Goal: Task Accomplishment & Management: Manage account settings

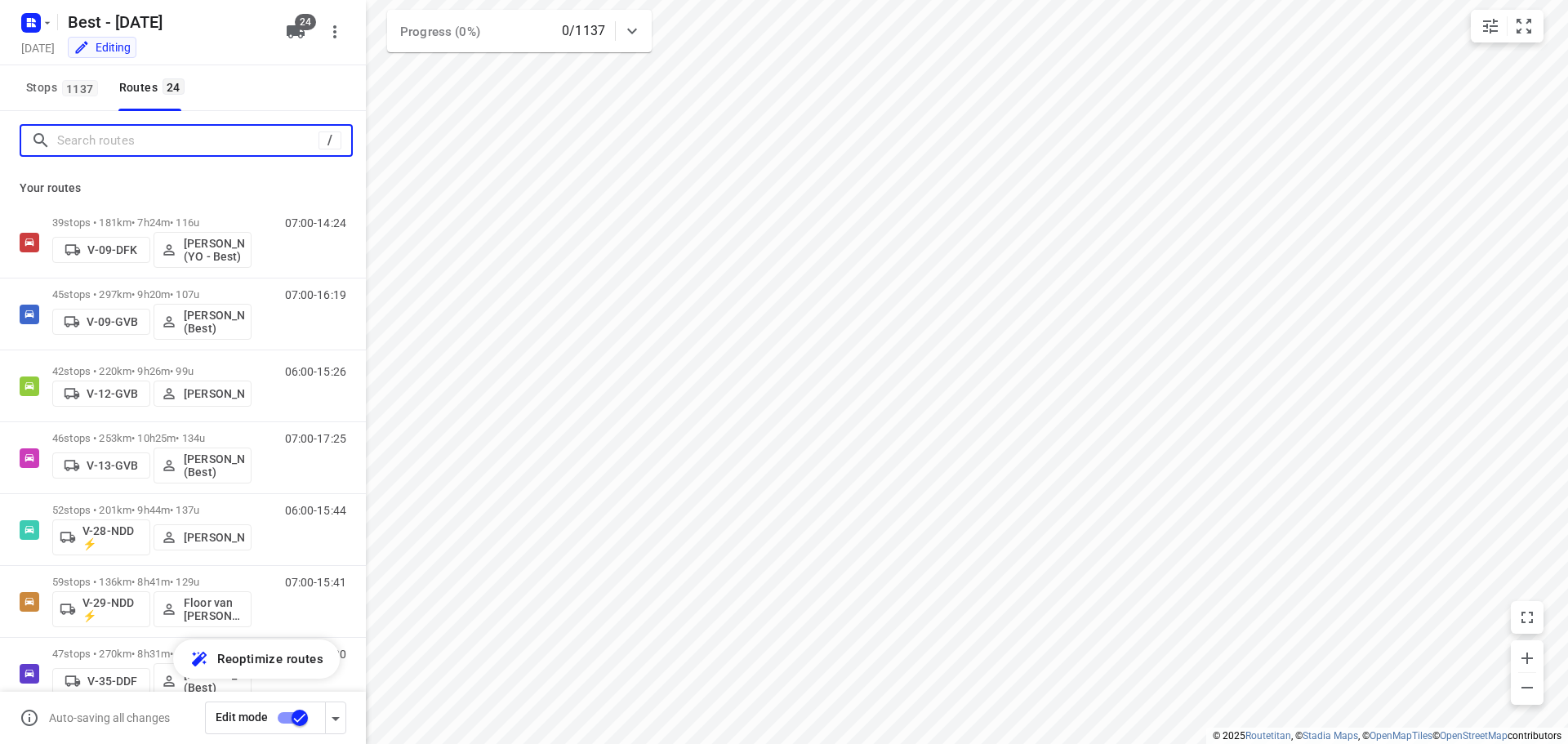
click at [218, 145] on input "Search routes" at bounding box center [188, 141] width 261 height 25
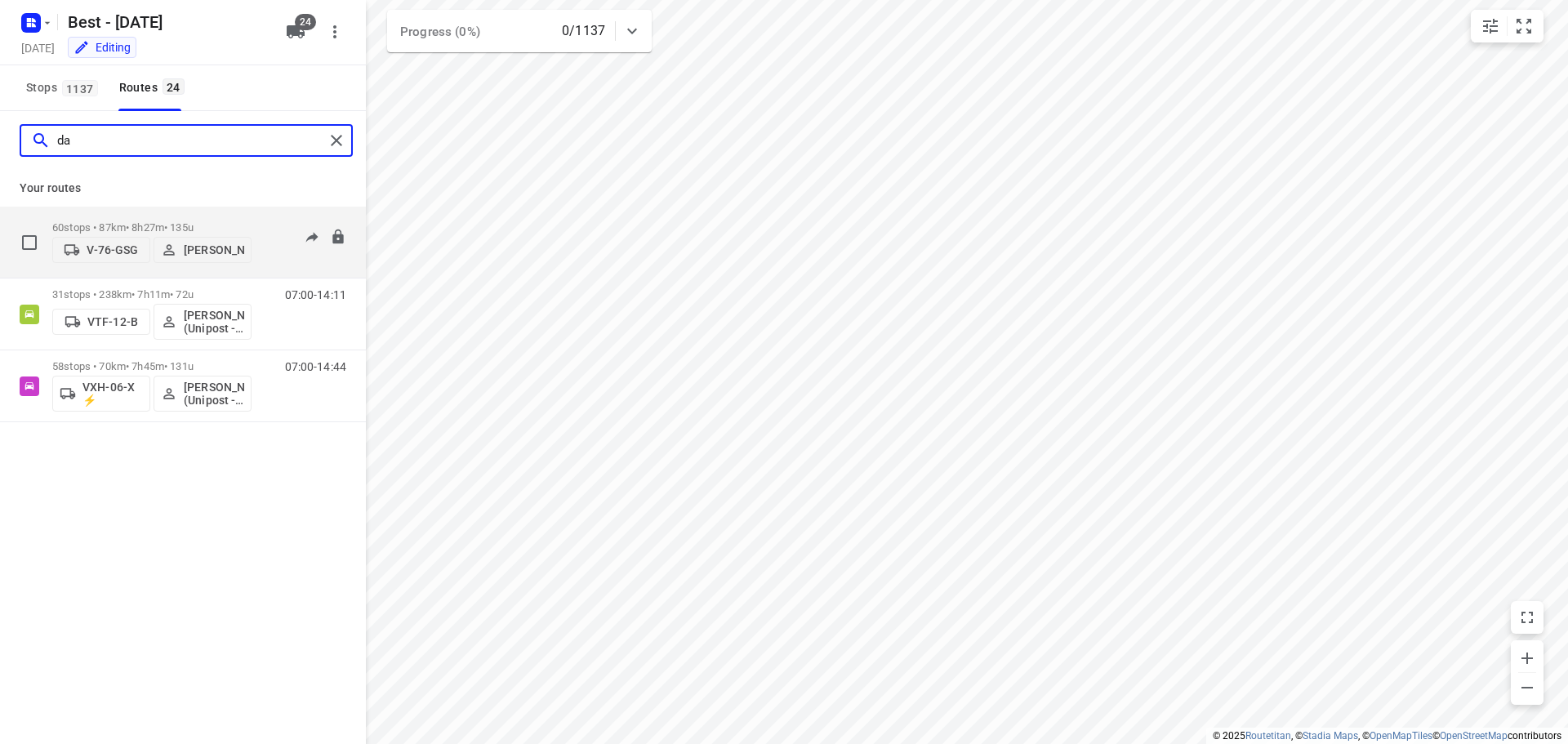
type input "da"
click at [198, 213] on div "60 stops • 87km • 8h27m • 135u V-76-GSG Daniëlle Belmer" at bounding box center [151, 241] width 199 height 58
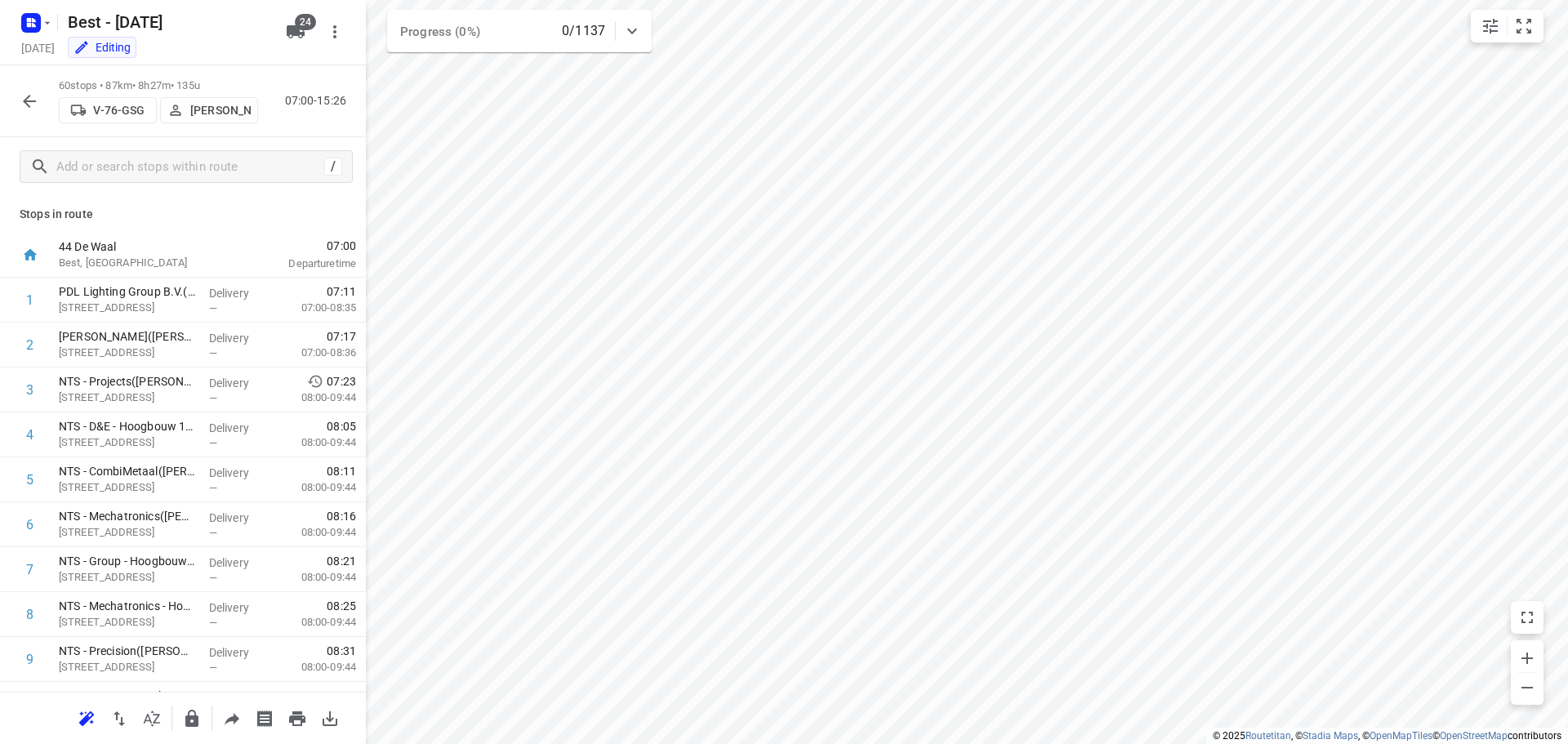
click at [24, 114] on button "button" at bounding box center [29, 101] width 33 height 33
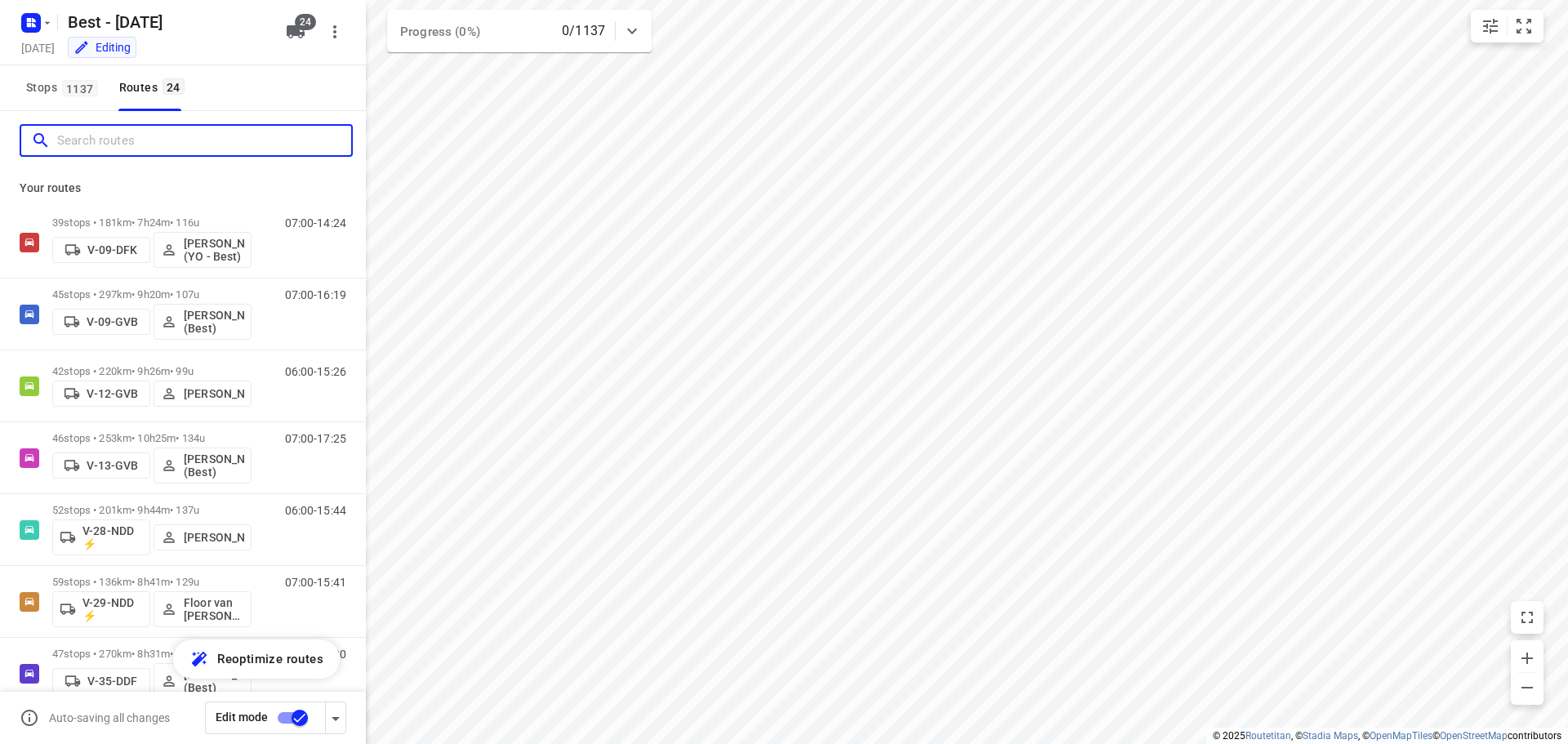
click at [178, 140] on input "Search routes" at bounding box center [205, 141] width 294 height 25
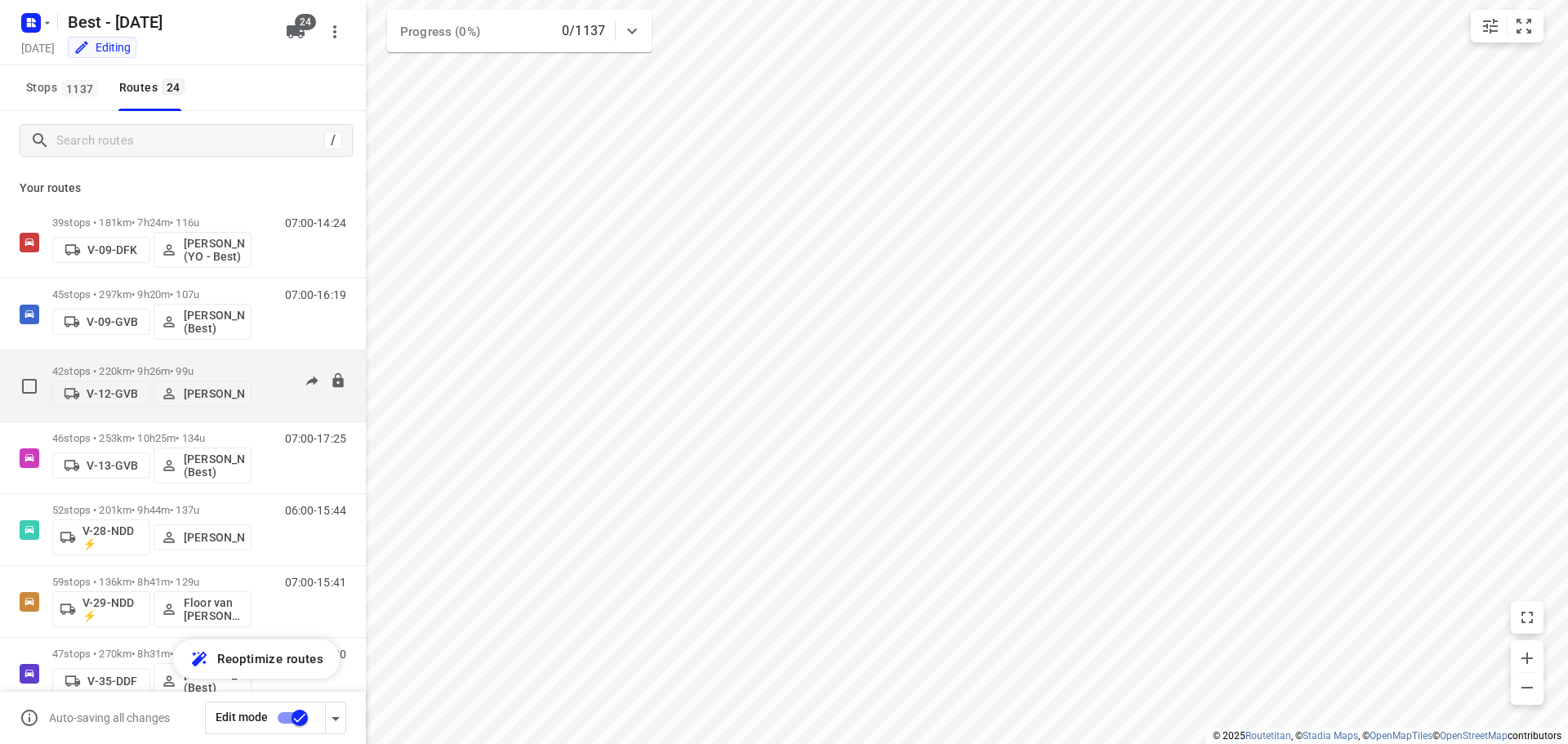
scroll to position [245, 0]
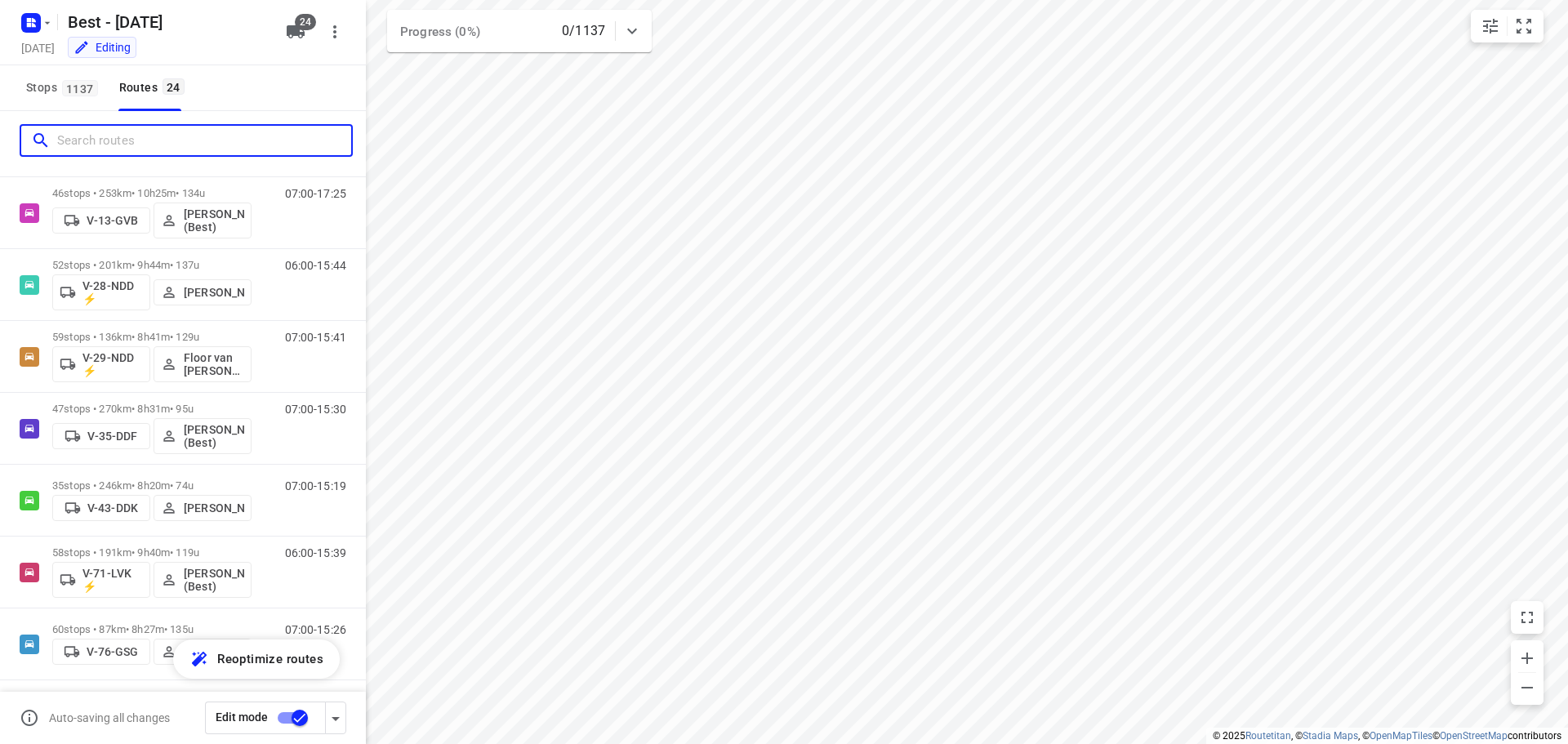
click at [124, 141] on input "Search routes" at bounding box center [205, 141] width 294 height 25
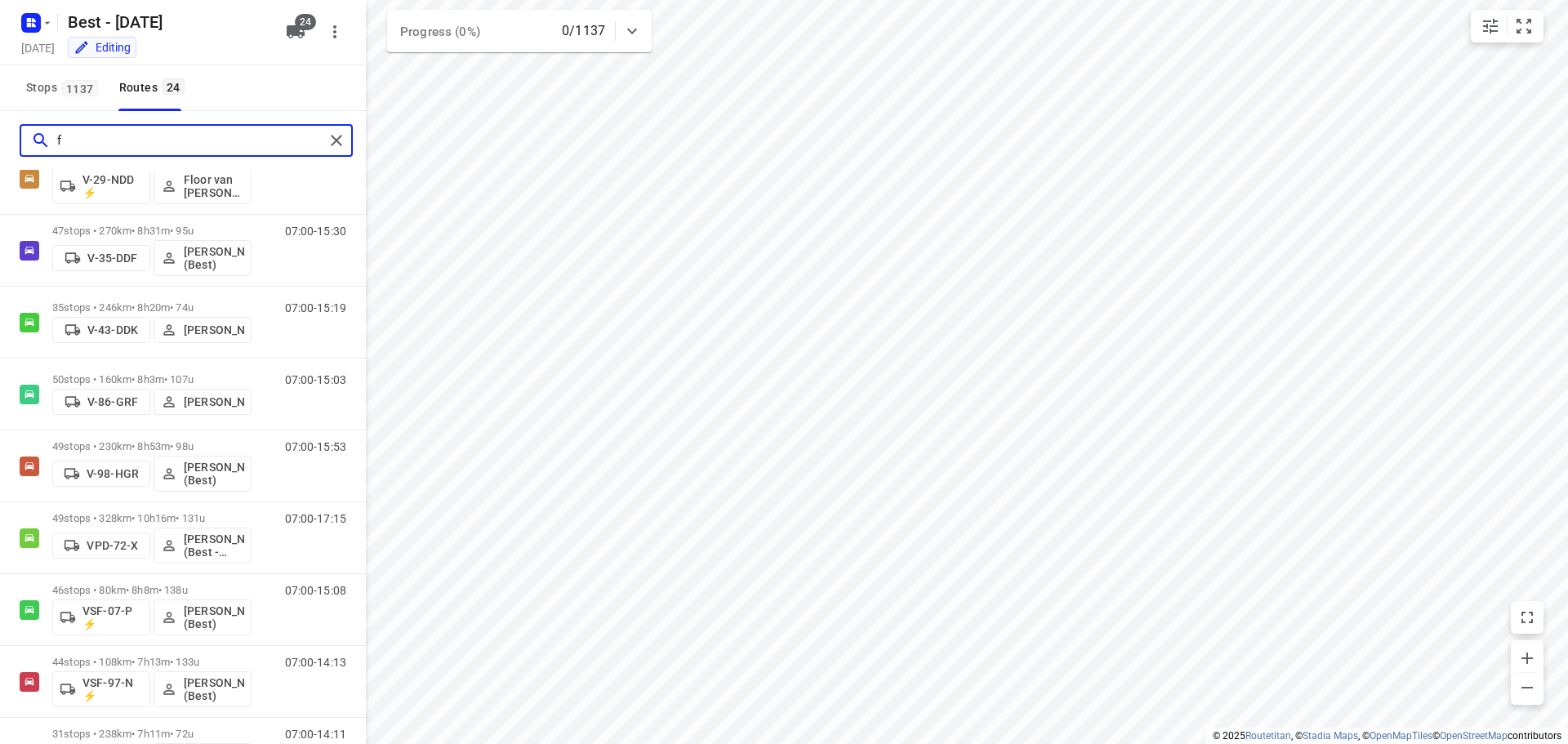
scroll to position [0, 0]
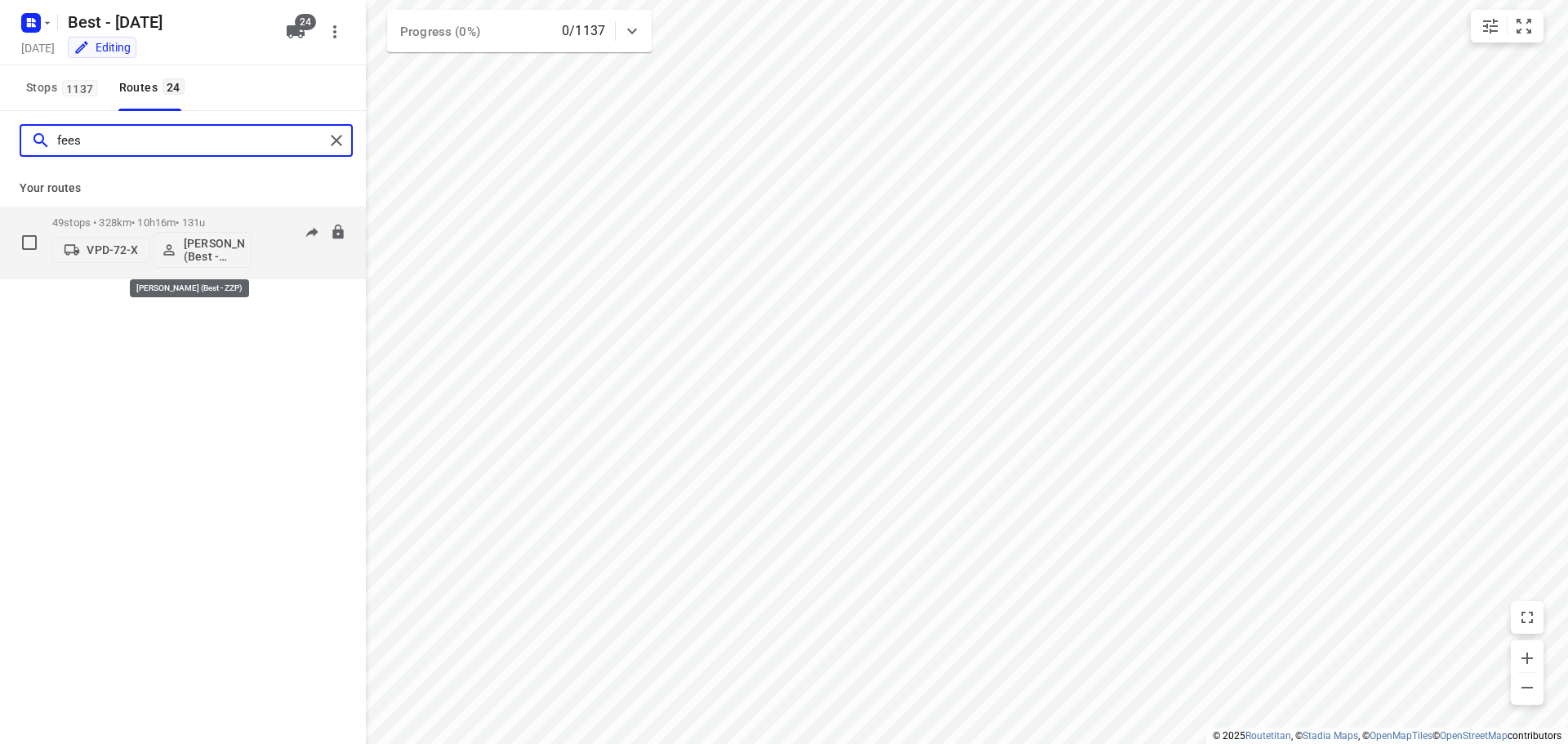
type input "fees"
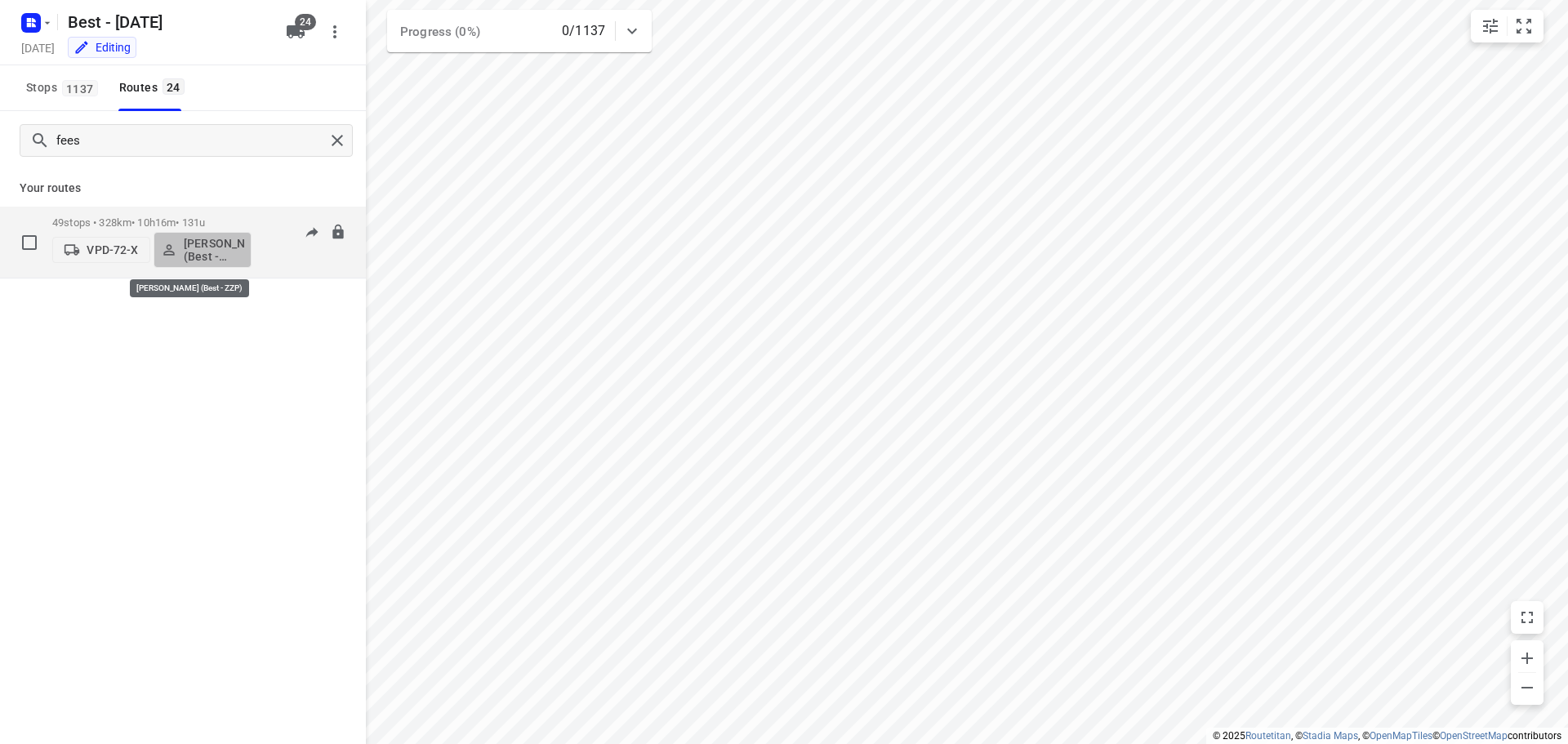
click at [187, 260] on p "Maurice Vanderfeesten (Best - ZZP)" at bounding box center [214, 250] width 60 height 26
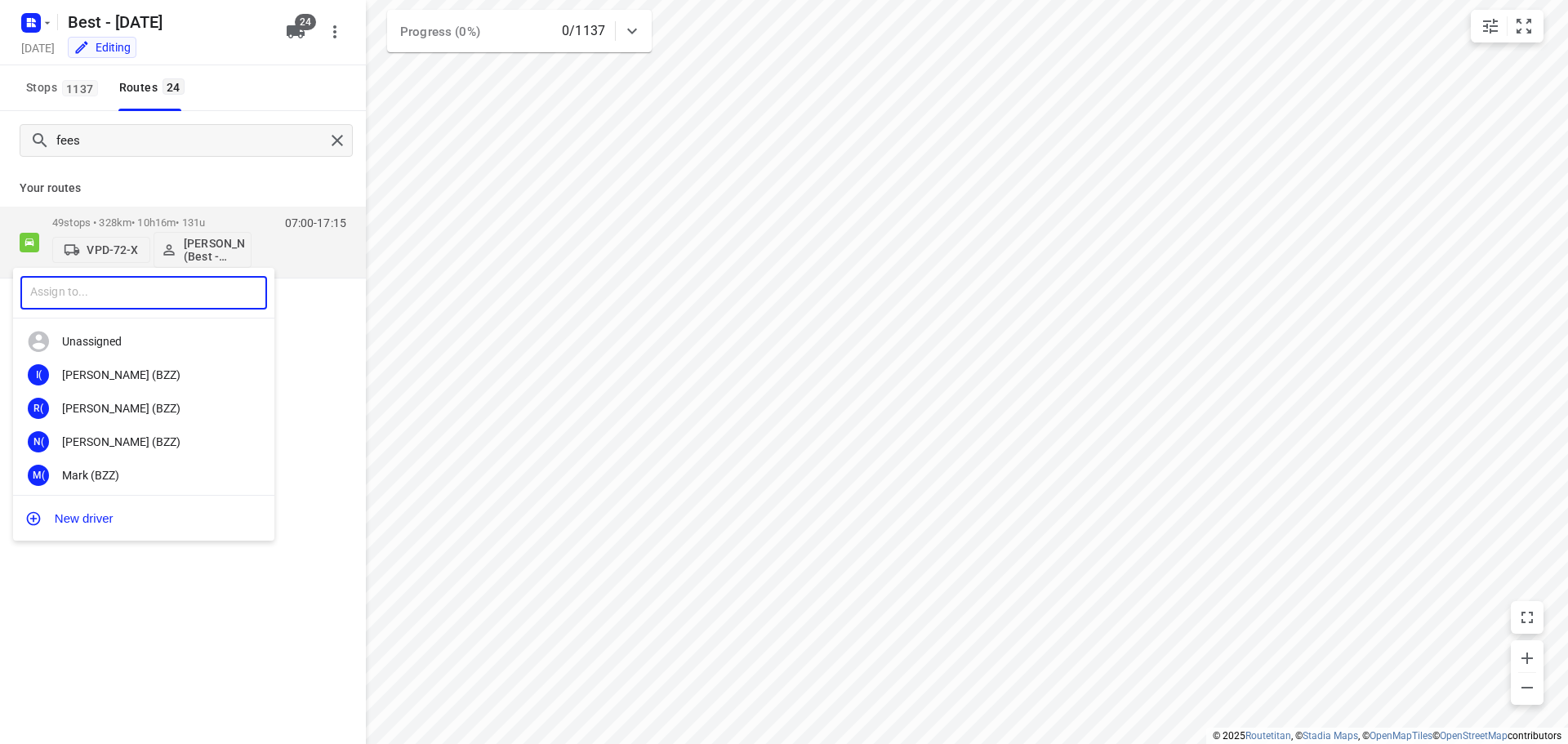
click at [160, 284] on input "text" at bounding box center [144, 293] width 247 height 34
type input "dan"
click at [163, 407] on div "Dan iëlle Belmer" at bounding box center [148, 408] width 172 height 13
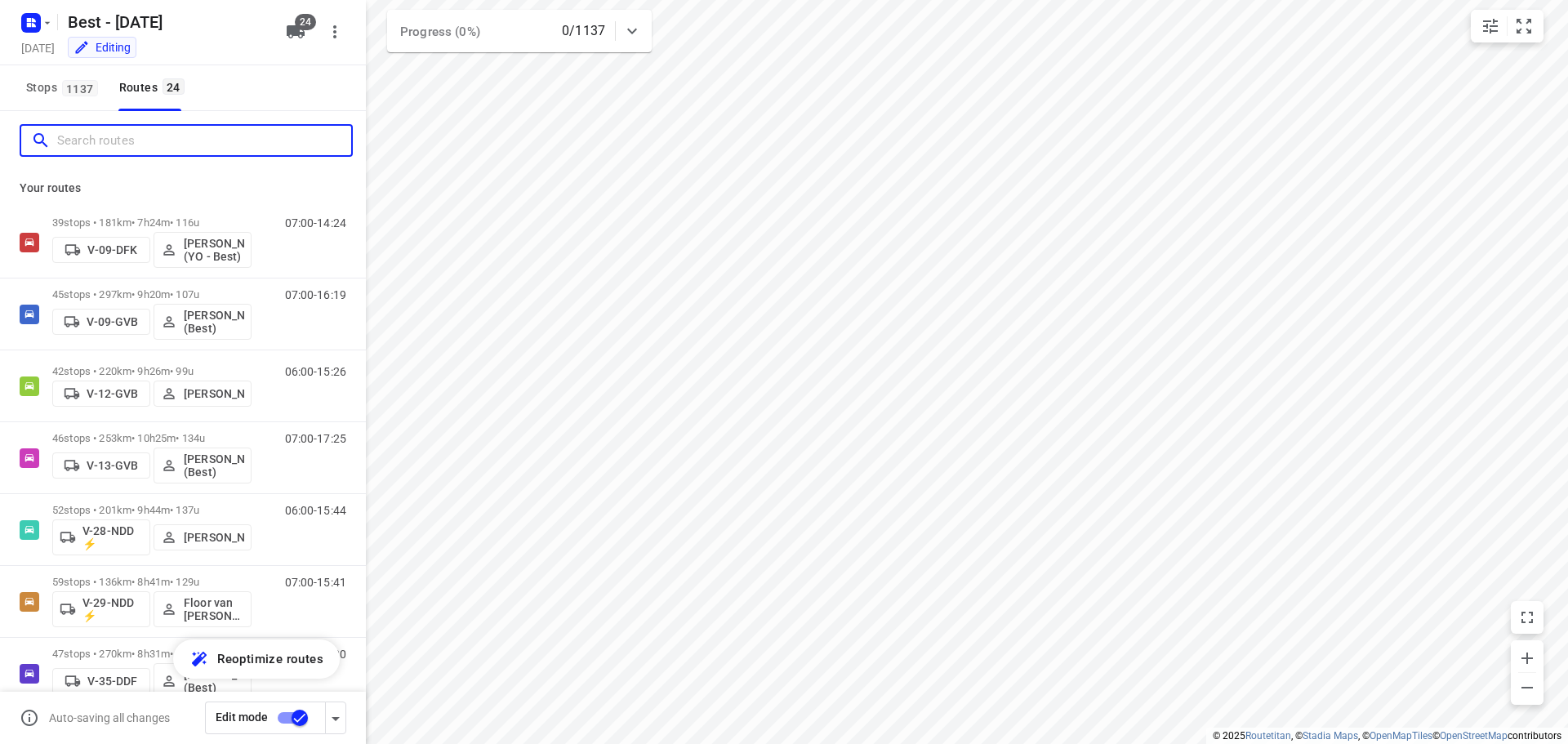
click at [176, 137] on input "Search routes" at bounding box center [205, 141] width 294 height 25
click at [239, 143] on input "Search routes" at bounding box center [188, 141] width 261 height 25
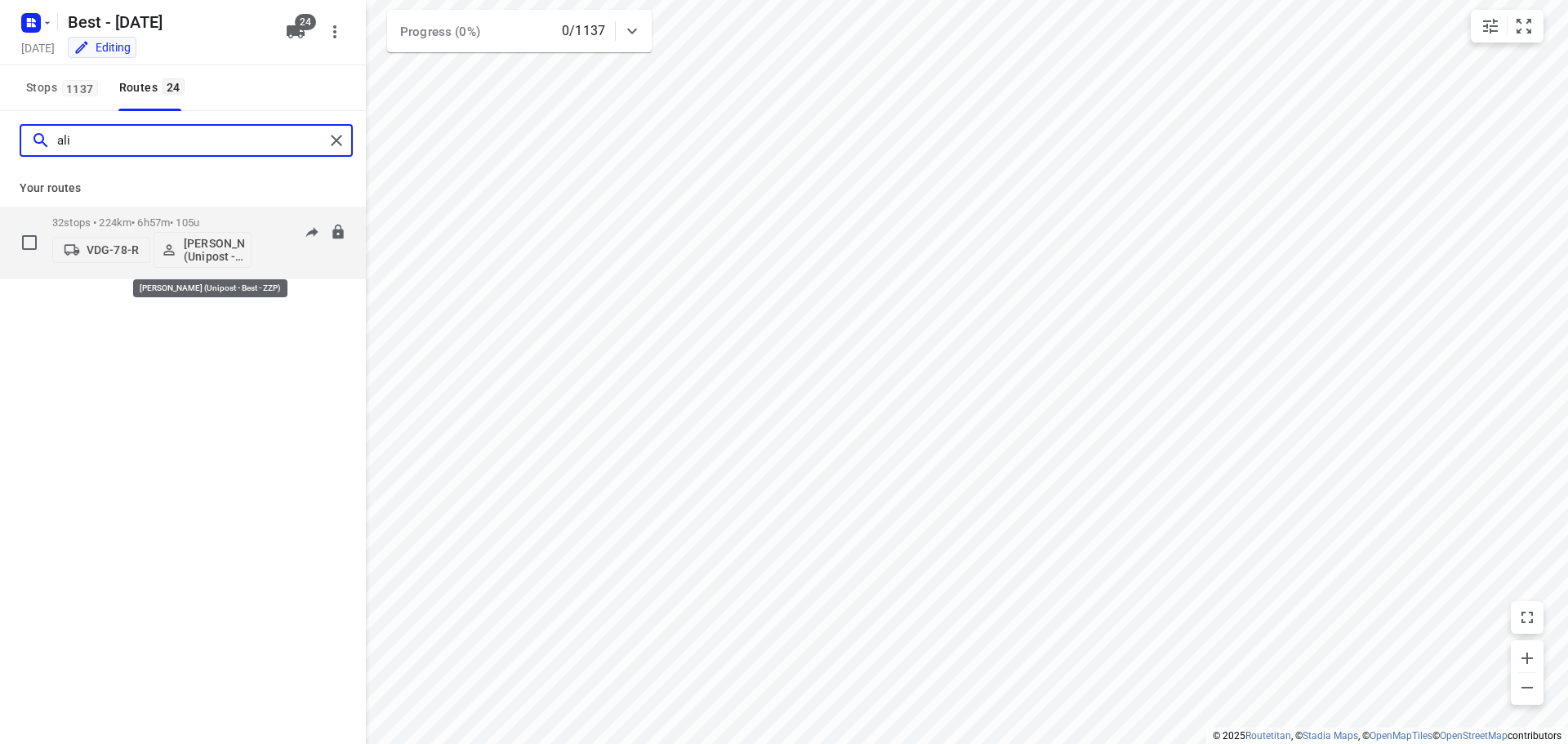
type input "ali"
click at [203, 249] on p "[PERSON_NAME] (Unipost - Best - ZZP)" at bounding box center [214, 250] width 60 height 26
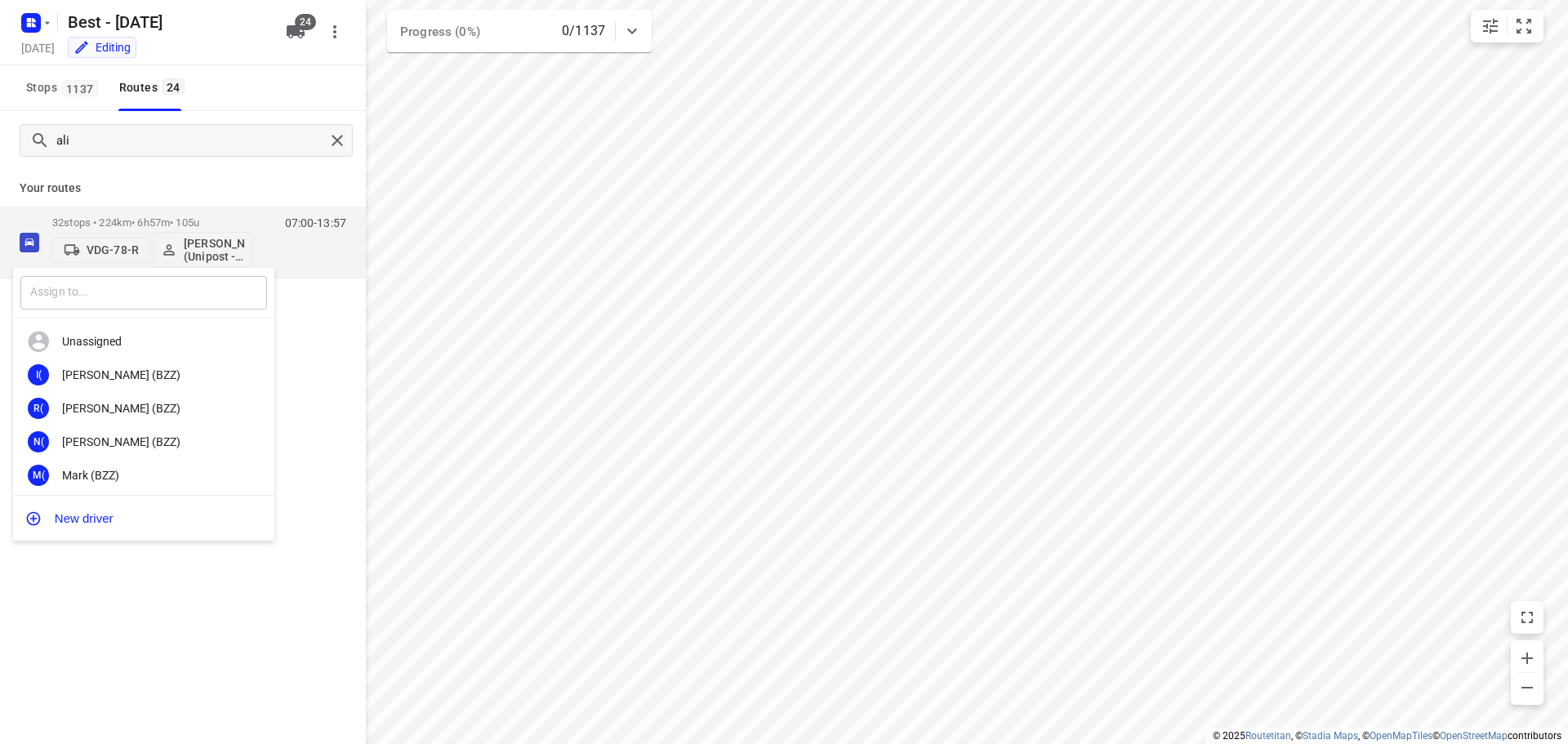
click at [141, 290] on input "text" at bounding box center [144, 293] width 247 height 34
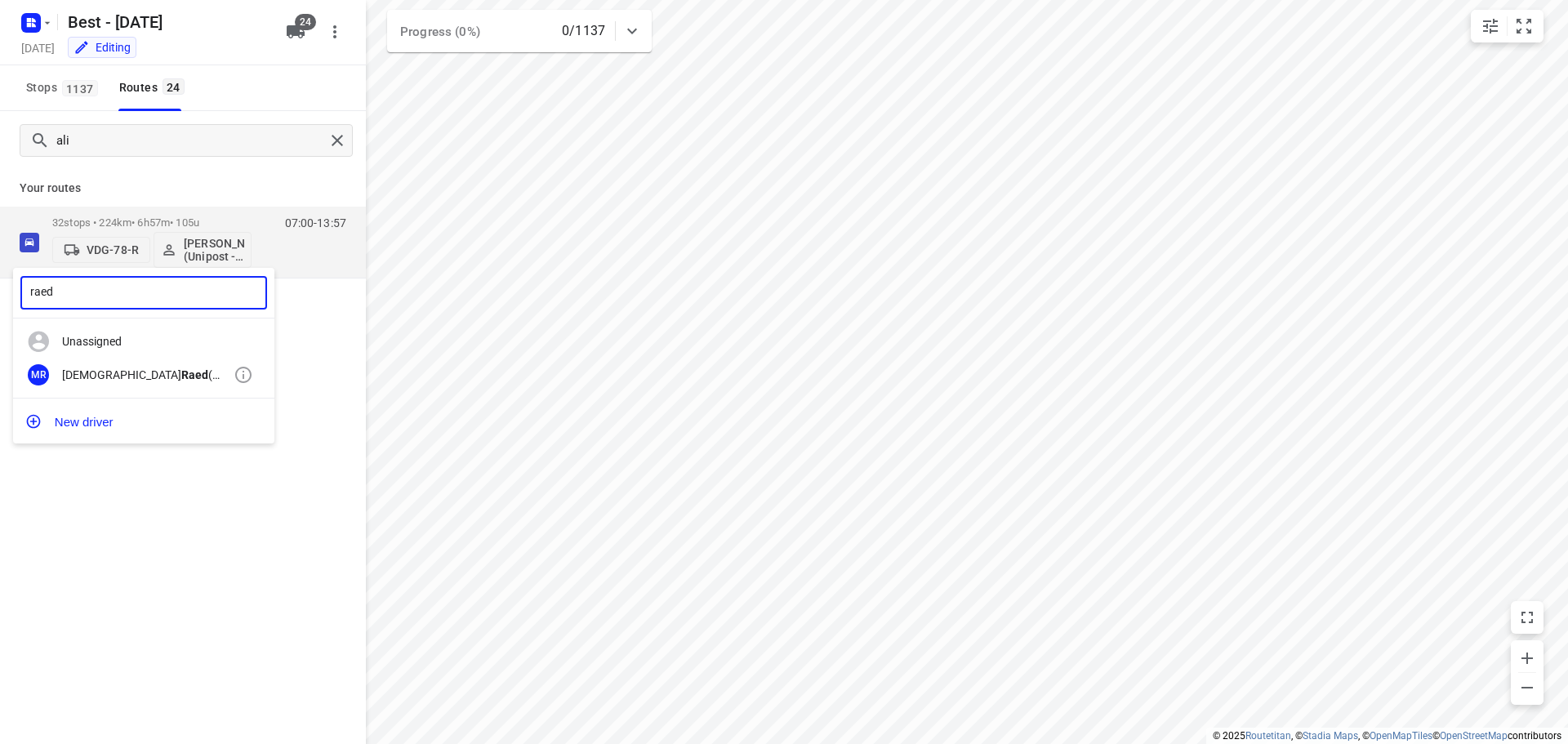
type input "raed"
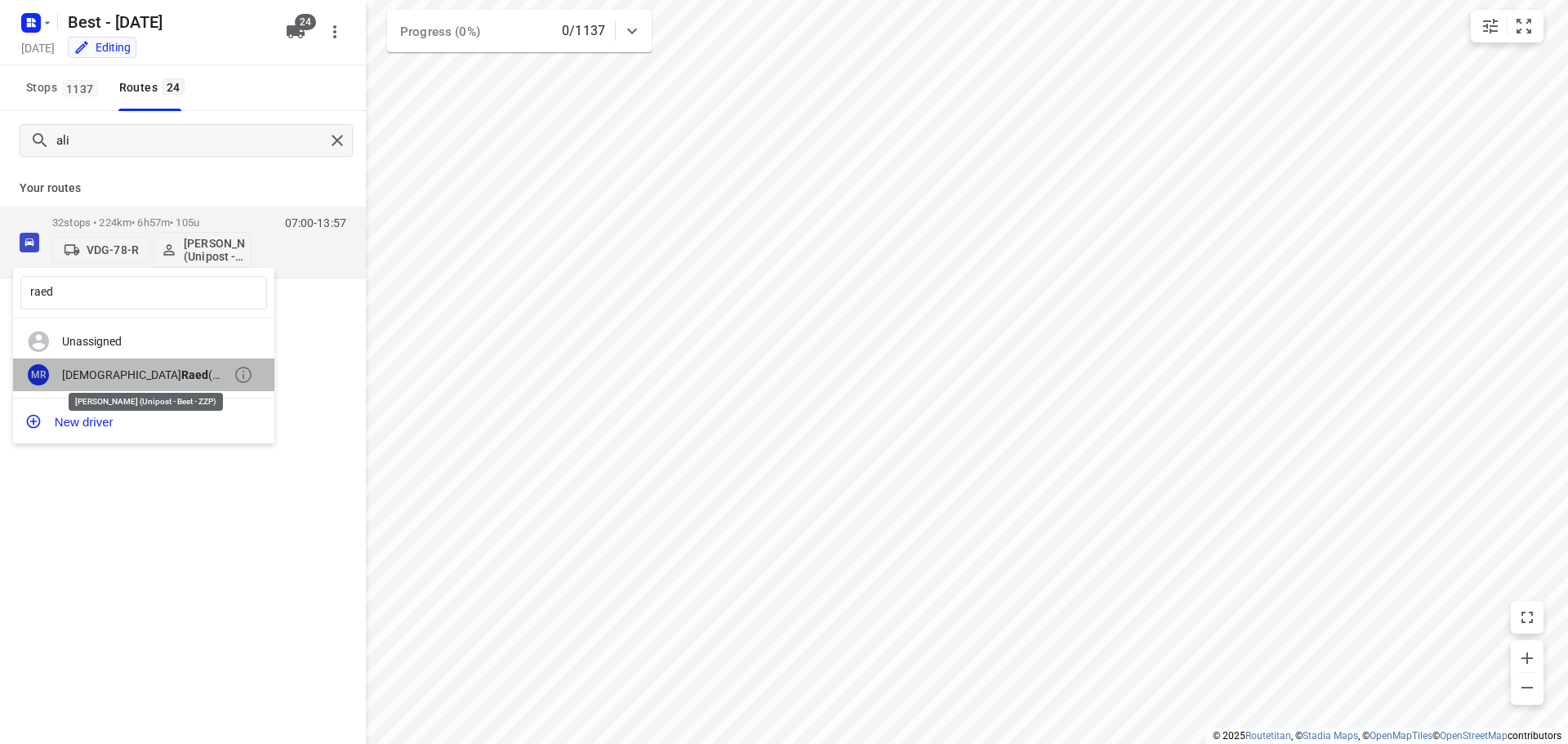
click at [117, 374] on div "[PERSON_NAME] (Unipost - Best - ZZP)" at bounding box center [148, 375] width 172 height 13
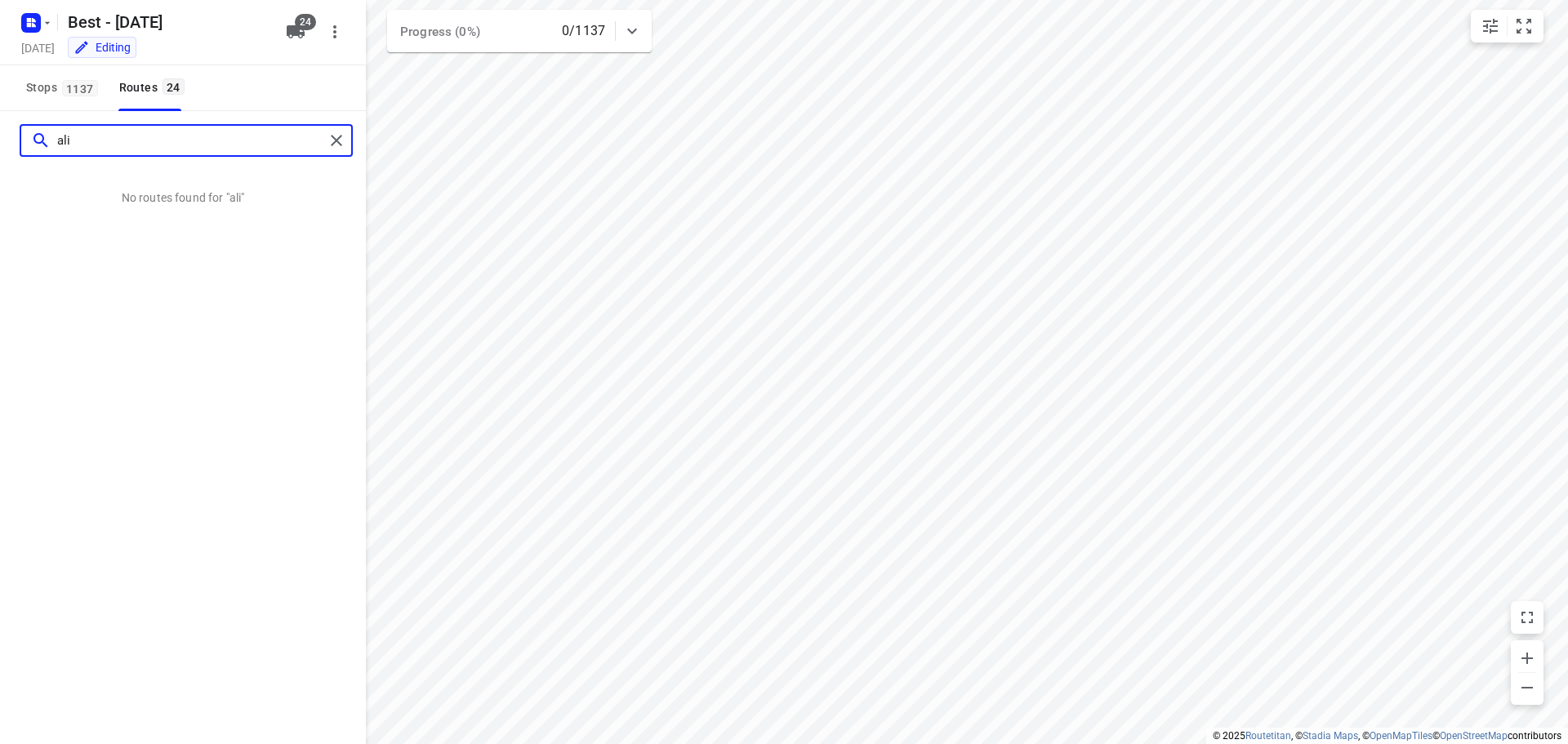
drag, startPoint x: 275, startPoint y: 136, endPoint x: 323, endPoint y: 150, distance: 50.0
click at [275, 136] on input "ali" at bounding box center [190, 141] width 267 height 25
click at [346, 157] on div "ali" at bounding box center [183, 141] width 366 height 58
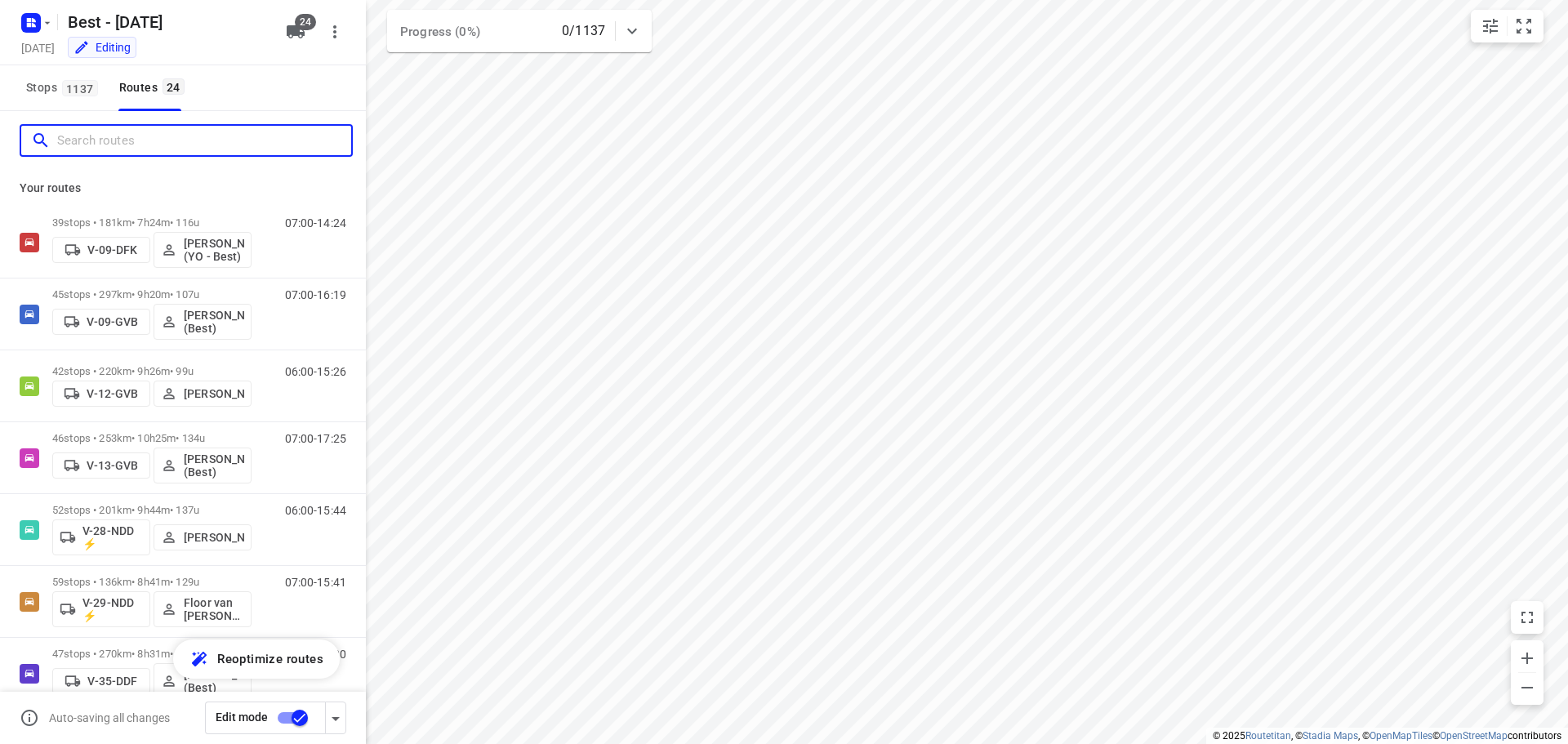
click at [298, 145] on input "Search routes" at bounding box center [205, 141] width 294 height 25
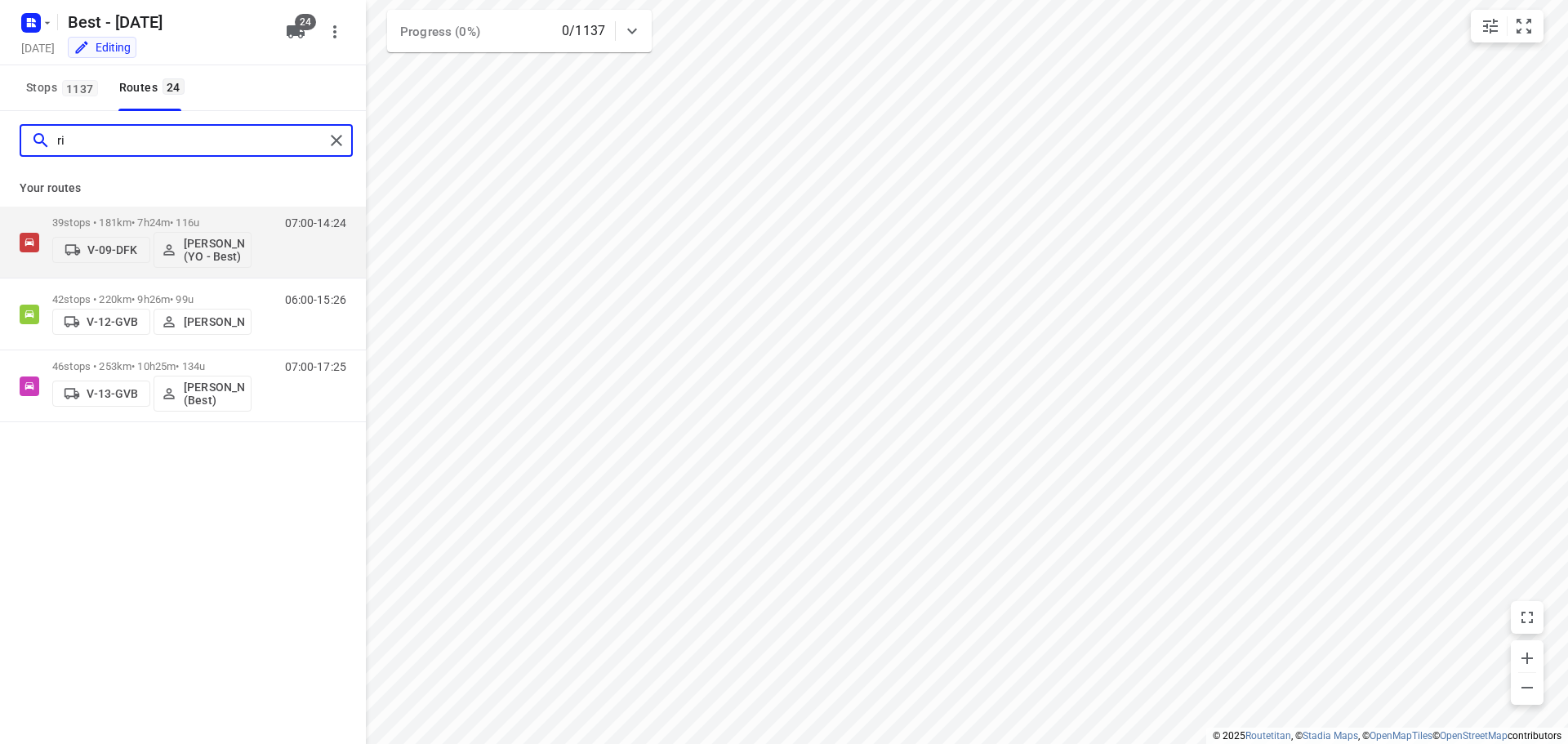
type input "r"
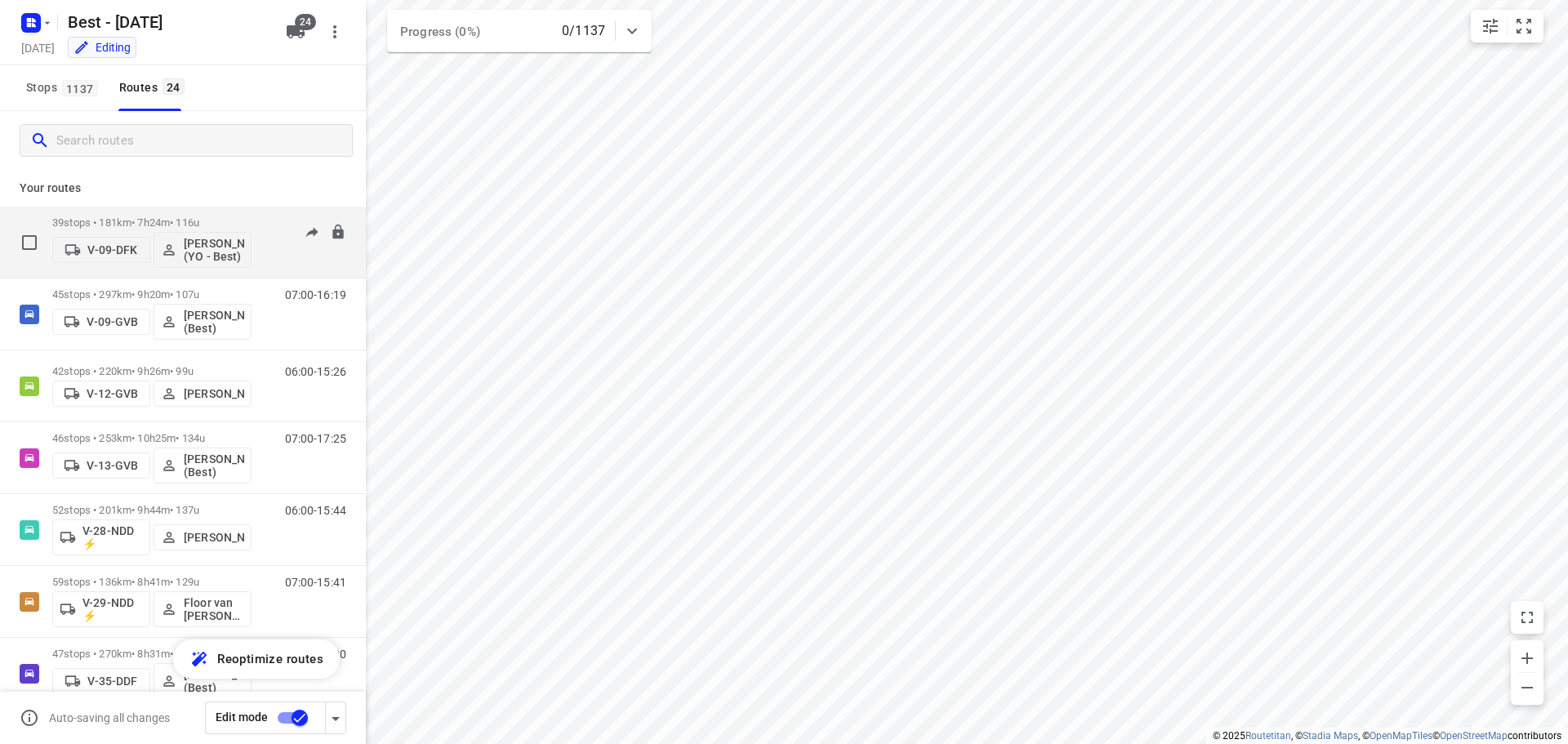
click at [141, 216] on div "39 stops • 181km • 7h24m • 116u V-09-DFK Rik de Kok (YO - Best)" at bounding box center [151, 242] width 199 height 68
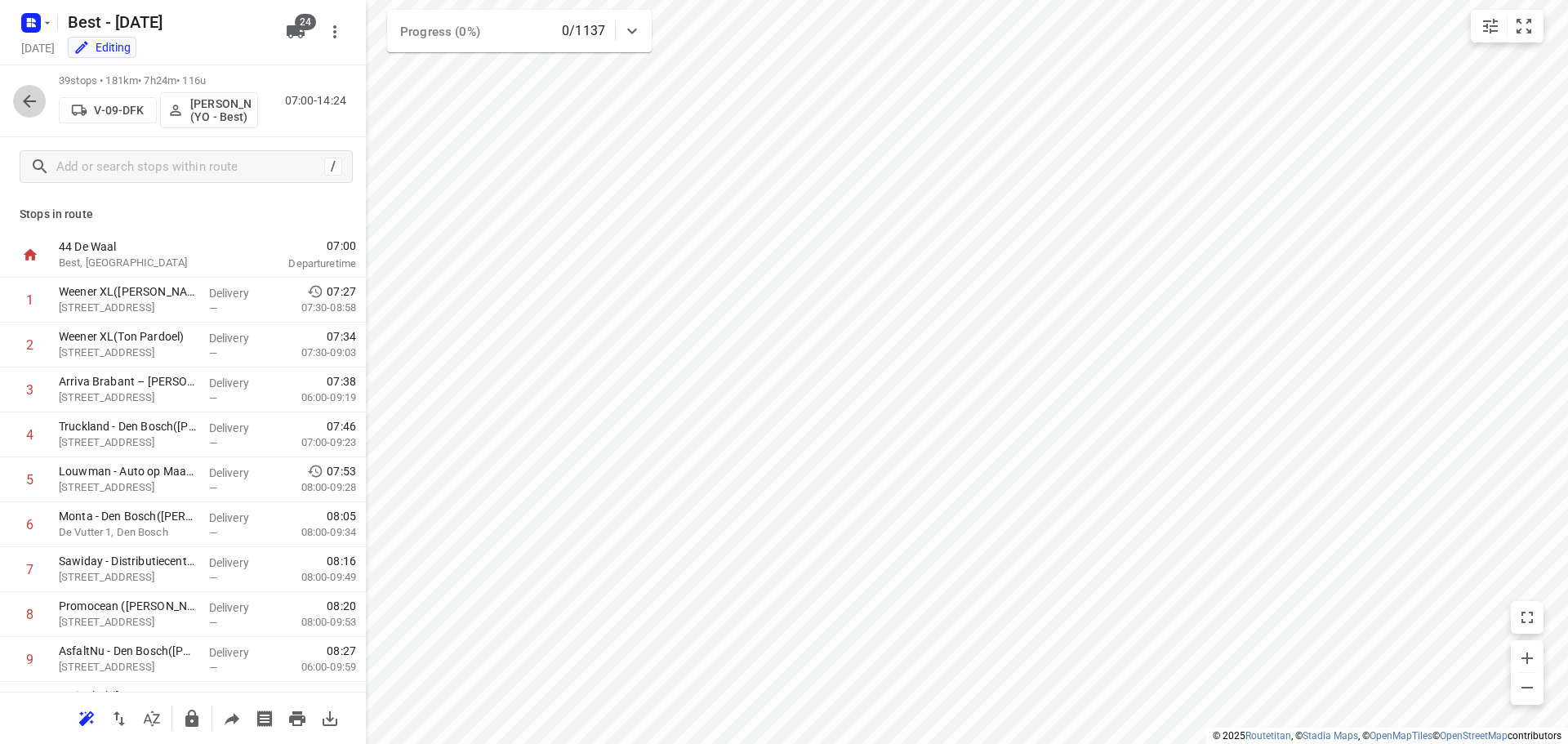
click at [34, 100] on icon "button" at bounding box center [29, 101] width 20 height 20
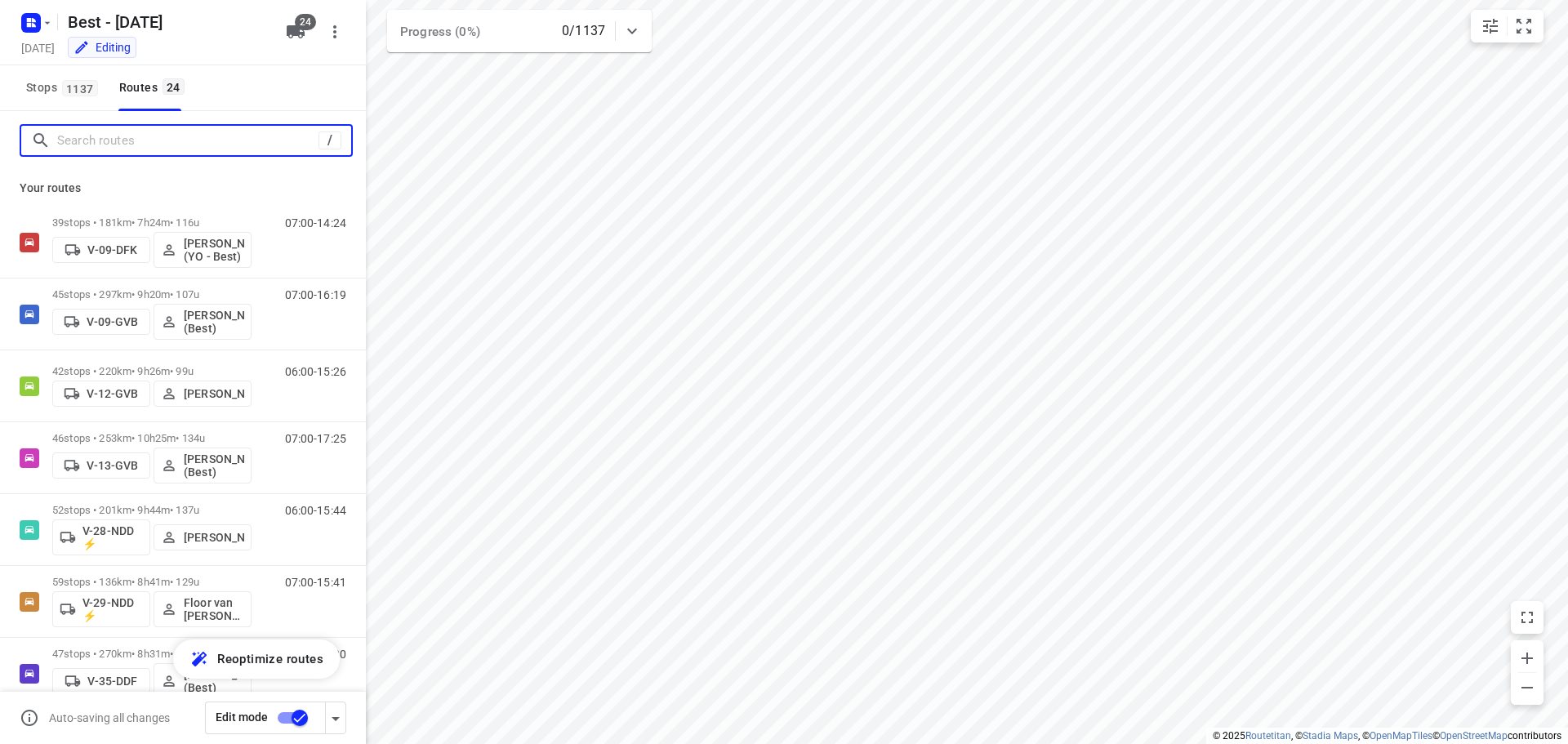
click at [183, 139] on input "Search routes" at bounding box center [188, 141] width 261 height 25
click at [164, 128] on input "Search routes" at bounding box center [205, 141] width 294 height 25
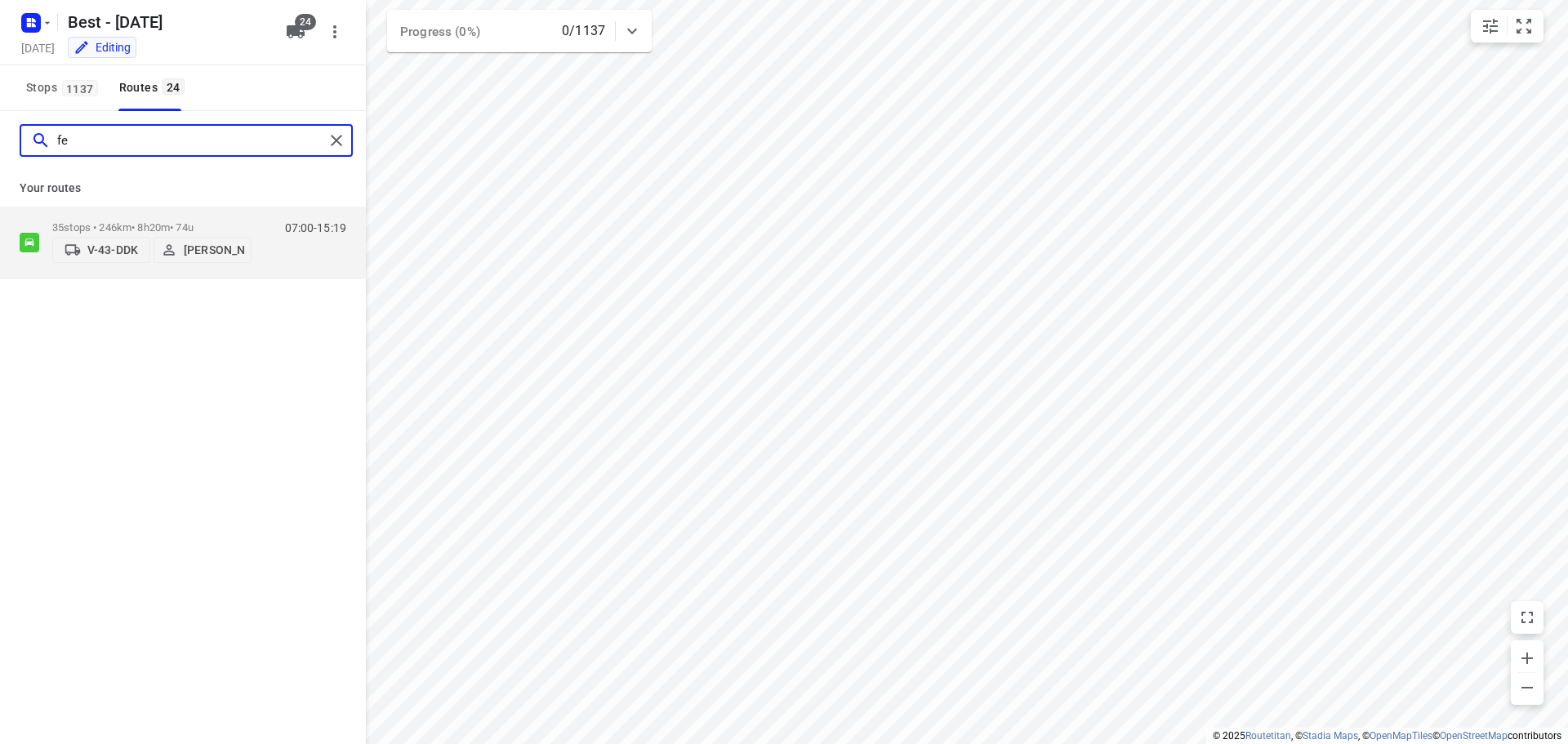
type input "f"
type input "bel"
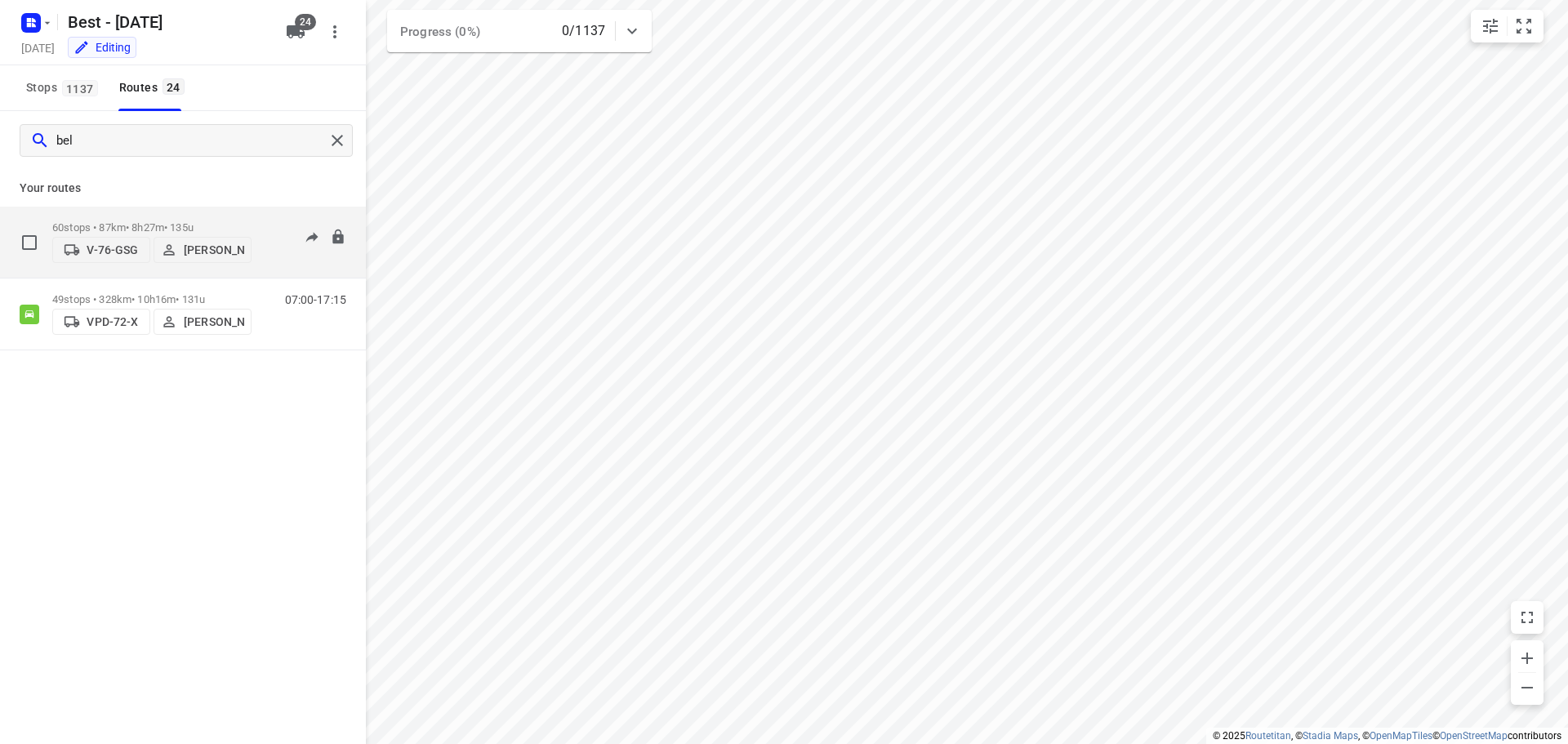
click at [130, 216] on div "60 stops • 87km • 8h27m • 135u V-76-GSG Daniëlle Belmer" at bounding box center [151, 241] width 199 height 58
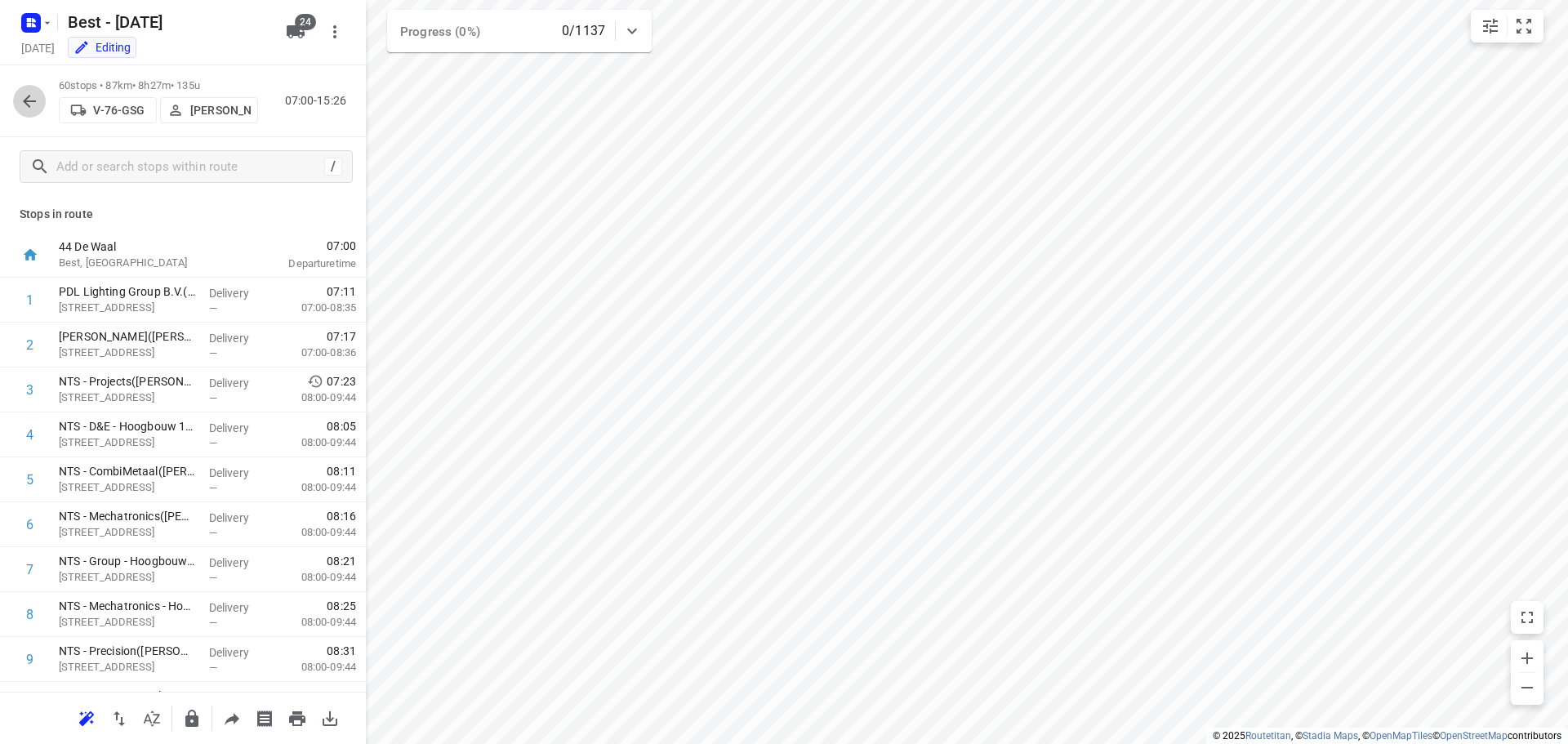
click at [18, 97] on button "button" at bounding box center [29, 101] width 33 height 33
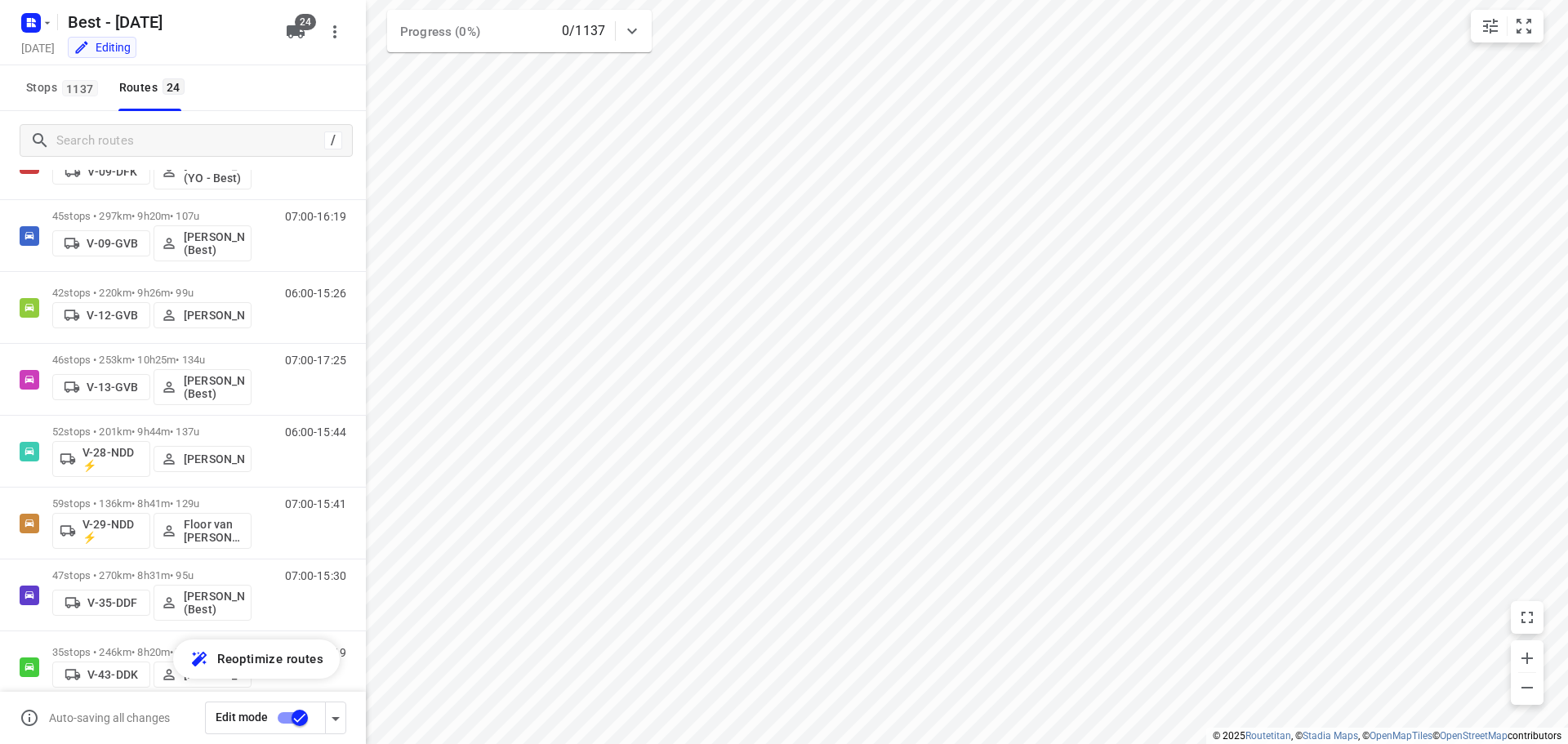
scroll to position [245, 0]
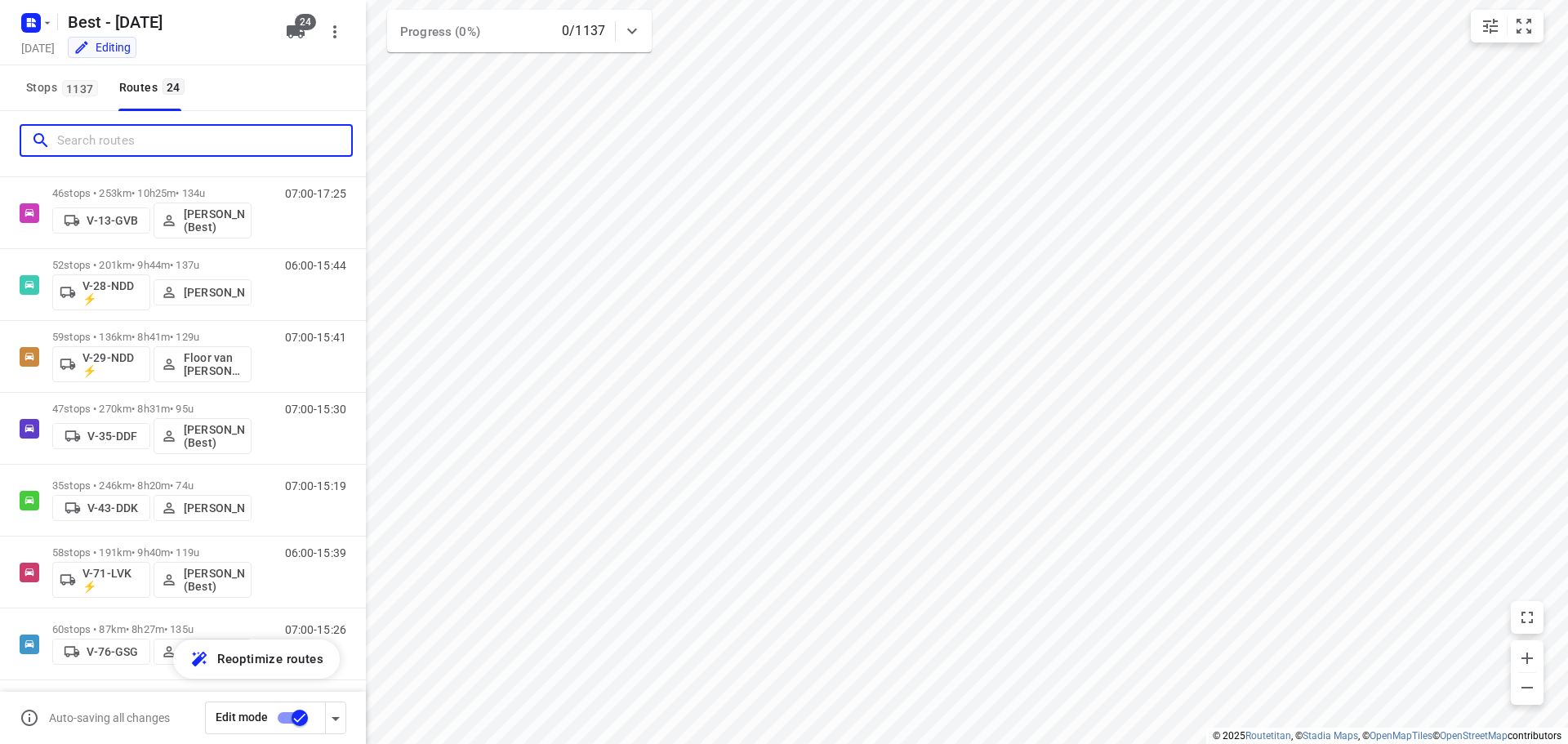
click at [149, 150] on input "Search routes" at bounding box center [205, 141] width 294 height 25
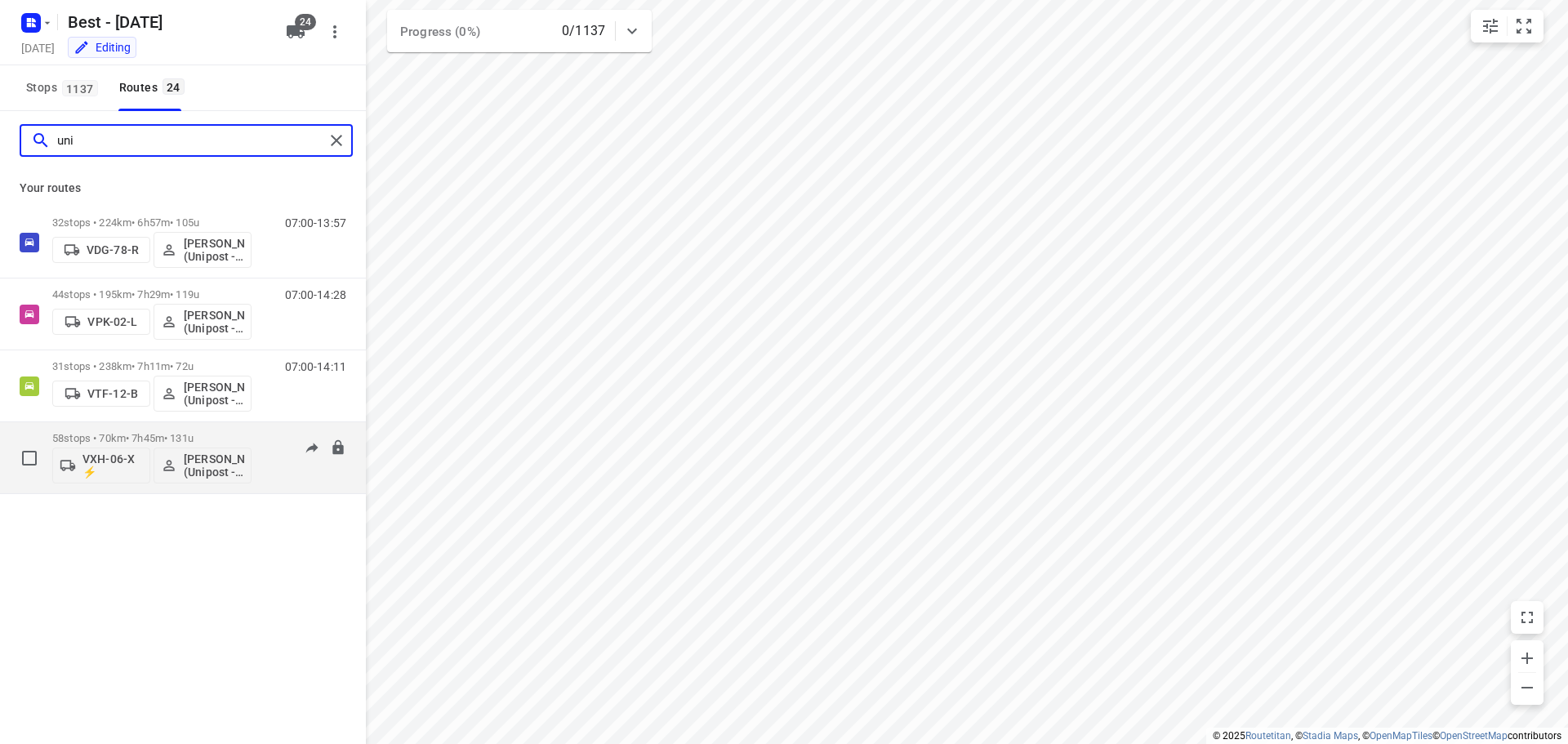
type input "uni"
click at [171, 439] on p "58 stops • 70km • 7h45m • 131u" at bounding box center [151, 438] width 199 height 12
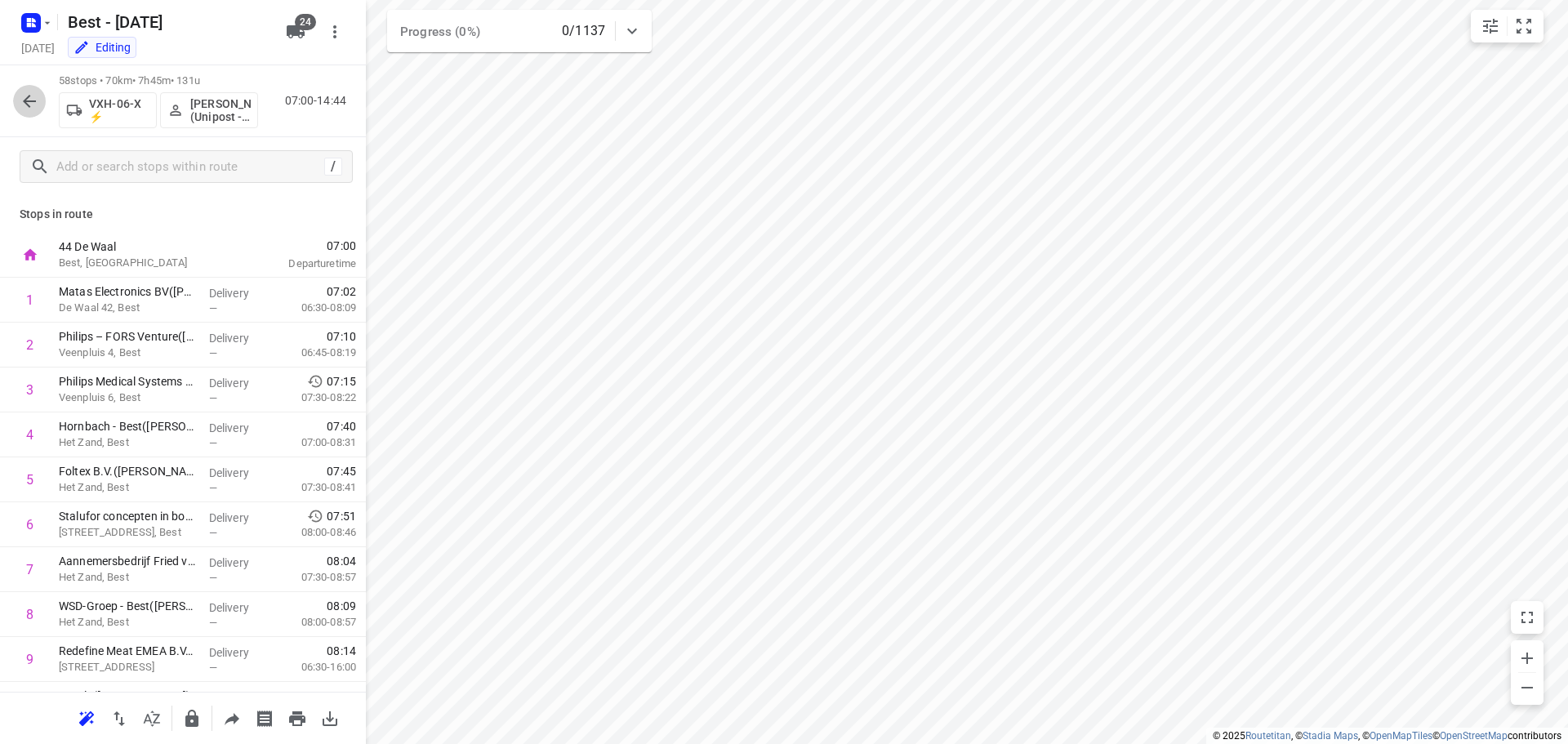
click at [13, 100] on button "button" at bounding box center [29, 101] width 33 height 33
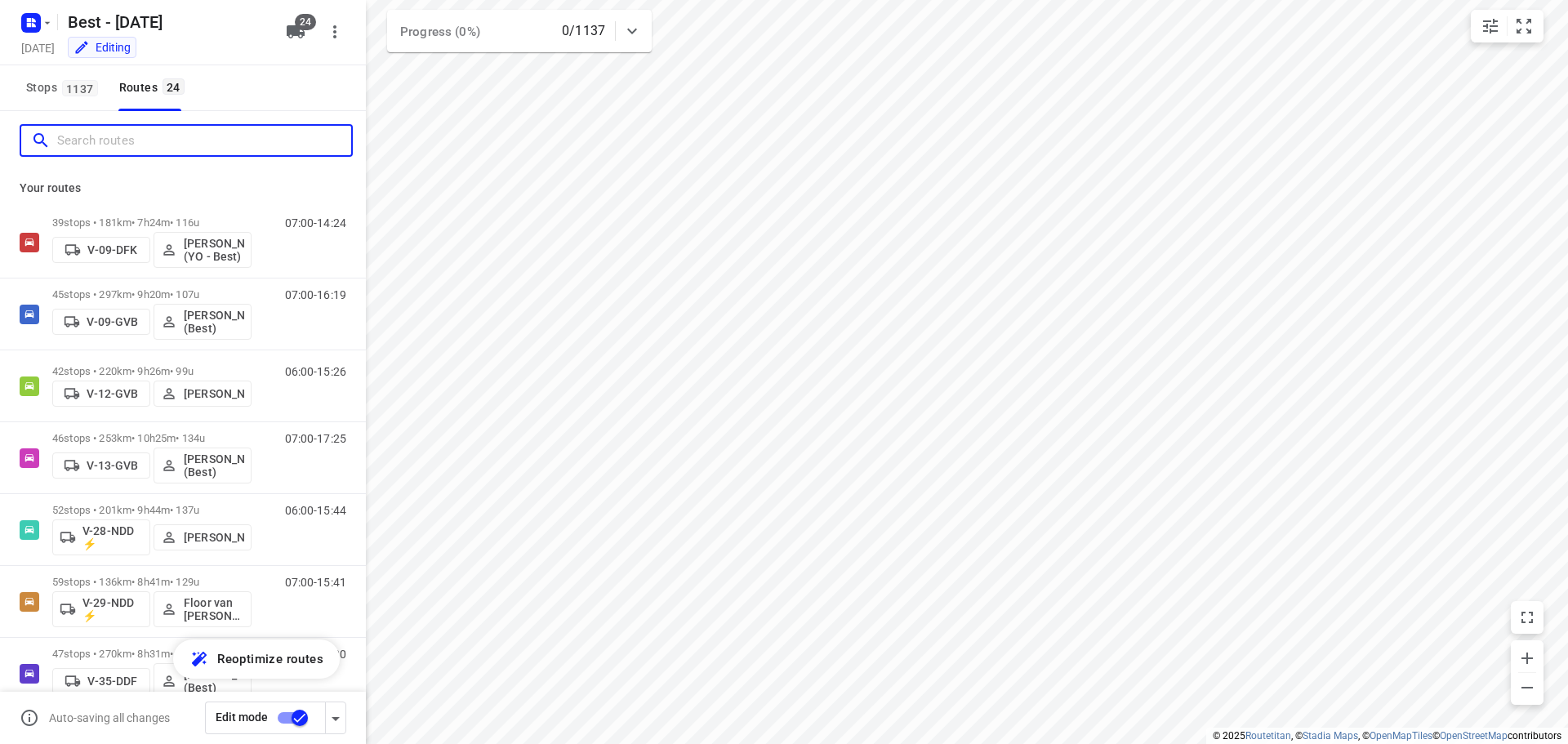
click at [210, 131] on input "Search routes" at bounding box center [205, 141] width 294 height 25
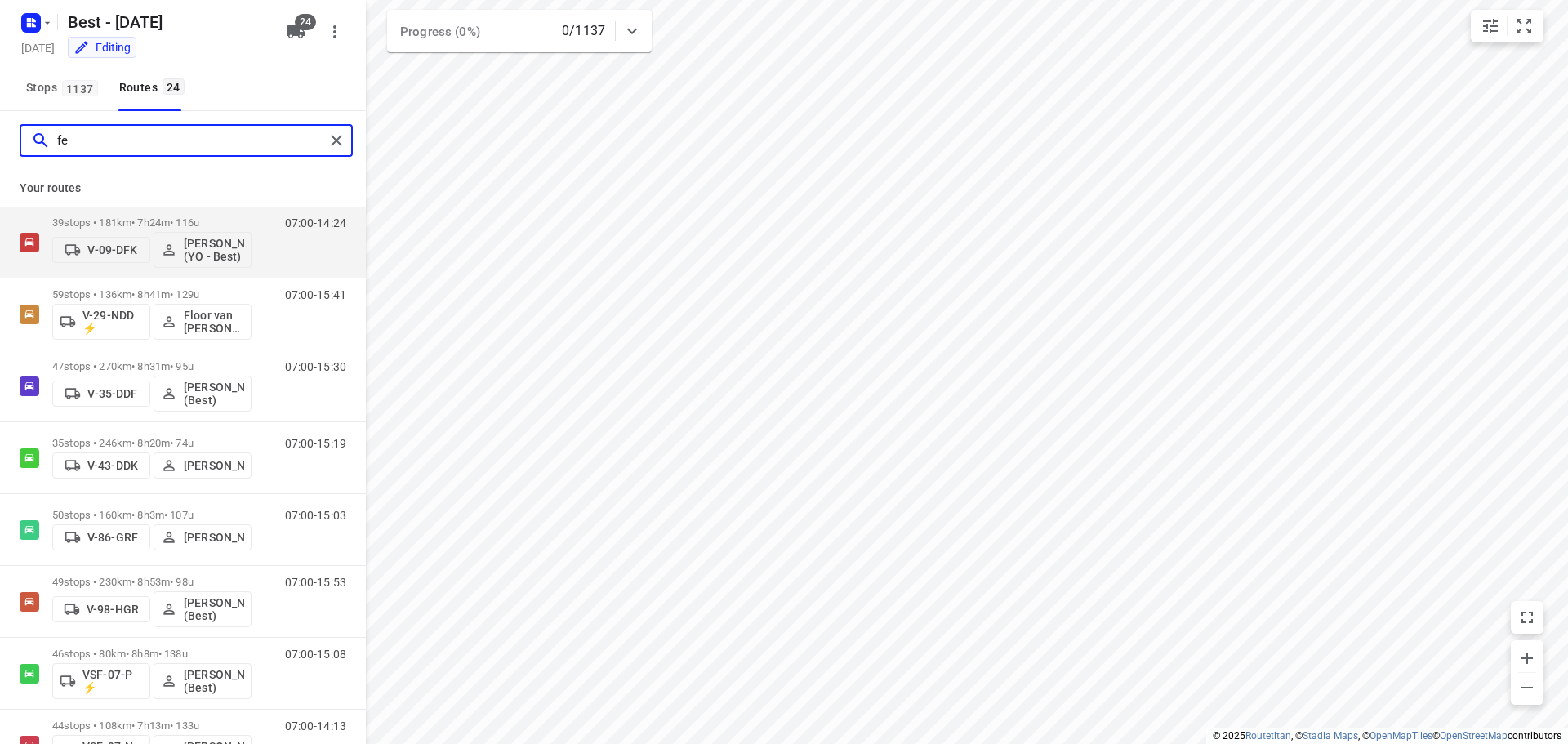
type input "f"
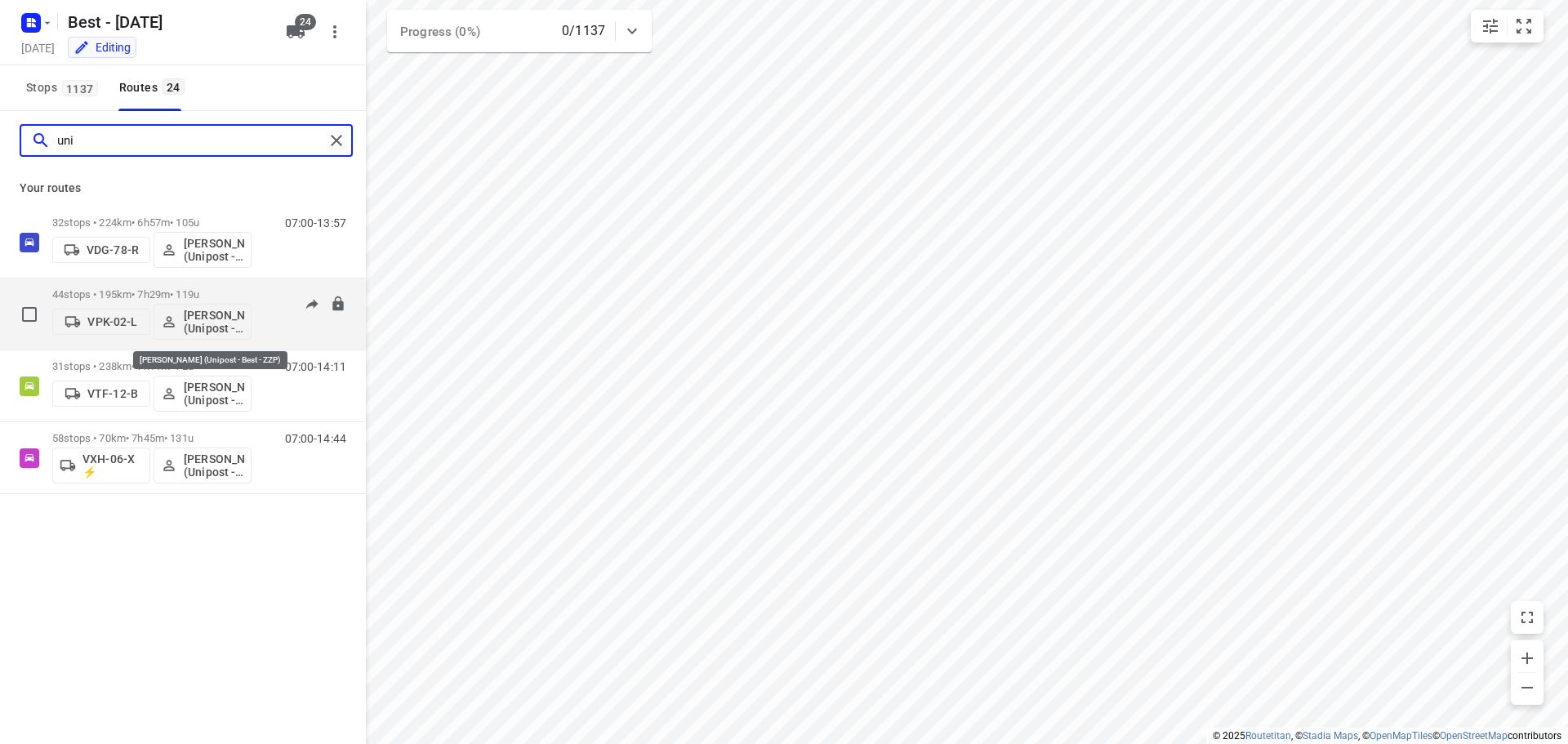
type input "uni"
click at [217, 315] on p "[PERSON_NAME] (Unipost - Best - ZZP)" at bounding box center [214, 322] width 60 height 26
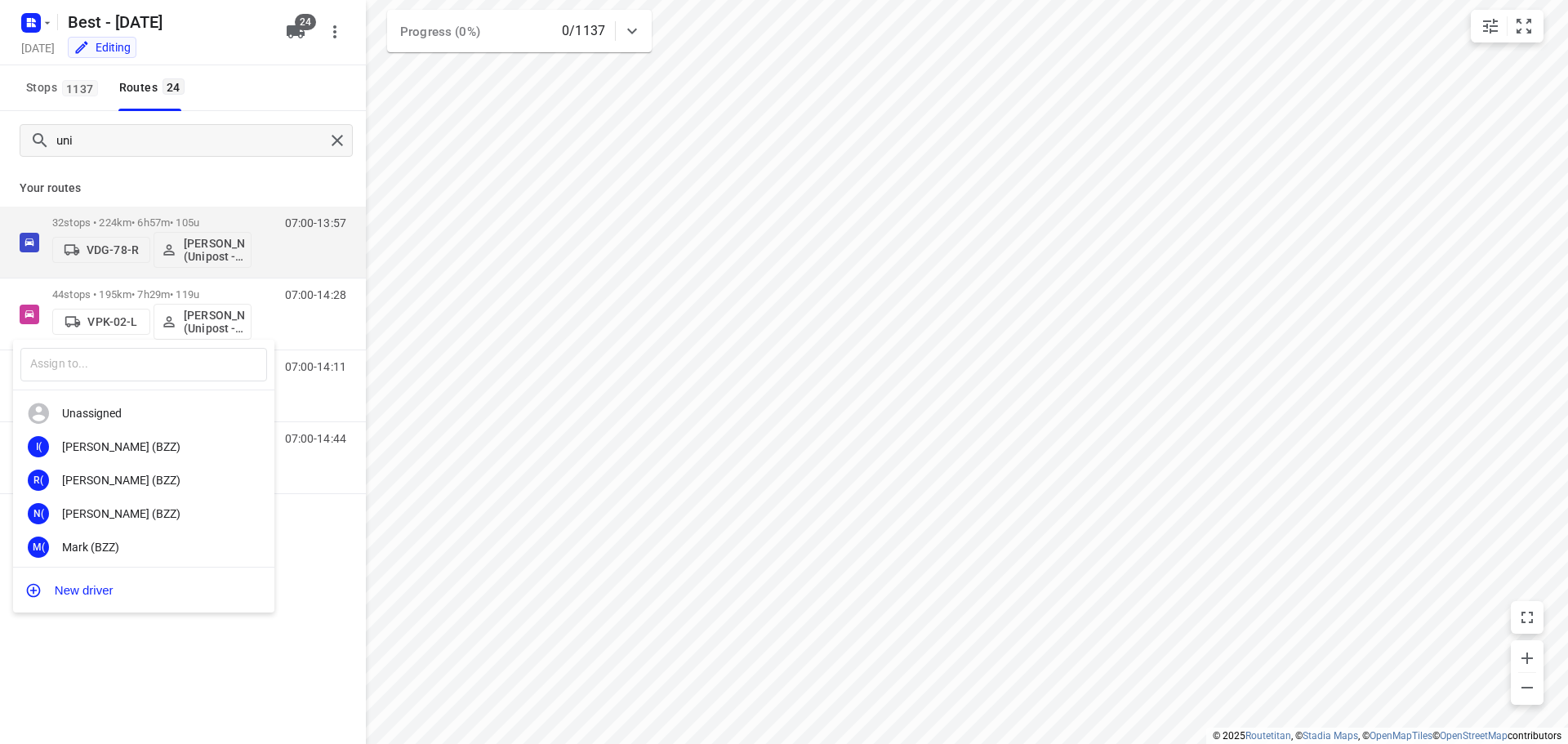
click at [170, 284] on div at bounding box center [784, 372] width 1568 height 744
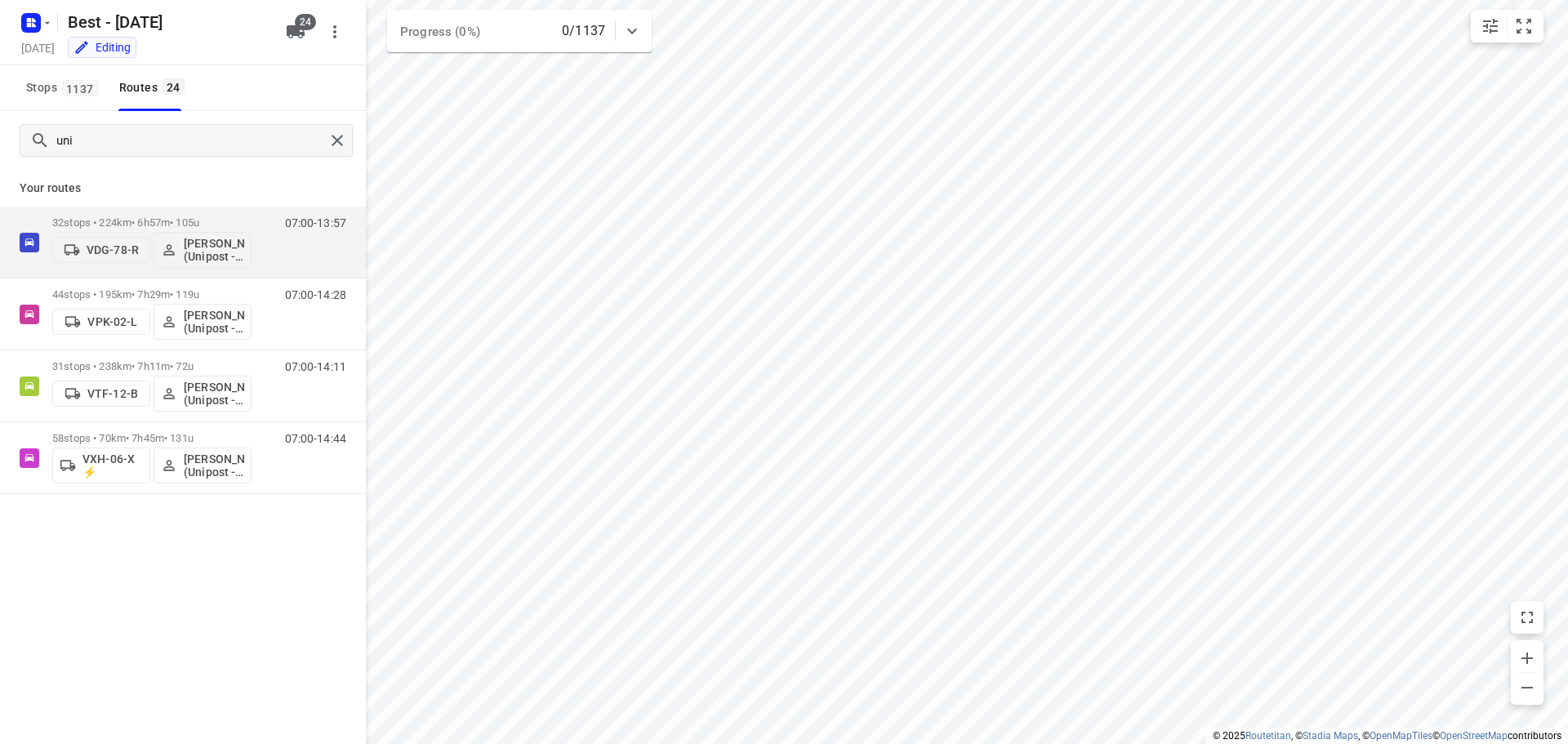
click at [165, 285] on div "​ Unassigned I( Ismail (BZZ) R( Ronan (BZZ) N( Nolan (BZZ) M( Mark (BZZ) F( Fur…" at bounding box center [784, 372] width 1568 height 744
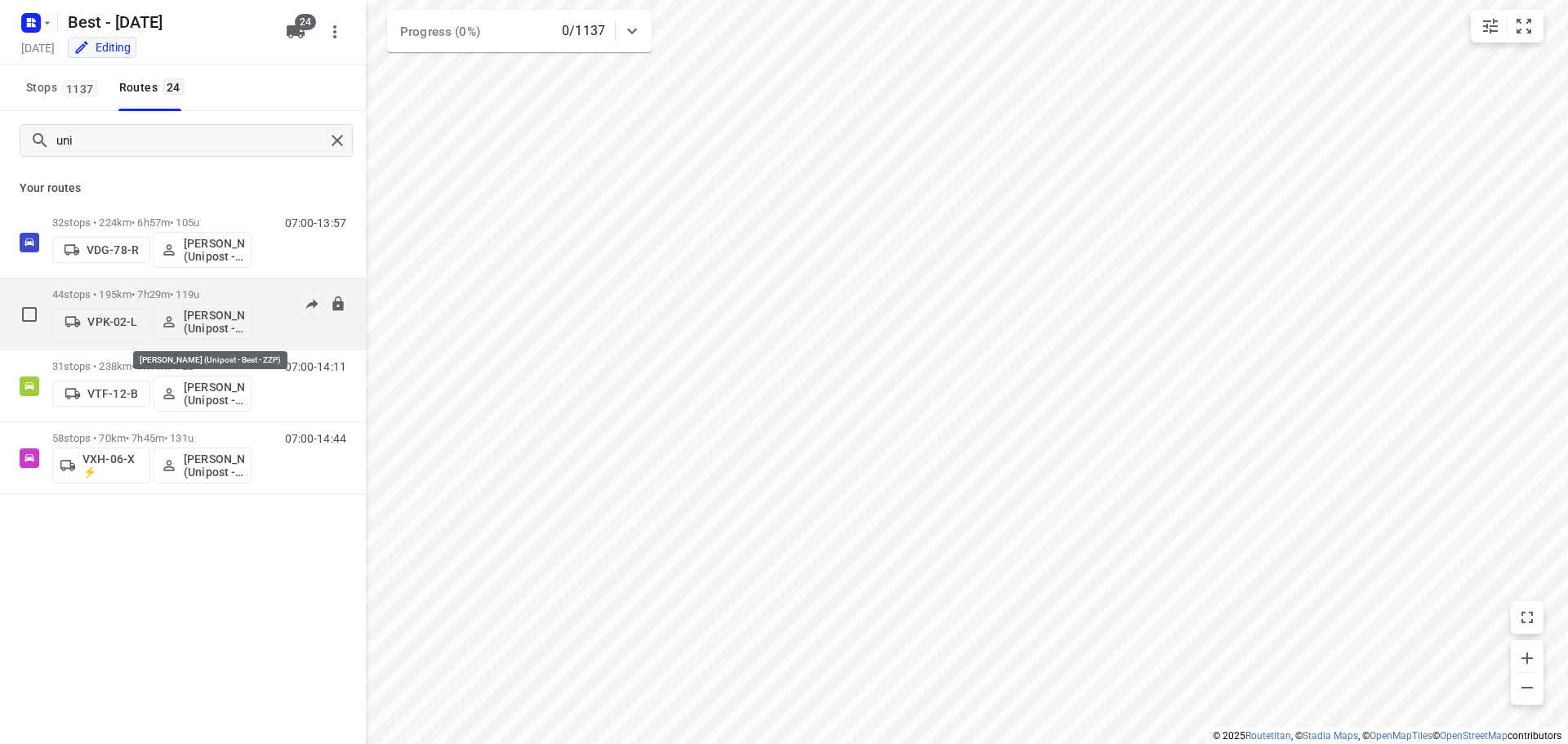
click at [180, 318] on span "[PERSON_NAME] (Unipost - Best - ZZP)" at bounding box center [203, 322] width 83 height 26
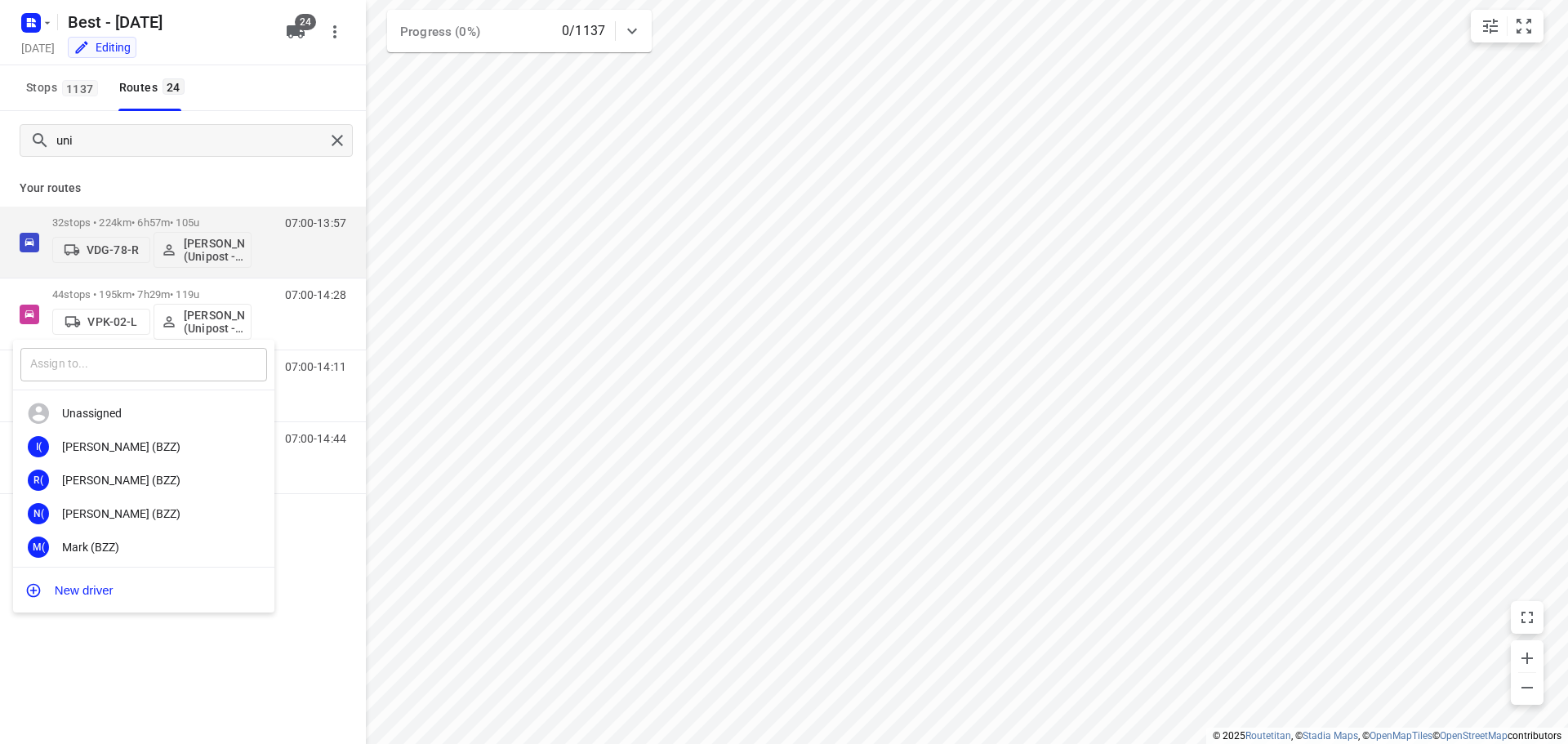
click at [126, 370] on input "text" at bounding box center [144, 365] width 247 height 34
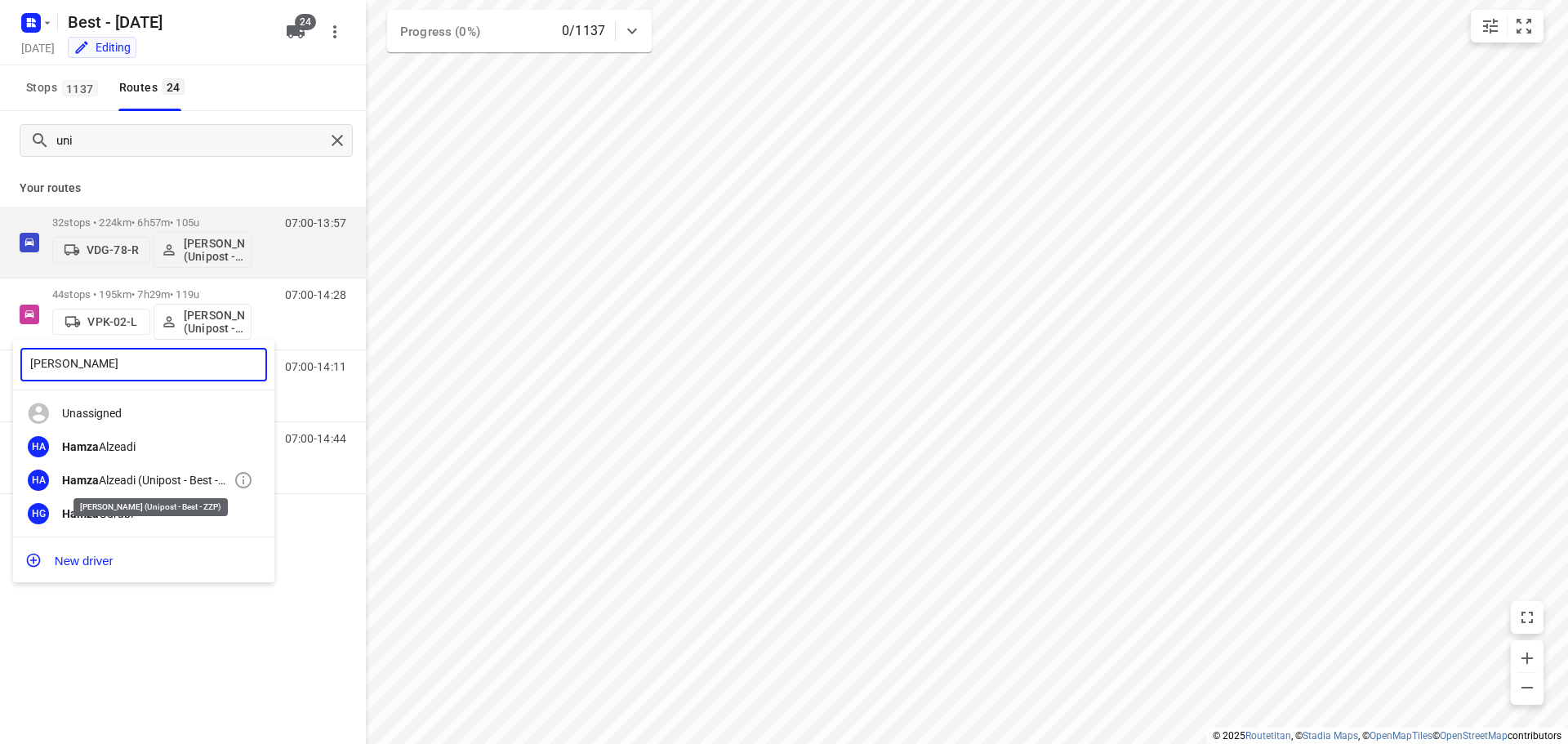
type input "hamza"
click at [185, 479] on div "Hamza Alzeadi (Unipost - Best - ZZP)" at bounding box center [148, 480] width 172 height 13
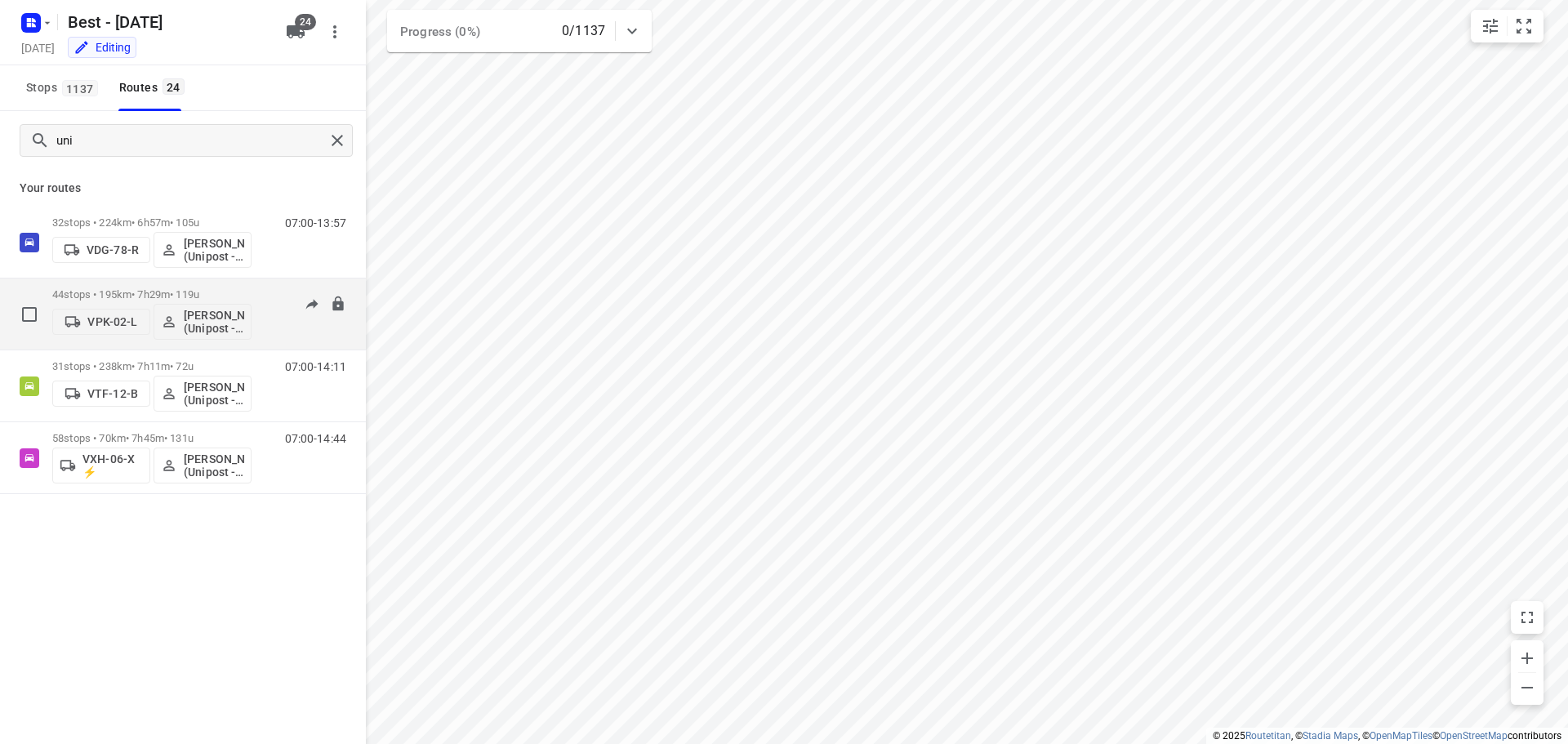
click at [145, 289] on p "44 stops • 195km • 7h29m • 119u" at bounding box center [151, 294] width 199 height 12
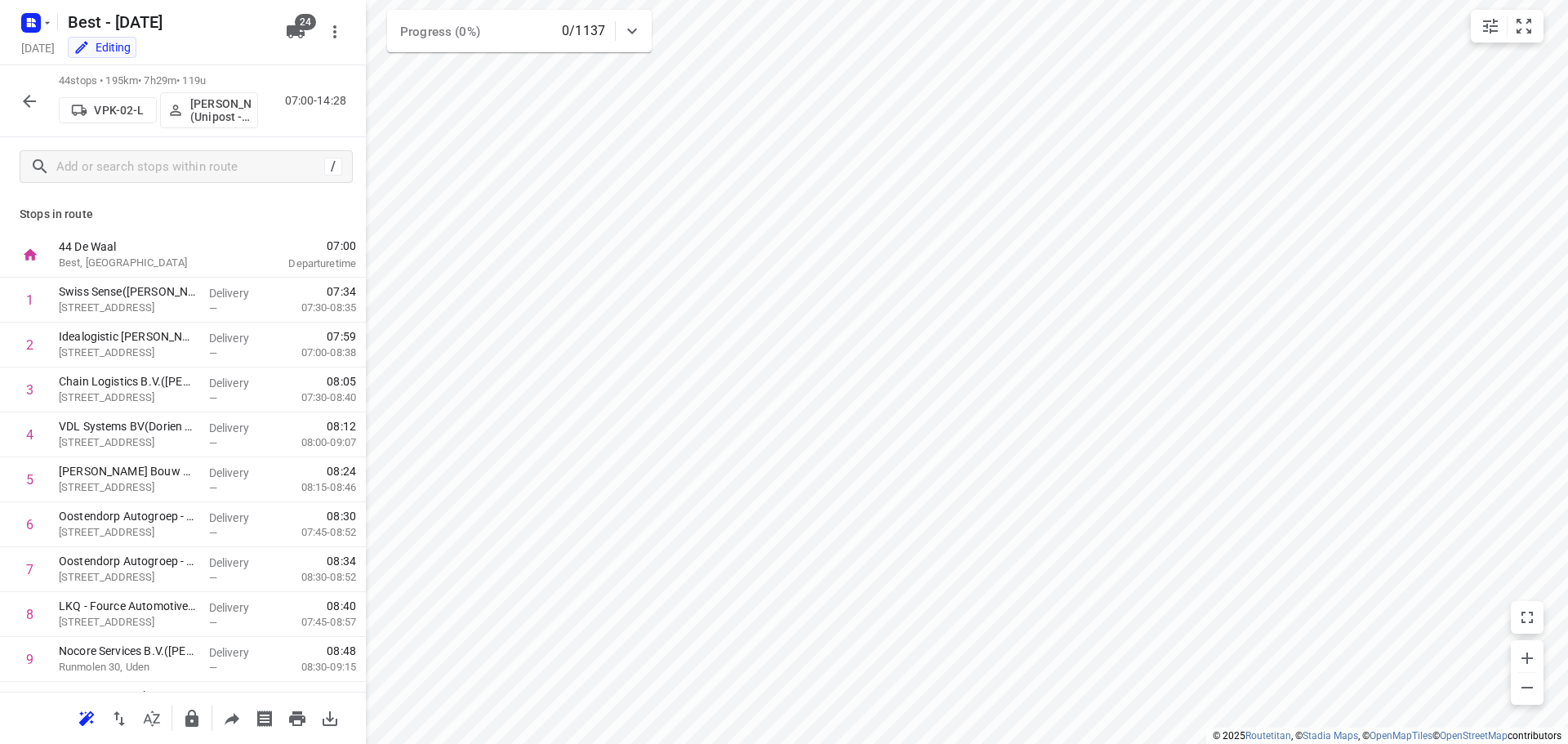
click at [25, 97] on icon "button" at bounding box center [29, 101] width 20 height 20
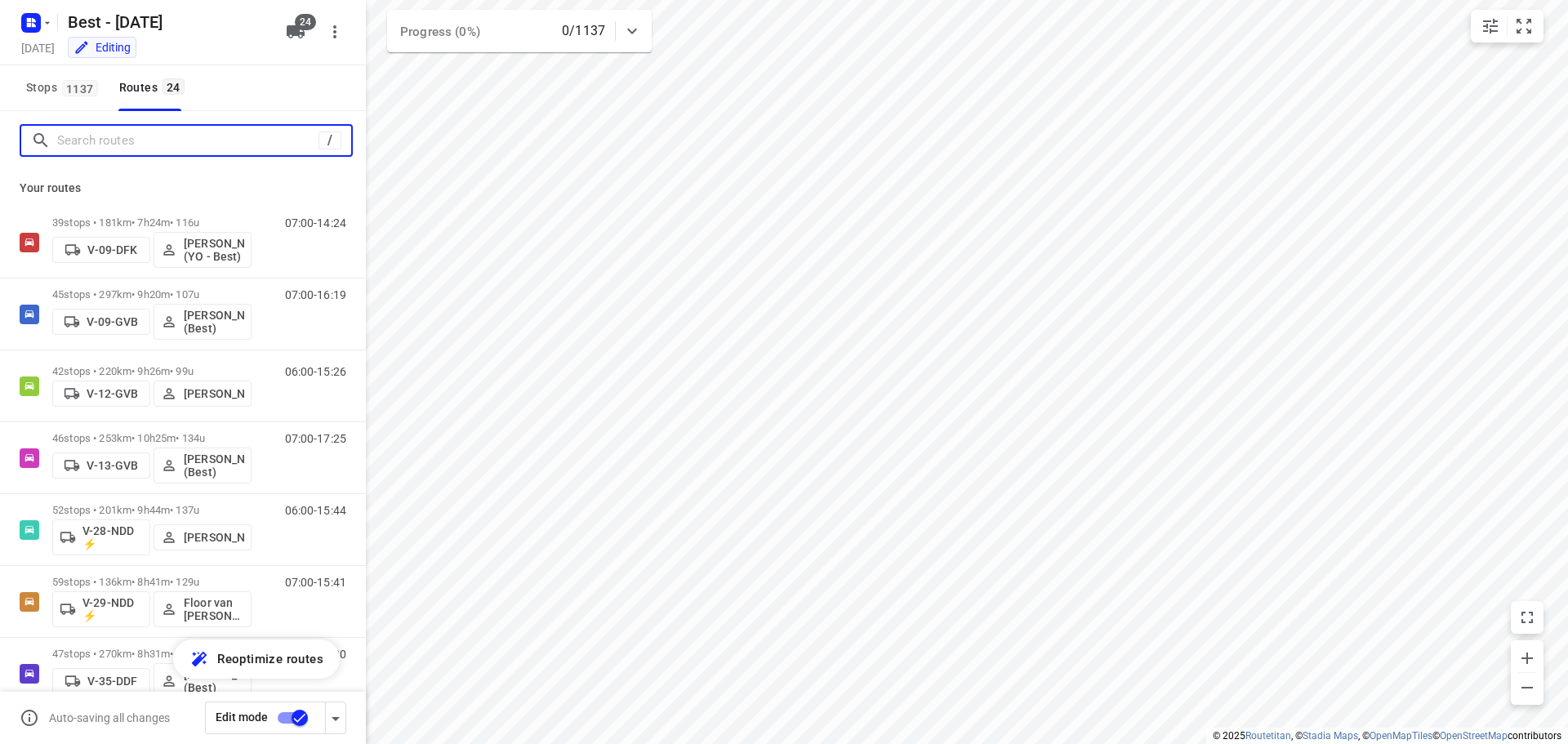
click at [147, 141] on input "Search routes" at bounding box center [188, 141] width 261 height 25
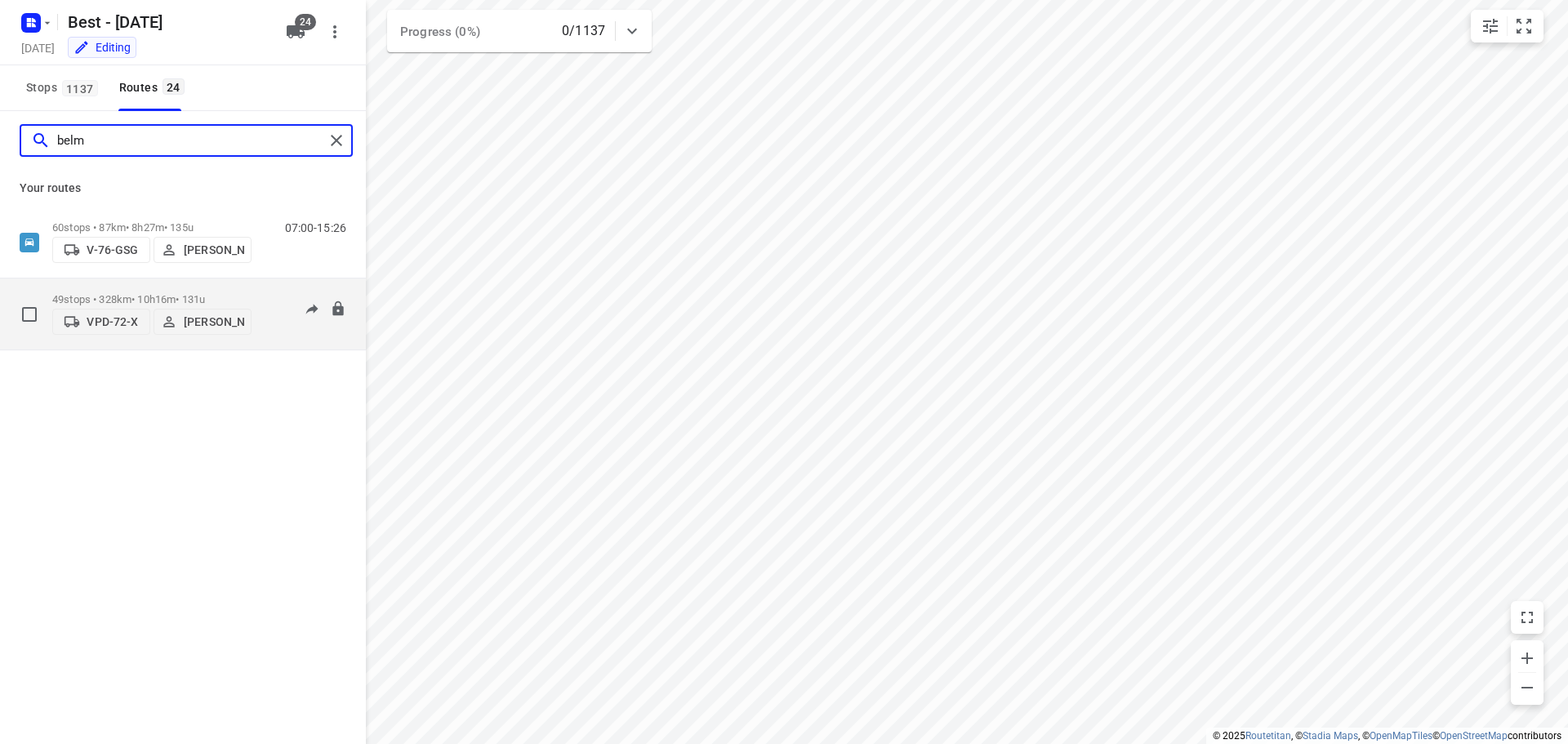
type input "belm"
click at [120, 285] on div "49 stops • 328km • 10h16m • 131u VPD-72-X Daniëlle Belmer" at bounding box center [151, 313] width 199 height 58
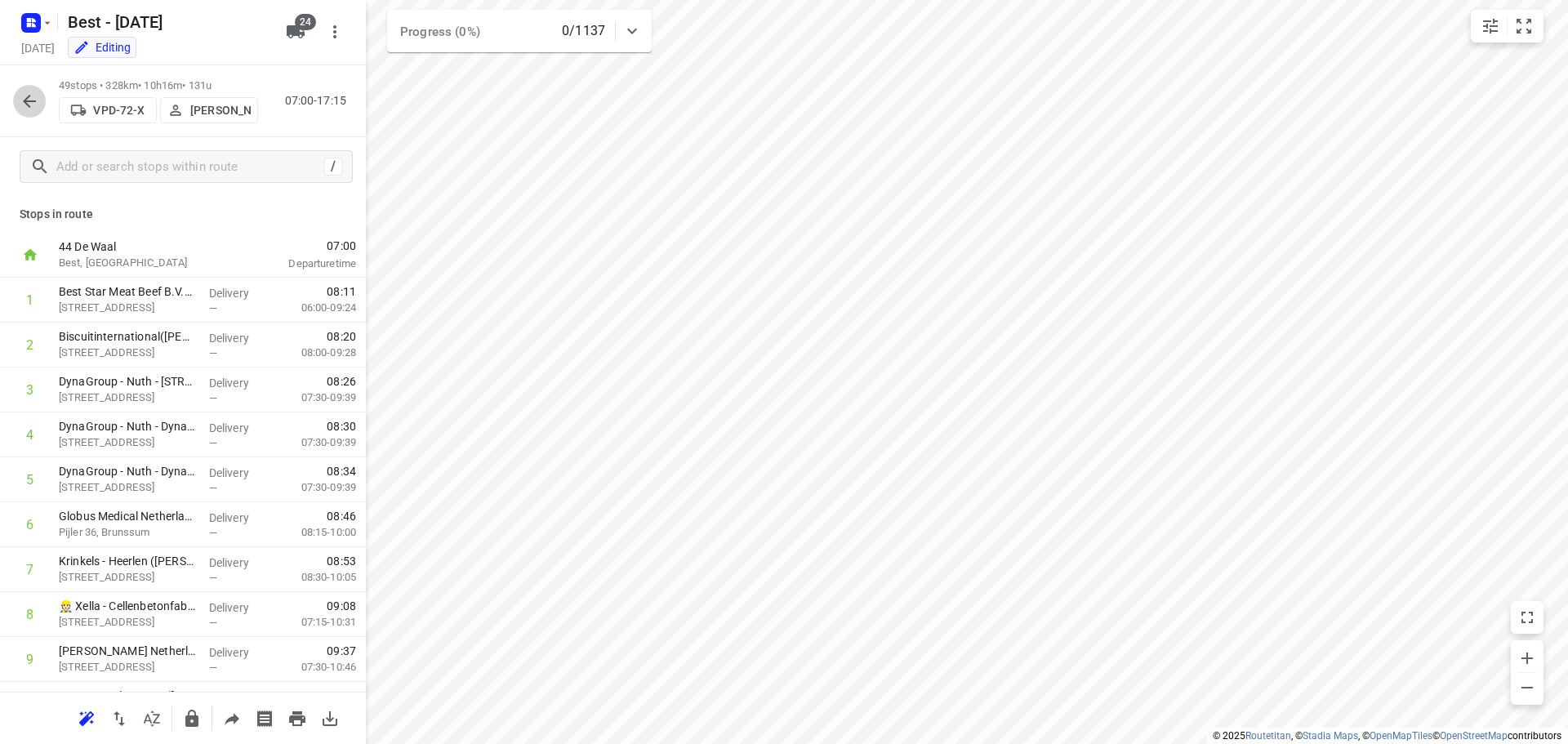
click at [34, 98] on icon "button" at bounding box center [29, 101] width 20 height 20
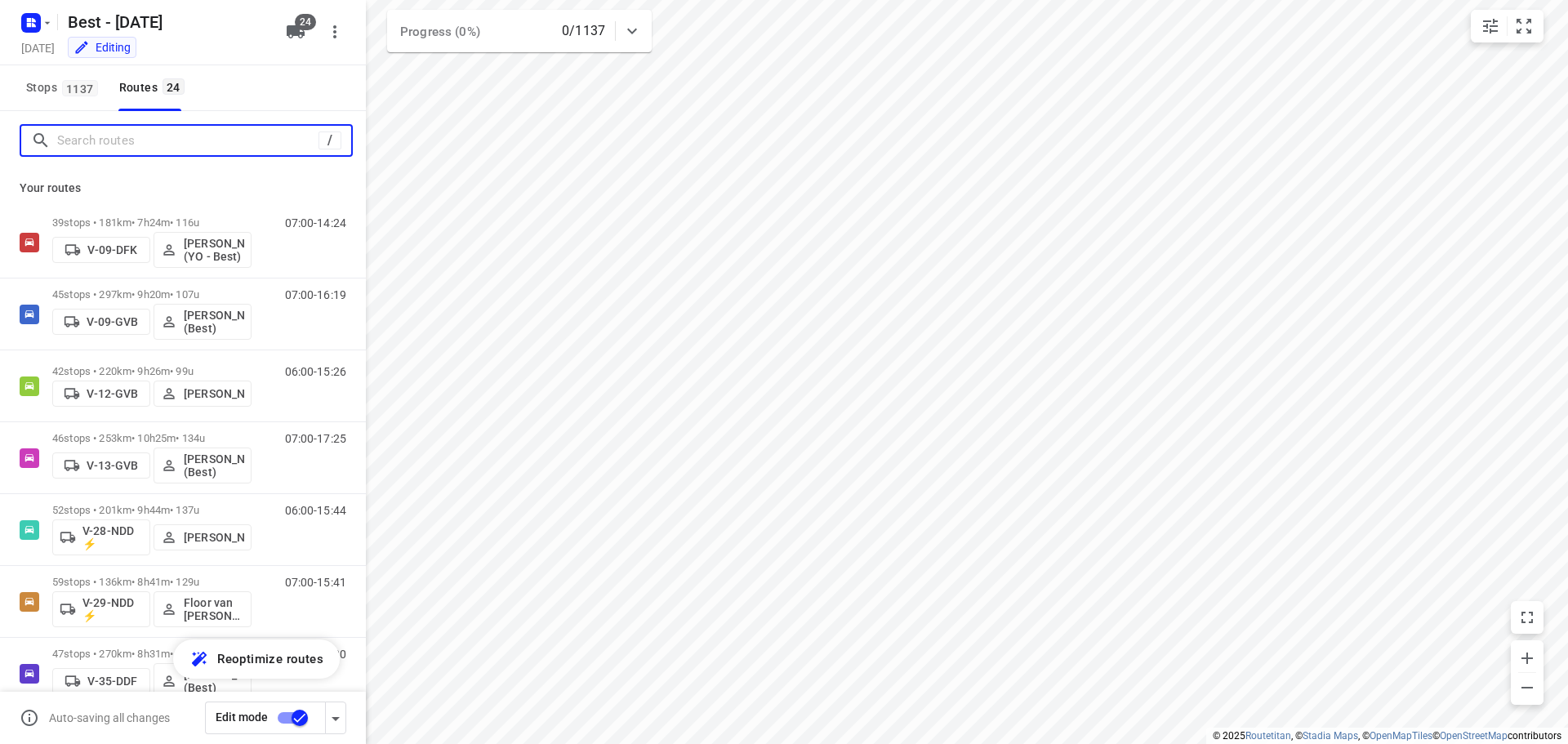
click at [125, 141] on input "Search routes" at bounding box center [188, 141] width 261 height 25
click at [198, 120] on div "/" at bounding box center [183, 141] width 366 height 58
click at [201, 146] on input "Search routes" at bounding box center [190, 141] width 266 height 25
type input "m"
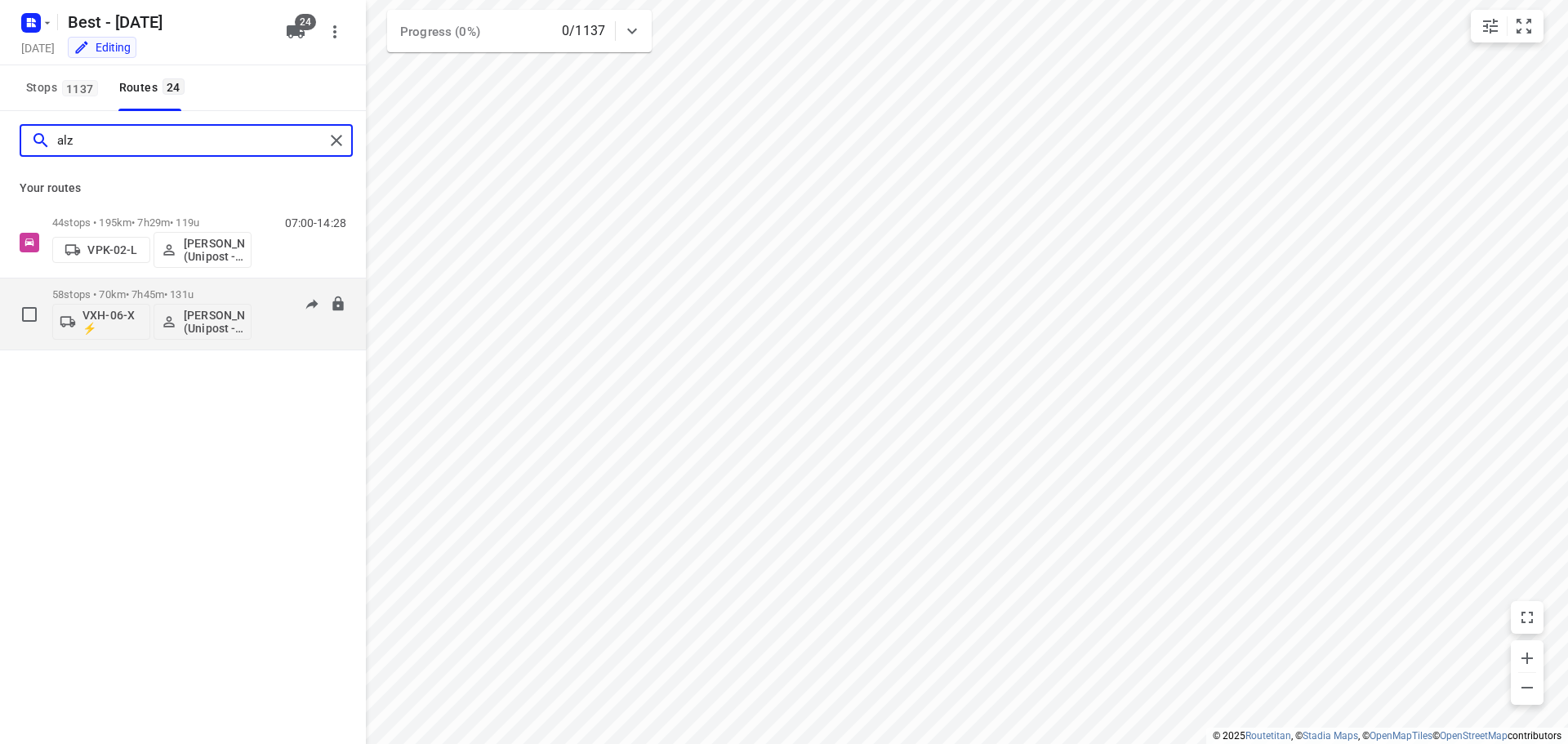
type input "alz"
click at [222, 289] on p "58 stops • 70km • 7h45m • 131u" at bounding box center [151, 294] width 199 height 12
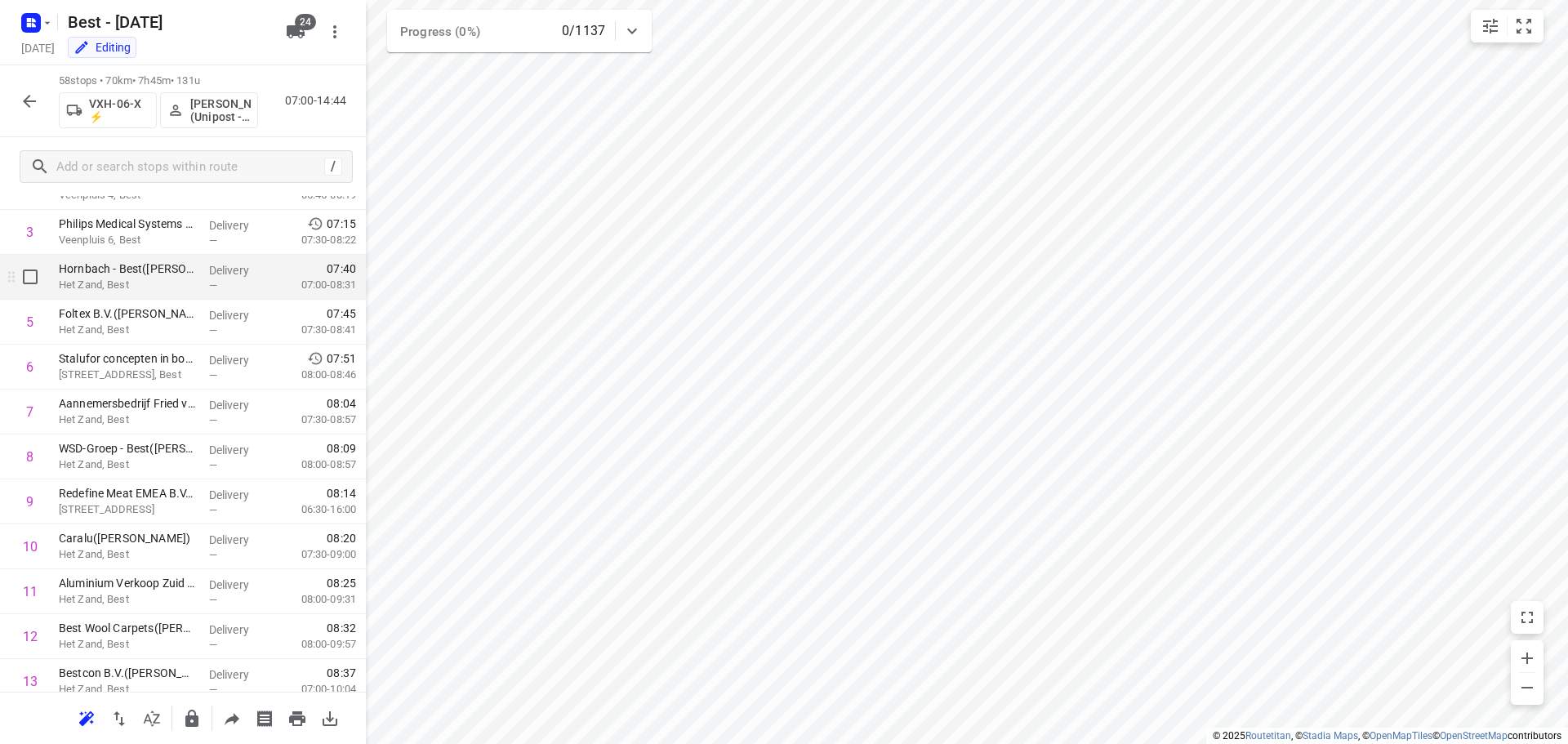
scroll to position [163, 0]
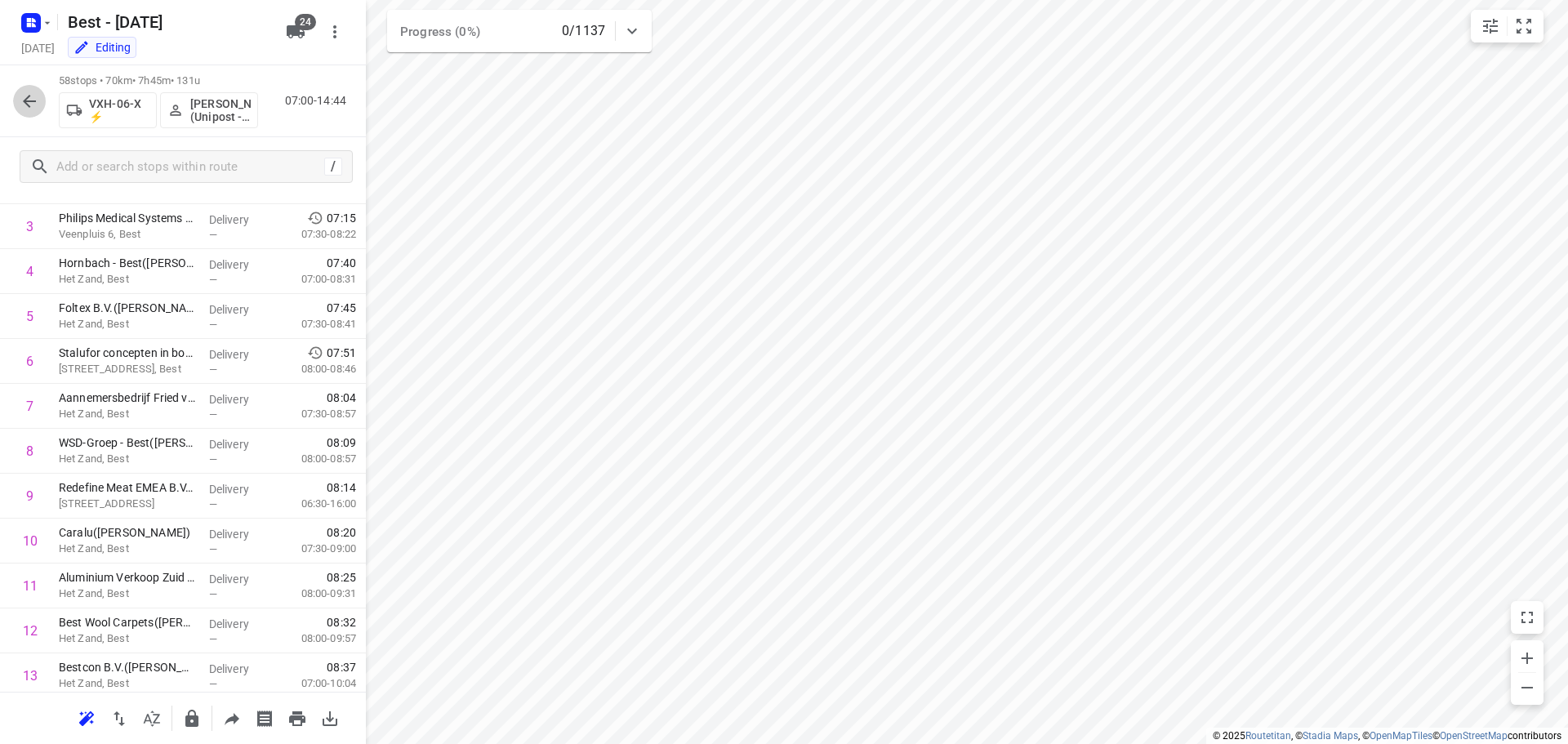
click at [17, 90] on button "button" at bounding box center [29, 101] width 33 height 33
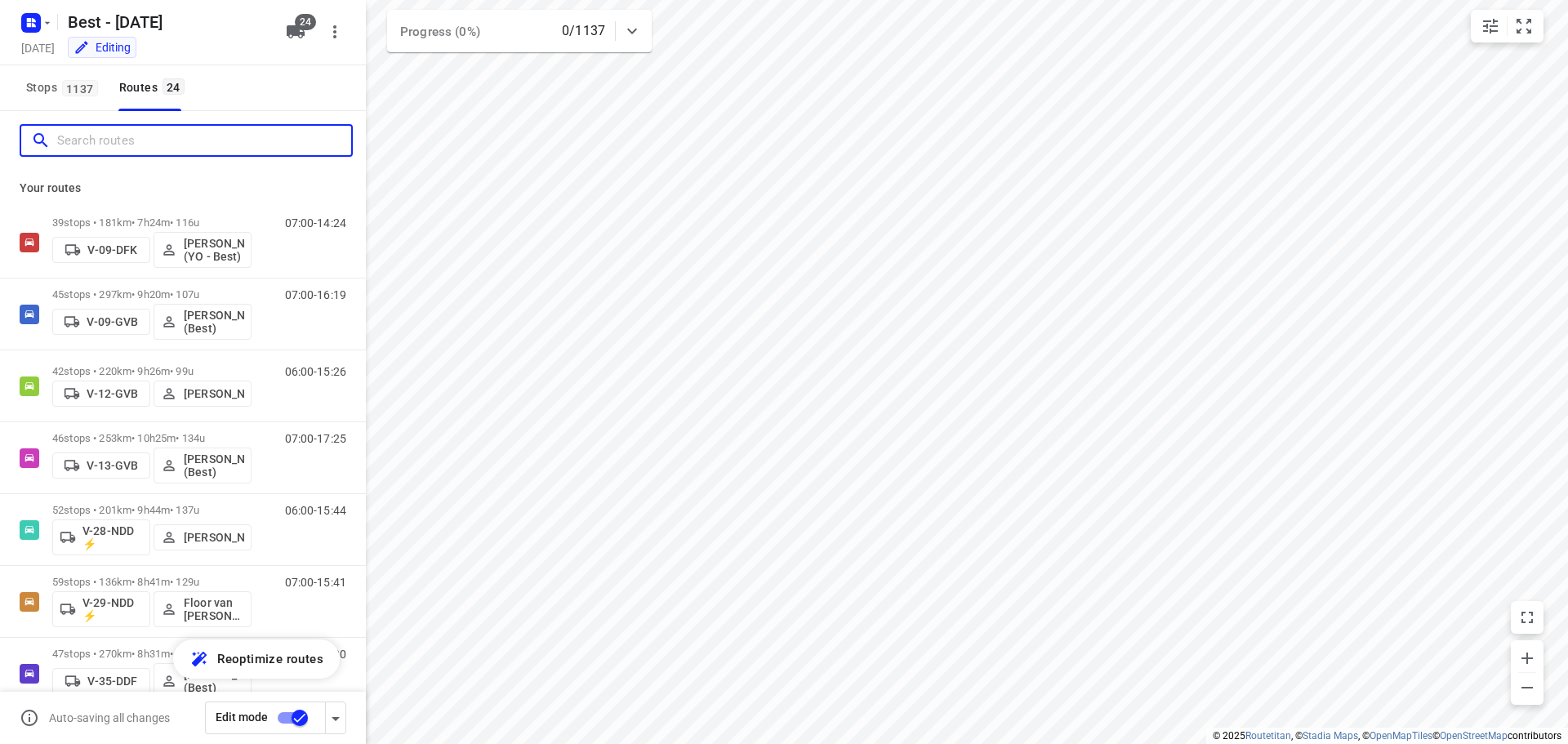
click at [77, 138] on input "Search routes" at bounding box center [205, 141] width 294 height 25
click at [235, 141] on input "Search routes" at bounding box center [205, 141] width 294 height 25
click at [239, 142] on input "Search routes" at bounding box center [205, 141] width 294 height 25
click at [136, 126] on div "/" at bounding box center [186, 141] width 333 height 33
click at [126, 133] on input "Search routes" at bounding box center [205, 141] width 294 height 25
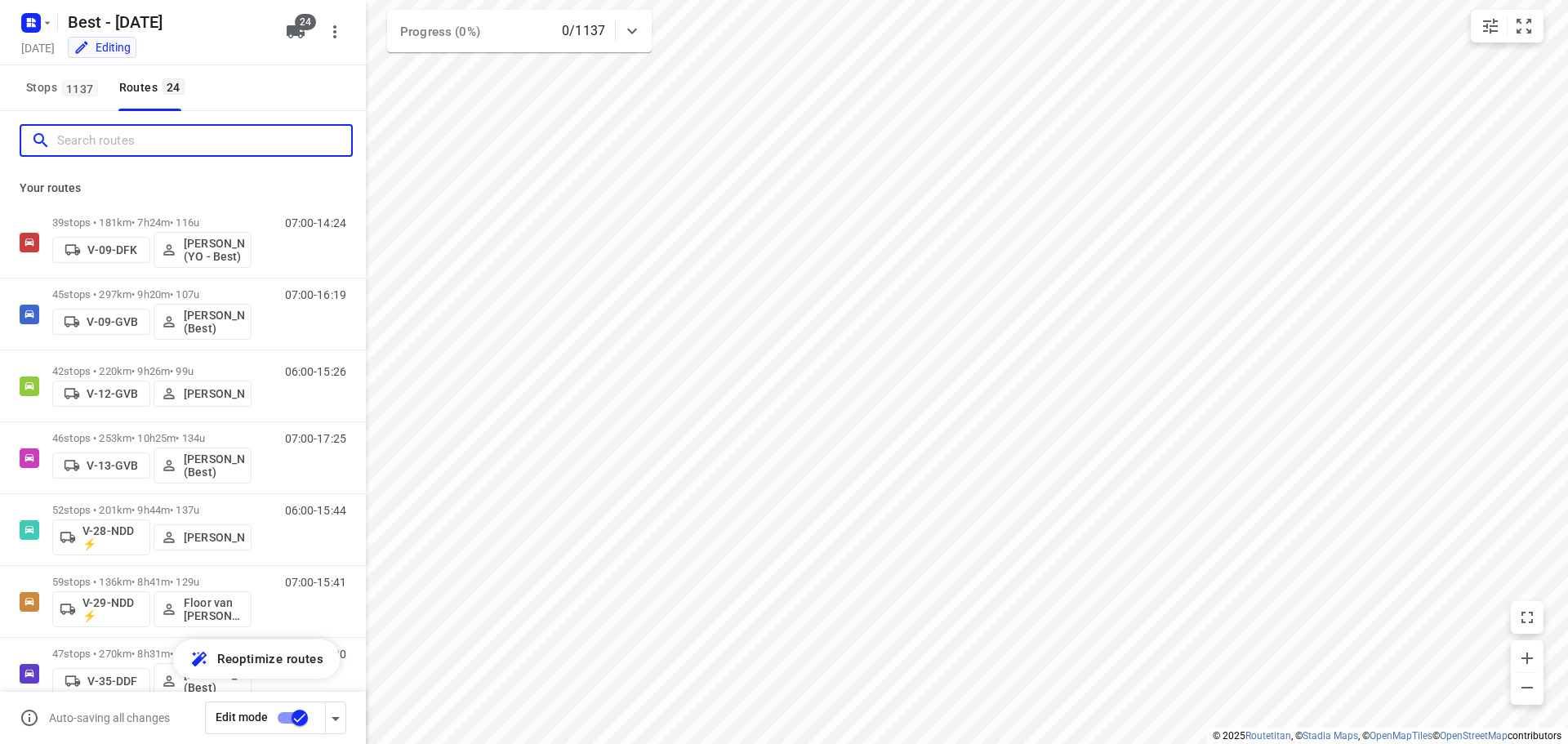
click at [242, 141] on input "Search routes" at bounding box center [205, 141] width 294 height 25
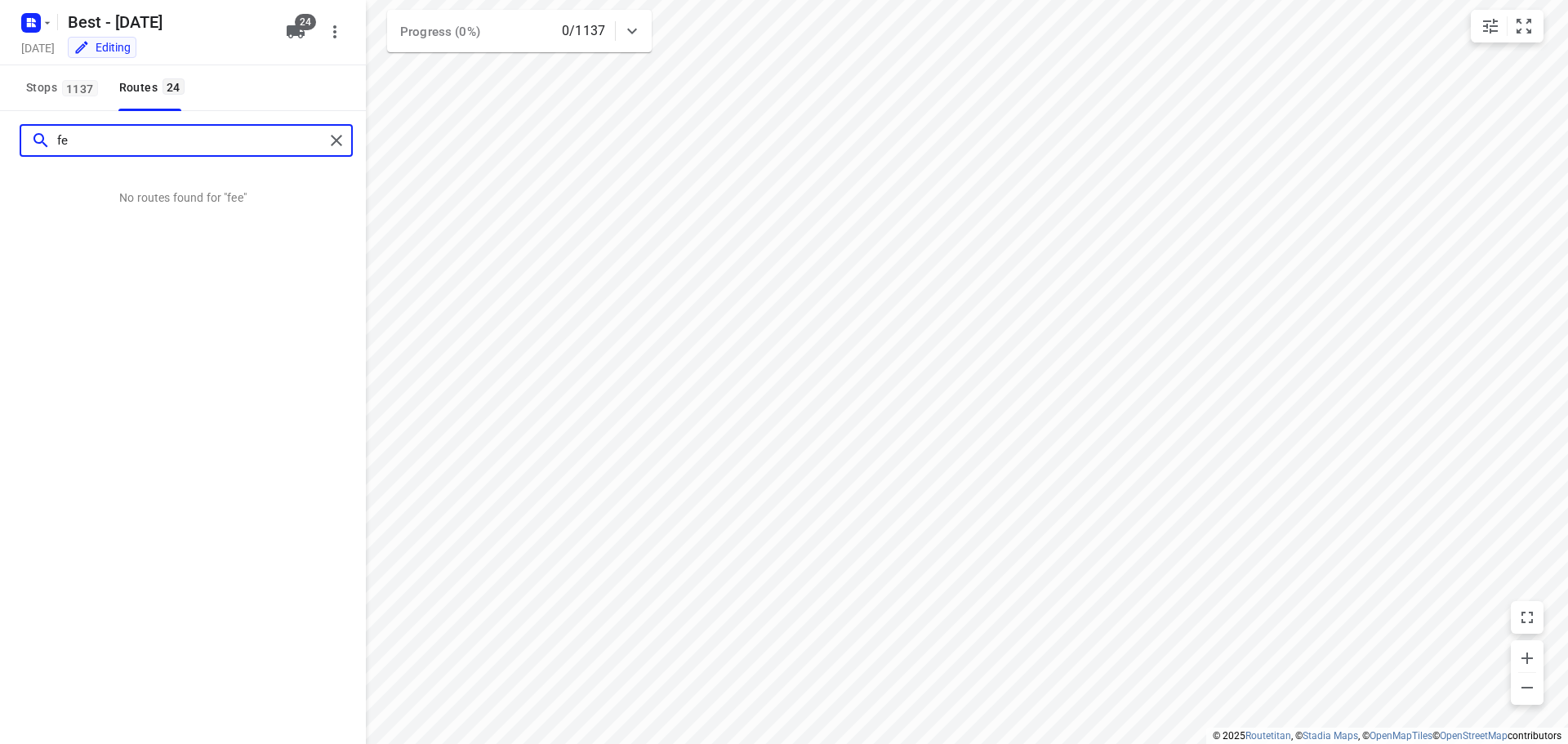
type input "f"
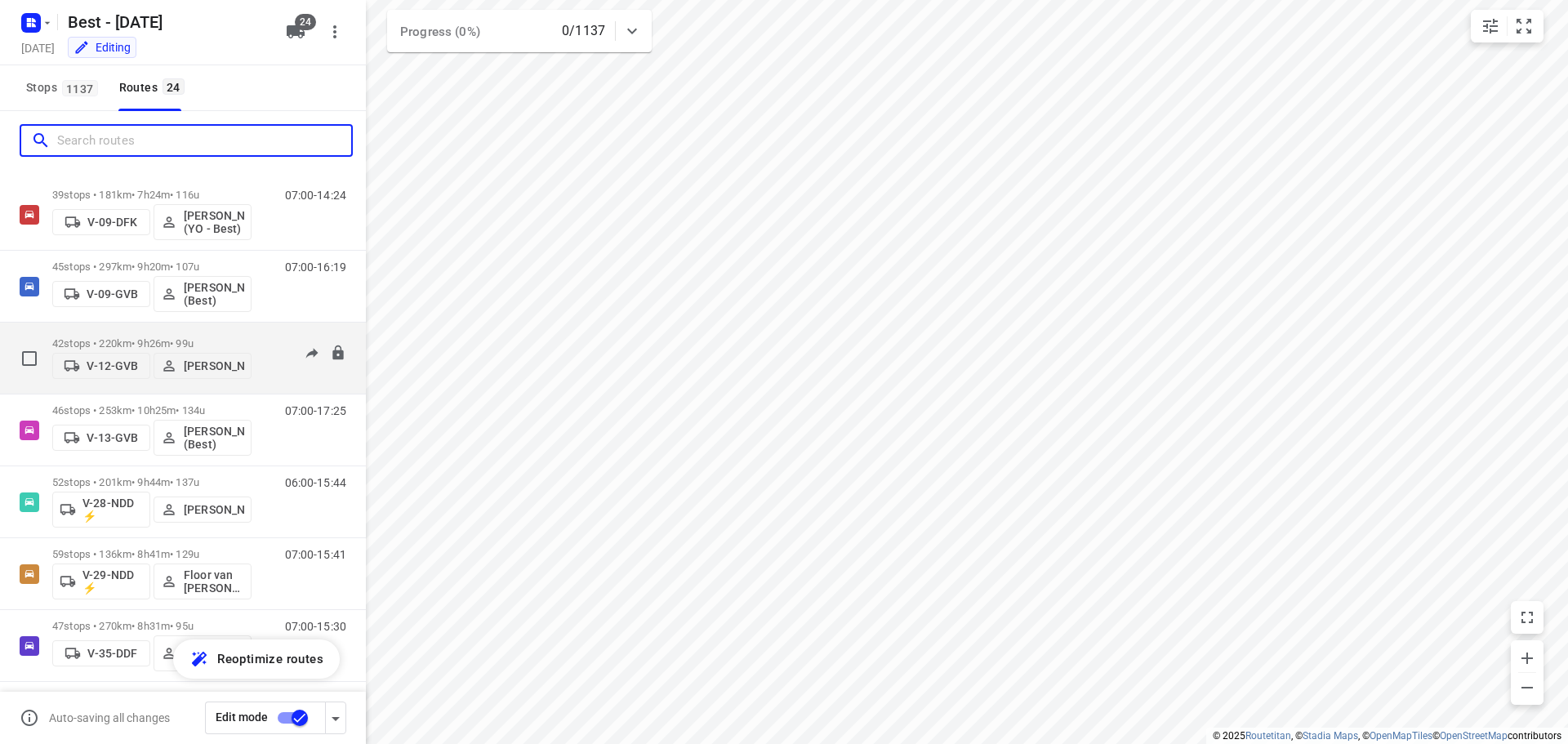
scroll to position [0, 0]
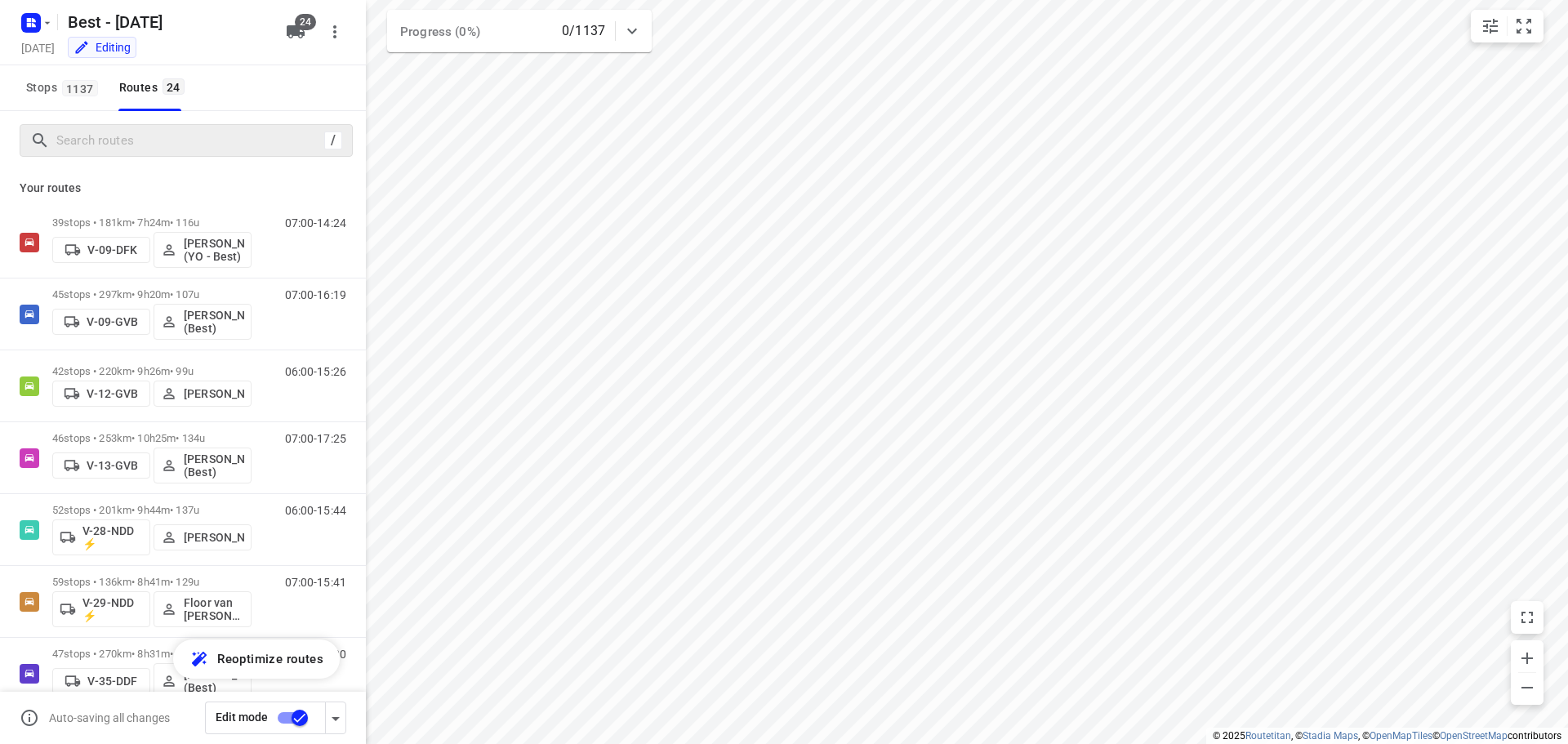
click at [195, 155] on div "/" at bounding box center [186, 141] width 333 height 33
click at [194, 149] on input "Search routes" at bounding box center [205, 141] width 294 height 25
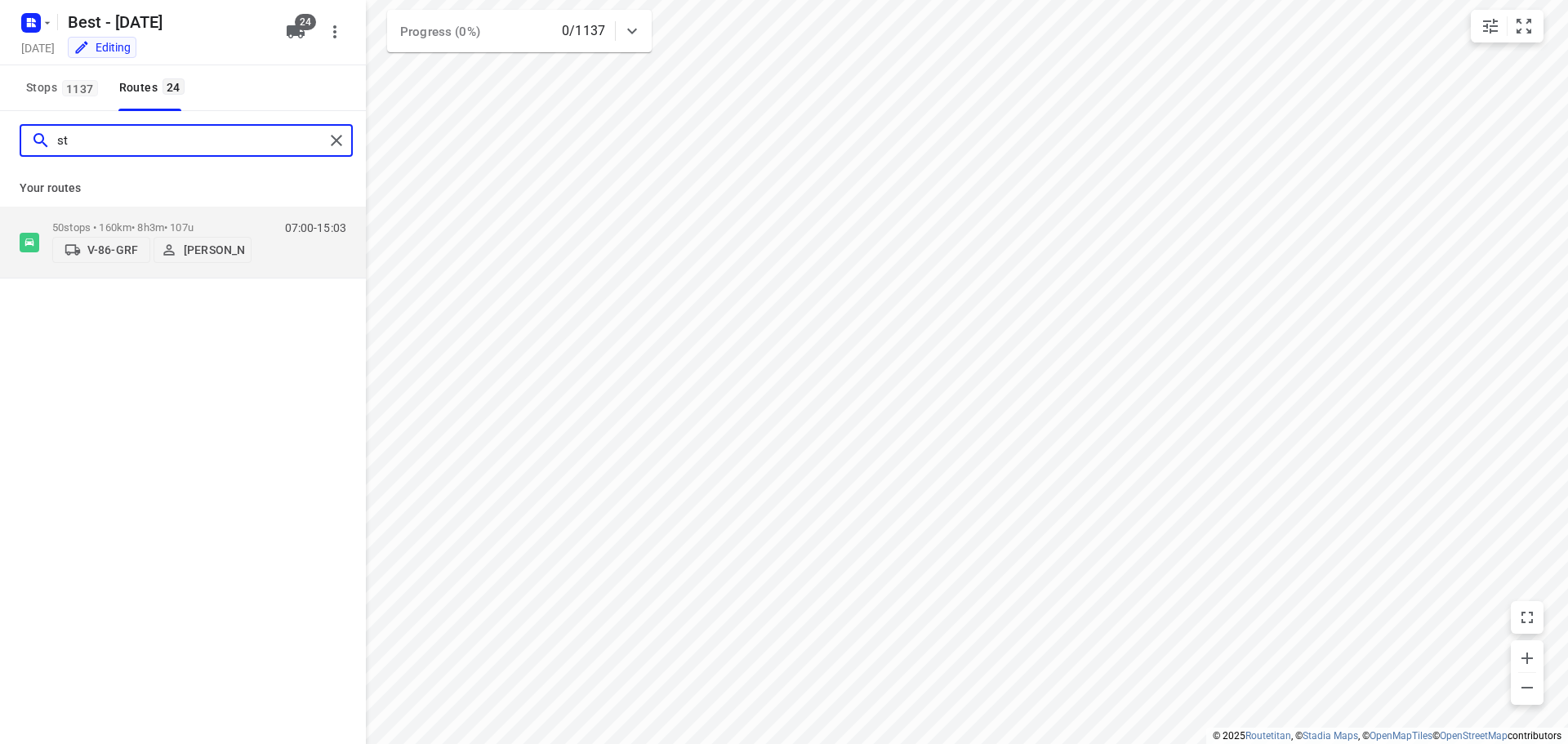
type input "s"
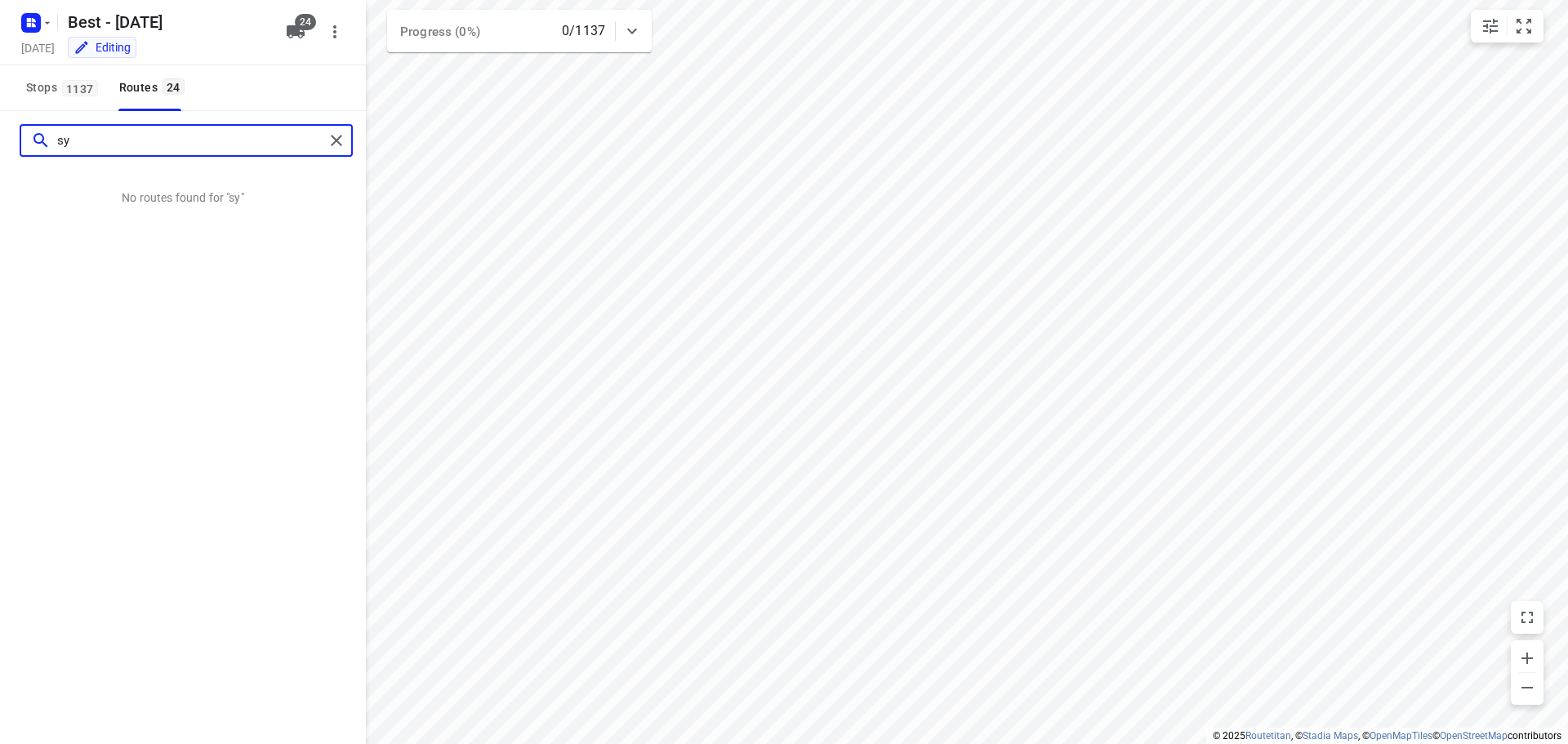
type input "s"
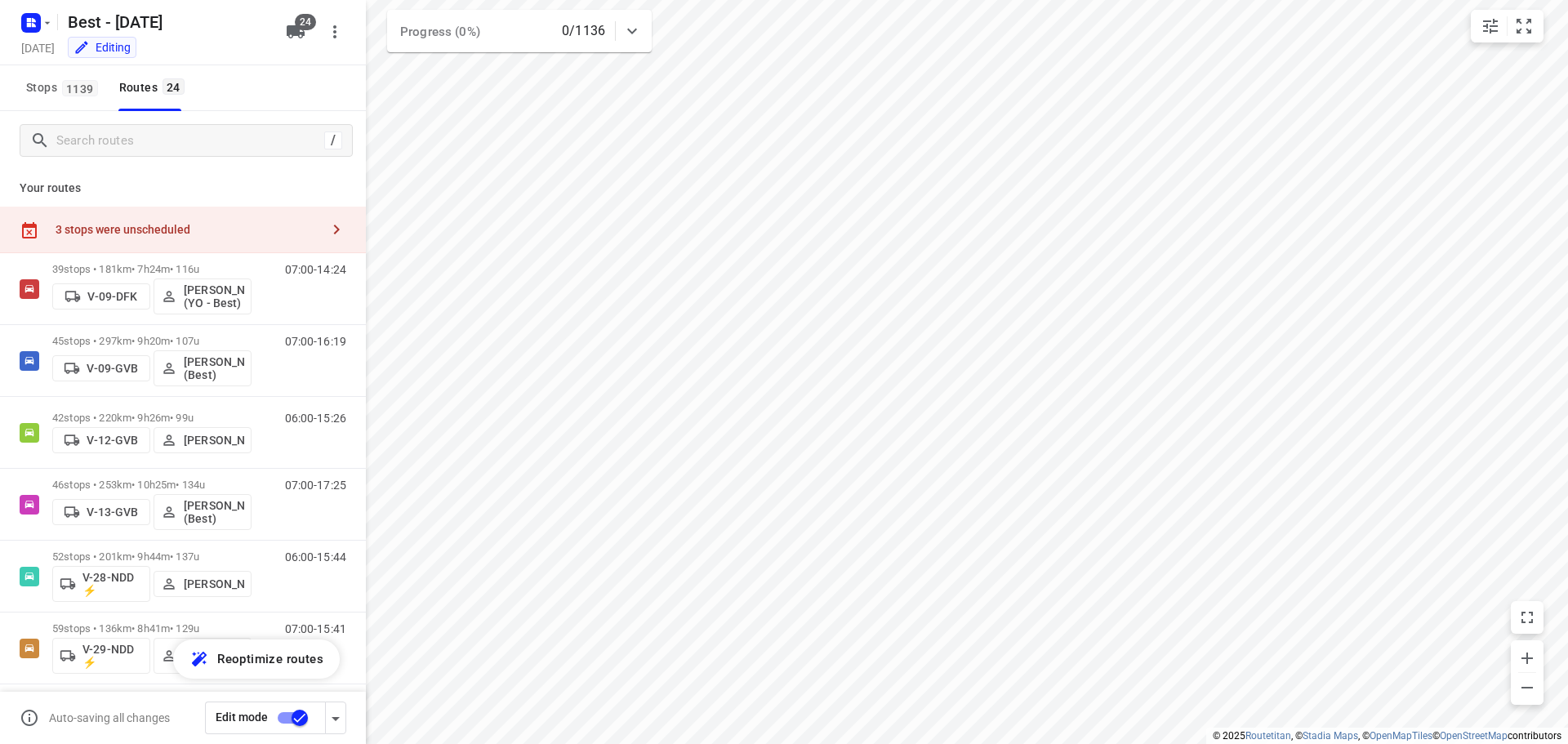
checkbox input "true"
click at [159, 138] on input "Search routes" at bounding box center [205, 141] width 294 height 25
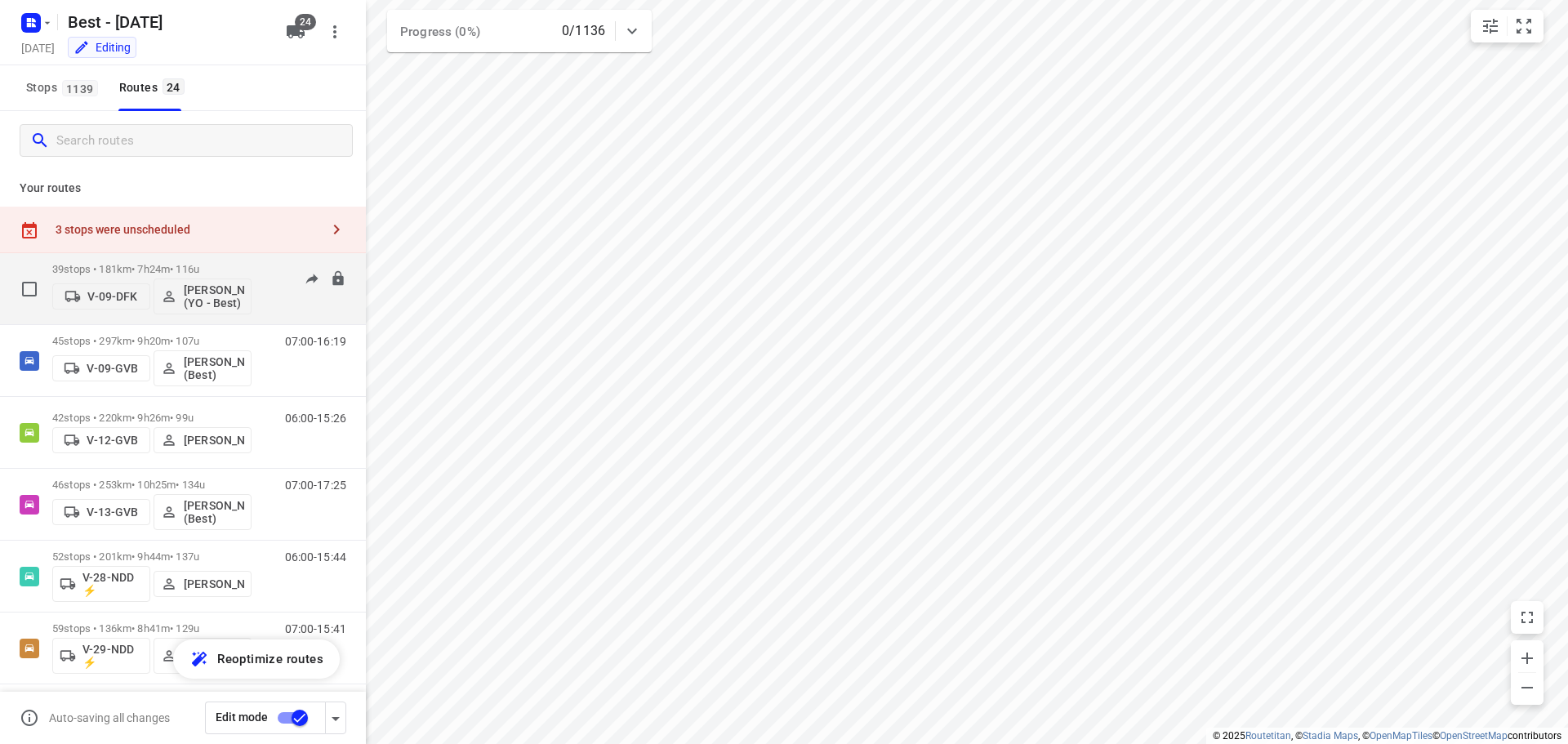
click at [171, 257] on div "39 stops • 181km • 7h24m • 116u V-09-DFK Rik de Kok (YO - Best)" at bounding box center [151, 289] width 199 height 68
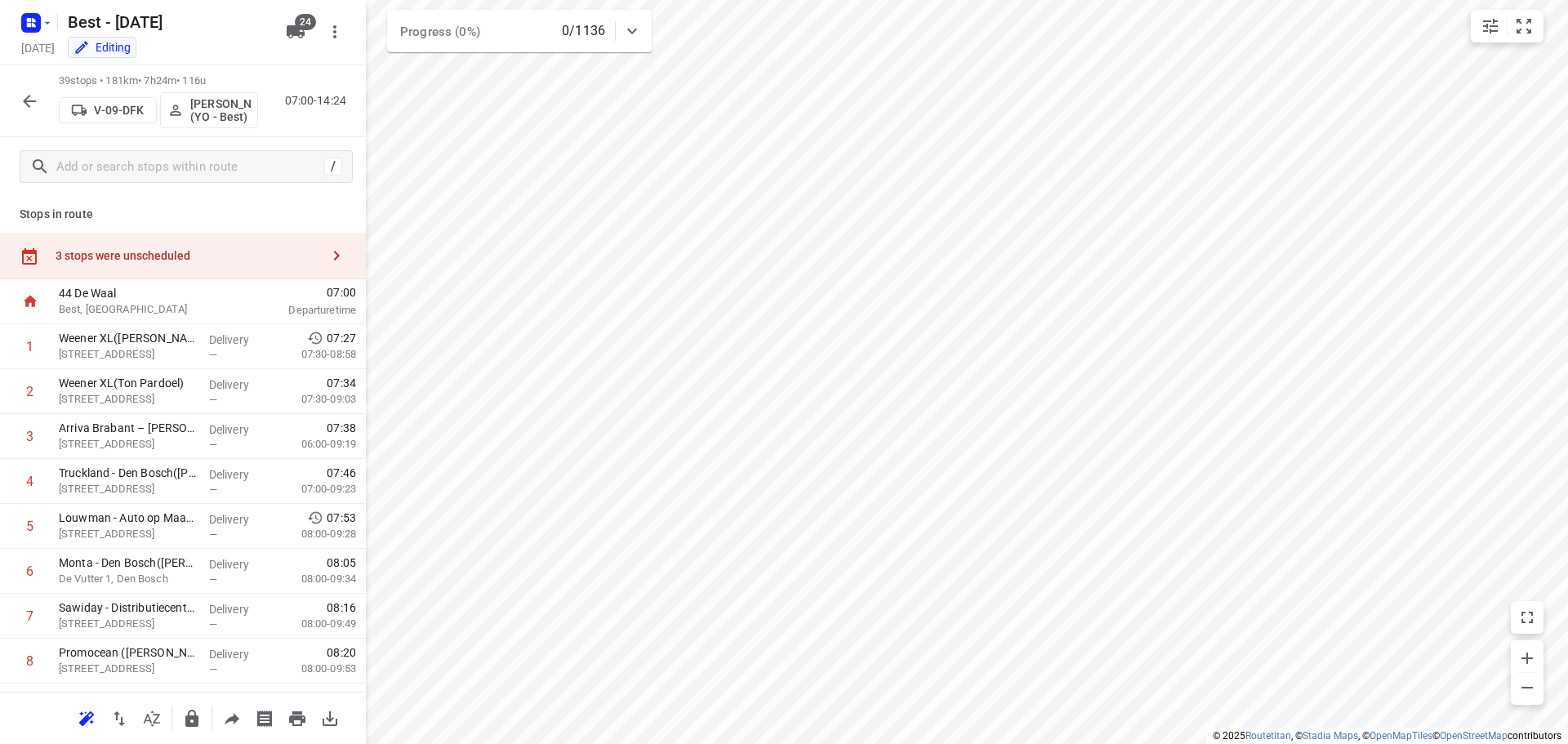
click at [186, 223] on div "Stops in route 3 stops were unscheduled 44 De Waal Best, Netherlands 07:00 Depa…" at bounding box center [183, 444] width 366 height 496
click at [46, 101] on div "39 stops • 181km • 7h24m • 116u V-09-DFK Rik de Kok (YO - Best) 07:00-14:24" at bounding box center [183, 101] width 366 height 72
click at [33, 102] on icon "button" at bounding box center [29, 101] width 20 height 20
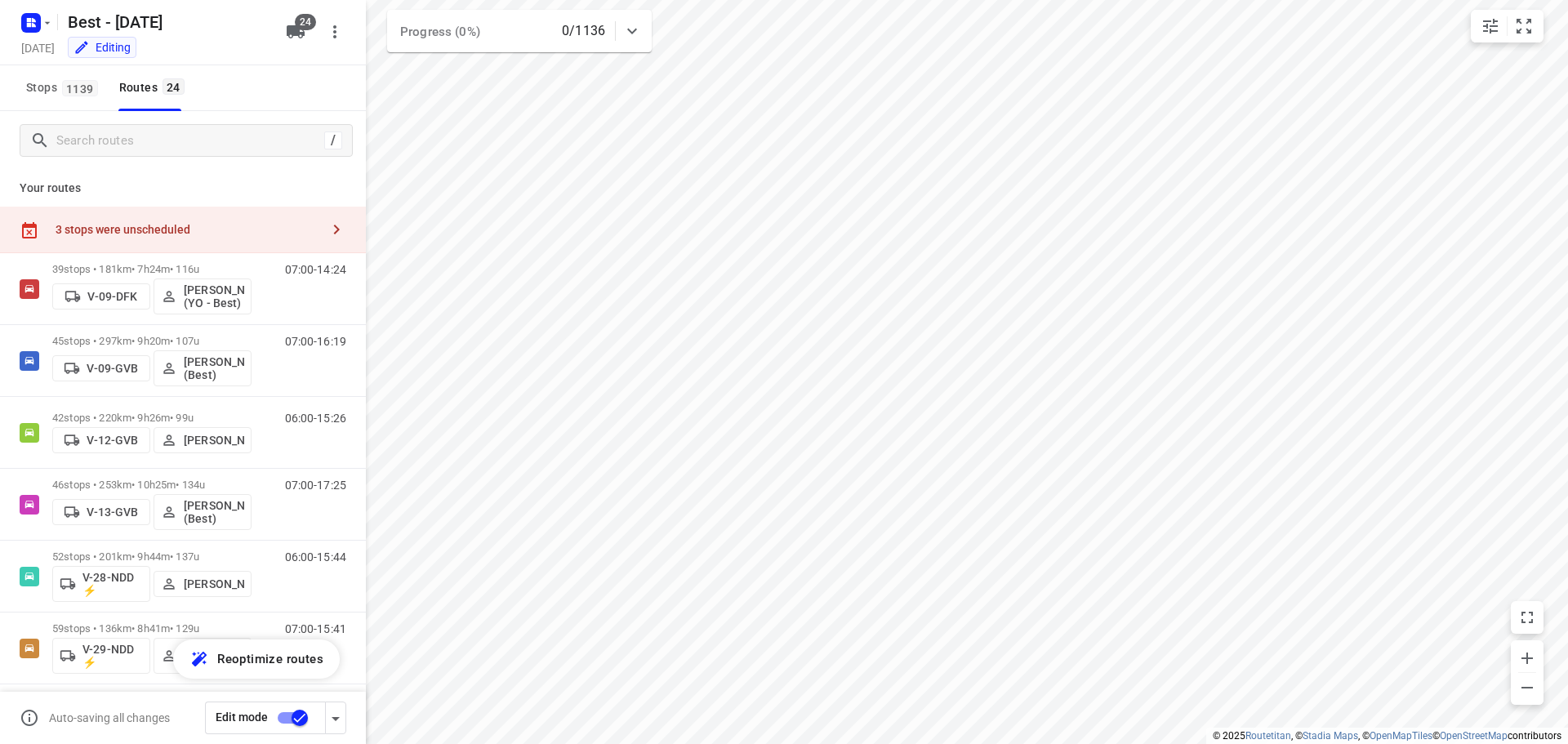
click at [140, 219] on div "3 stops were unscheduled" at bounding box center [183, 229] width 366 height 46
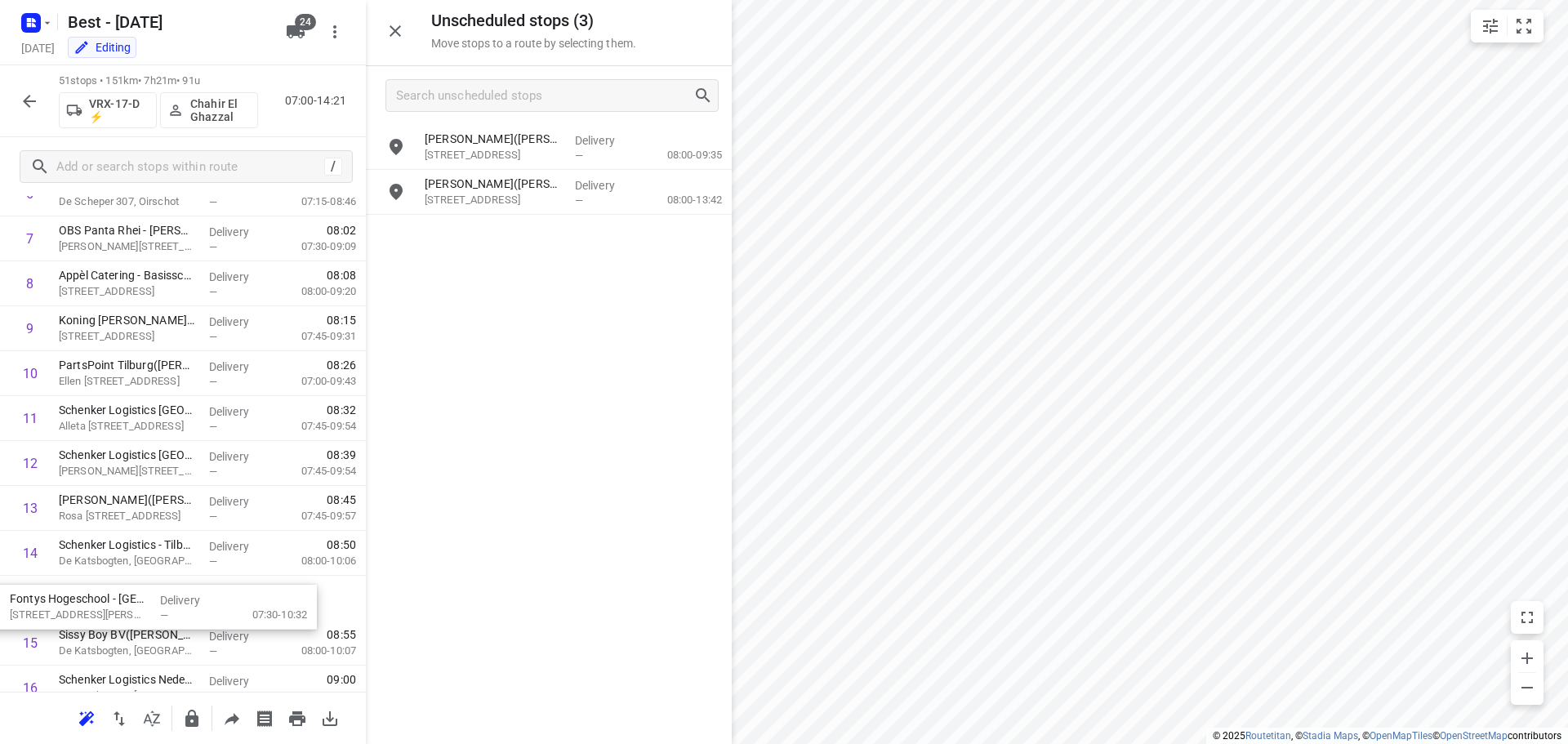
scroll to position [386, 0]
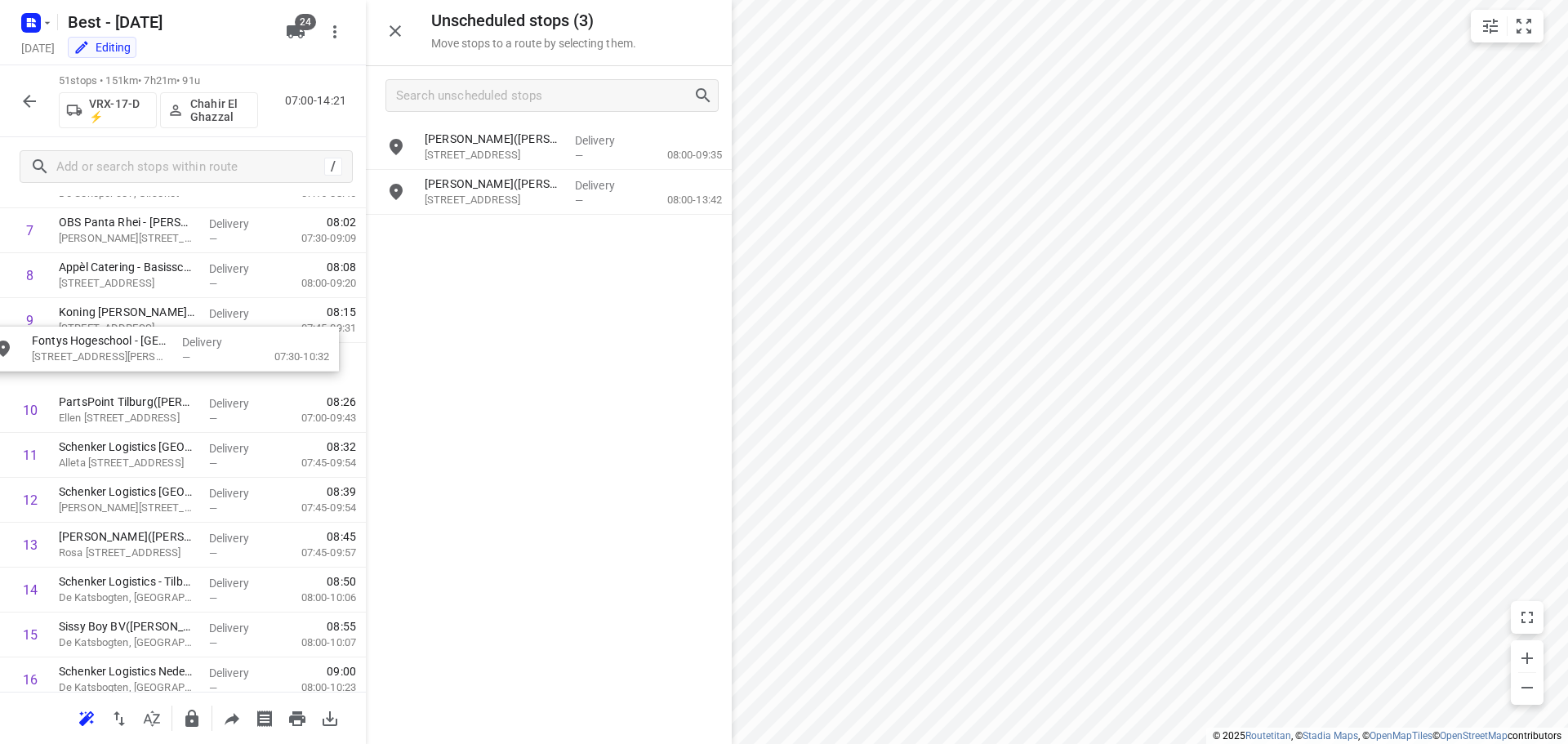
drag, startPoint x: 517, startPoint y: 155, endPoint x: 120, endPoint y: 363, distance: 448.2
drag, startPoint x: 522, startPoint y: 153, endPoint x: 549, endPoint y: 168, distance: 30.9
click at [522, 152] on p "Energieweg 16, Venray" at bounding box center [493, 155] width 138 height 16
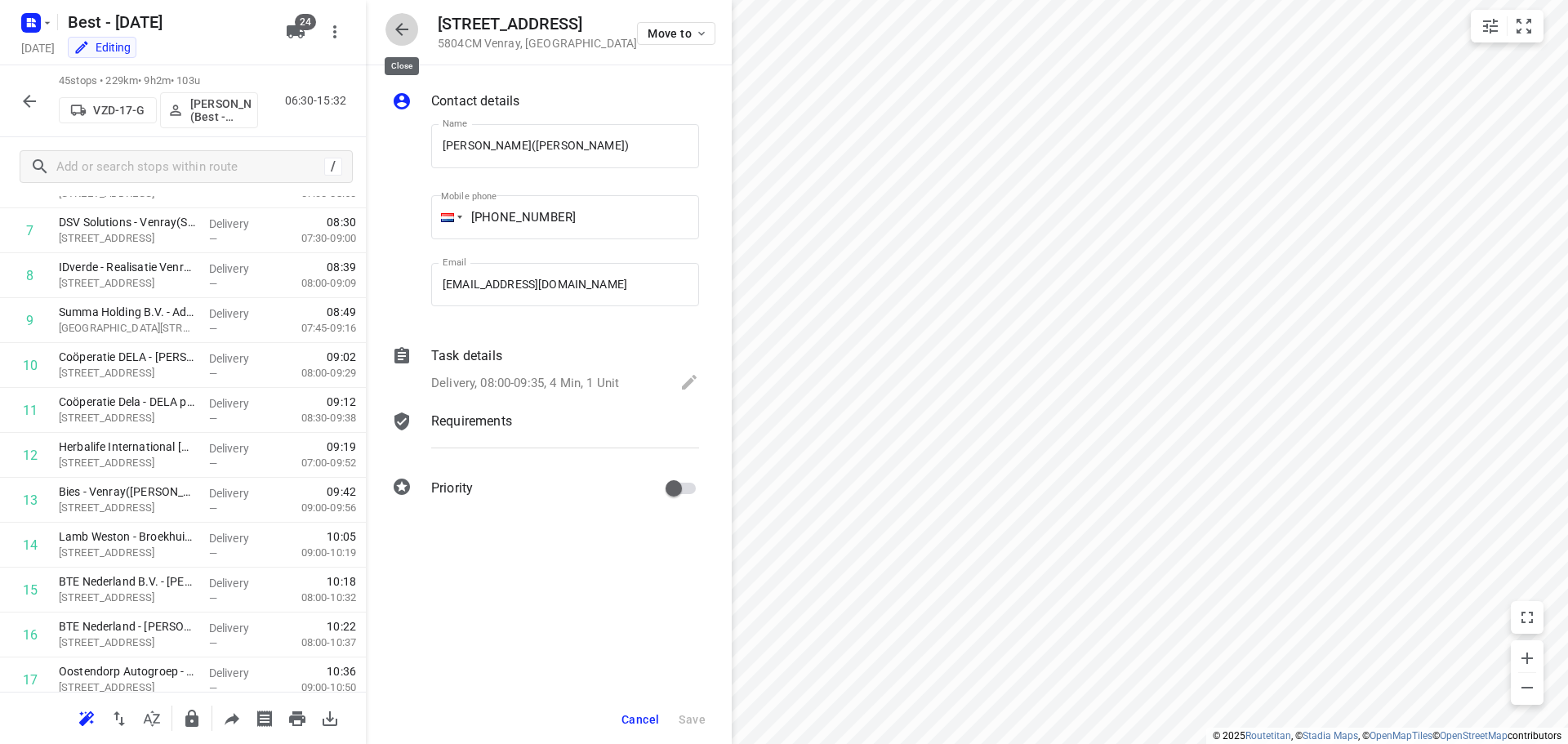
click at [400, 34] on icon "button" at bounding box center [402, 29] width 13 height 13
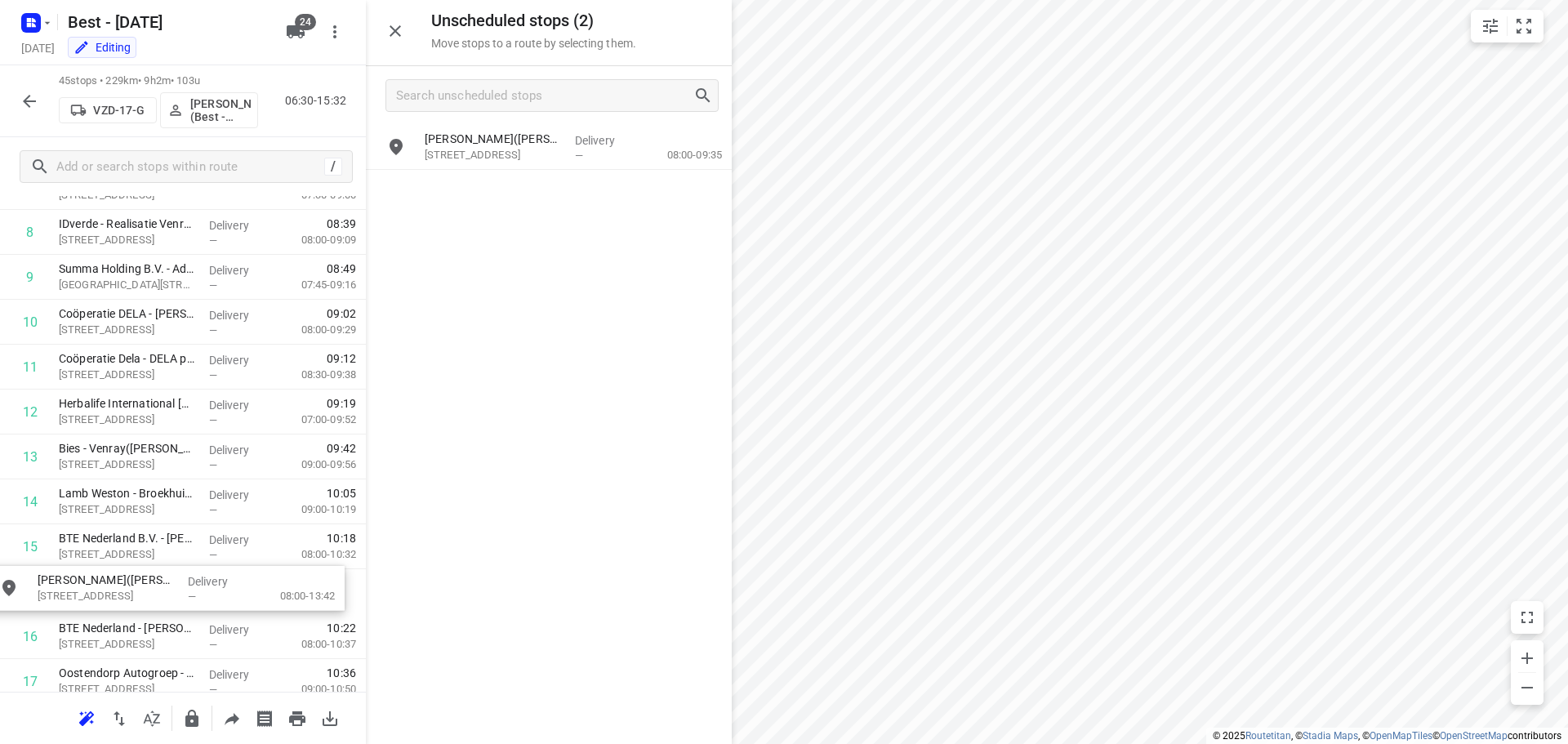
scroll to position [430, 0]
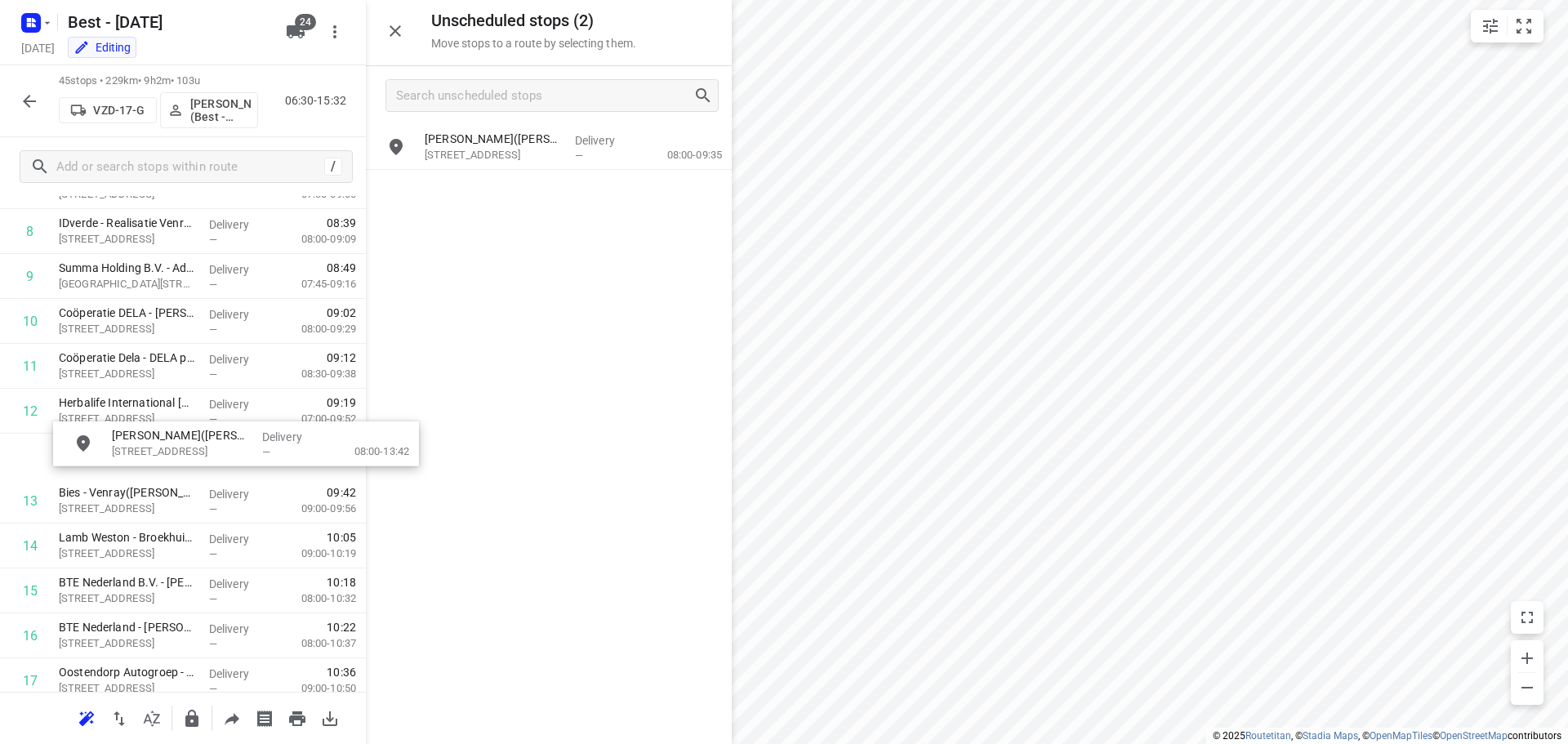
drag, startPoint x: 540, startPoint y: 170, endPoint x: 602, endPoint y: 364, distance: 203.7
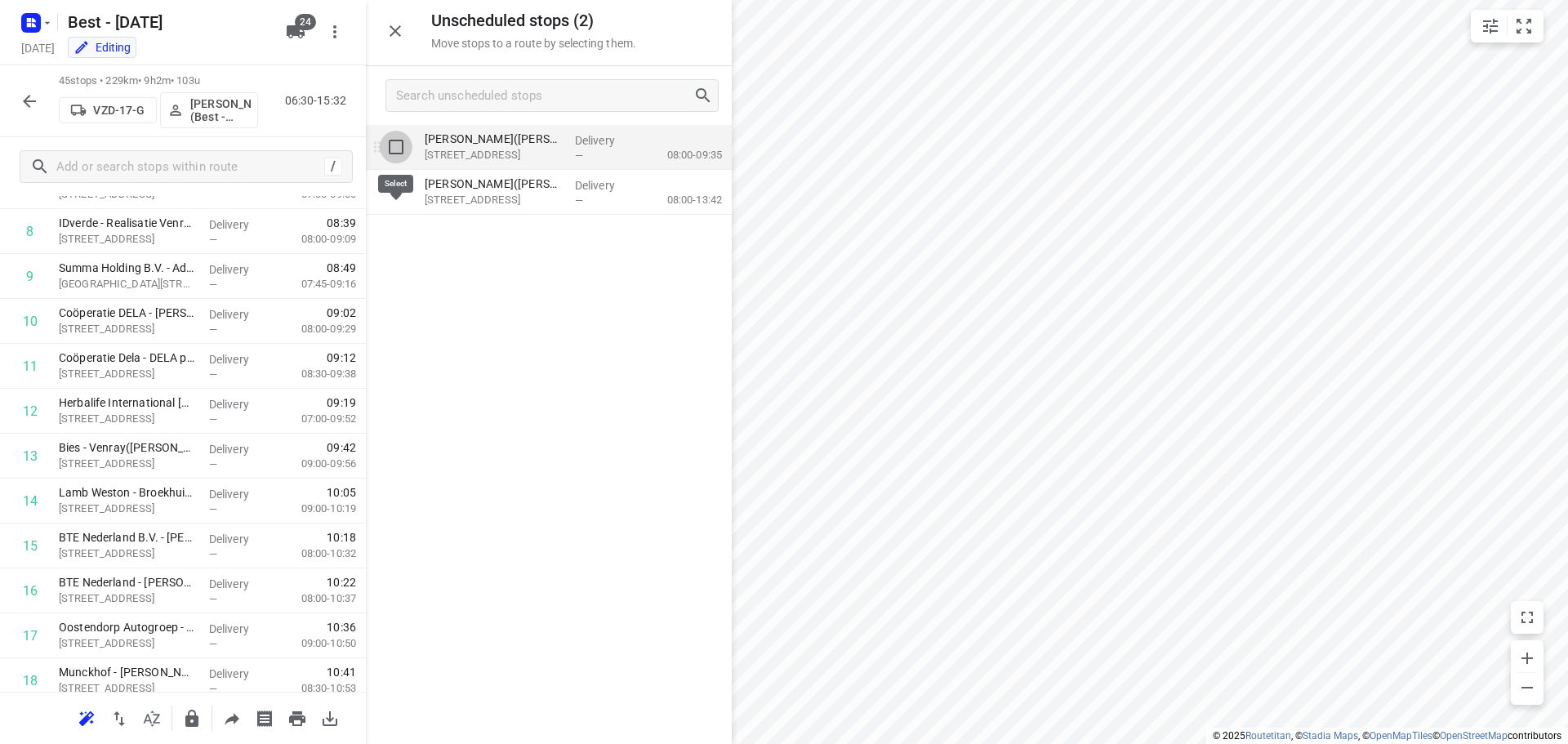
click at [384, 145] on input "grid" at bounding box center [396, 147] width 33 height 33
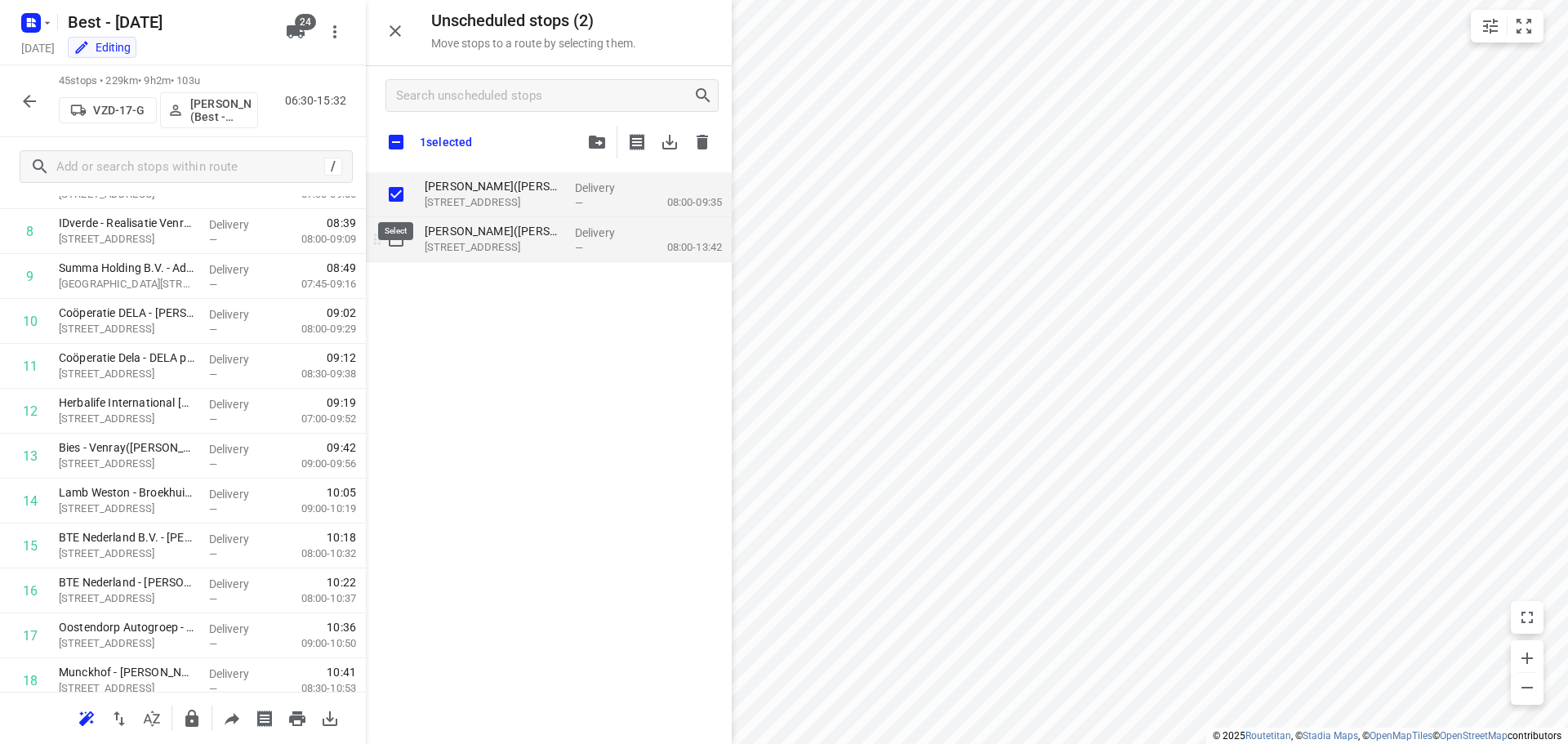
checkbox input "true"
click at [388, 240] on input "grid" at bounding box center [396, 239] width 33 height 33
checkbox input "true"
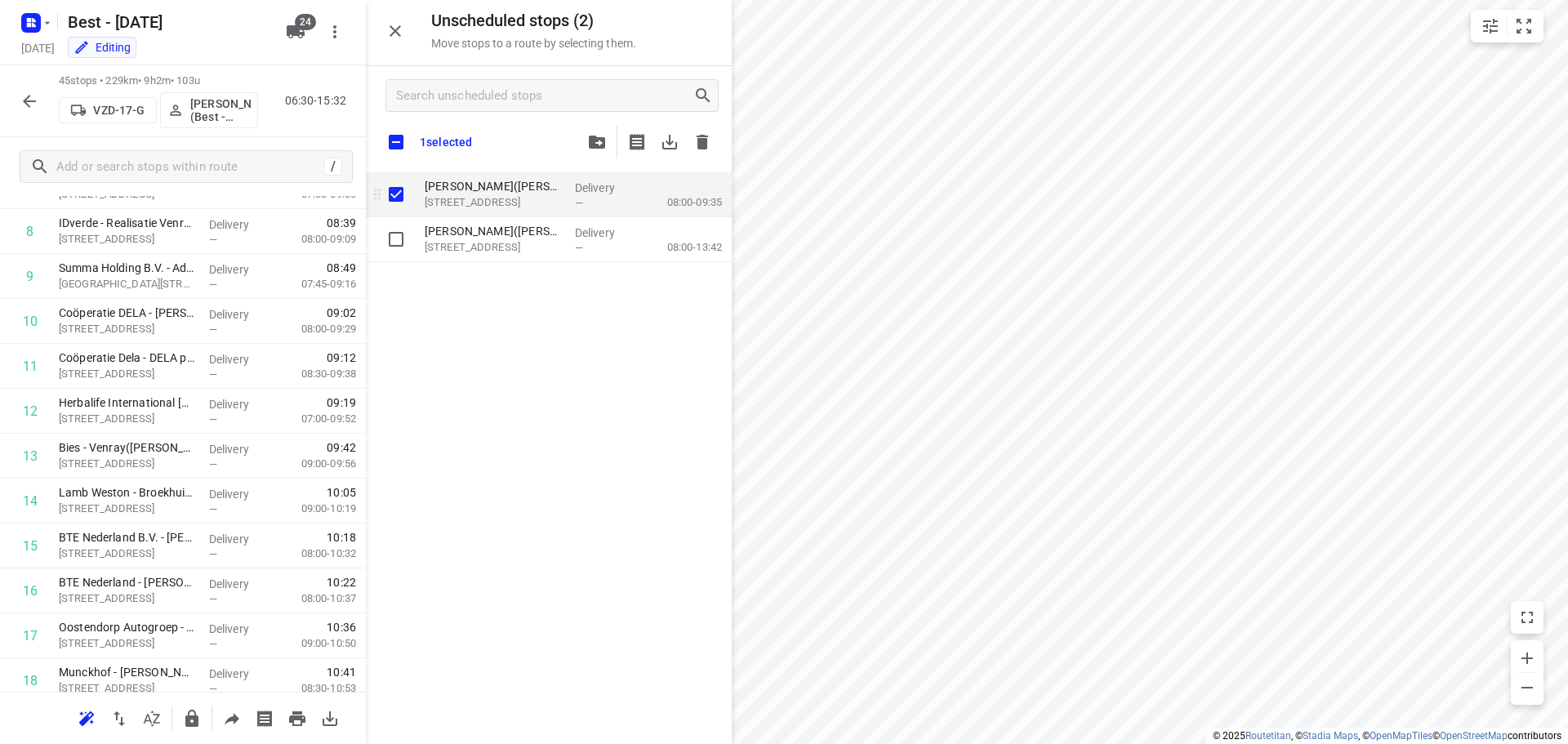
checkbox input "true"
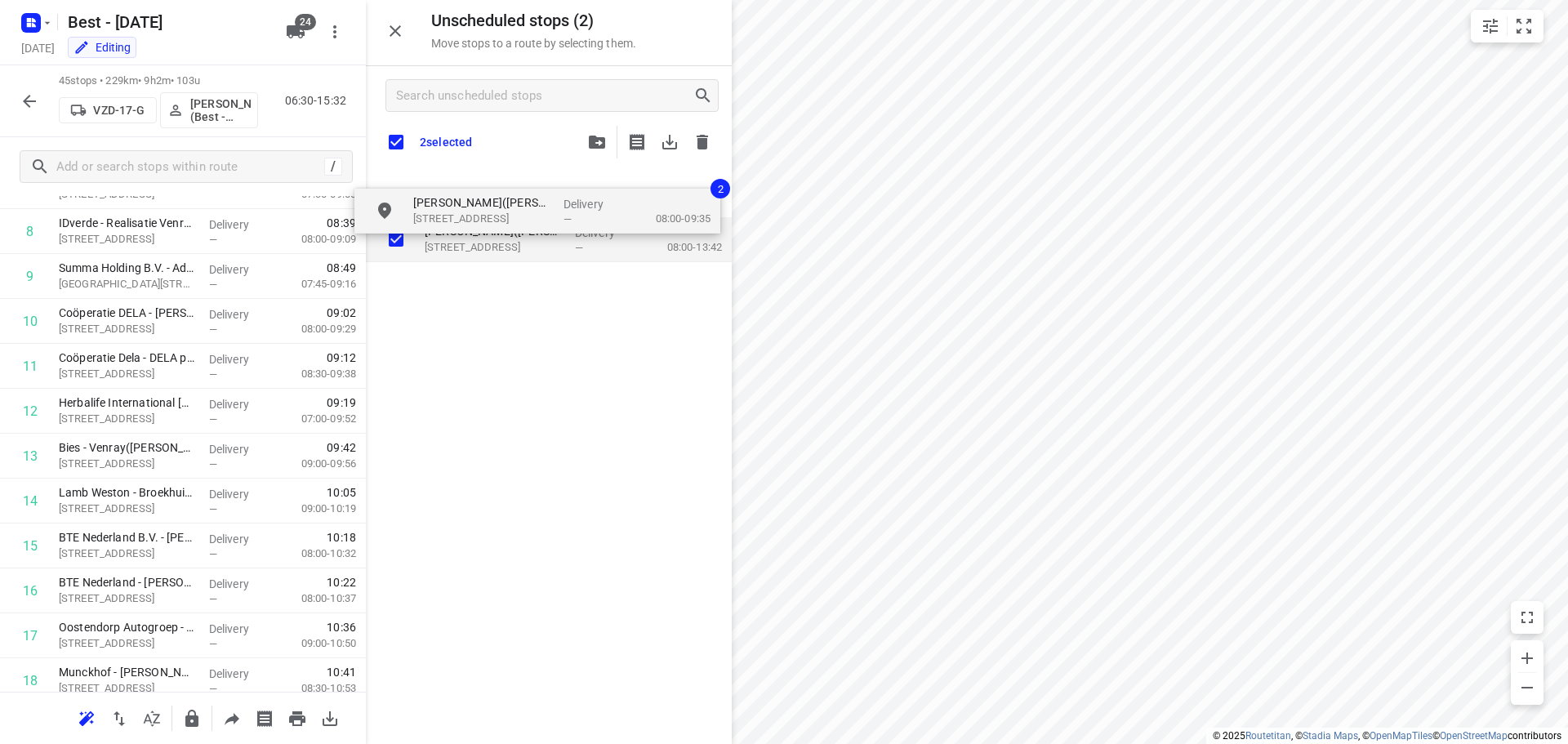
checkbox input "true"
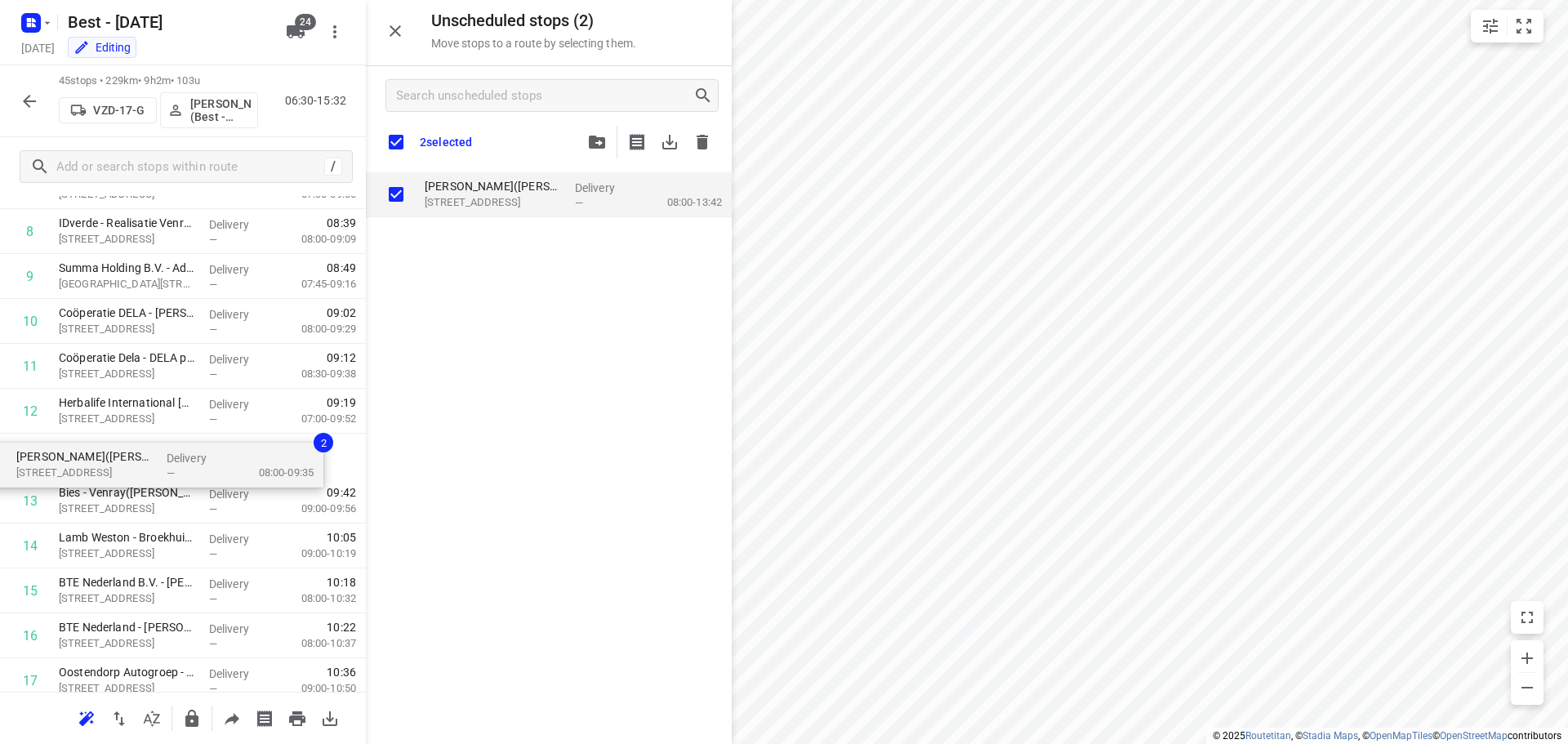
drag, startPoint x: 452, startPoint y: 184, endPoint x: 43, endPoint y: 458, distance: 492.3
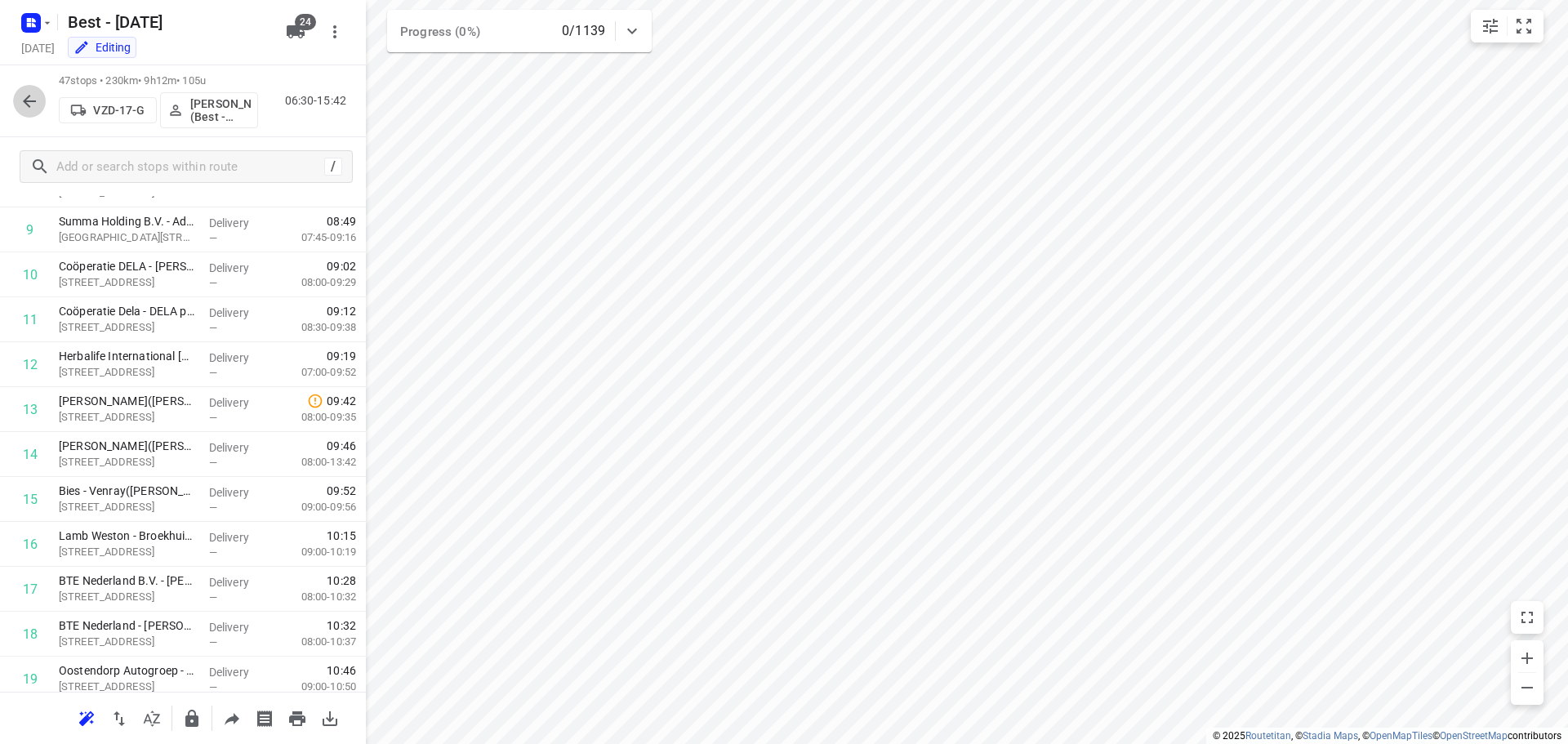
click at [22, 97] on icon "button" at bounding box center [29, 101] width 20 height 20
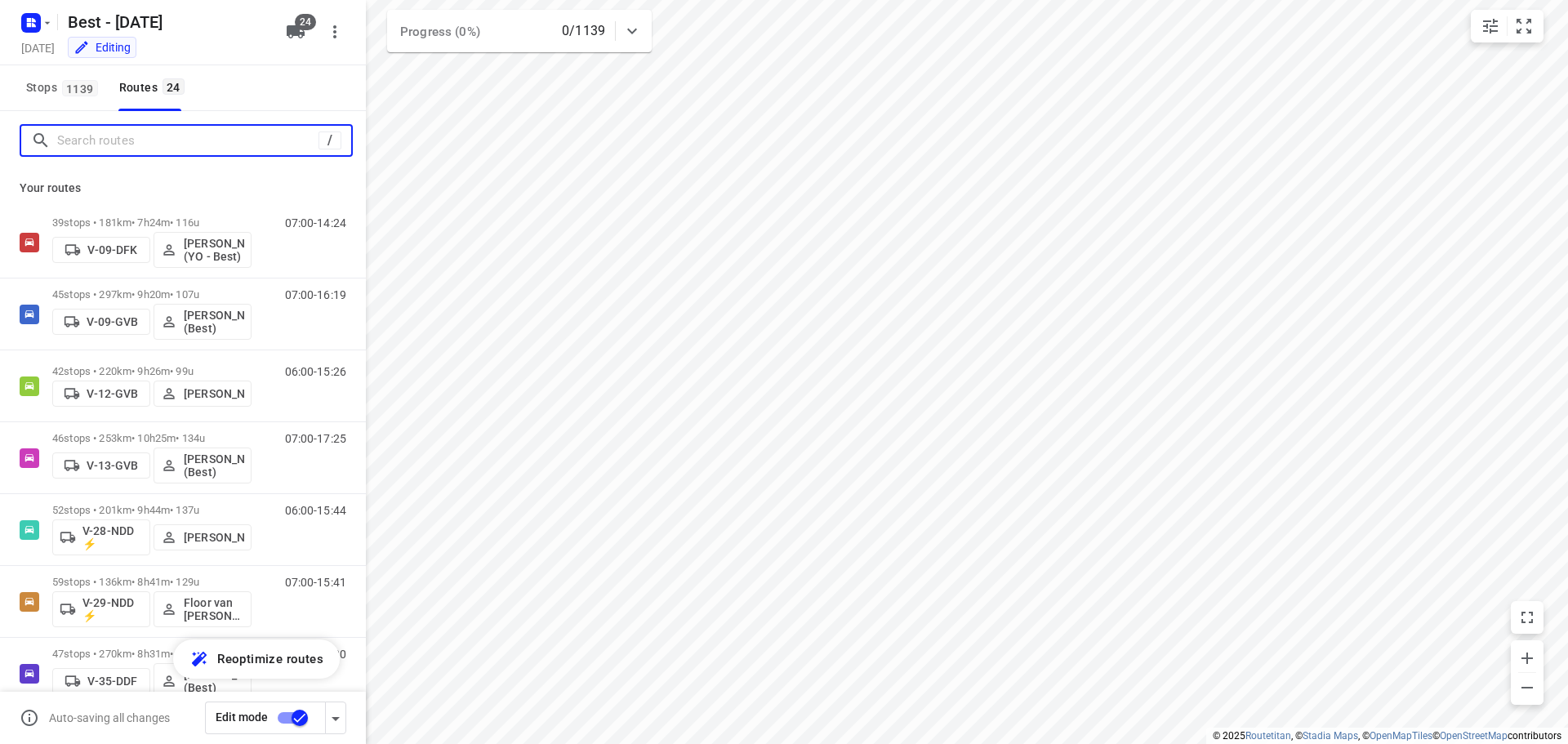
click at [91, 138] on input "Search routes" at bounding box center [188, 141] width 261 height 25
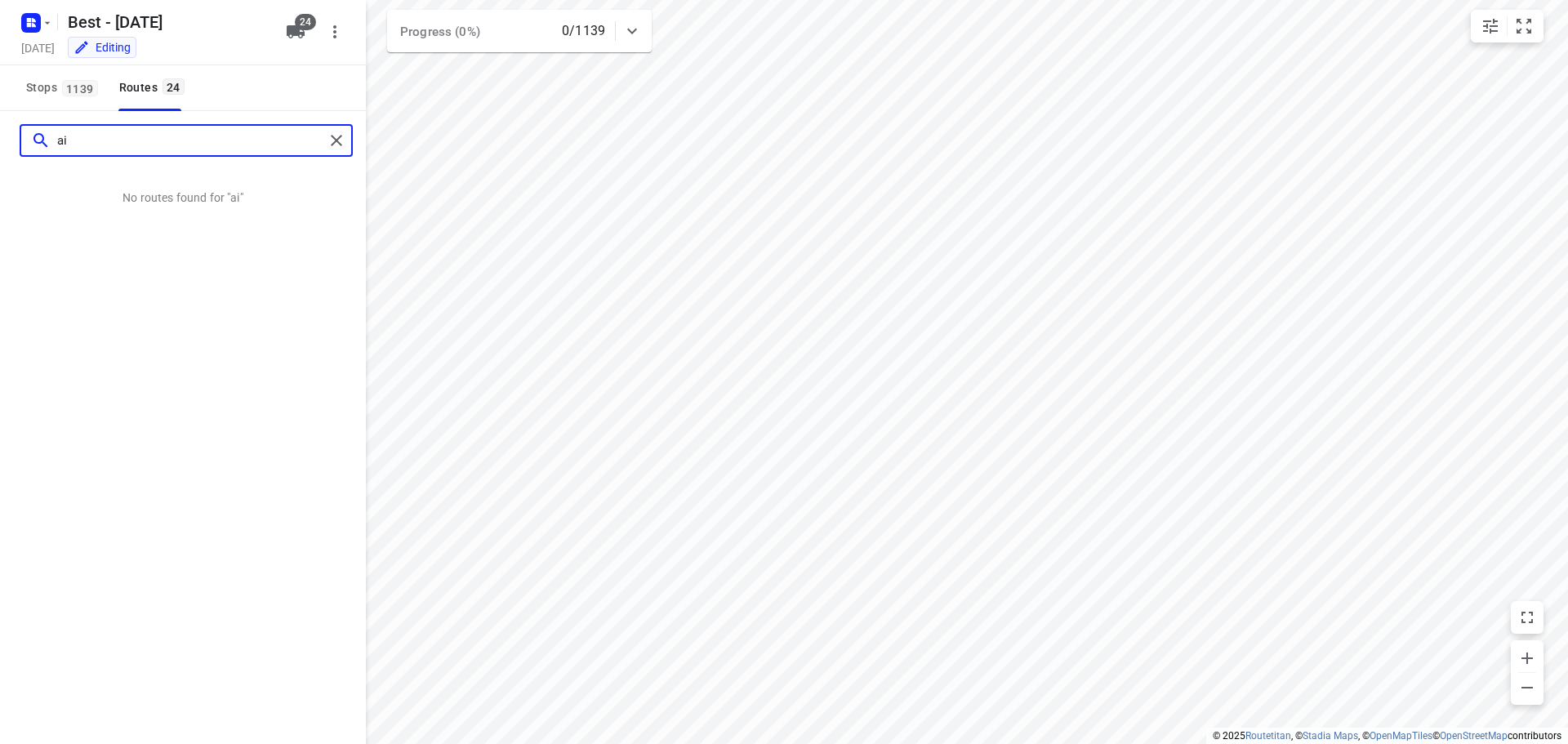
type input "a"
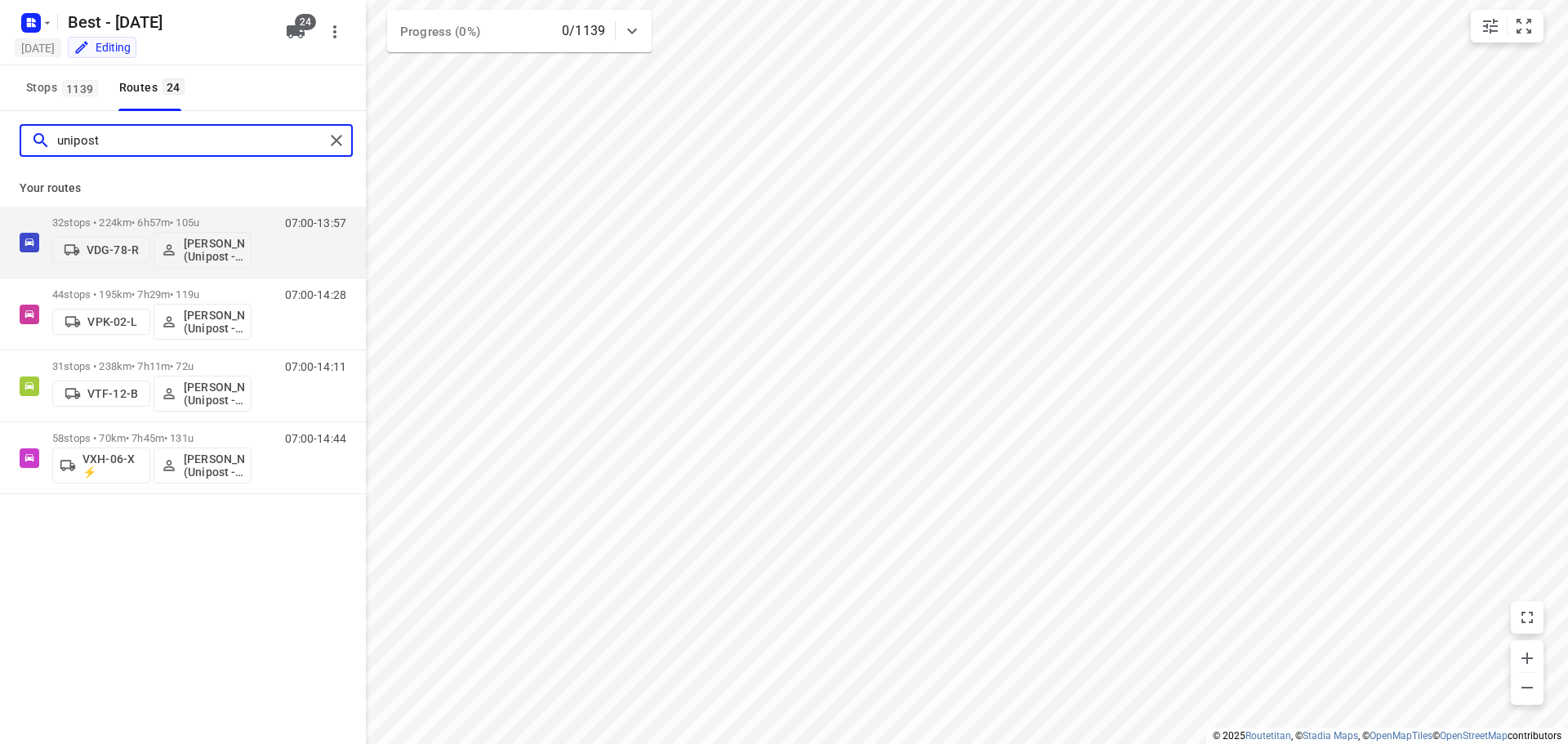
type input "unipost"
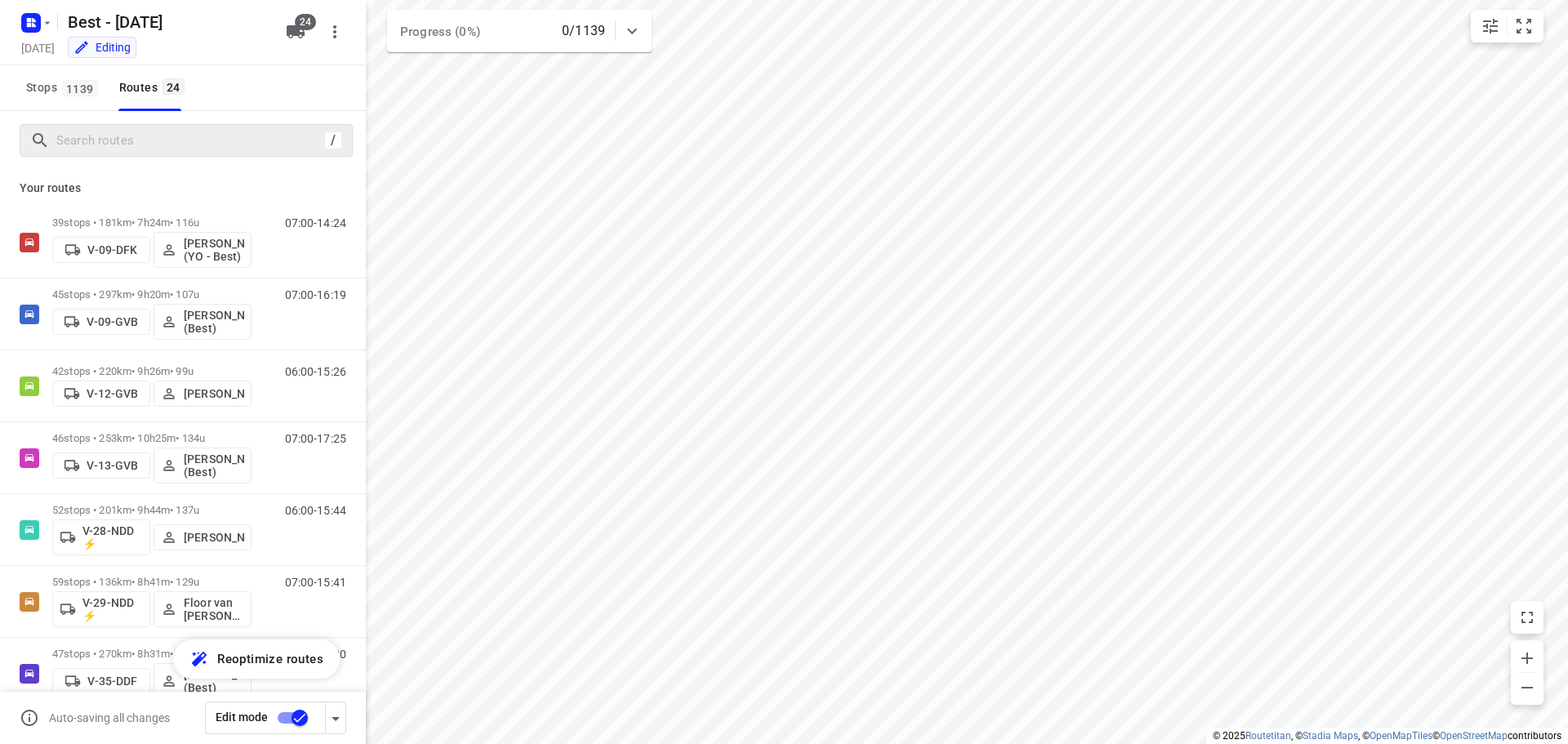
click at [302, 164] on div "/" at bounding box center [183, 141] width 366 height 58
click at [277, 150] on input "Search routes" at bounding box center [188, 141] width 261 height 25
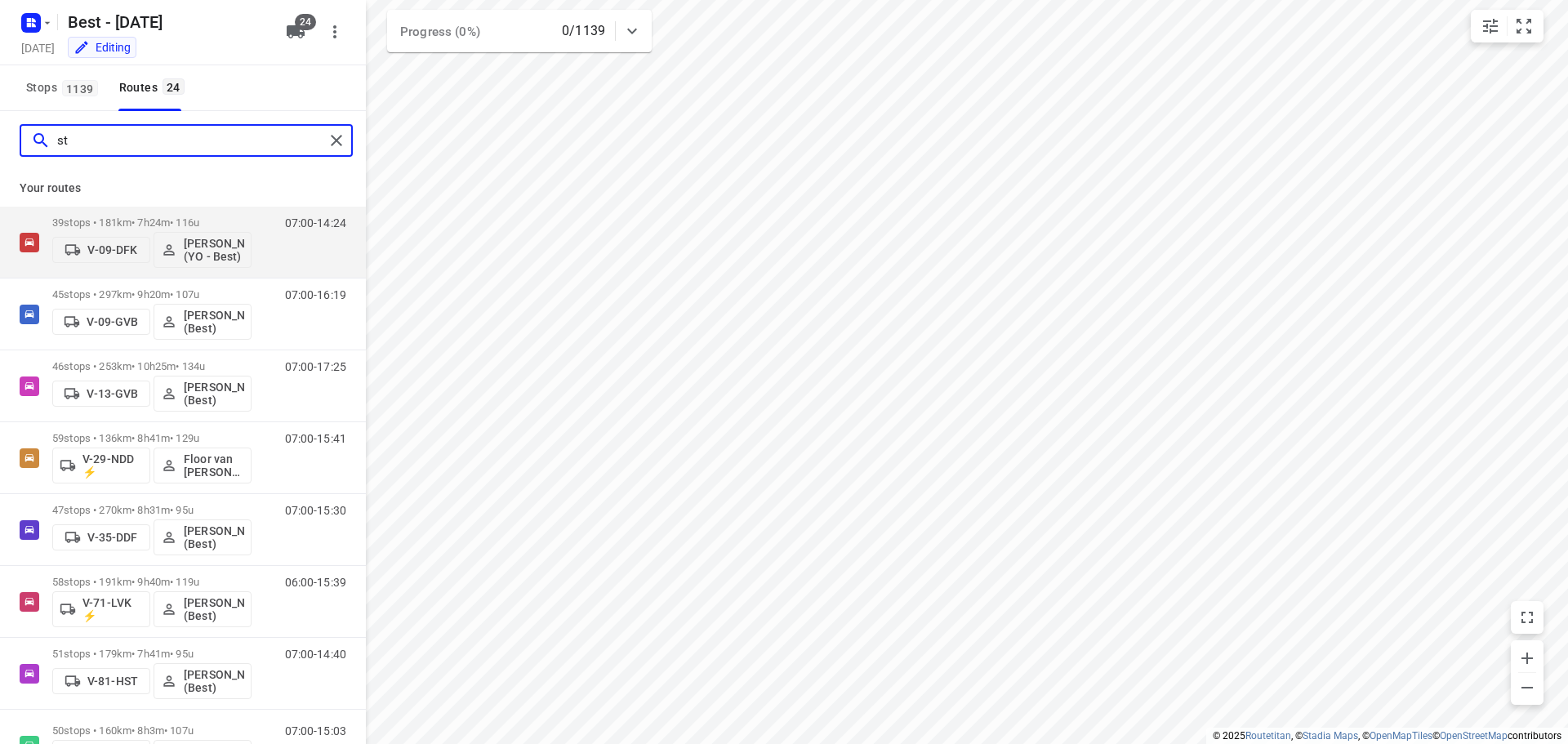
type input "s"
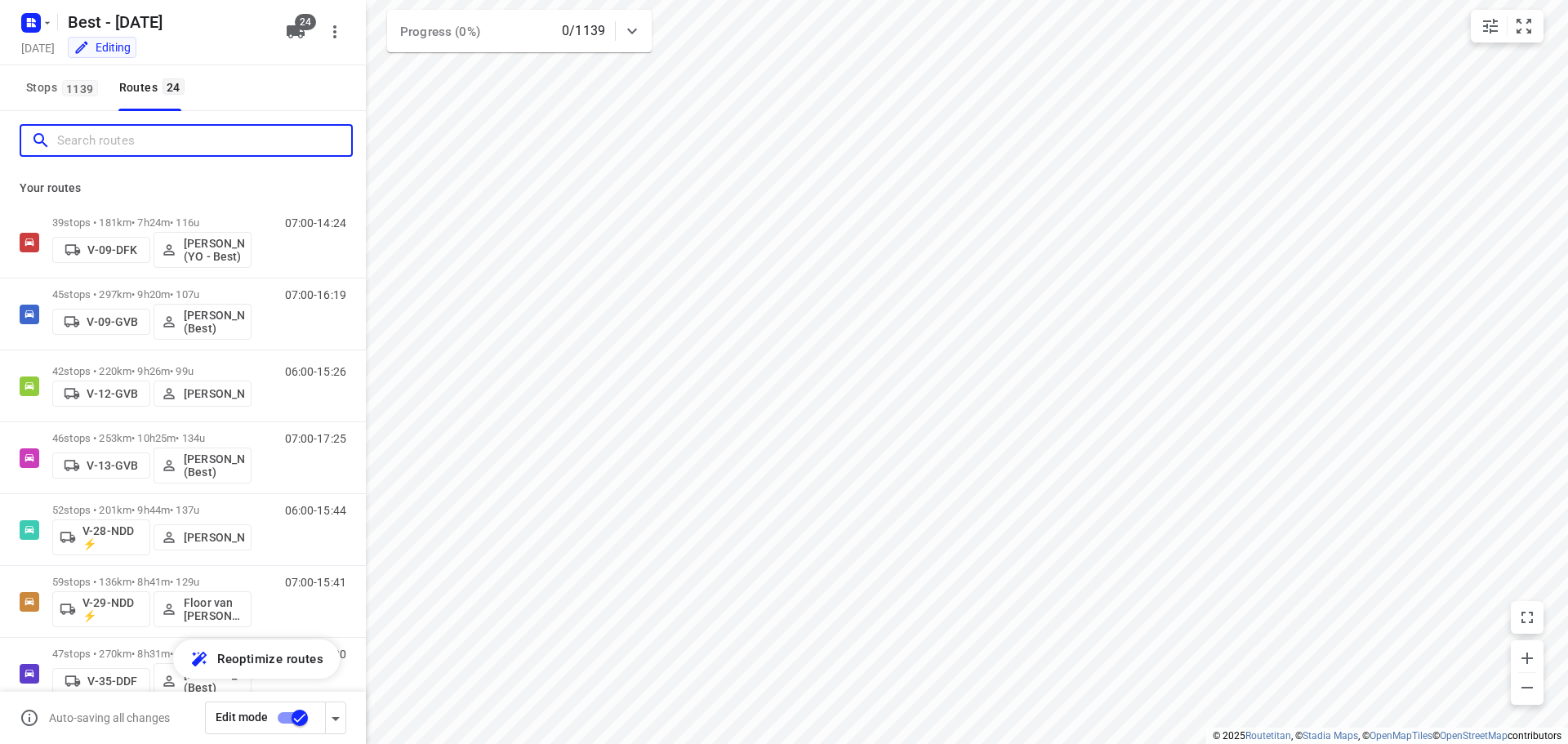
click at [115, 134] on input "Search routes" at bounding box center [205, 141] width 294 height 25
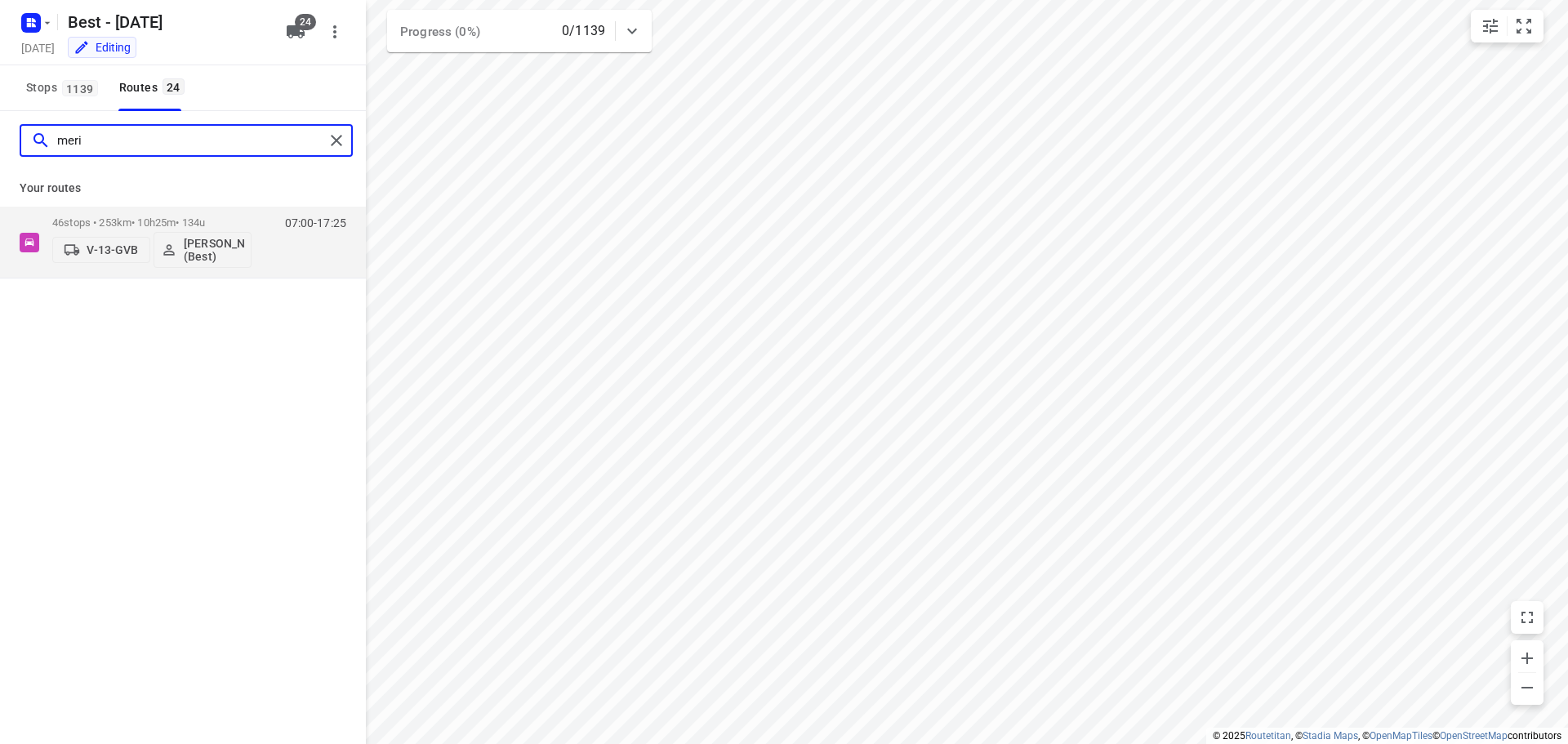
type input "meri"
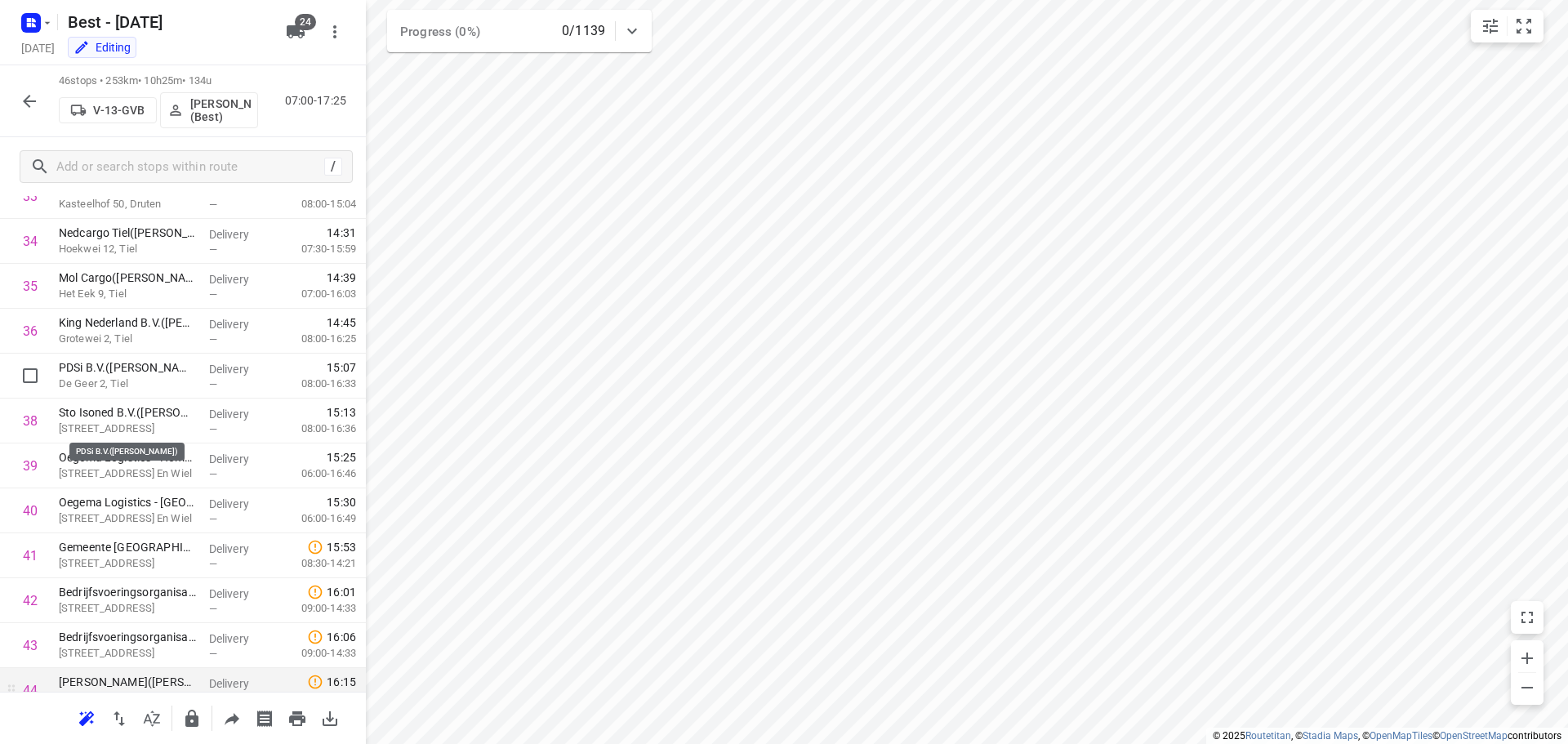
scroll to position [1697, 0]
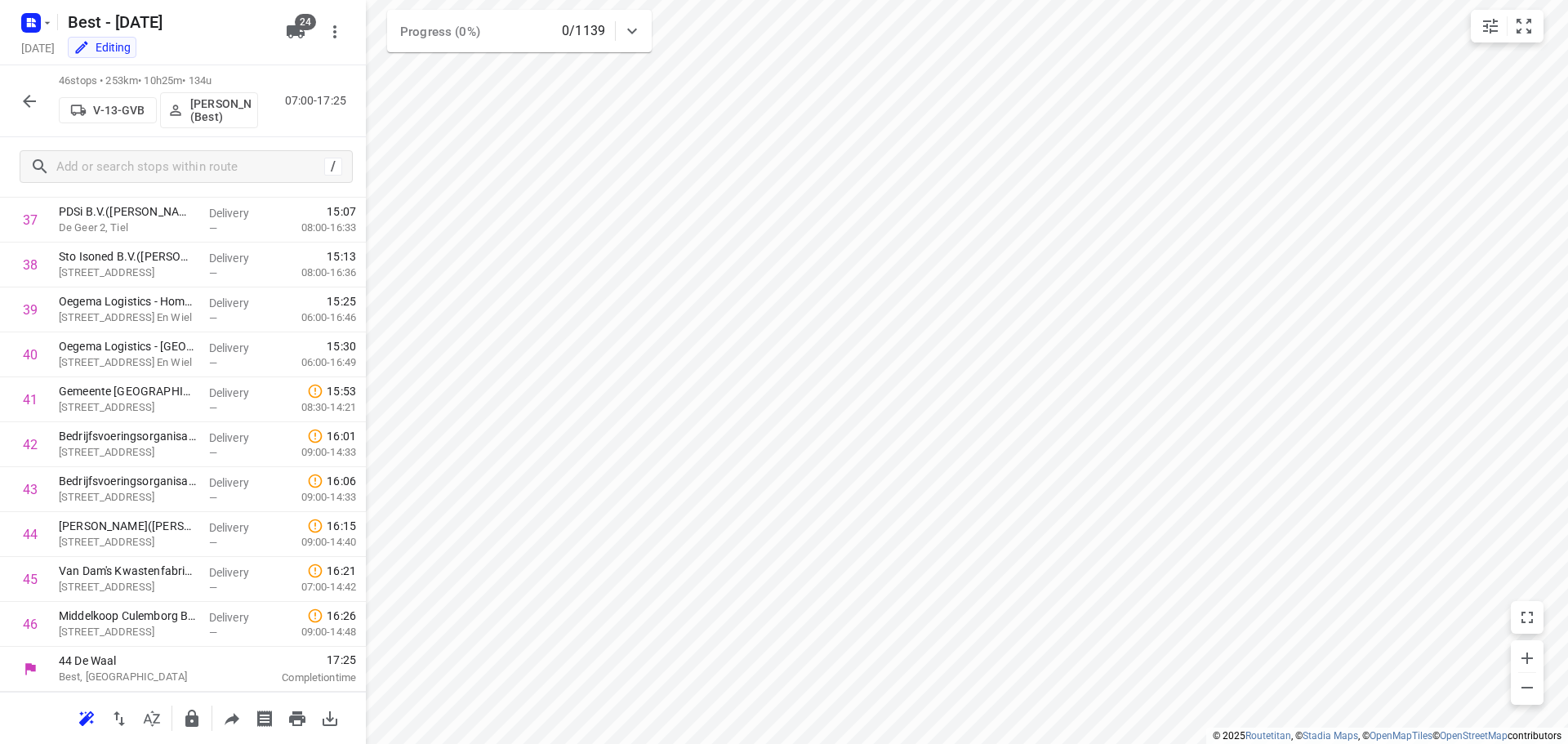
click at [9, 91] on div "46 stops • 253km • 10h25m • 134u V-13-GVB Merijn Janssen (Best) 07:00-17:25" at bounding box center [183, 101] width 366 height 72
click at [16, 91] on button "button" at bounding box center [29, 101] width 33 height 33
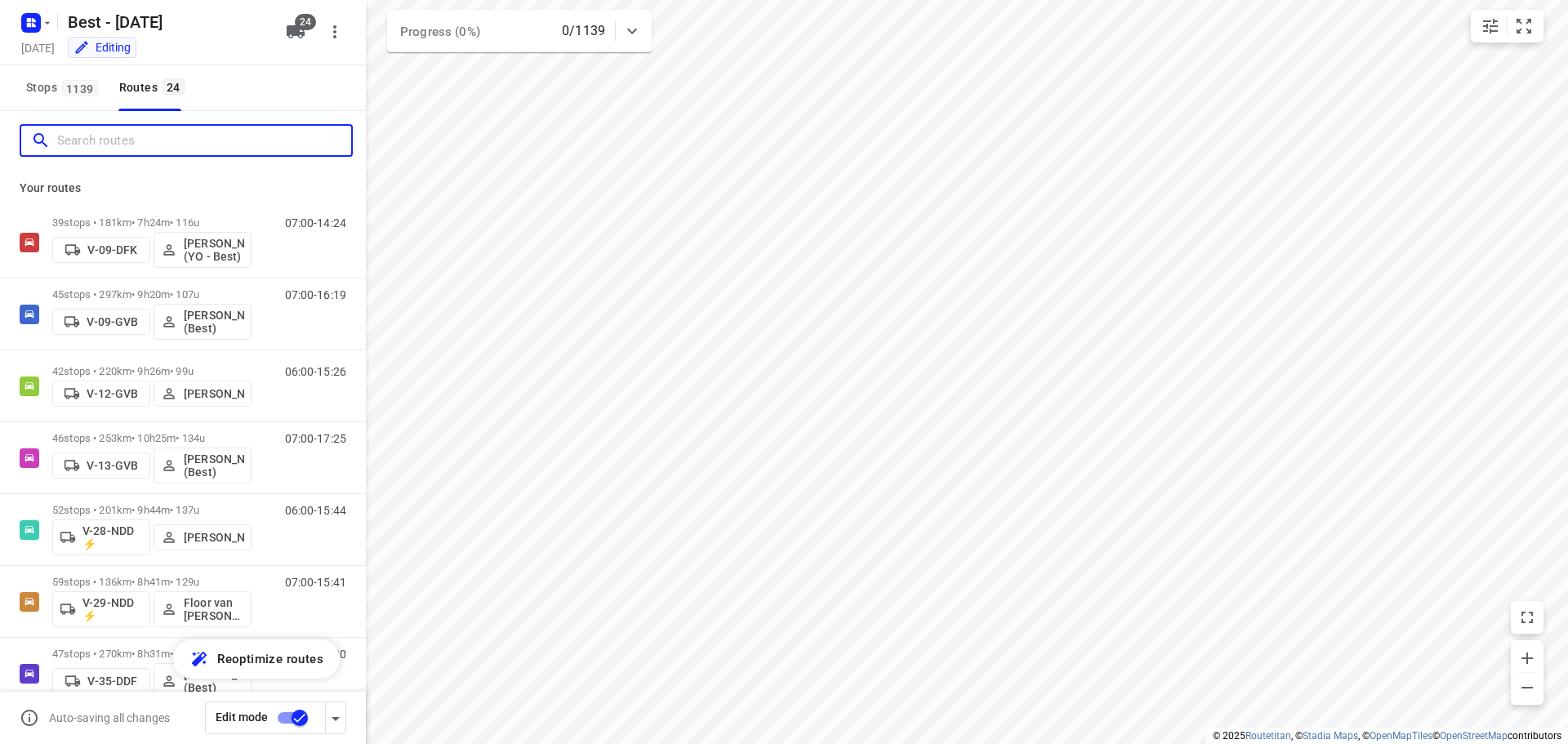
click at [119, 142] on input "Search routes" at bounding box center [205, 141] width 294 height 25
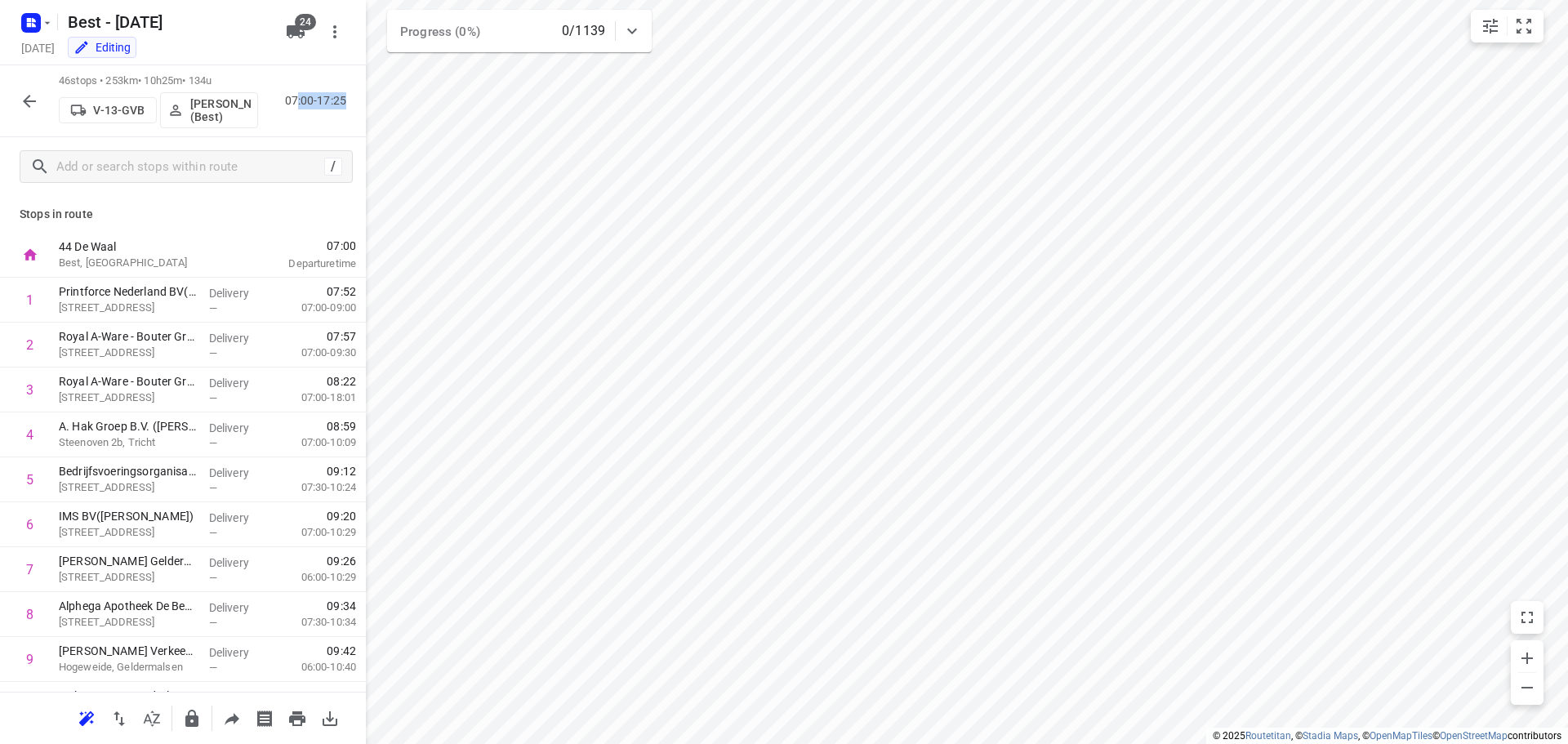
drag, startPoint x: 312, startPoint y: 103, endPoint x: 360, endPoint y: 108, distance: 48.3
click at [360, 108] on div "46 stops • 253km • 10h25m • 134u V-13-GVB Merijn Janssen (Best) 07:00-17:25" at bounding box center [183, 101] width 366 height 72
click at [34, 103] on icon "button" at bounding box center [29, 101] width 20 height 20
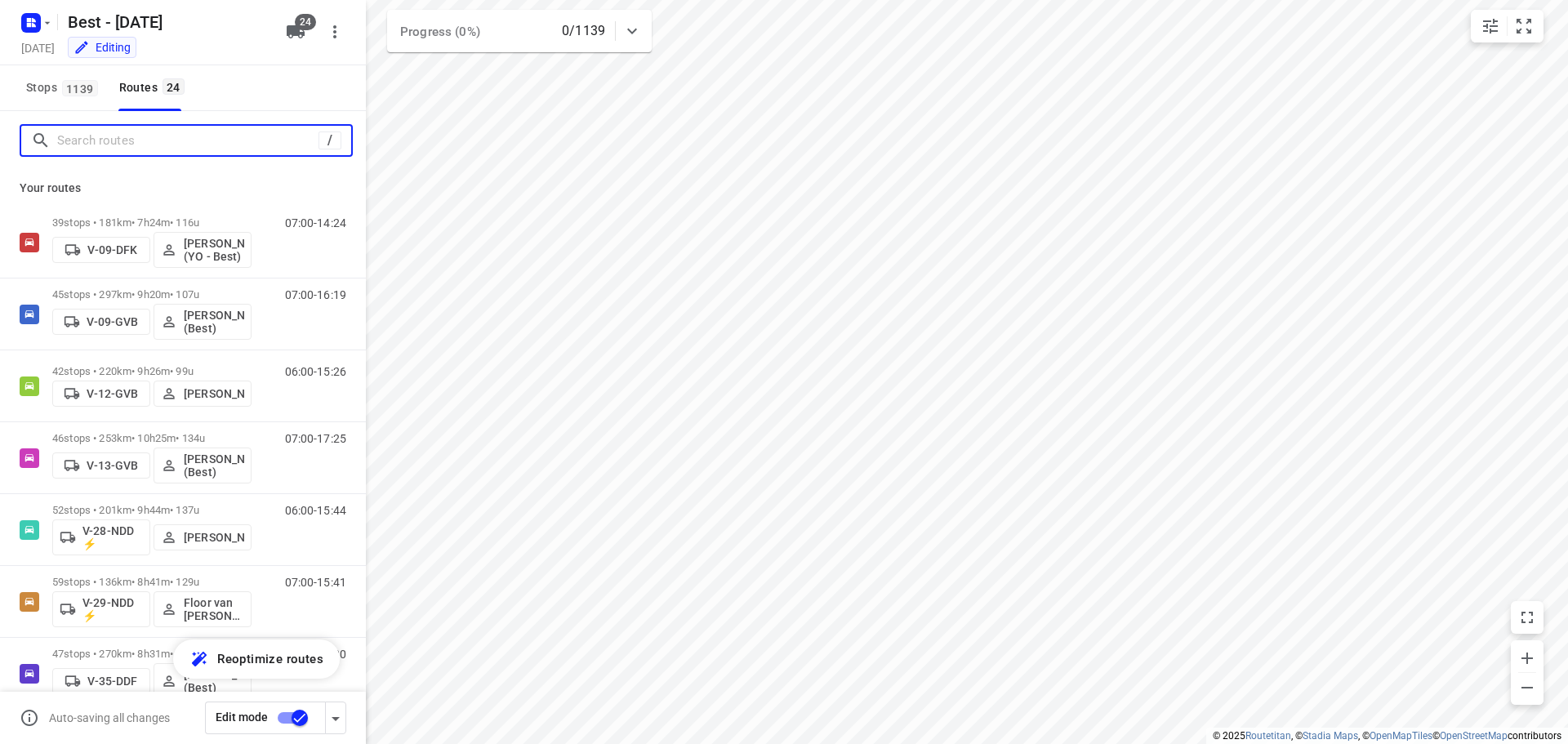
click at [65, 140] on input "Search routes" at bounding box center [188, 141] width 261 height 25
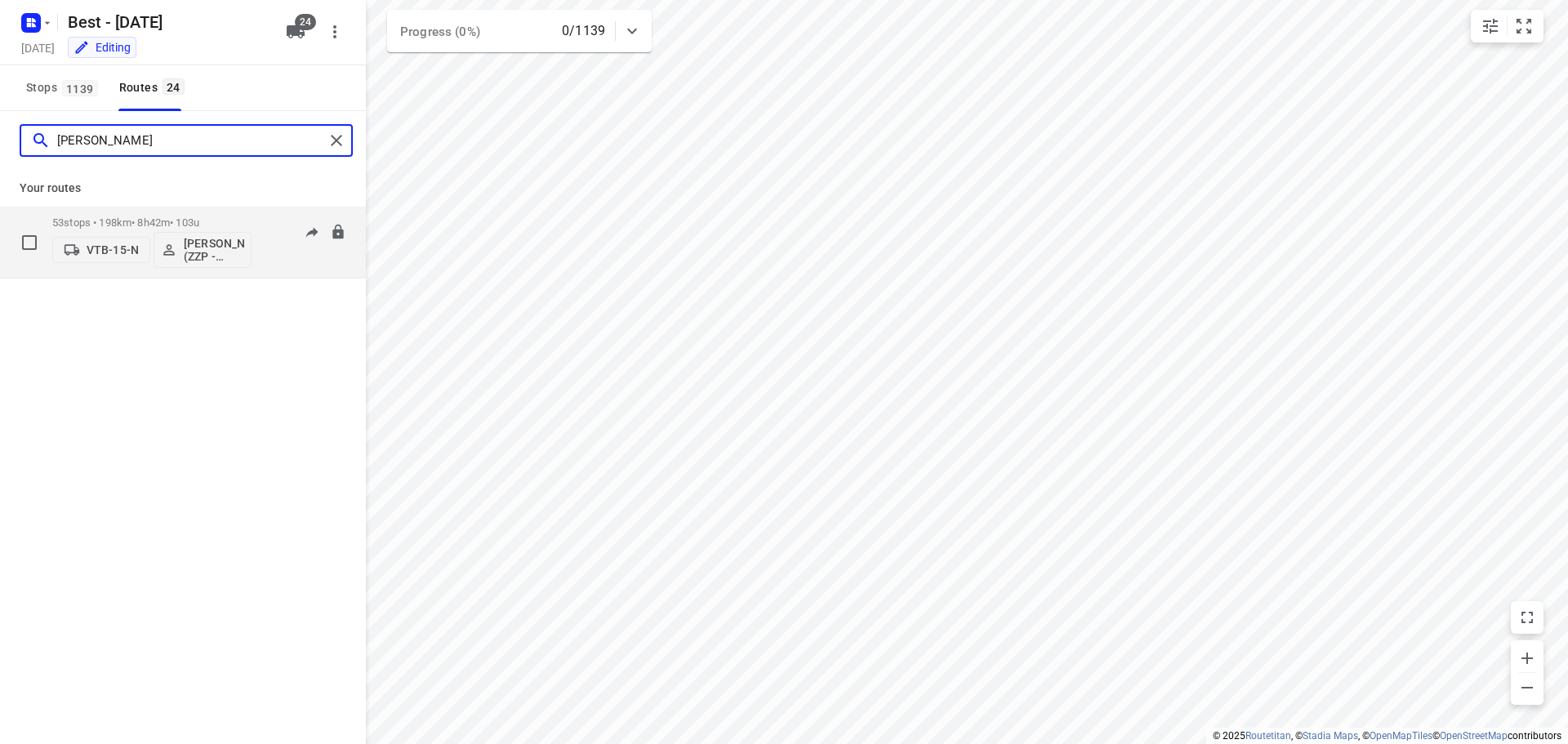
type input "jesse"
click at [94, 218] on p "53 stops • 198km • 8h42m • 103u" at bounding box center [151, 223] width 199 height 12
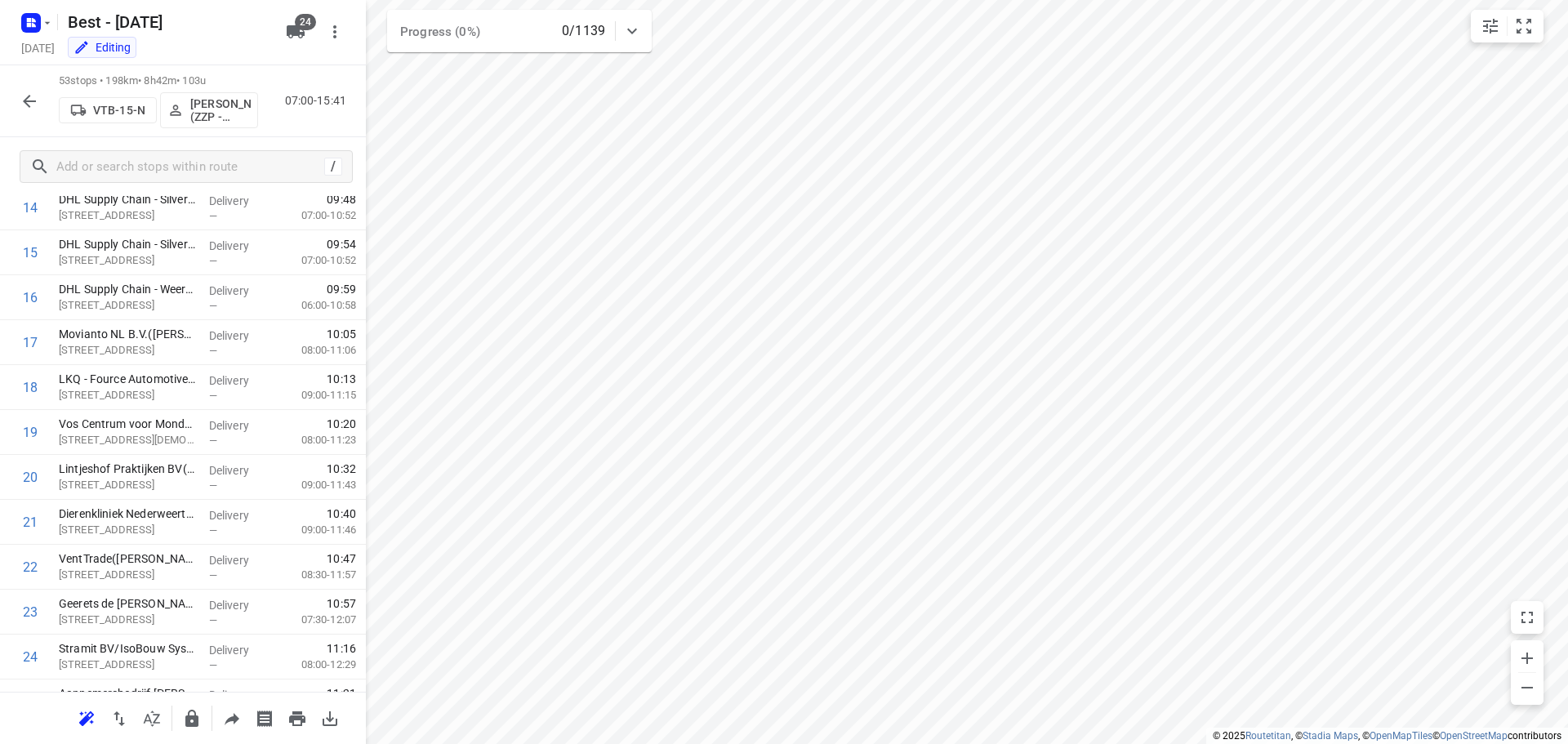
scroll to position [672, 0]
click at [237, 149] on div "/" at bounding box center [183, 167] width 366 height 58
click at [224, 167] on input "text" at bounding box center [188, 167] width 261 height 25
click at [33, 101] on icon "button" at bounding box center [29, 101] width 13 height 13
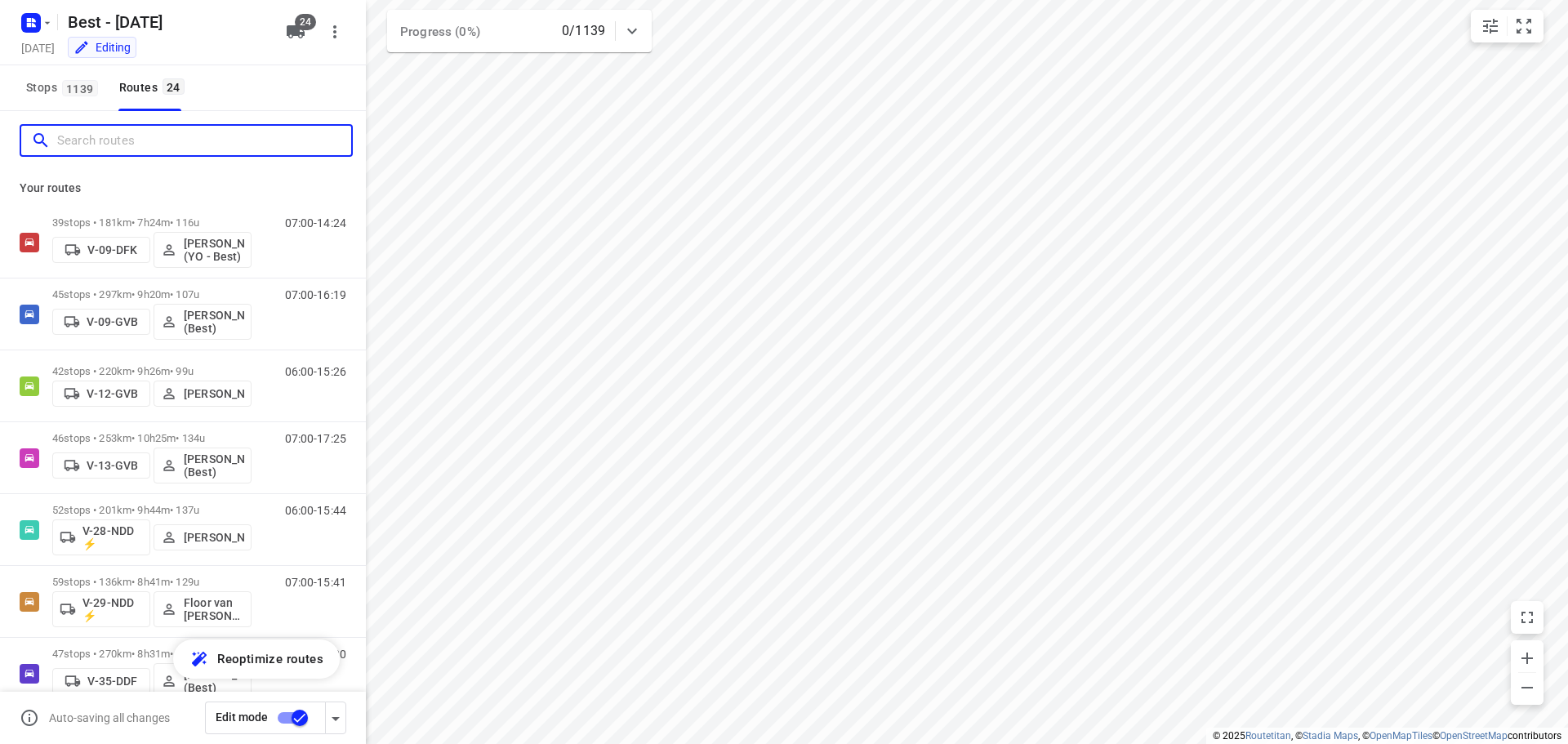
click at [109, 141] on input "Search routes" at bounding box center [205, 141] width 294 height 25
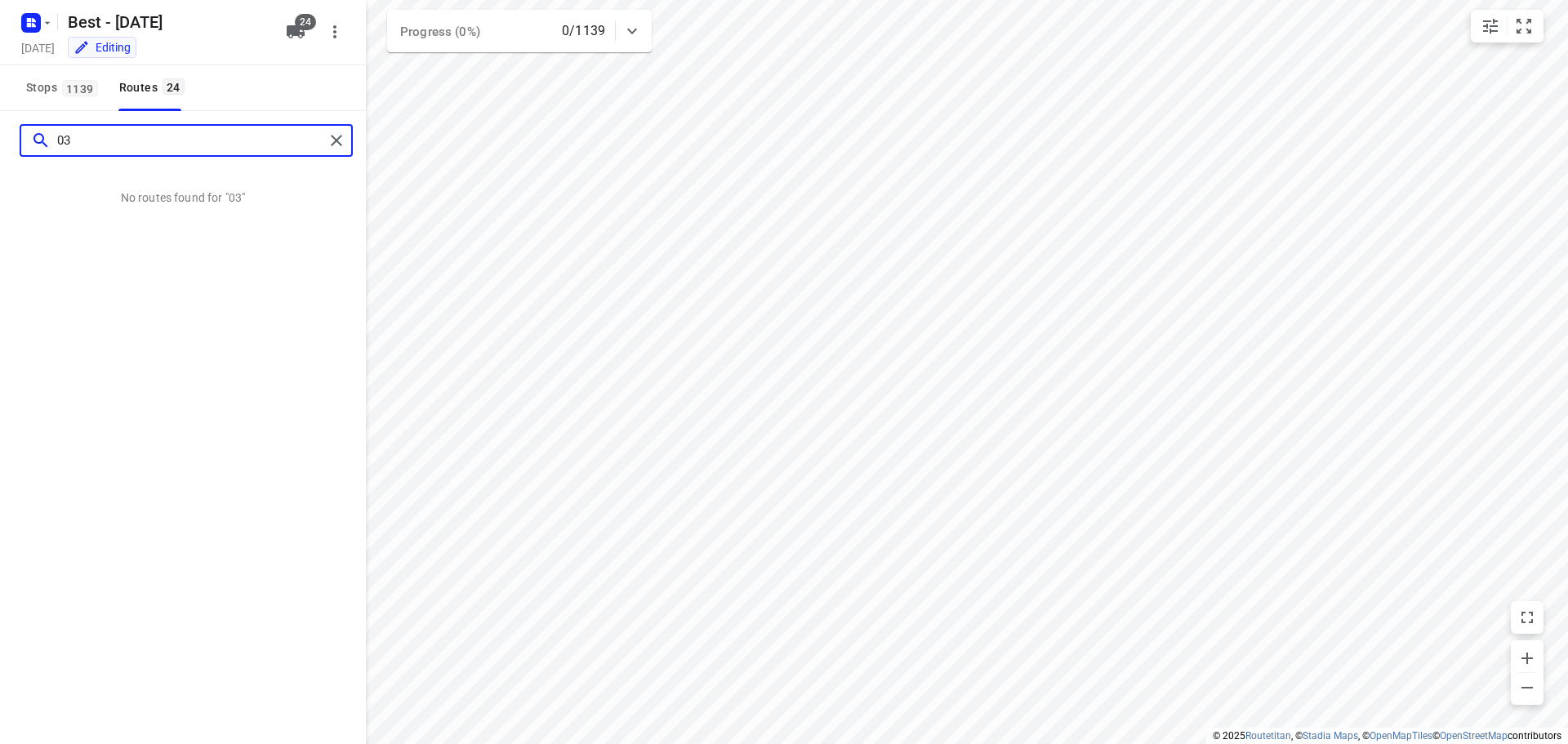
type input "03"
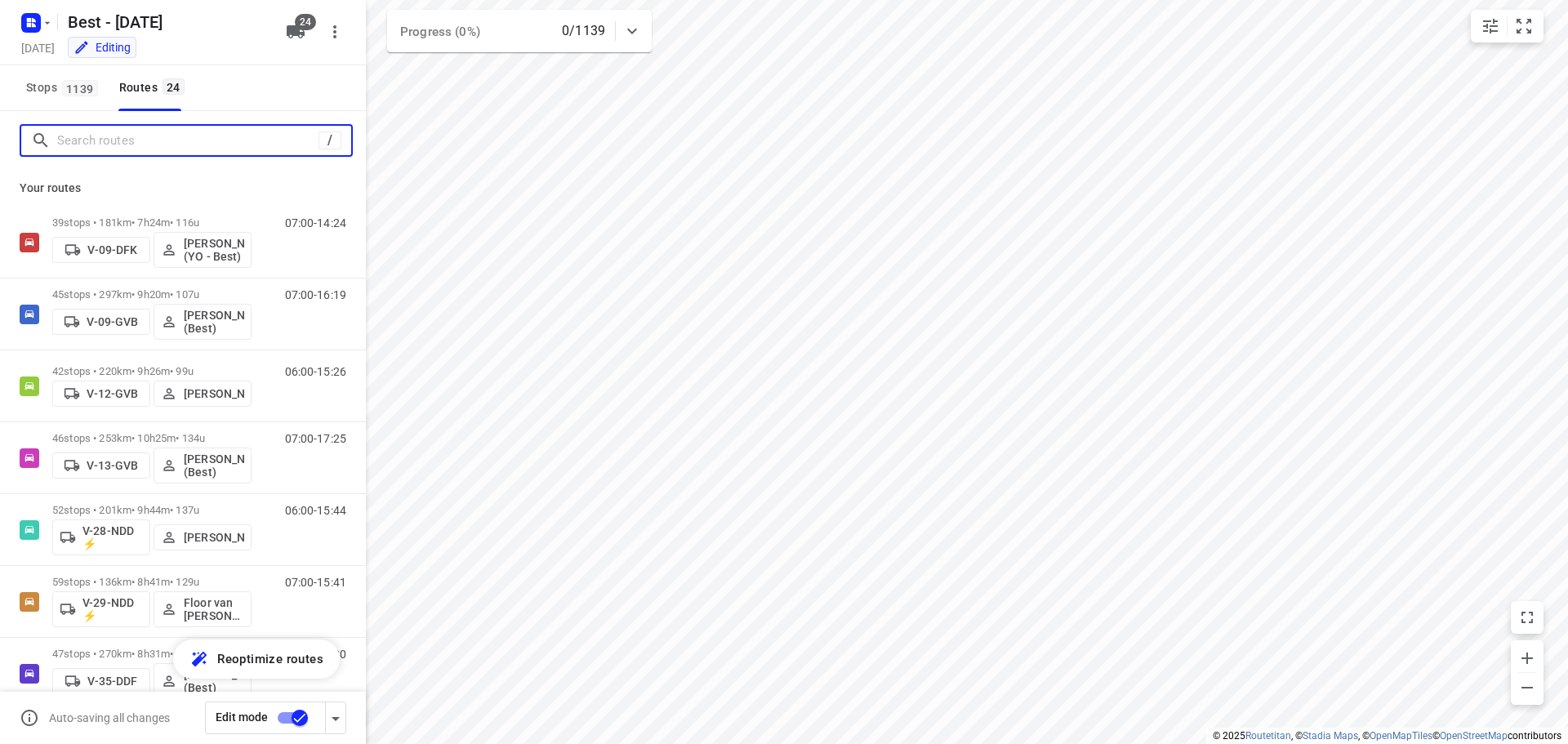
click at [168, 143] on input "Search routes" at bounding box center [188, 141] width 261 height 25
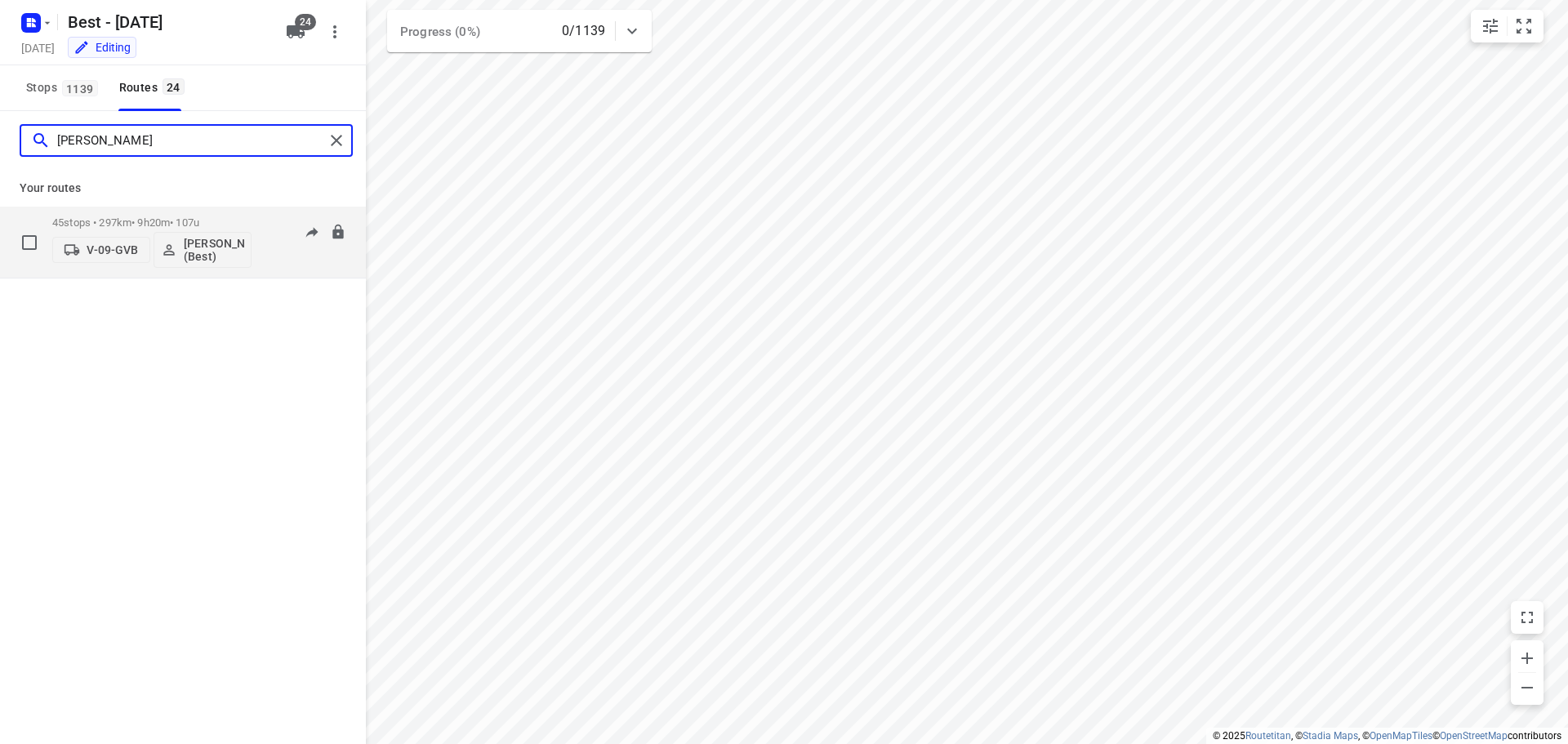
type input "tony"
click at [178, 263] on button "[PERSON_NAME] (Best)" at bounding box center [203, 250] width 98 height 36
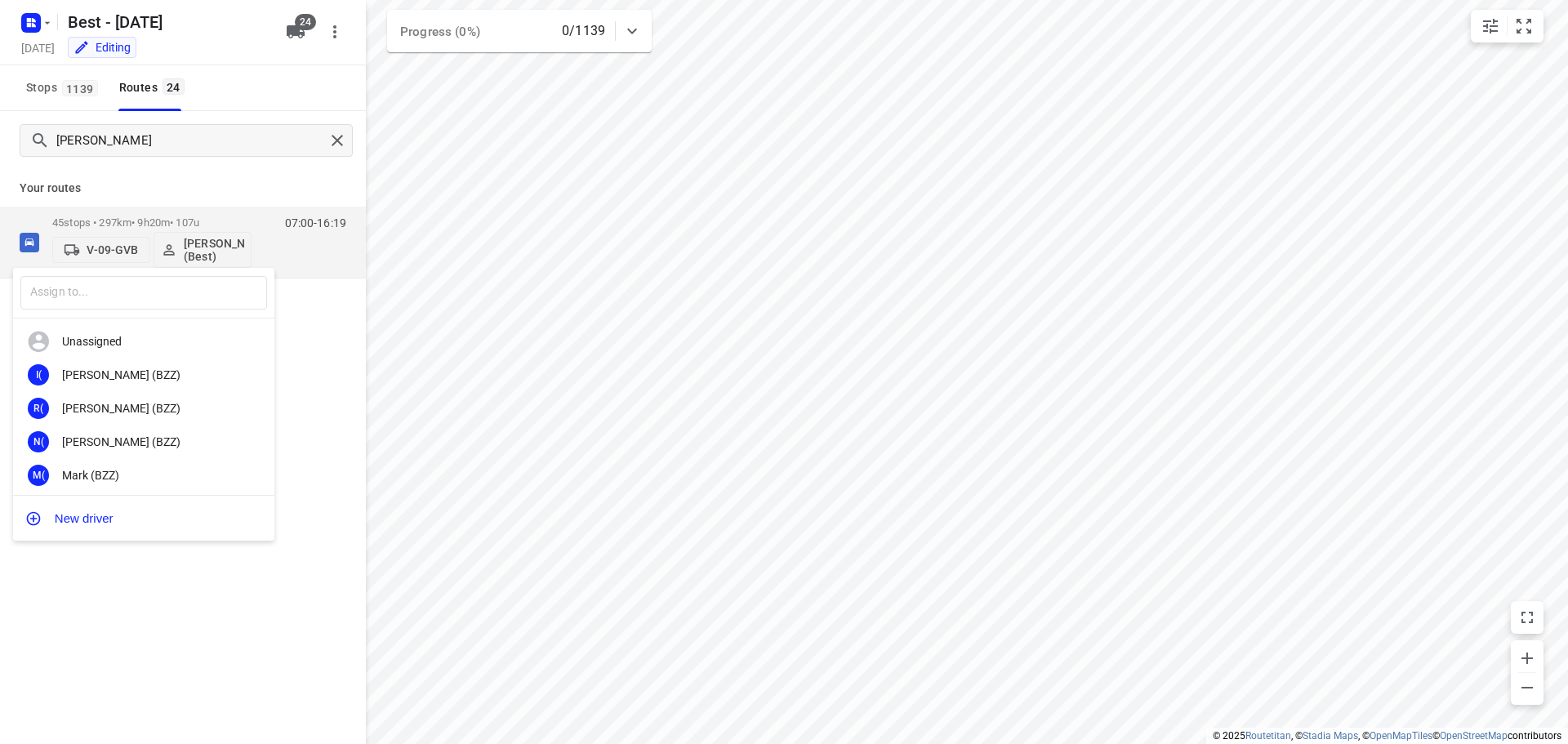
click at [351, 131] on div at bounding box center [784, 372] width 1568 height 744
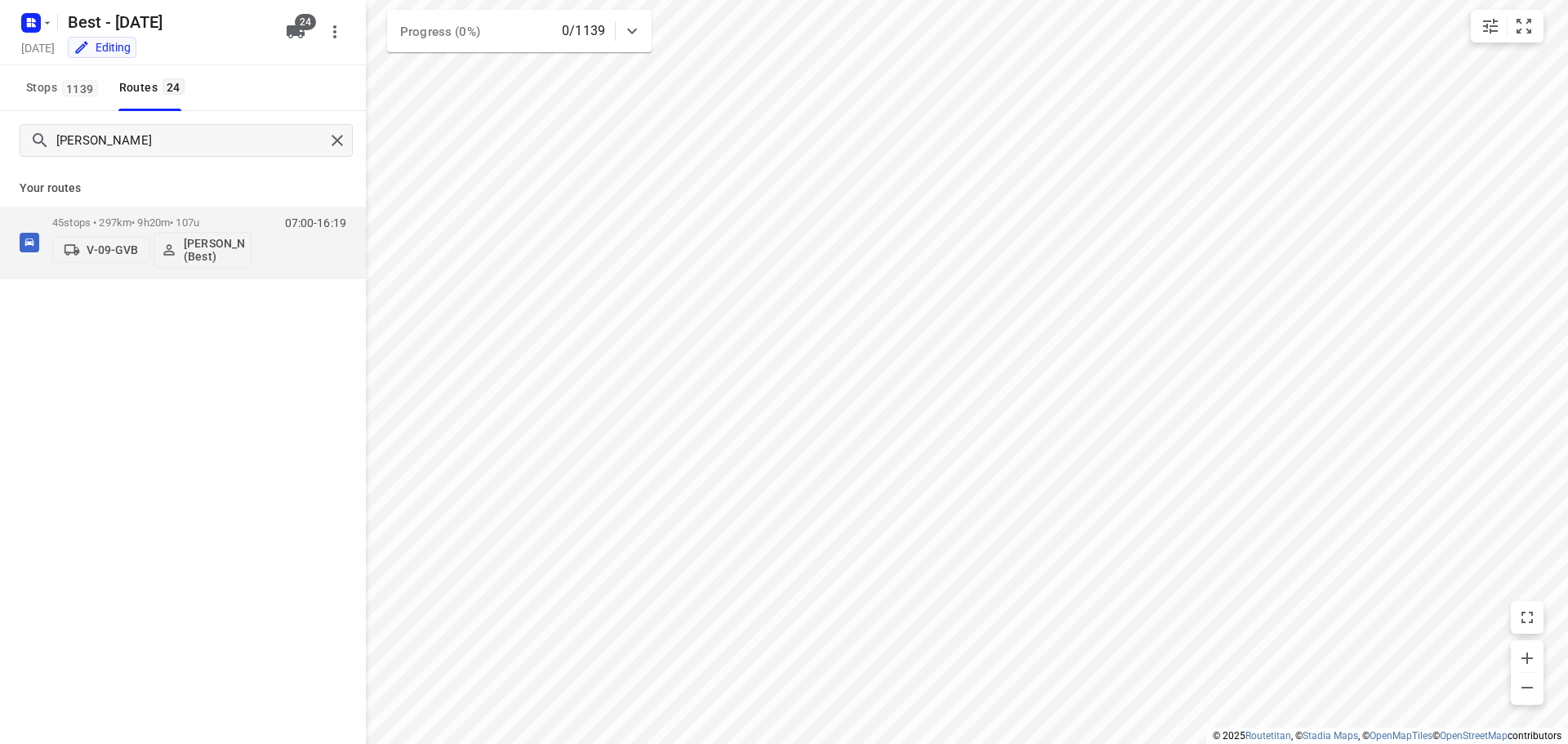
click at [345, 133] on div "​ Unassigned I( Ismail (BZZ) R( Ronan (BZZ) N( Nolan (BZZ) M( Mark (BZZ) F( Fur…" at bounding box center [784, 372] width 1568 height 744
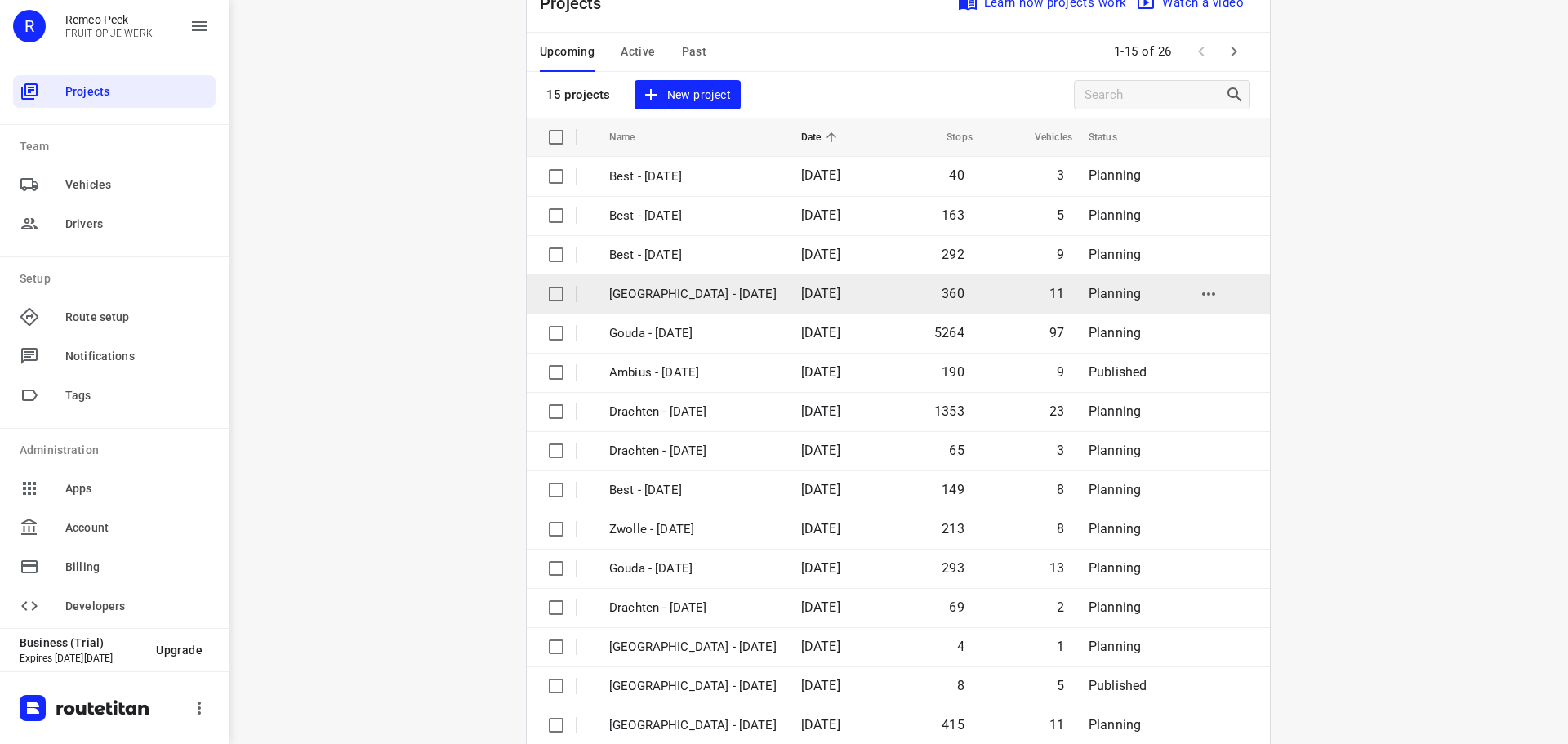
scroll to position [82, 0]
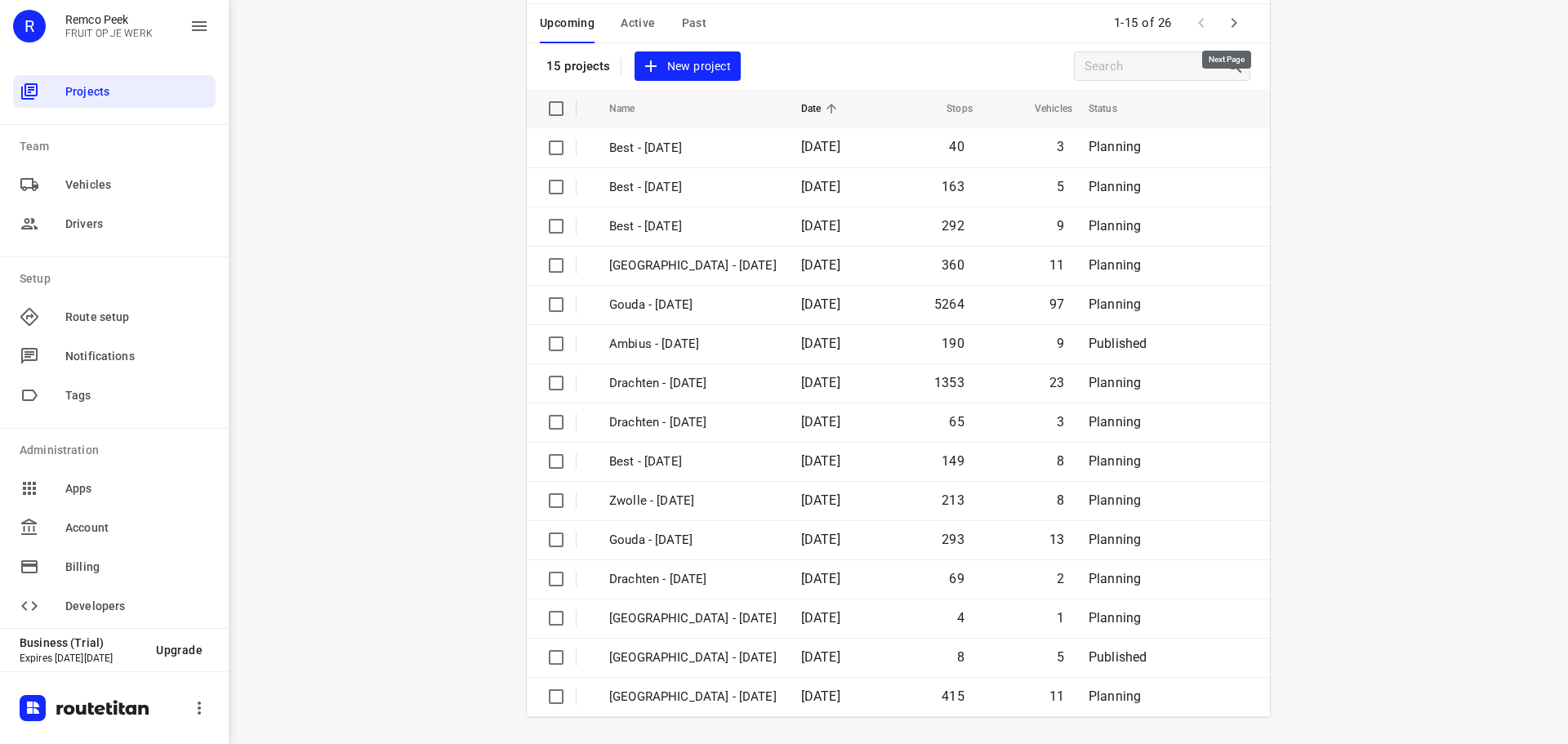
click at [1224, 33] on icon "button" at bounding box center [1233, 23] width 20 height 20
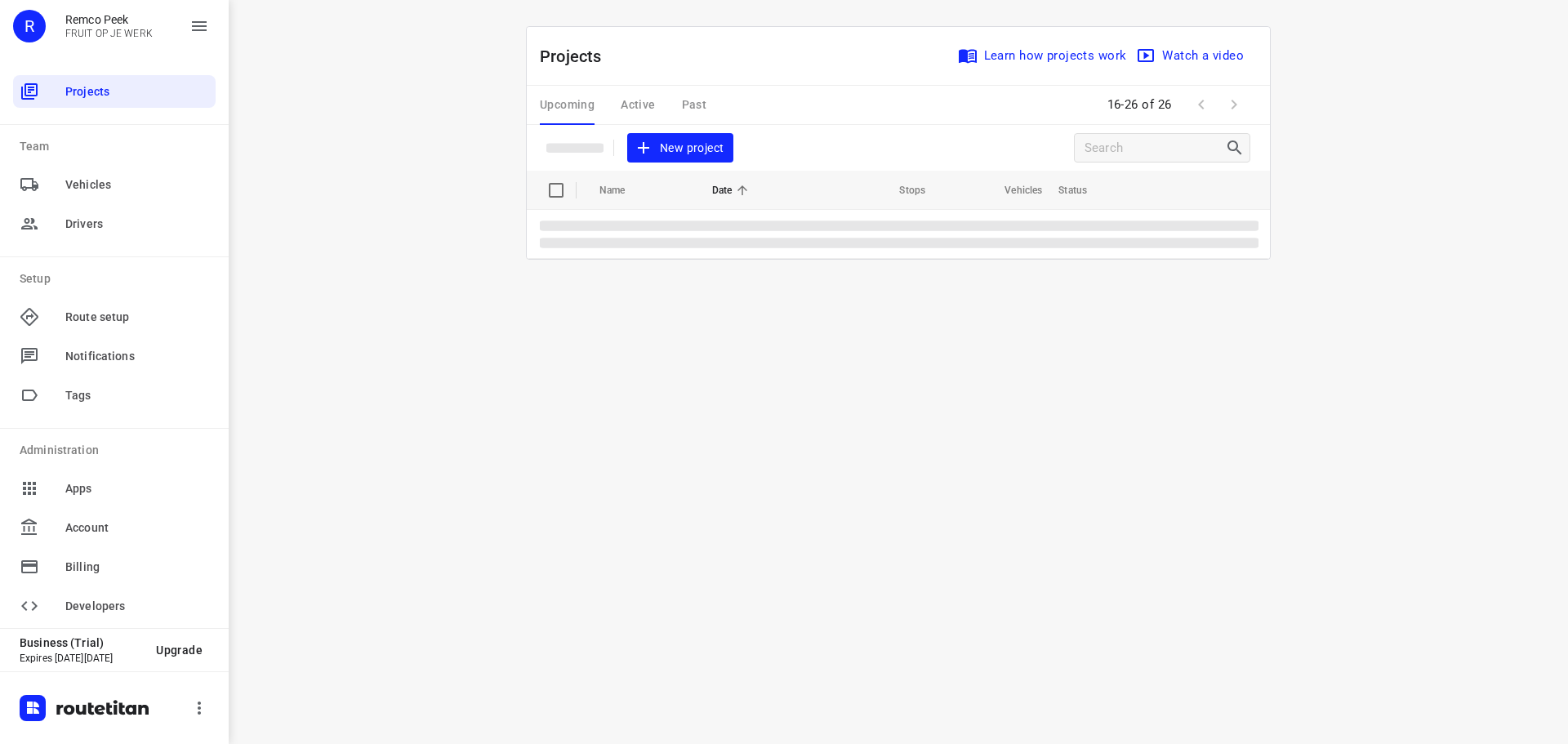
scroll to position [0, 0]
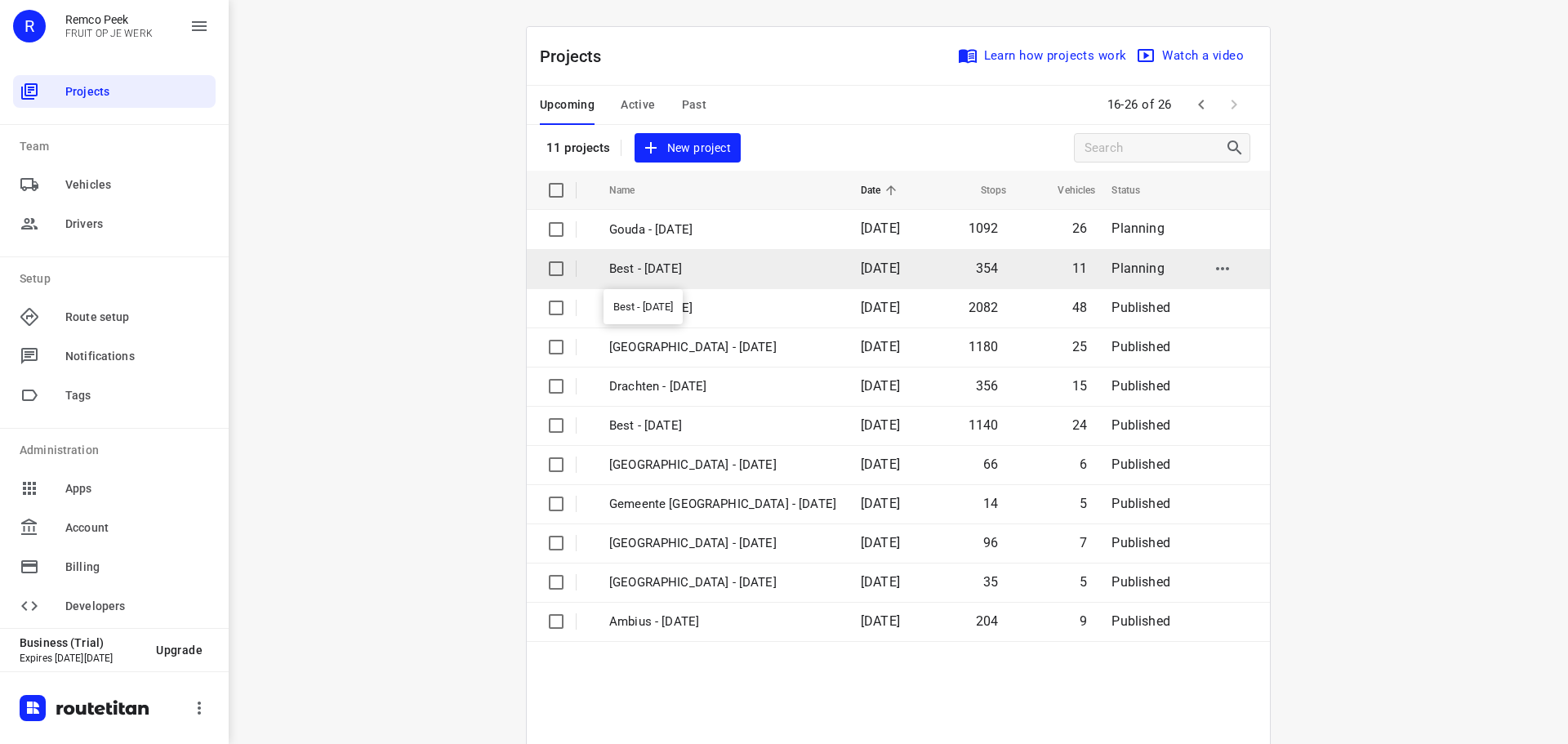
click at [742, 274] on p "Best - [DATE]" at bounding box center [722, 269] width 227 height 19
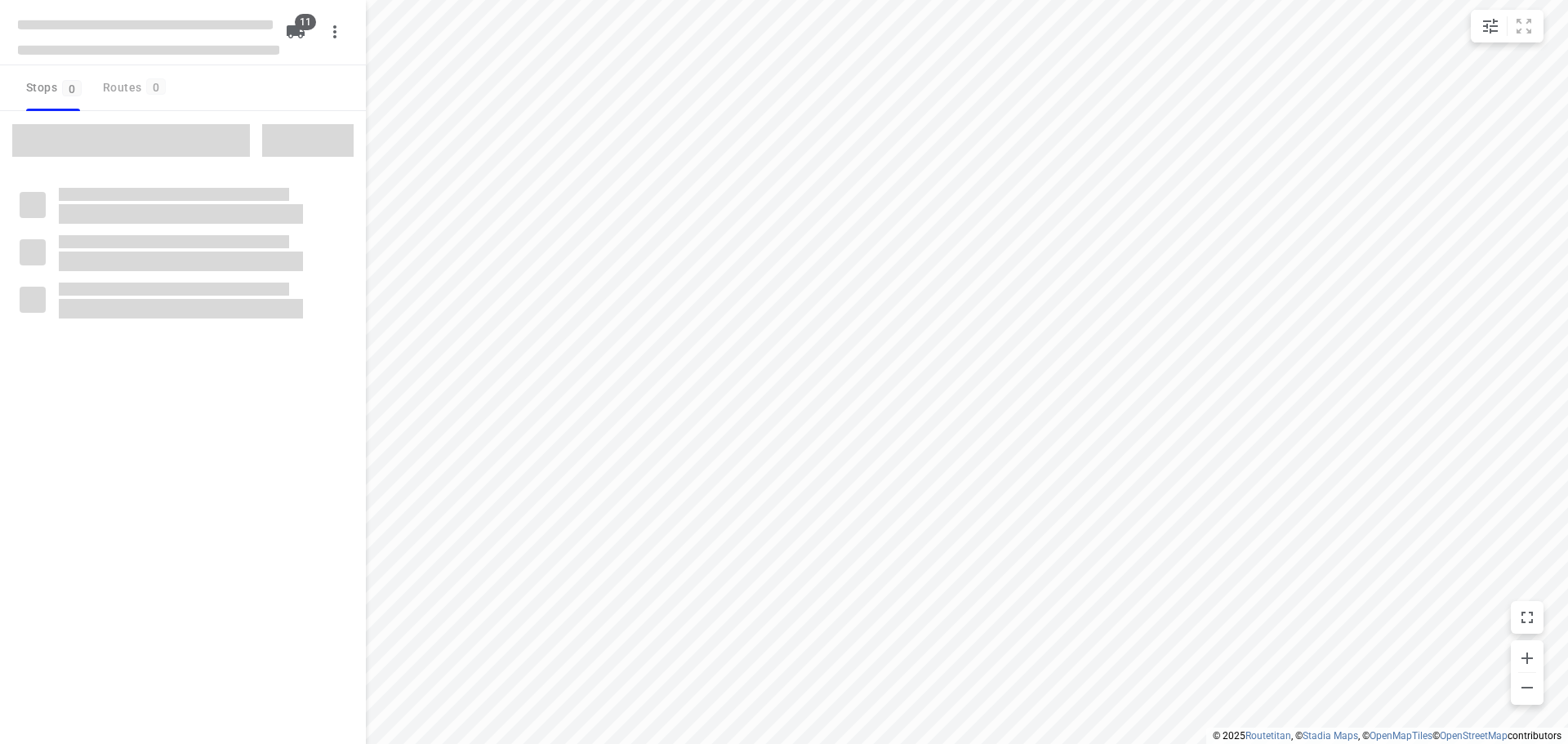
checkbox input "true"
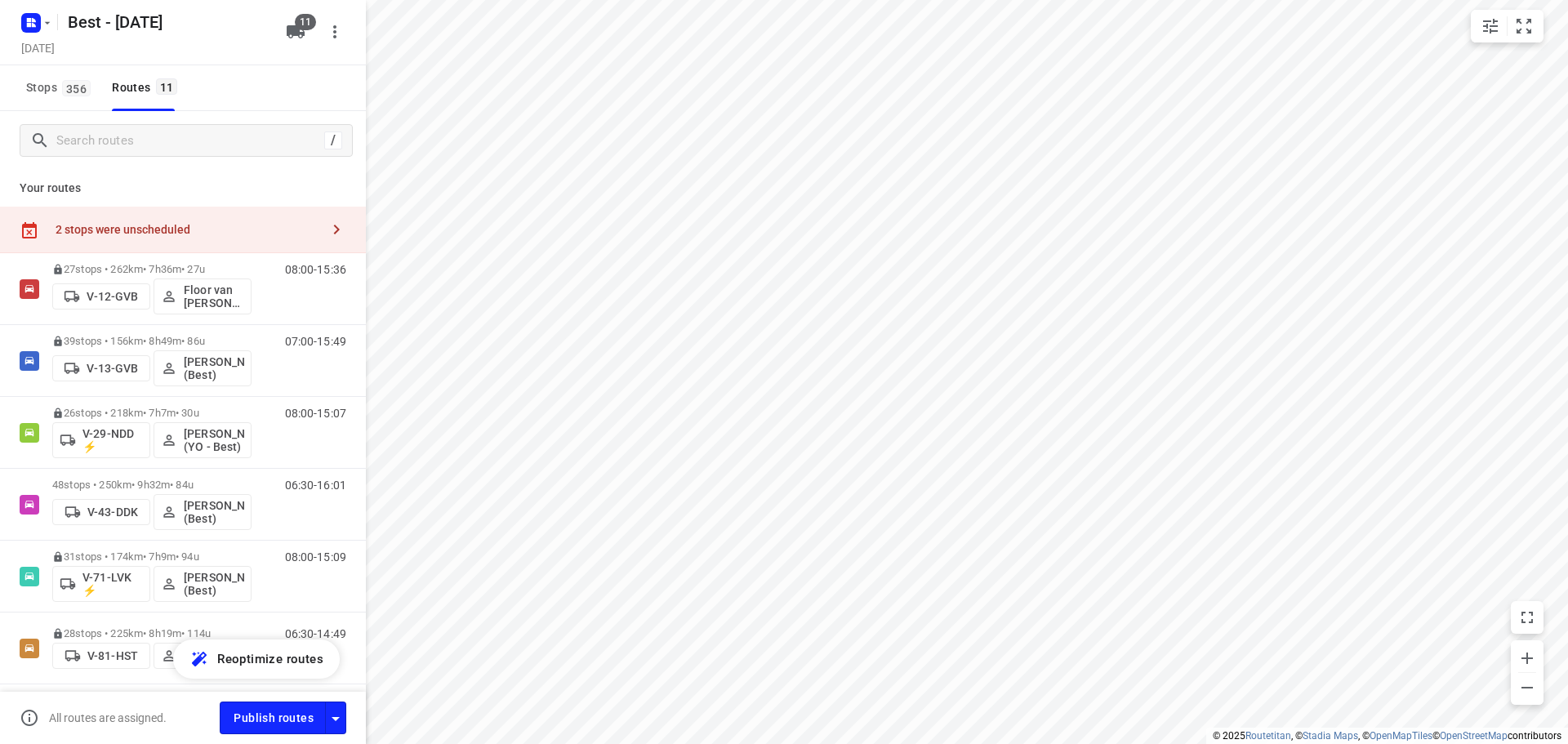
click at [255, 235] on div "2 stops were unscheduled" at bounding box center [188, 229] width 265 height 13
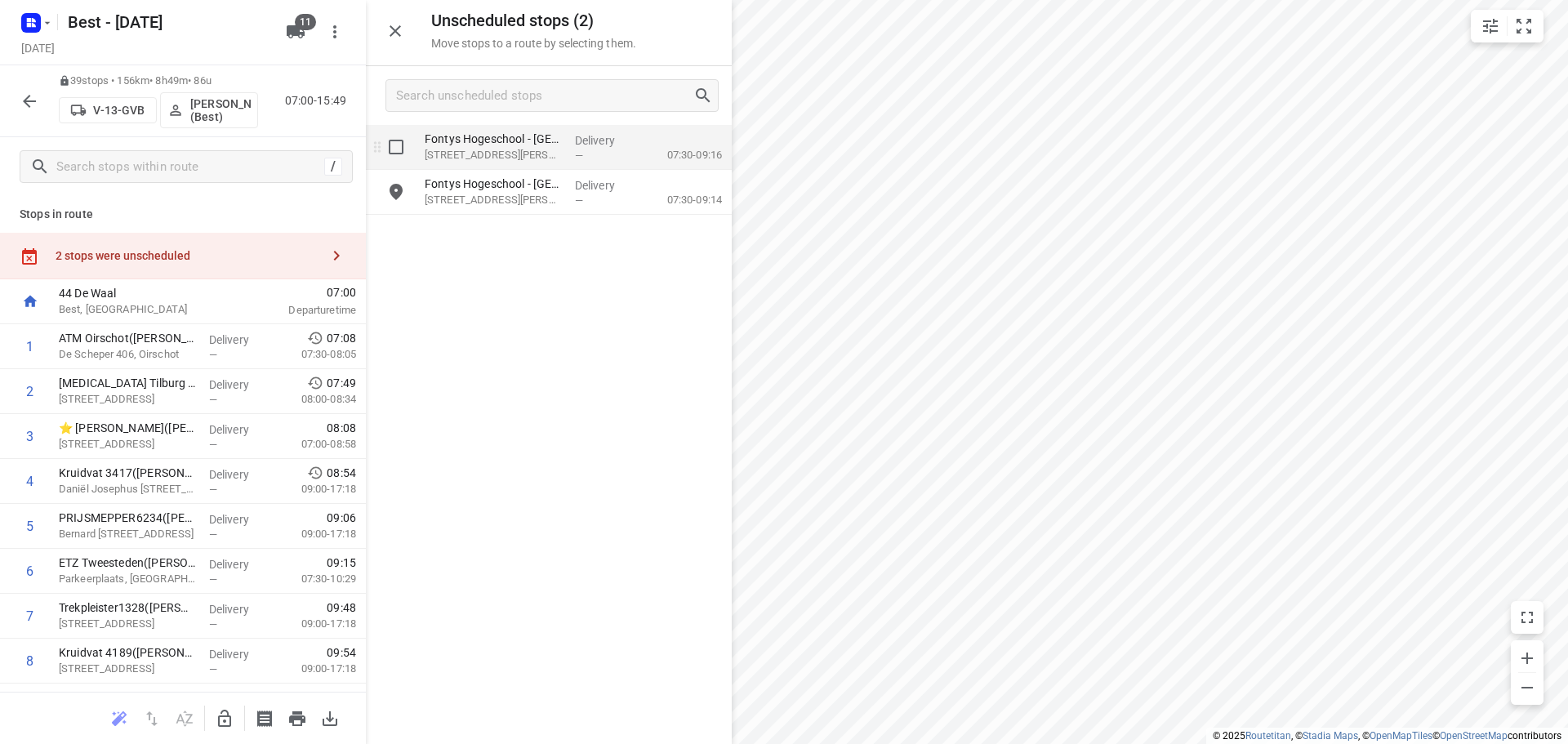
click at [401, 155] on input "grid" at bounding box center [396, 147] width 33 height 33
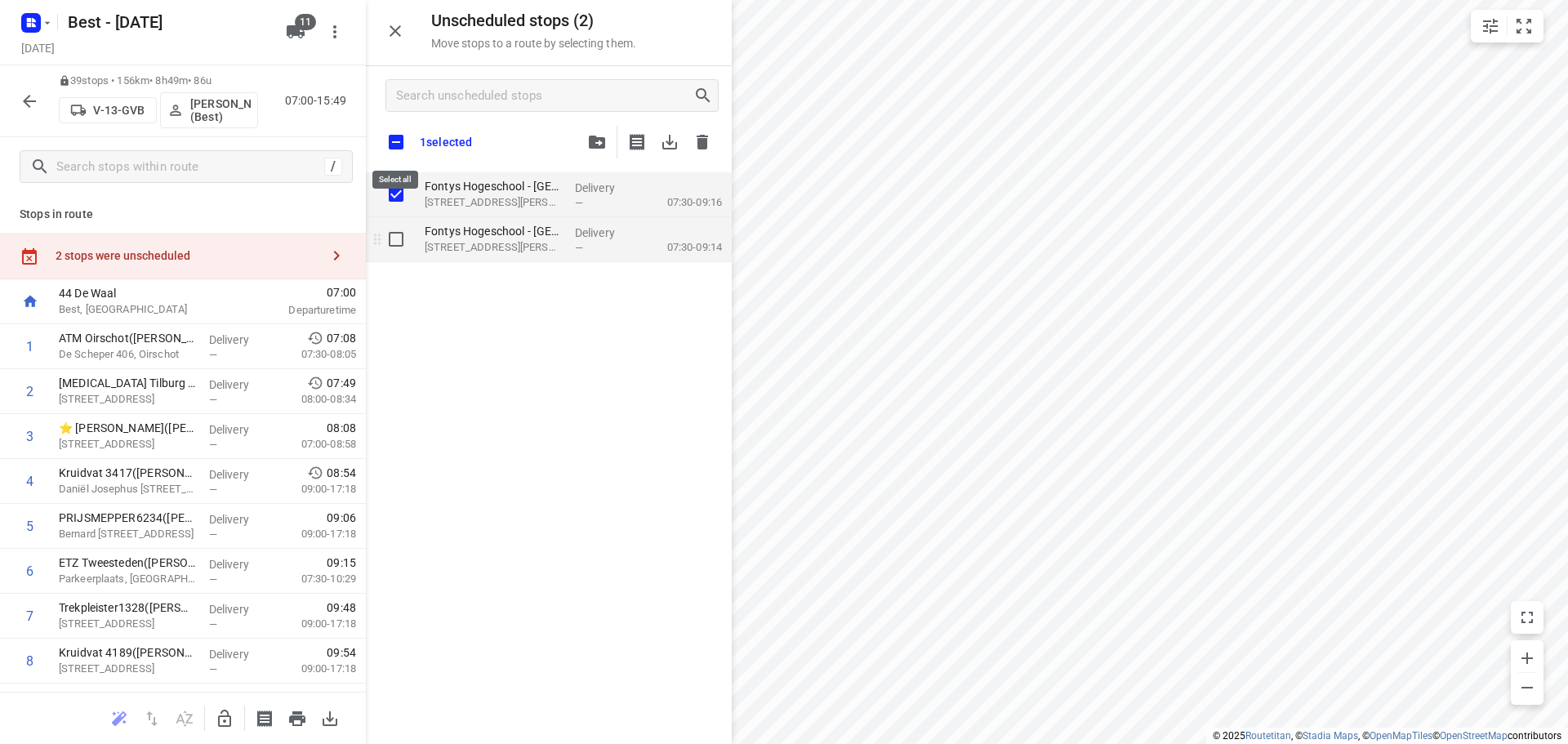
checkbox input "true"
click at [408, 237] on input "grid" at bounding box center [396, 239] width 33 height 33
checkbox input "true"
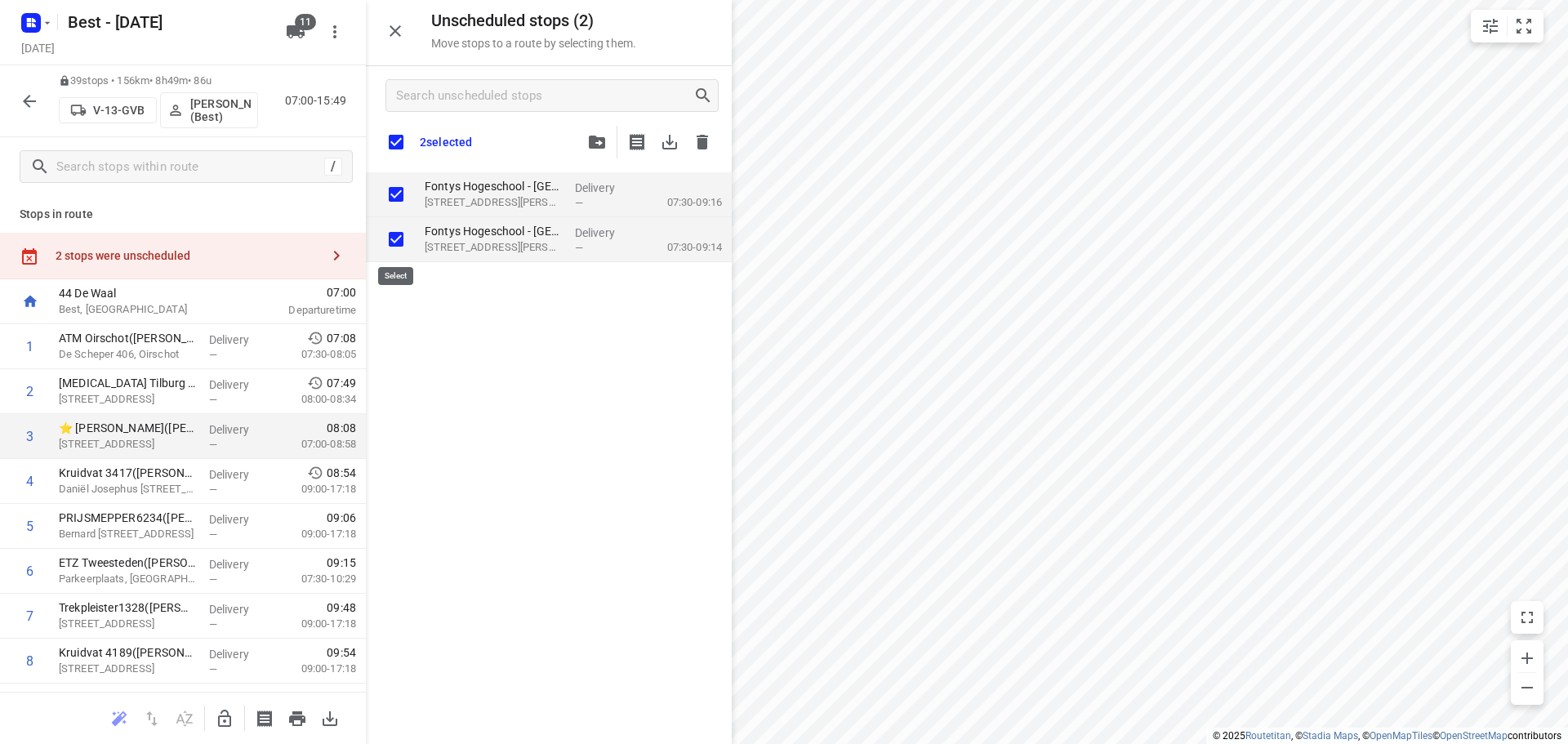
checkbox input "true"
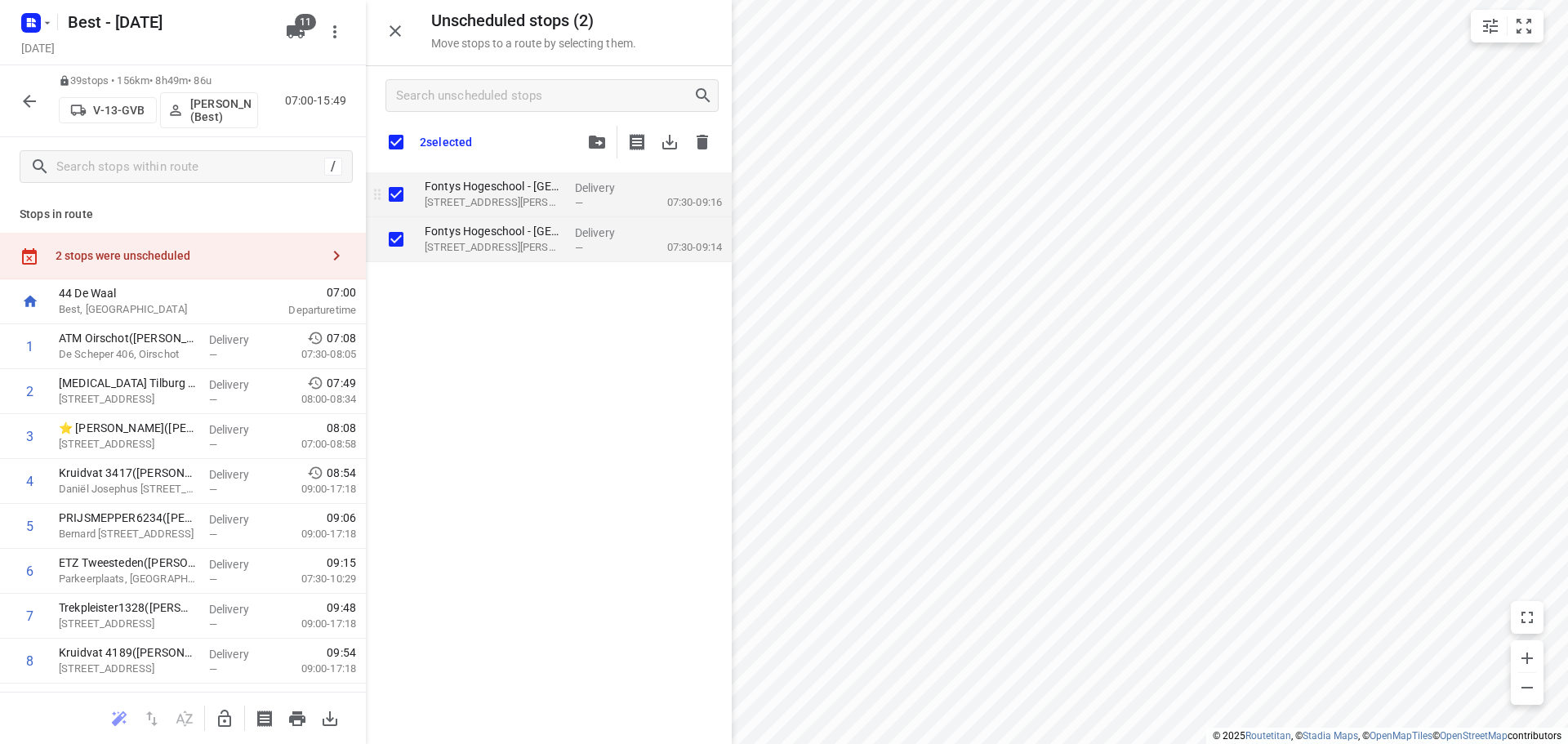
checkbox input "true"
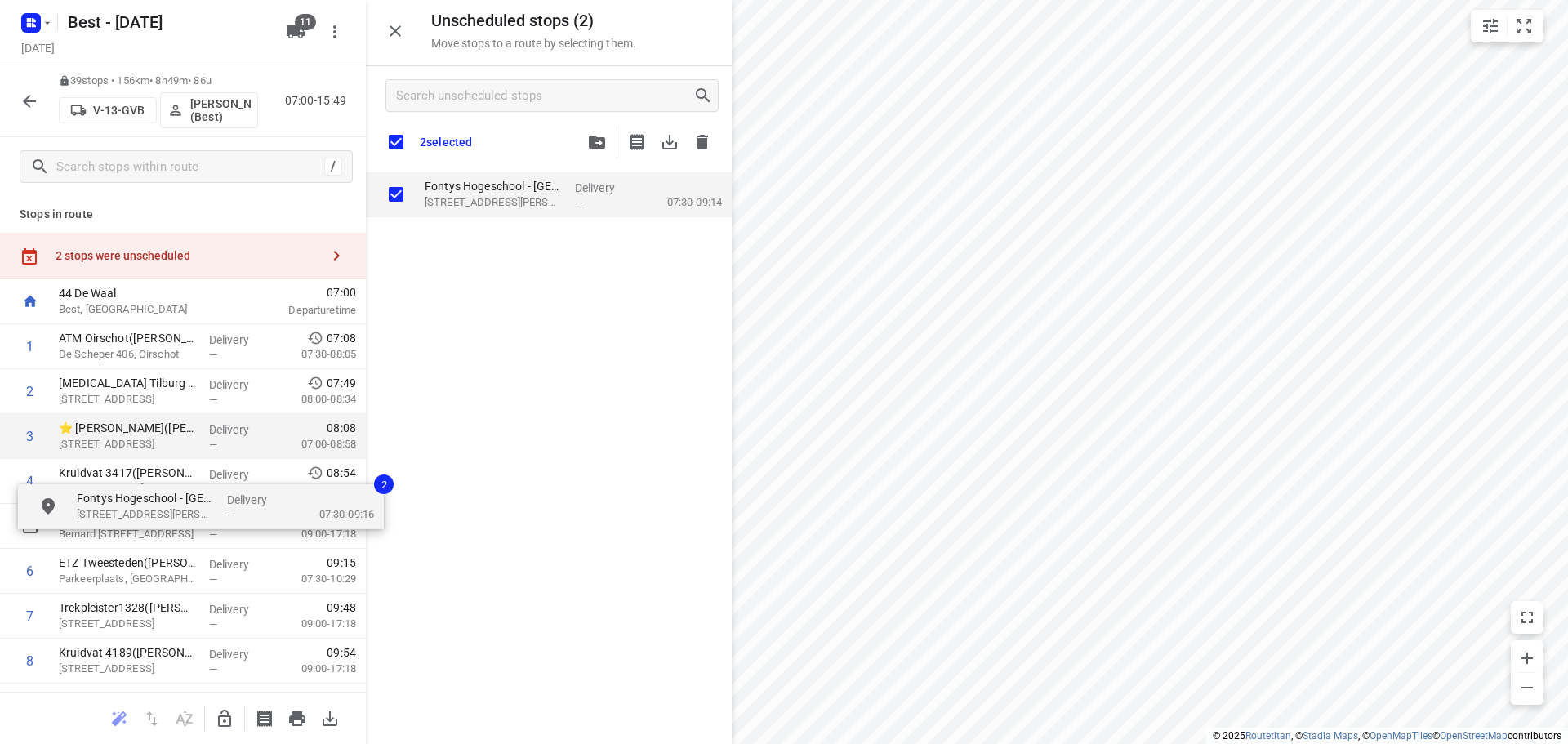
checkbox input "true"
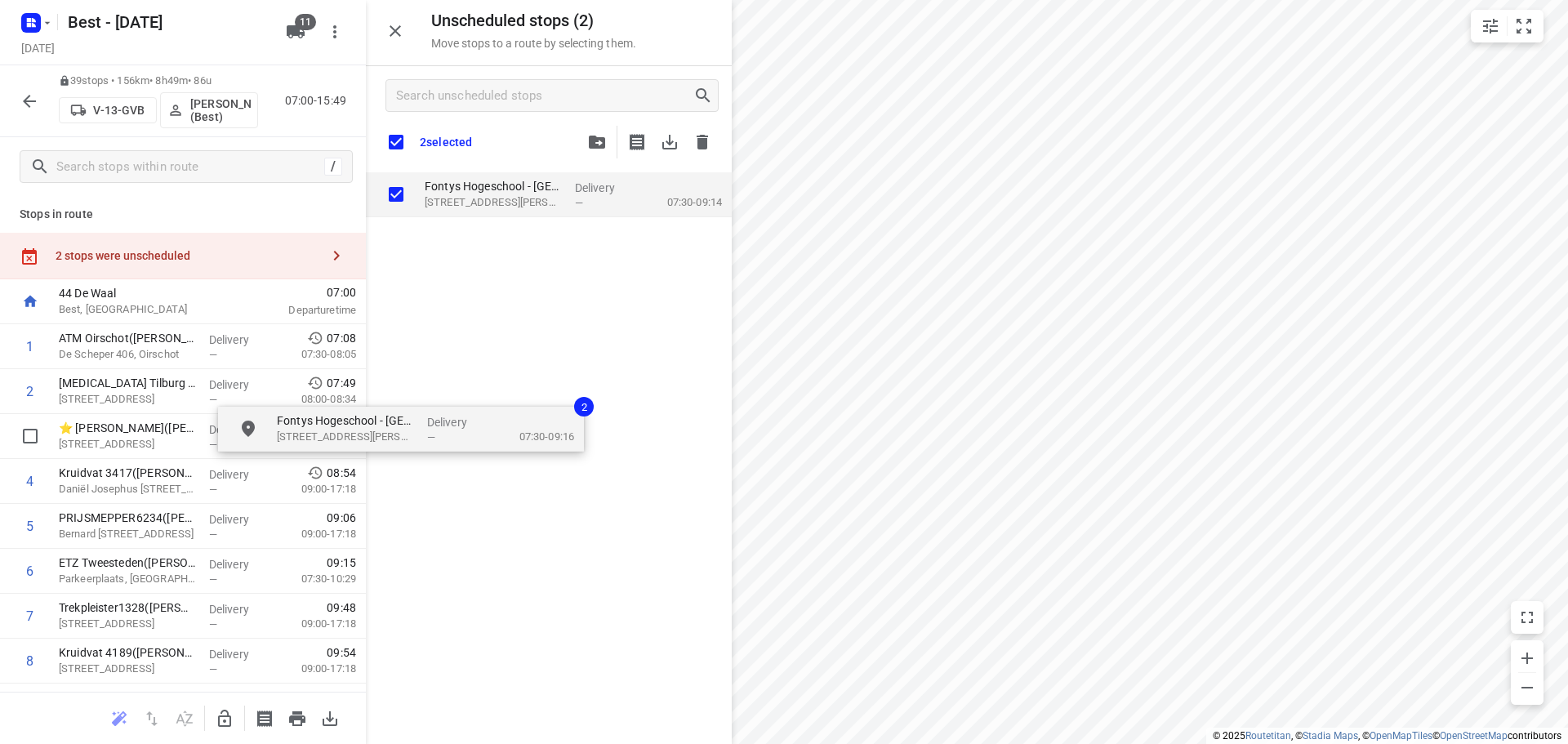
drag, startPoint x: 488, startPoint y: 190, endPoint x: 379, endPoint y: 415, distance: 250.0
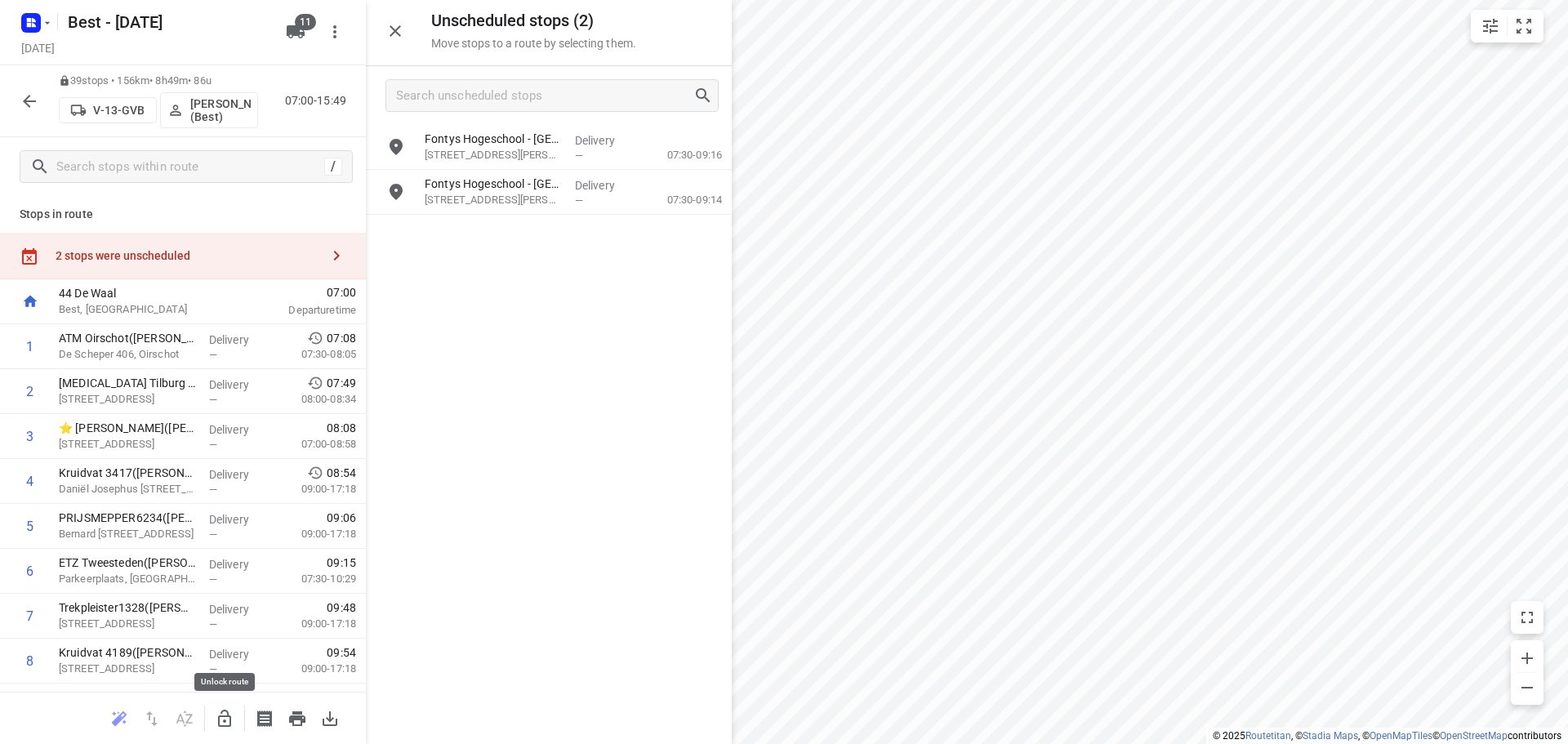
click at [224, 719] on icon "button" at bounding box center [224, 719] width 20 height 20
click at [394, 144] on icon "grid" at bounding box center [396, 147] width 20 height 20
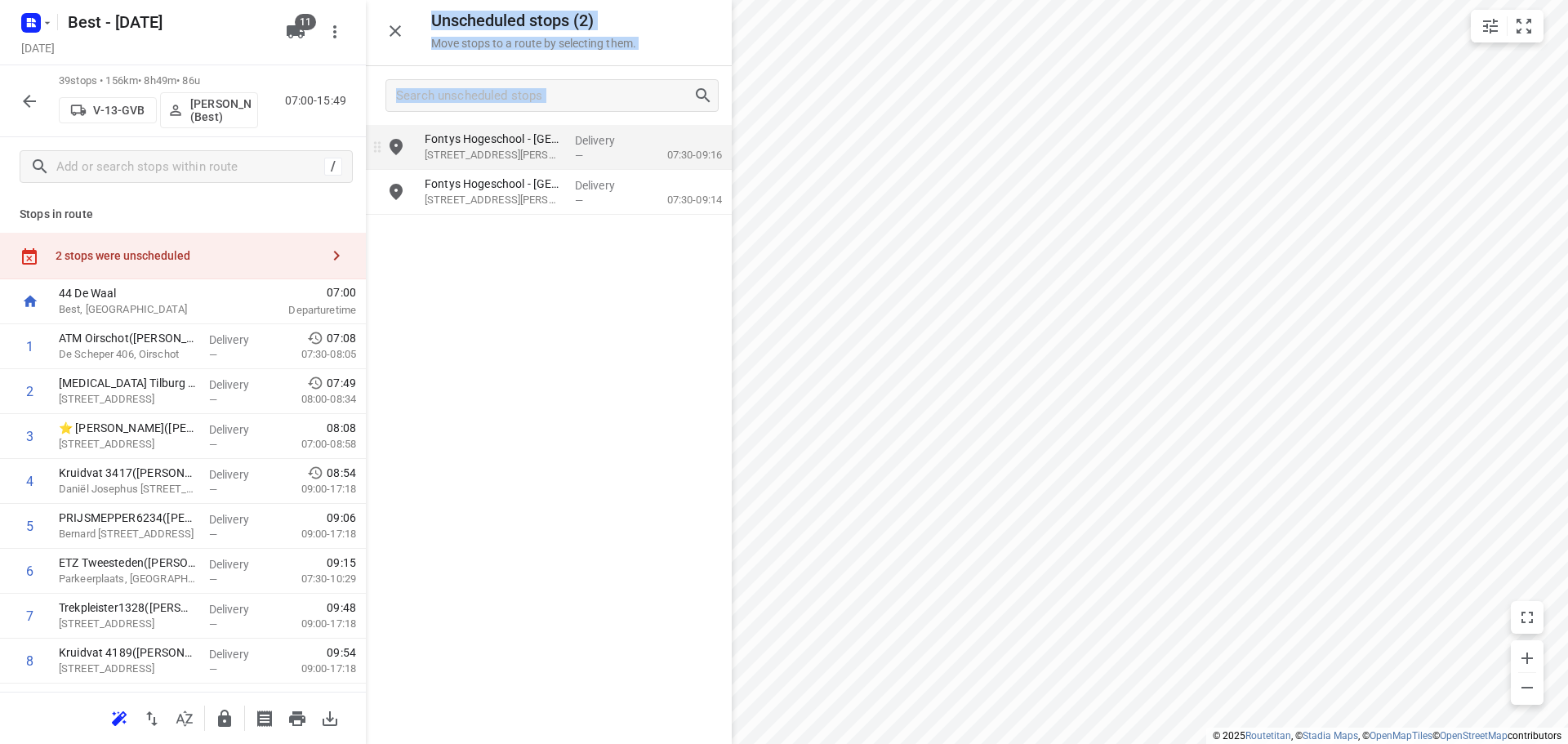
click at [394, 144] on div "Unscheduled stops ( 2 ) Move stops to a route by selecting them. Fontys Hogesch…" at bounding box center [549, 372] width 366 height 744
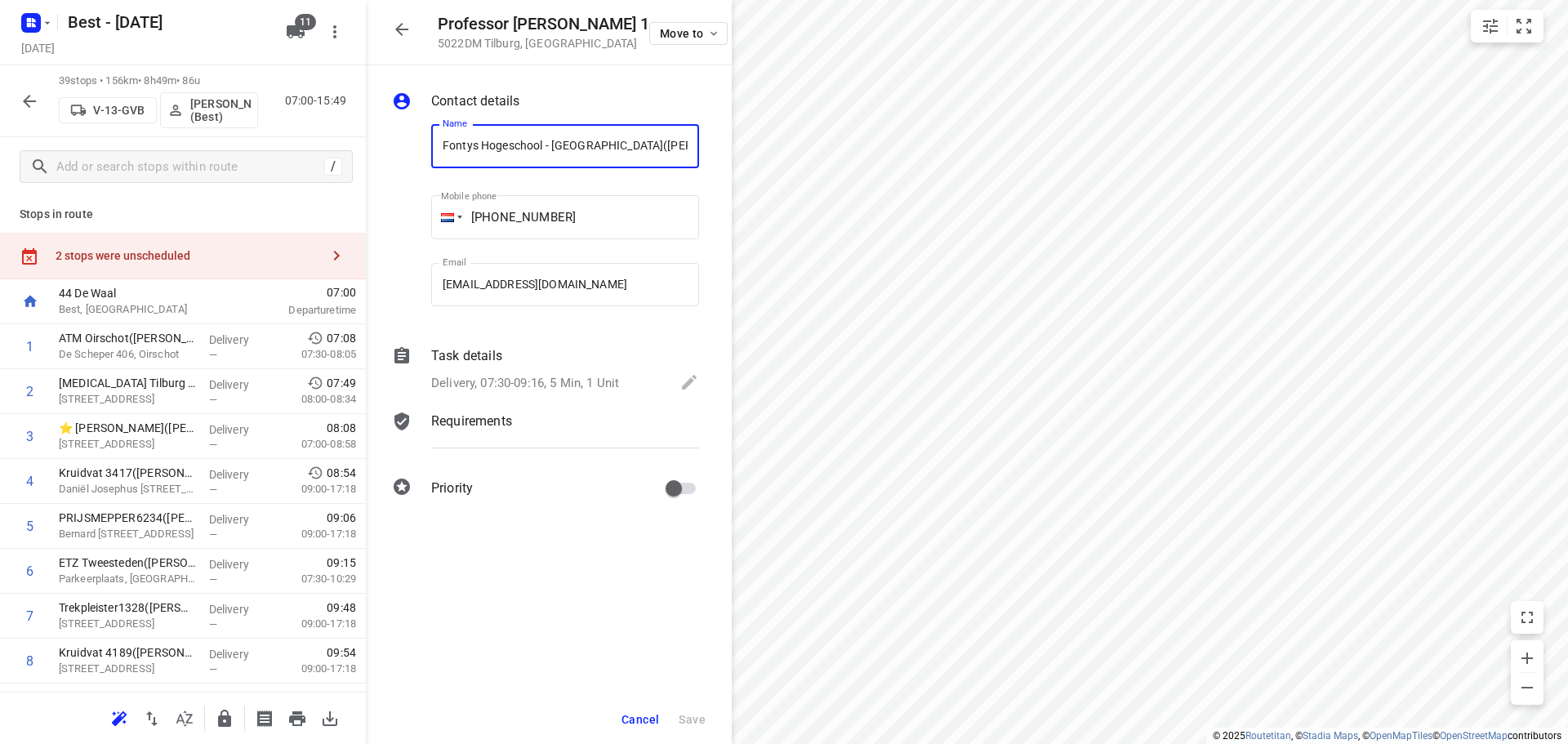
click at [306, 280] on div "07:00 Departure time" at bounding box center [306, 302] width 118 height 45
click at [321, 266] on div at bounding box center [337, 256] width 33 height 33
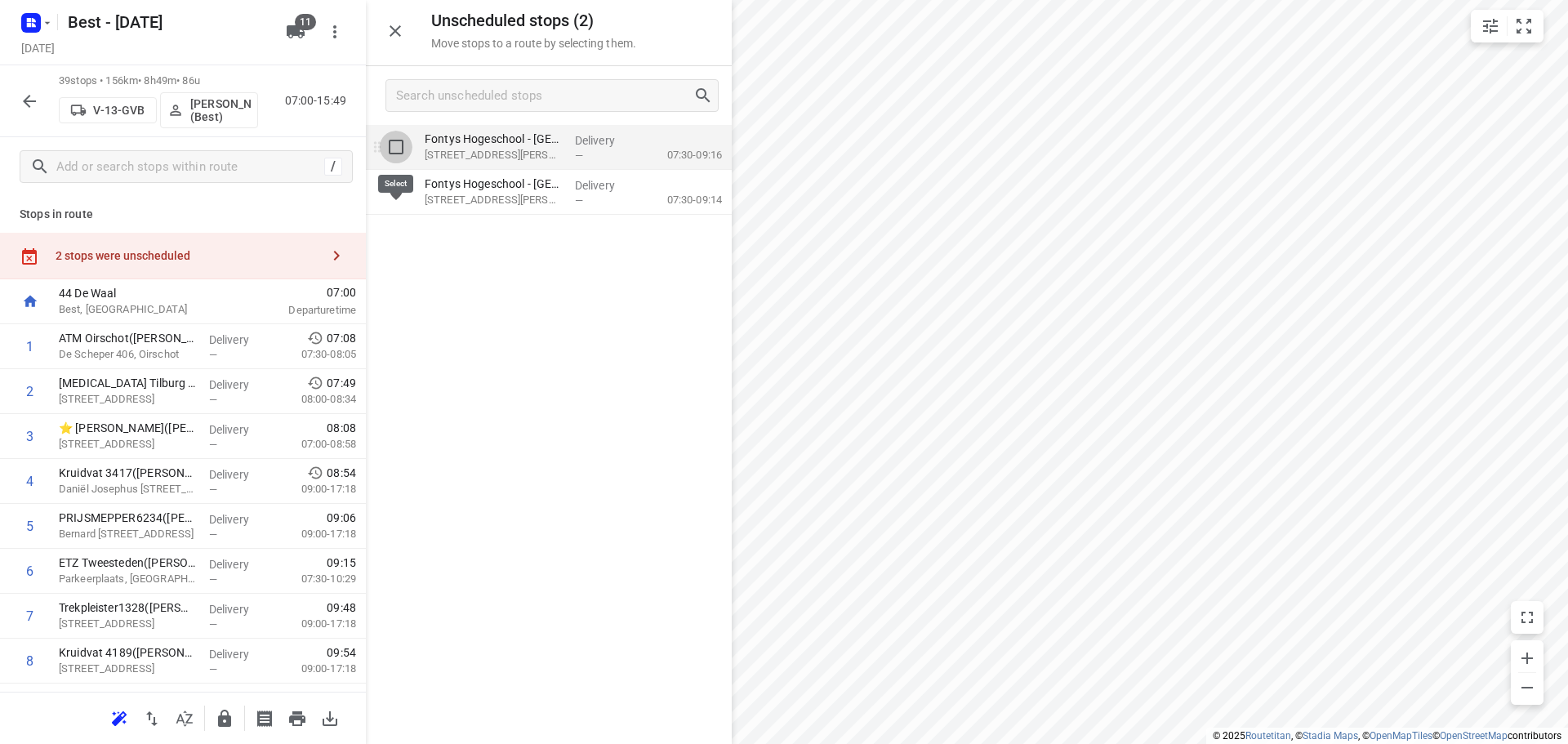
click at [393, 156] on input "grid" at bounding box center [396, 147] width 33 height 33
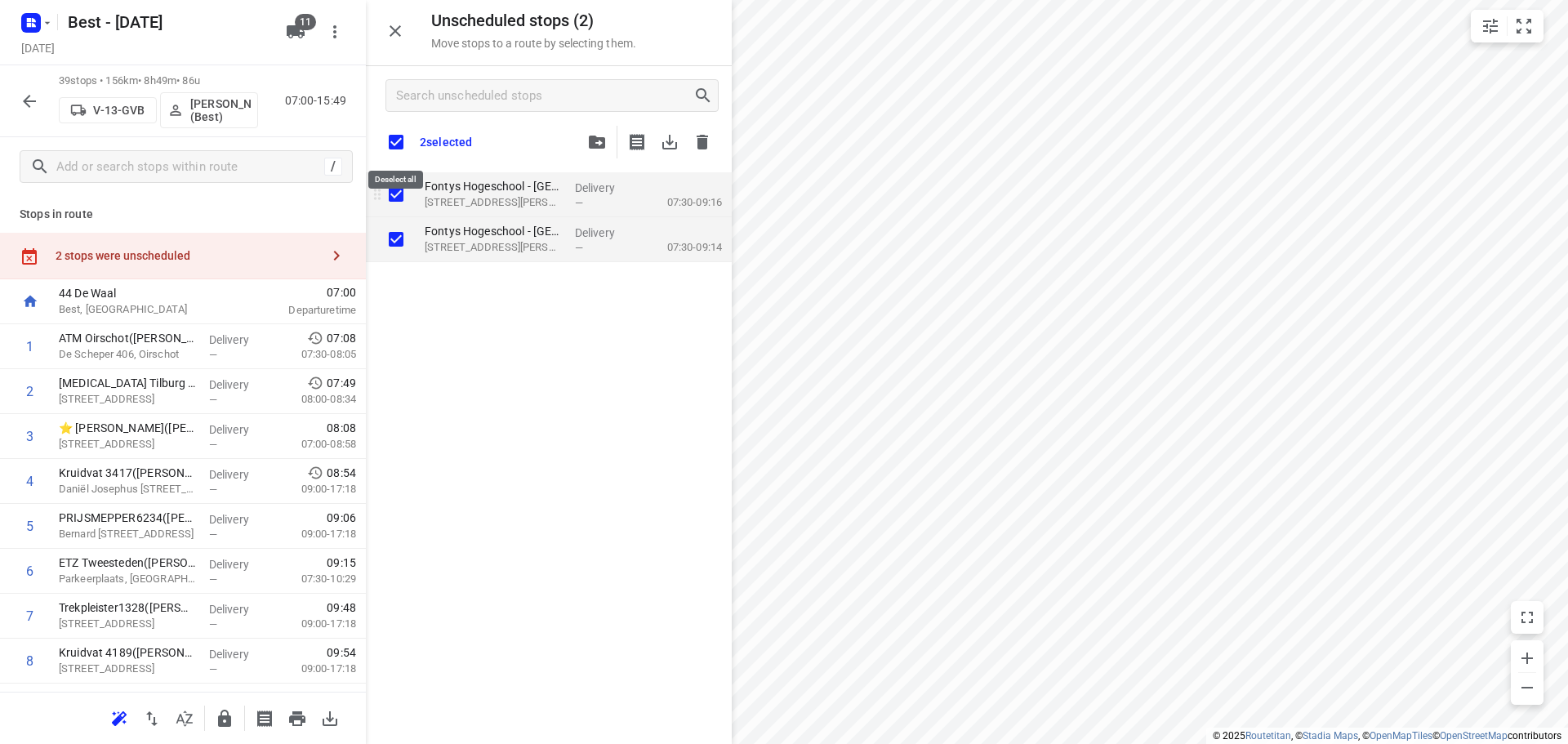
checkbox input "true"
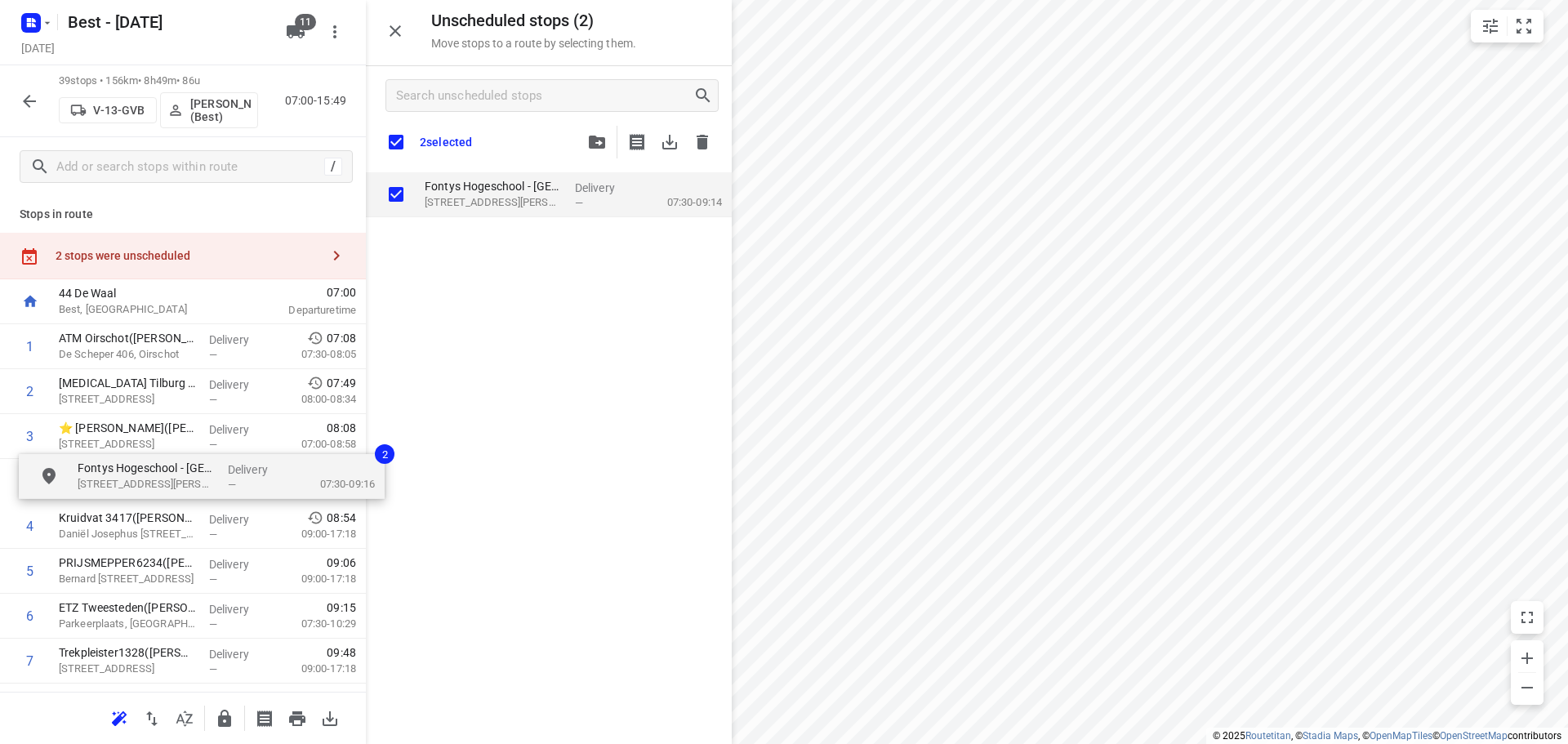
drag, startPoint x: 445, startPoint y: 214, endPoint x: 116, endPoint y: 468, distance: 415.6
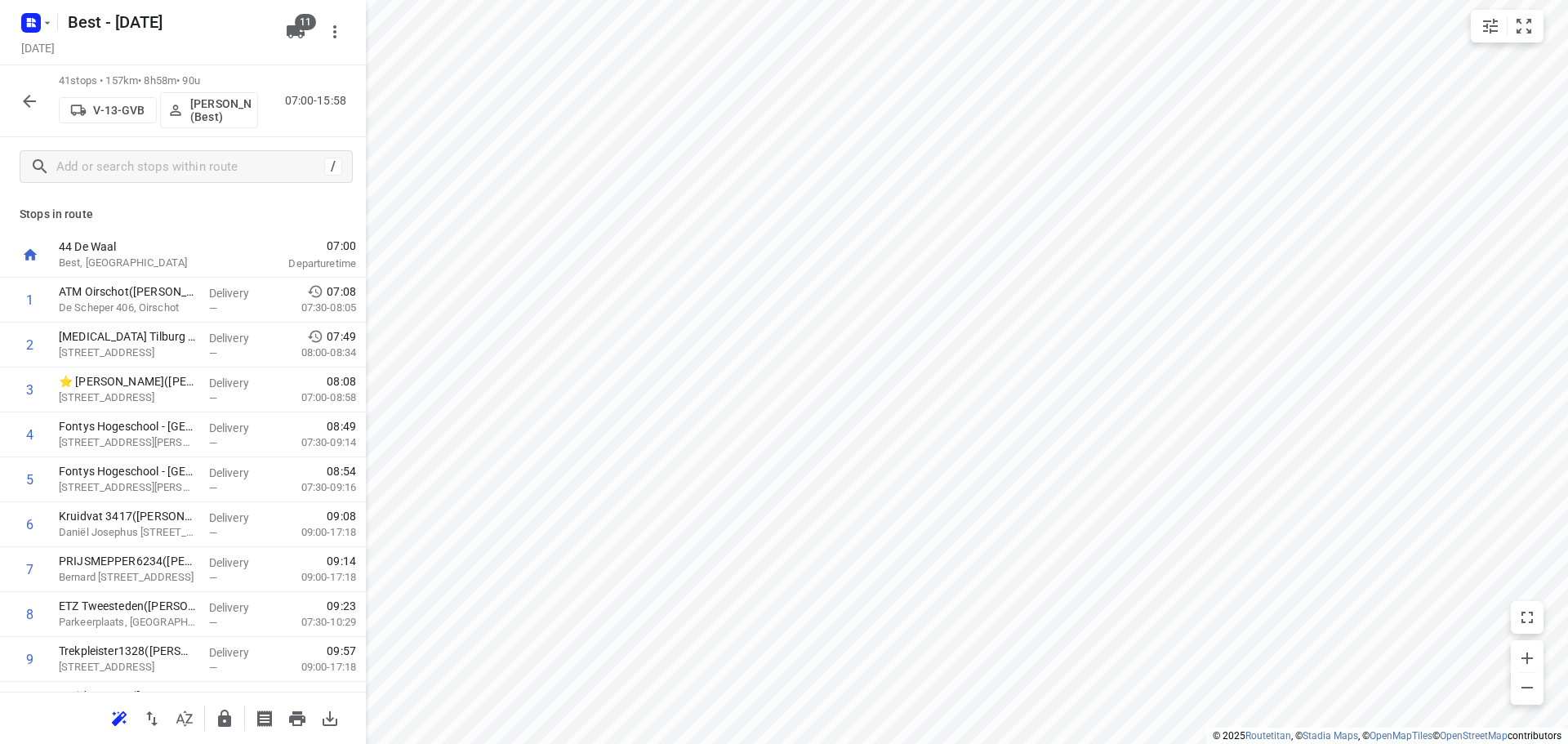
click at [33, 113] on button "button" at bounding box center [29, 101] width 33 height 33
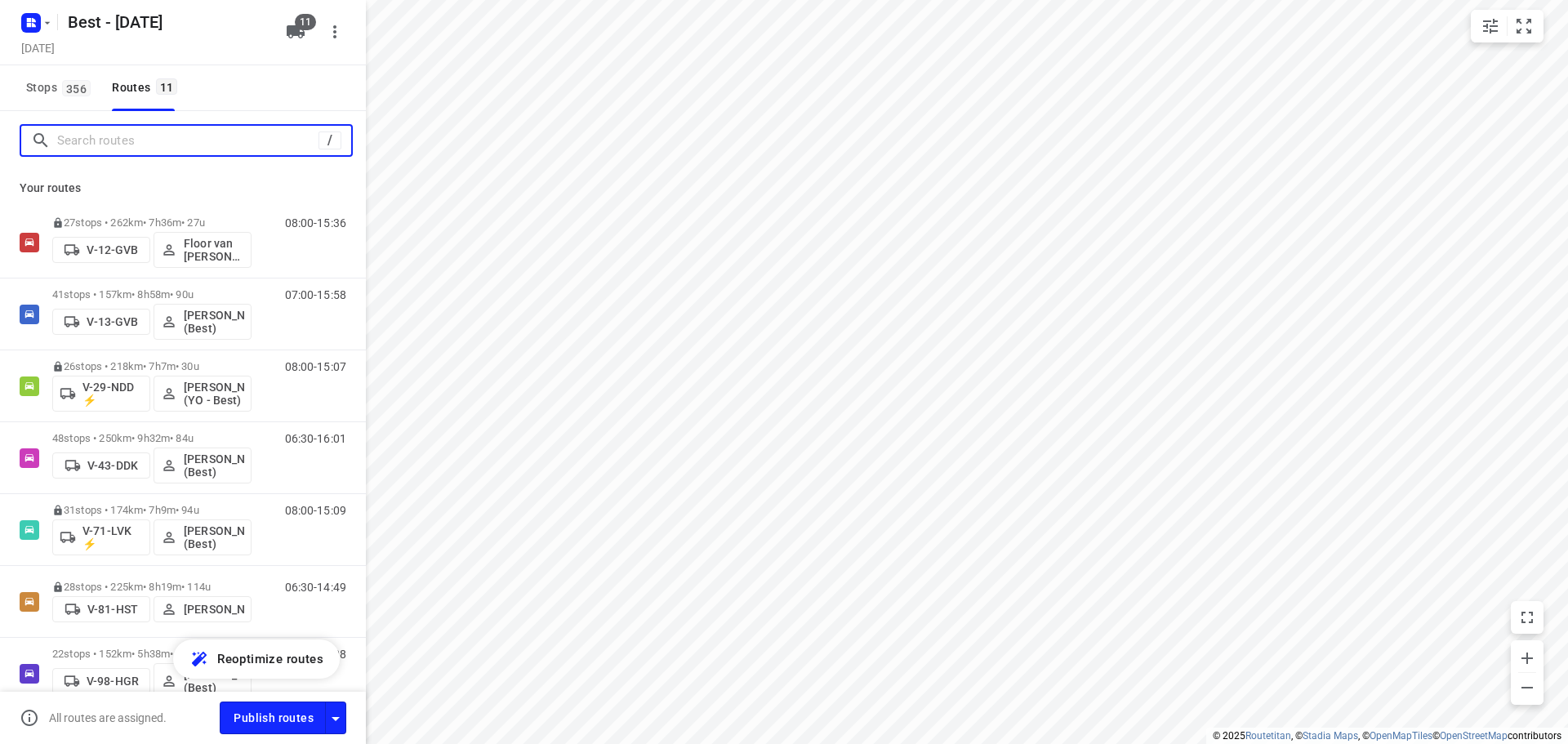
click at [180, 145] on input "Search routes" at bounding box center [188, 141] width 261 height 25
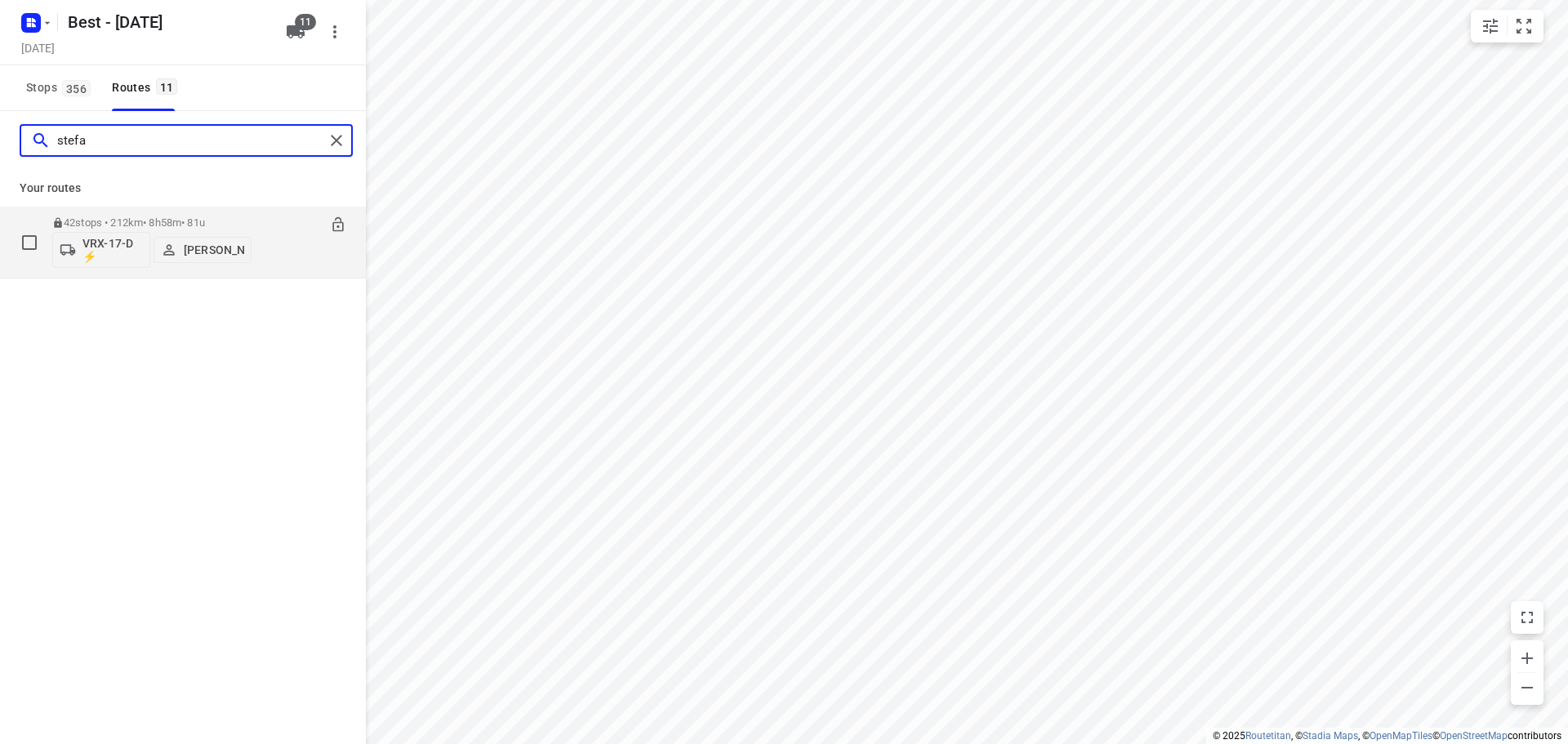
type input "stefa"
click at [140, 216] on div "42 stops • 212km • 8h58m • 81u VRX-17-D ⚡ Stefan van Dijck" at bounding box center [151, 242] width 199 height 68
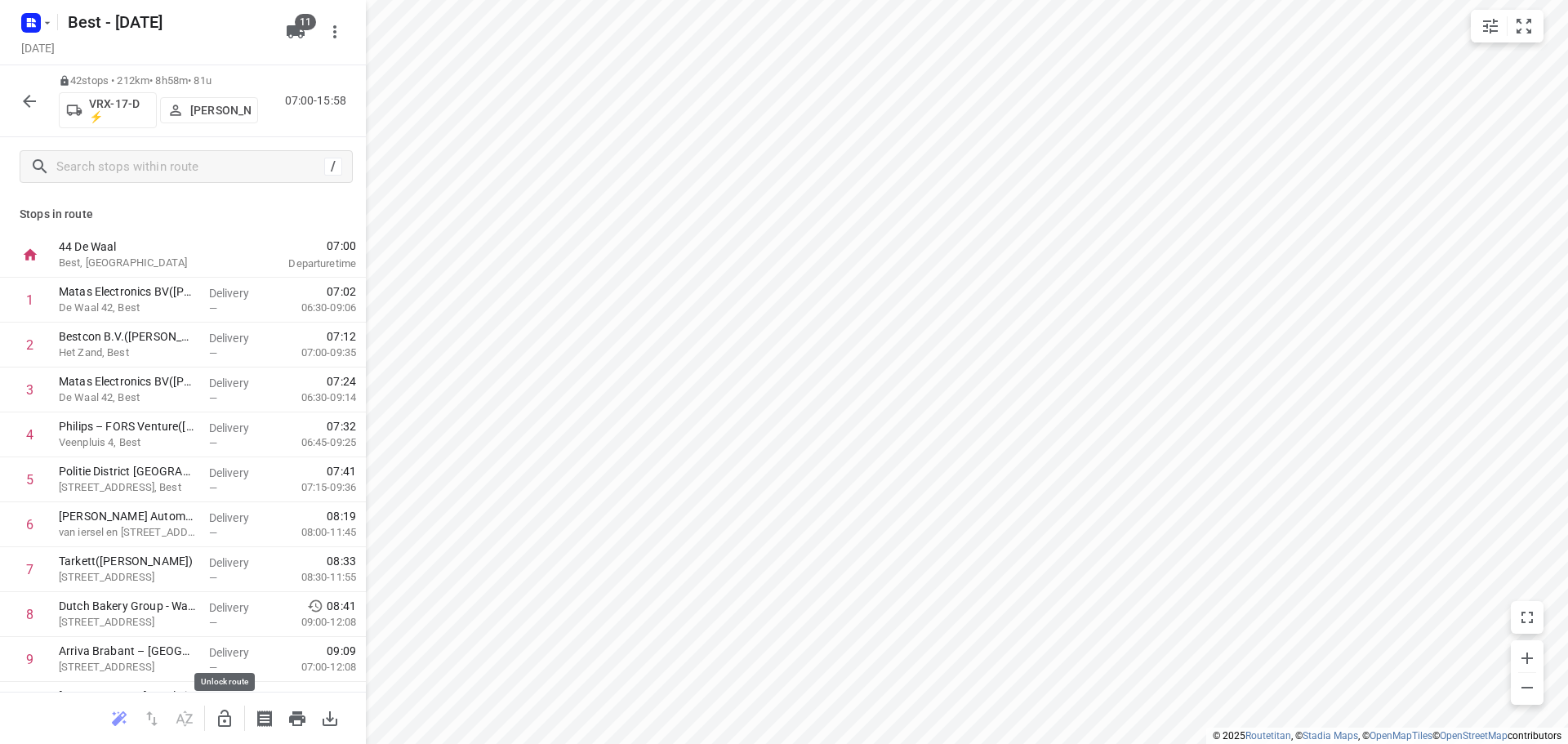
click at [220, 731] on button "button" at bounding box center [224, 719] width 33 height 33
drag, startPoint x: 140, startPoint y: 384, endPoint x: 125, endPoint y: 318, distance: 67.7
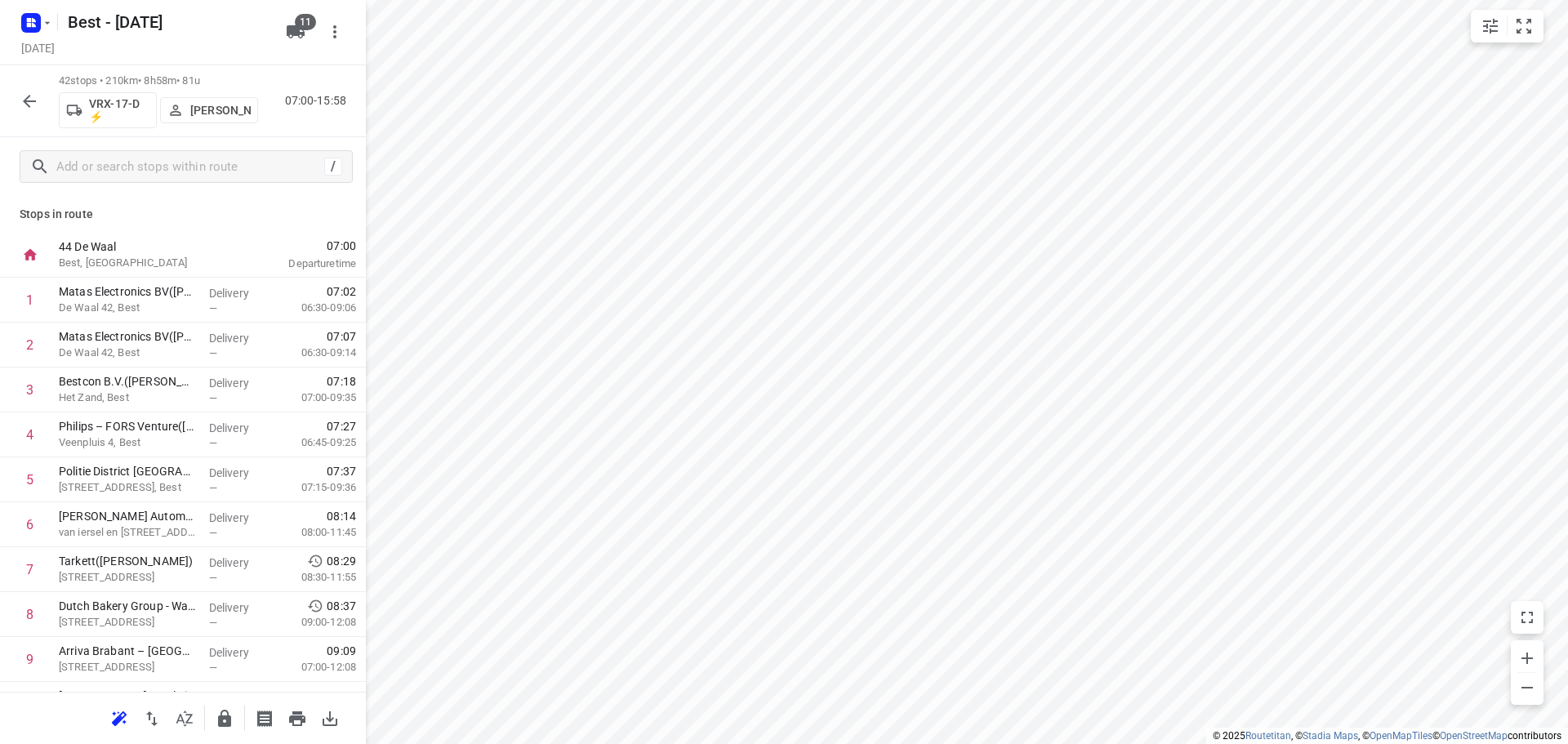
click at [17, 103] on button "button" at bounding box center [29, 101] width 33 height 33
click at [12, 109] on div "31 stops • 174km • 7h9m • 94u V-71-LVK ⚡ Demi Walraven (Best) 08:00-15:09" at bounding box center [183, 101] width 366 height 72
click at [32, 101] on icon "button" at bounding box center [29, 101] width 13 height 13
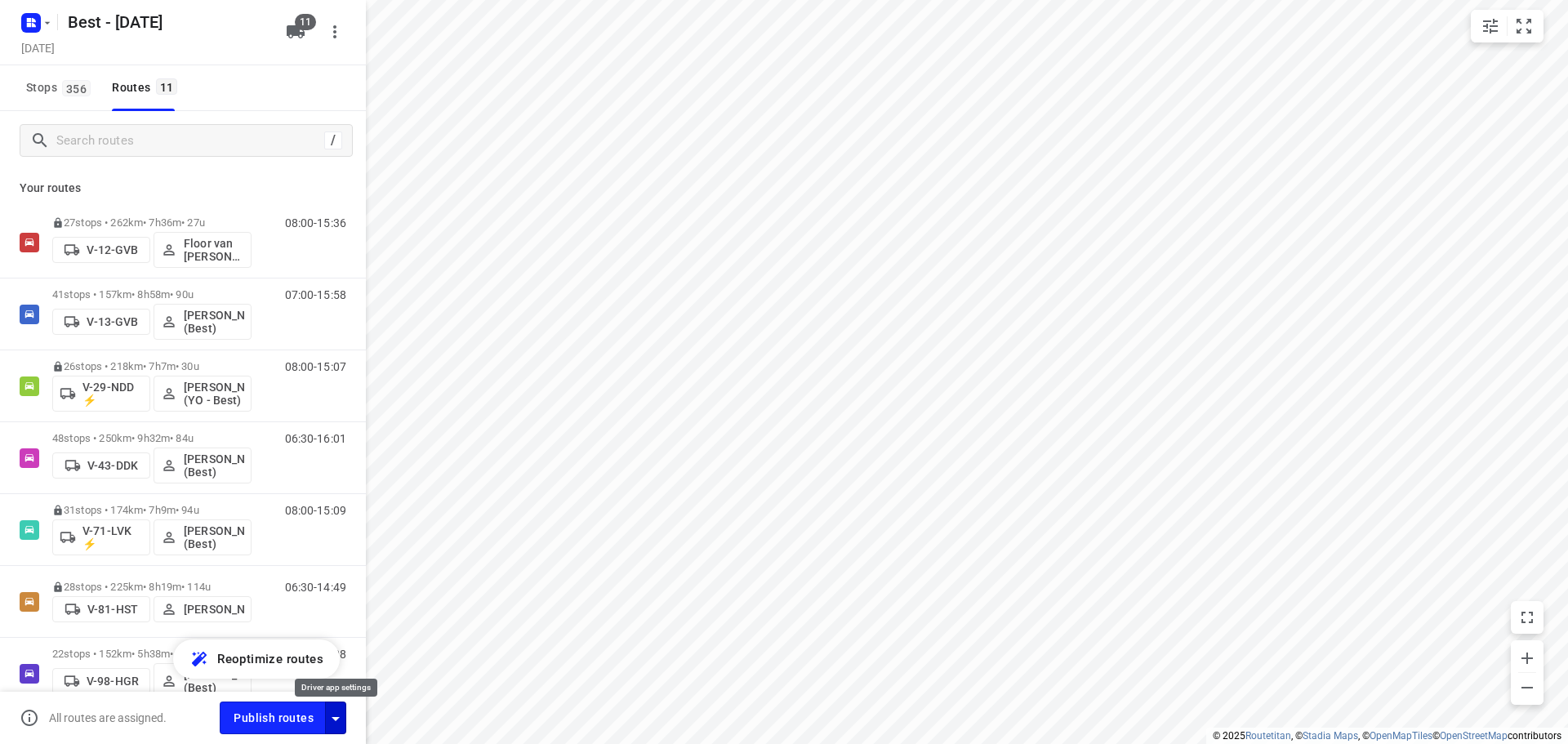
click at [340, 728] on icon "button" at bounding box center [336, 719] width 20 height 20
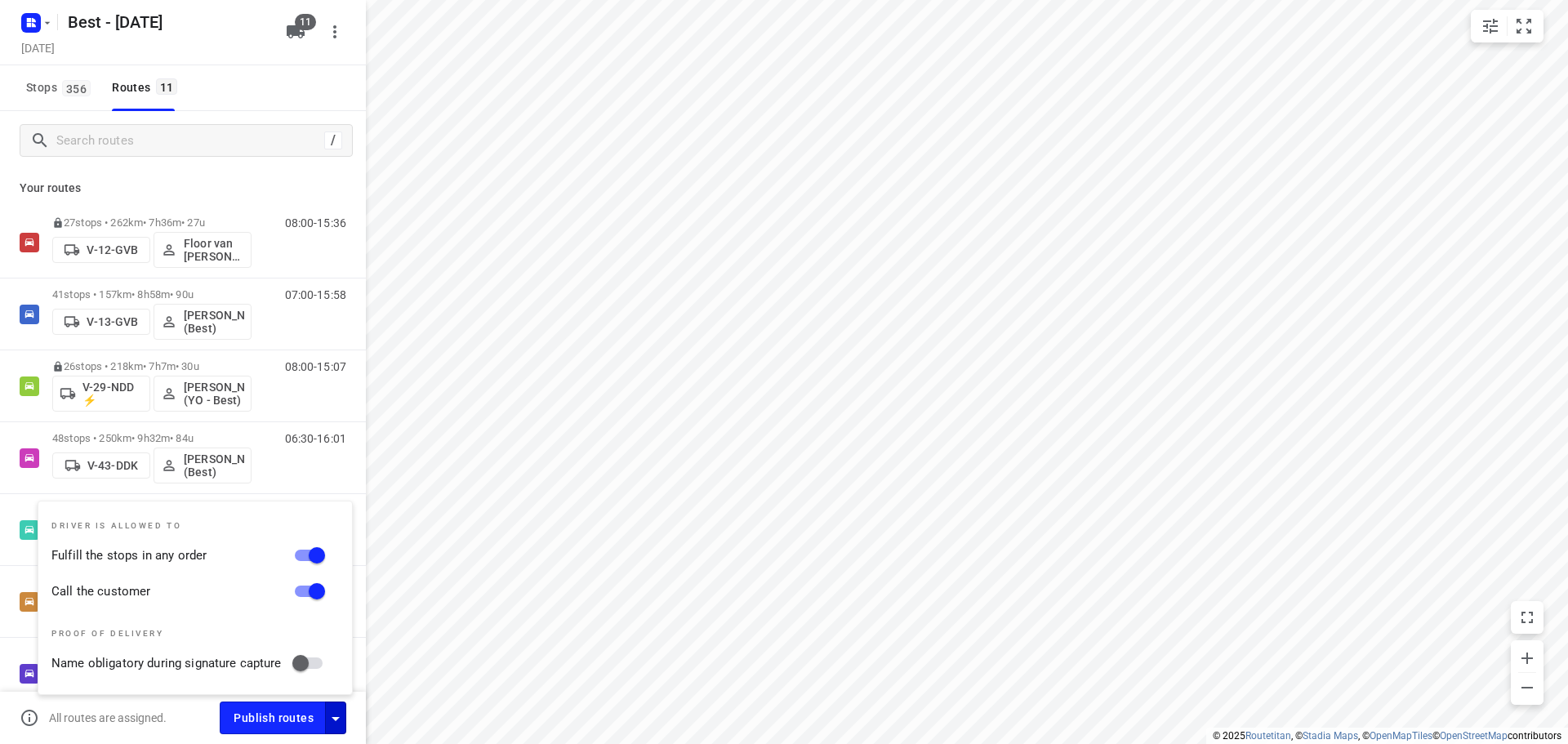
click at [205, 108] on div "Stops 356 Routes 11" at bounding box center [183, 88] width 366 height 46
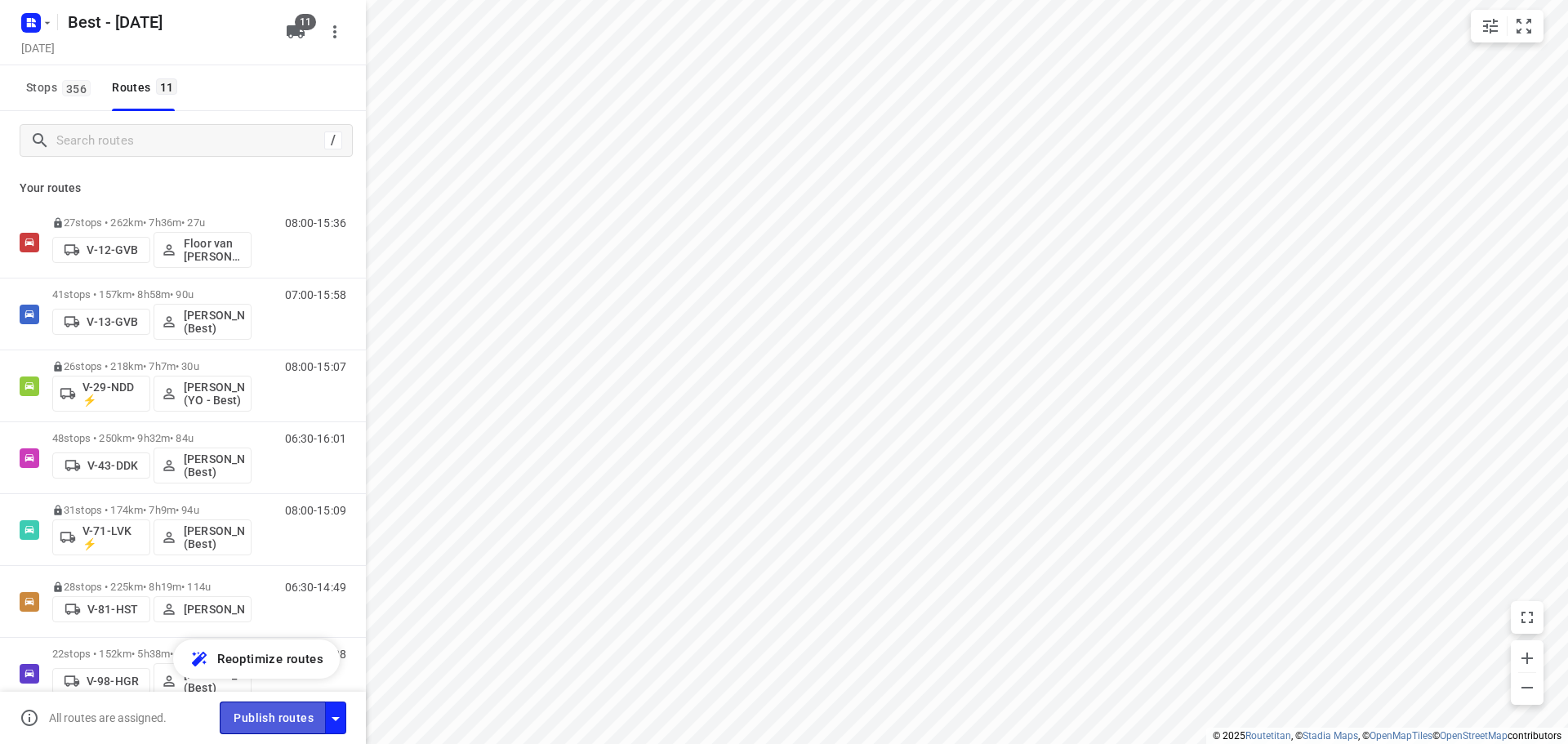
click at [268, 727] on span "Publish routes" at bounding box center [273, 719] width 80 height 21
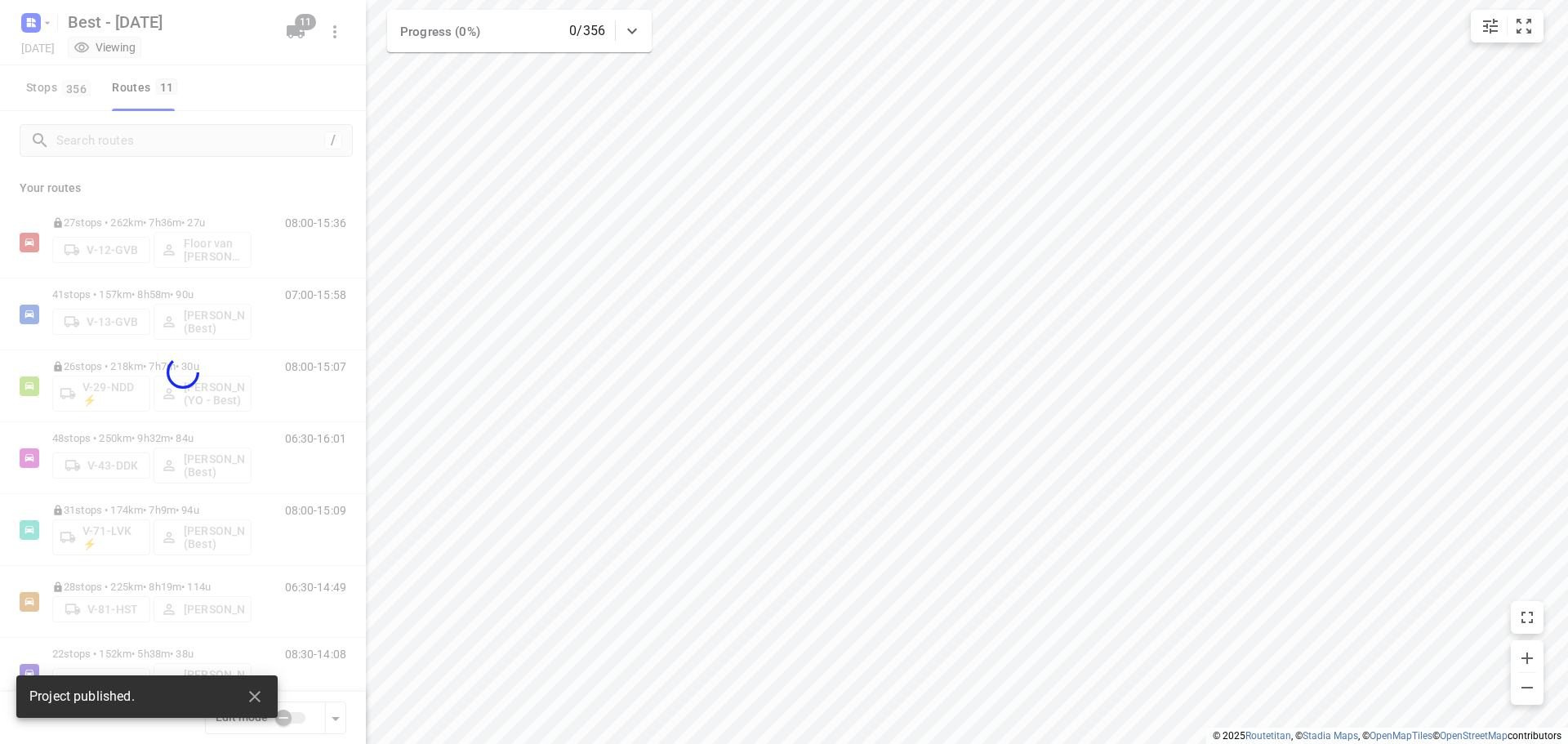
click at [28, 22] on div at bounding box center [183, 372] width 366 height 744
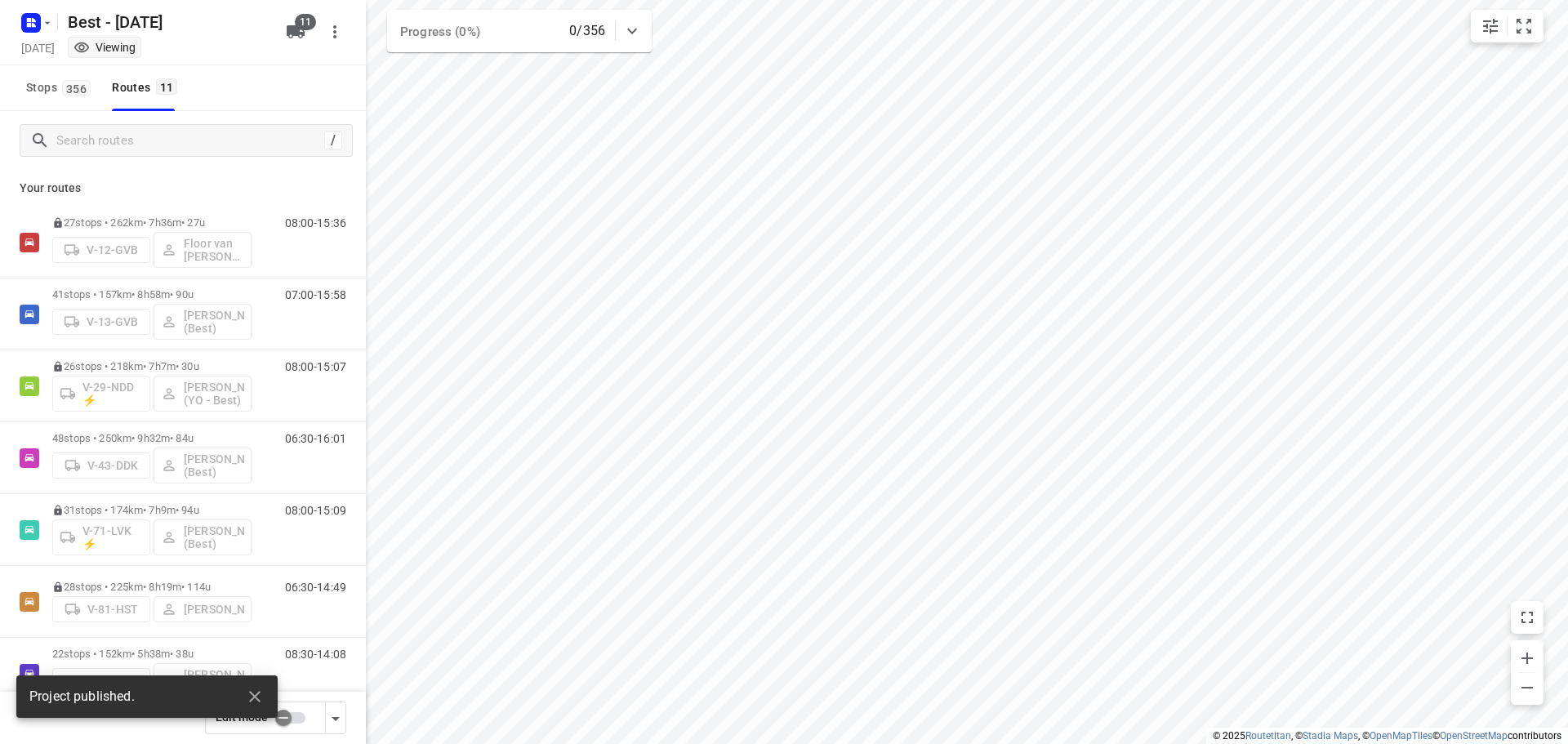
click at [28, 22] on rect "button" at bounding box center [31, 23] width 20 height 20
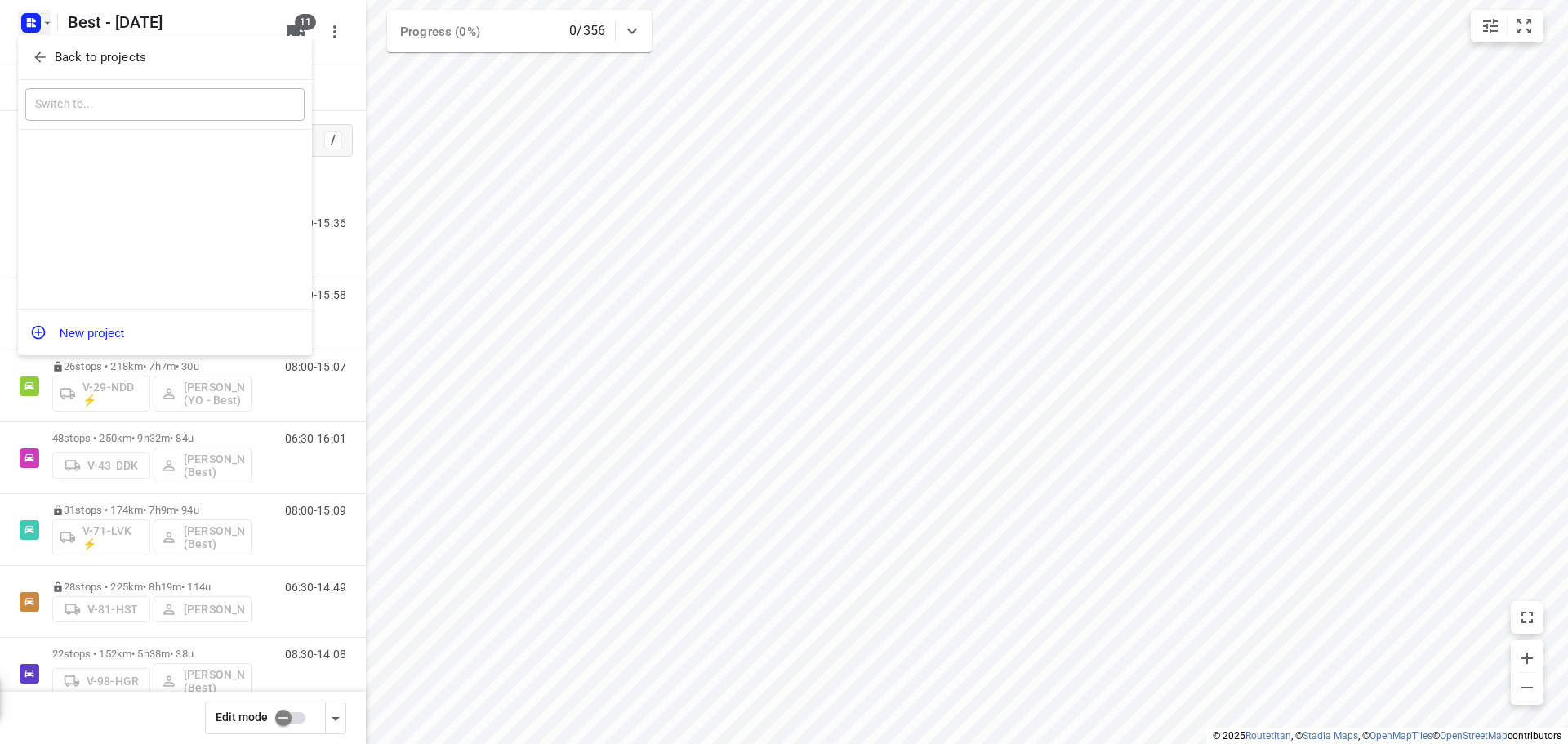
click at [59, 68] on button "Back to projects" at bounding box center [165, 58] width 279 height 27
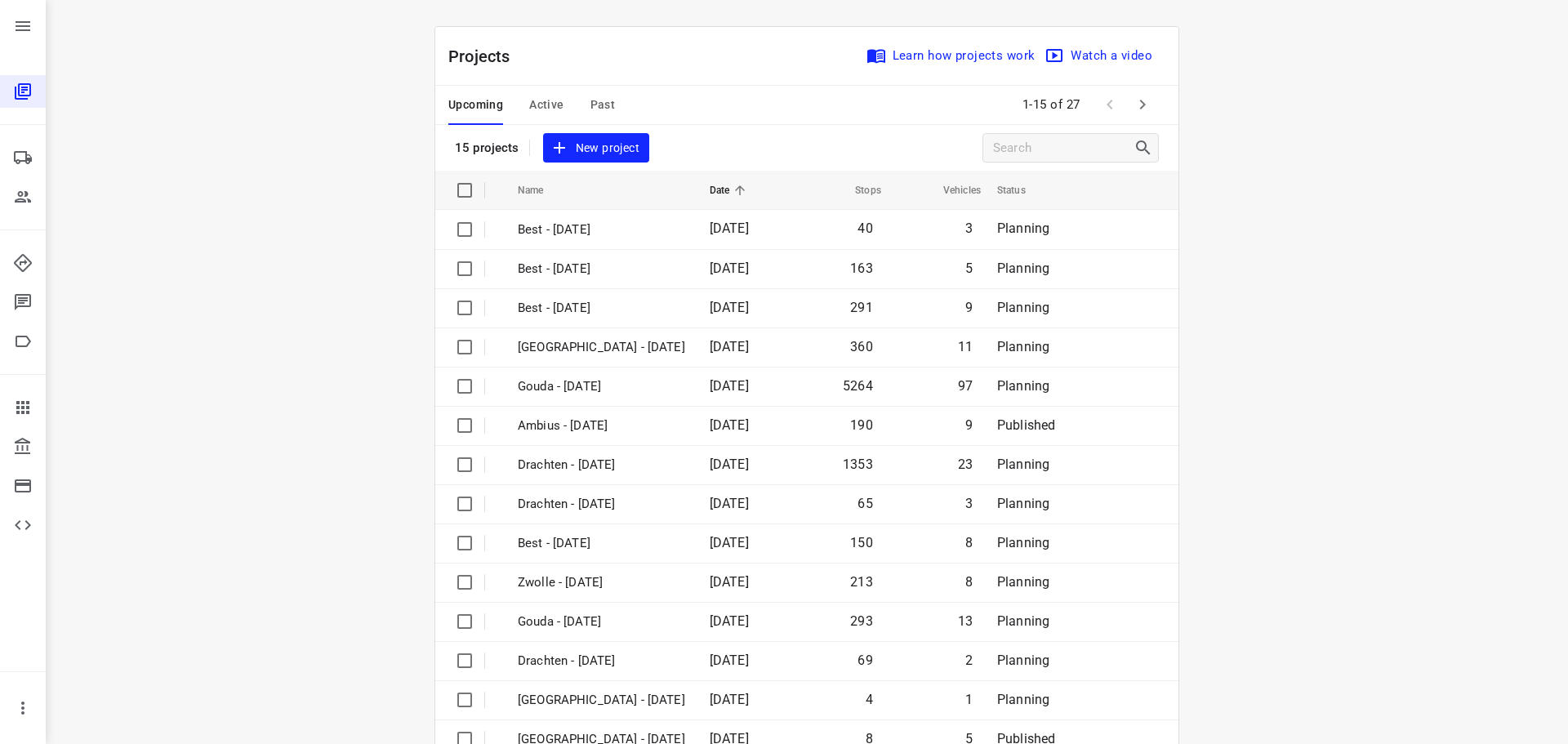
click at [1138, 100] on icon "button" at bounding box center [1142, 104] width 20 height 20
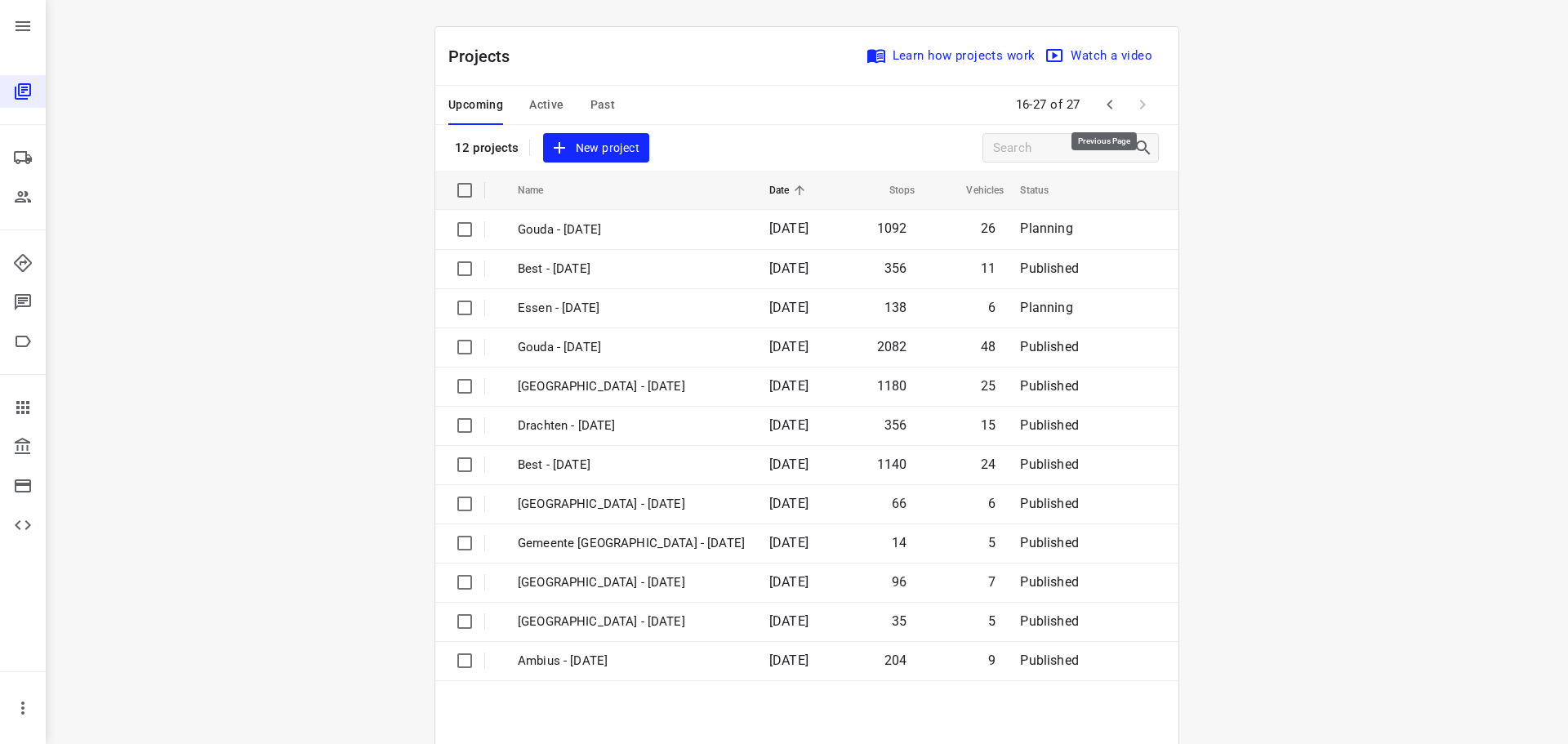
click at [1101, 107] on icon "button" at bounding box center [1110, 104] width 20 height 20
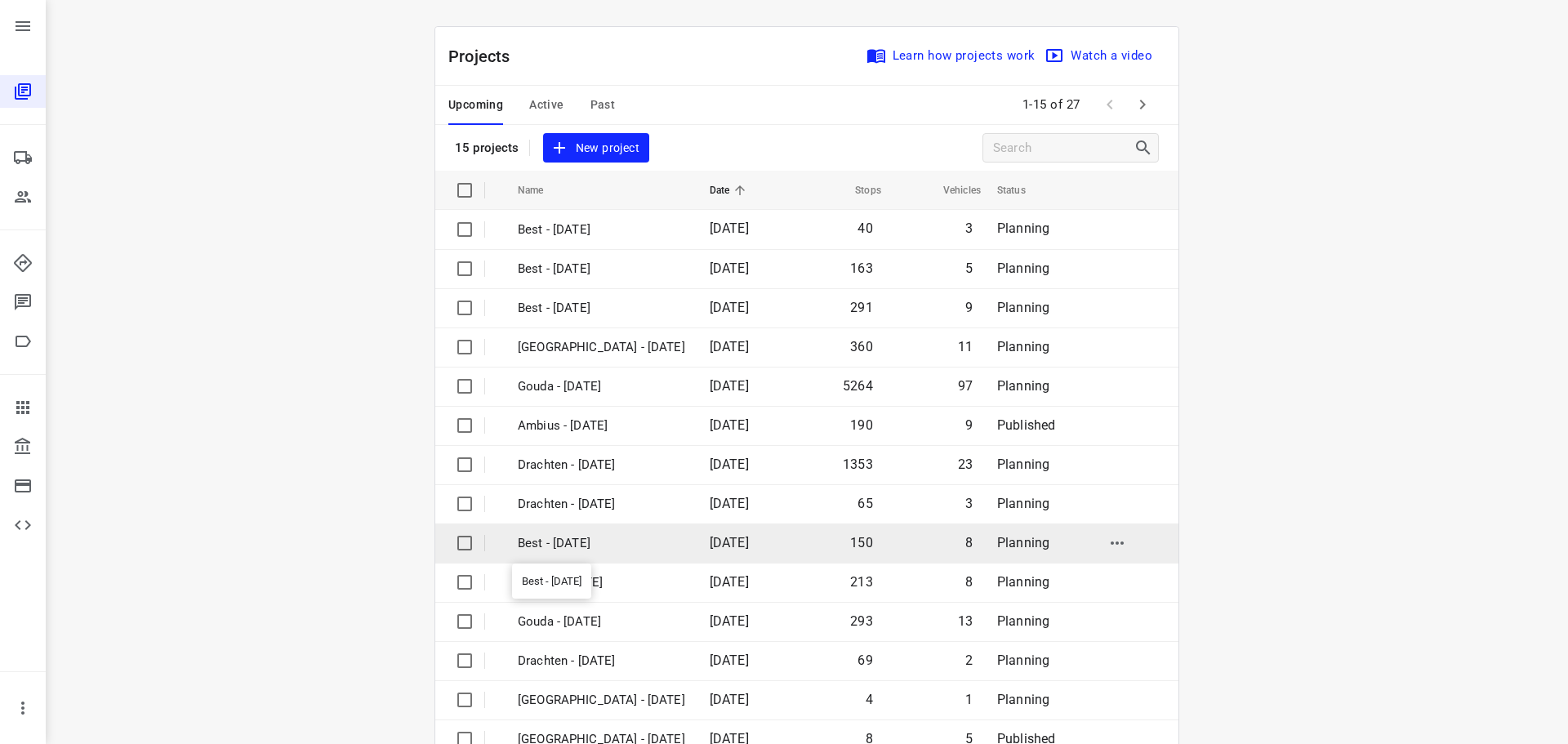
click at [609, 534] on p "Best - Friday" at bounding box center [602, 543] width 168 height 19
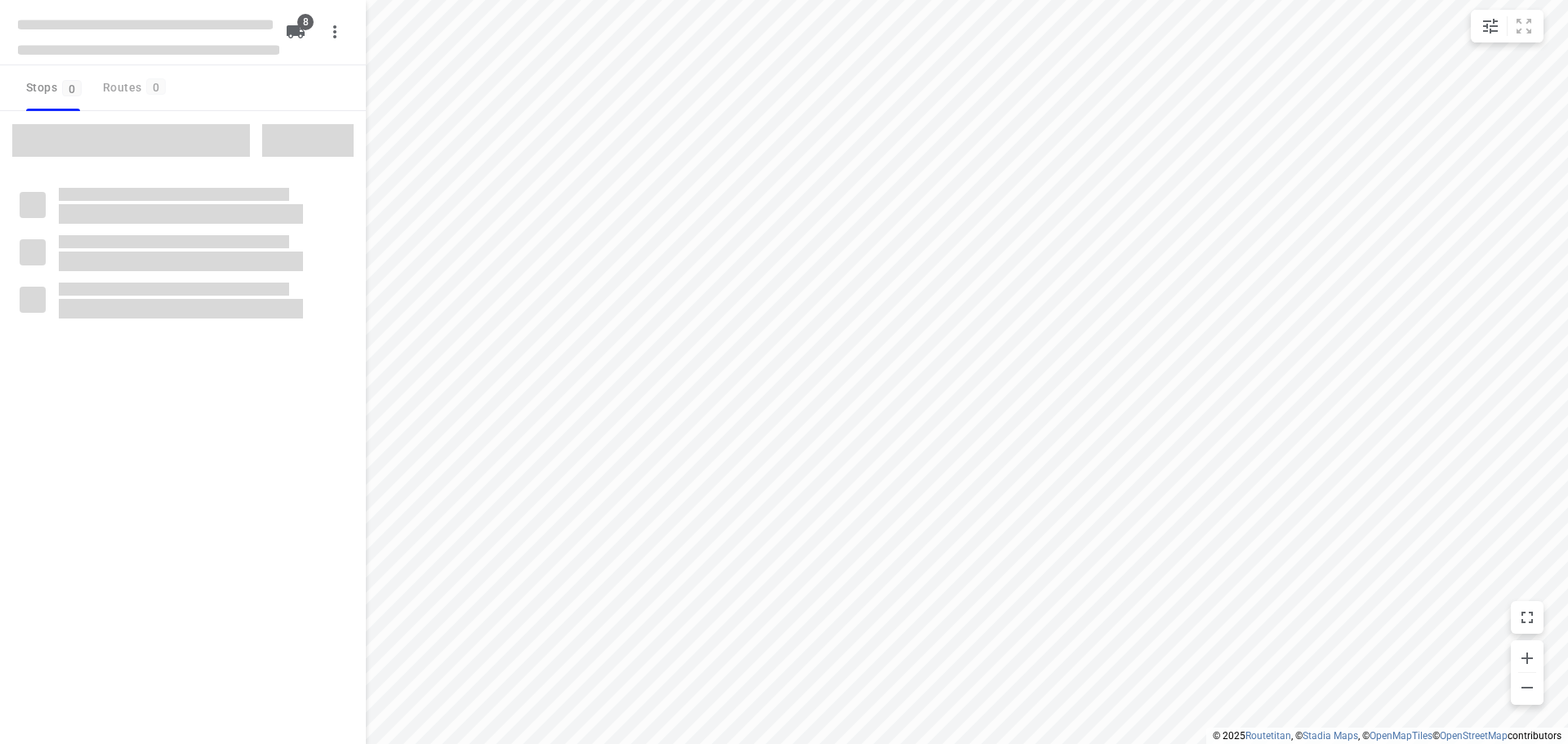
checkbox input "true"
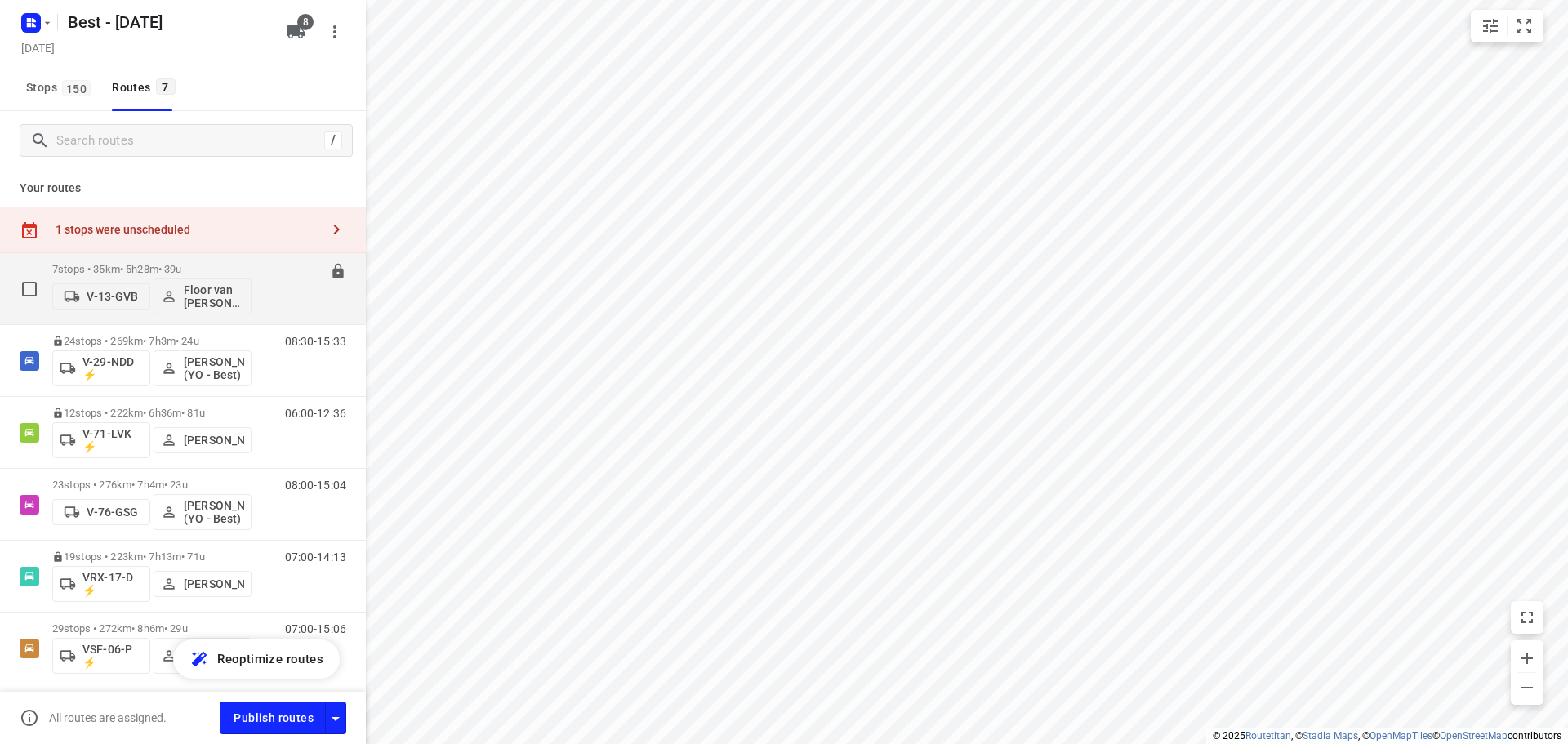
click at [318, 257] on div "7 stops • 35km • 5h28m • 39u V-13-GVB Floor van Donzel (Best) 08:00-13:28" at bounding box center [208, 289] width 314 height 68
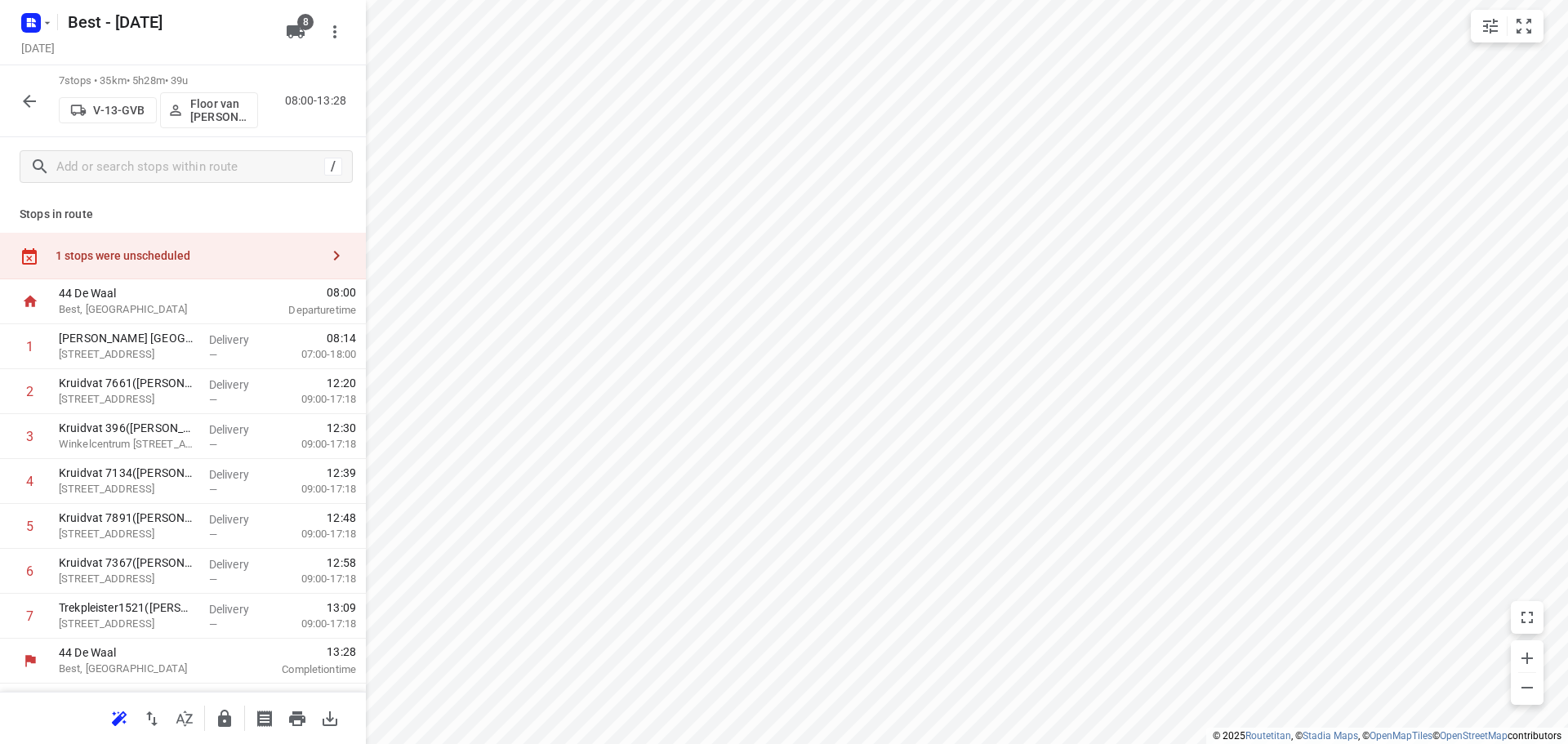
click at [320, 244] on div "1 stops were unscheduled" at bounding box center [183, 256] width 366 height 46
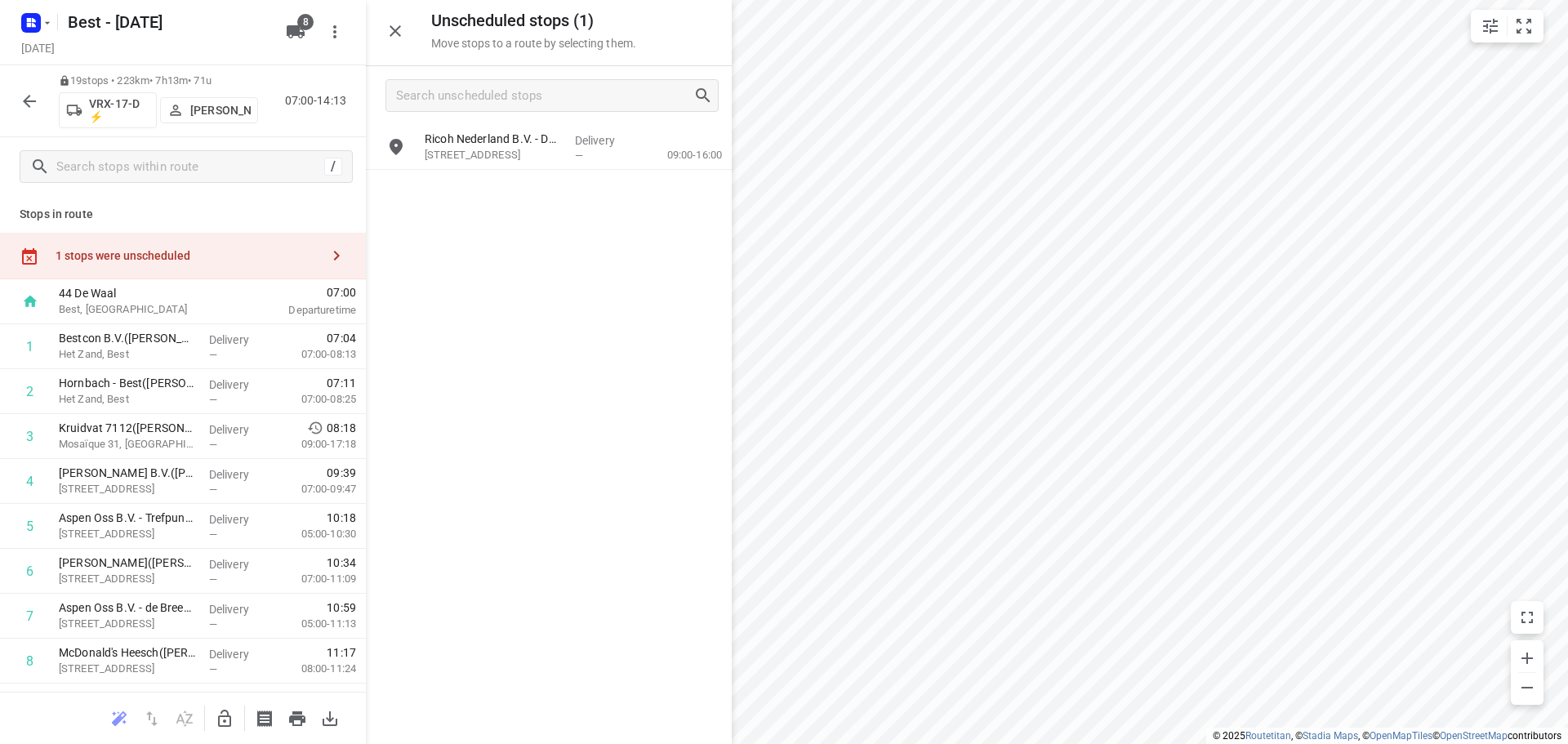
click at [208, 717] on button "button" at bounding box center [224, 719] width 33 height 33
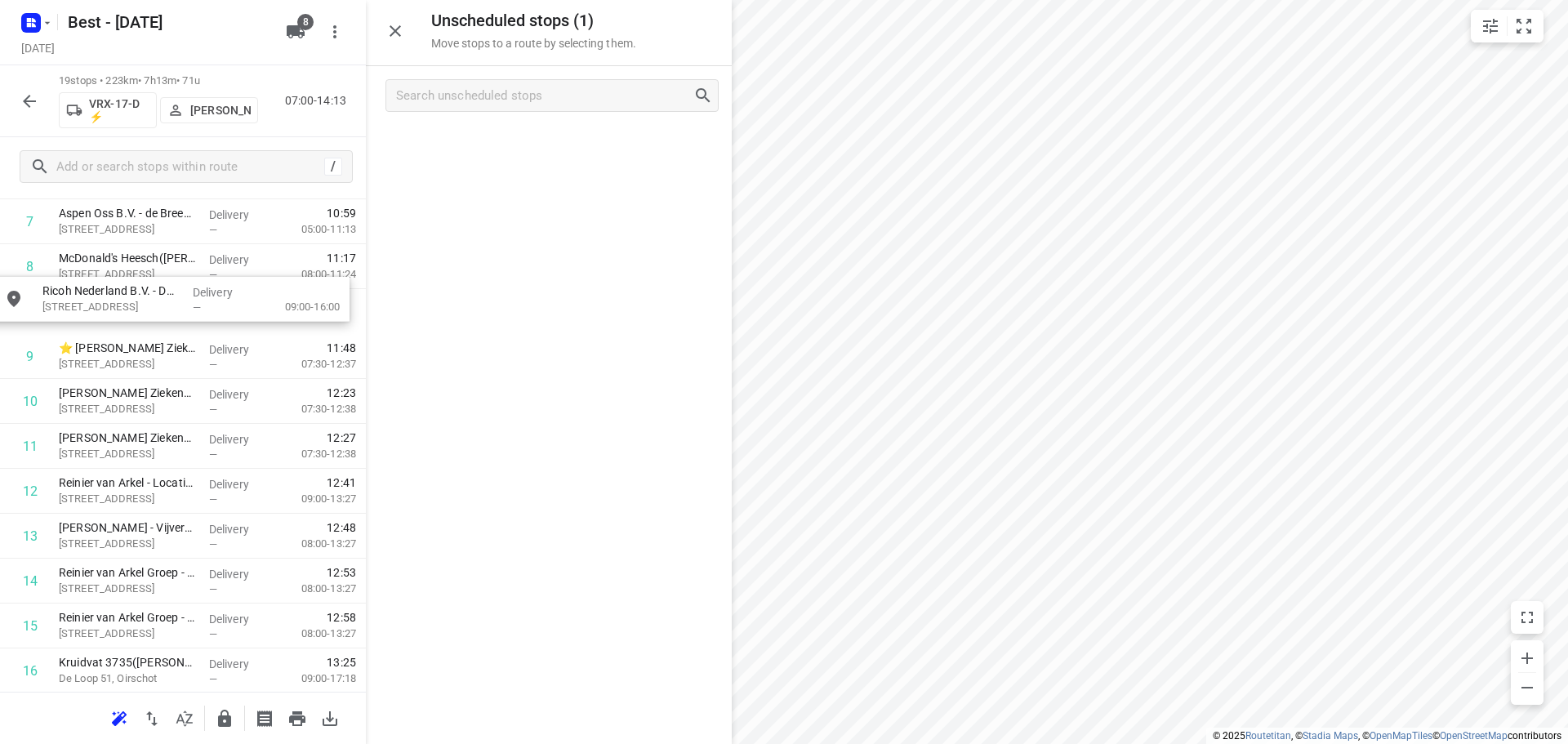
drag, startPoint x: 494, startPoint y: 151, endPoint x: 123, endPoint y: 295, distance: 398.0
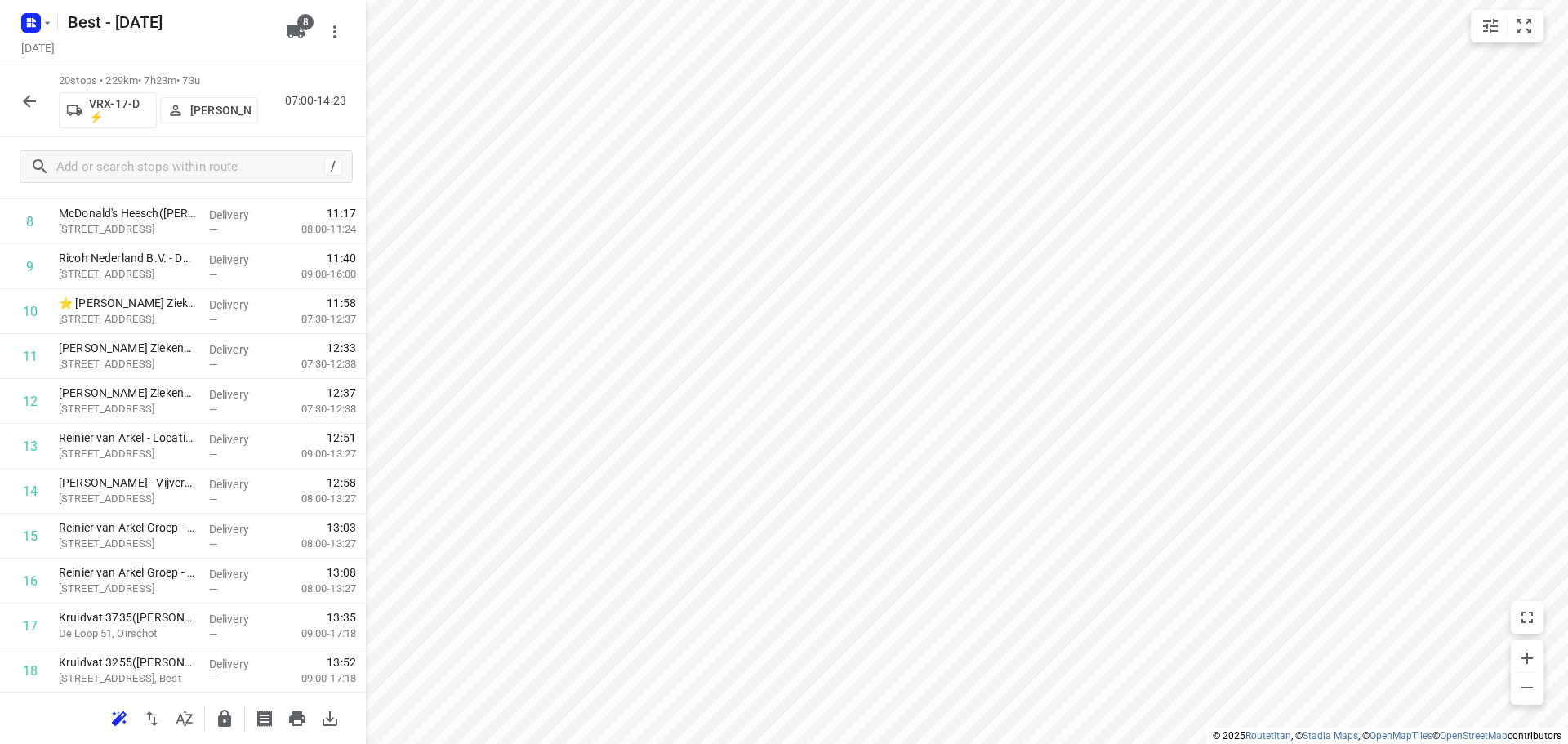
click at [24, 107] on icon "button" at bounding box center [29, 101] width 20 height 20
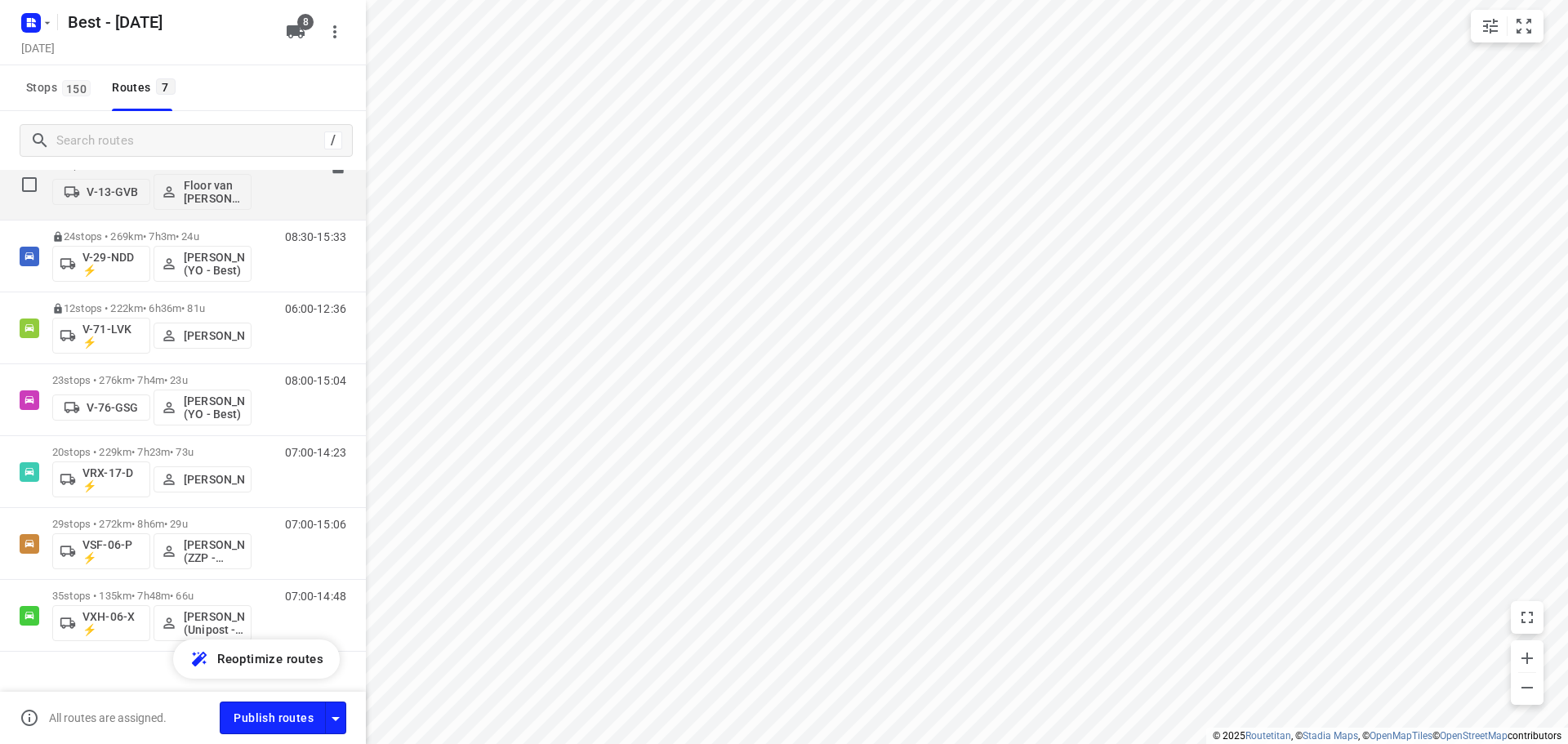
scroll to position [83, 0]
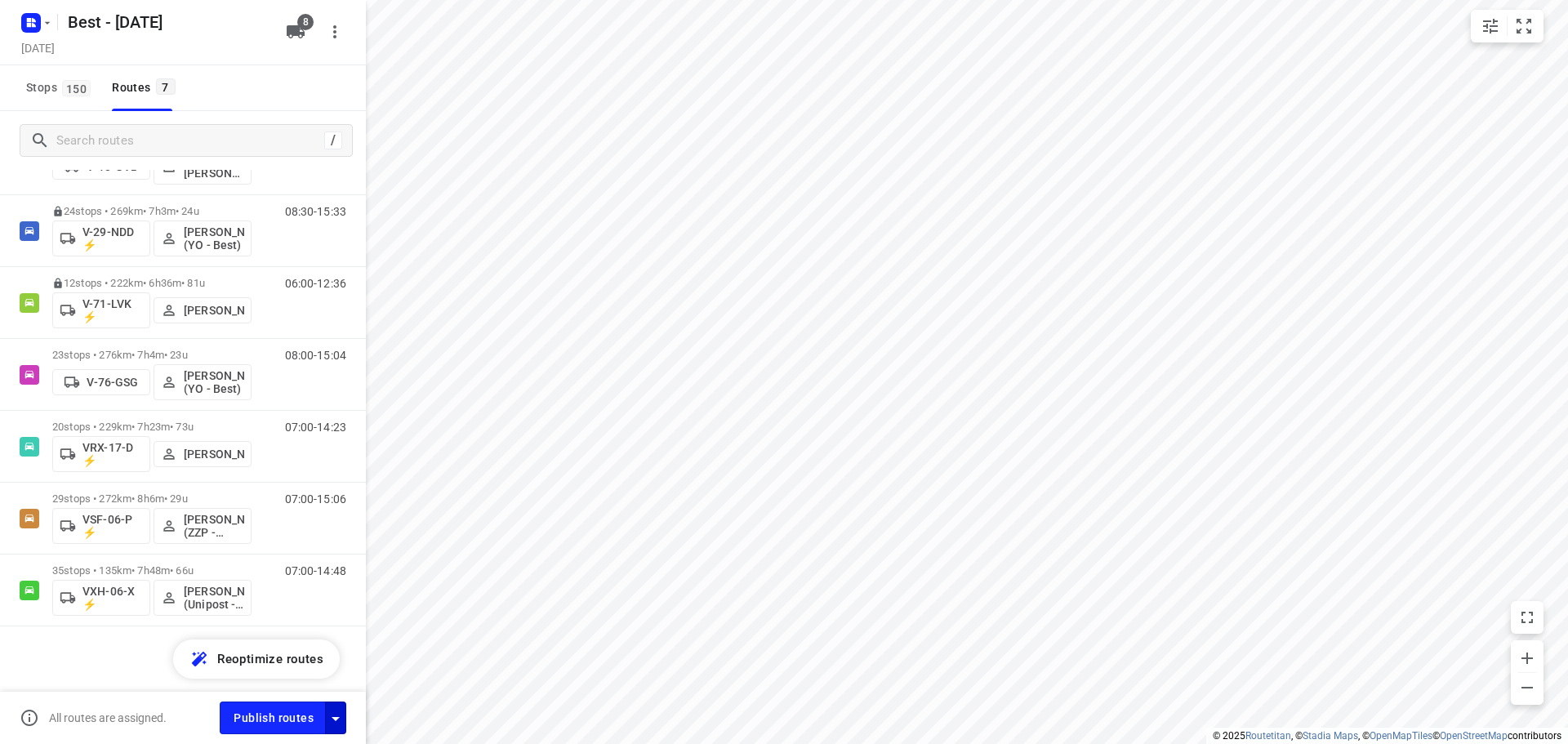
click at [333, 713] on icon "button" at bounding box center [336, 719] width 20 height 20
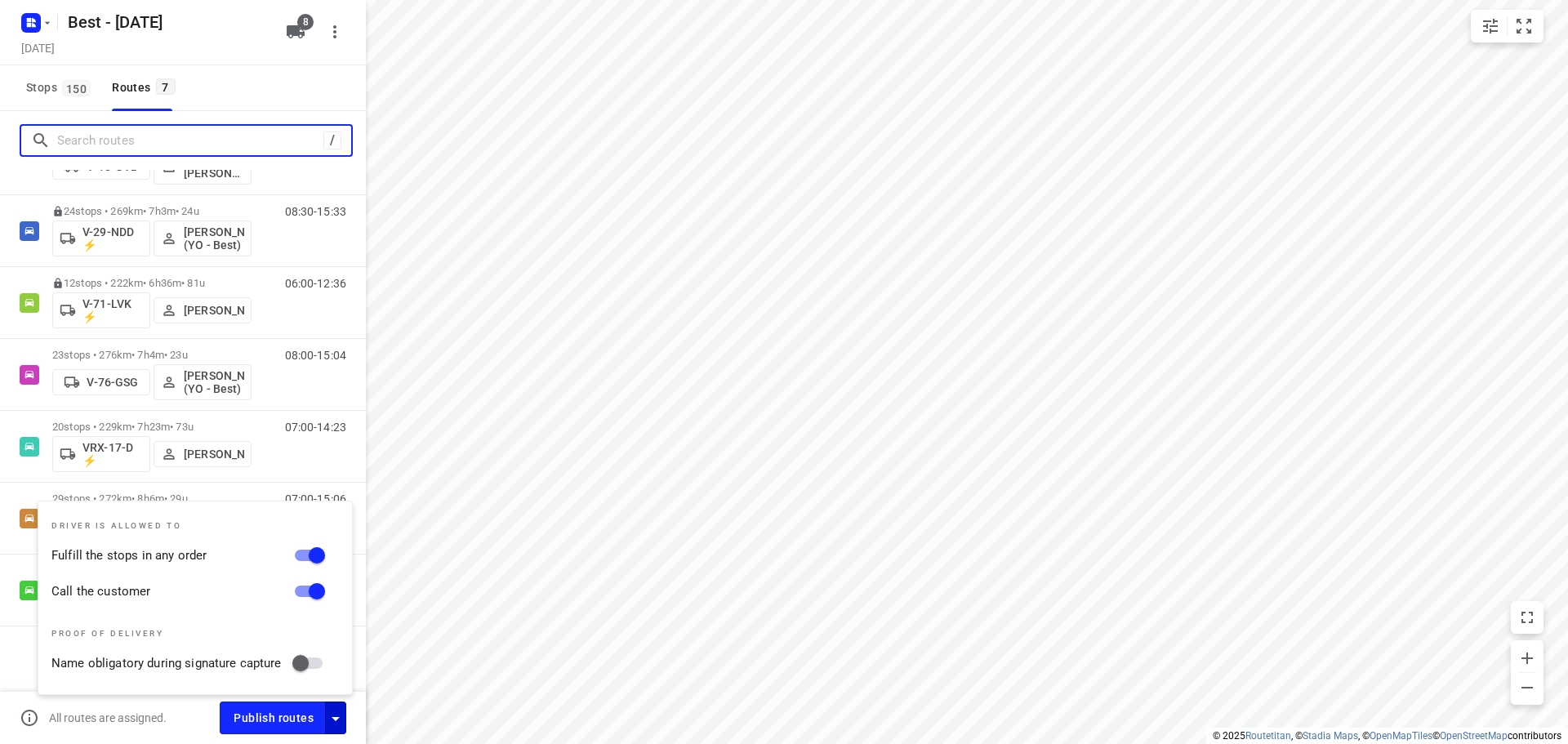
click at [259, 131] on input "Search routes" at bounding box center [190, 141] width 266 height 25
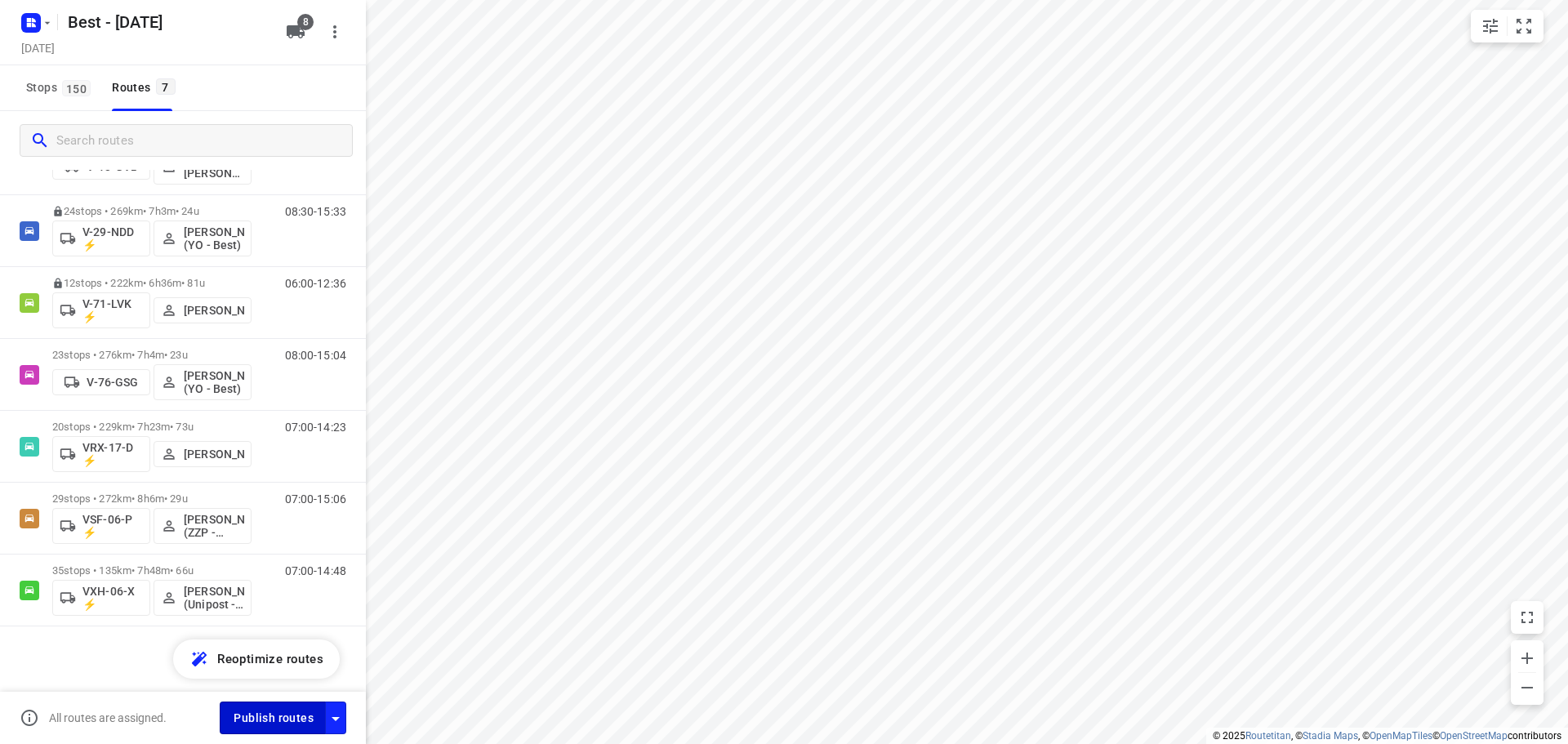
click at [296, 723] on span "Publish routes" at bounding box center [273, 719] width 80 height 21
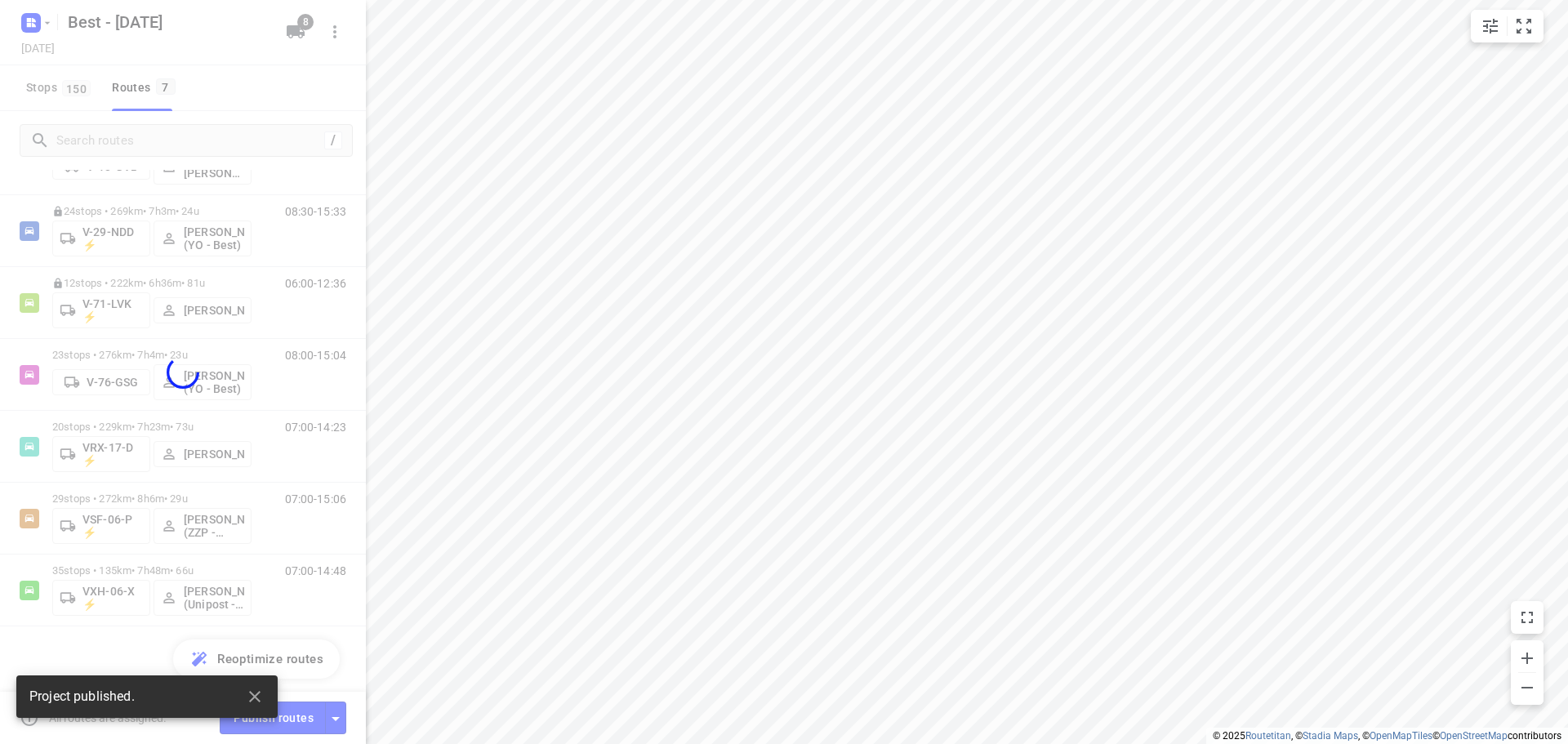
scroll to position [34, 0]
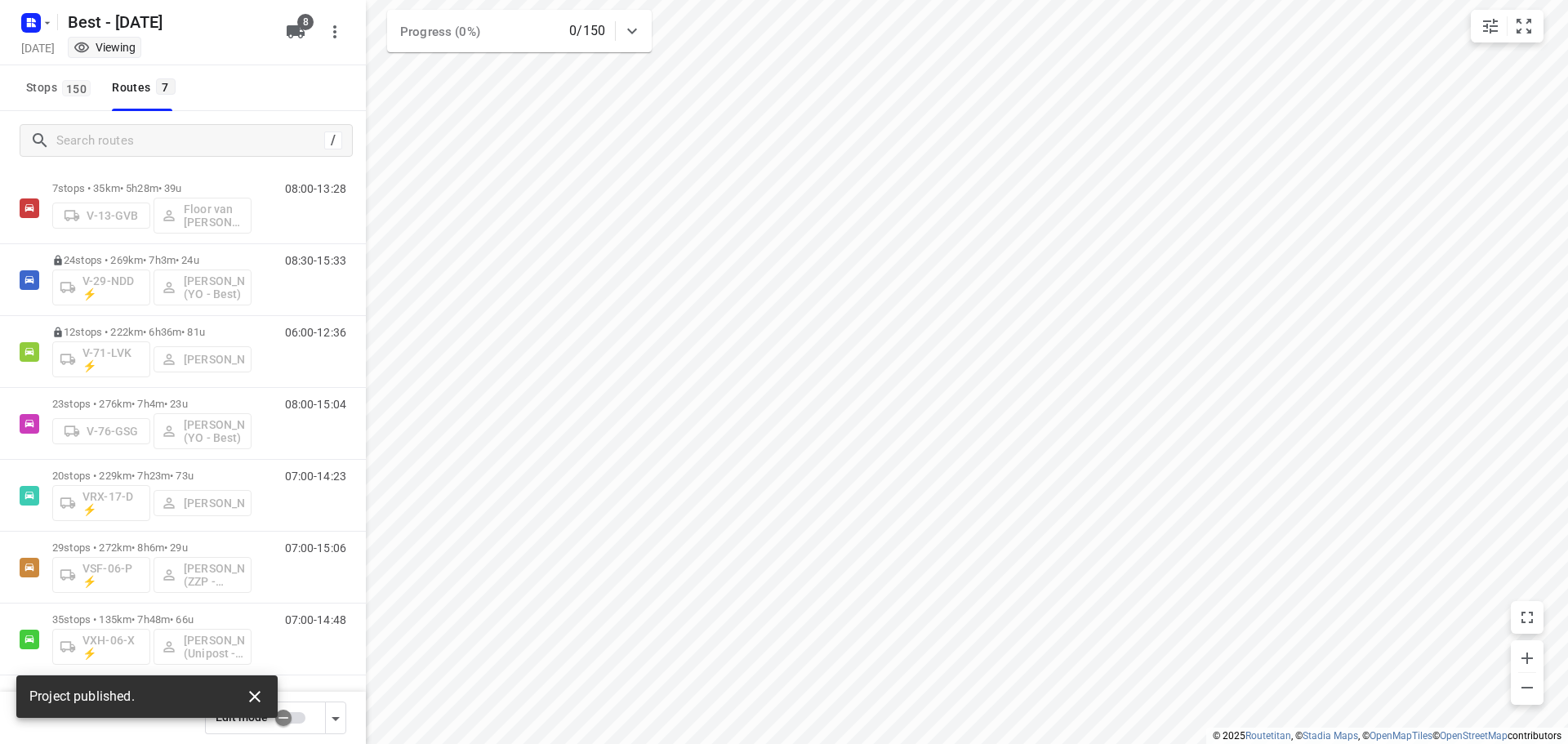
click at [256, 700] on icon "button" at bounding box center [255, 696] width 20 height 20
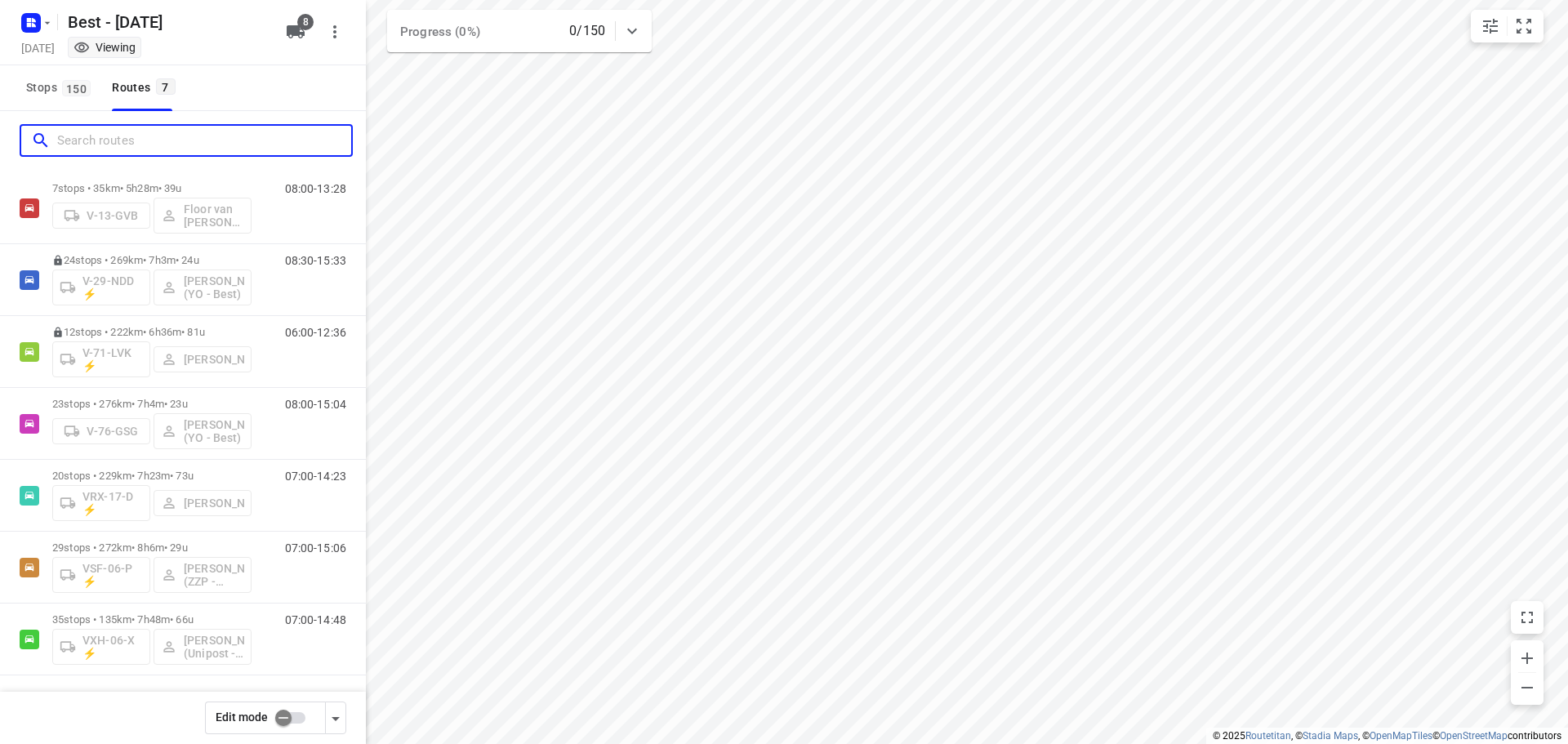
click at [124, 141] on input "Search routes" at bounding box center [205, 141] width 294 height 25
click at [37, 37] on div "Best - Friday Friday, Sep 19 Viewing" at bounding box center [148, 31] width 261 height 58
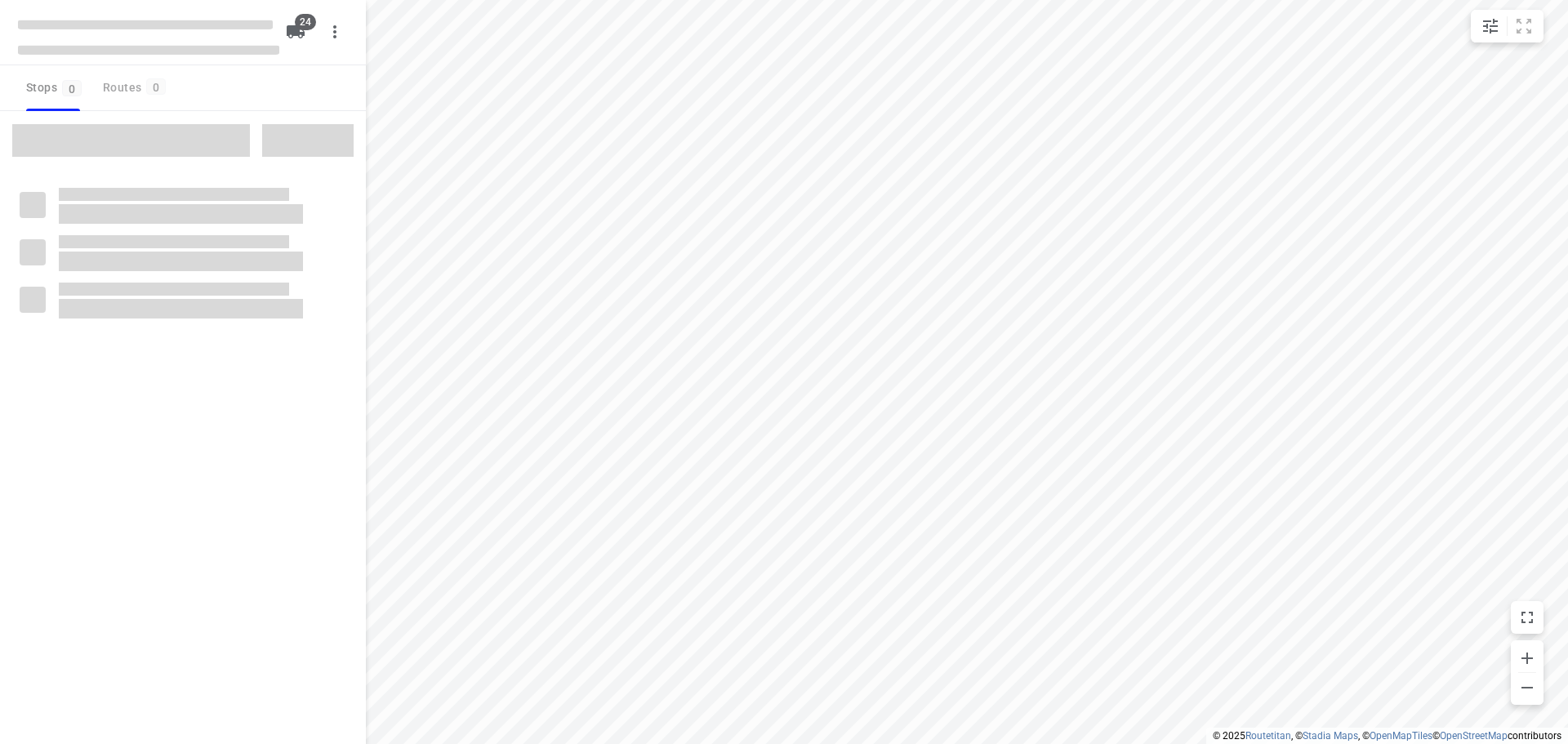
checkbox input "true"
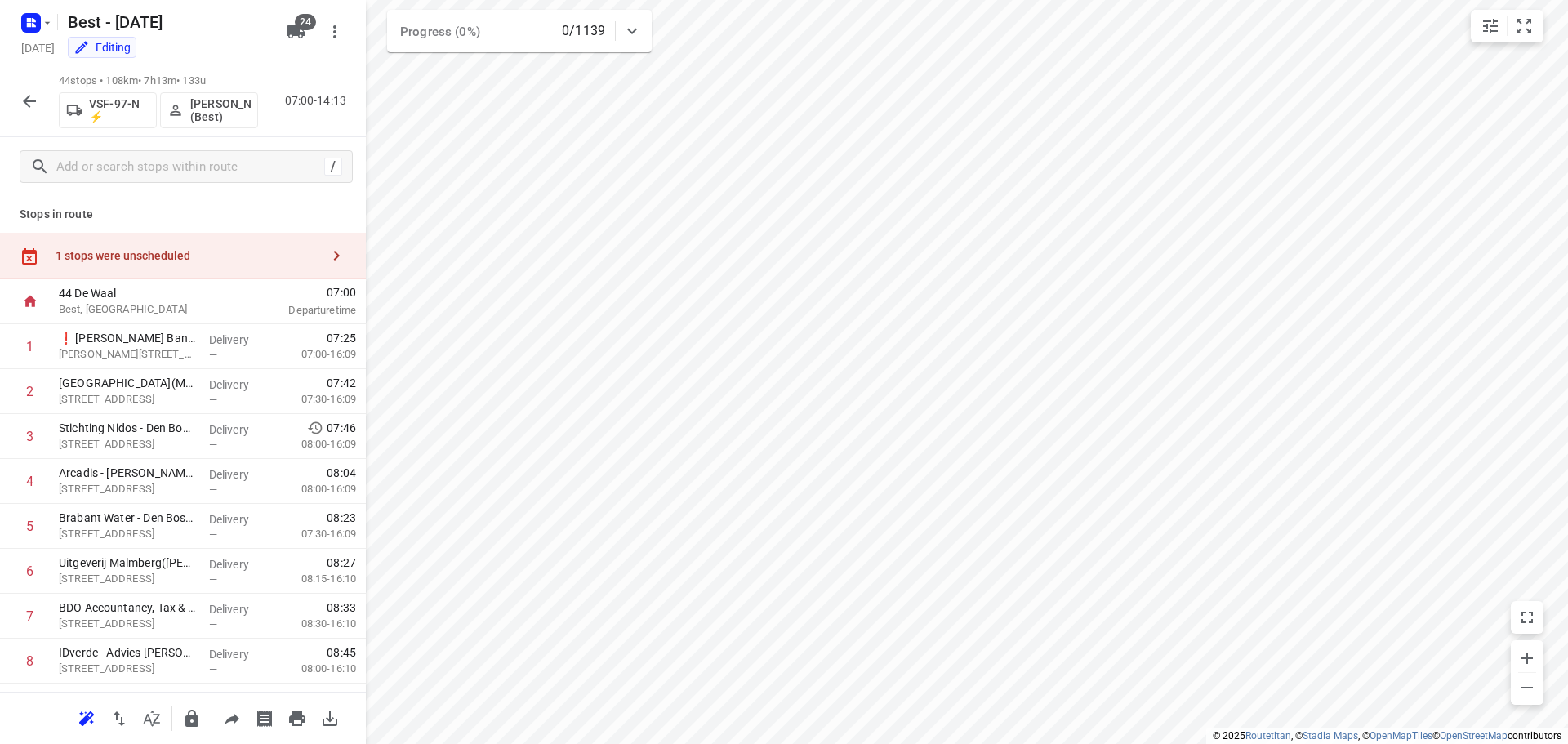
click at [291, 223] on div "Stops in route 1 stops were unscheduled 44 De Waal Best, [GEOGRAPHIC_DATA] 07:0…" at bounding box center [183, 444] width 366 height 496
click at [296, 251] on div "1 stops were unscheduled" at bounding box center [188, 256] width 265 height 13
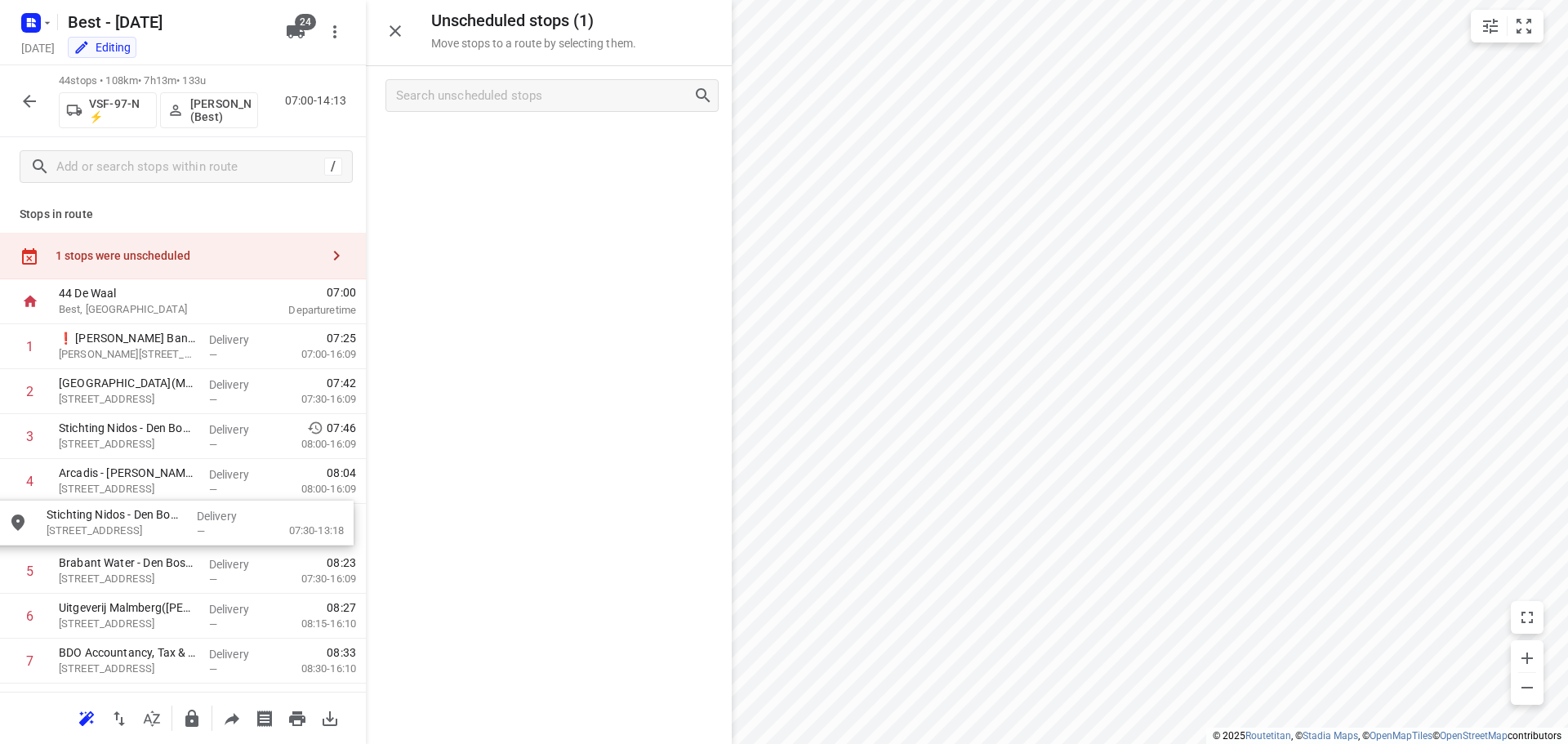
drag, startPoint x: 517, startPoint y: 143, endPoint x: 134, endPoint y: 523, distance: 539.5
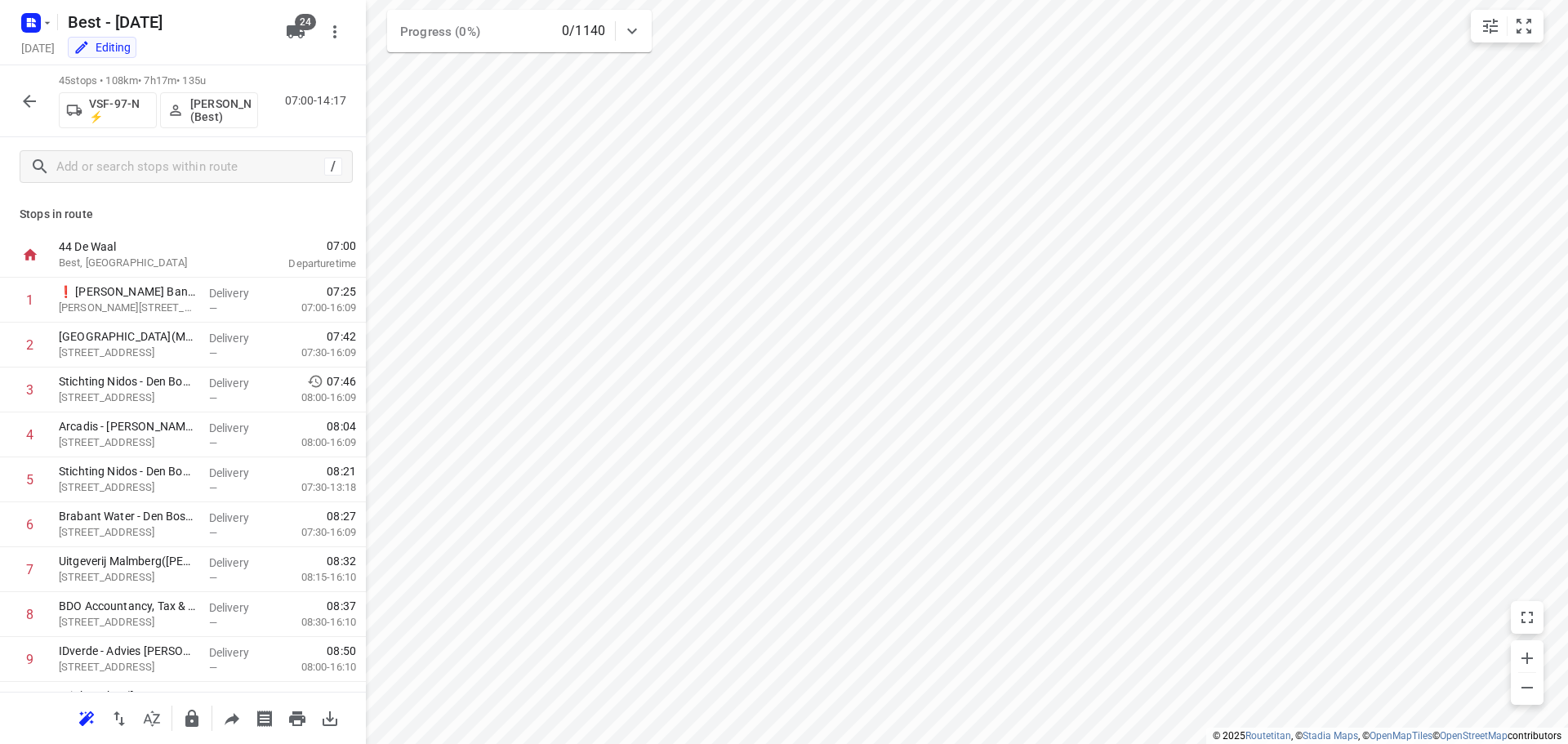
click at [36, 96] on icon "button" at bounding box center [29, 101] width 20 height 20
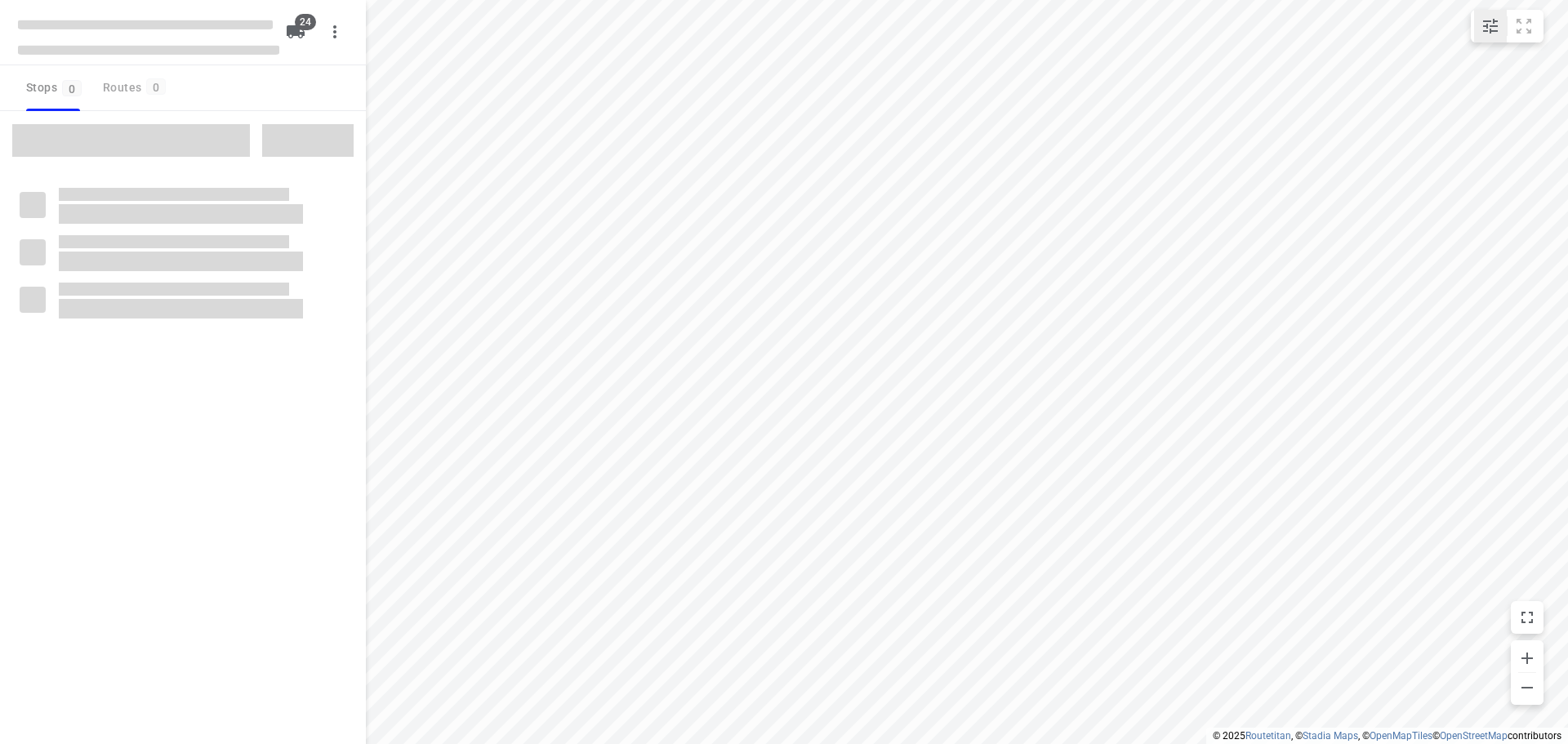
checkbox input "true"
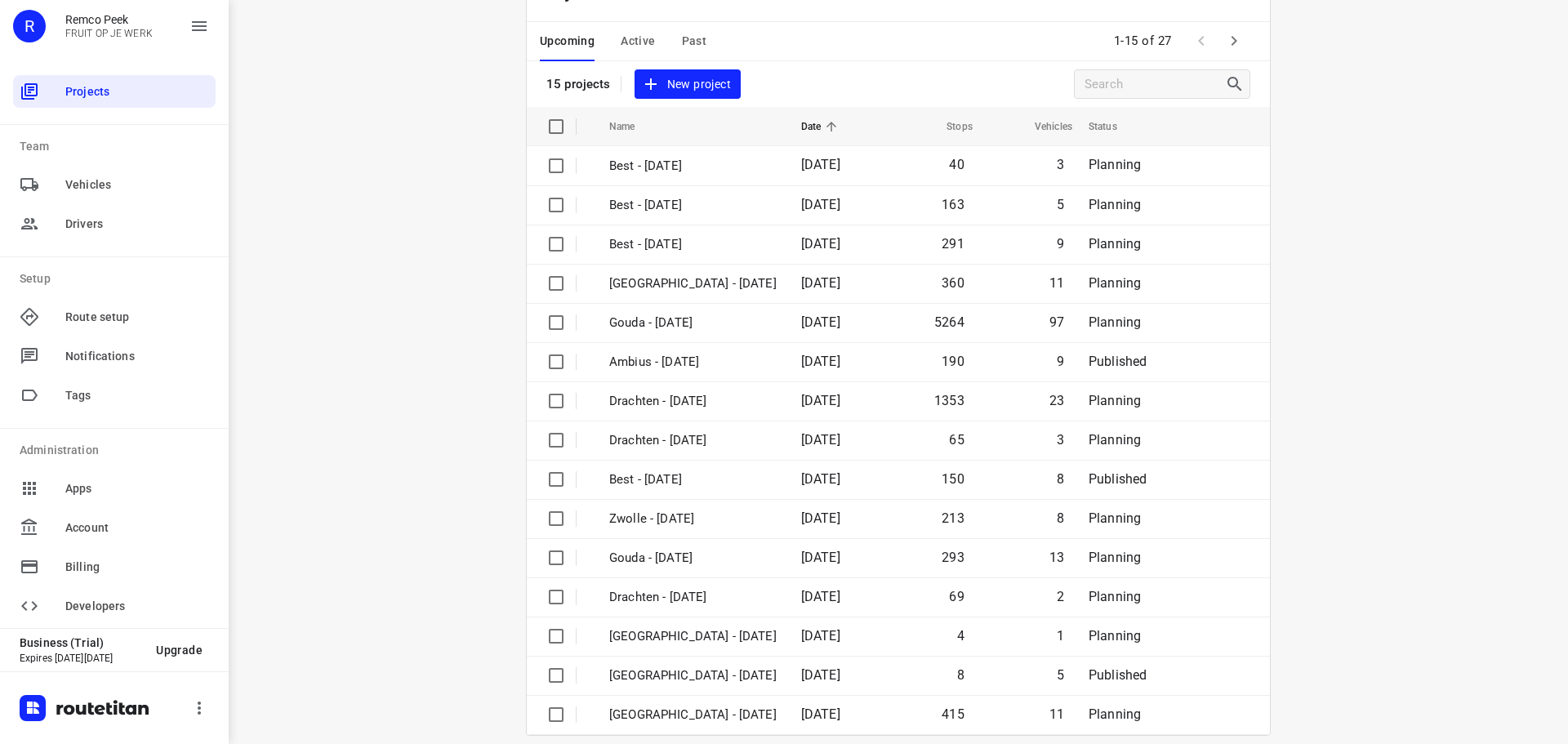
scroll to position [82, 0]
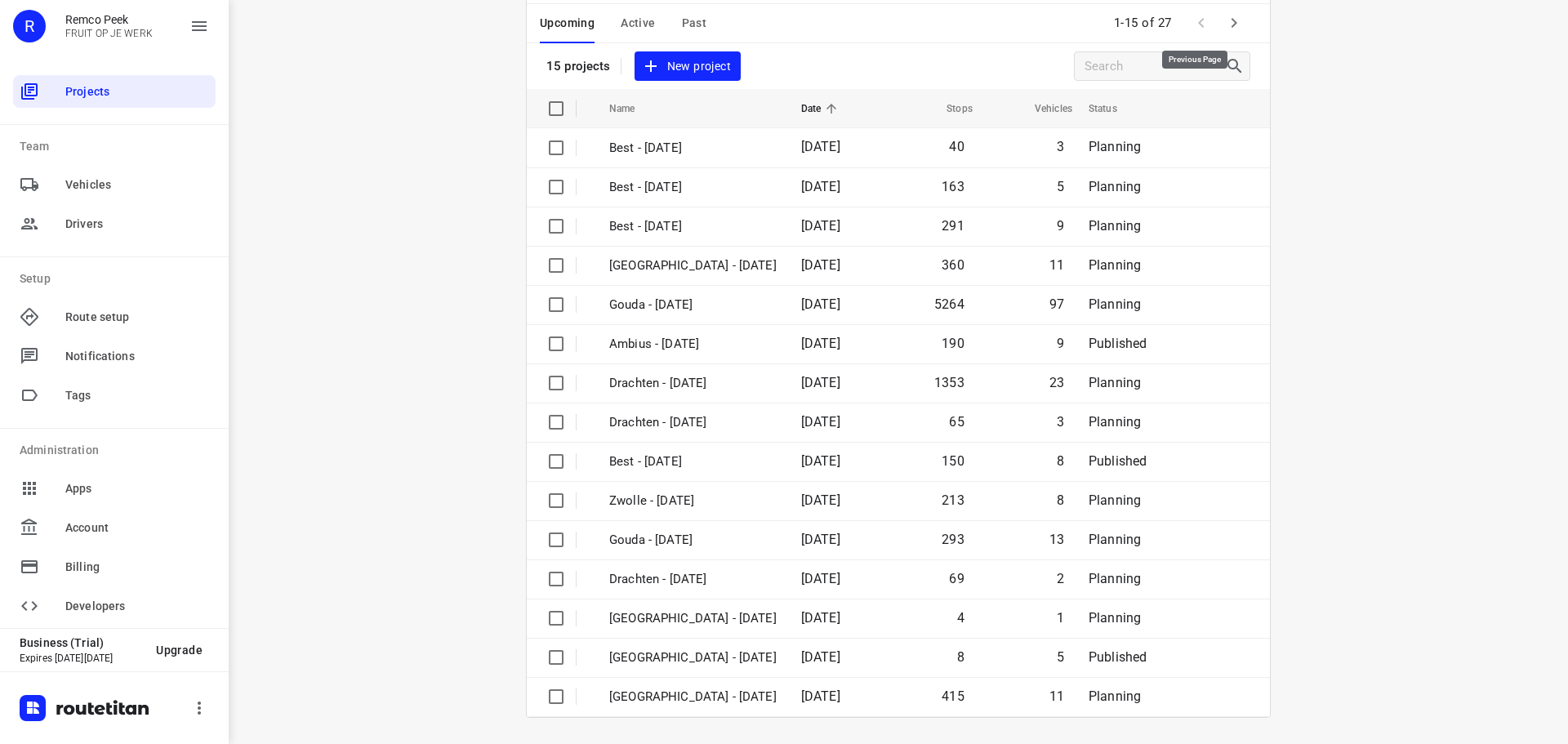
click at [1208, 20] on span at bounding box center [1201, 23] width 33 height 33
click at [1217, 18] on button "button" at bounding box center [1233, 23] width 33 height 33
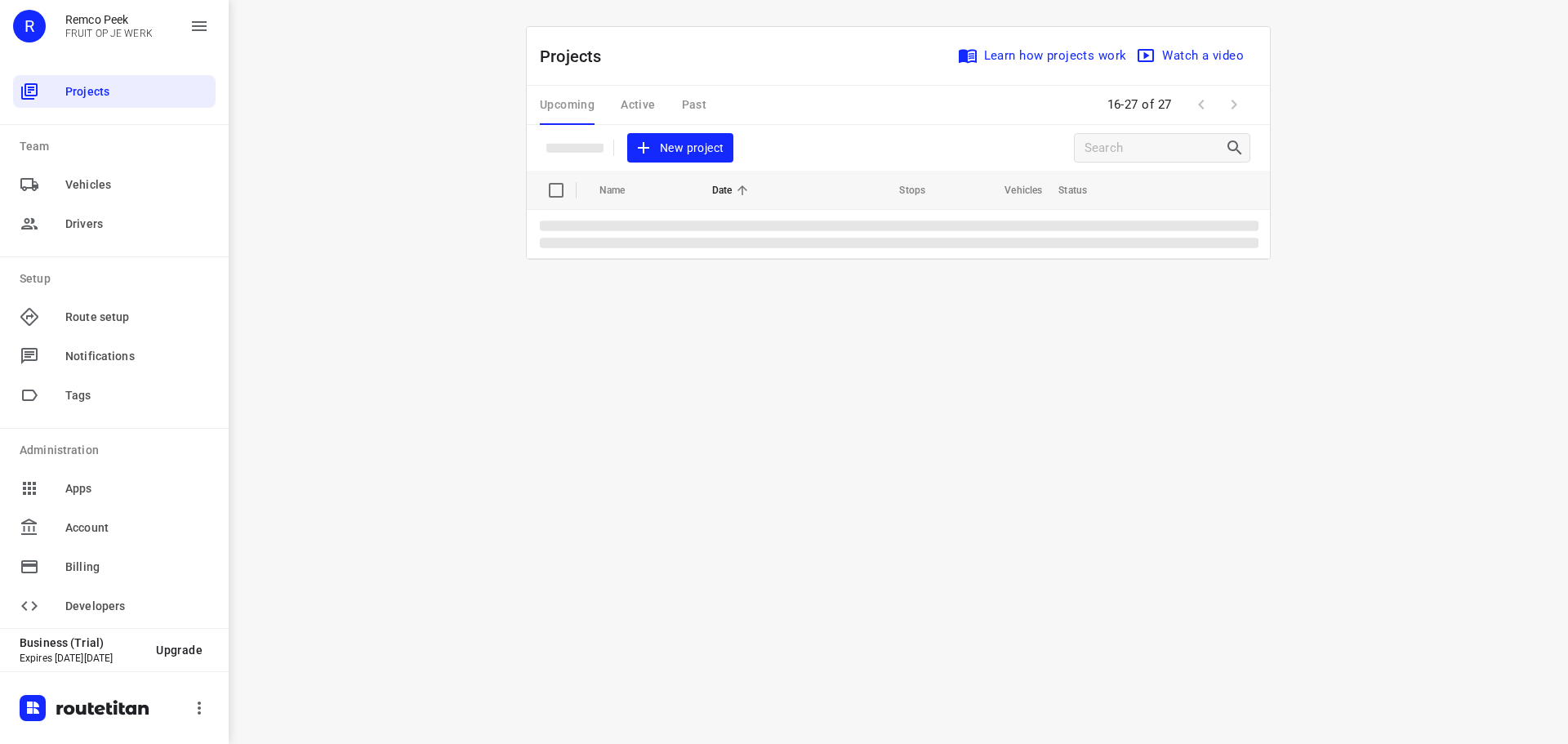
scroll to position [0, 0]
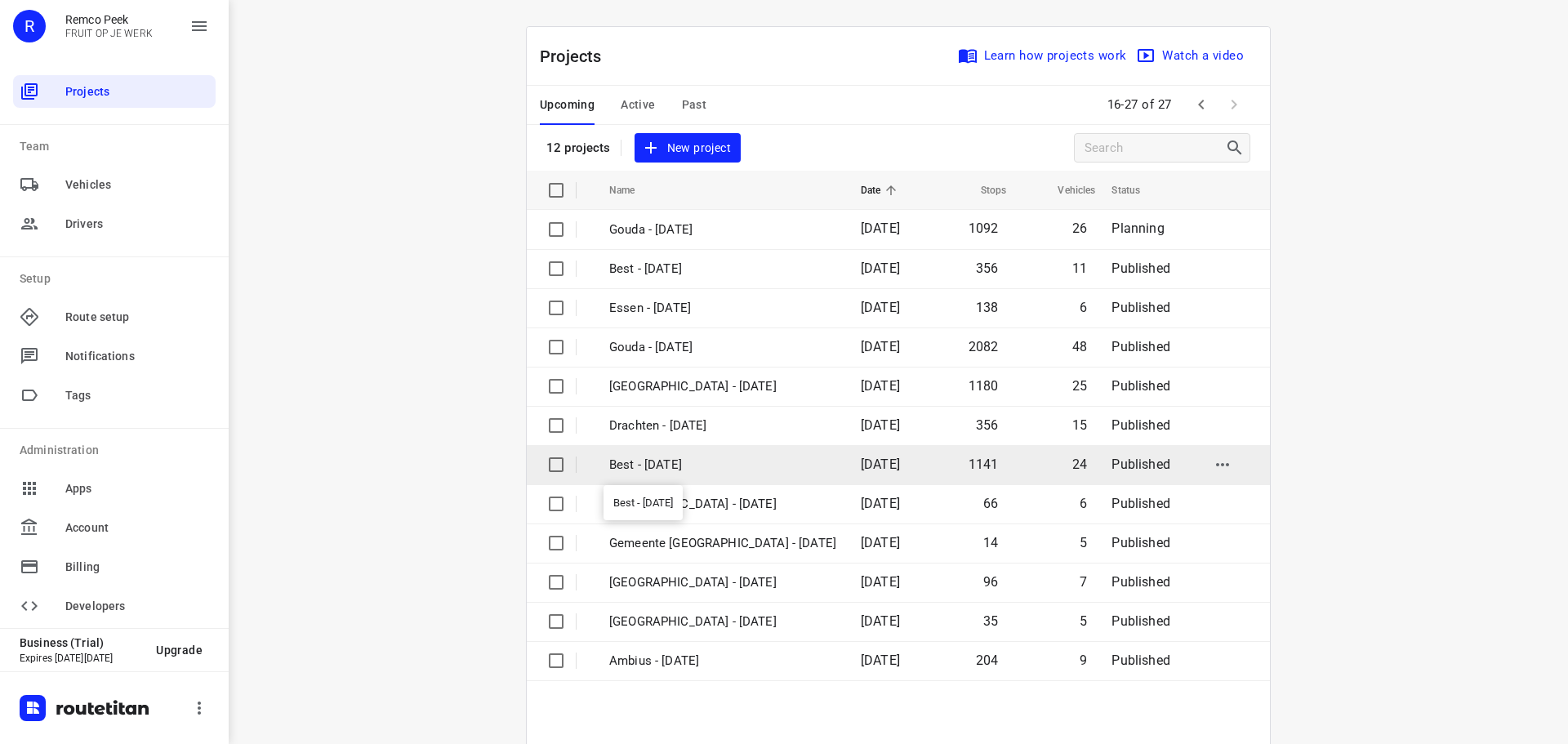
click at [668, 455] on p "Best - [DATE]" at bounding box center [722, 465] width 227 height 19
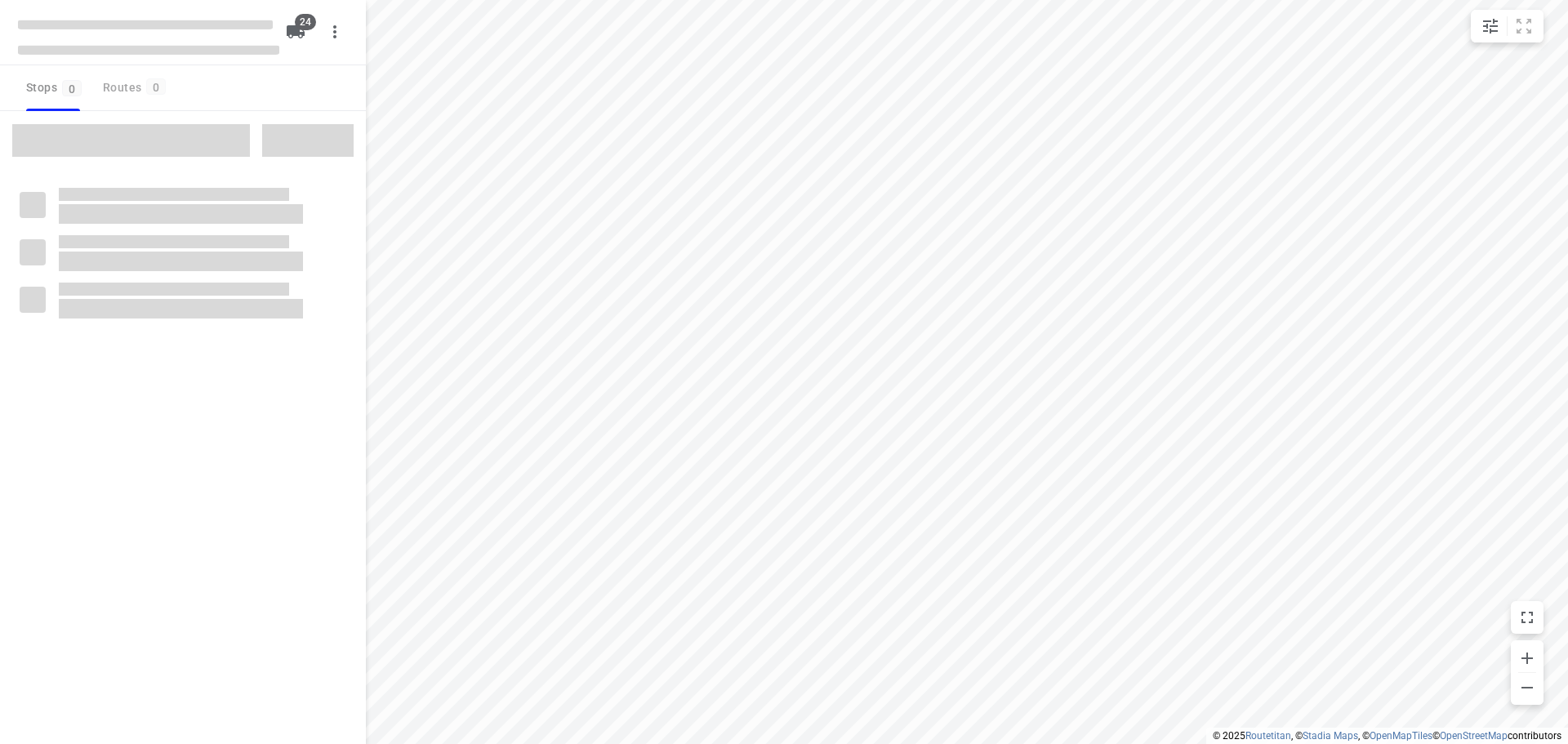
checkbox input "true"
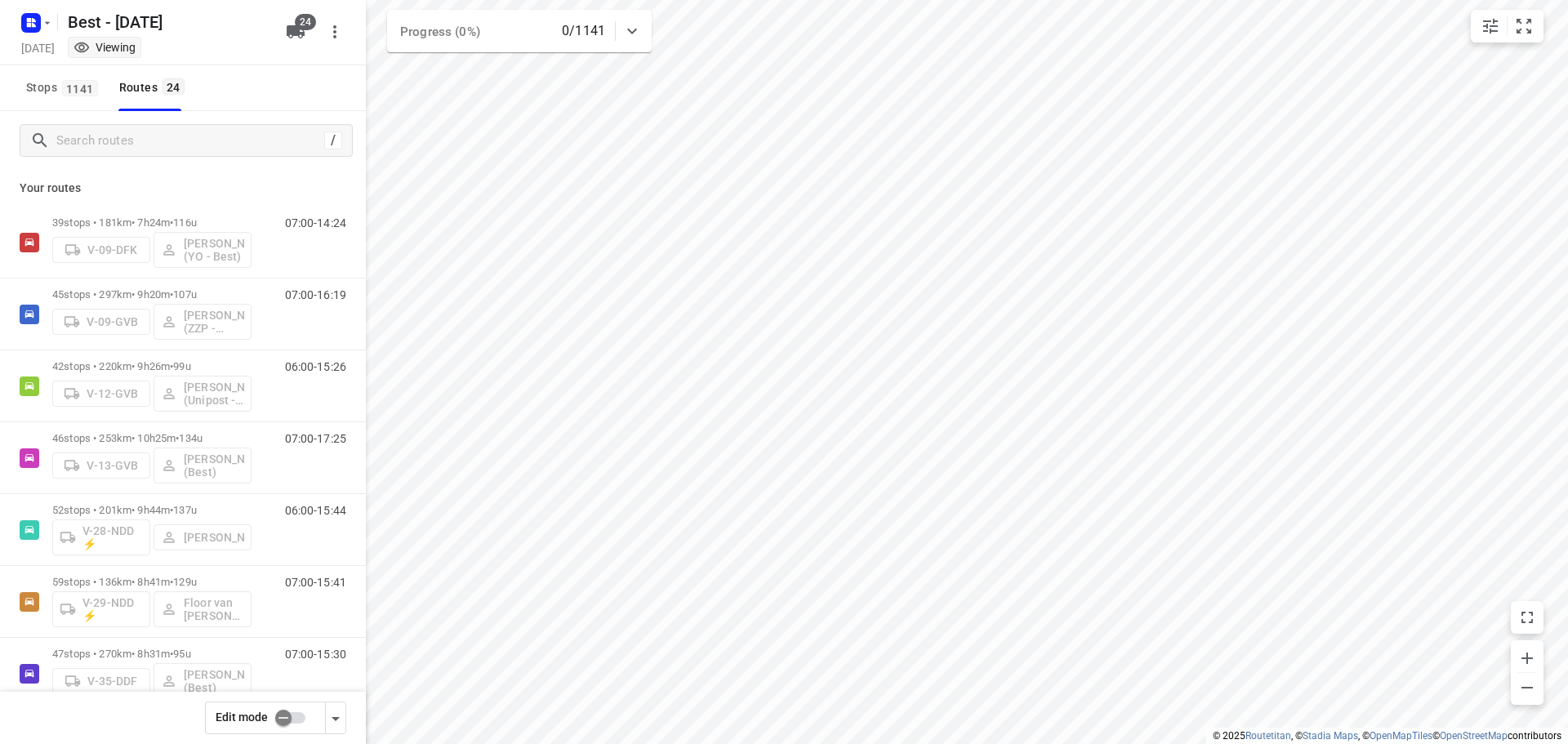
click at [280, 716] on input "checkbox" at bounding box center [283, 718] width 93 height 31
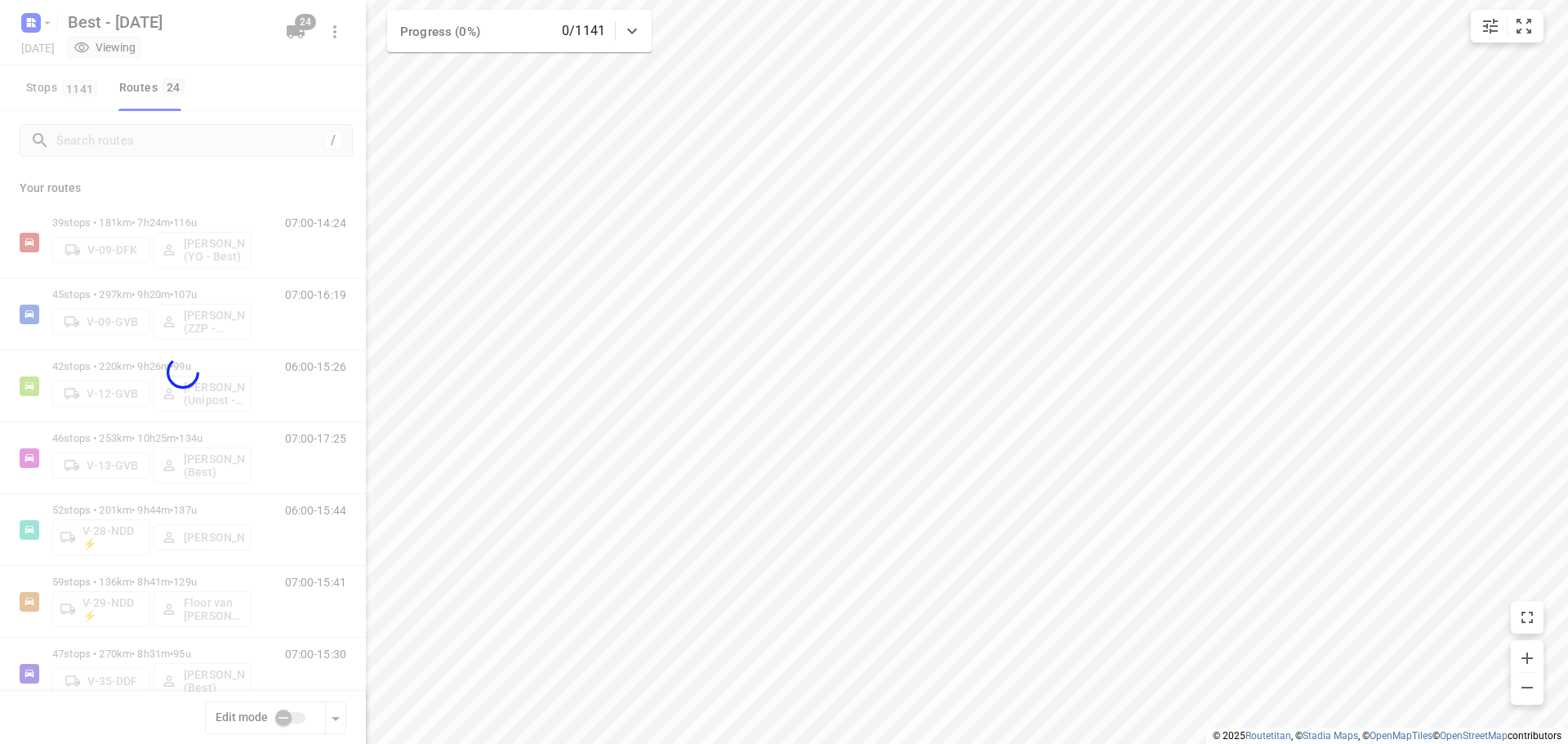
checkbox input "true"
click at [194, 155] on div at bounding box center [183, 372] width 366 height 744
click at [206, 130] on div at bounding box center [183, 372] width 366 height 744
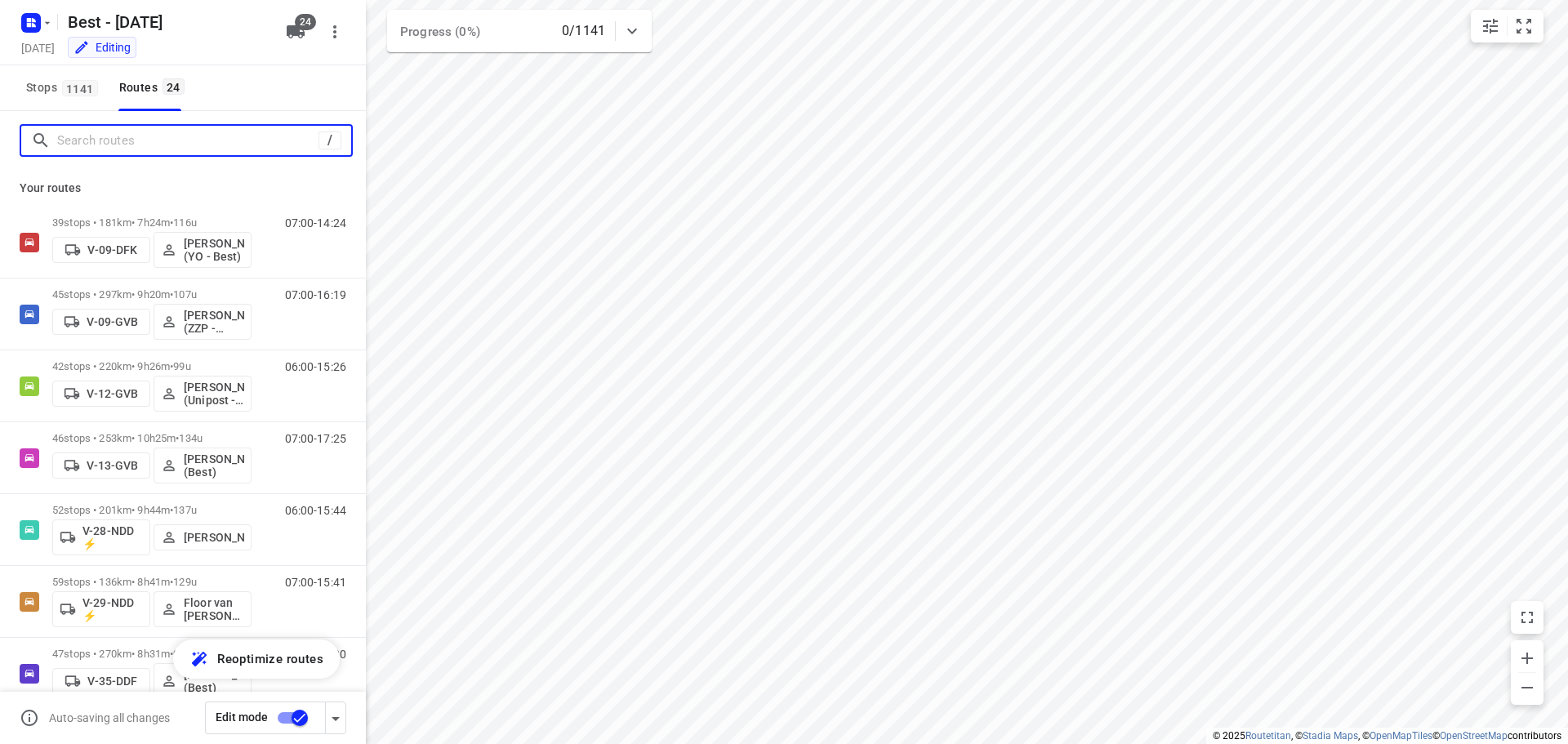
click at [206, 130] on input "Search routes" at bounding box center [188, 141] width 261 height 25
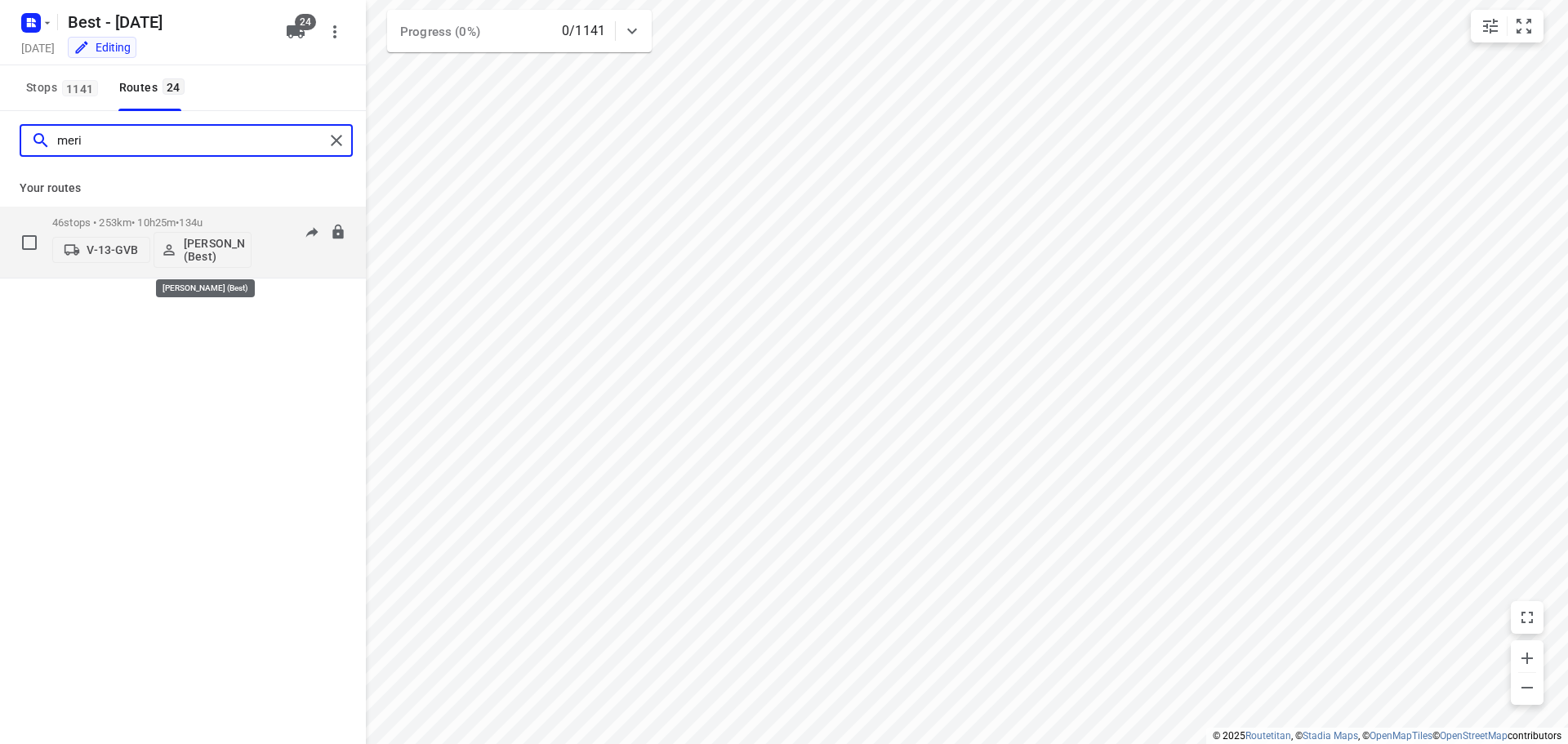
type input "meri"
click at [209, 260] on p "[PERSON_NAME] (Best)" at bounding box center [214, 250] width 60 height 26
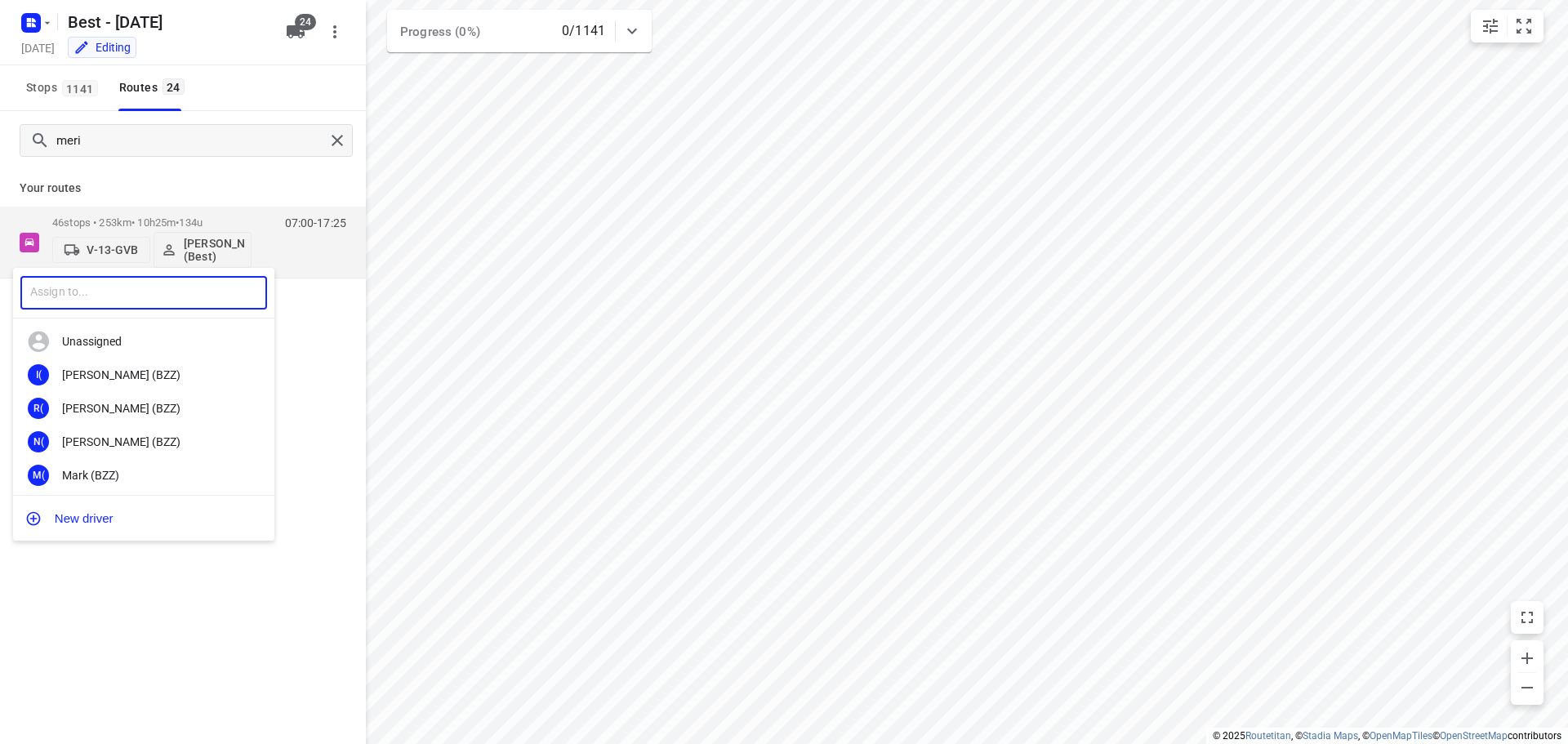
click at [189, 299] on input "text" at bounding box center [144, 293] width 247 height 34
type input "[PERSON_NAME]"
click at [170, 403] on div "Jess e Hokkelman (ZZP - Best)" at bounding box center [148, 408] width 172 height 13
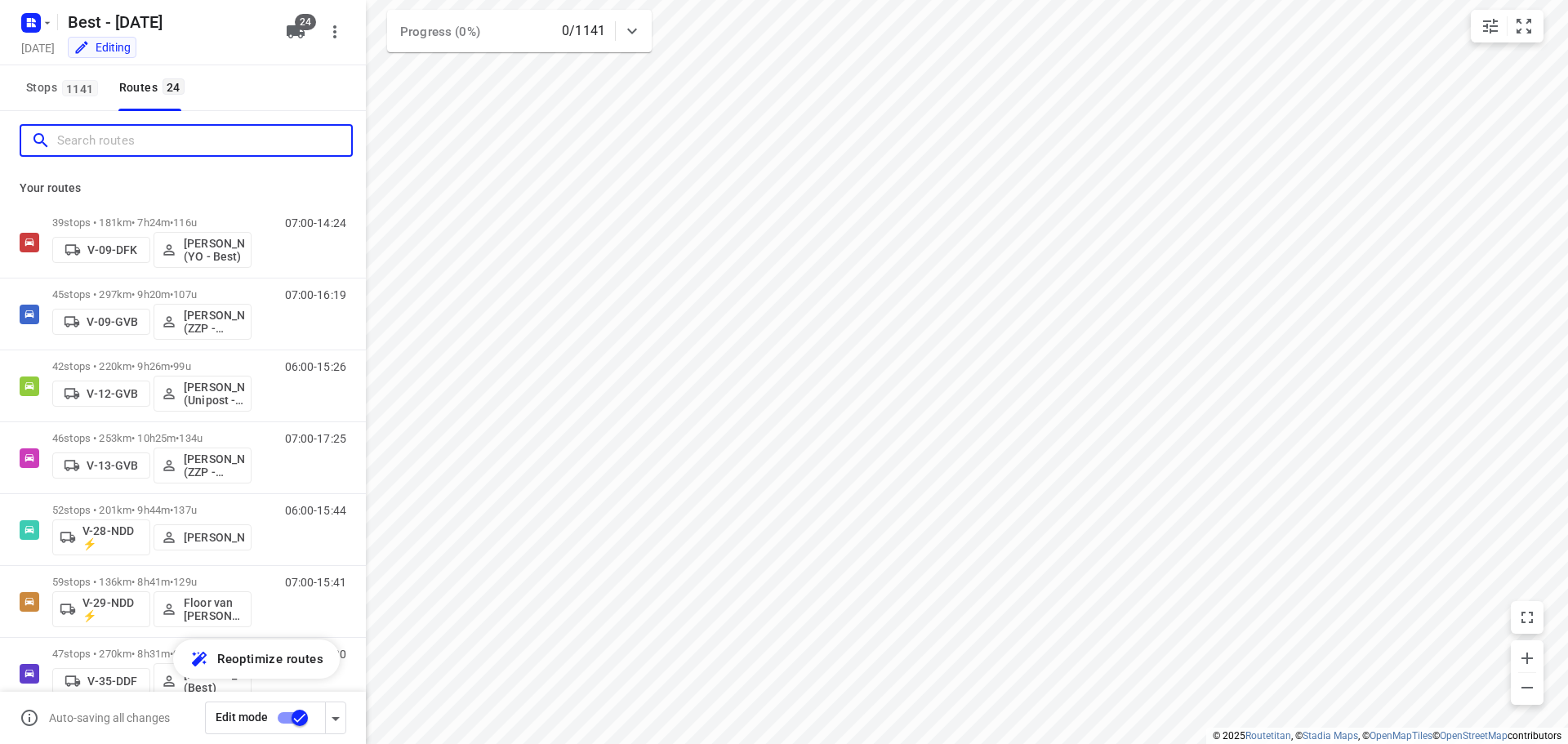
click at [273, 141] on input "Search routes" at bounding box center [205, 141] width 294 height 25
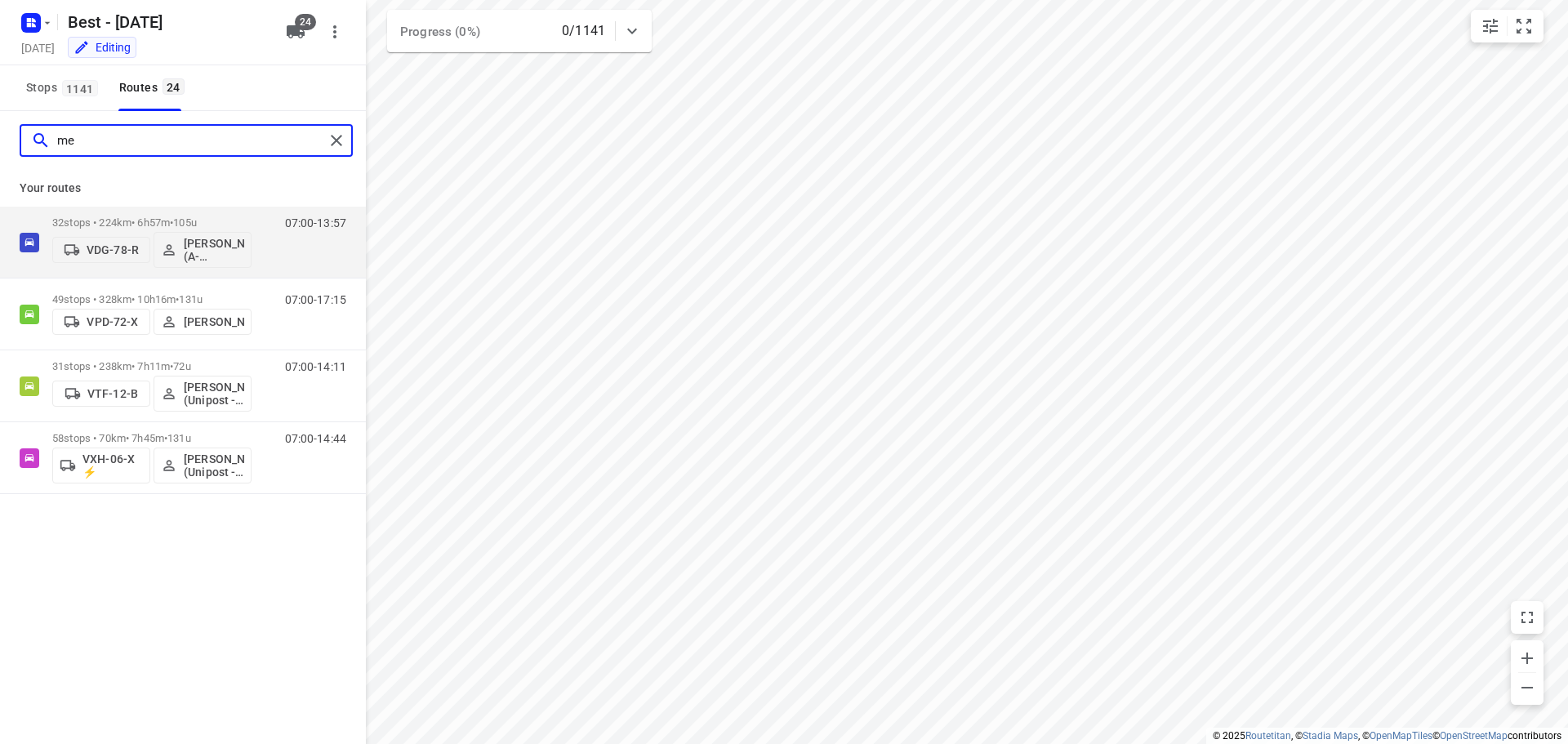
type input "m"
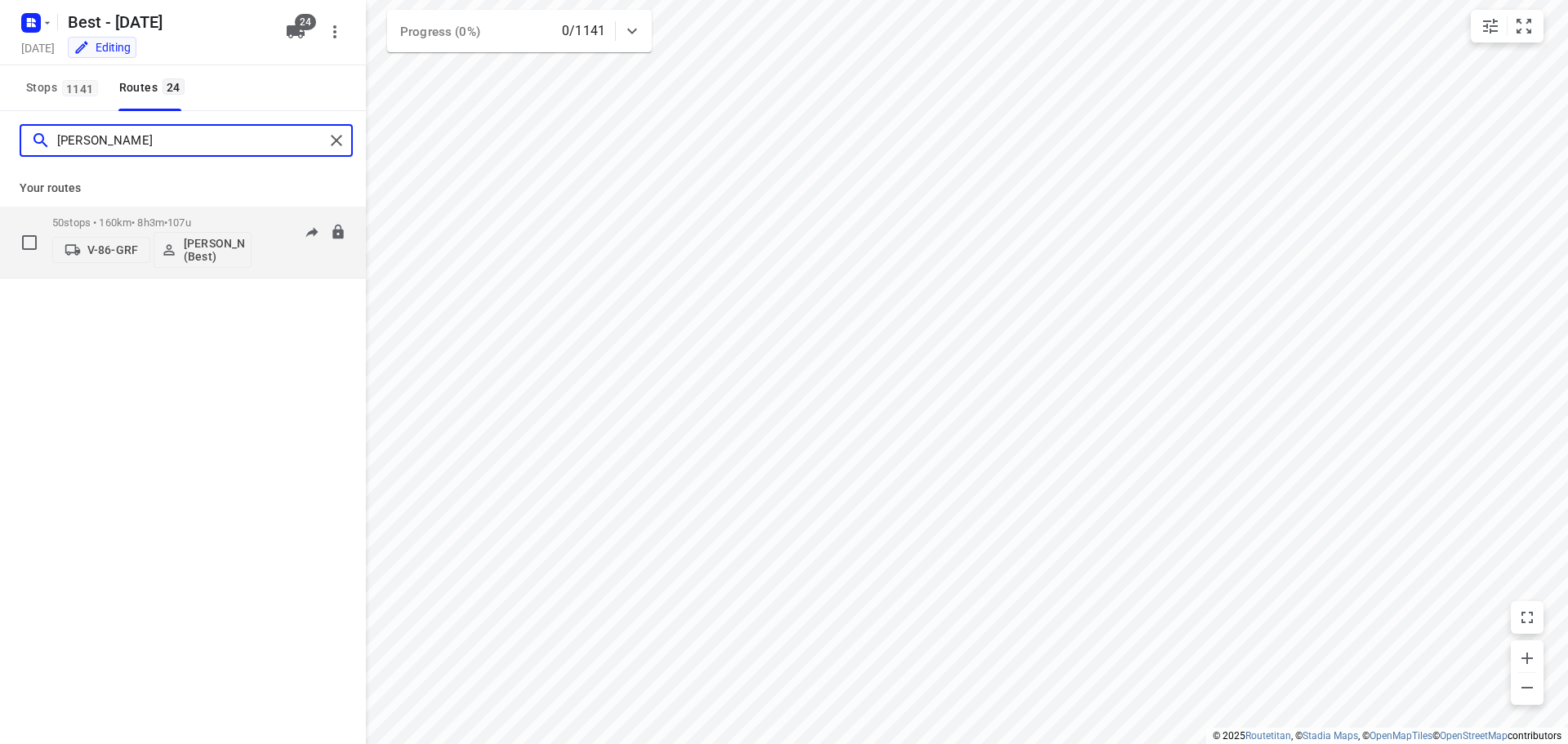
type input "[PERSON_NAME]"
click at [221, 254] on p "[PERSON_NAME] (Best)" at bounding box center [214, 250] width 60 height 26
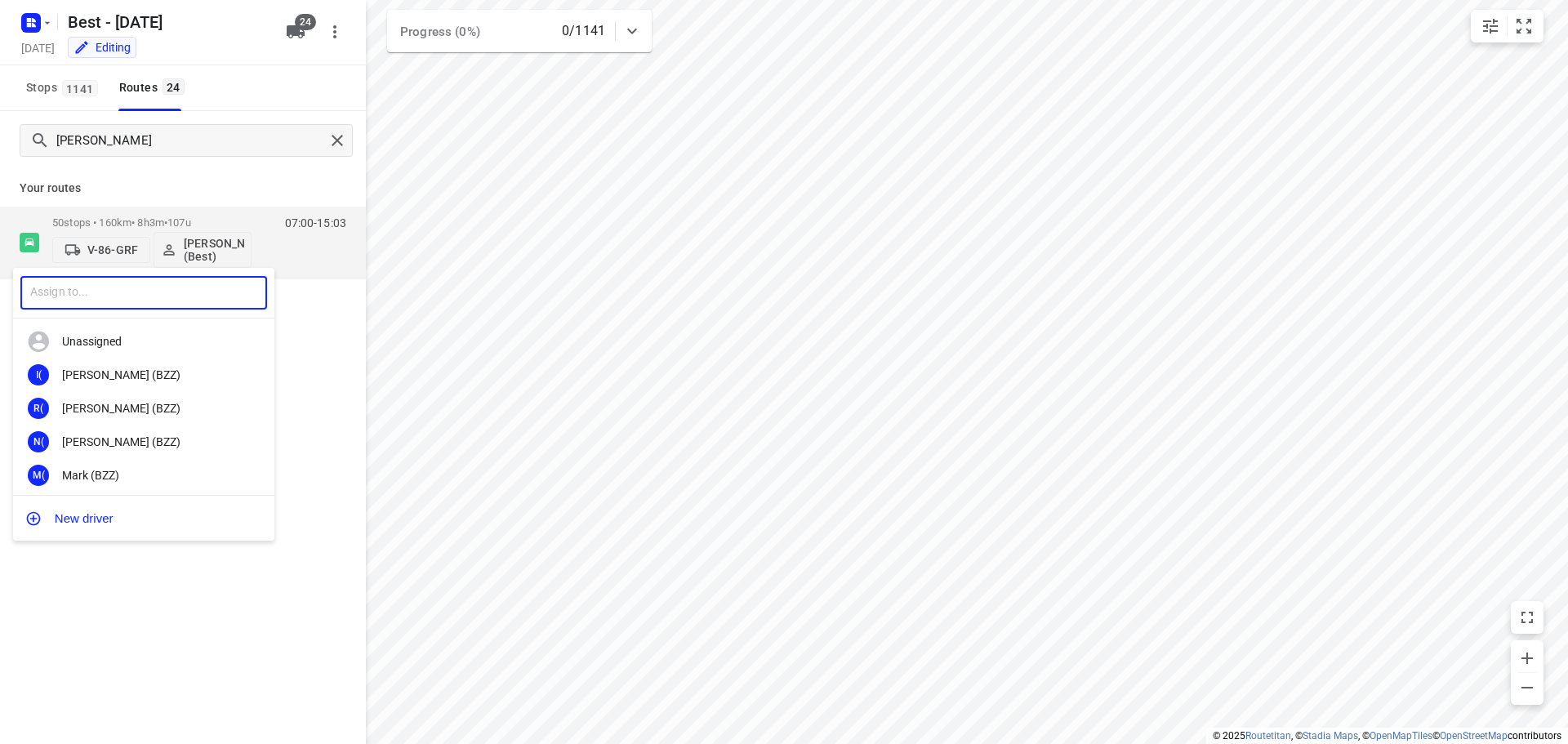
click at [177, 289] on input "text" at bounding box center [144, 293] width 247 height 34
type input "merijn"
click at [156, 402] on div "Merijn Janssen (Best)" at bounding box center [148, 408] width 172 height 13
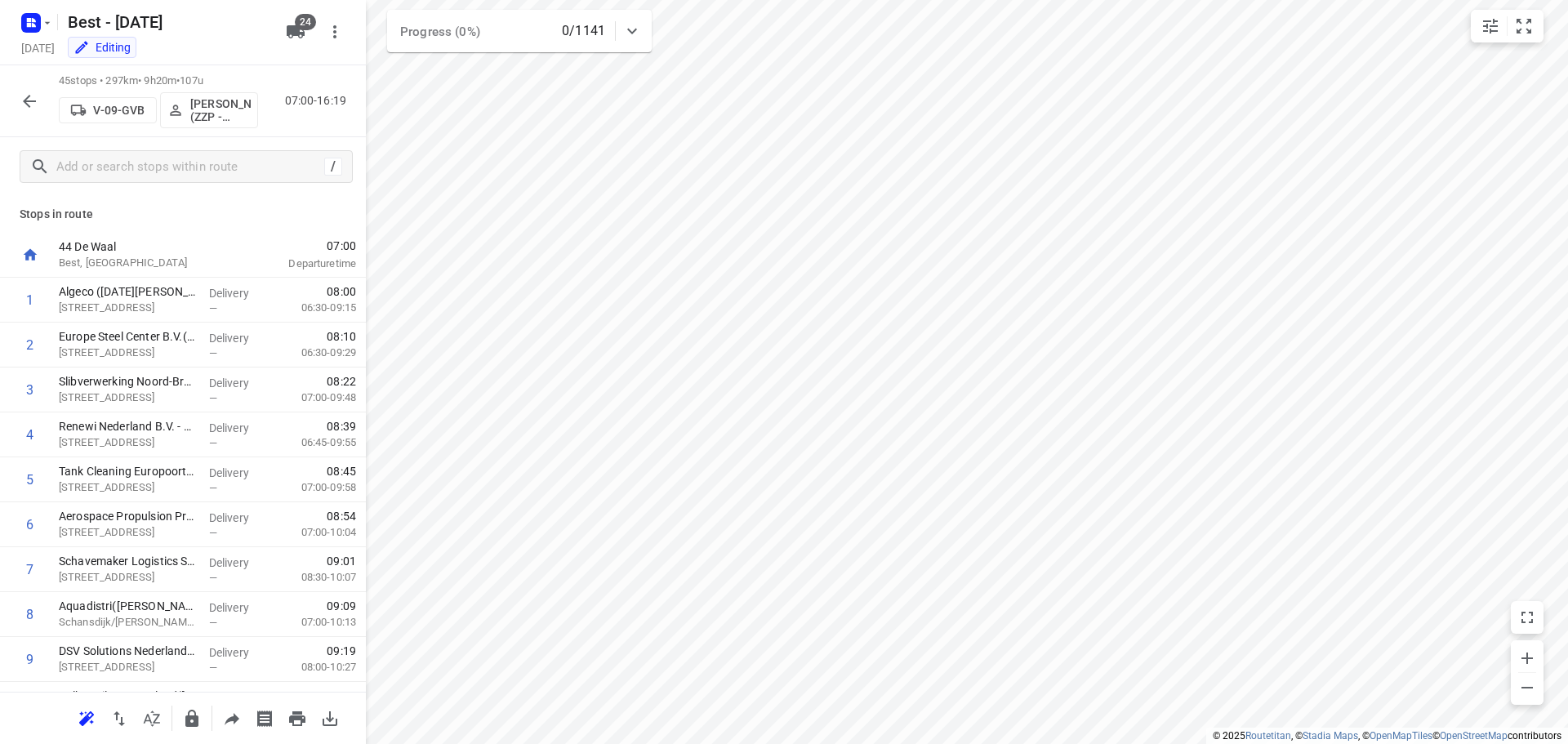
click at [237, 113] on p "[PERSON_NAME] (ZZP - Best)" at bounding box center [221, 110] width 60 height 26
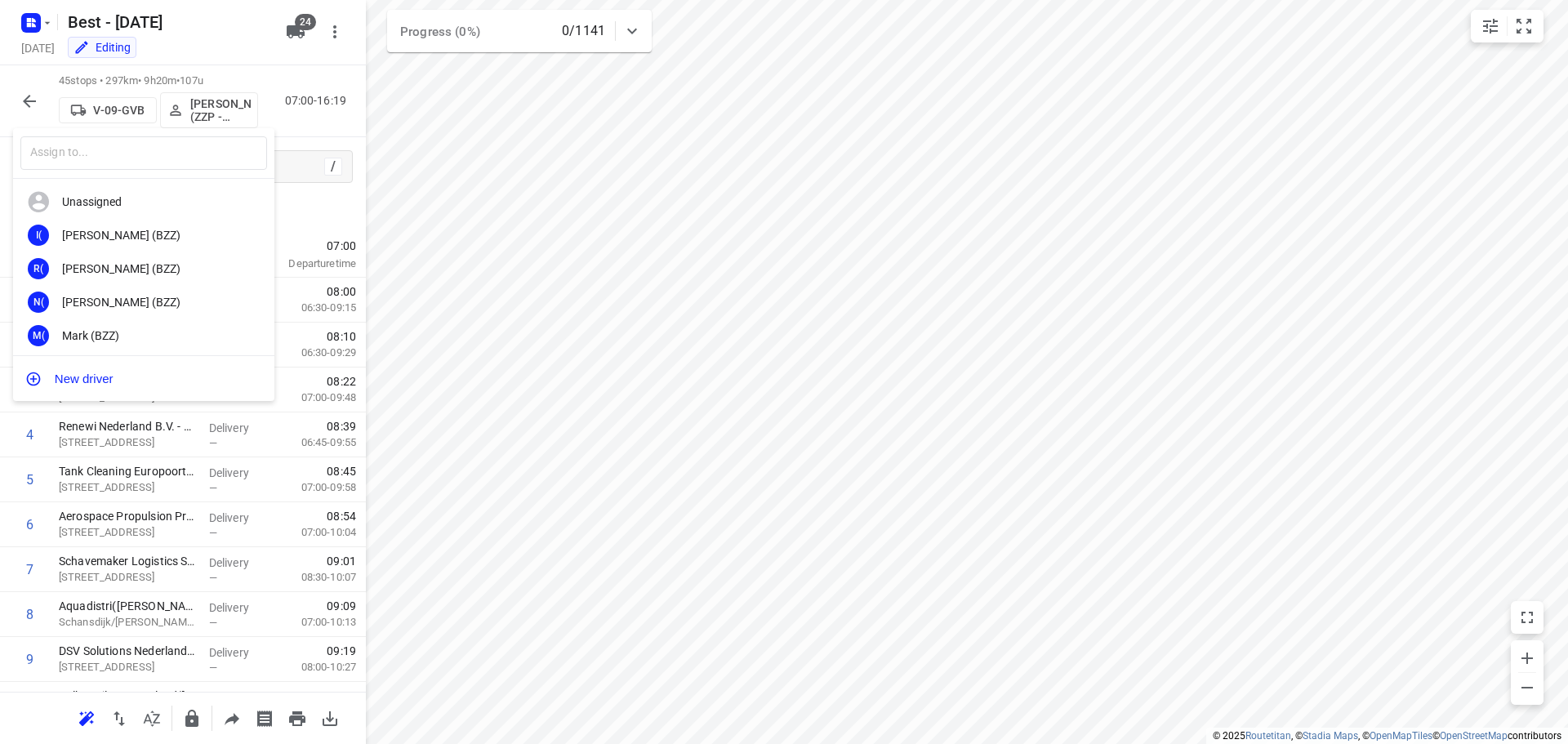
click at [185, 157] on input "text" at bounding box center [144, 154] width 247 height 34
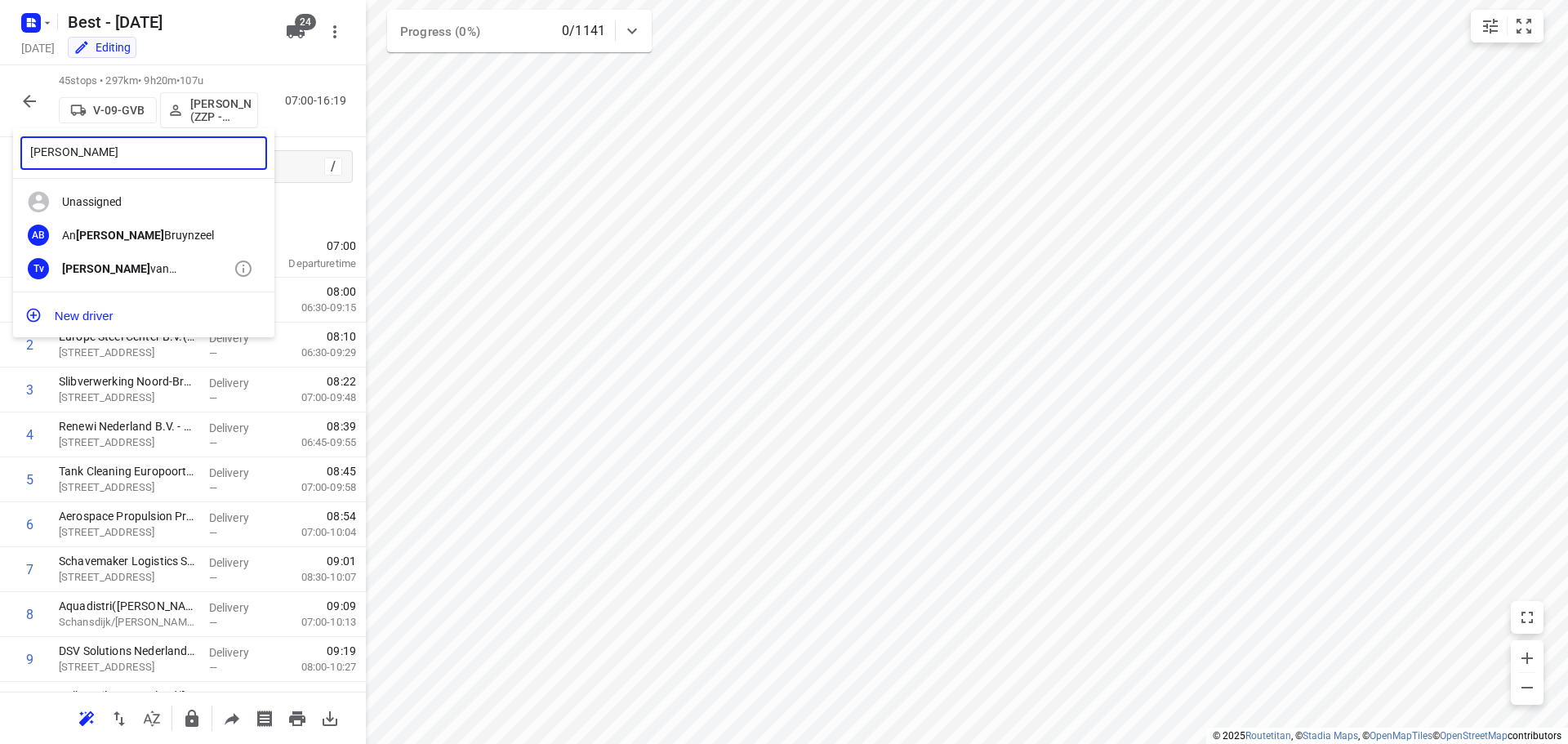
type input "[PERSON_NAME]"
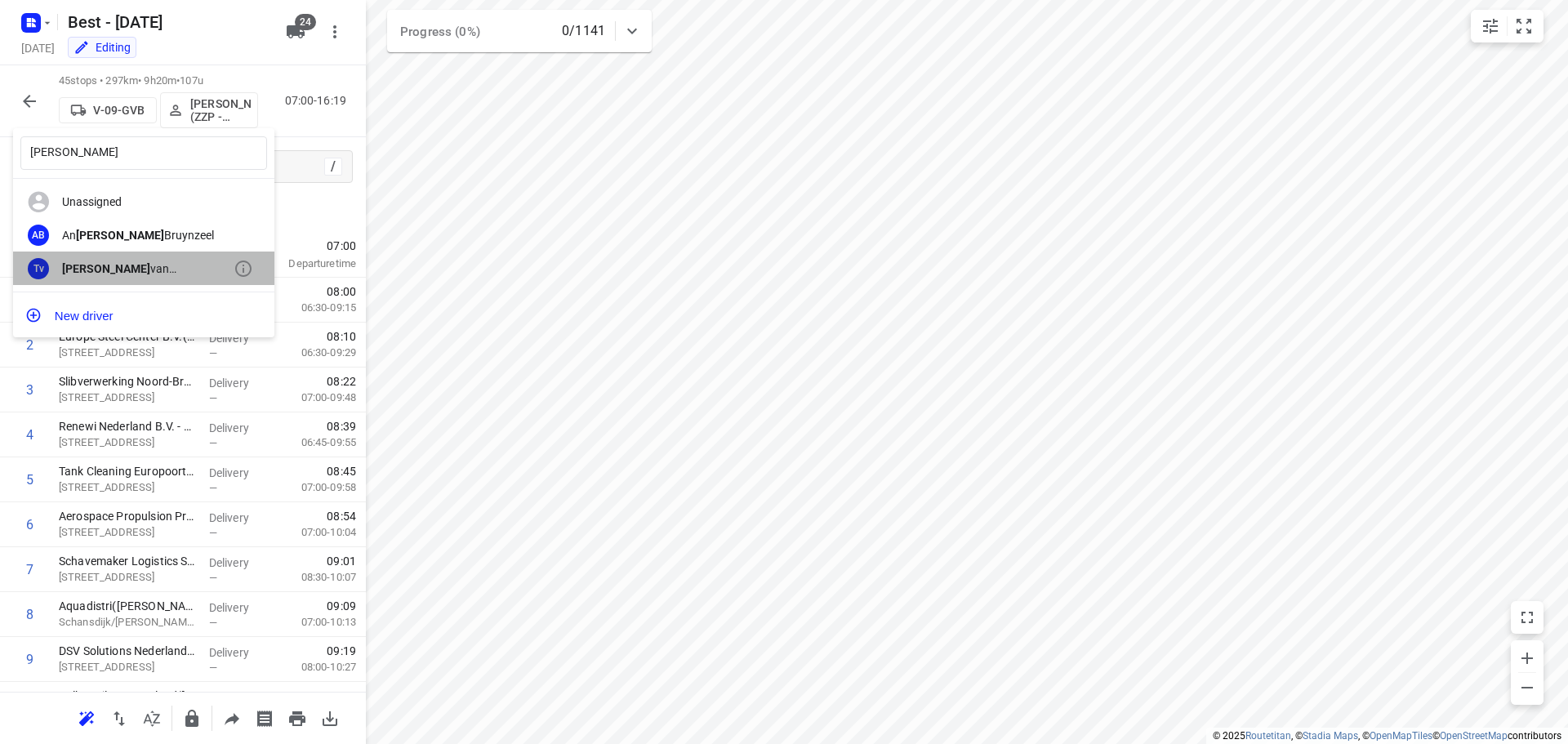
click at [198, 256] on div "Tv Tony van Doren (Best)" at bounding box center [143, 269] width 261 height 34
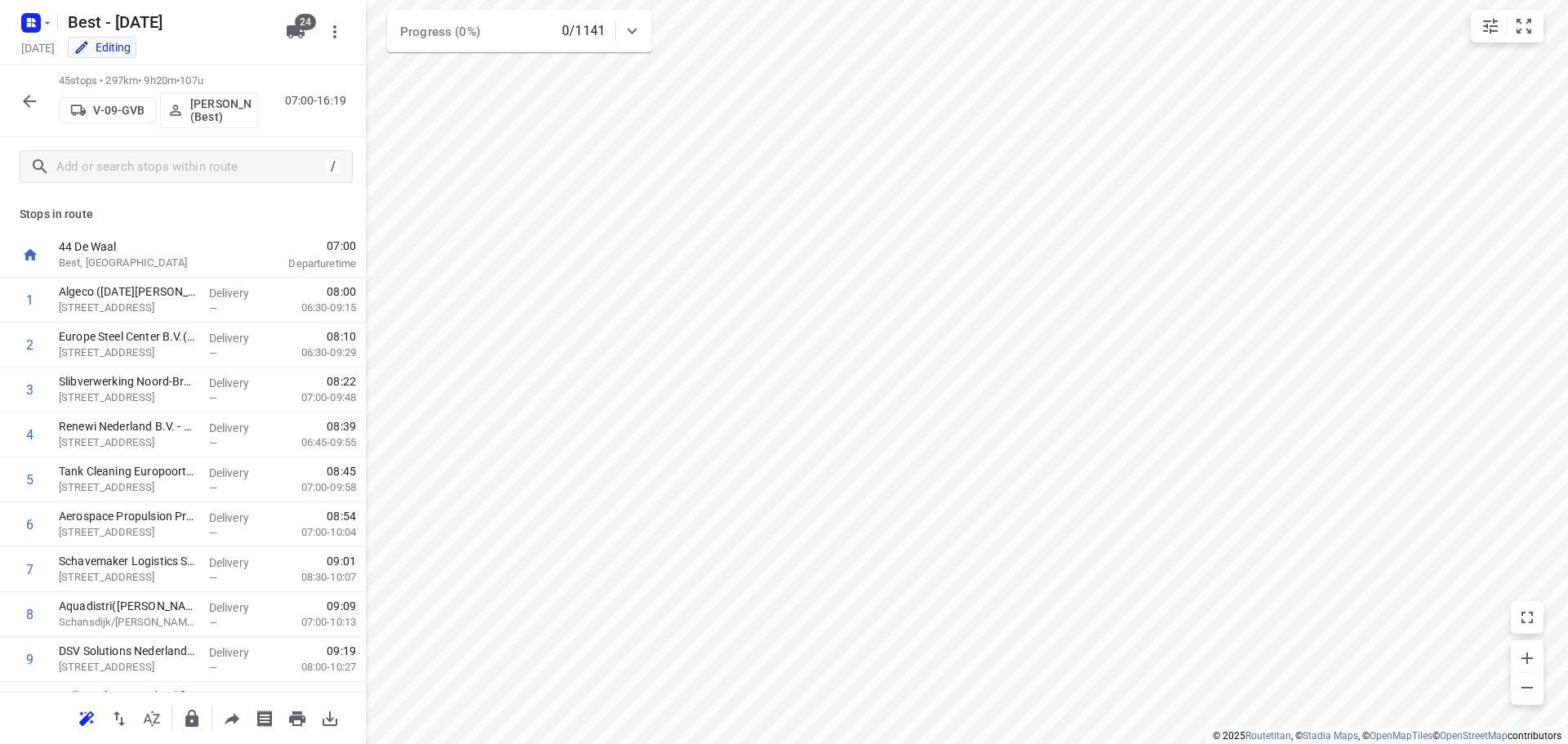
click at [37, 96] on icon "button" at bounding box center [29, 101] width 20 height 20
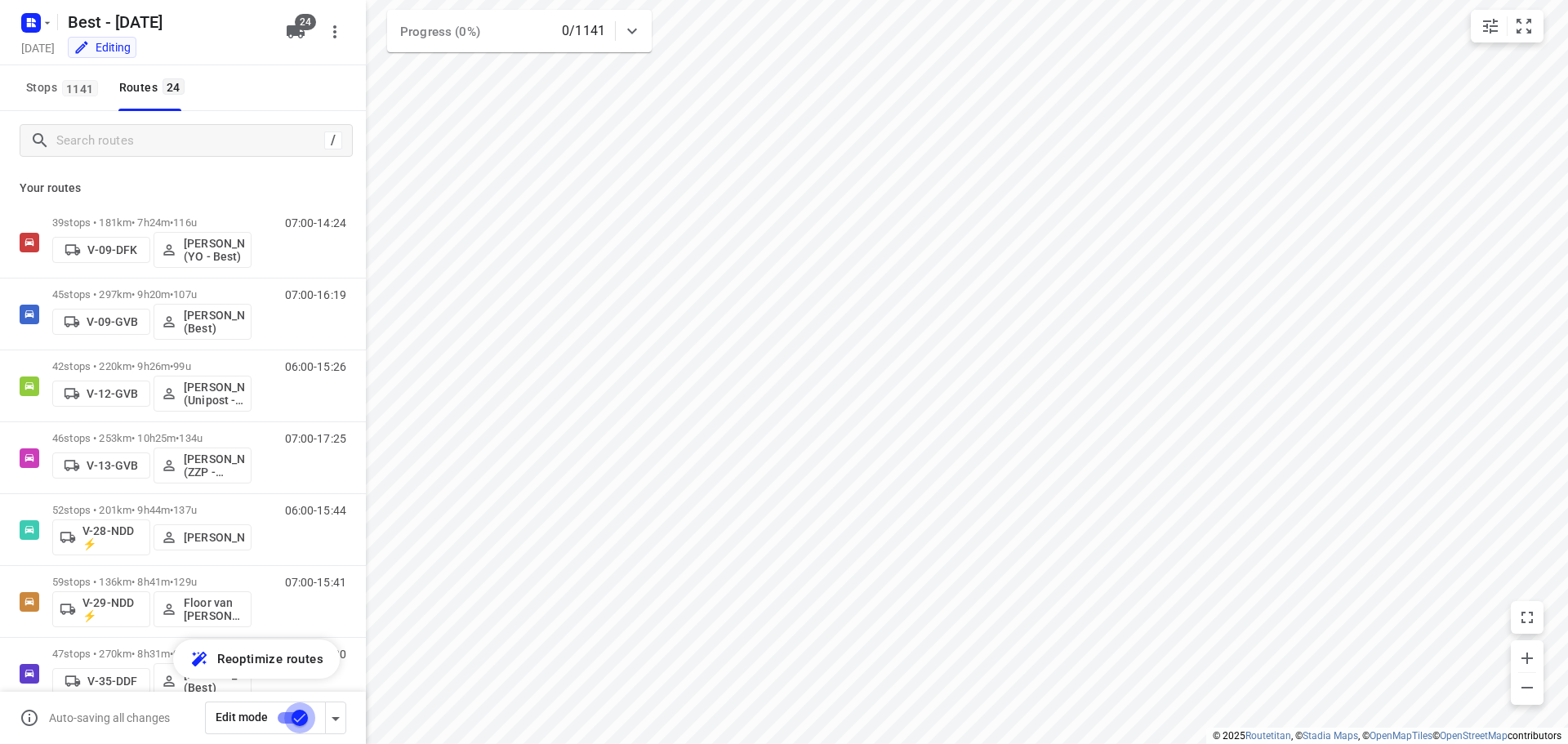
click at [280, 713] on input "checkbox" at bounding box center [300, 718] width 93 height 31
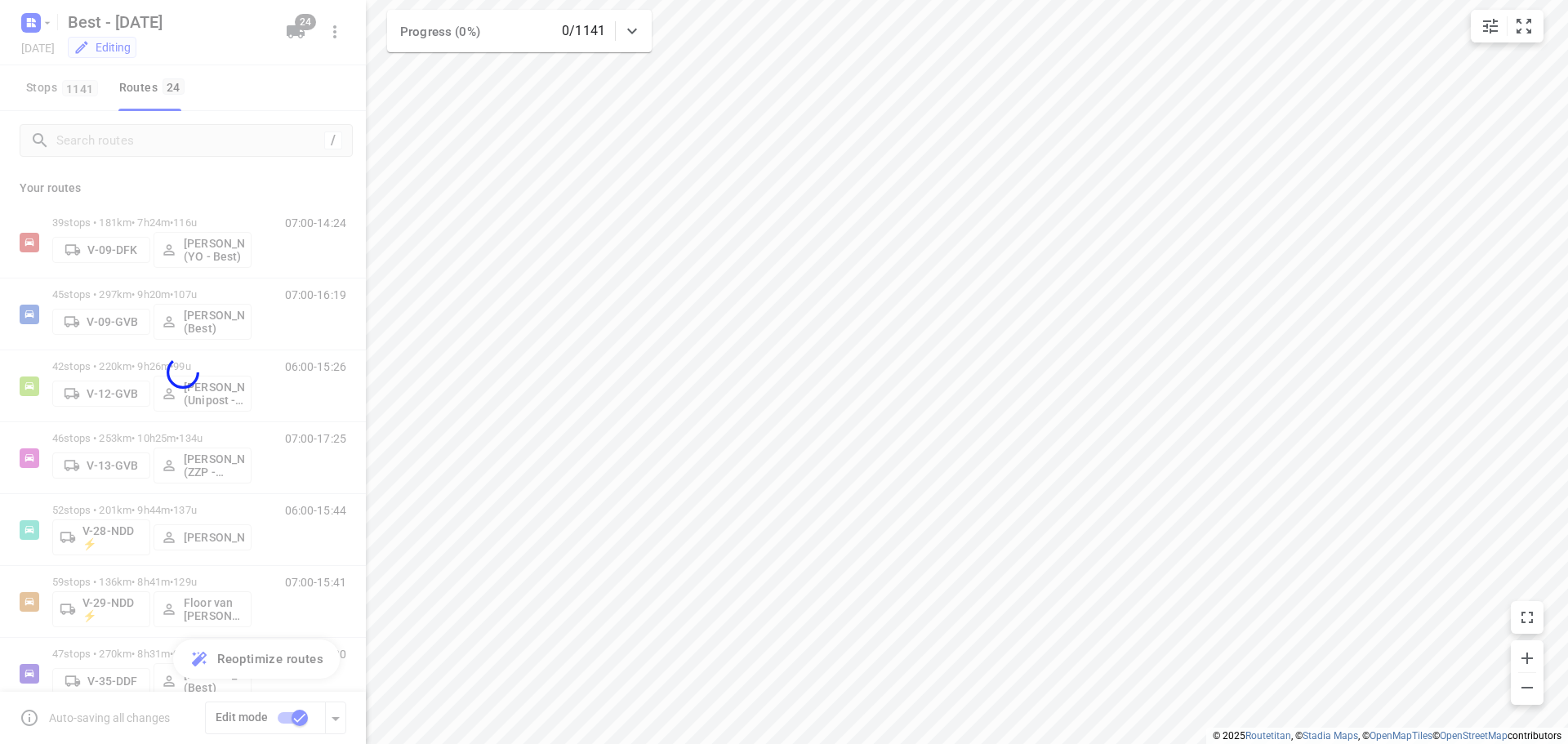
checkbox input "false"
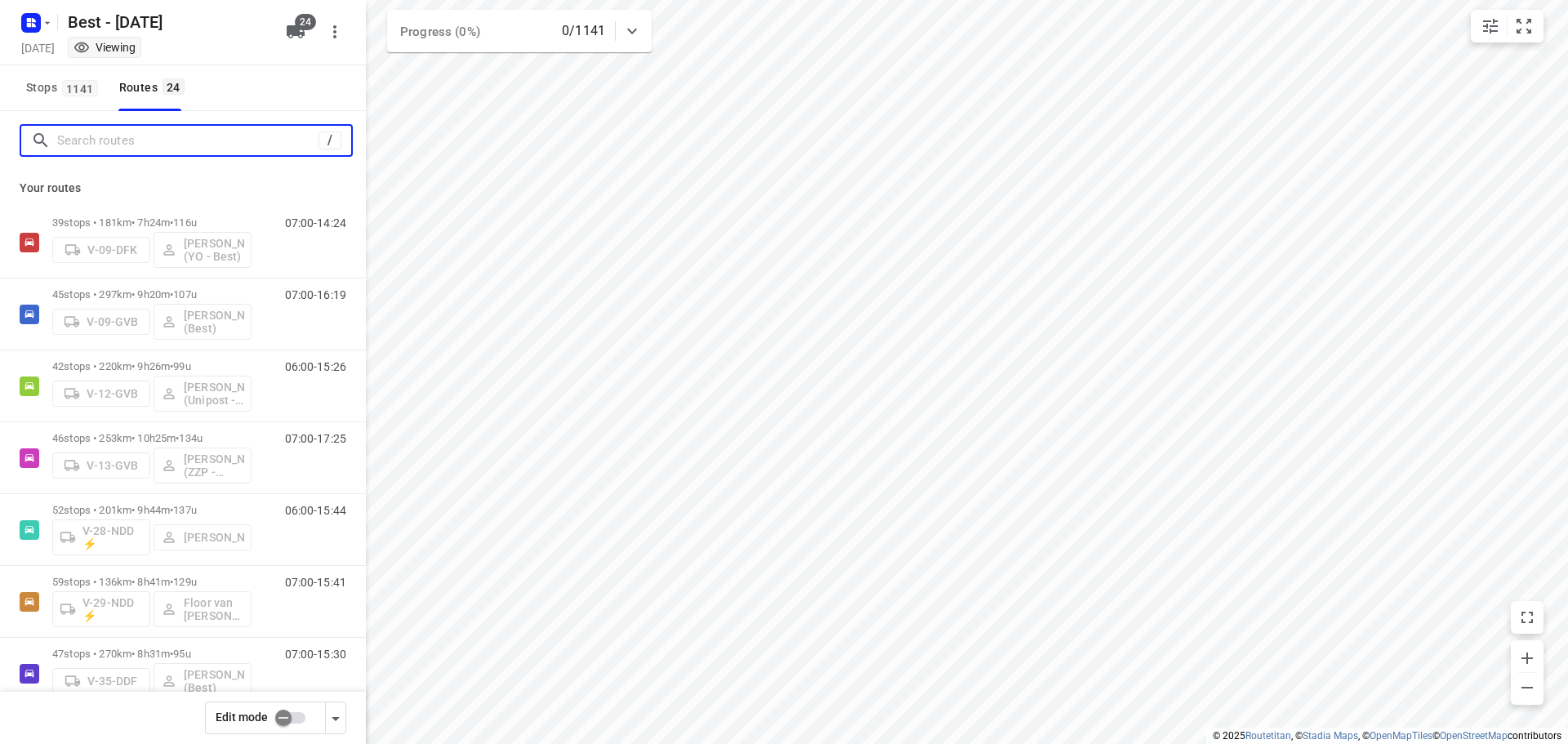
click at [211, 139] on input "Search routes" at bounding box center [188, 141] width 261 height 25
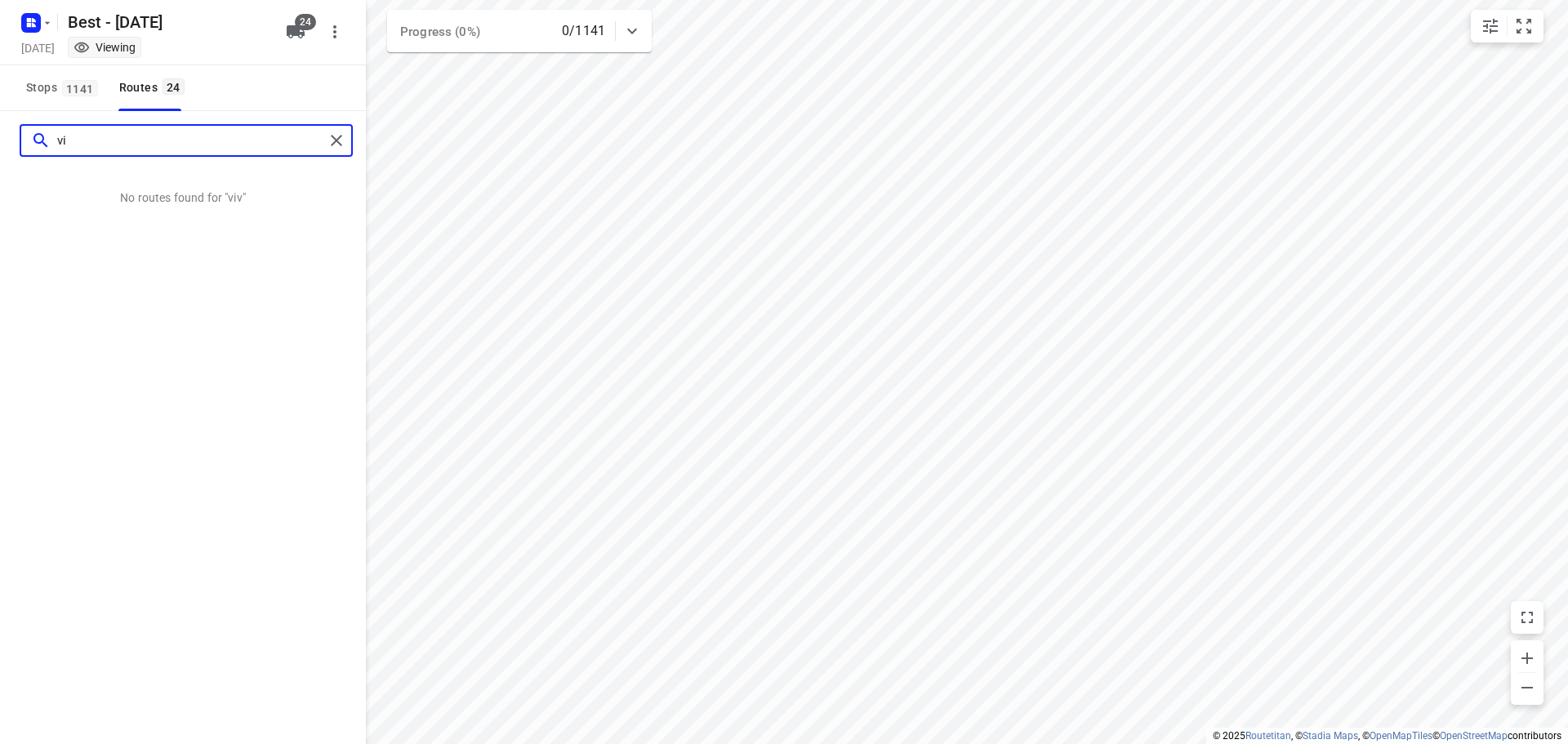
type input "v"
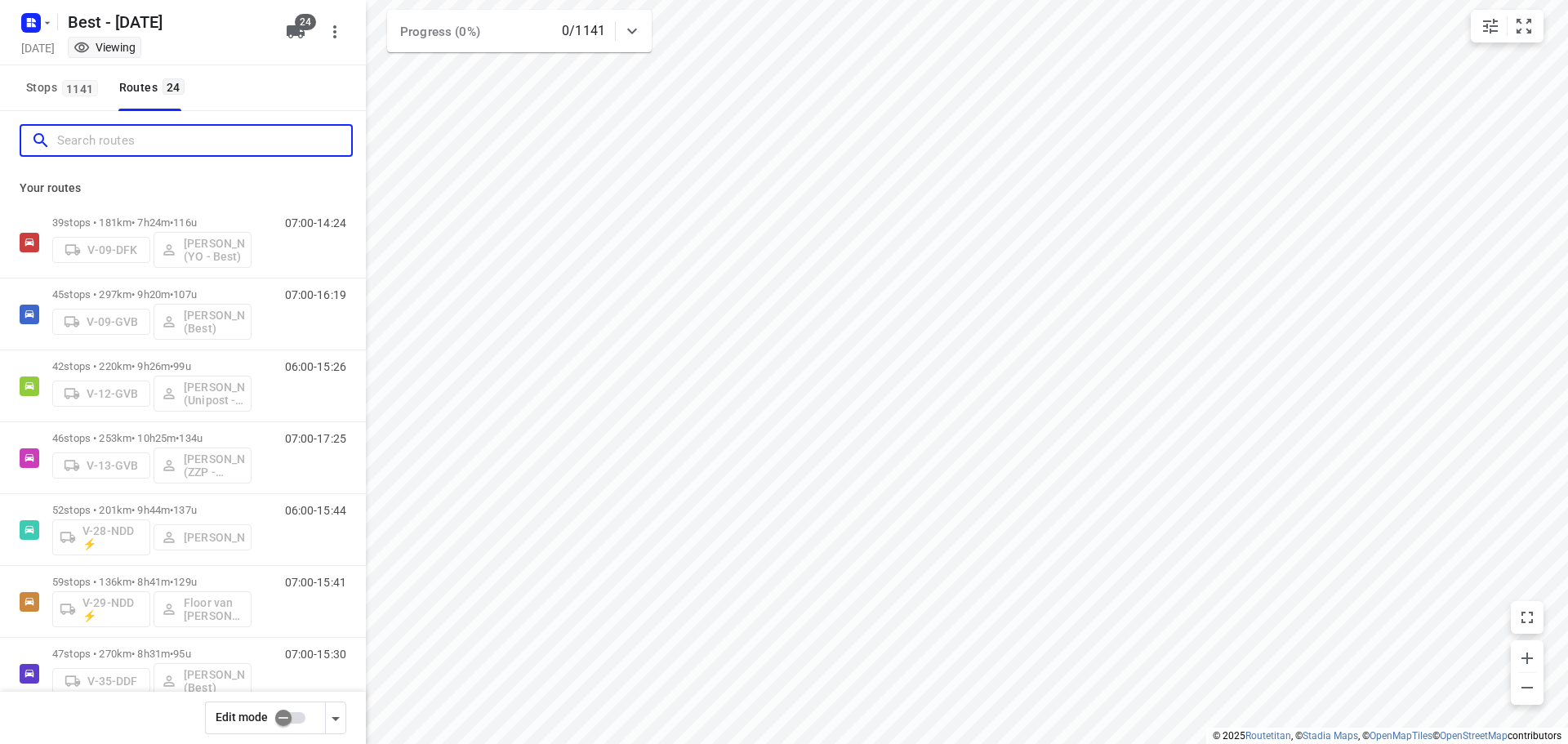
click at [206, 150] on input "Search routes" at bounding box center [205, 141] width 294 height 25
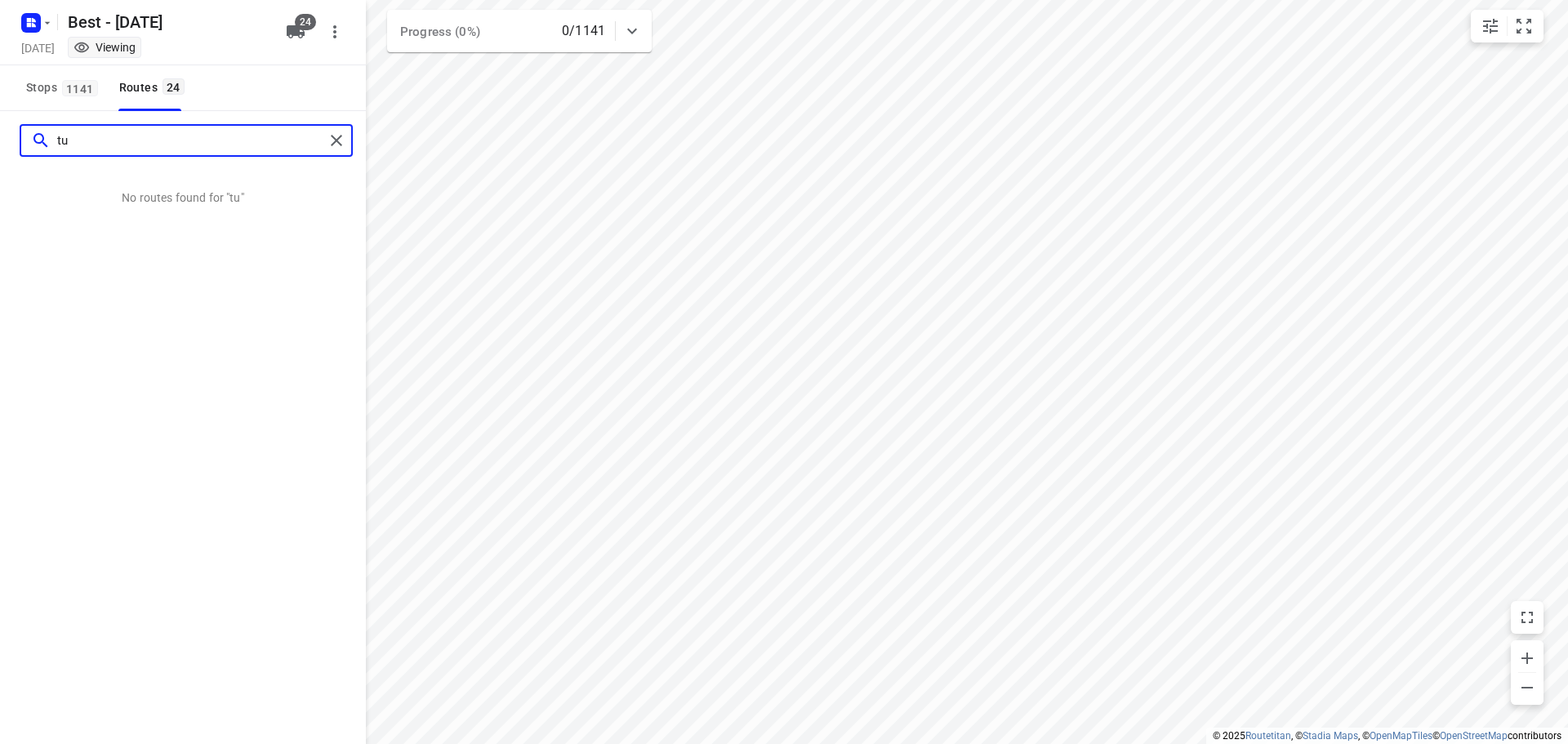
type input "t"
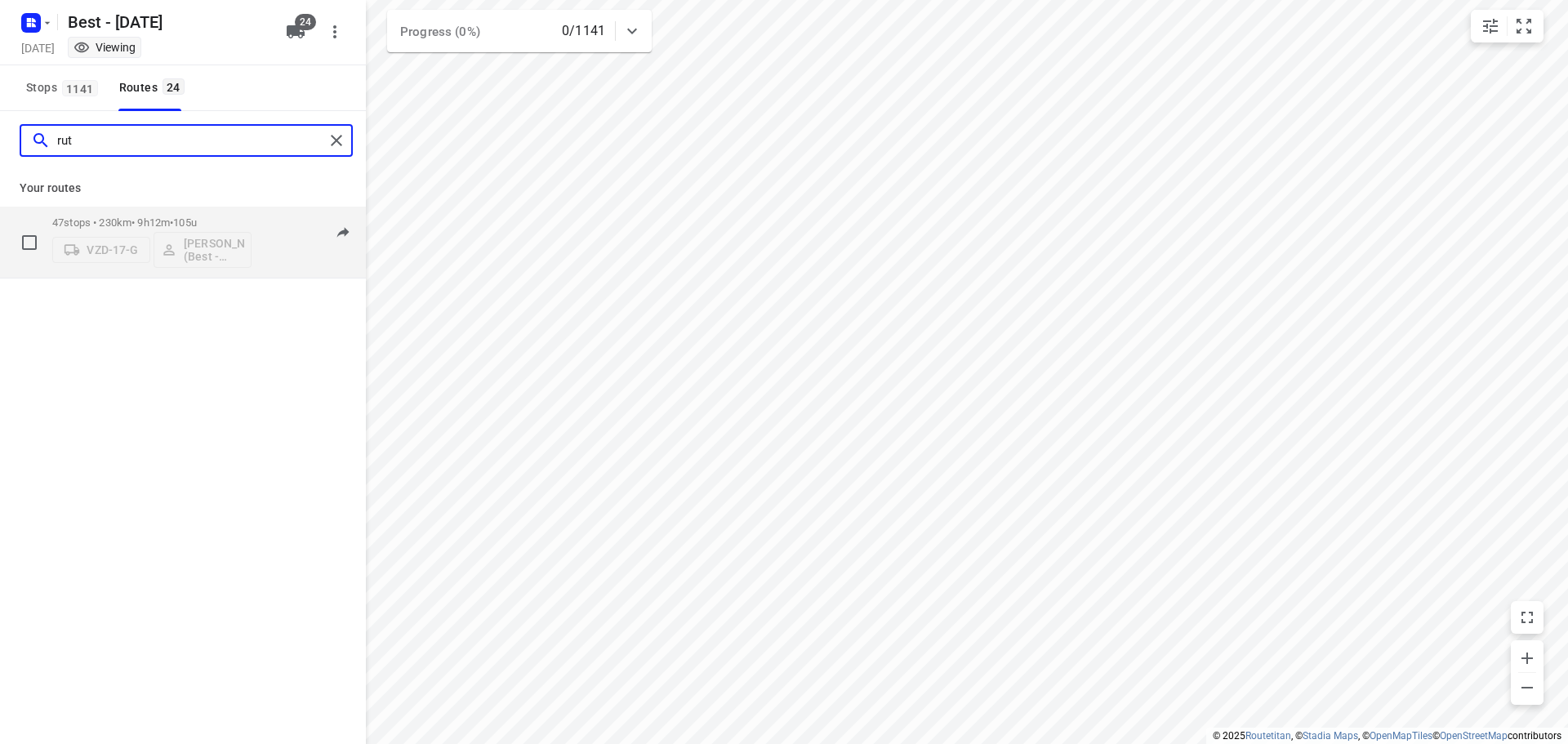
type input "rut"
click at [175, 221] on p "47 stops • 230km • 9h12m • 105u" at bounding box center [151, 223] width 199 height 12
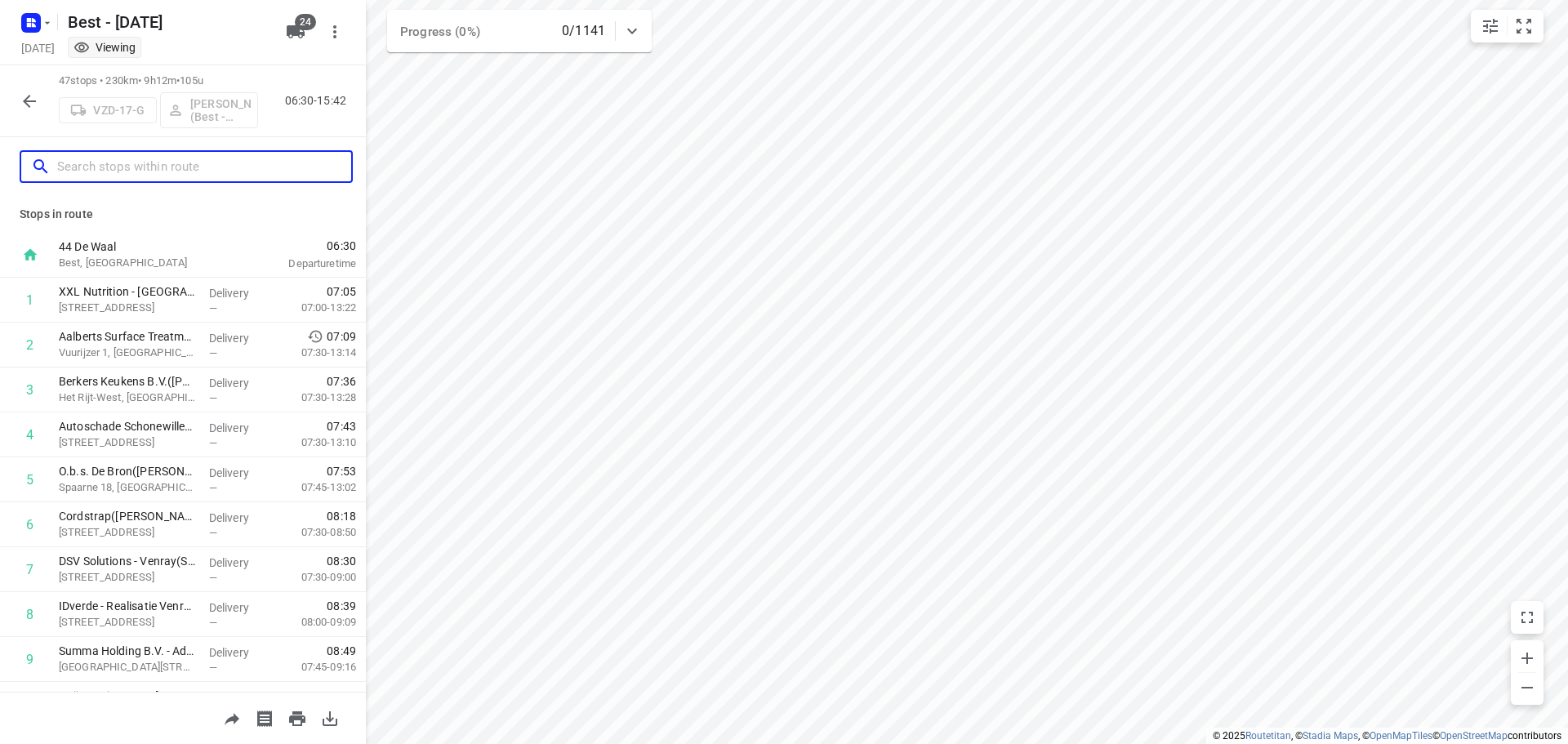
click at [194, 161] on input "text" at bounding box center [205, 167] width 294 height 25
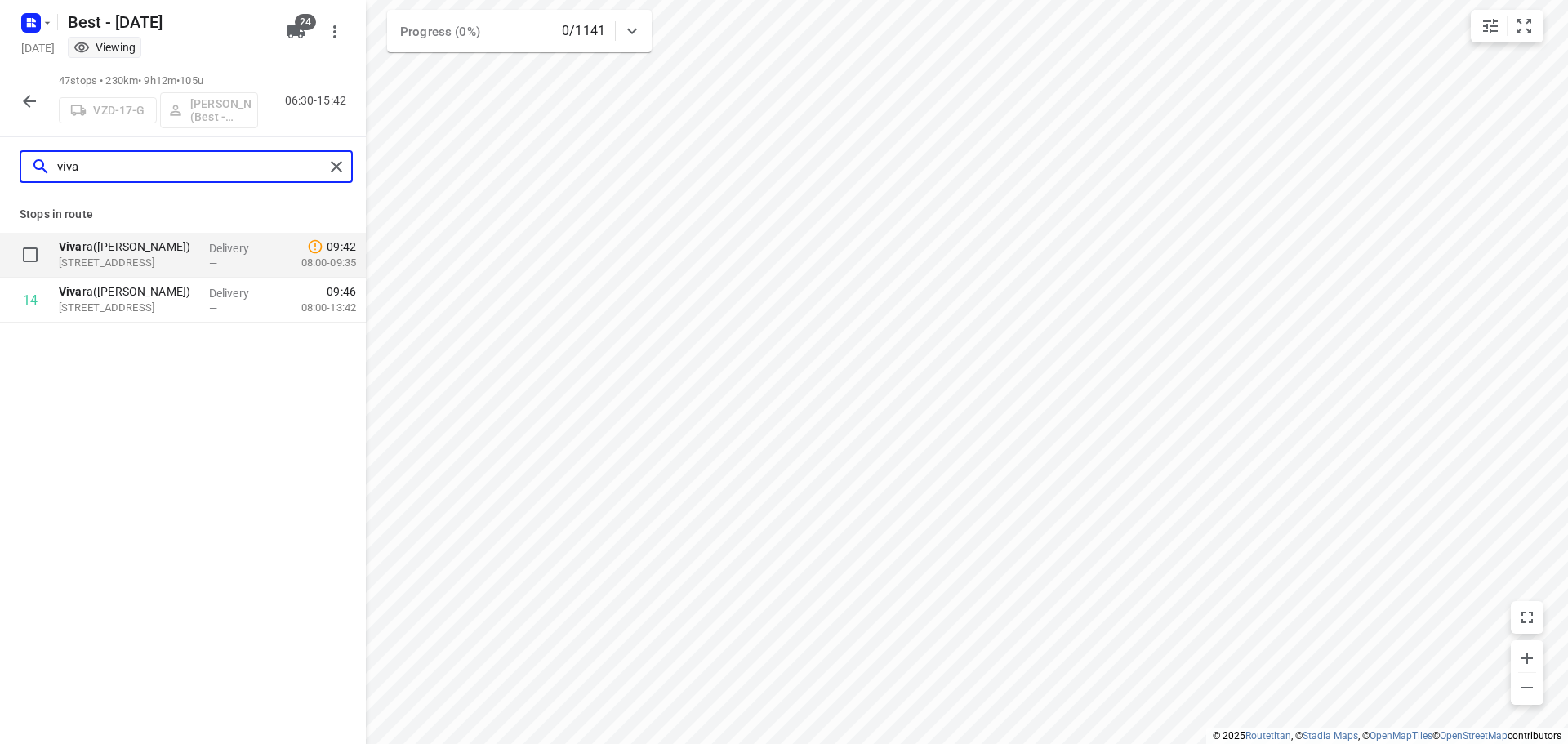
type input "viva"
click at [179, 250] on p "Viva ra(Martyna Geurts-Panko)" at bounding box center [127, 246] width 138 height 16
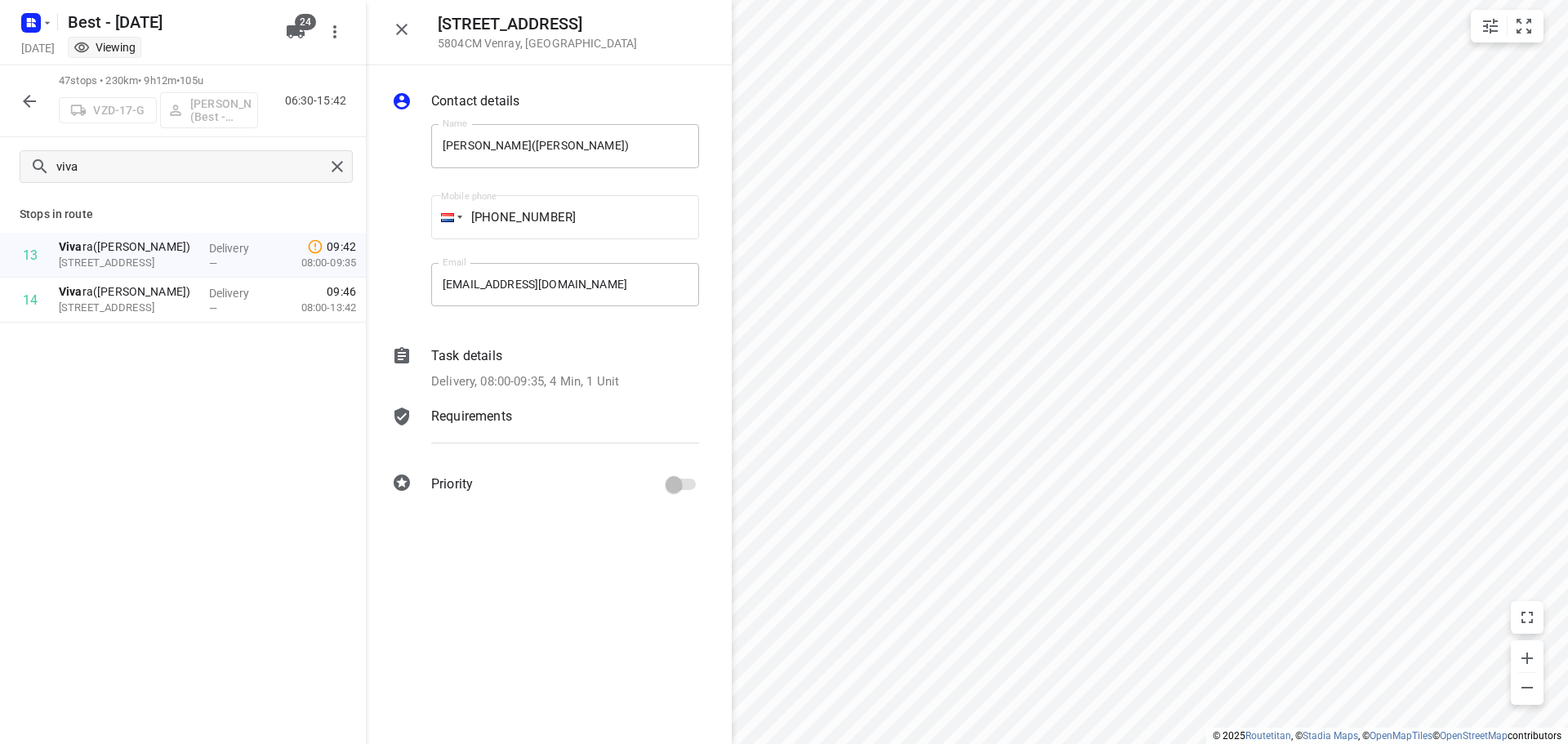
click at [569, 365] on div "Task details" at bounding box center [565, 355] width 268 height 20
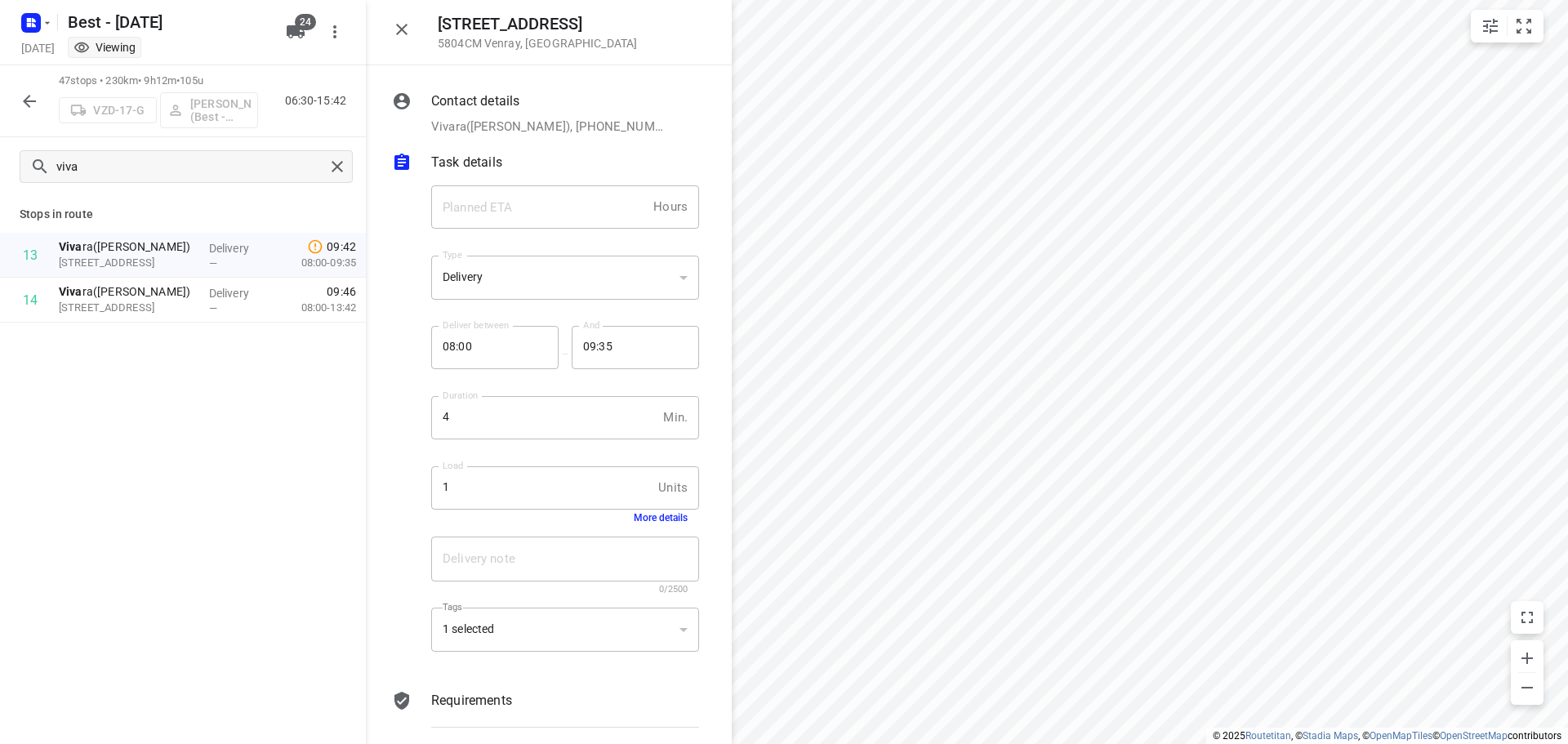
click at [634, 520] on button "More details" at bounding box center [660, 518] width 54 height 11
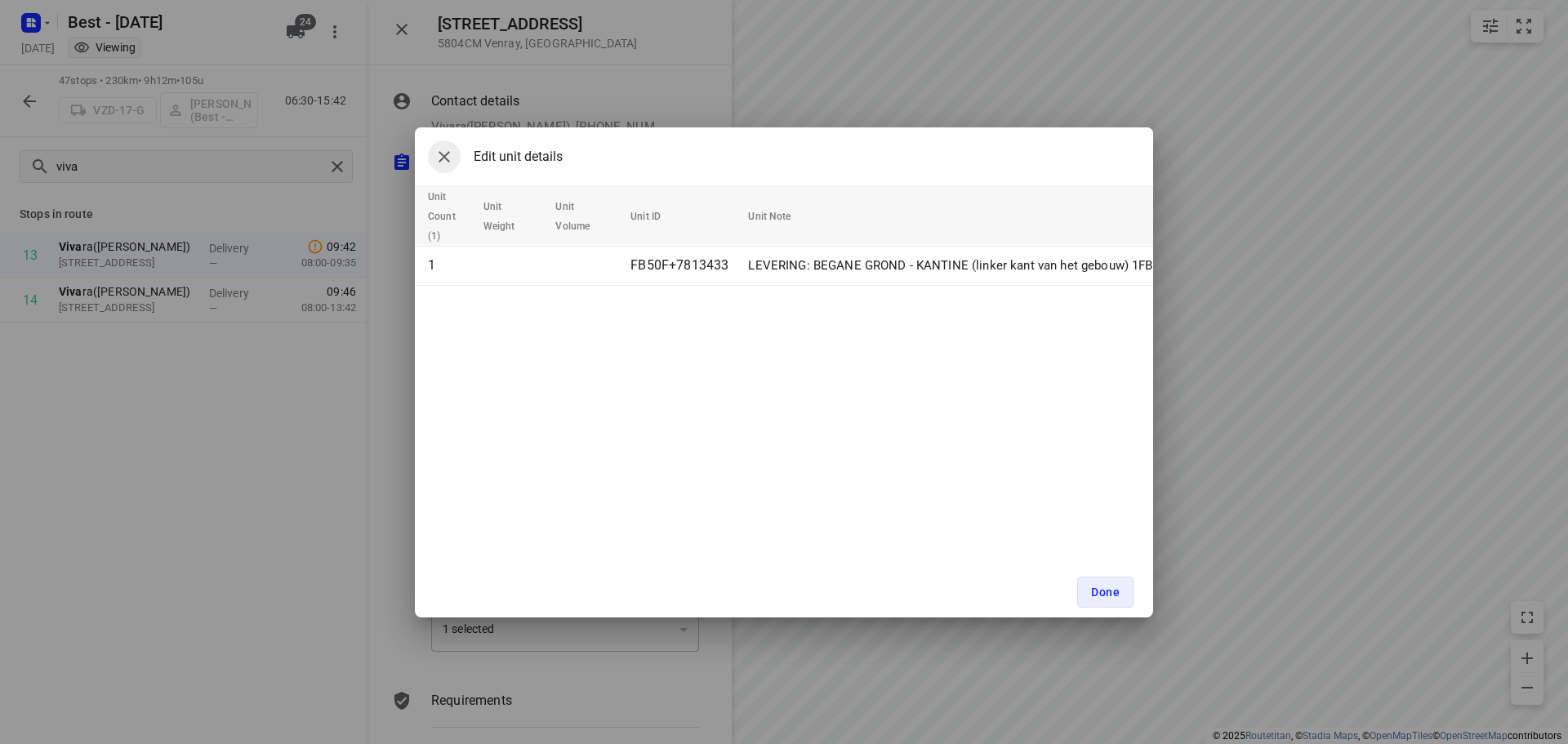
click at [445, 161] on icon "button" at bounding box center [444, 157] width 20 height 20
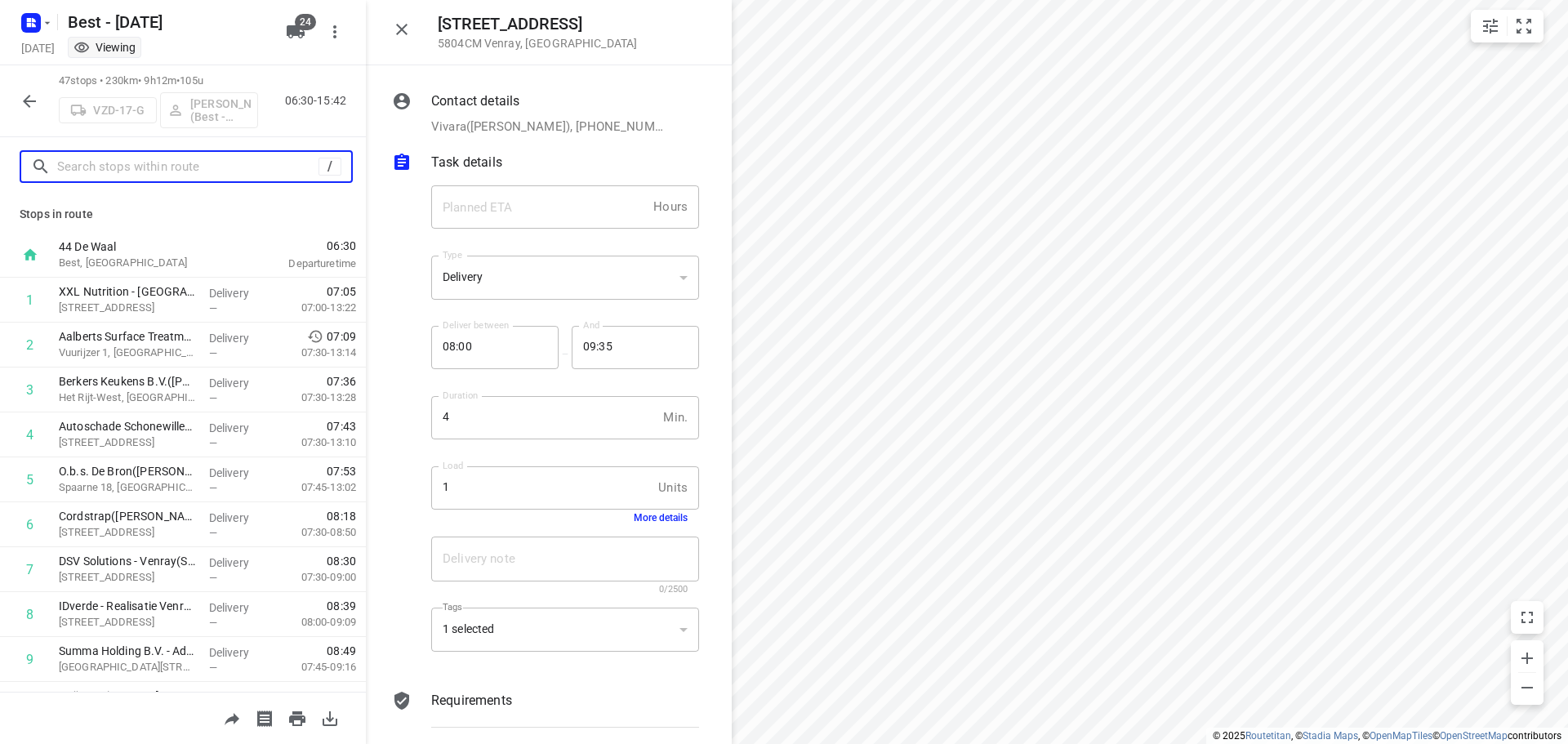
click at [248, 174] on input "text" at bounding box center [188, 167] width 261 height 25
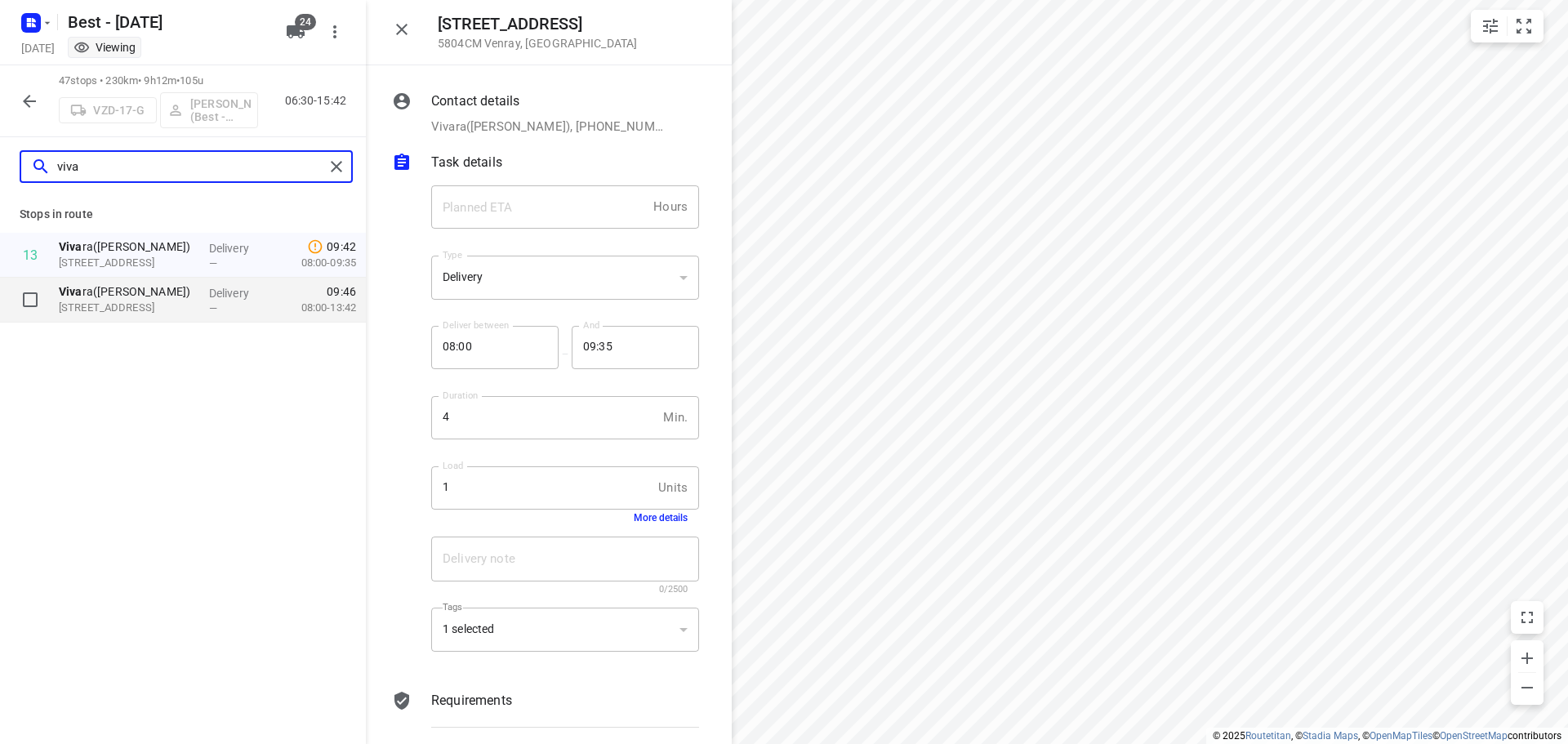
type input "viva"
click at [203, 300] on div "Delivery —" at bounding box center [239, 300] width 74 height 45
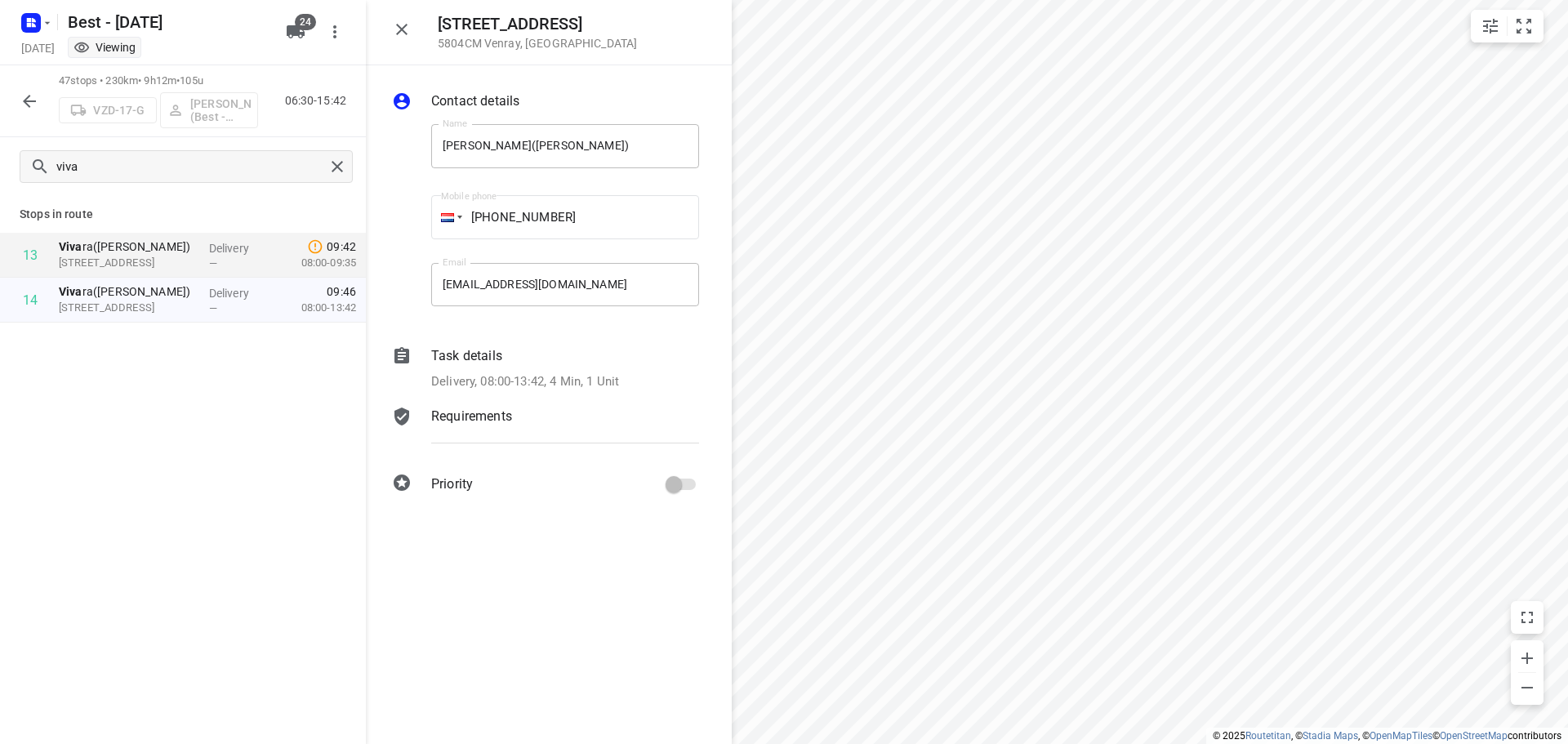
click at [570, 375] on p "Delivery, 08:00-13:42, 4 Min, 1 Unit" at bounding box center [524, 382] width 188 height 19
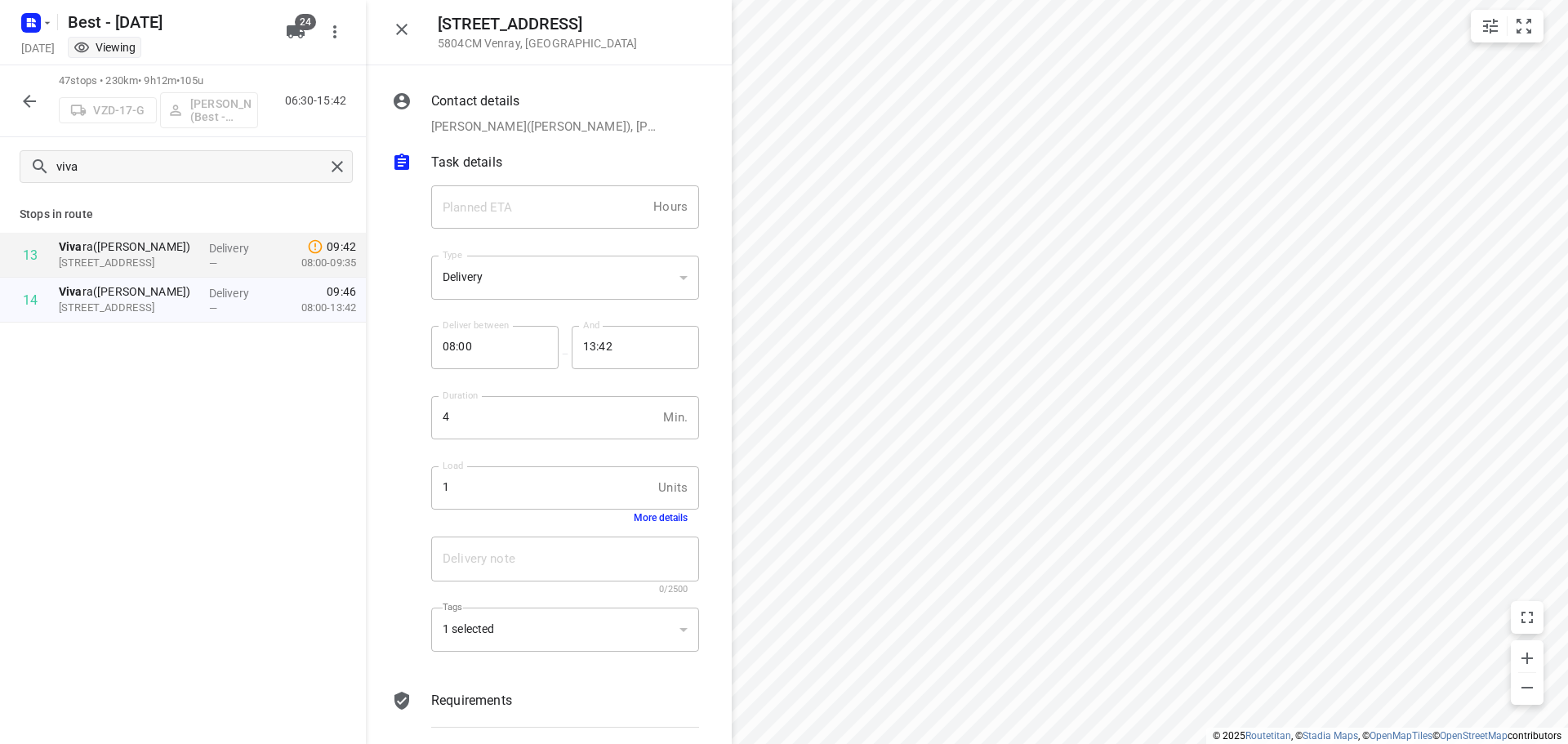
click at [646, 521] on button "More details" at bounding box center [660, 518] width 54 height 11
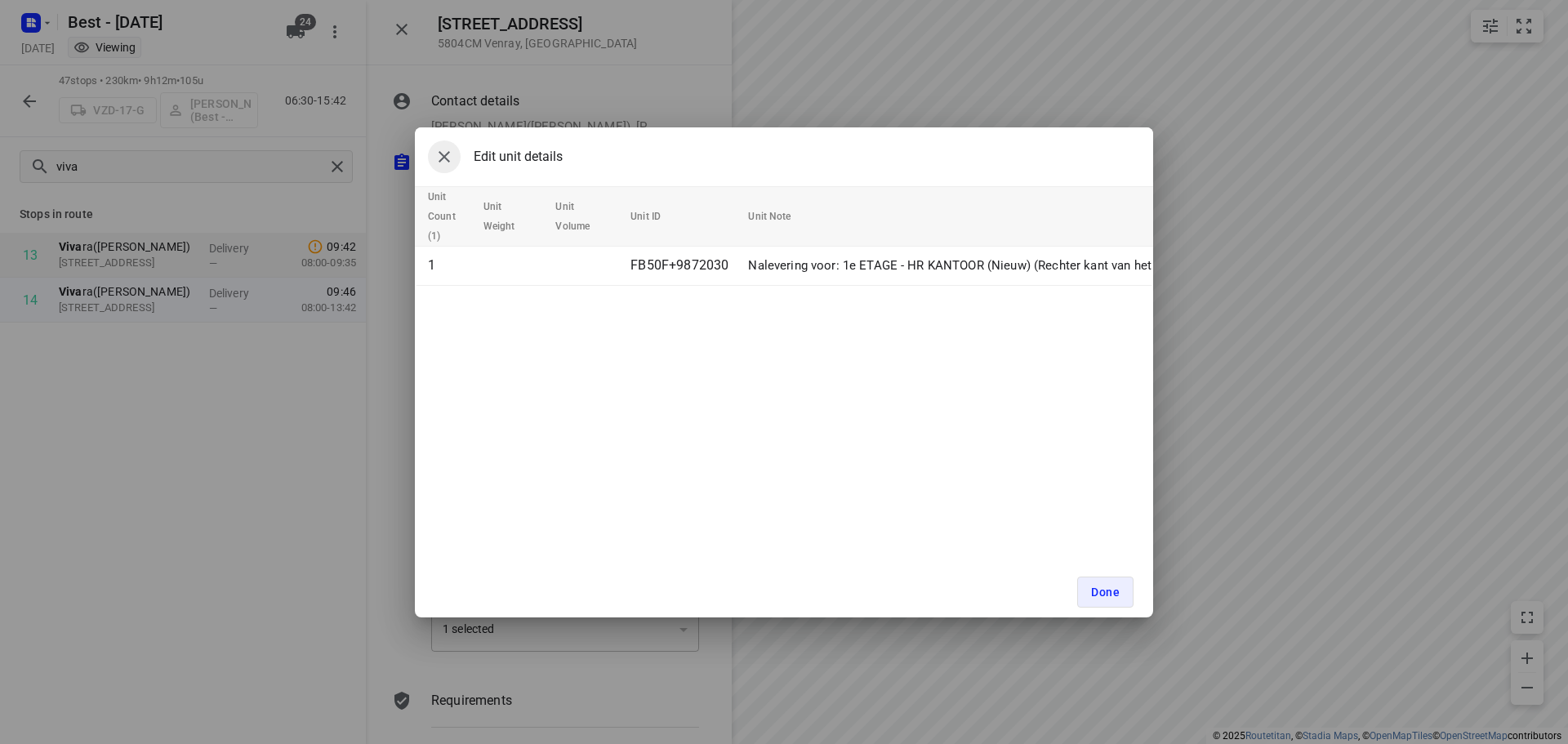
click at [456, 164] on button "button" at bounding box center [444, 157] width 33 height 33
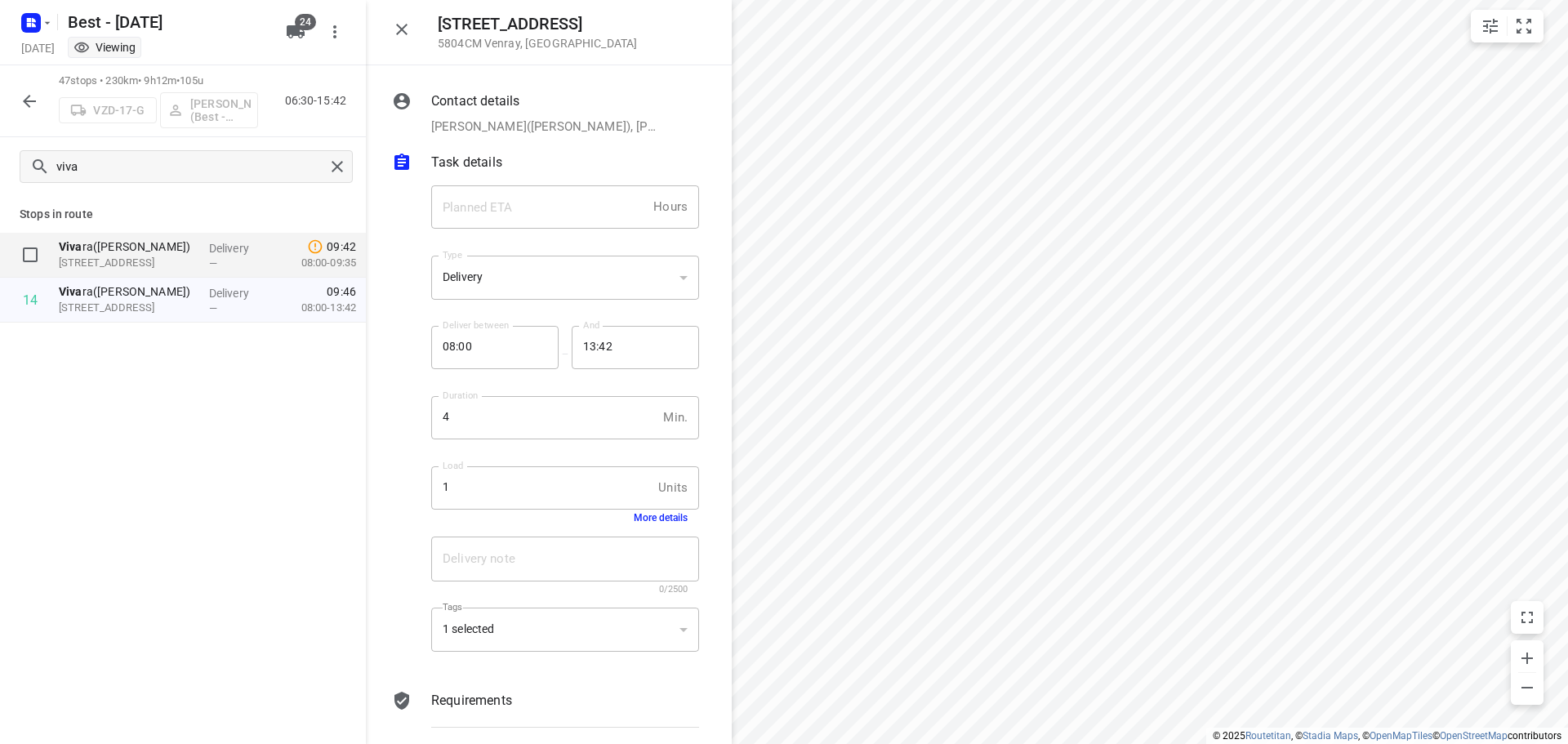
click at [265, 257] on div "—" at bounding box center [239, 263] width 60 height 12
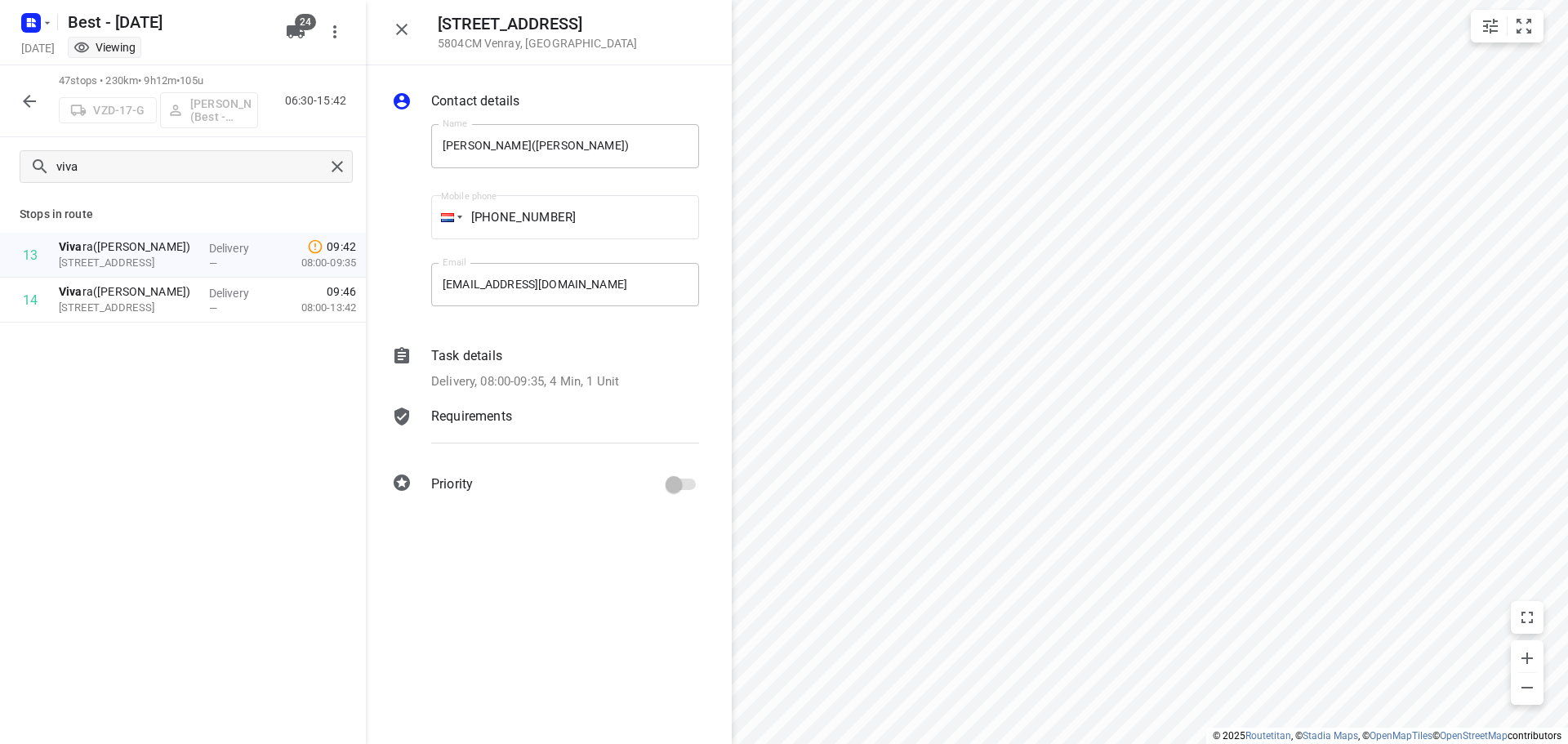
click at [625, 376] on div "Delivery, 08:00-09:35, 4 Min, 1 Unit" at bounding box center [565, 382] width 268 height 19
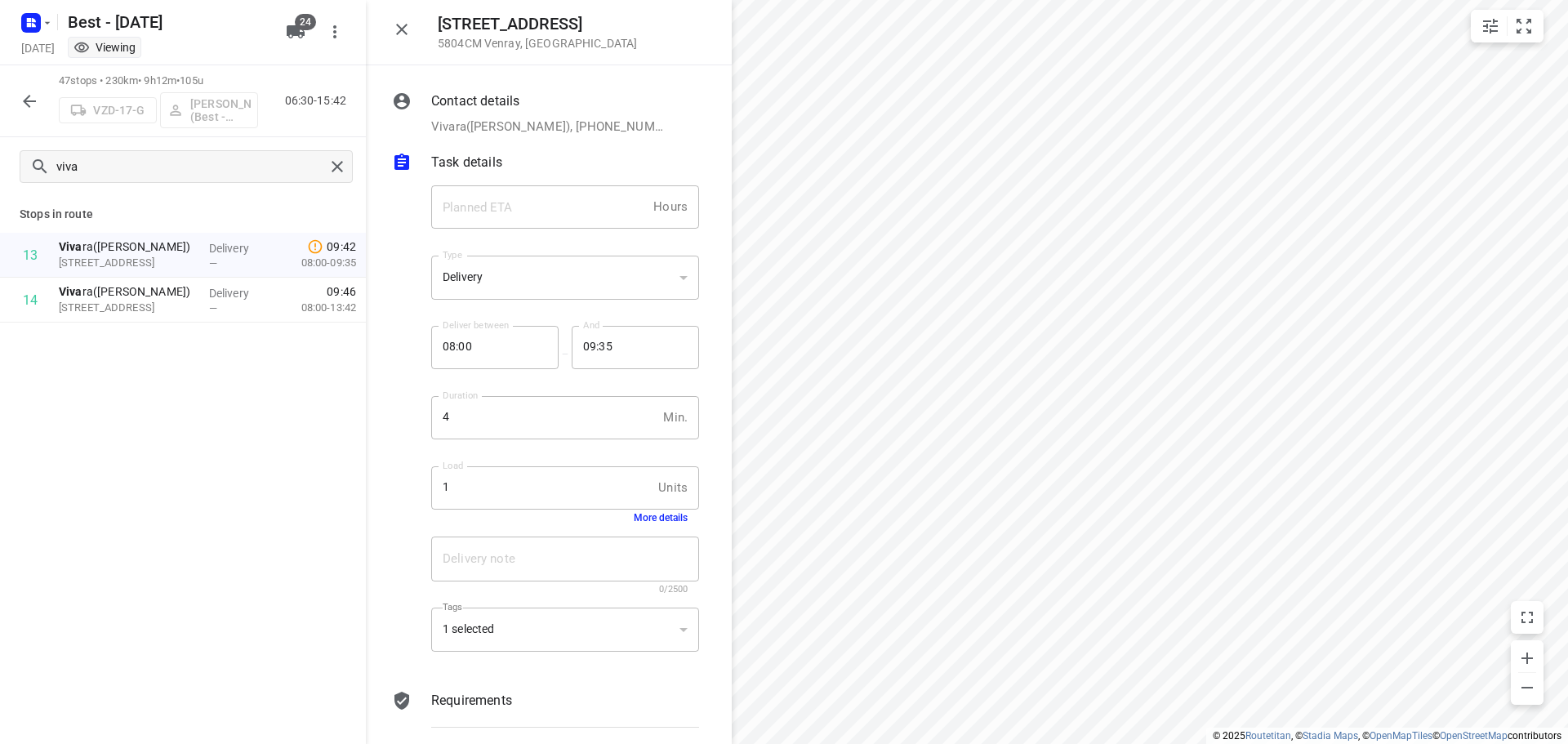
click at [640, 527] on div "Delivery note x Delivery note 0/2500" at bounding box center [565, 566] width 281 height 77
click at [642, 521] on button "More details" at bounding box center [660, 518] width 54 height 11
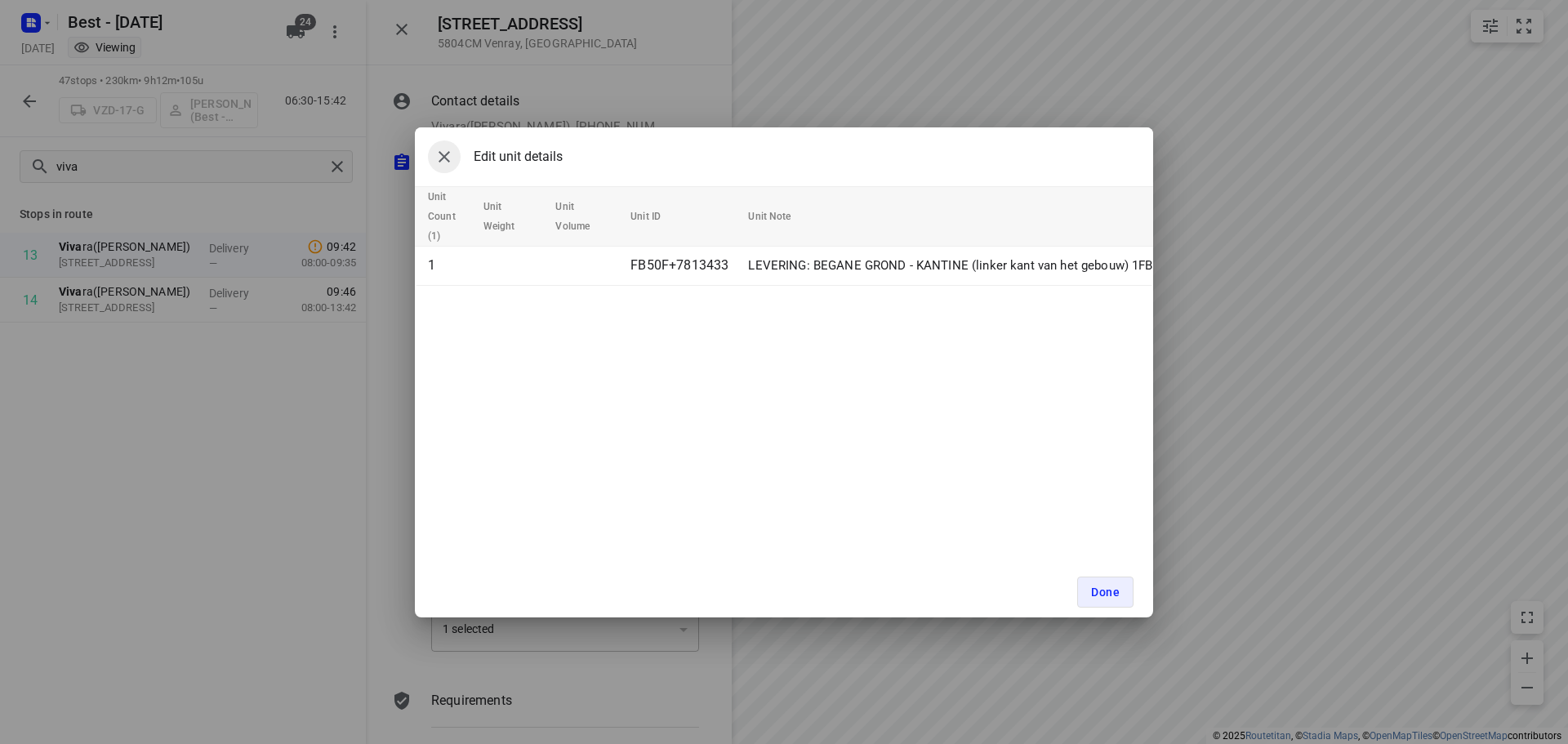
click at [442, 157] on icon "button" at bounding box center [444, 157] width 20 height 20
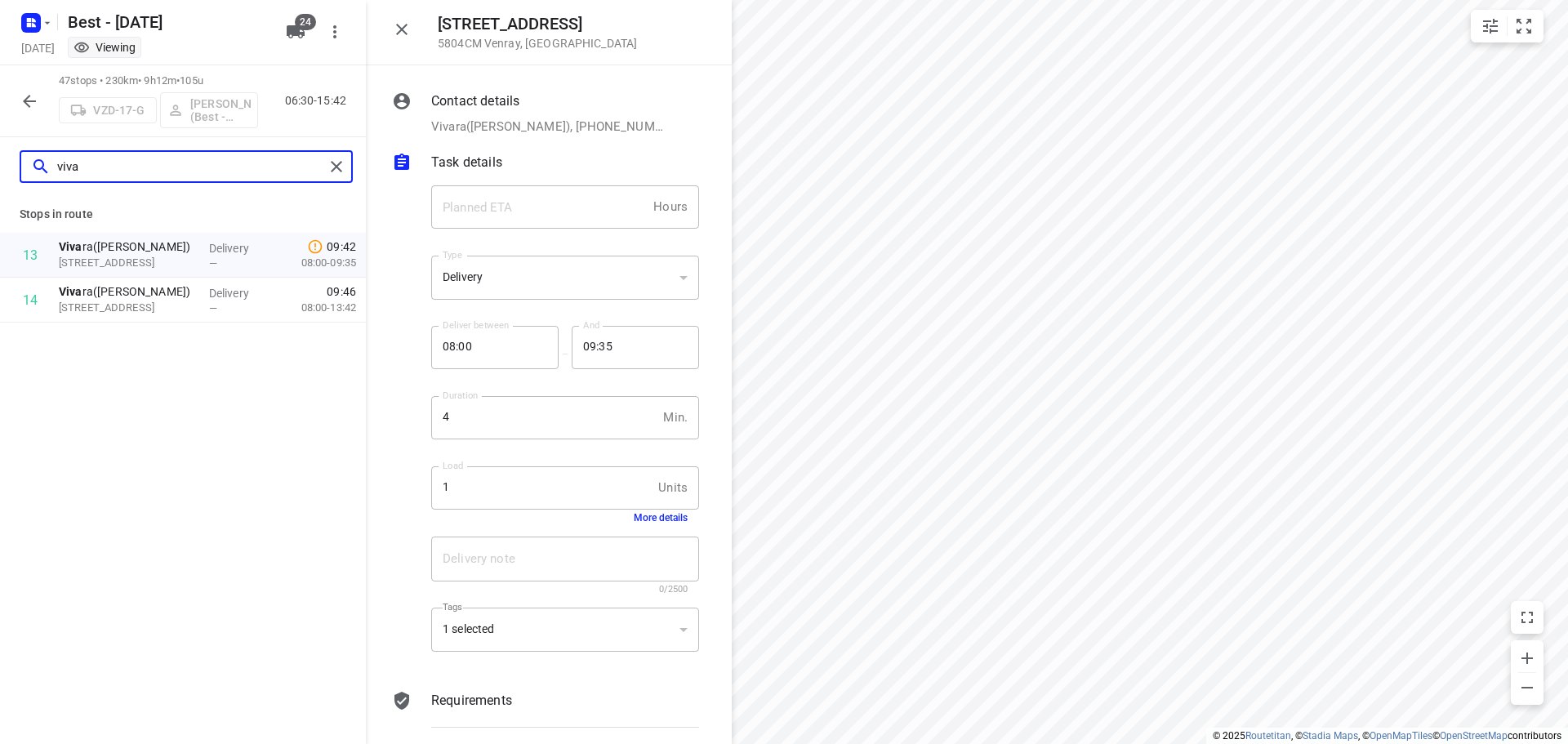
click at [186, 155] on input "viva" at bounding box center [190, 167] width 267 height 25
click at [21, 91] on icon "button" at bounding box center [29, 101] width 20 height 20
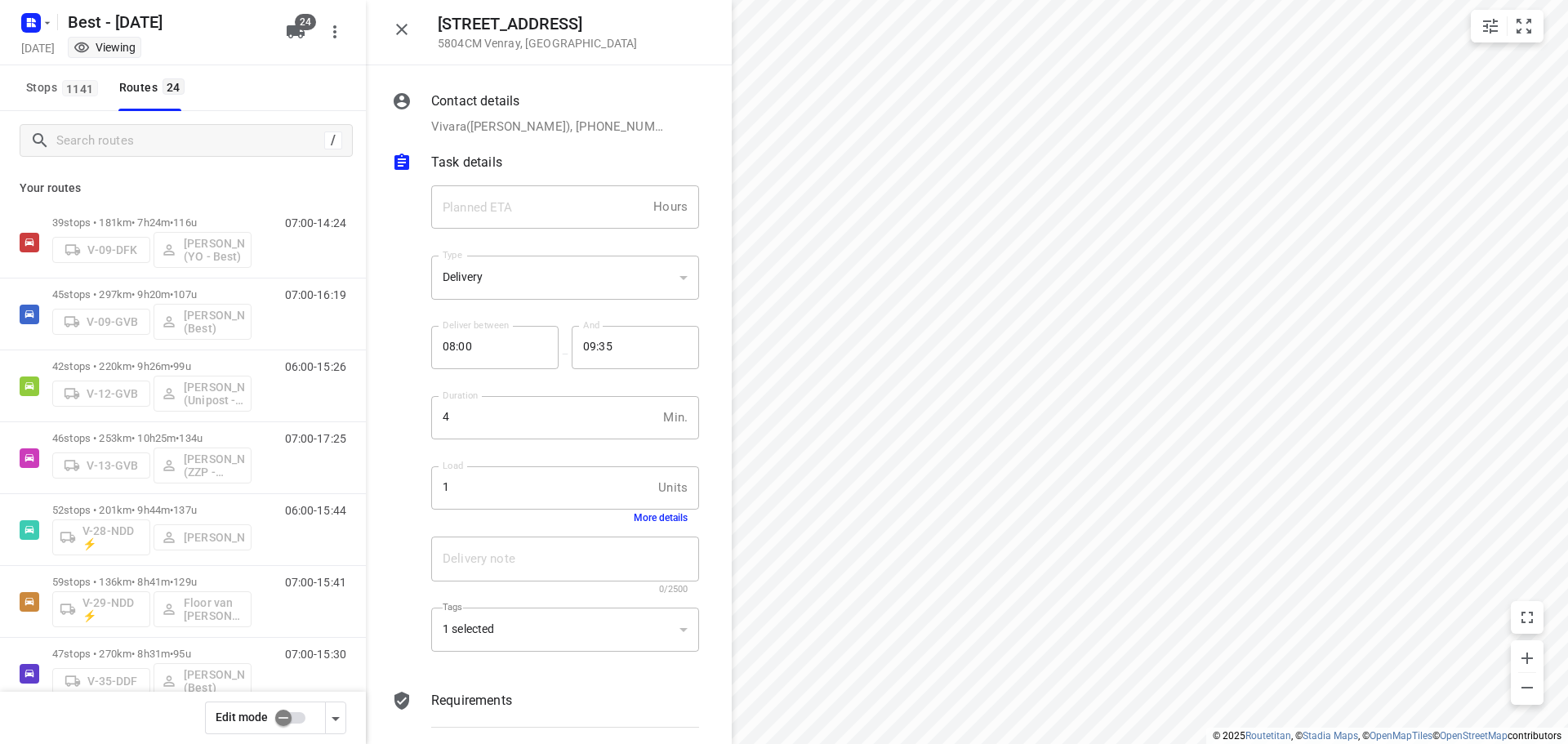
click at [94, 176] on div "Your routes 39 stops • 181km • 7h24m • 116u V-09-DFK Rik de Kok (YO - Best) 07:…" at bounding box center [183, 479] width 366 height 620
click at [120, 131] on input "Search routes" at bounding box center [205, 141] width 294 height 25
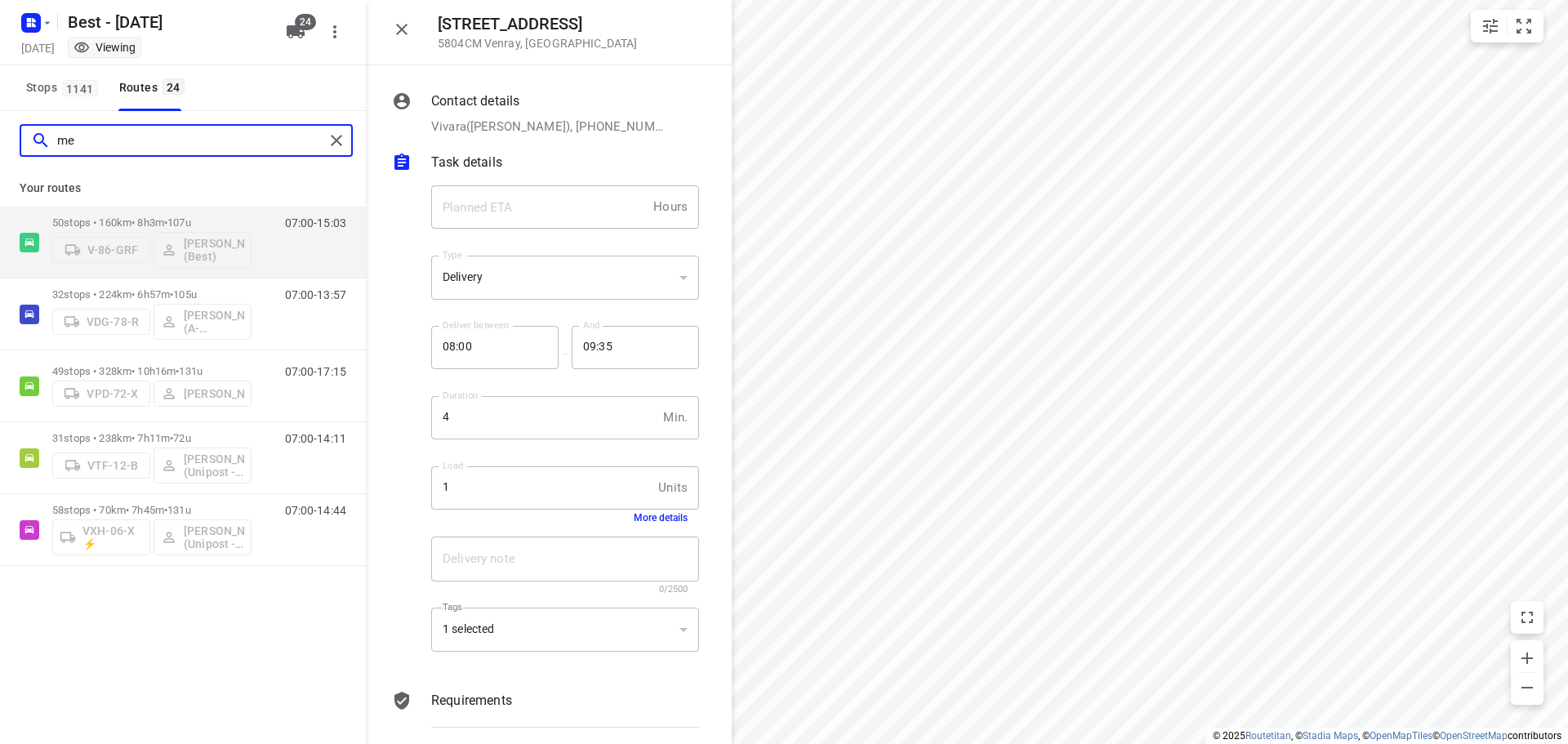
type input "m"
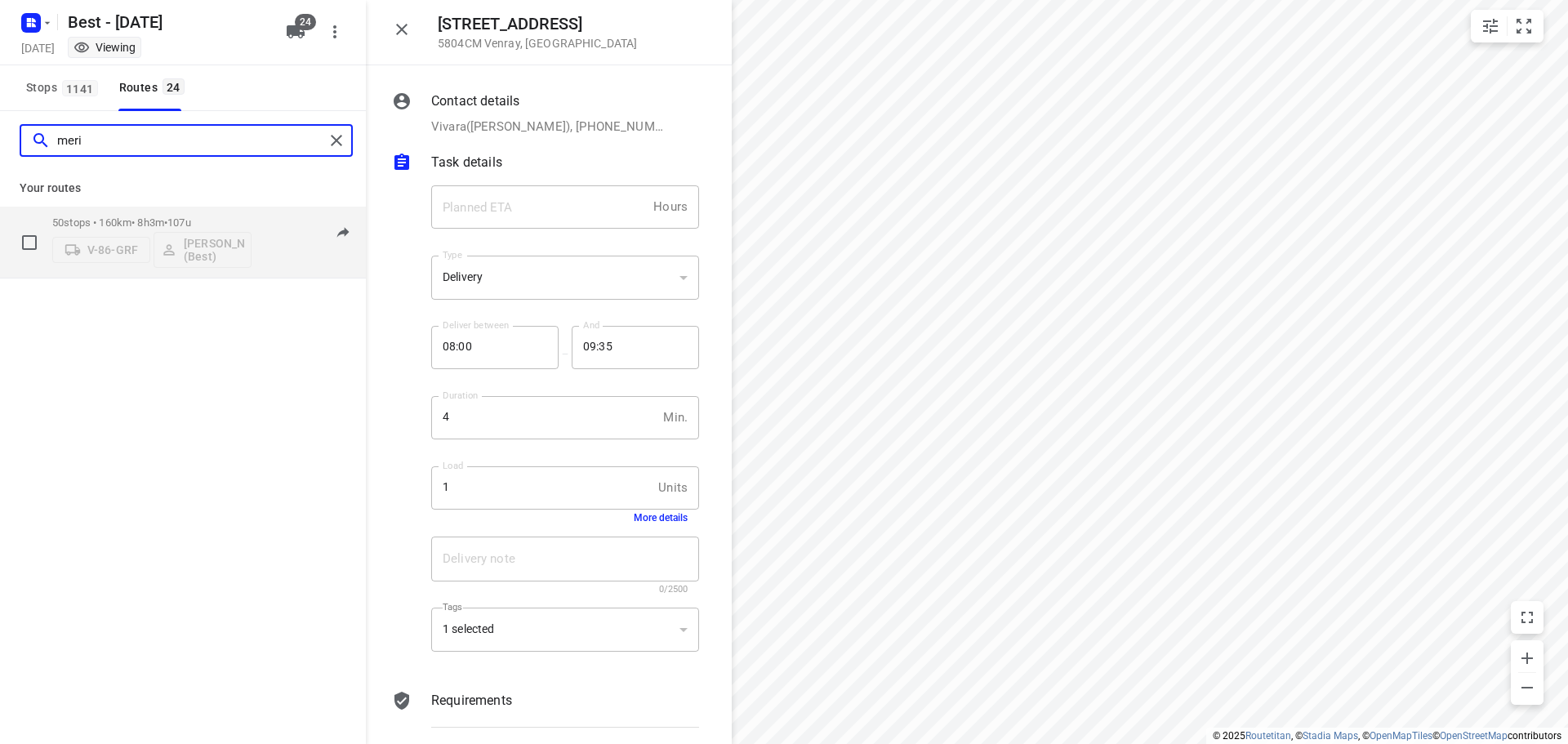
type input "meri"
click at [119, 218] on p "50 stops • 160km • 8h3m • 107u" at bounding box center [151, 223] width 199 height 12
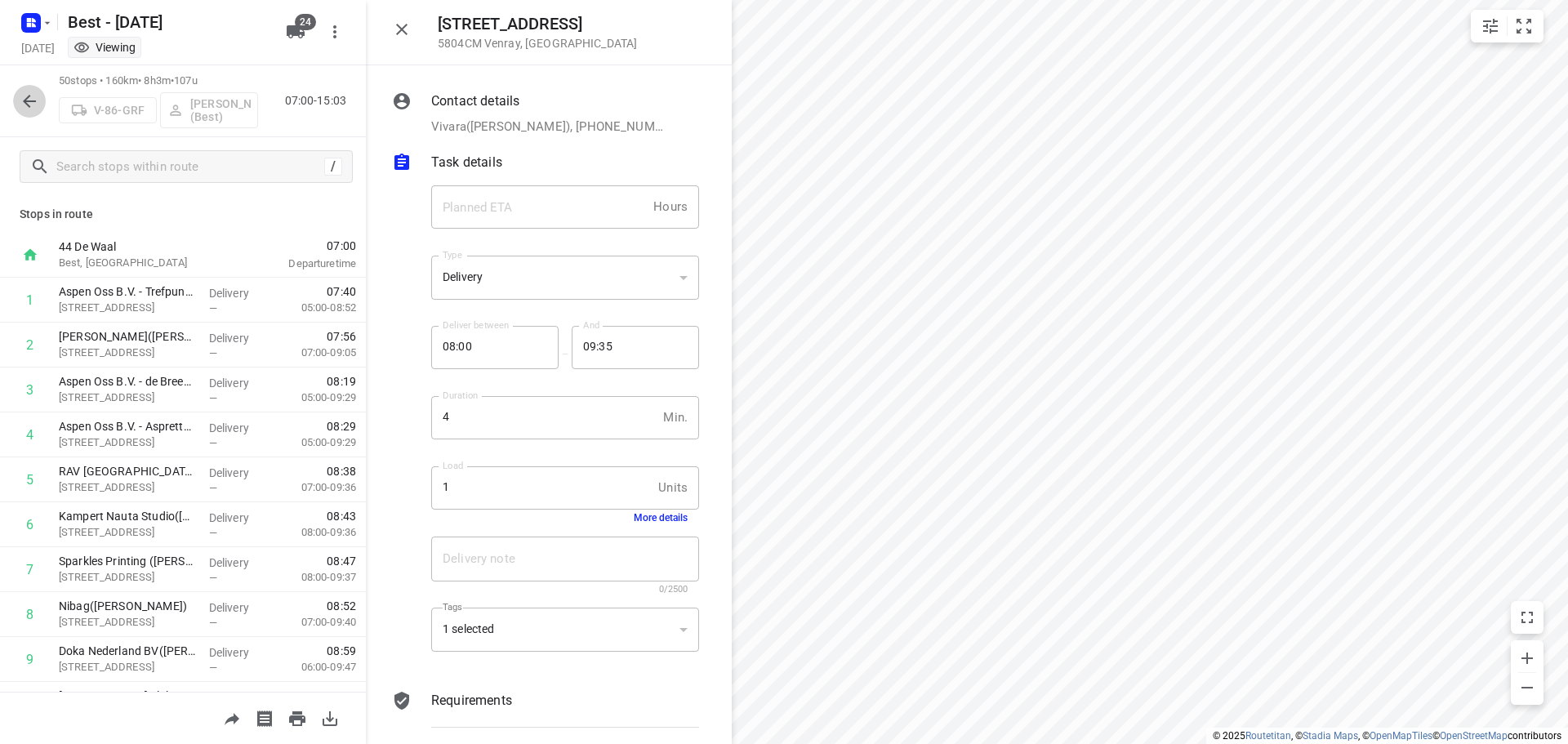
click at [26, 93] on icon "button" at bounding box center [29, 101] width 20 height 20
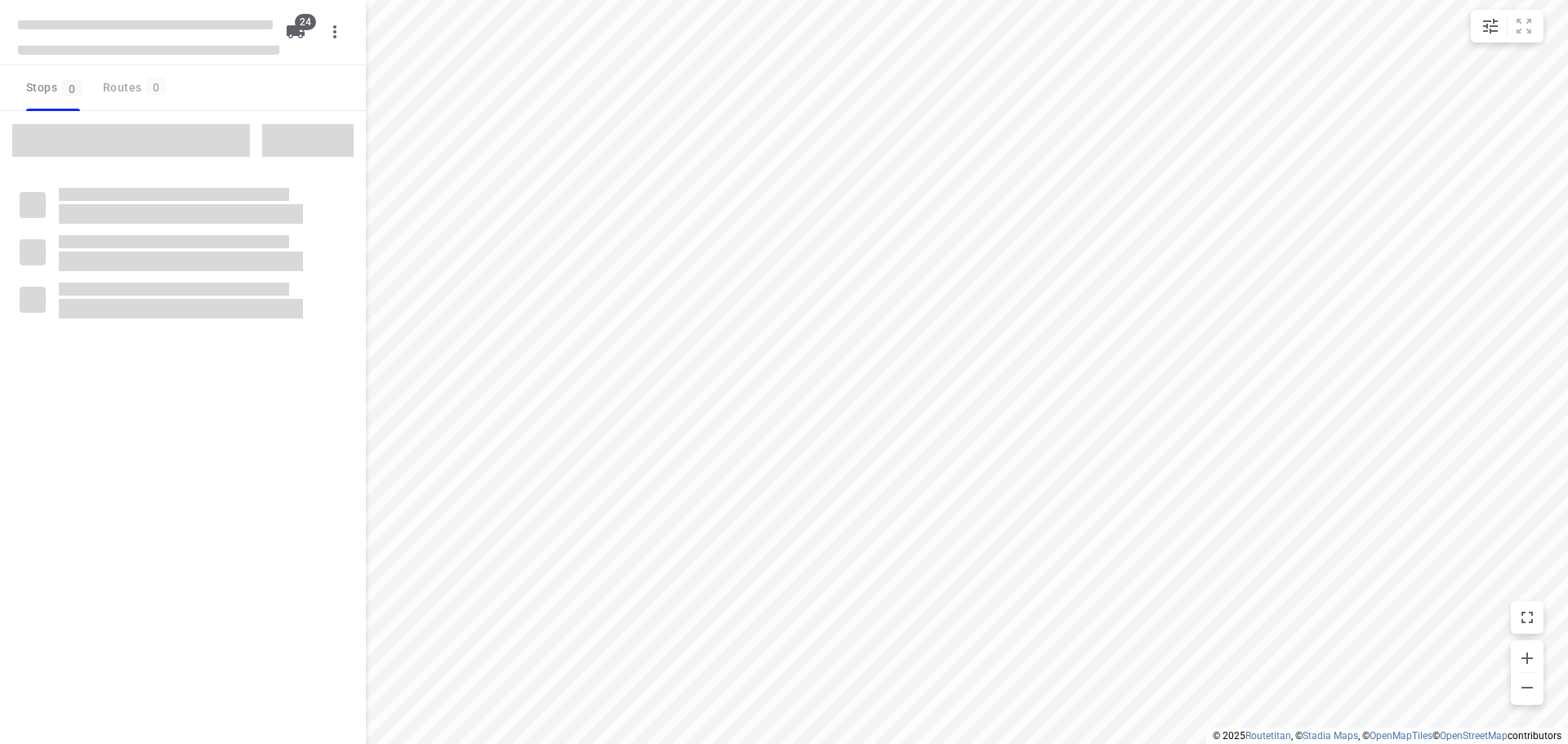
checkbox input "true"
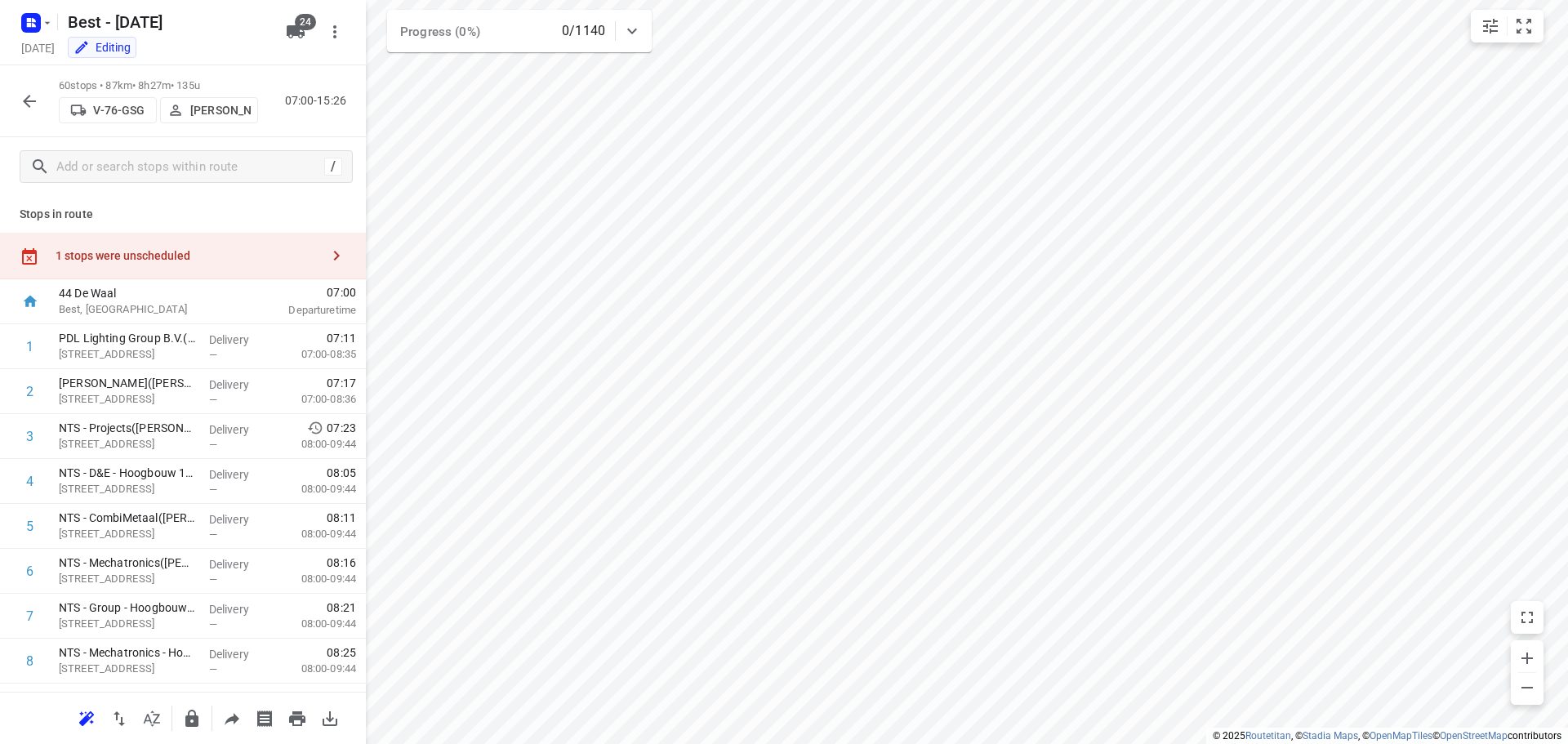
click at [245, 252] on div "1 stops were unscheduled" at bounding box center [188, 256] width 265 height 13
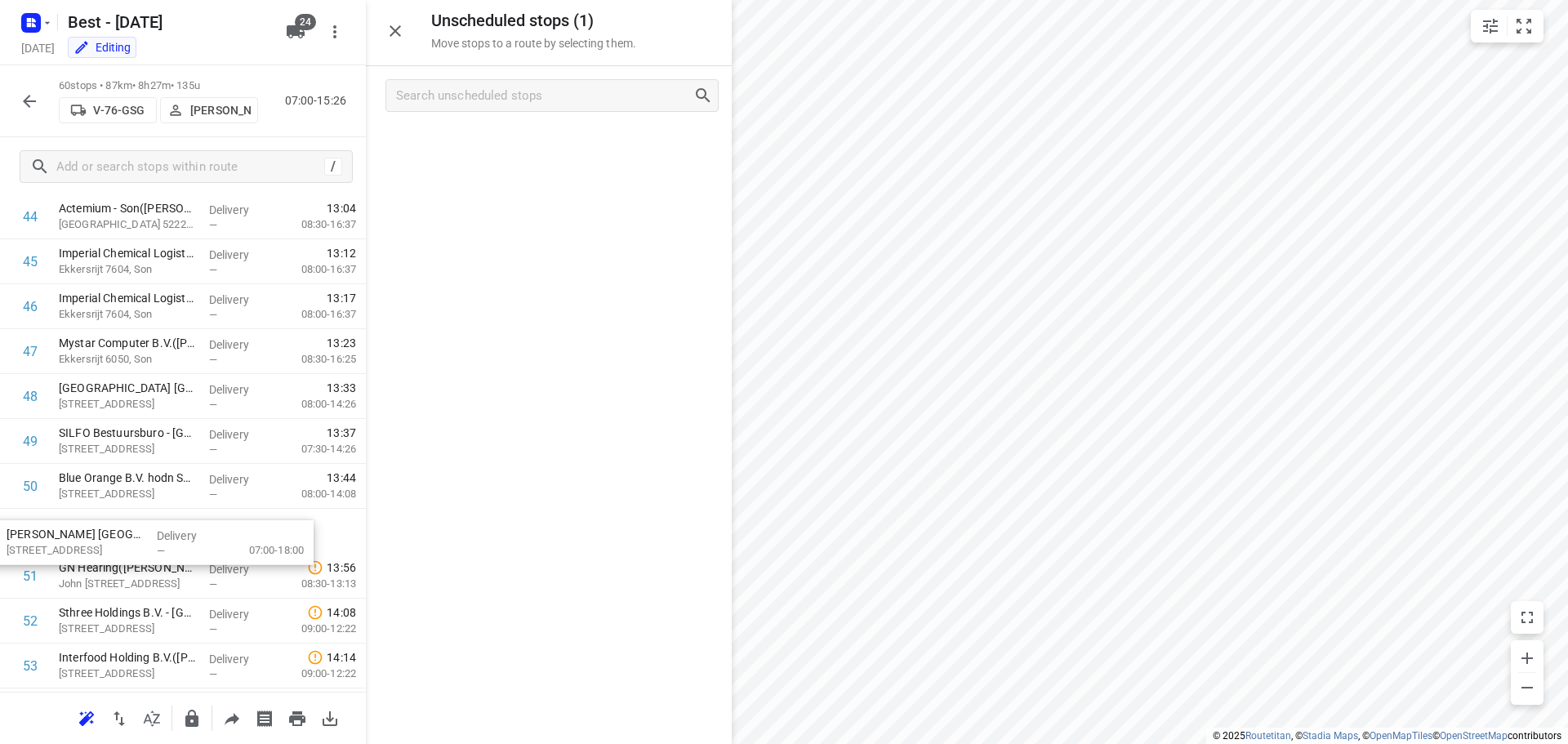
scroll to position [2062, 0]
drag, startPoint x: 480, startPoint y: 153, endPoint x: 64, endPoint y: 534, distance: 564.1
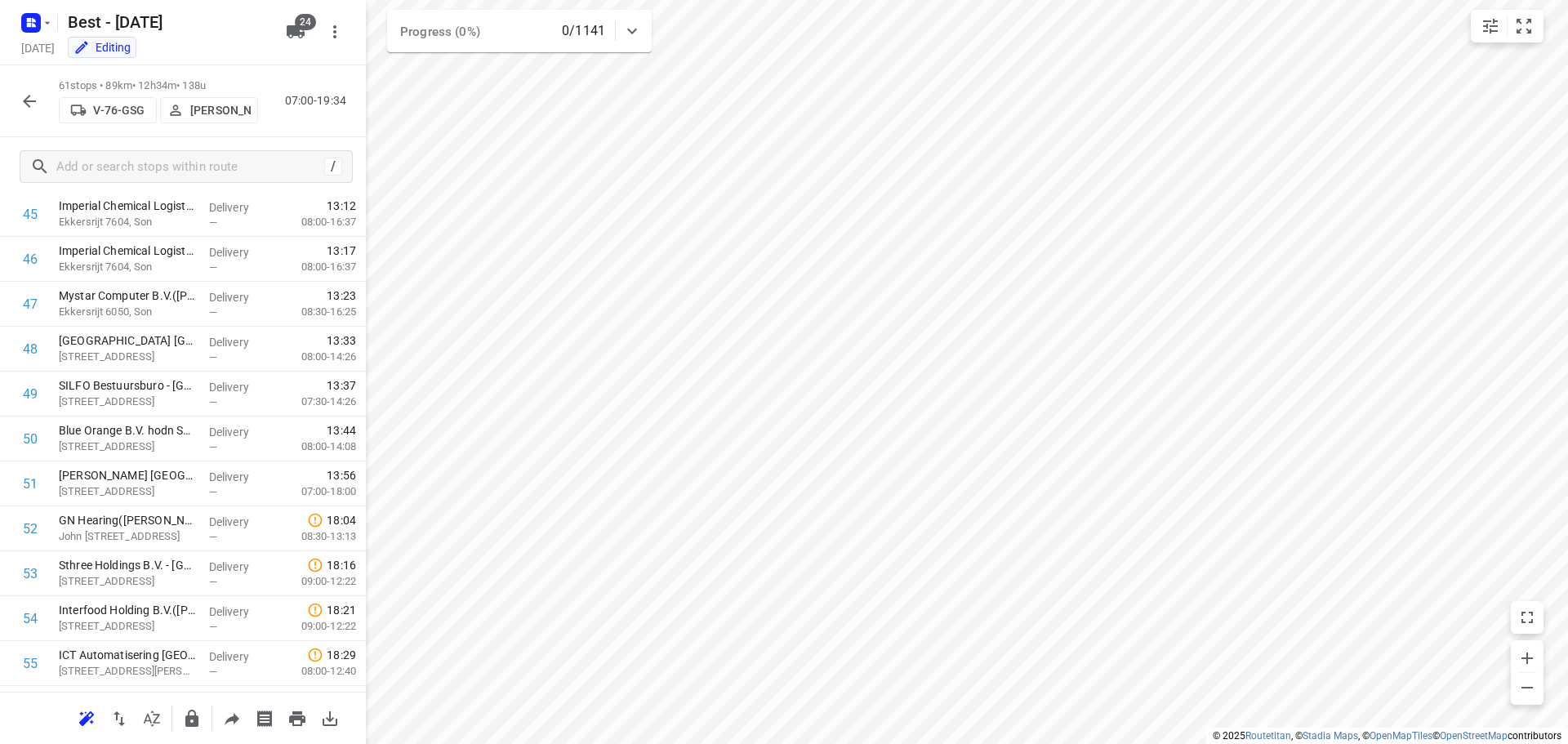
click at [27, 104] on icon "button" at bounding box center [29, 101] width 13 height 13
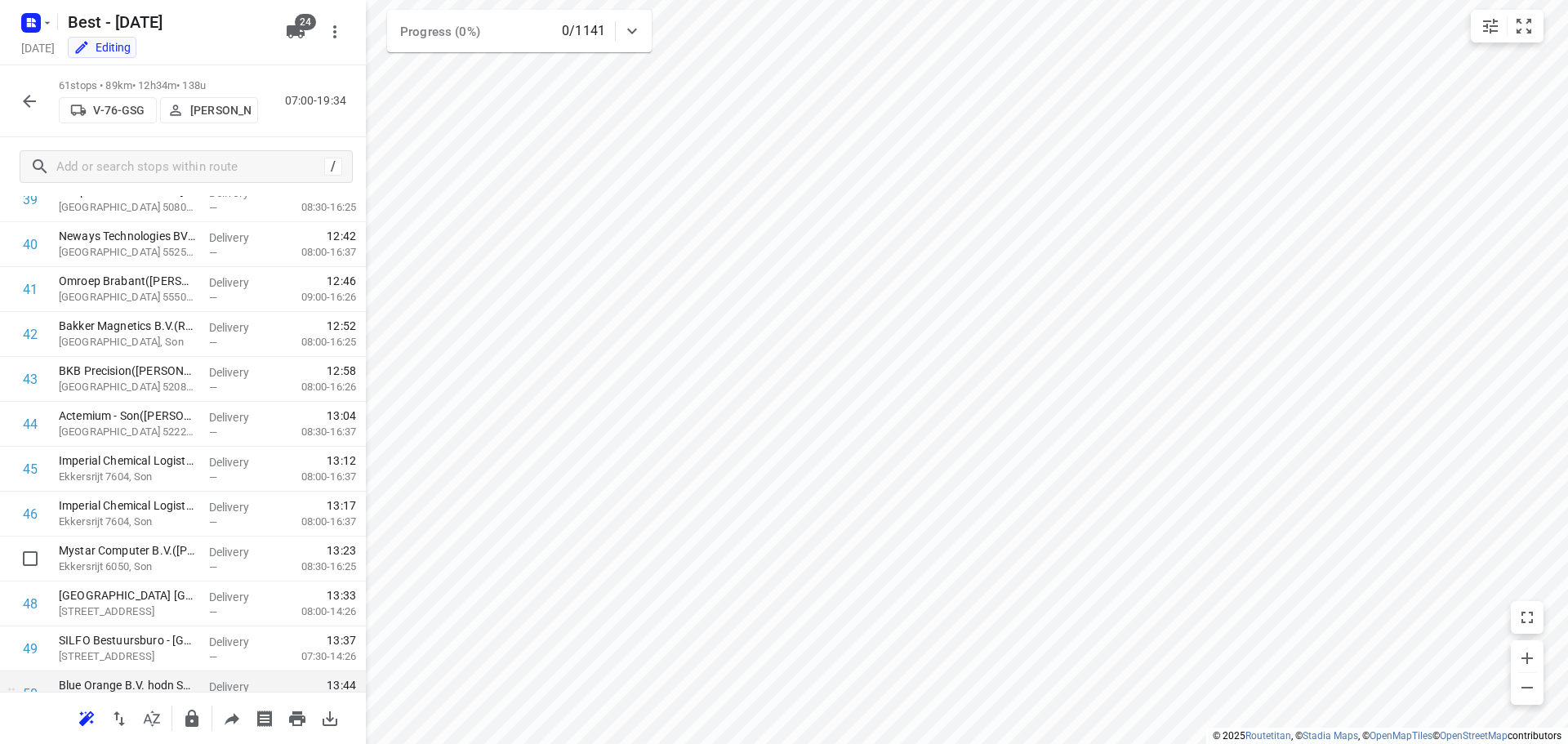
scroll to position [2126, 0]
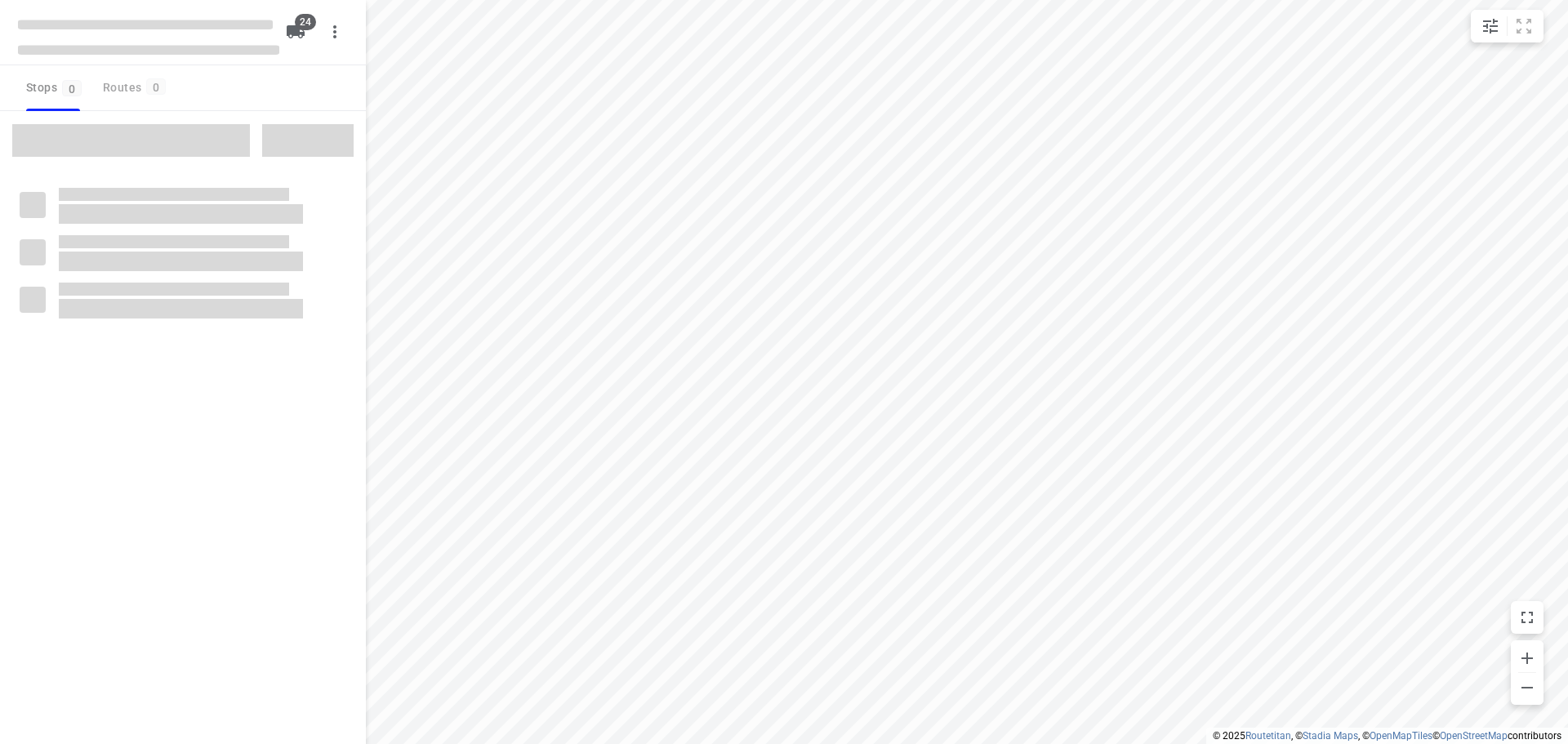
checkbox input "true"
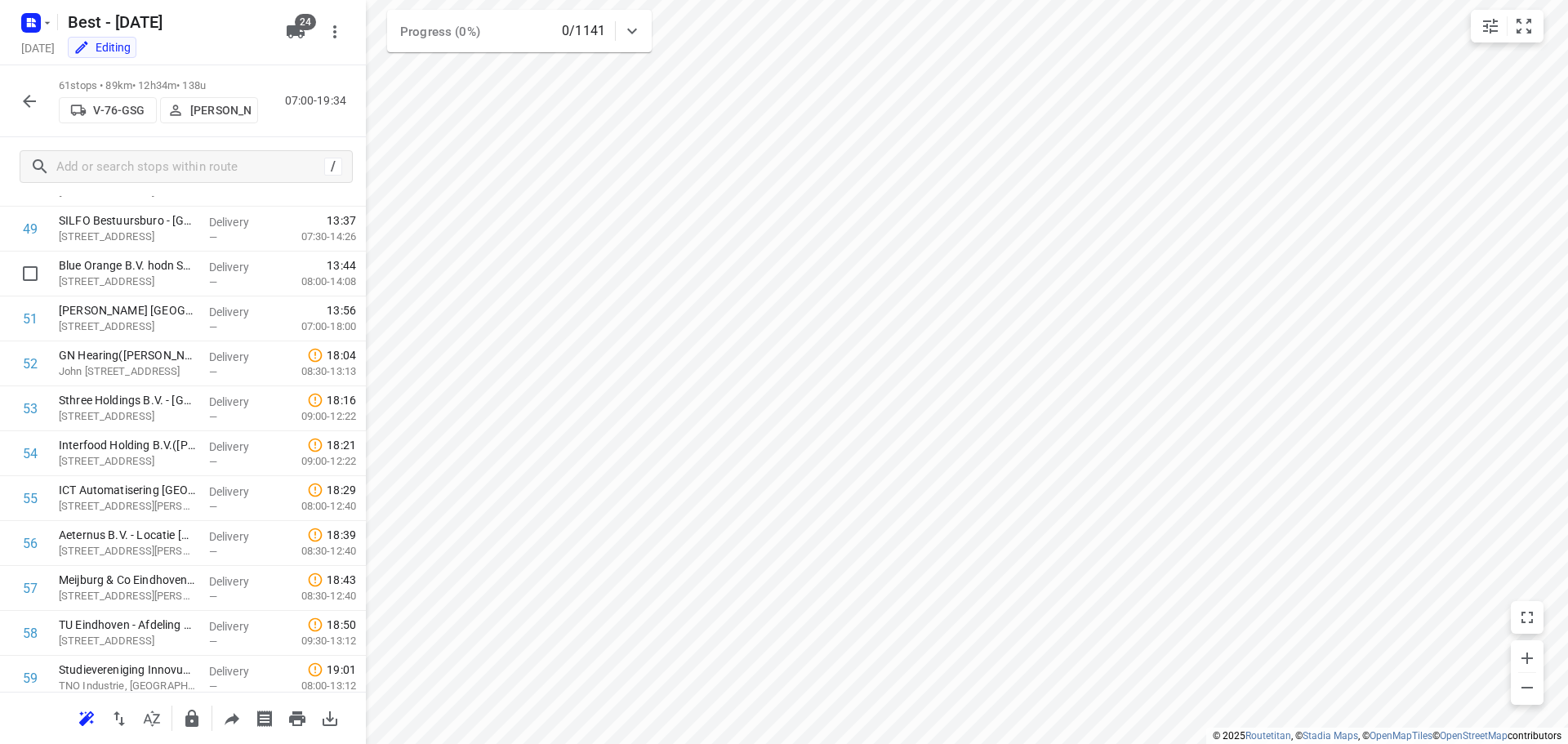
scroll to position [2287, 0]
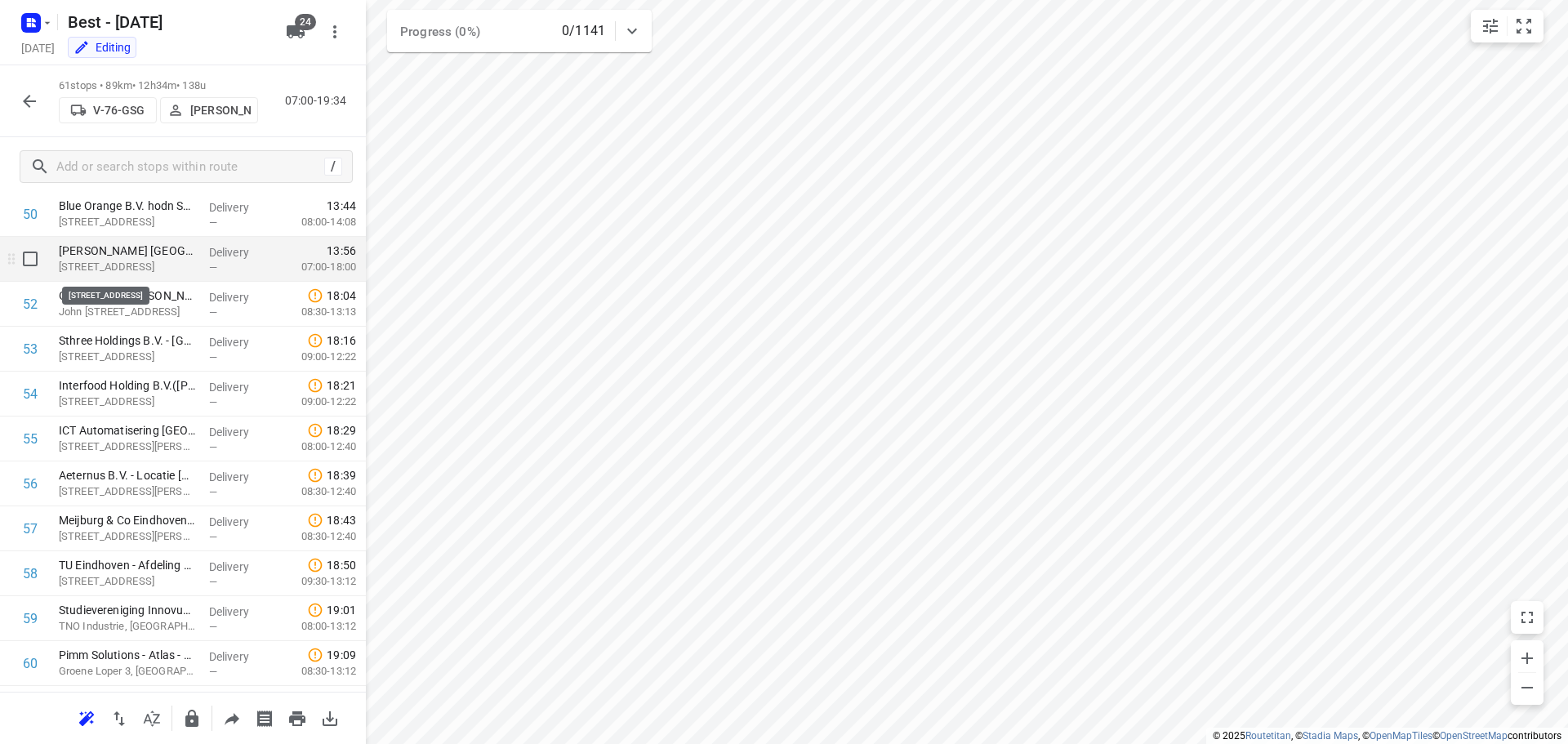
click at [173, 273] on p "[STREET_ADDRESS]" at bounding box center [127, 267] width 138 height 16
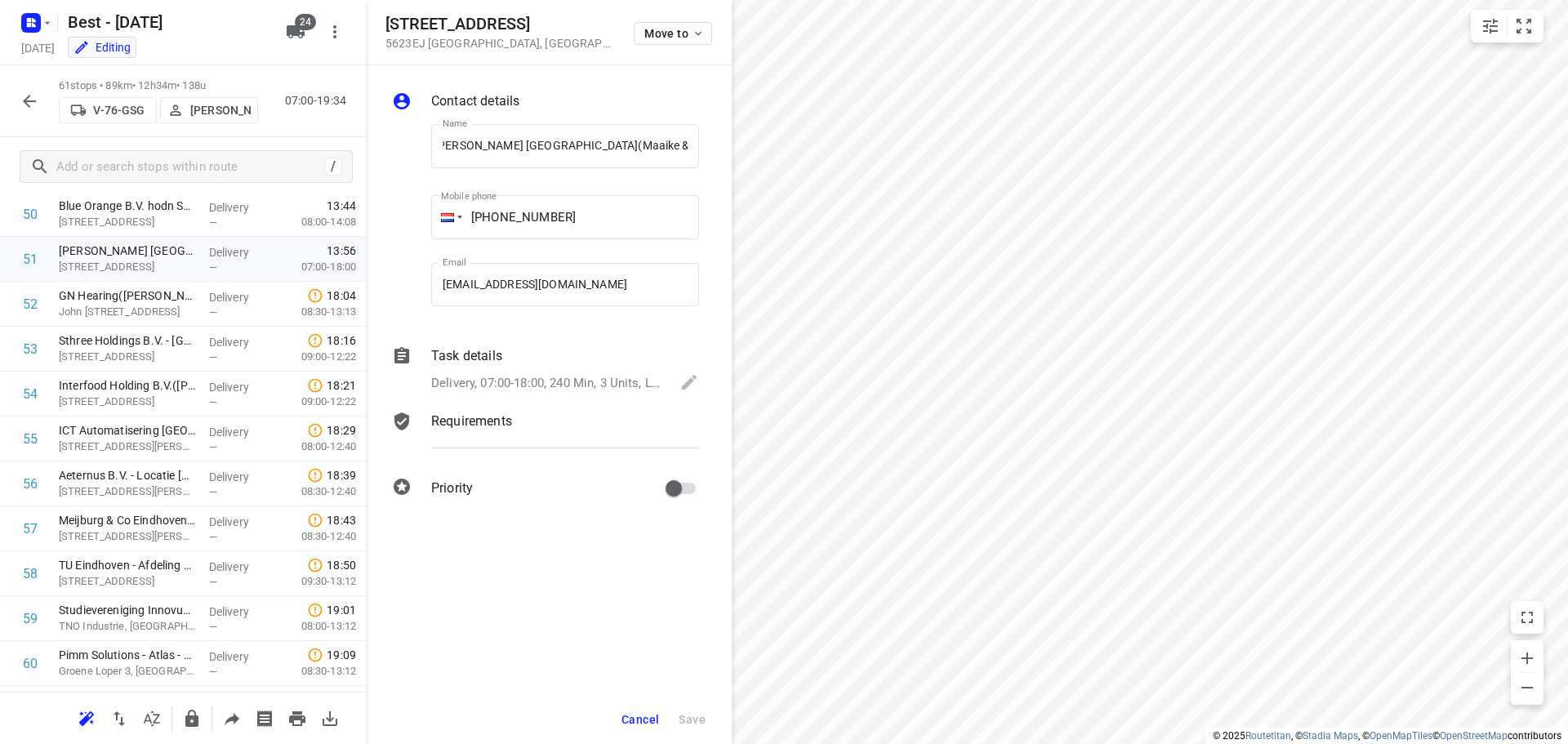
scroll to position [0, 0]
click at [570, 382] on p "Delivery, 07:00-18:00, 240 Min, 3 Units, LET OP! Zie leveroverzicht" at bounding box center [547, 384] width 233 height 19
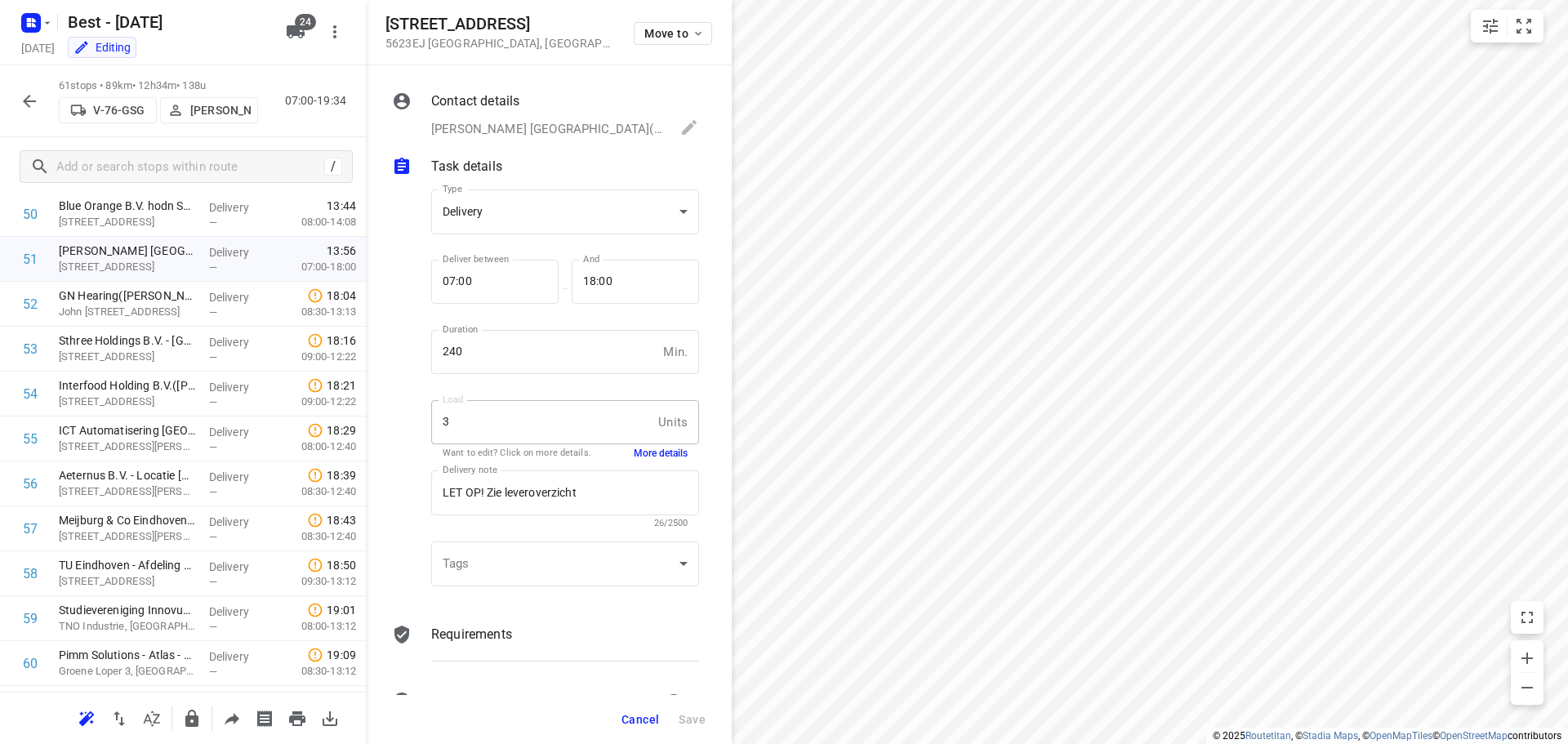
click at [637, 456] on button "More details" at bounding box center [660, 454] width 54 height 14
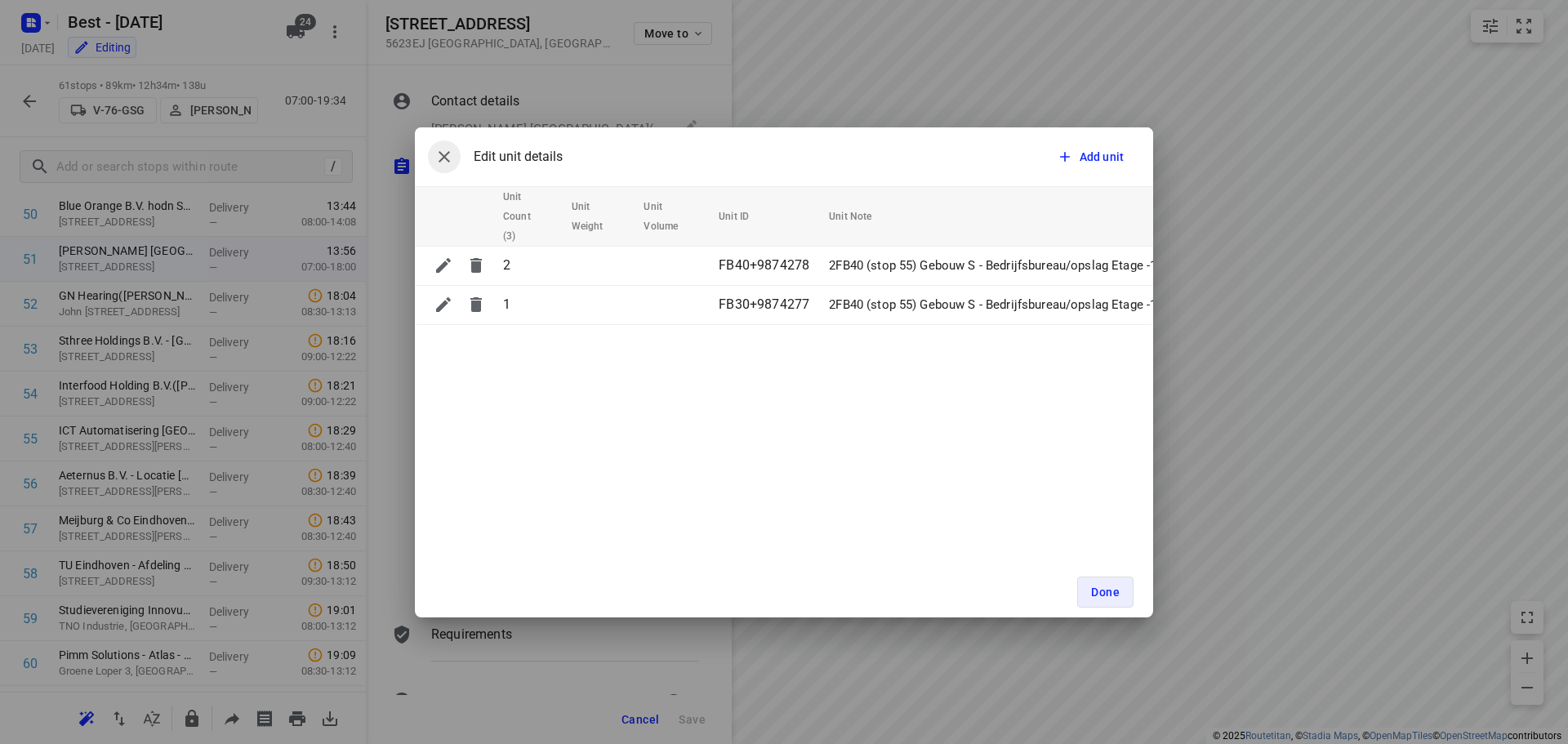
click at [450, 150] on icon "button" at bounding box center [444, 157] width 20 height 20
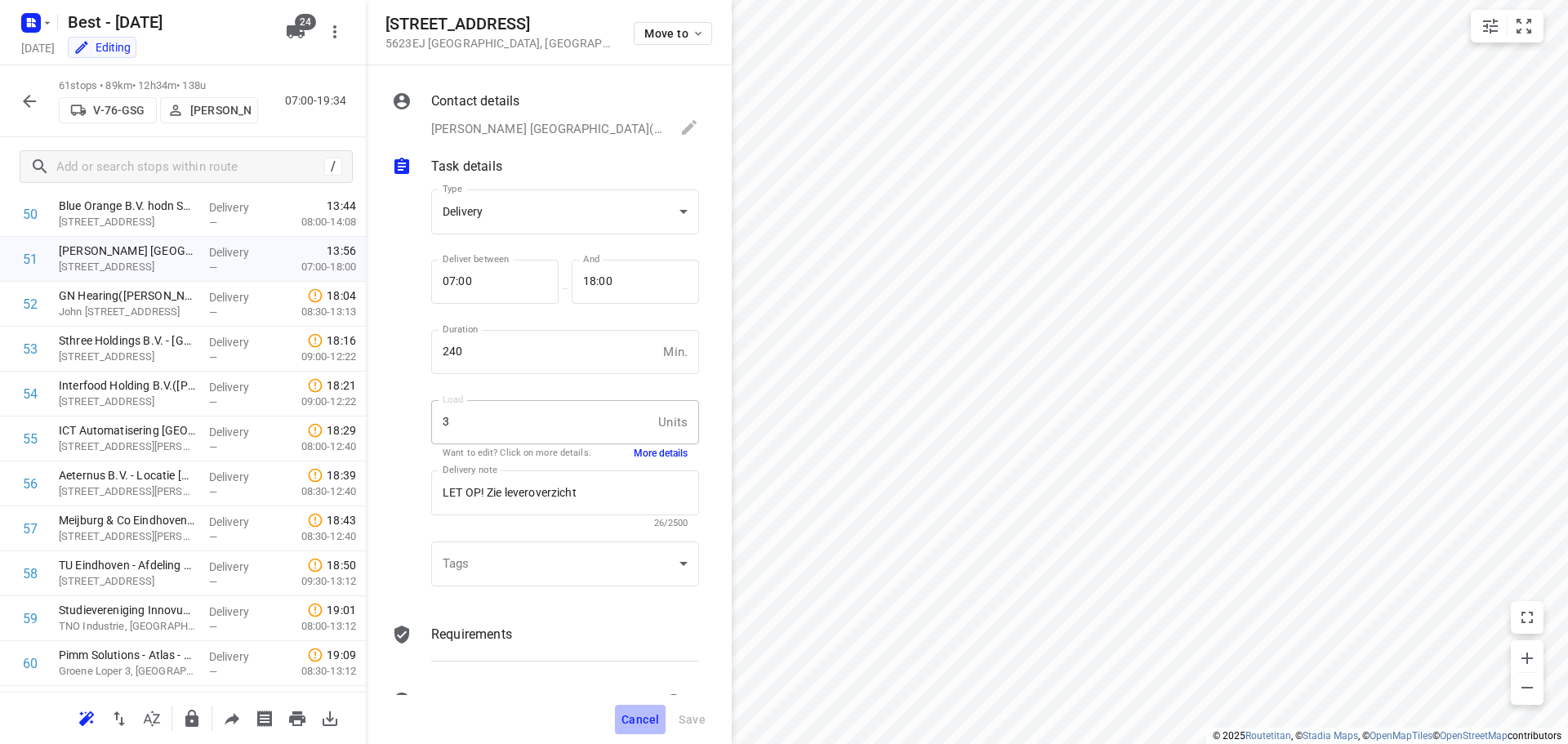
click at [625, 719] on span "Cancel" at bounding box center [640, 719] width 38 height 13
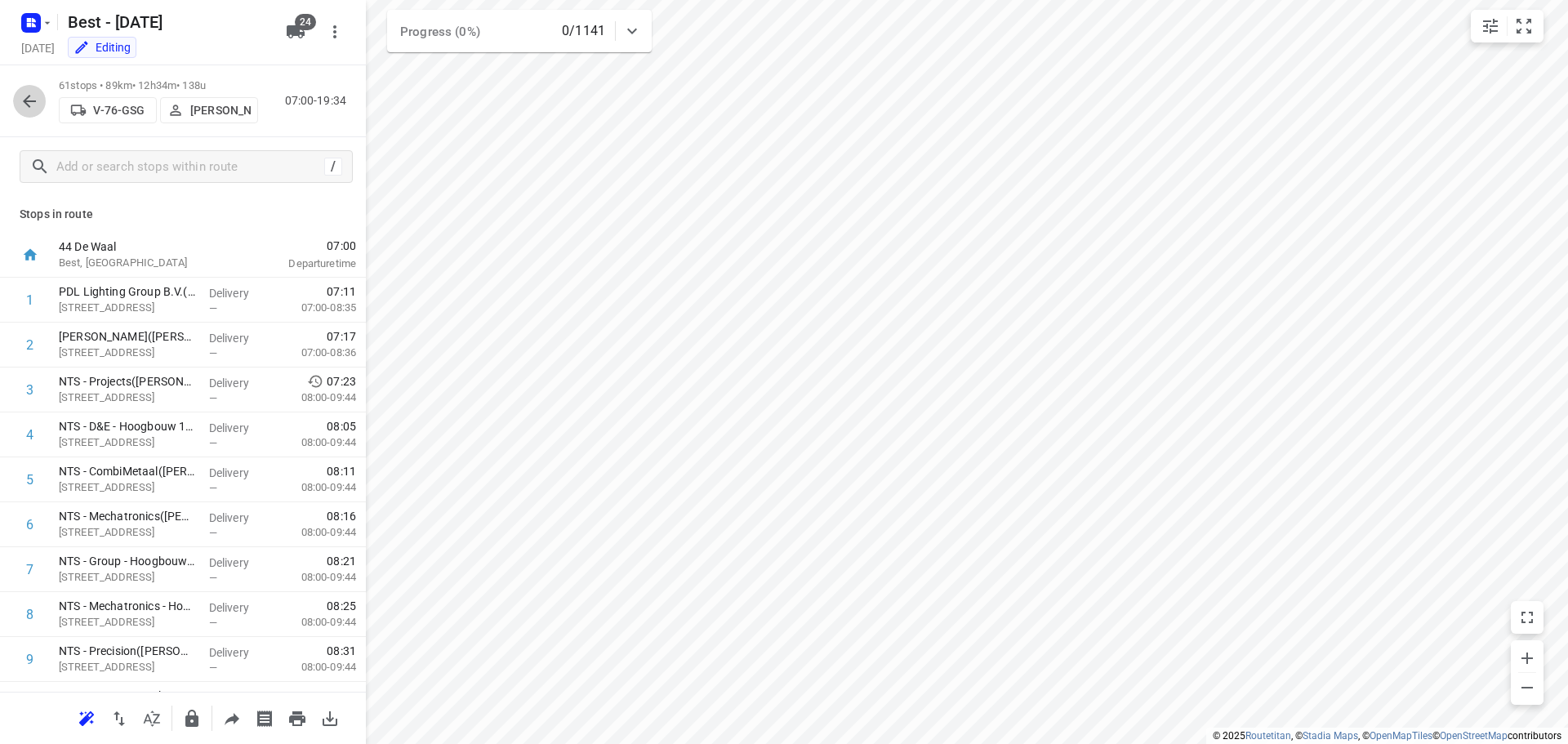
click at [26, 106] on icon "button" at bounding box center [29, 101] width 20 height 20
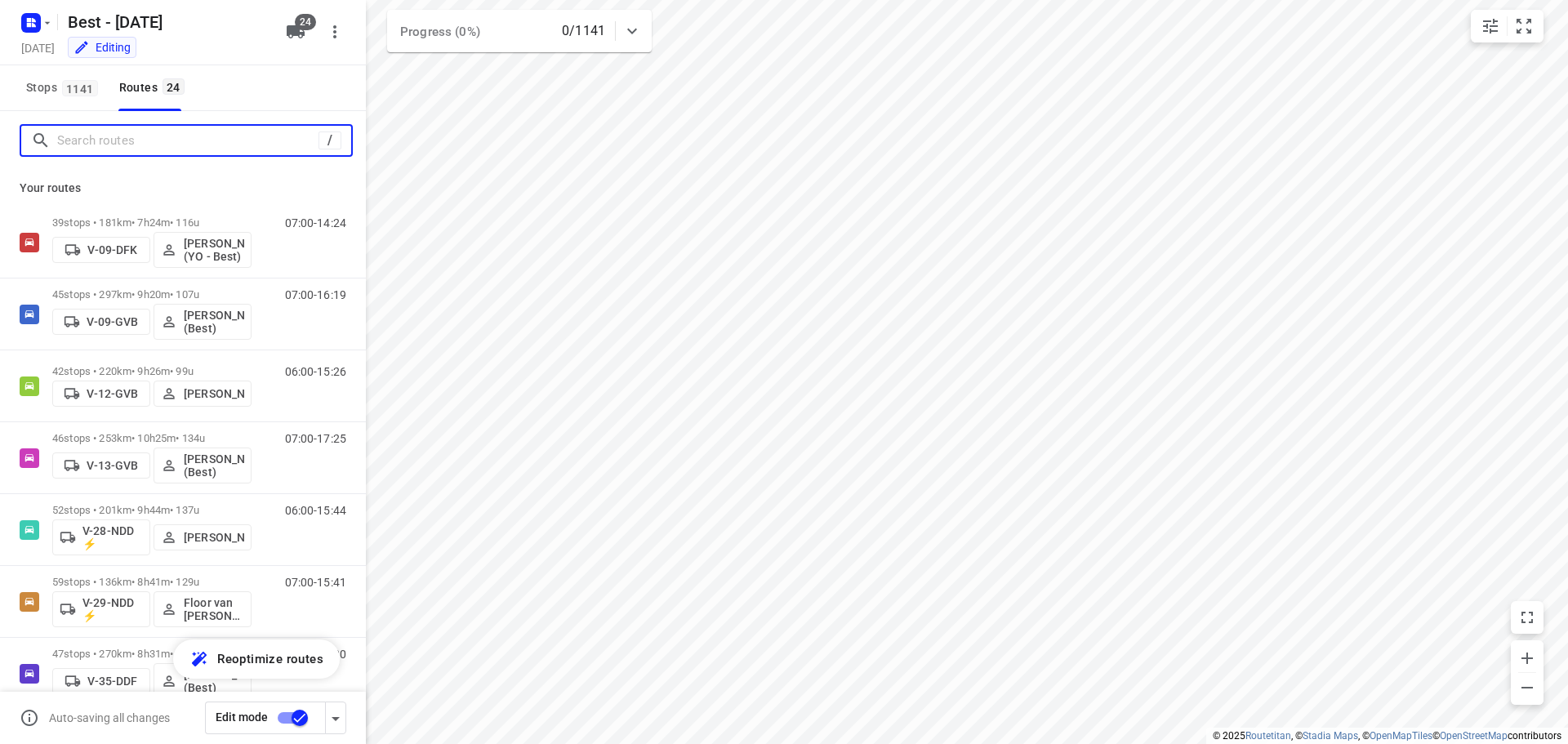
click at [266, 145] on input "Search routes" at bounding box center [188, 141] width 261 height 25
click at [143, 140] on input "Search routes" at bounding box center [205, 141] width 294 height 25
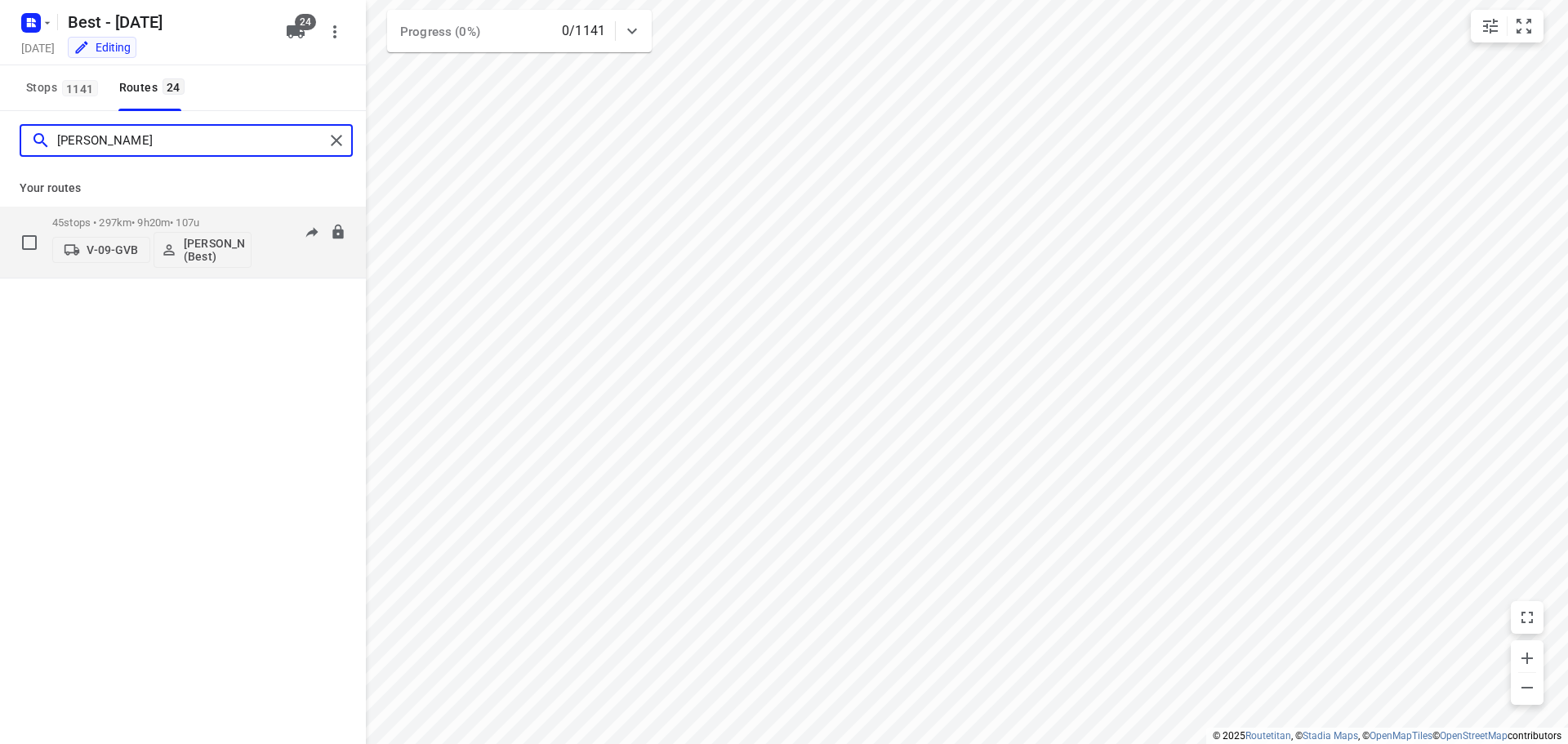
type input "[PERSON_NAME]"
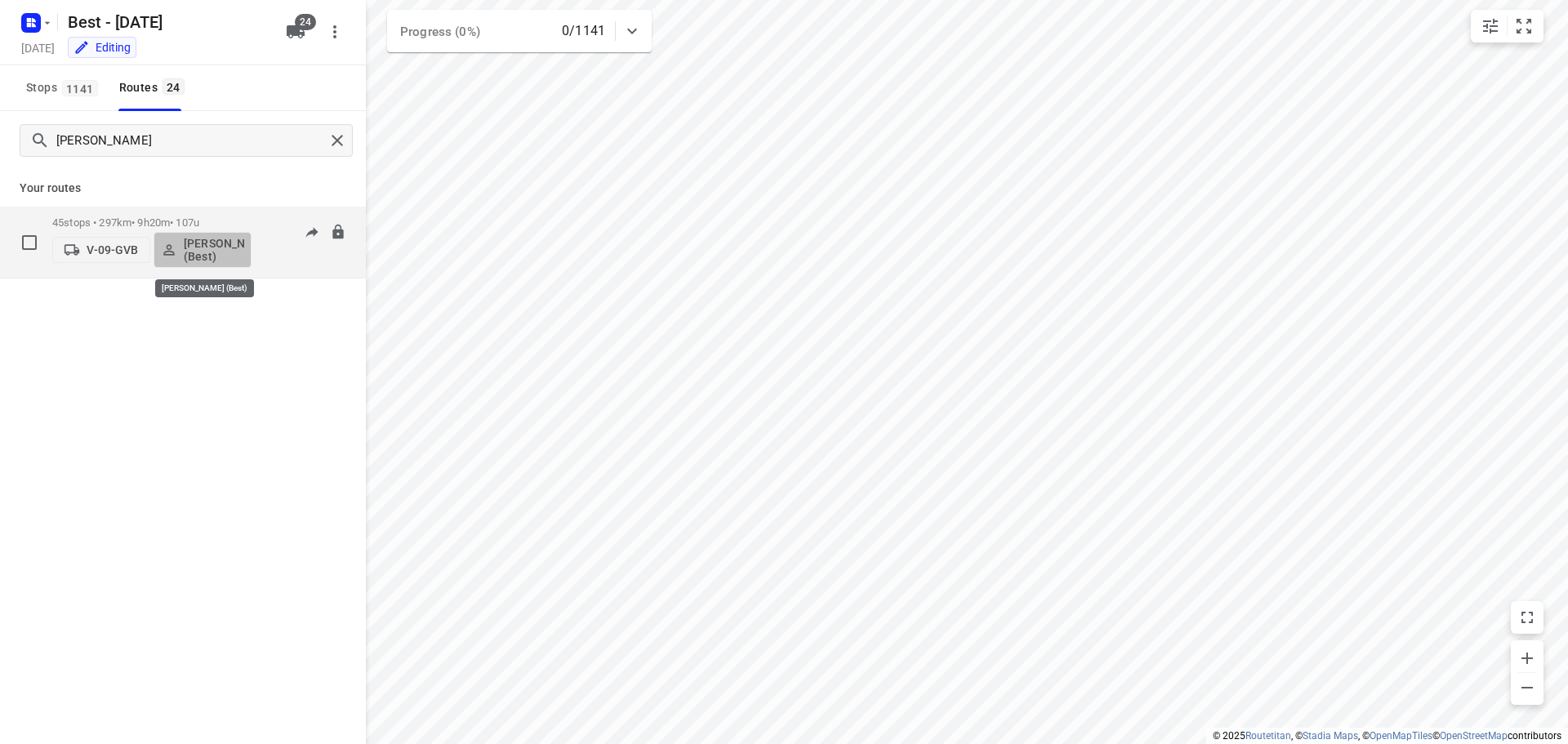
click at [202, 263] on button "[PERSON_NAME] (Best)" at bounding box center [203, 250] width 98 height 36
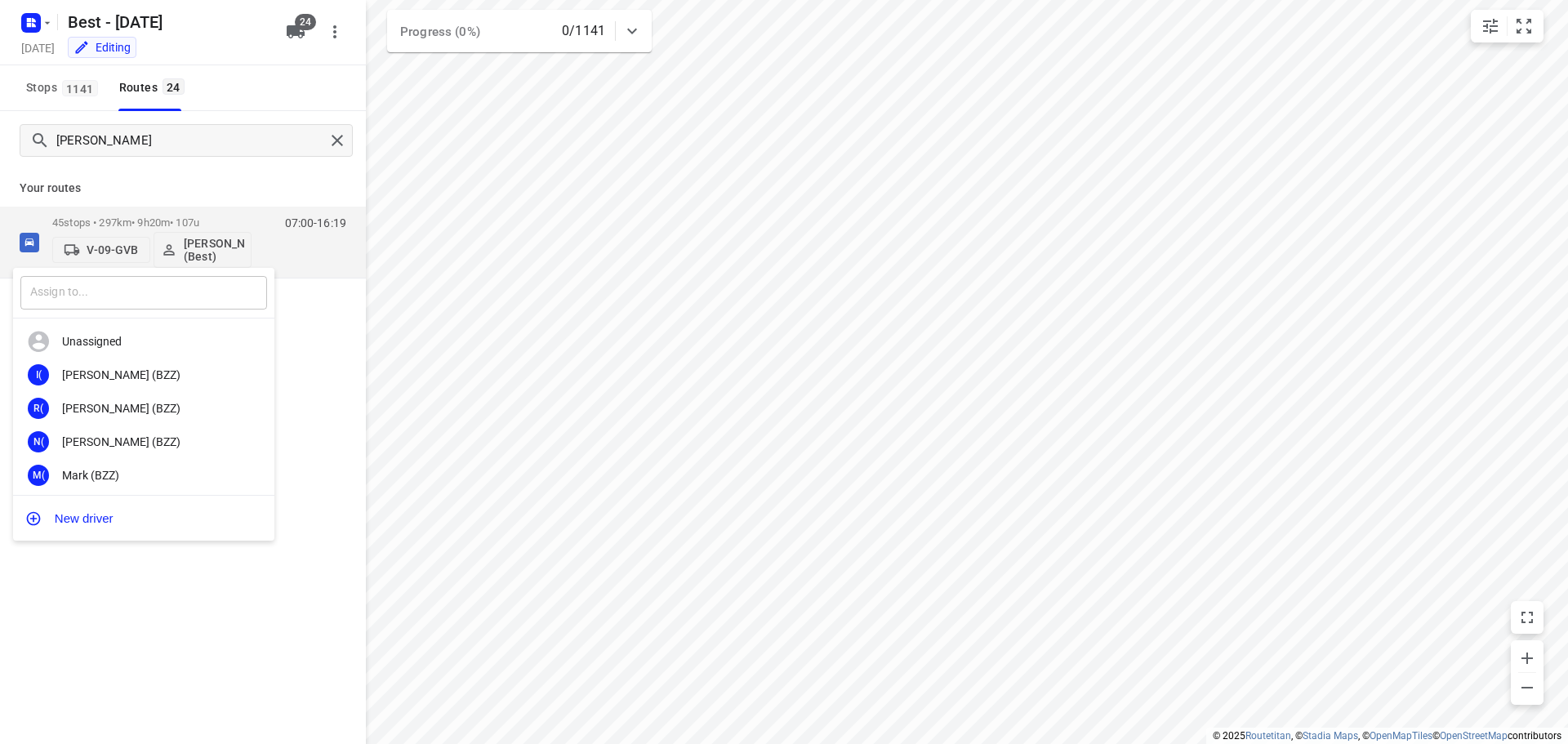
click at [156, 288] on input "text" at bounding box center [144, 293] width 247 height 34
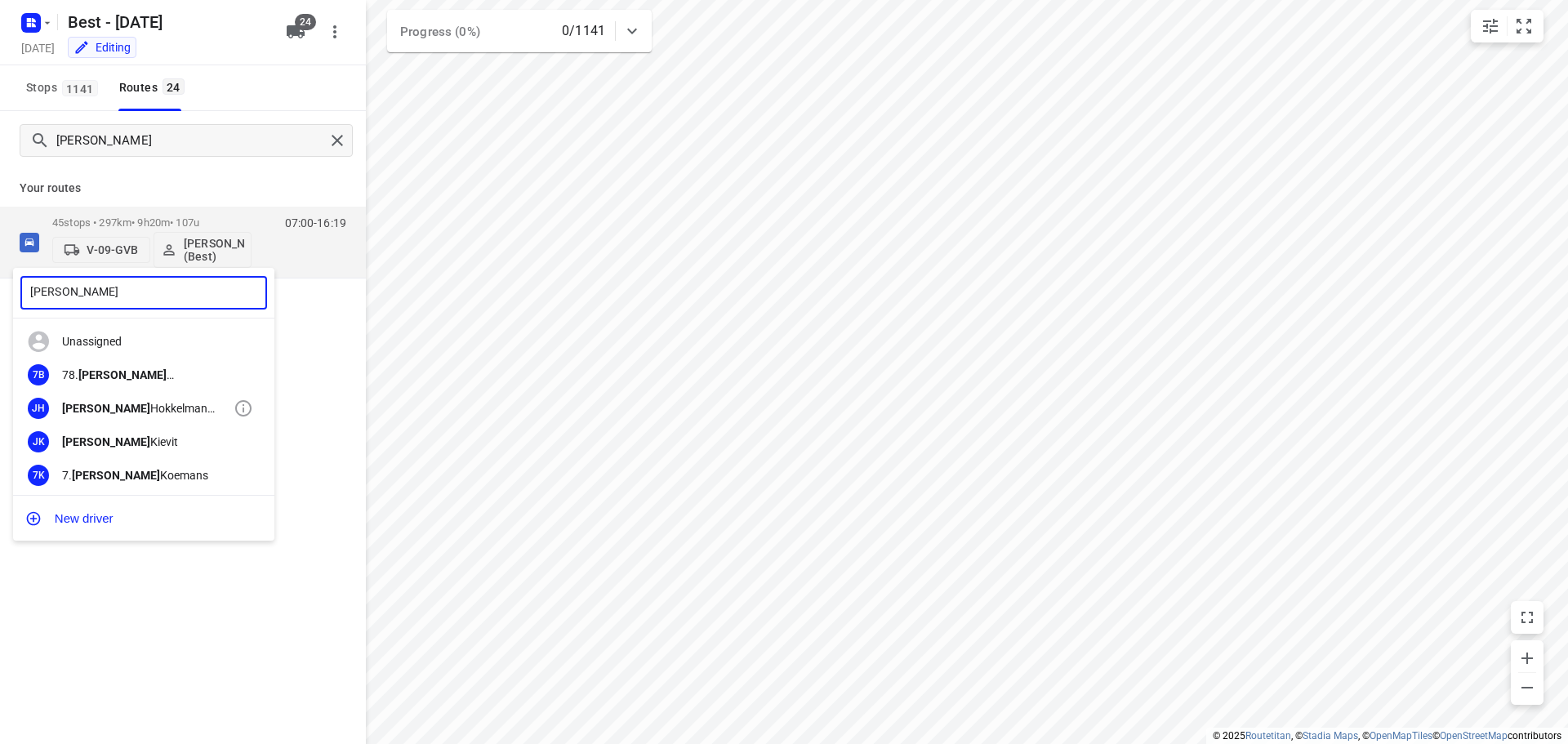
type input "[PERSON_NAME]"
drag, startPoint x: 184, startPoint y: 420, endPoint x: 1425, endPoint y: 314, distance: 1245.5
click at [183, 420] on div "JH Jesse Hokkelman (ZZP - Best)" at bounding box center [143, 408] width 261 height 34
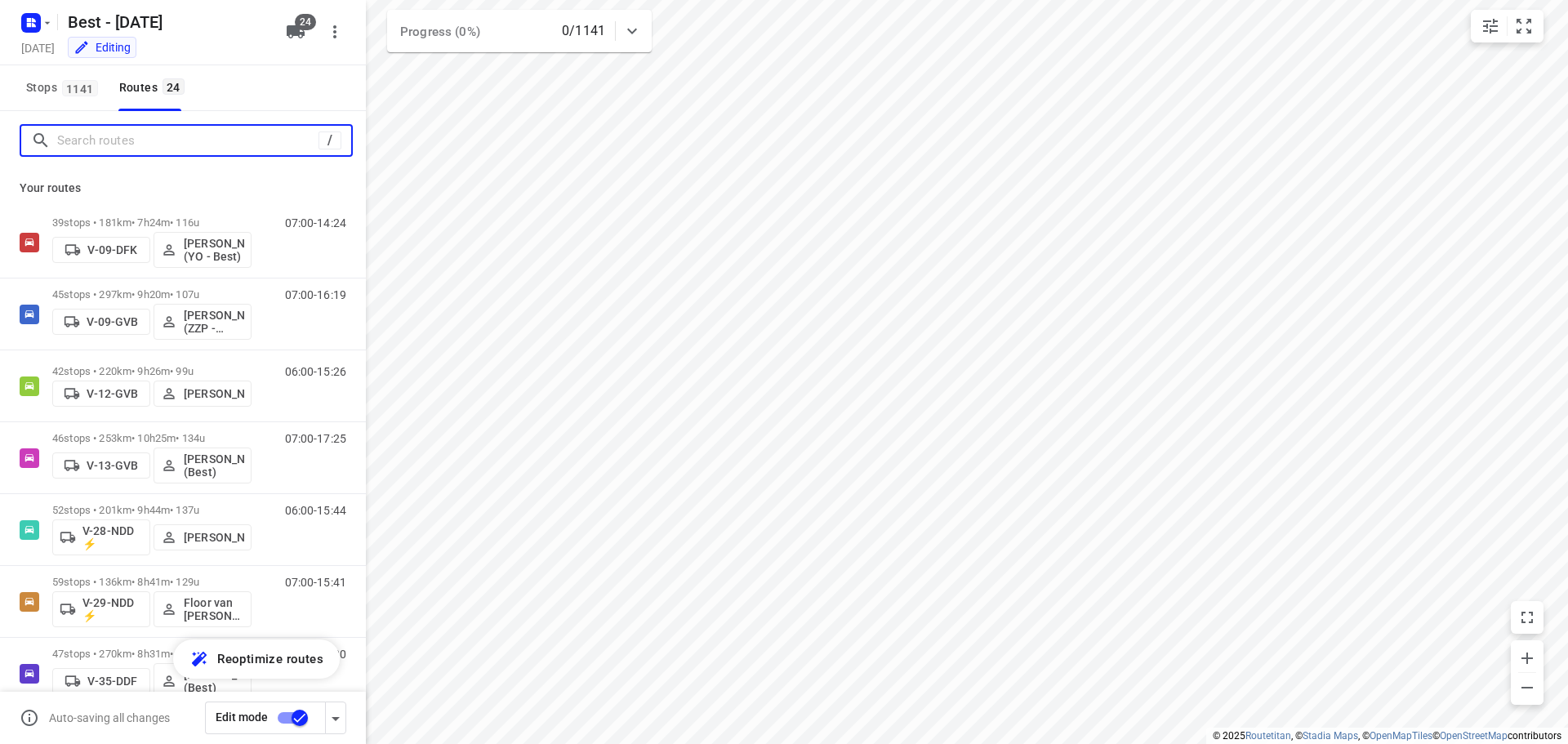
click at [107, 147] on input "Search routes" at bounding box center [188, 141] width 261 height 25
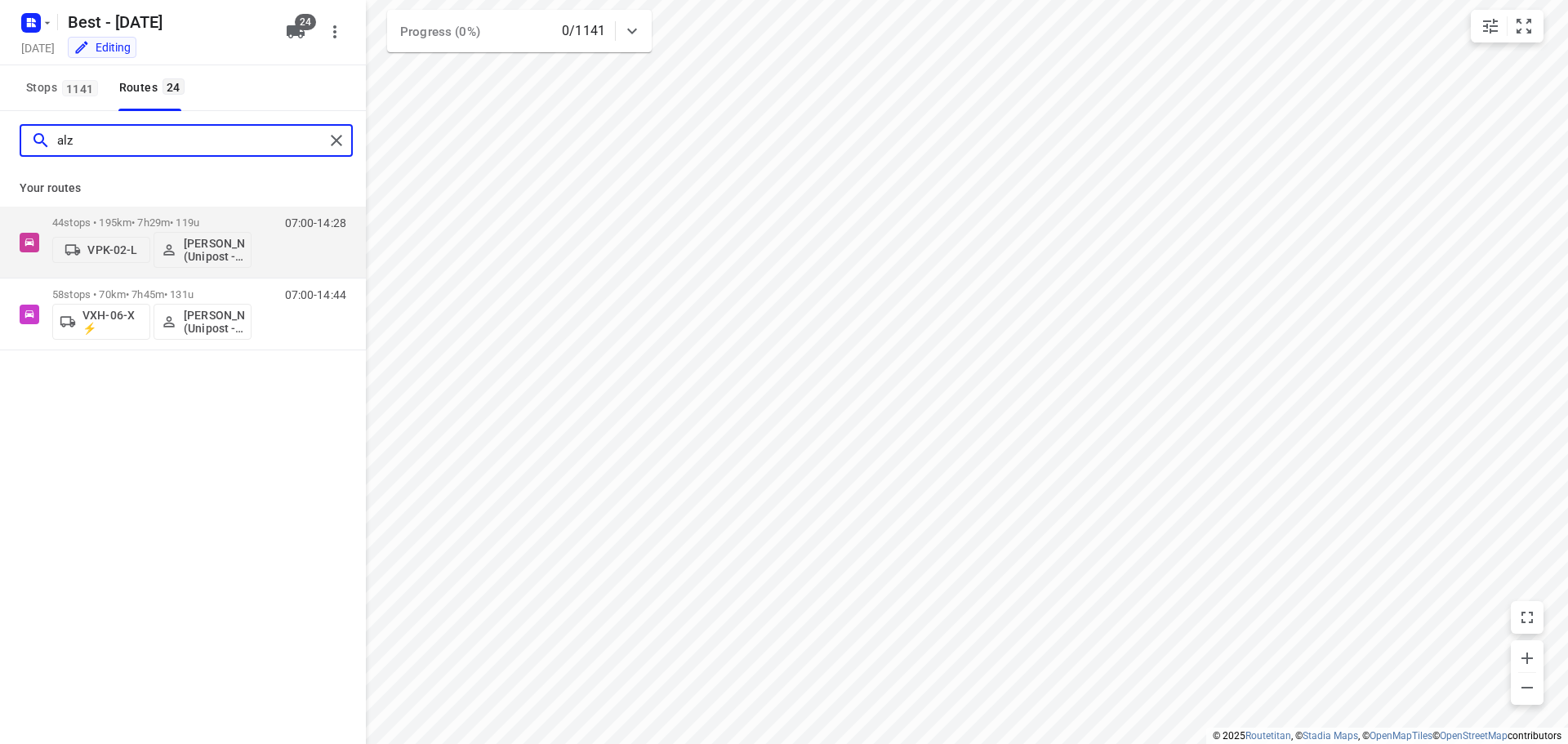
type input "alz"
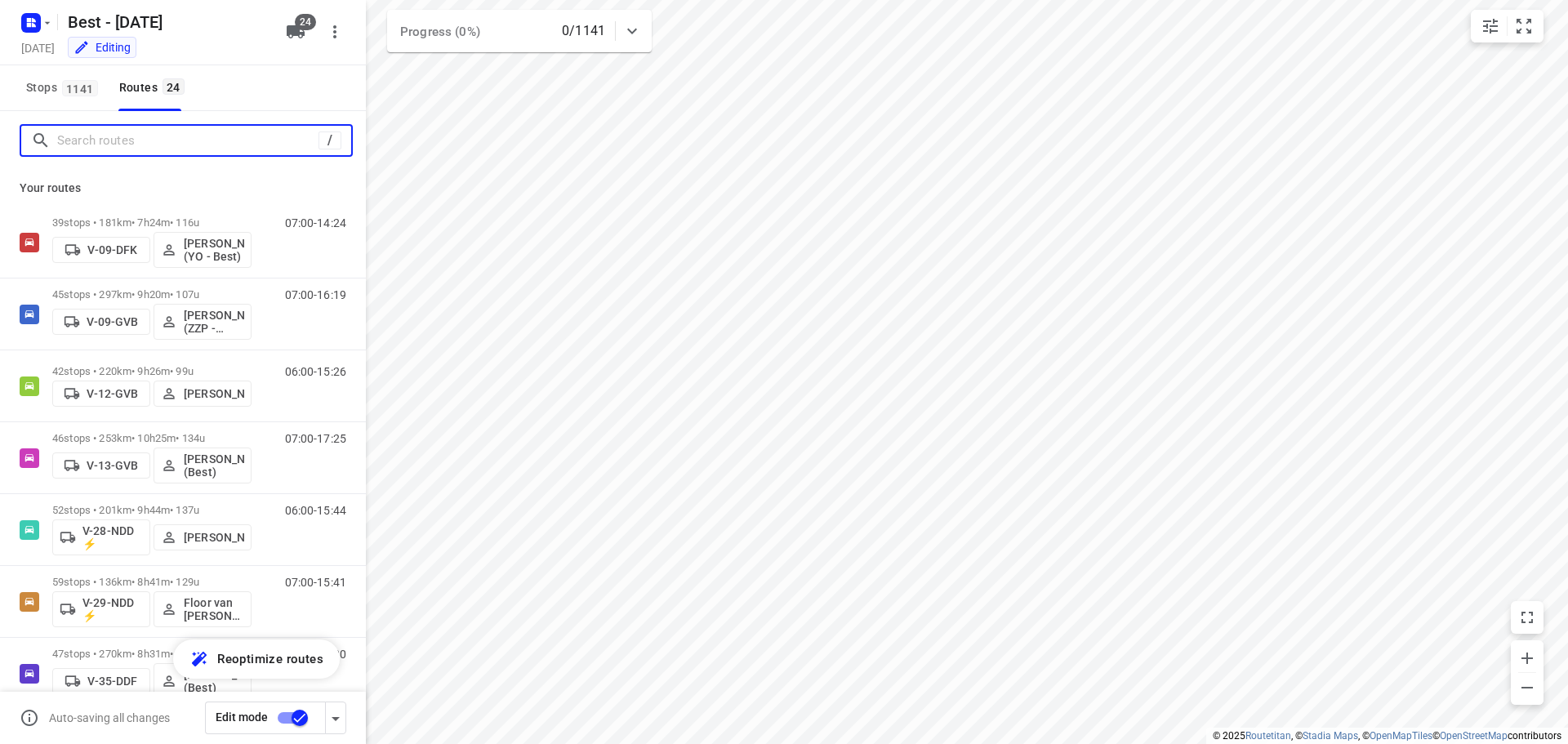
click at [194, 143] on input "Search routes" at bounding box center [188, 141] width 261 height 25
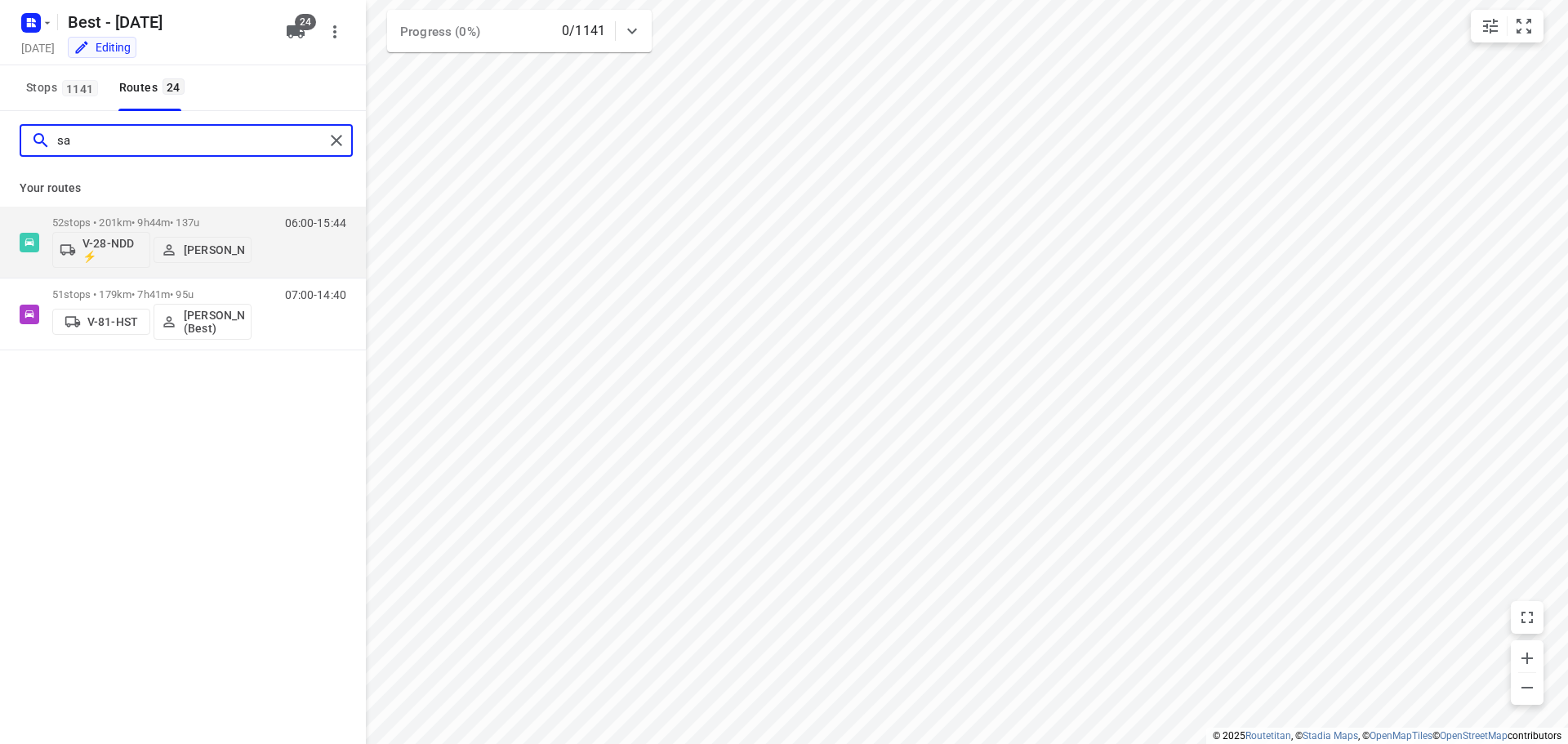
type input "s"
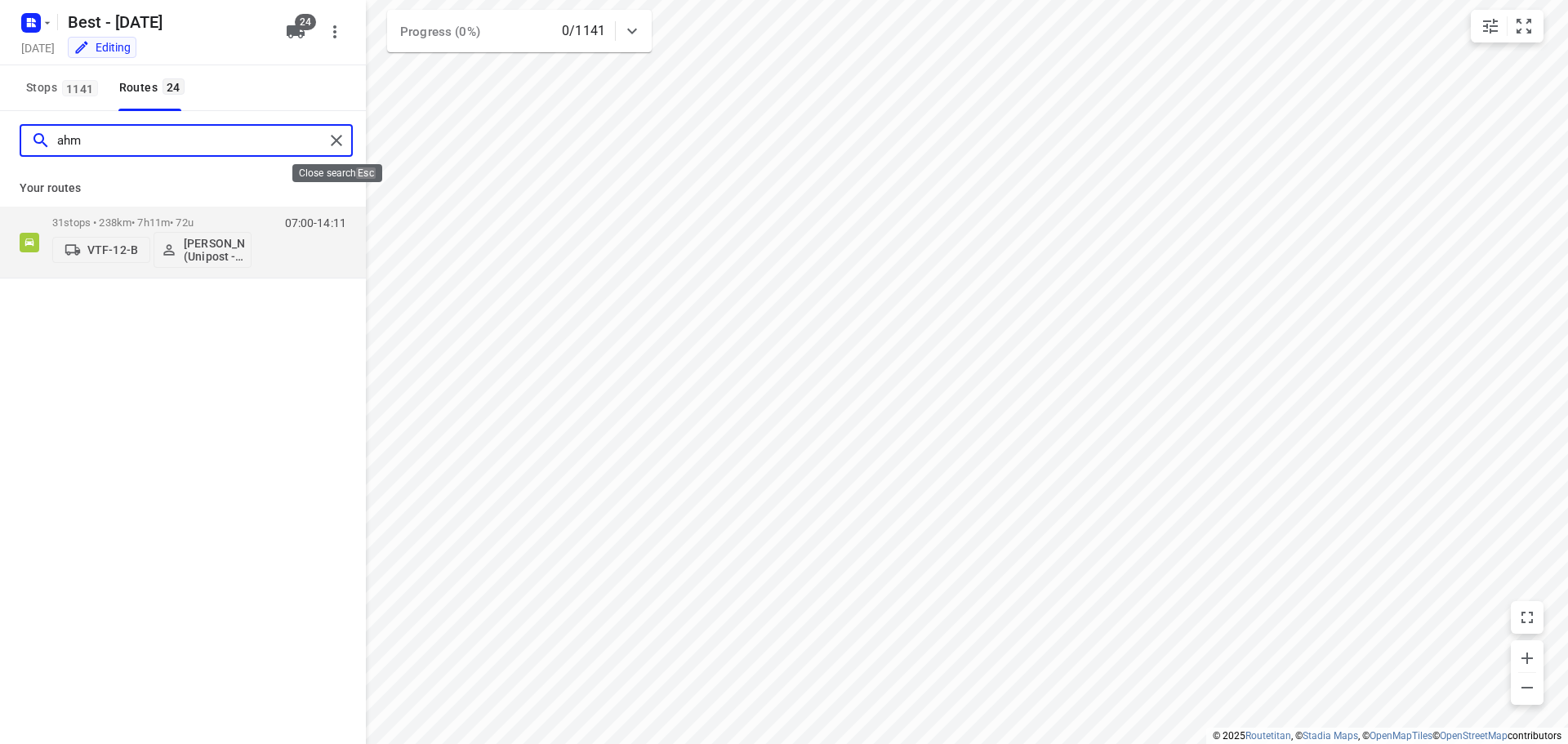
type input "ahm"
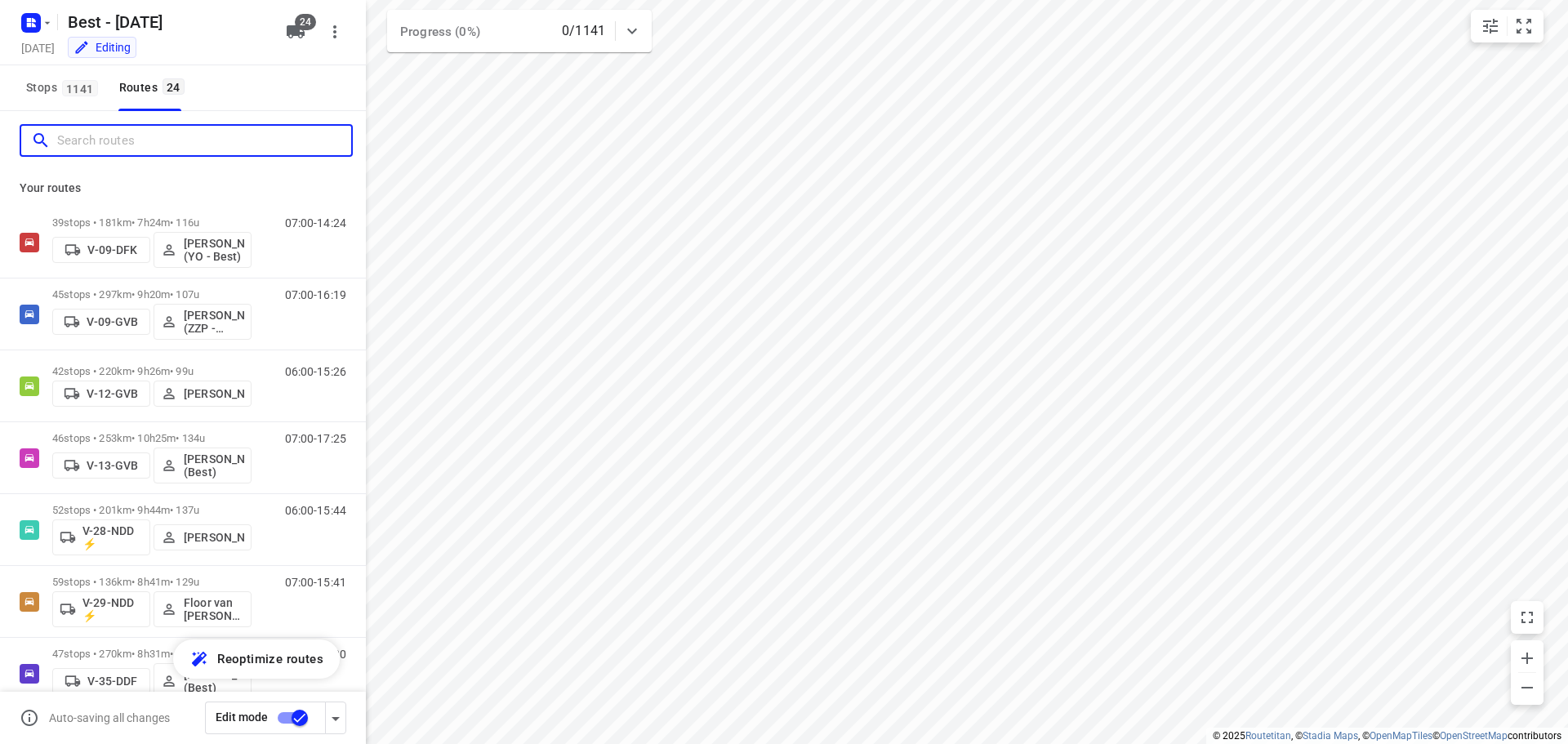
click at [233, 131] on input "Search routes" at bounding box center [205, 141] width 294 height 25
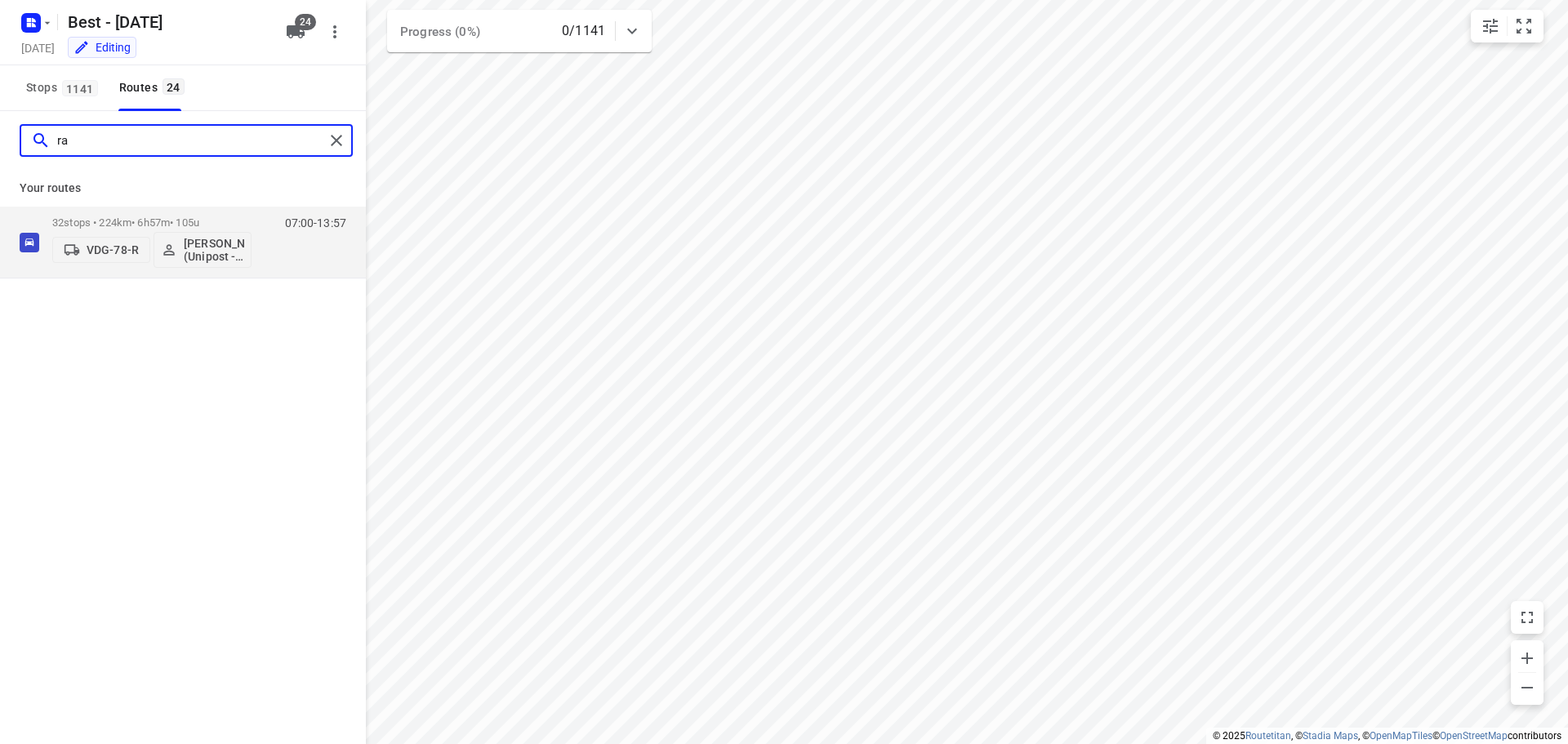
type input "r"
type input "[PERSON_NAME]"
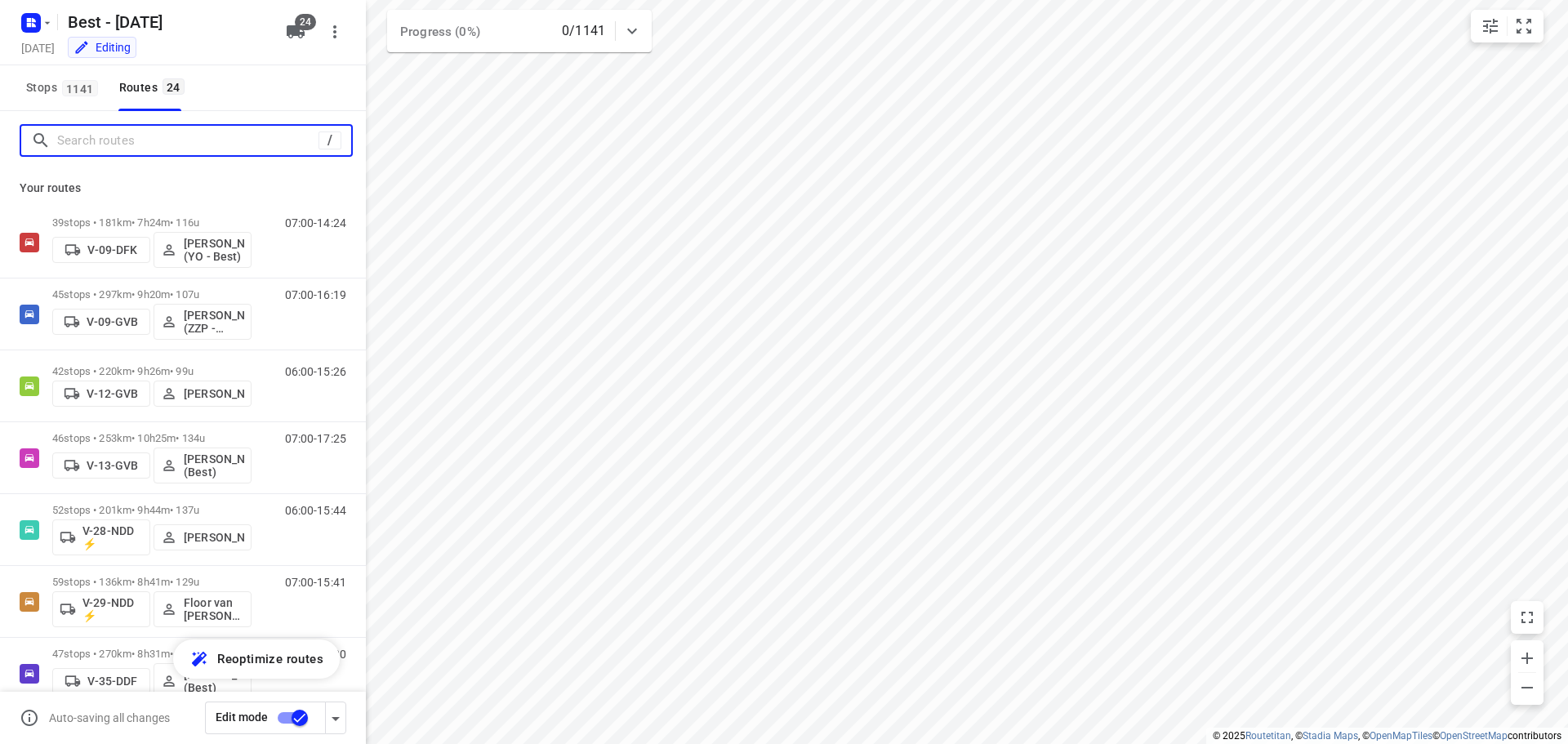
click at [202, 144] on input "Search routes" at bounding box center [188, 141] width 261 height 25
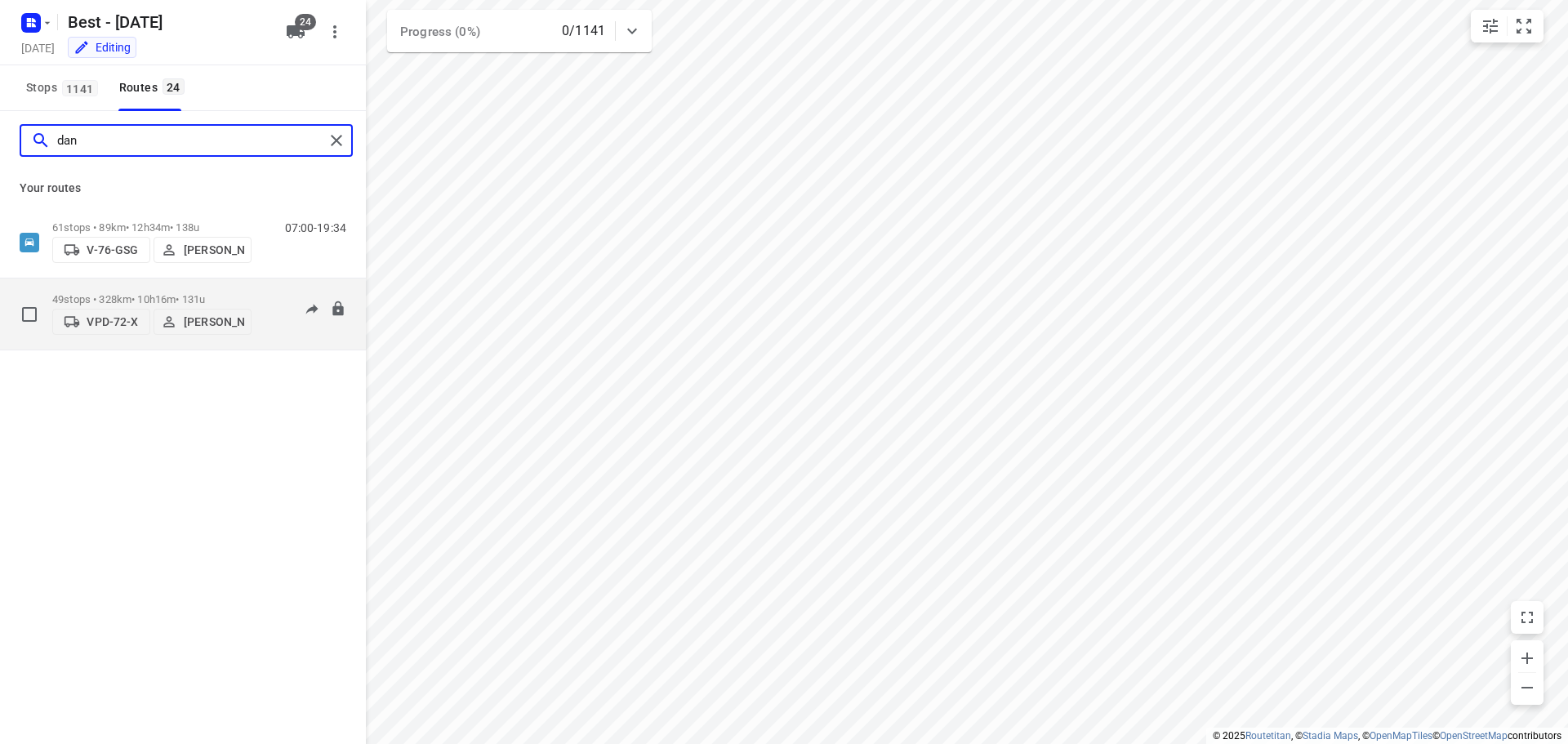
type input "dan"
click at [58, 293] on p "49 stops • 328km • 10h16m • 131u" at bounding box center [151, 299] width 199 height 12
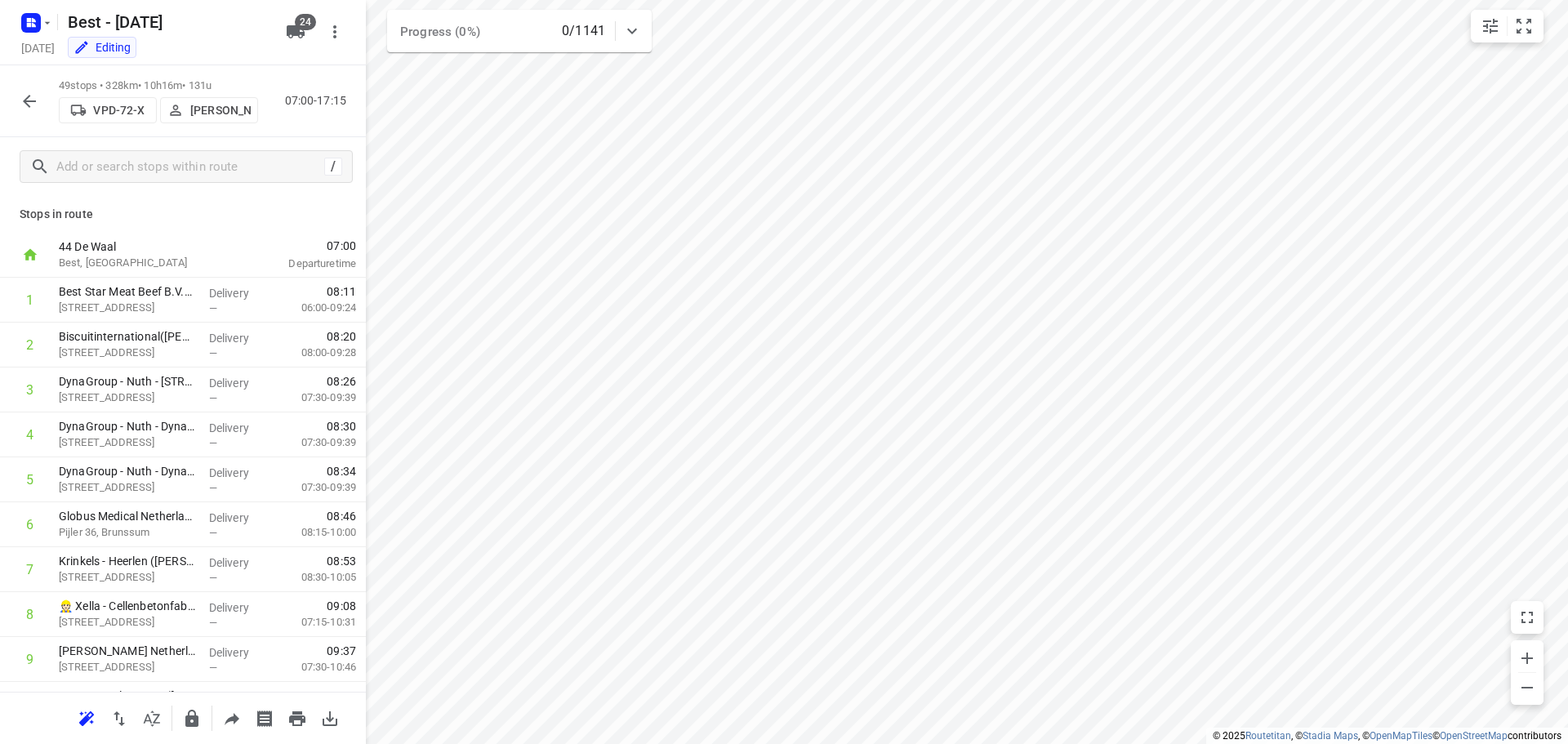
click at [18, 88] on div at bounding box center [29, 101] width 33 height 33
click at [11, 97] on div "49 stops • 328km • 10h16m • 131u VPD-72-X Daniëlle Belmer 07:00-17:15" at bounding box center [183, 101] width 366 height 72
click at [12, 96] on div "49 stops • 328km • 10h16m • 131u VPD-72-X Daniëlle Belmer 07:00-17:15" at bounding box center [183, 101] width 366 height 72
click at [19, 103] on button "button" at bounding box center [29, 101] width 33 height 33
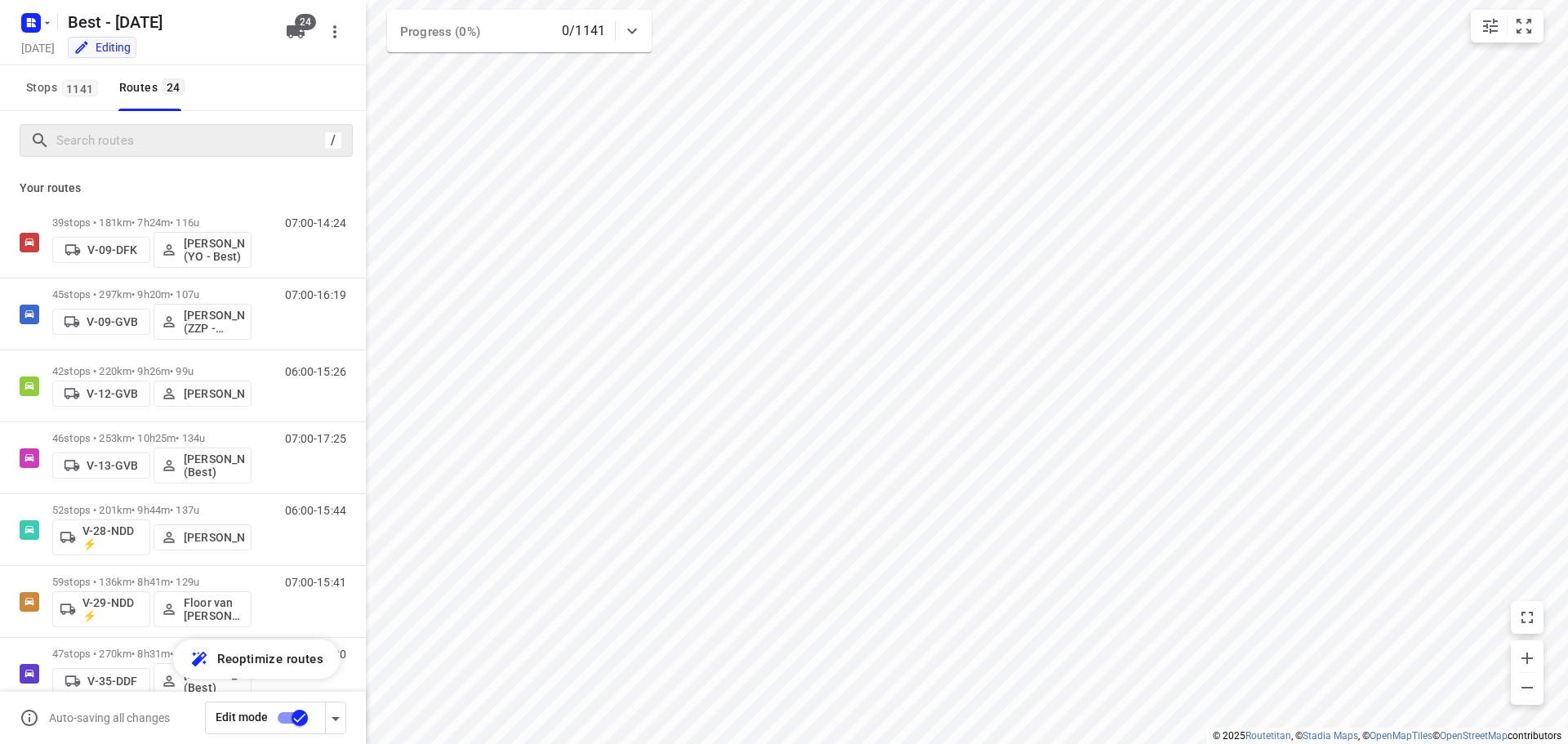
click at [138, 153] on div "/" at bounding box center [186, 141] width 333 height 33
drag, startPoint x: 139, startPoint y: 143, endPoint x: 148, endPoint y: 142, distance: 9.1
click at [139, 143] on input "Search routes" at bounding box center [188, 141] width 261 height 25
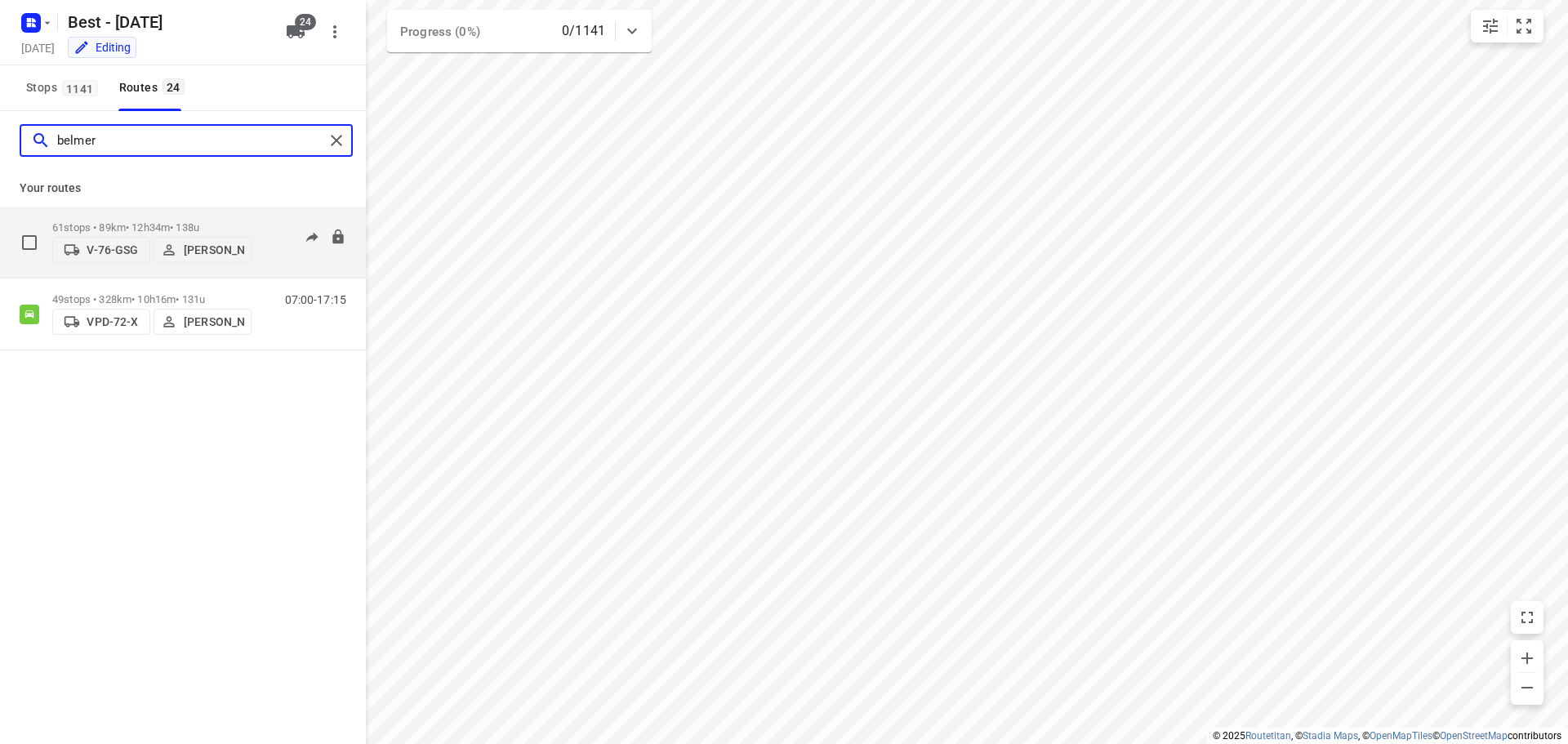
type input "belmer"
click at [194, 256] on p "[PERSON_NAME]" at bounding box center [214, 250] width 60 height 13
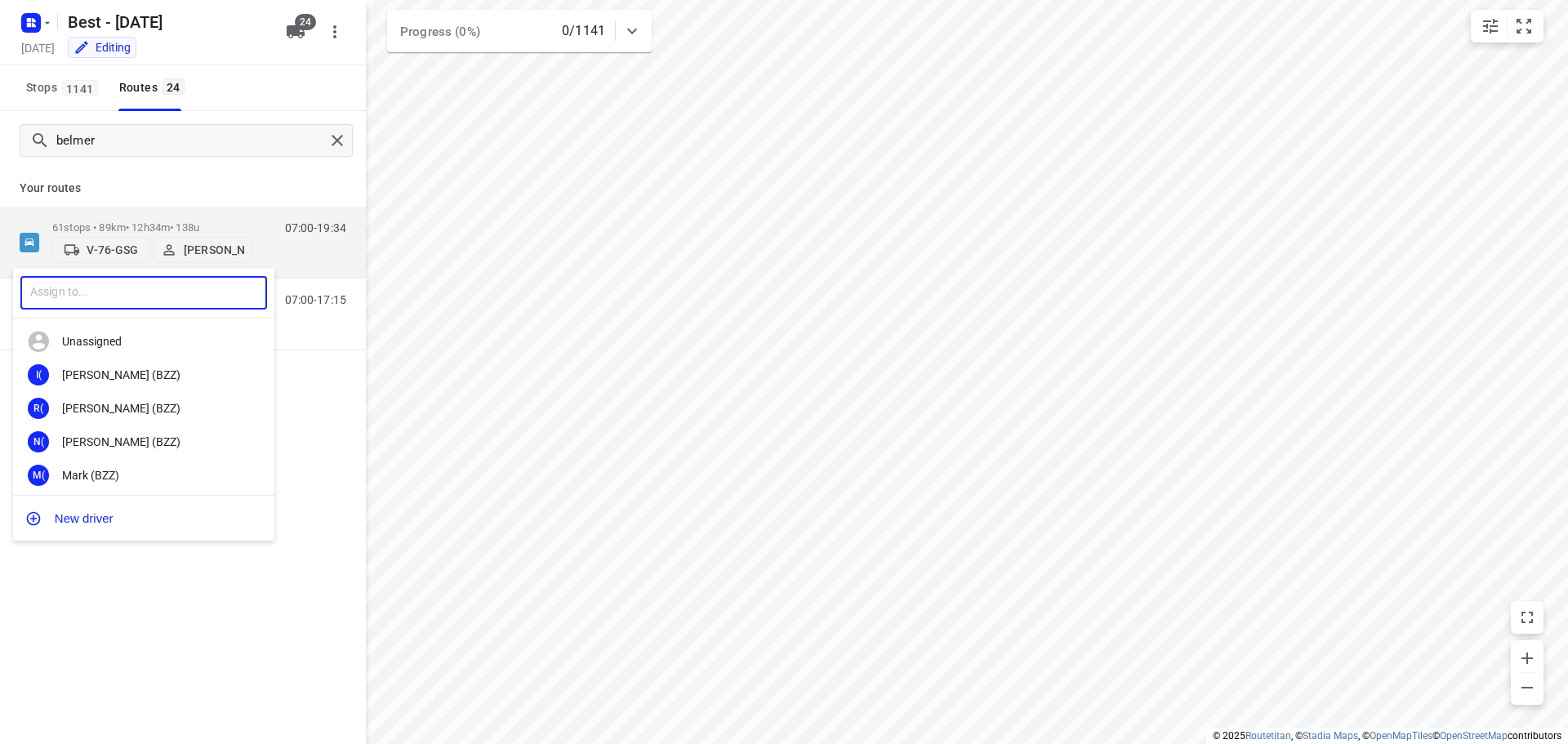
click at [185, 280] on input "text" at bounding box center [144, 293] width 247 height 34
type input "omar"
click at [162, 404] on div "Omar Alzeadi (Unipost - Best - ZZP)" at bounding box center [148, 408] width 172 height 13
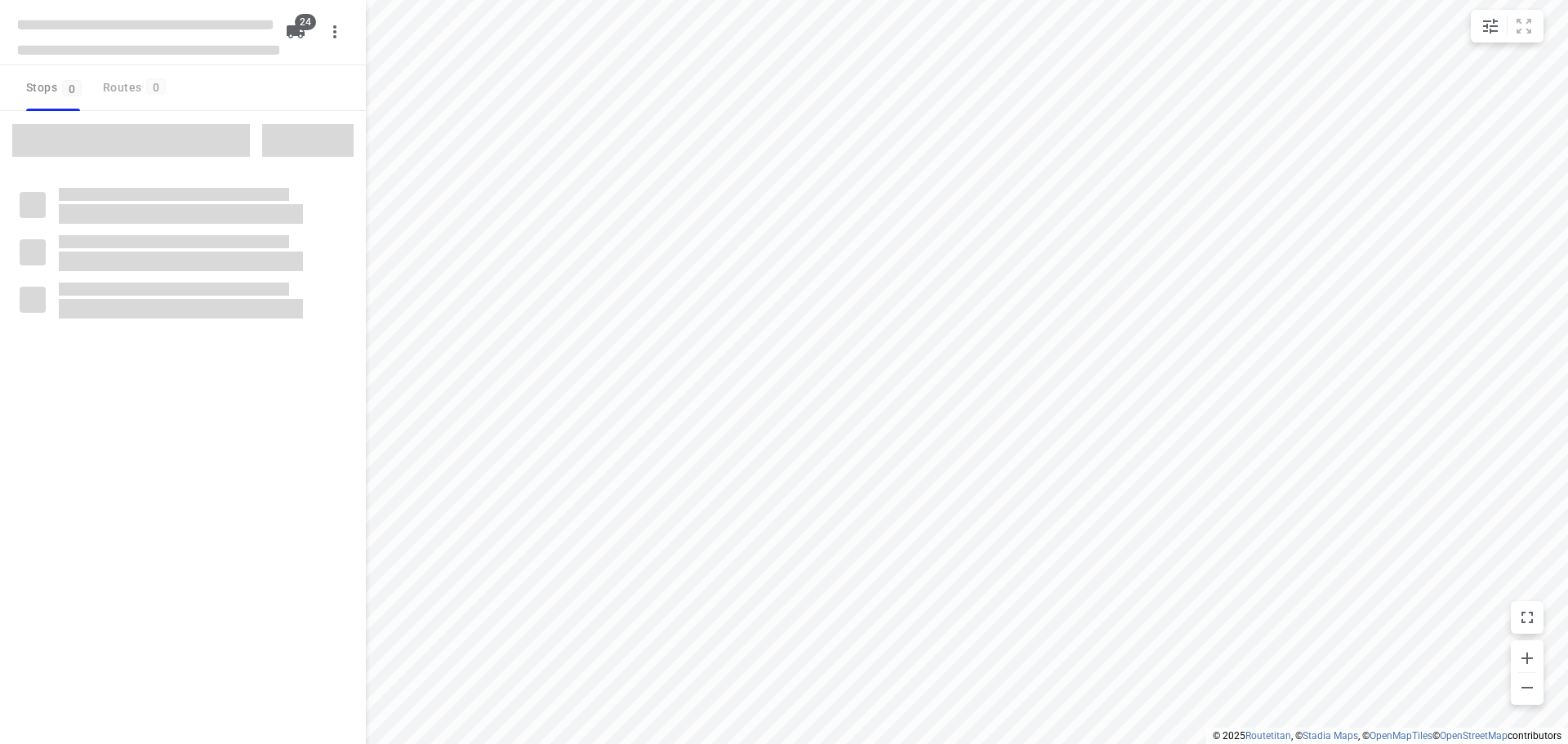
checkbox input "true"
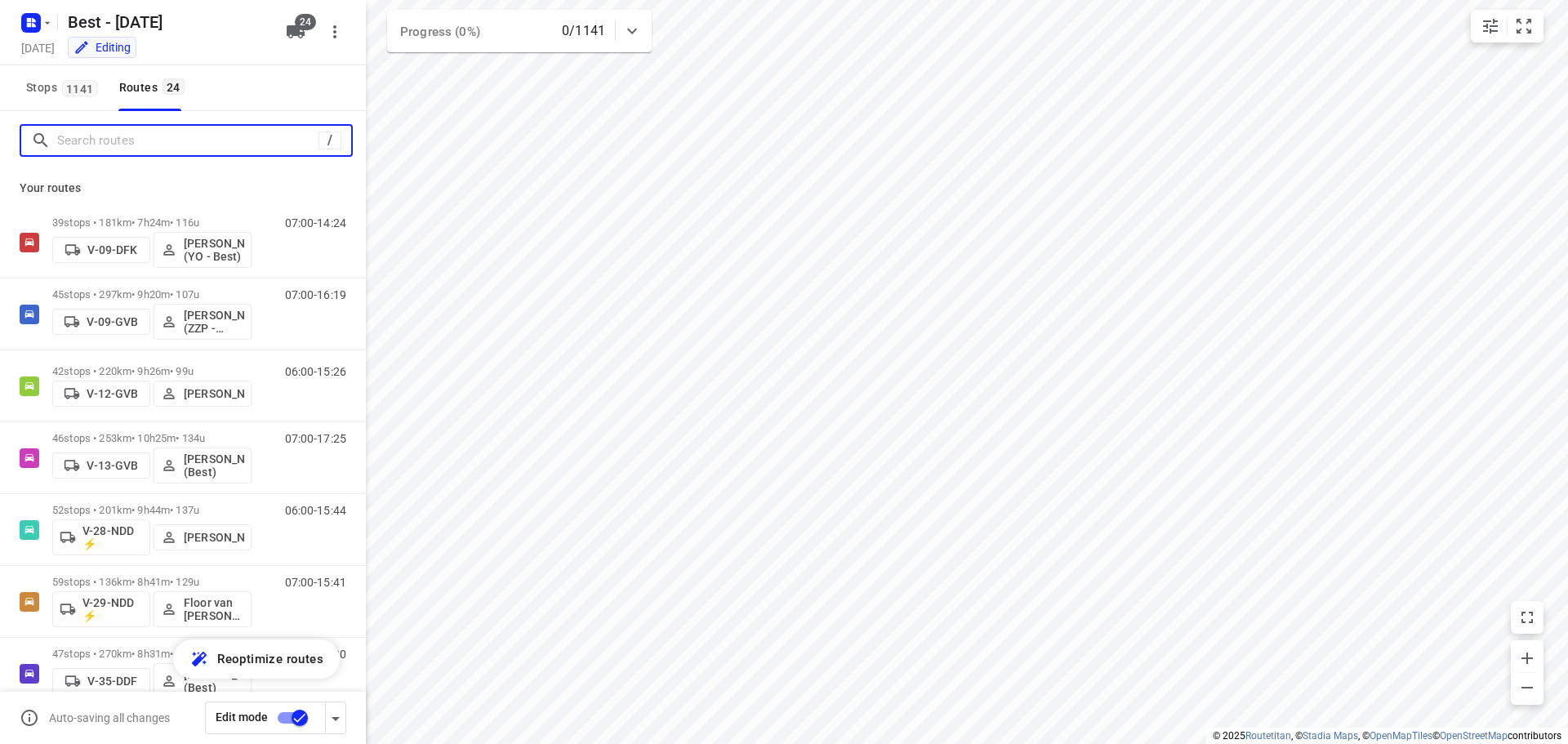
click at [119, 146] on input "Search routes" at bounding box center [188, 141] width 261 height 25
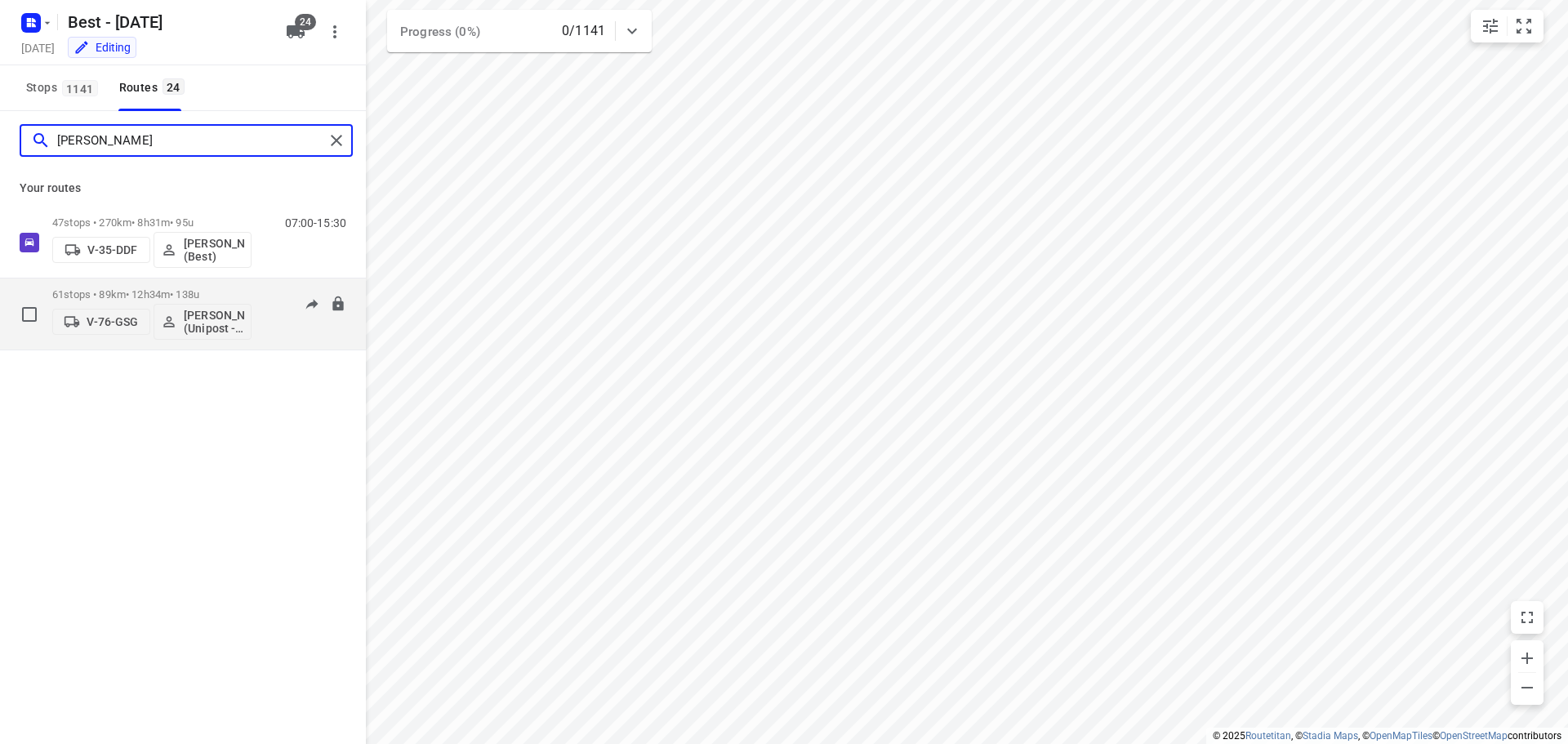
type input "[PERSON_NAME]"
click at [89, 314] on span "V-76-GSG" at bounding box center [101, 322] width 83 height 16
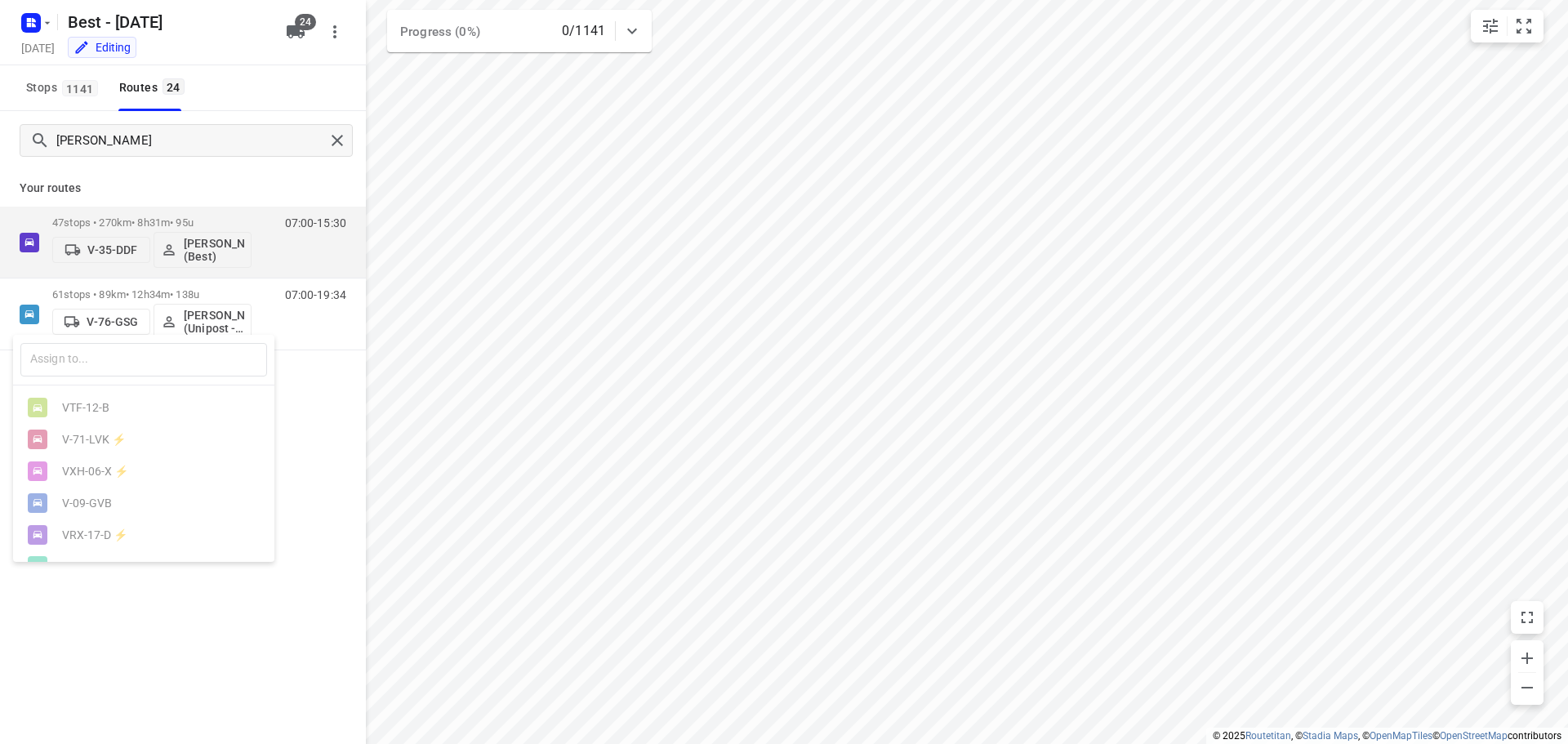
click at [338, 412] on div at bounding box center [784, 372] width 1568 height 744
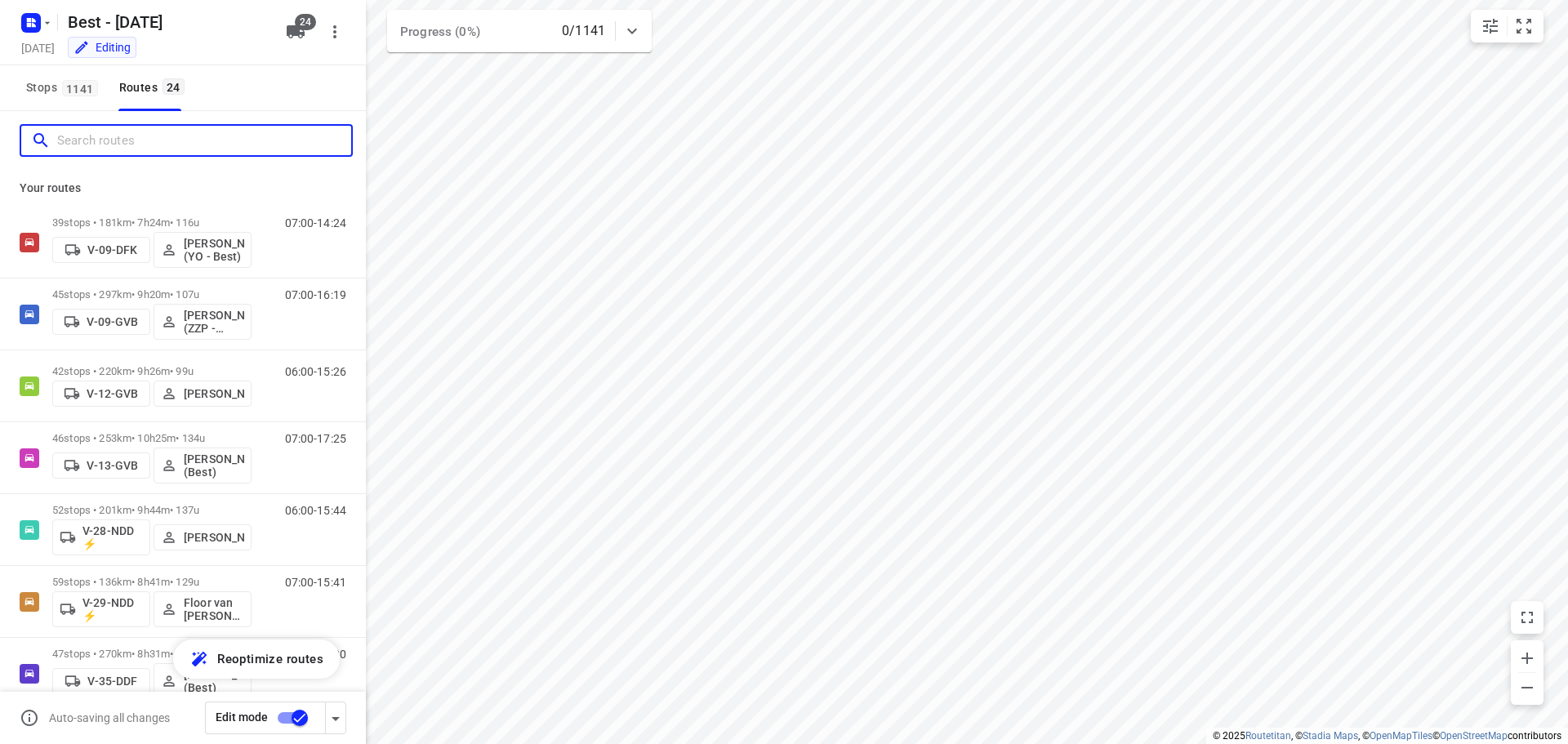
click at [151, 150] on input "Search routes" at bounding box center [205, 141] width 294 height 25
click at [136, 141] on input "Search routes" at bounding box center [205, 141] width 294 height 25
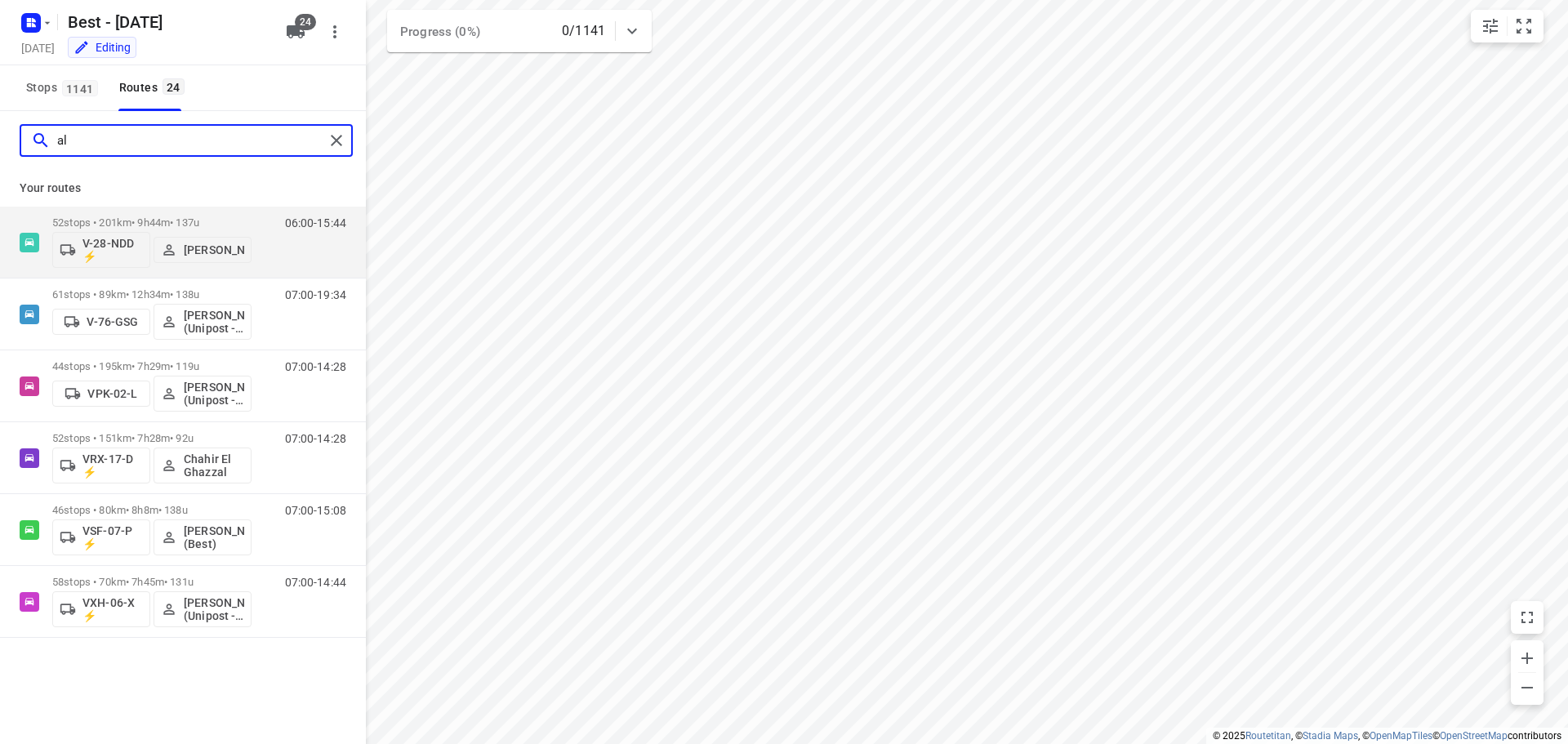
type input "a"
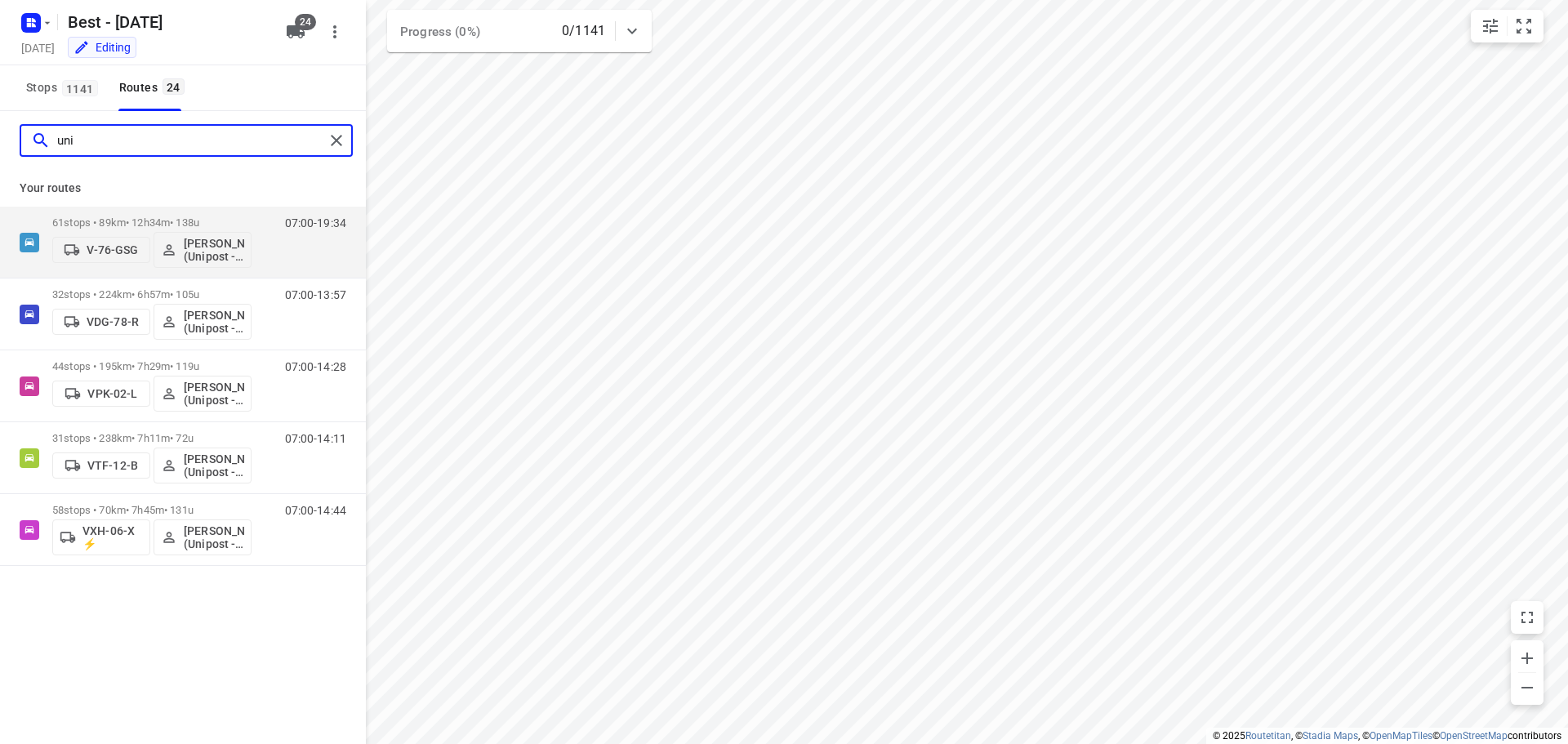
type input "uni"
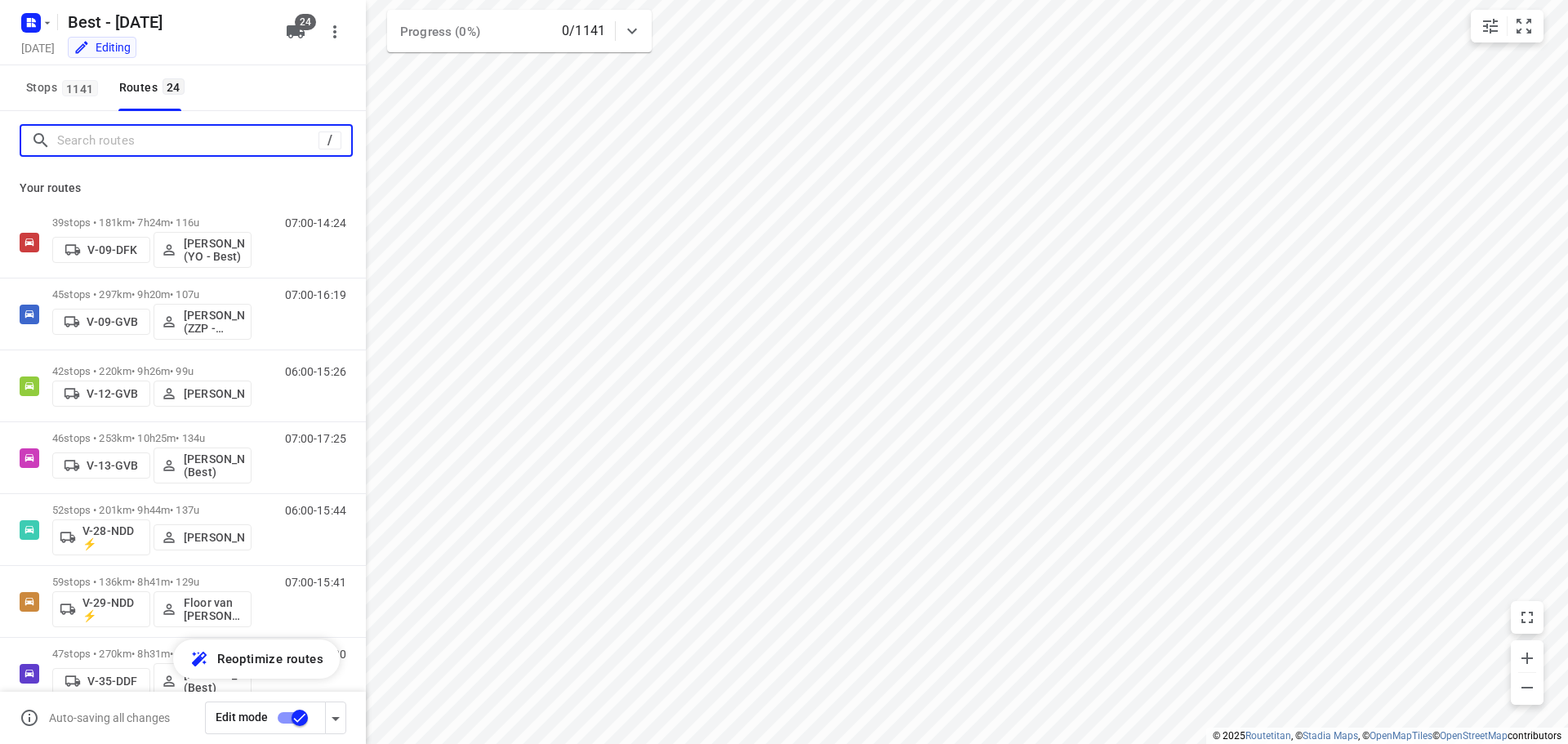
click at [202, 146] on input "Search routes" at bounding box center [188, 141] width 261 height 25
type input "w"
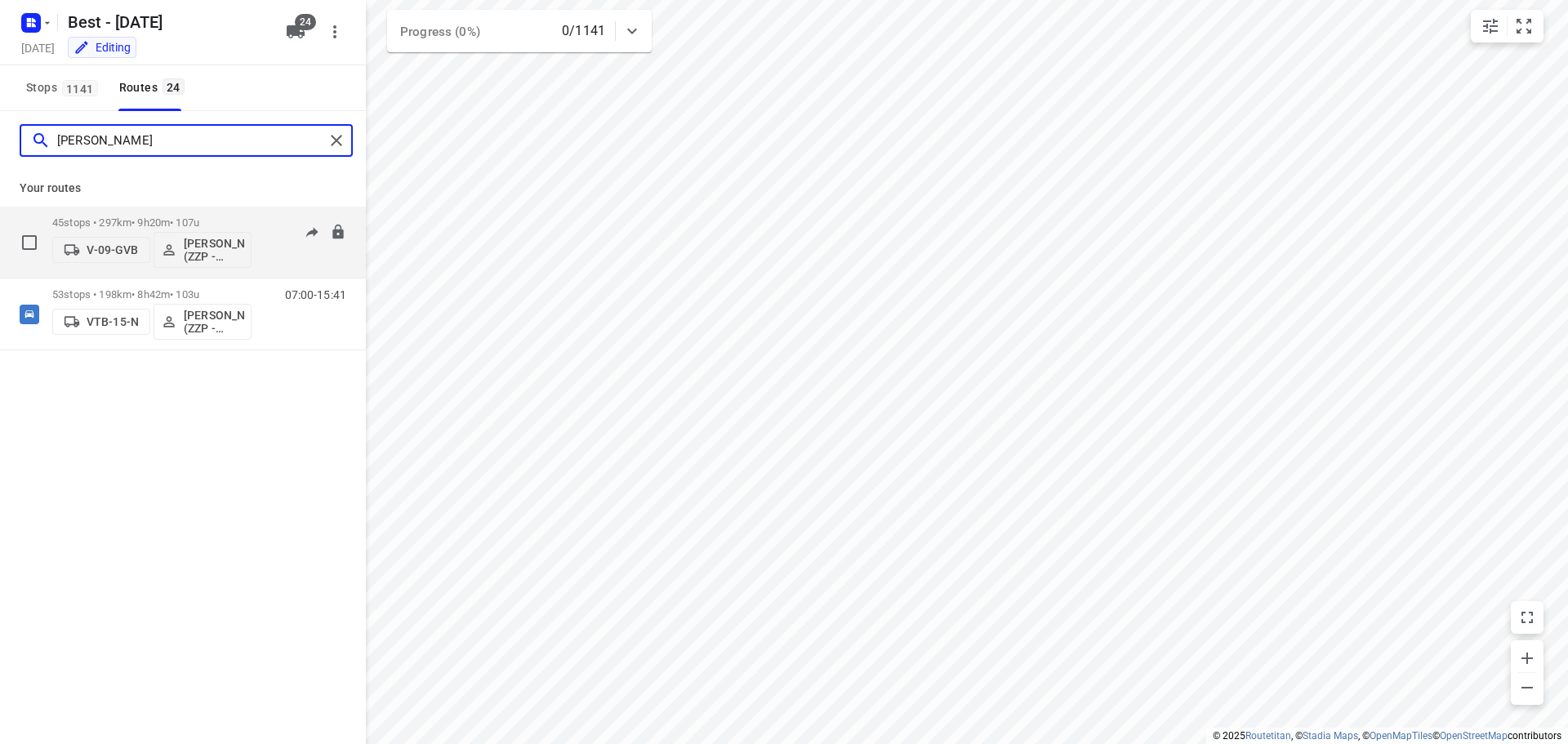
type input "[PERSON_NAME]"
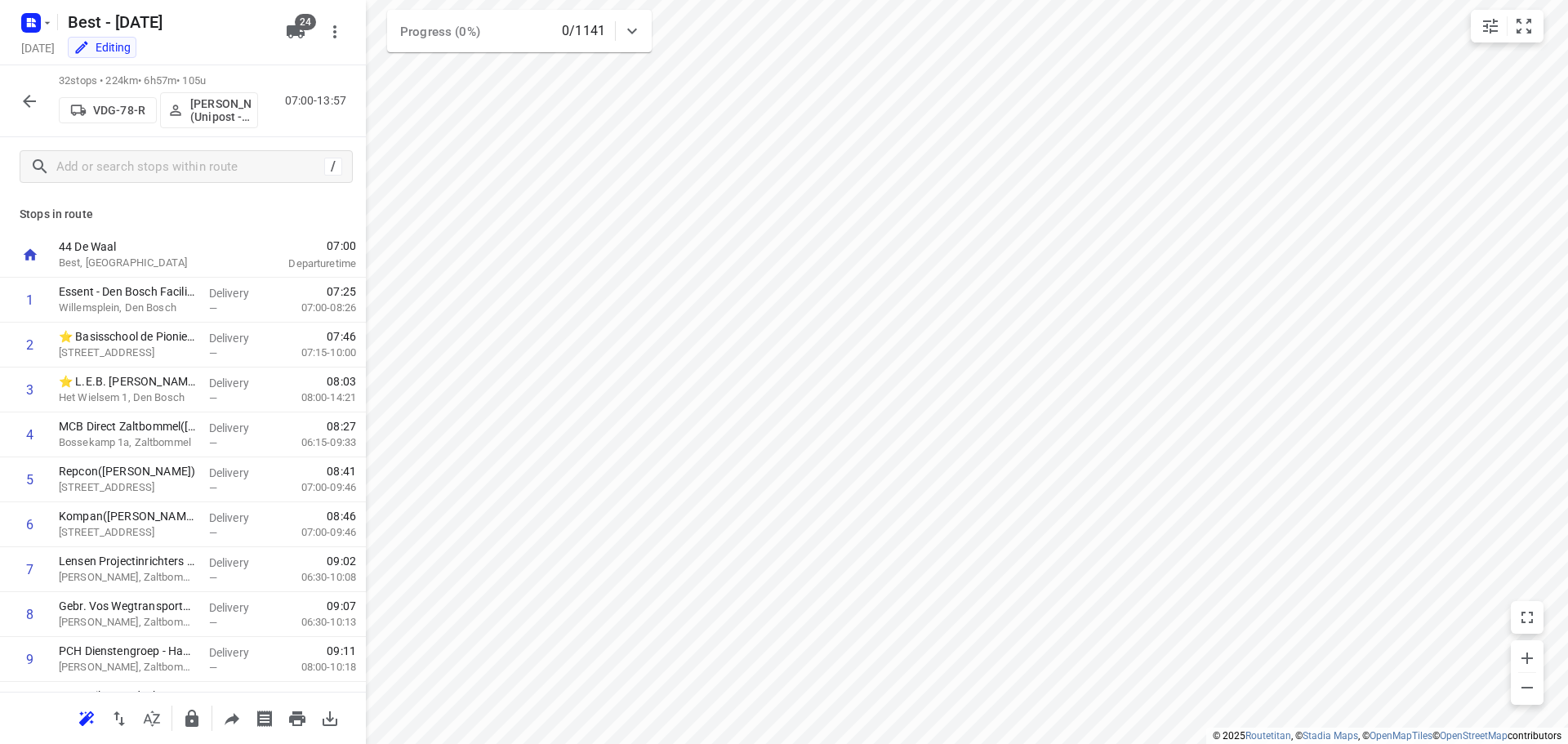
click at [6, 88] on div "32 stops • 224km • 6h57m • 105u VDG-78-R [PERSON_NAME] (Unipost - Best - ZZP) 0…" at bounding box center [183, 101] width 366 height 72
click at [16, 101] on button "button" at bounding box center [29, 101] width 33 height 33
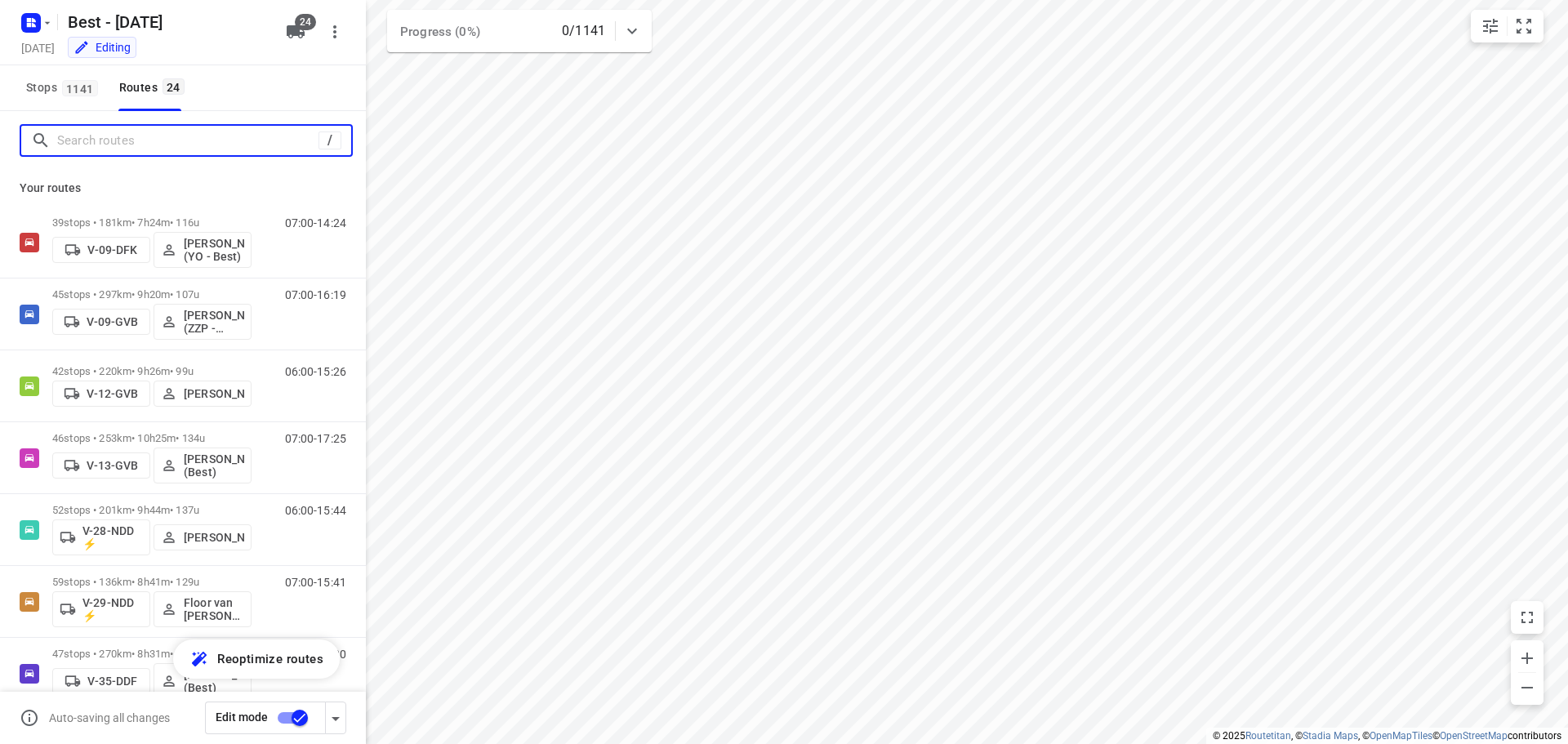
click at [173, 143] on input "Search routes" at bounding box center [188, 141] width 261 height 25
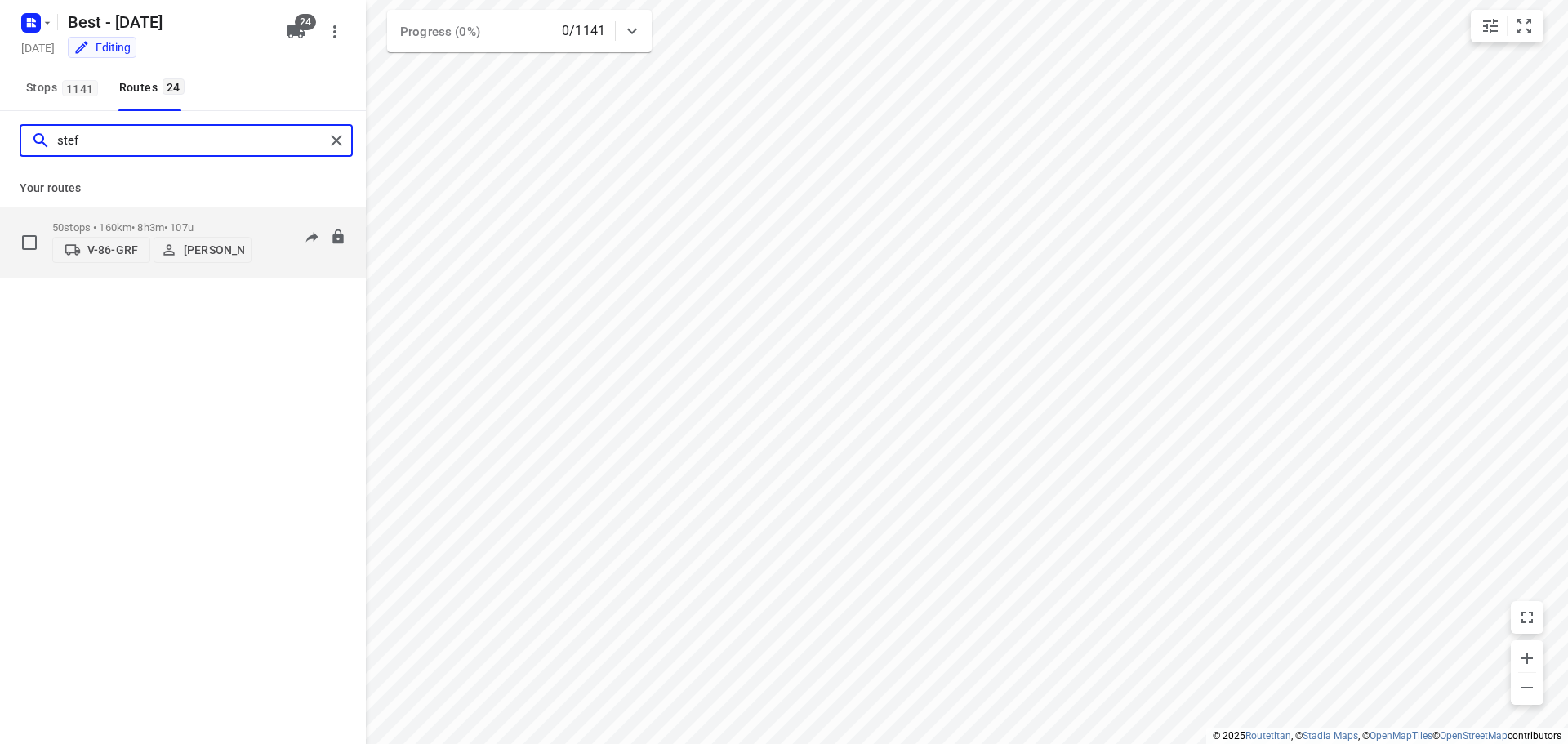
type input "stef"
click at [185, 243] on p "[PERSON_NAME]" at bounding box center [214, 250] width 60 height 13
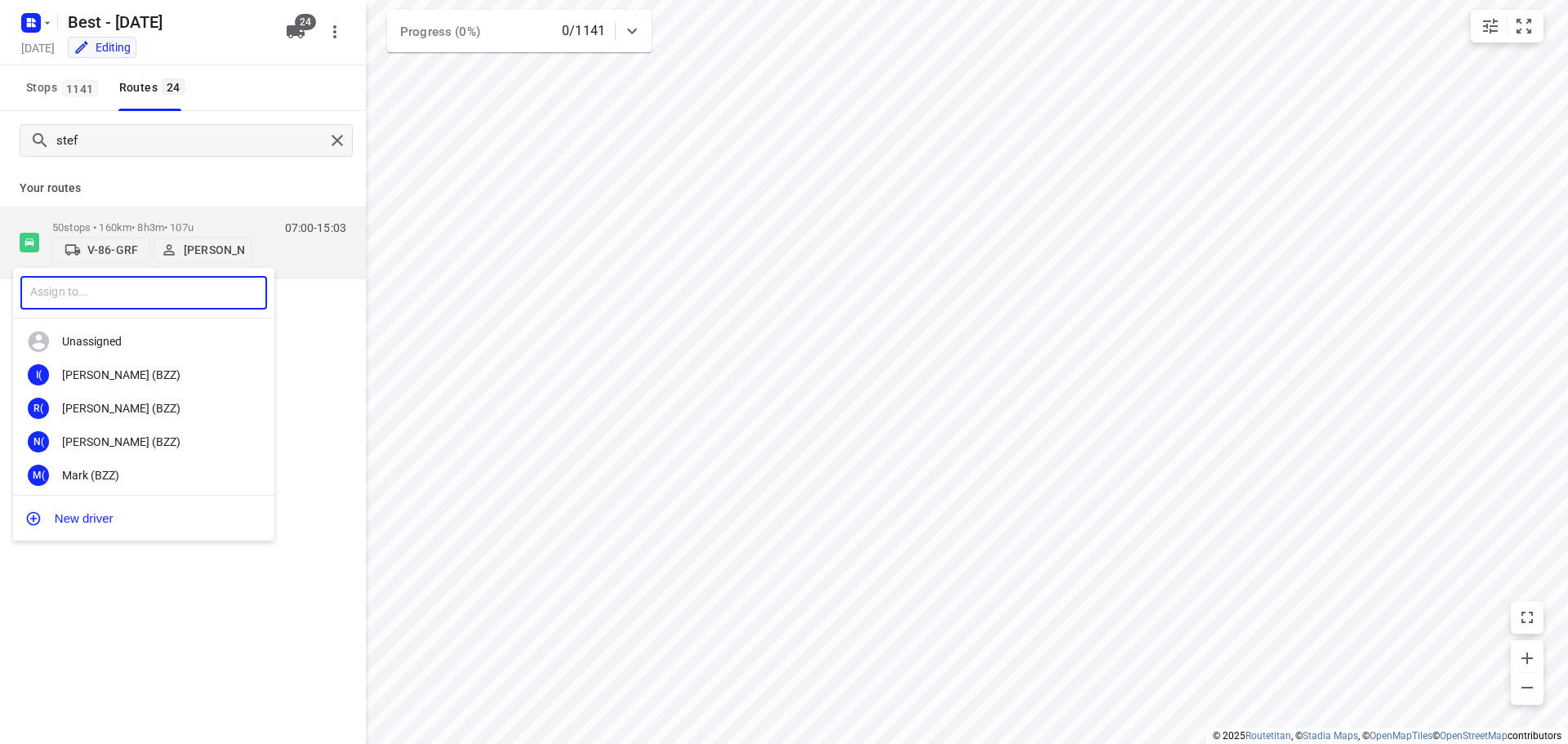
click at [149, 279] on input "text" at bounding box center [144, 293] width 247 height 34
type input "[PERSON_NAME]"
click at [158, 390] on div "AB An [PERSON_NAME]" at bounding box center [143, 375] width 261 height 34
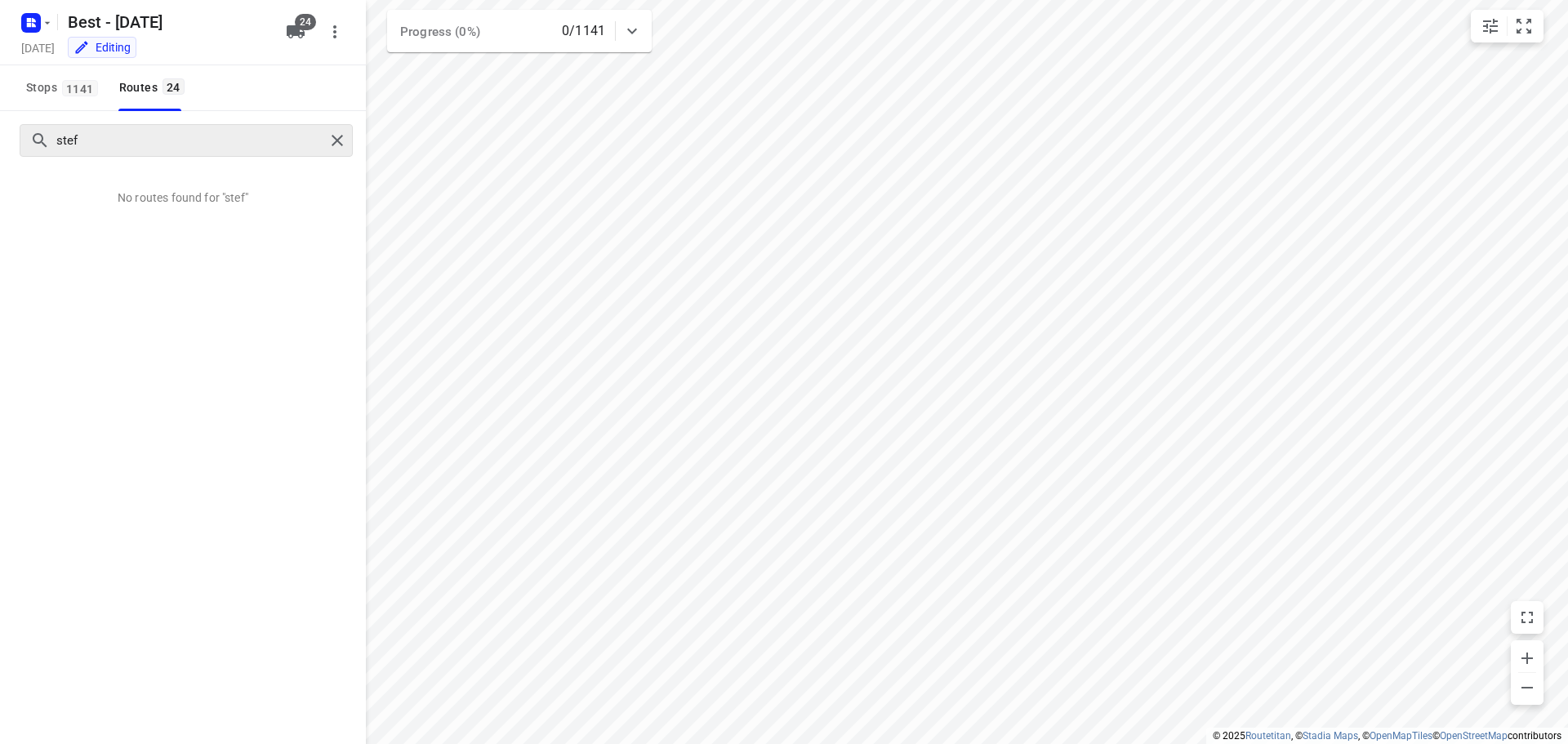
click at [331, 153] on div "stef" at bounding box center [186, 141] width 333 height 33
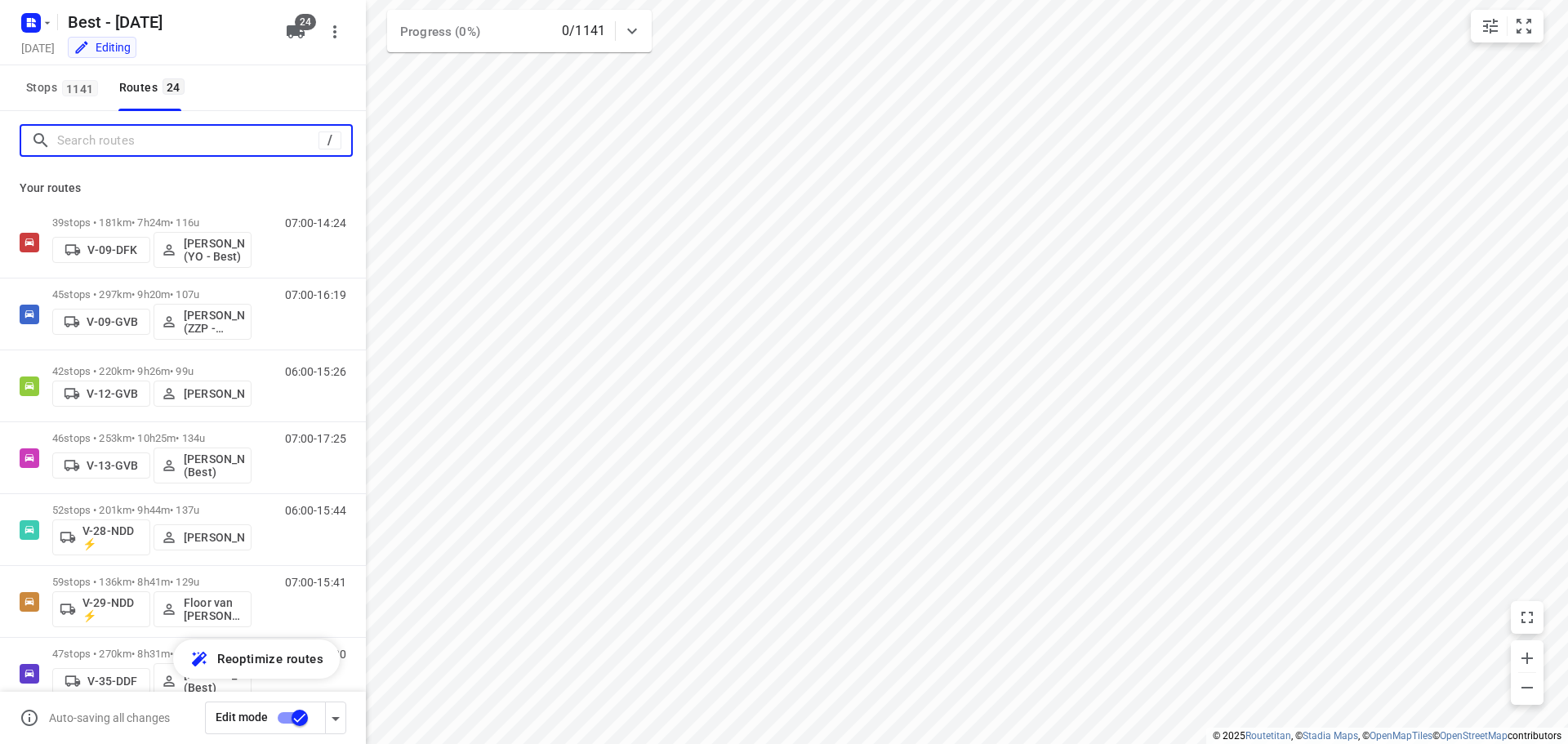
click at [237, 141] on input "Search routes" at bounding box center [188, 141] width 261 height 25
type input "a"
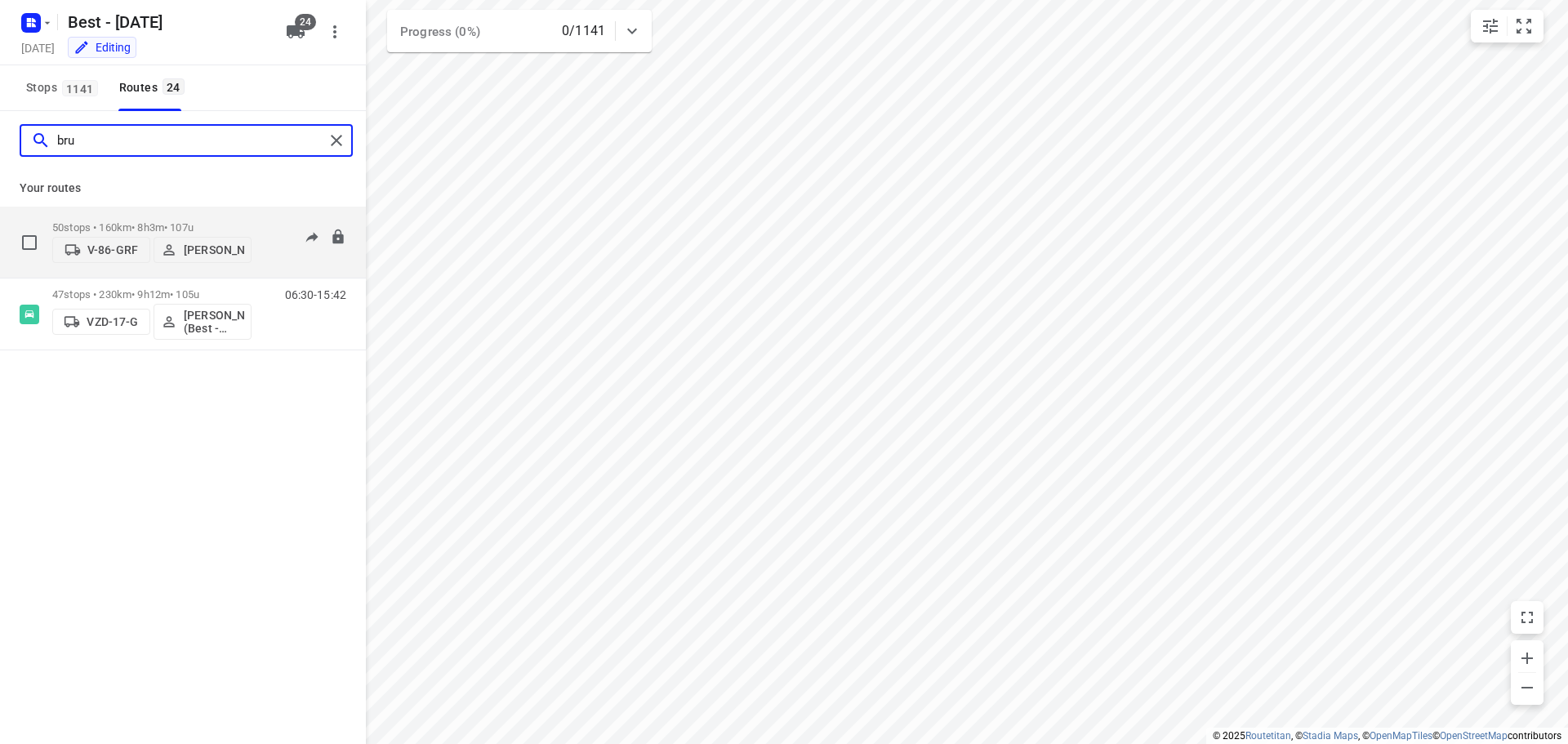
type input "bru"
click at [183, 247] on span "[PERSON_NAME]" at bounding box center [203, 249] width 83 height 16
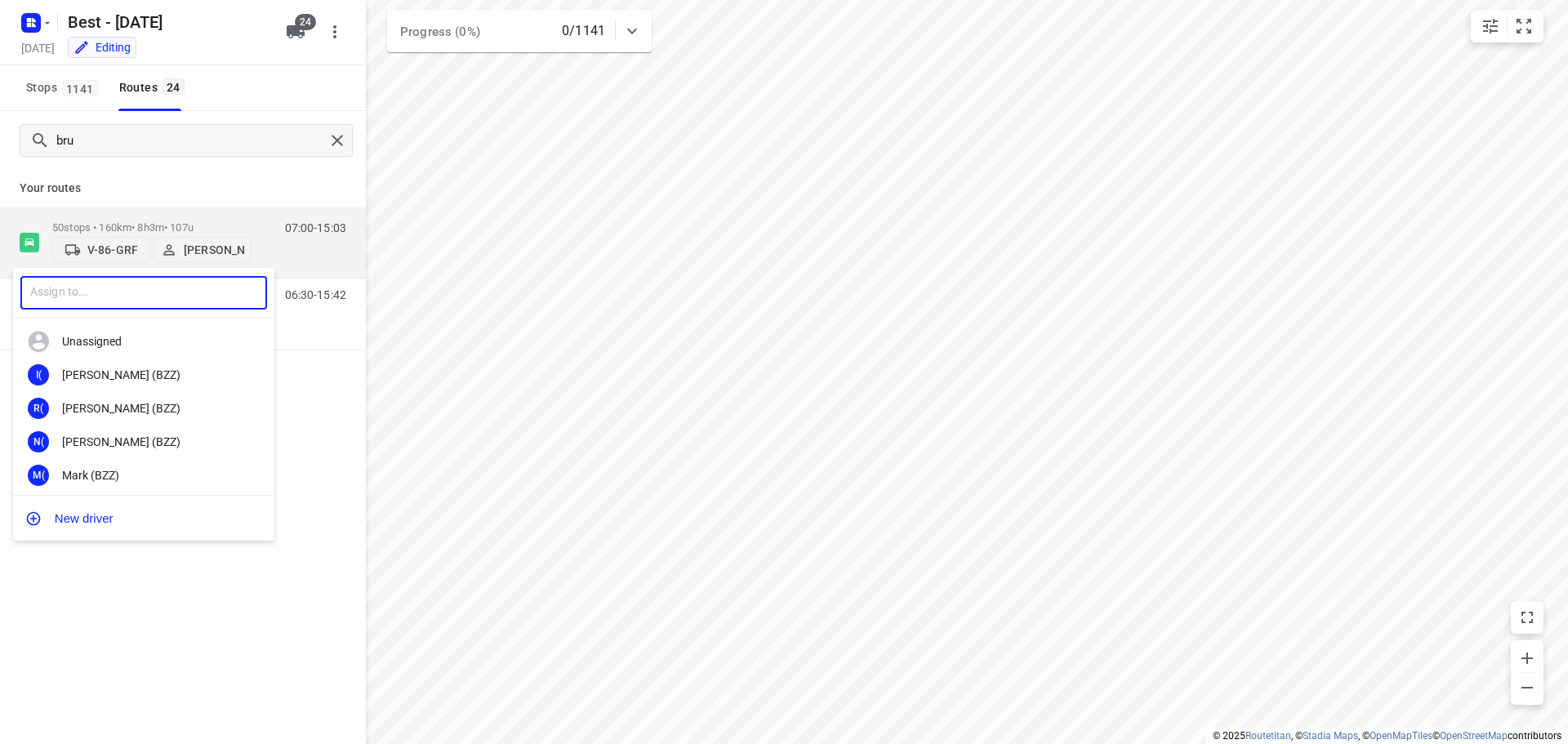
click at [160, 290] on input "text" at bounding box center [144, 293] width 247 height 34
type input "t"
type input "a"
type input "[PERSON_NAME]"
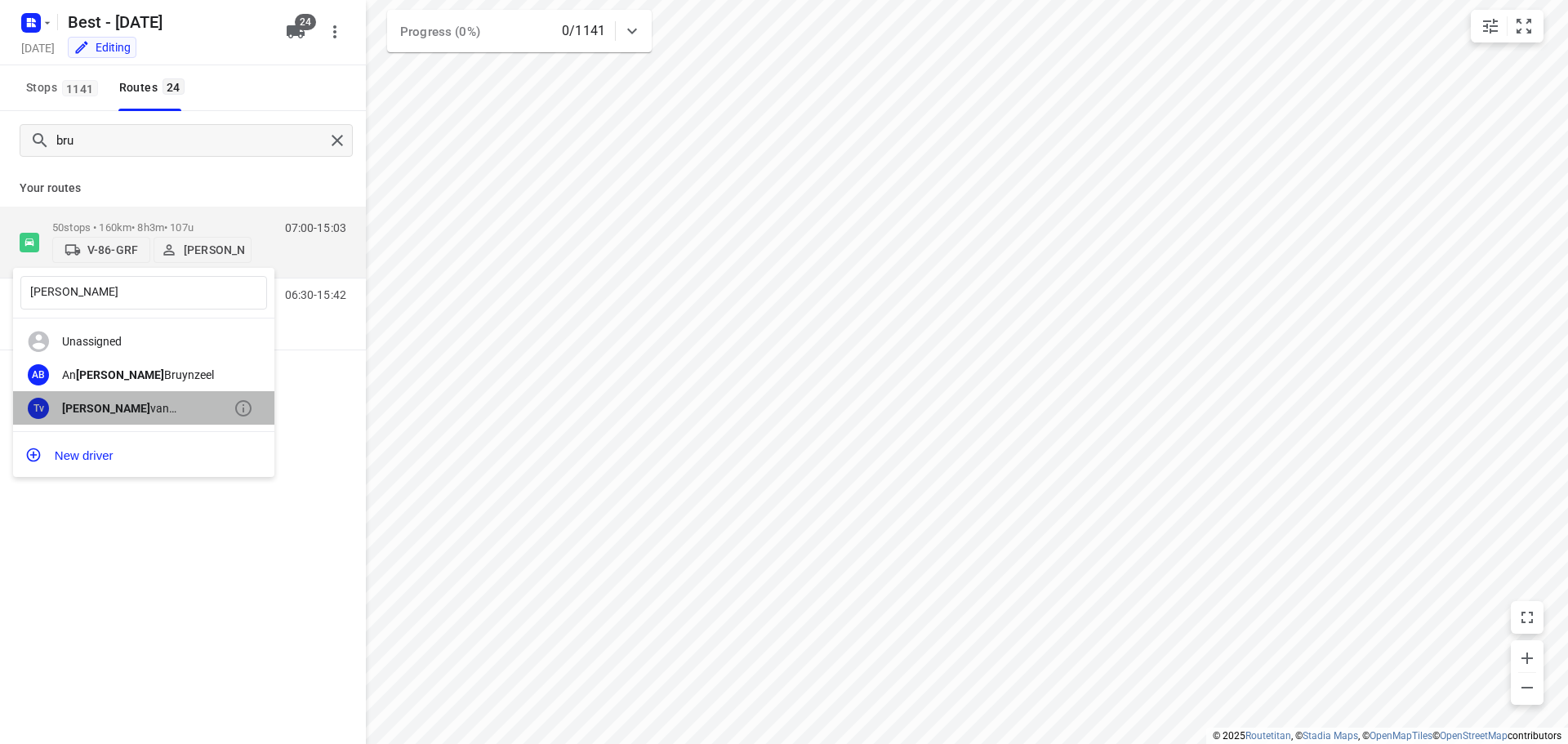
click at [197, 404] on div "[PERSON_NAME] (Best)" at bounding box center [148, 408] width 172 height 13
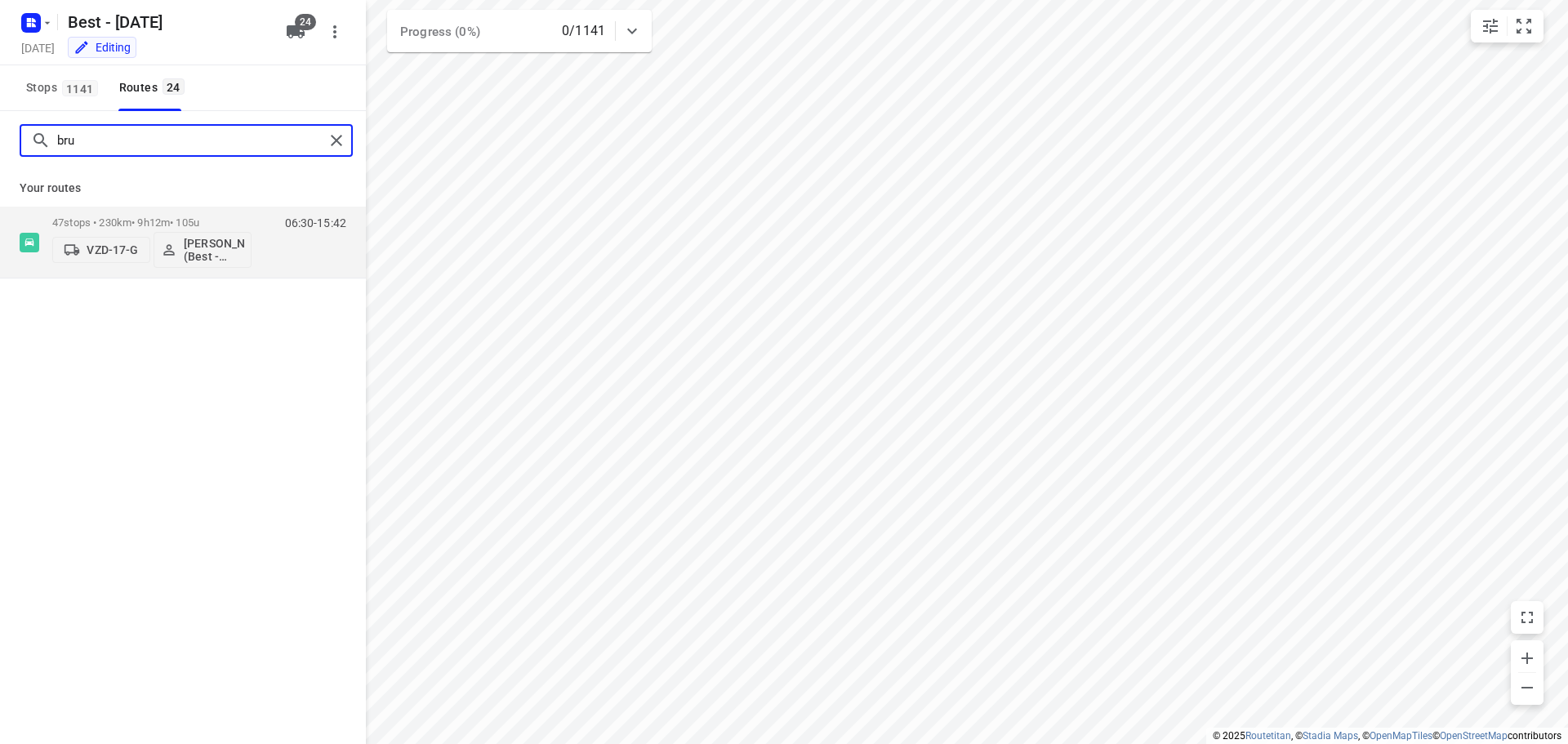
click at [206, 138] on input "bru" at bounding box center [190, 141] width 267 height 25
type input "b"
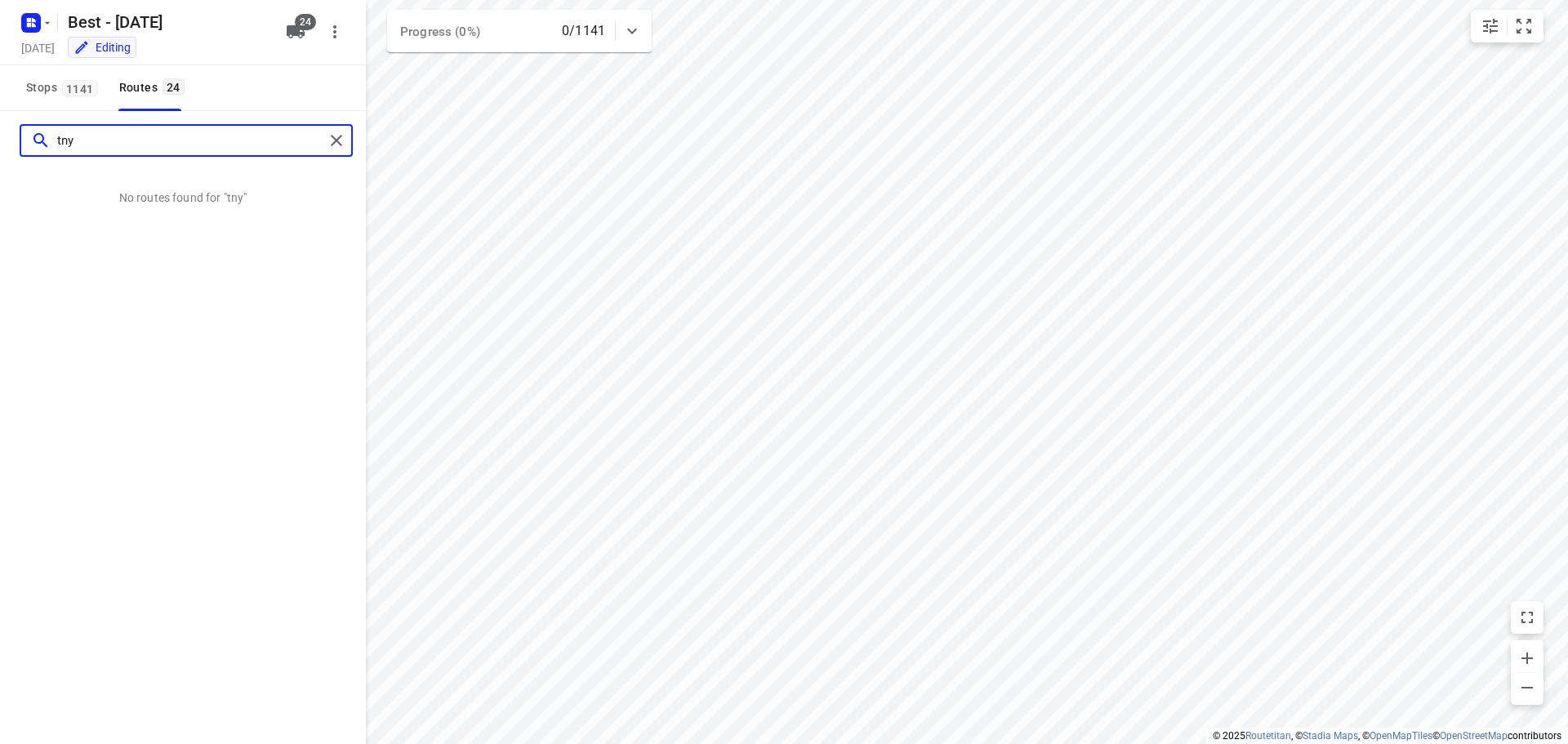
click at [205, 138] on input "tny" at bounding box center [190, 141] width 267 height 25
type input "t"
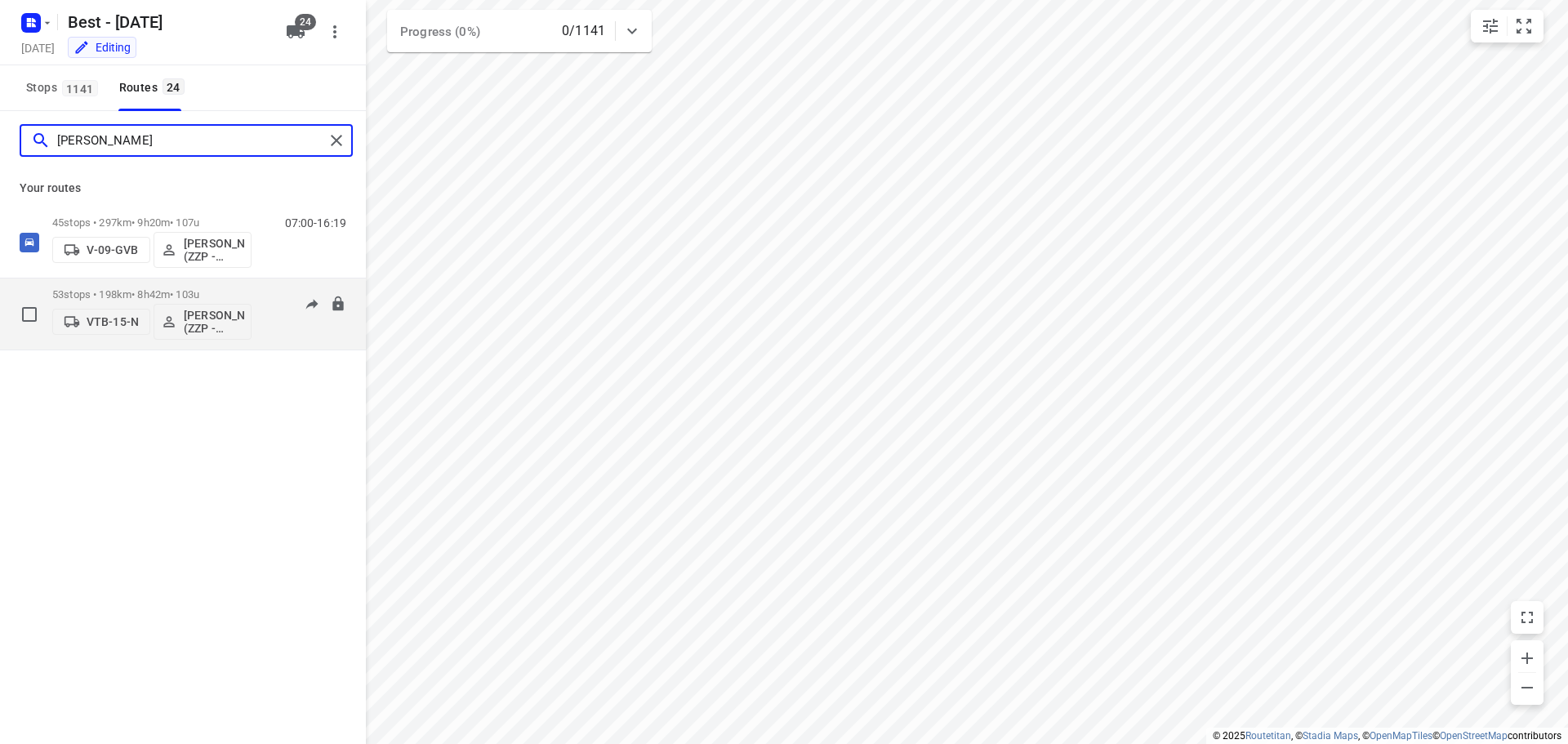
type input "[PERSON_NAME]"
click at [206, 343] on div "53 stops • 198km • 8h42m • 103u VTB-15-N [PERSON_NAME] (ZZP - Best)" at bounding box center [151, 314] width 199 height 68
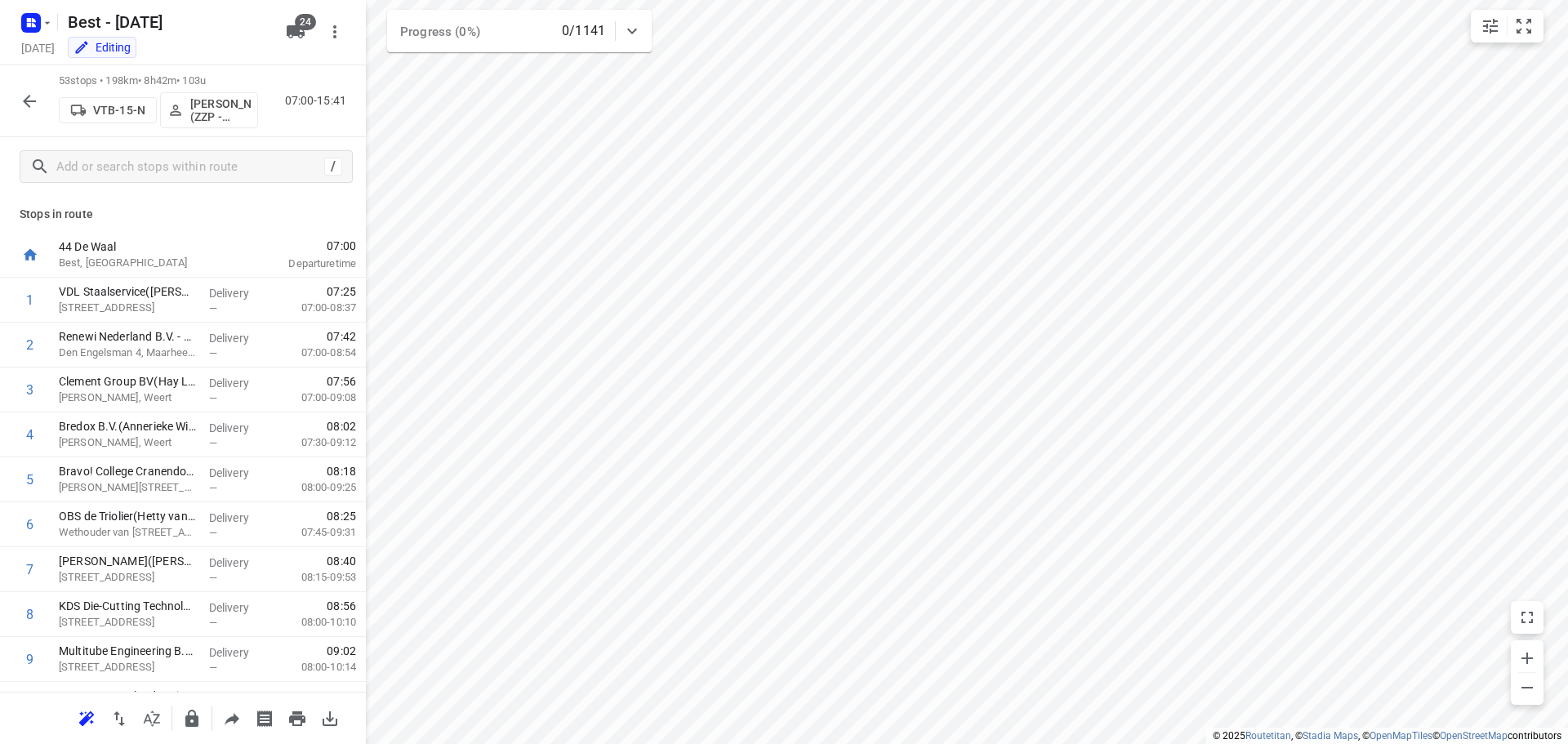
click at [207, 107] on p "[PERSON_NAME] (ZZP - Best)" at bounding box center [221, 110] width 60 height 26
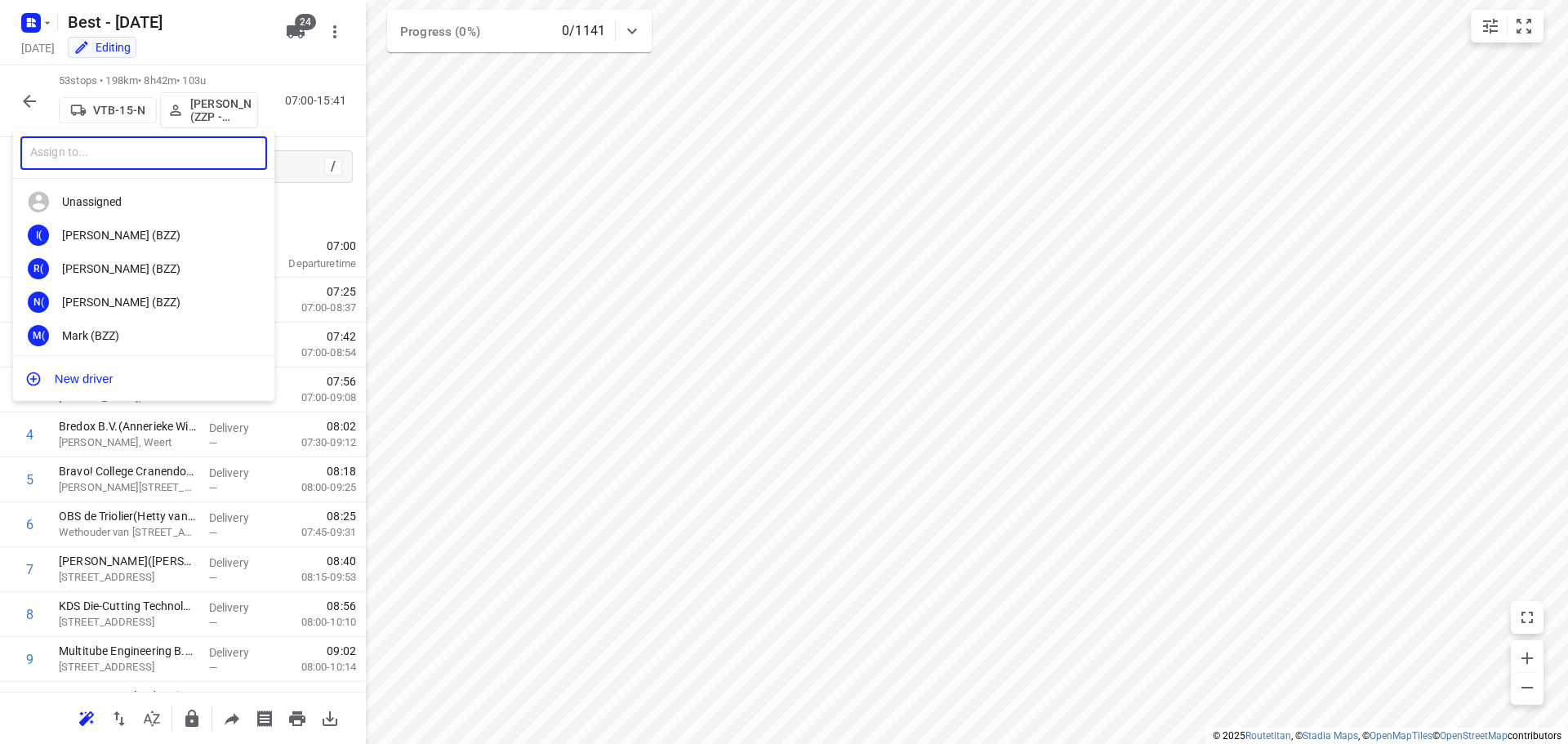
click at [179, 151] on input "text" at bounding box center [144, 154] width 247 height 34
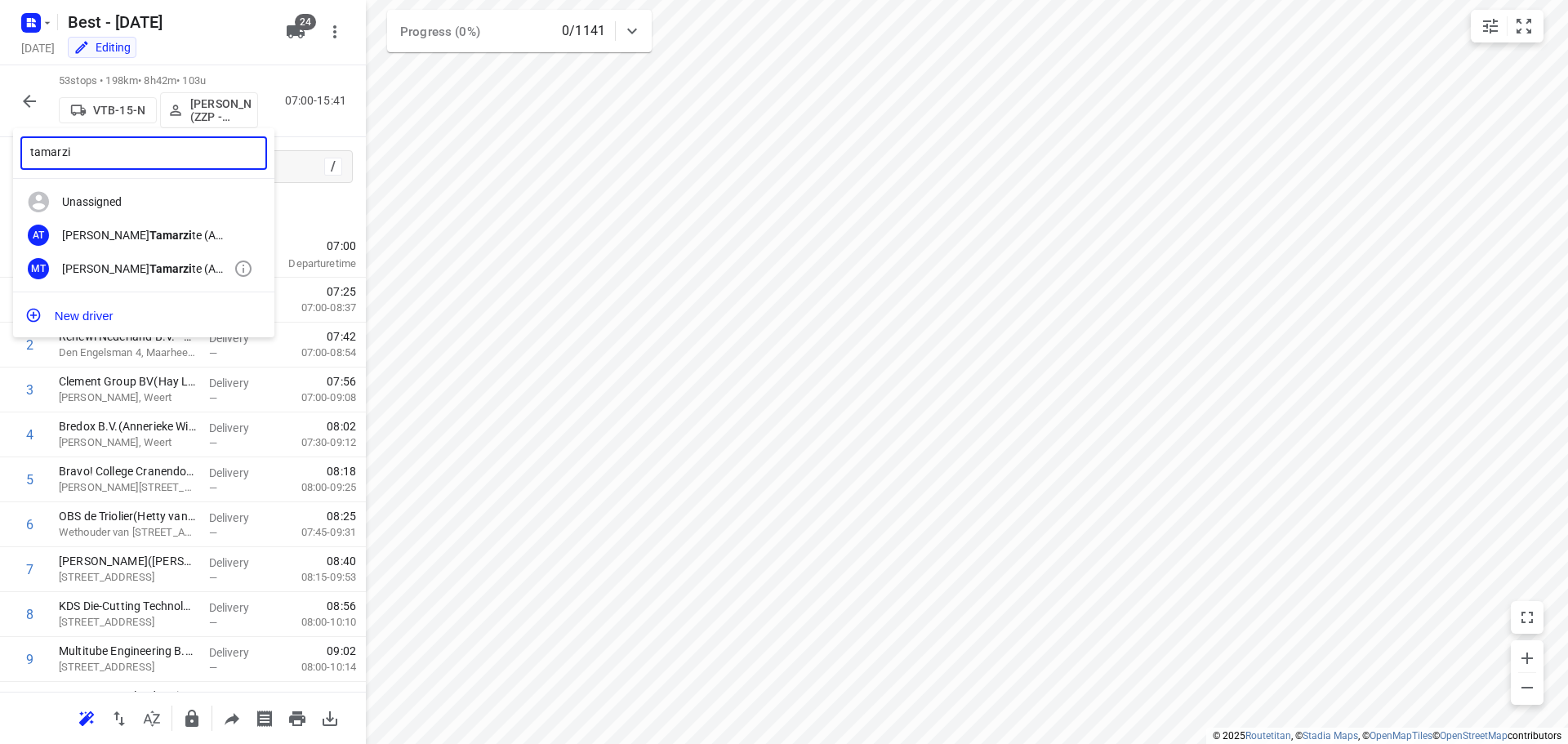
type input "tamarzi"
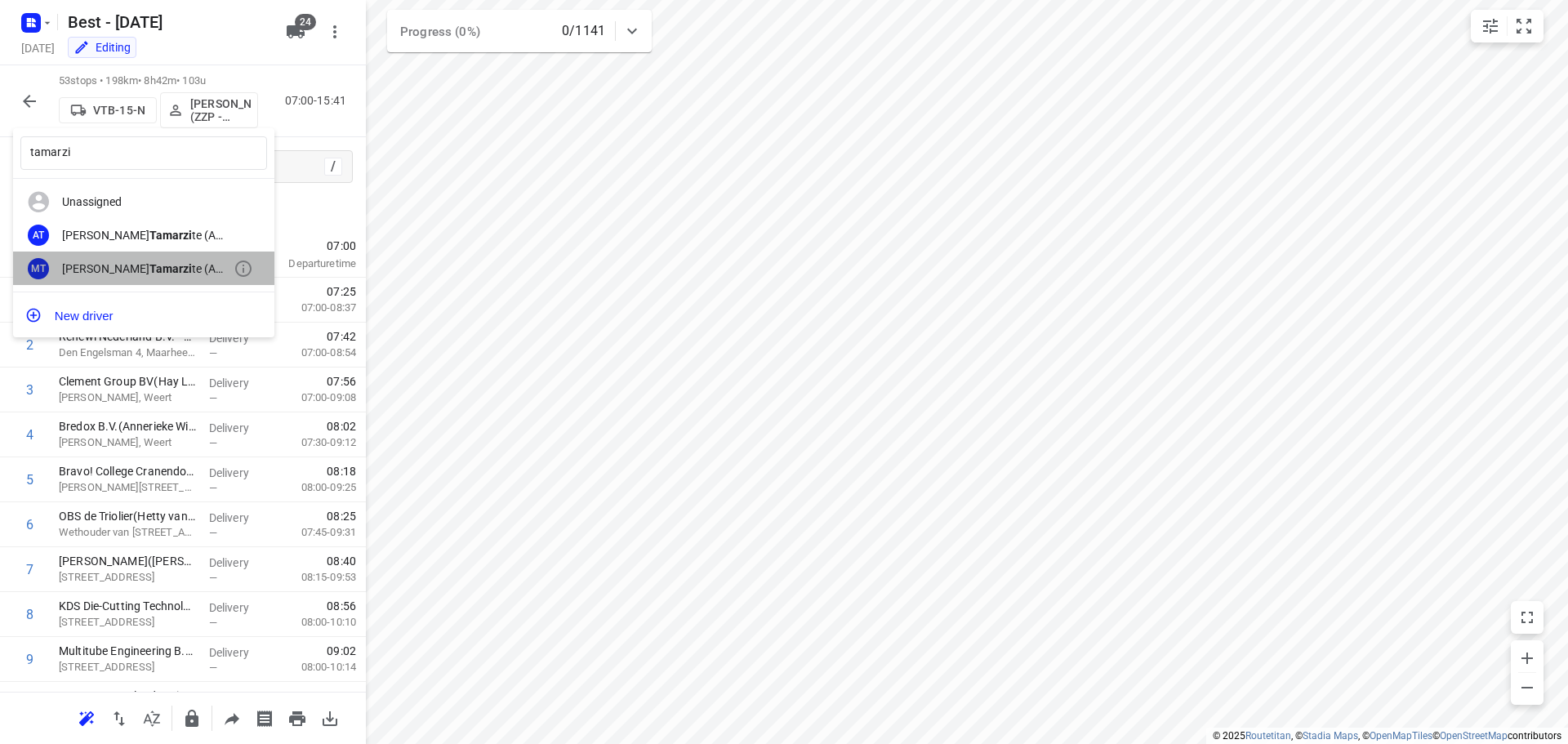
click at [163, 277] on div "MT [PERSON_NAME] te (A-flexibleservice - Best- ZZP)" at bounding box center [143, 269] width 261 height 34
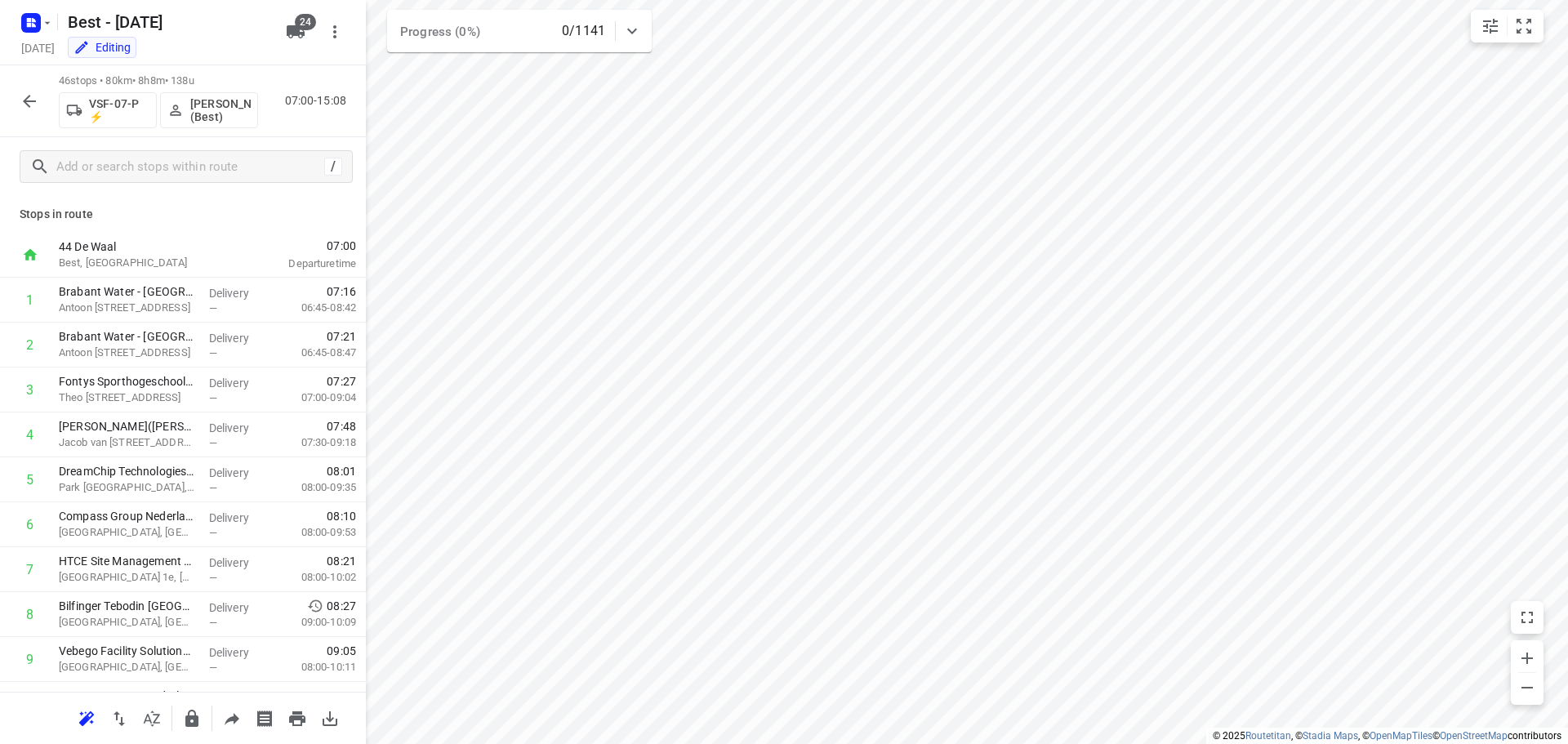
click at [27, 85] on div at bounding box center [29, 101] width 33 height 33
click at [27, 94] on icon "button" at bounding box center [29, 101] width 20 height 20
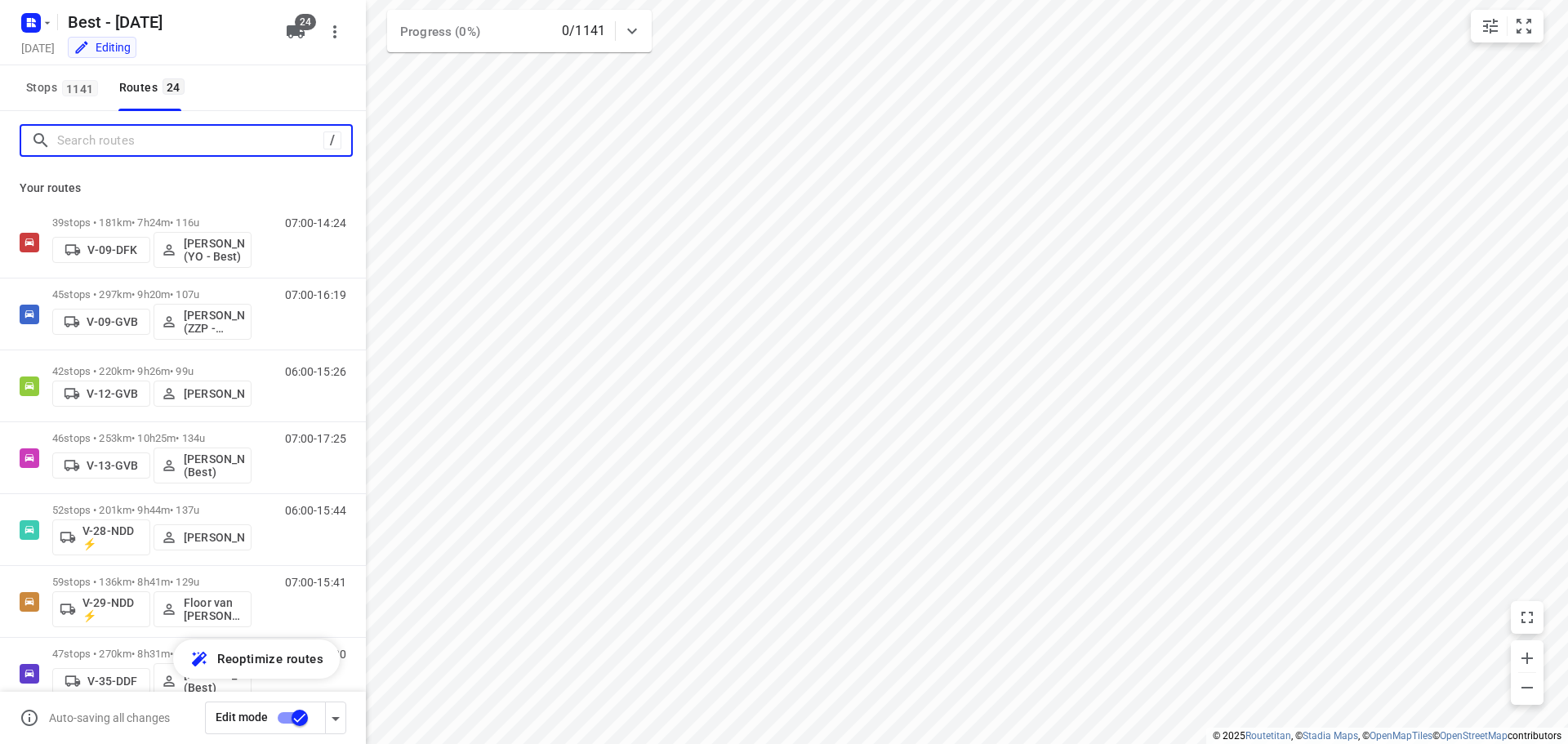
click at [68, 132] on input "Search routes" at bounding box center [190, 141] width 266 height 25
click at [287, 720] on input "checkbox" at bounding box center [300, 718] width 93 height 31
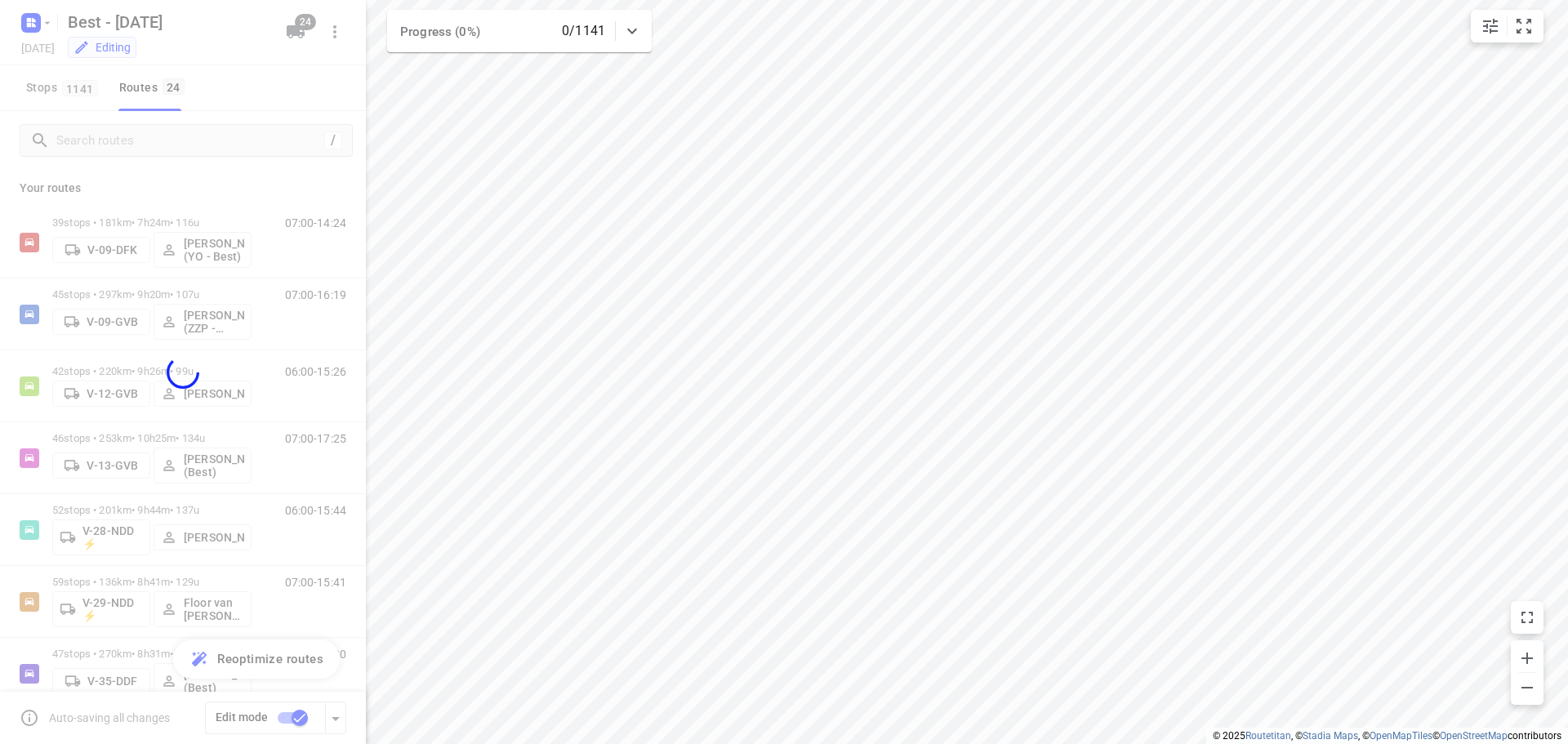
checkbox input "false"
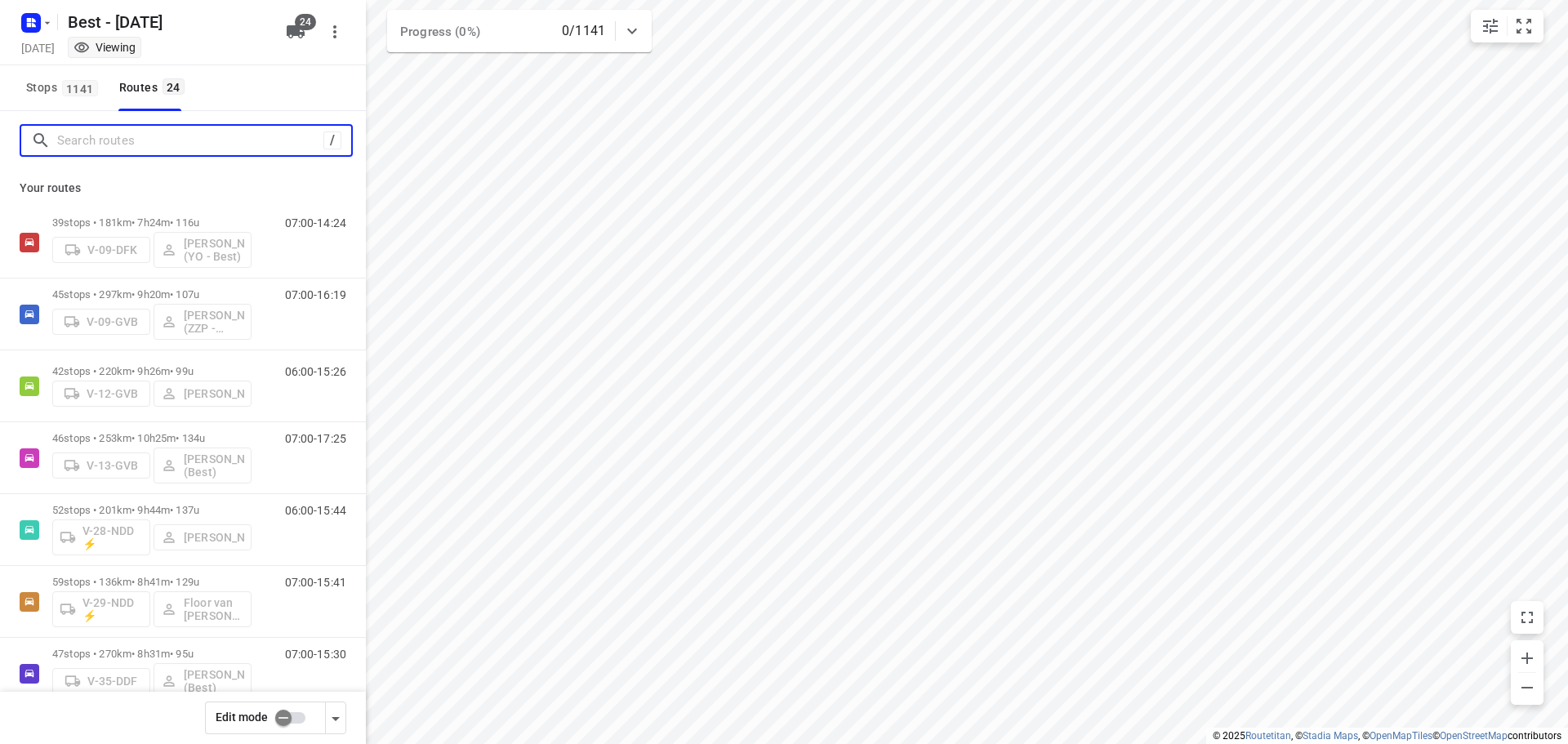
click at [199, 143] on input "Search routes" at bounding box center [190, 141] width 266 height 25
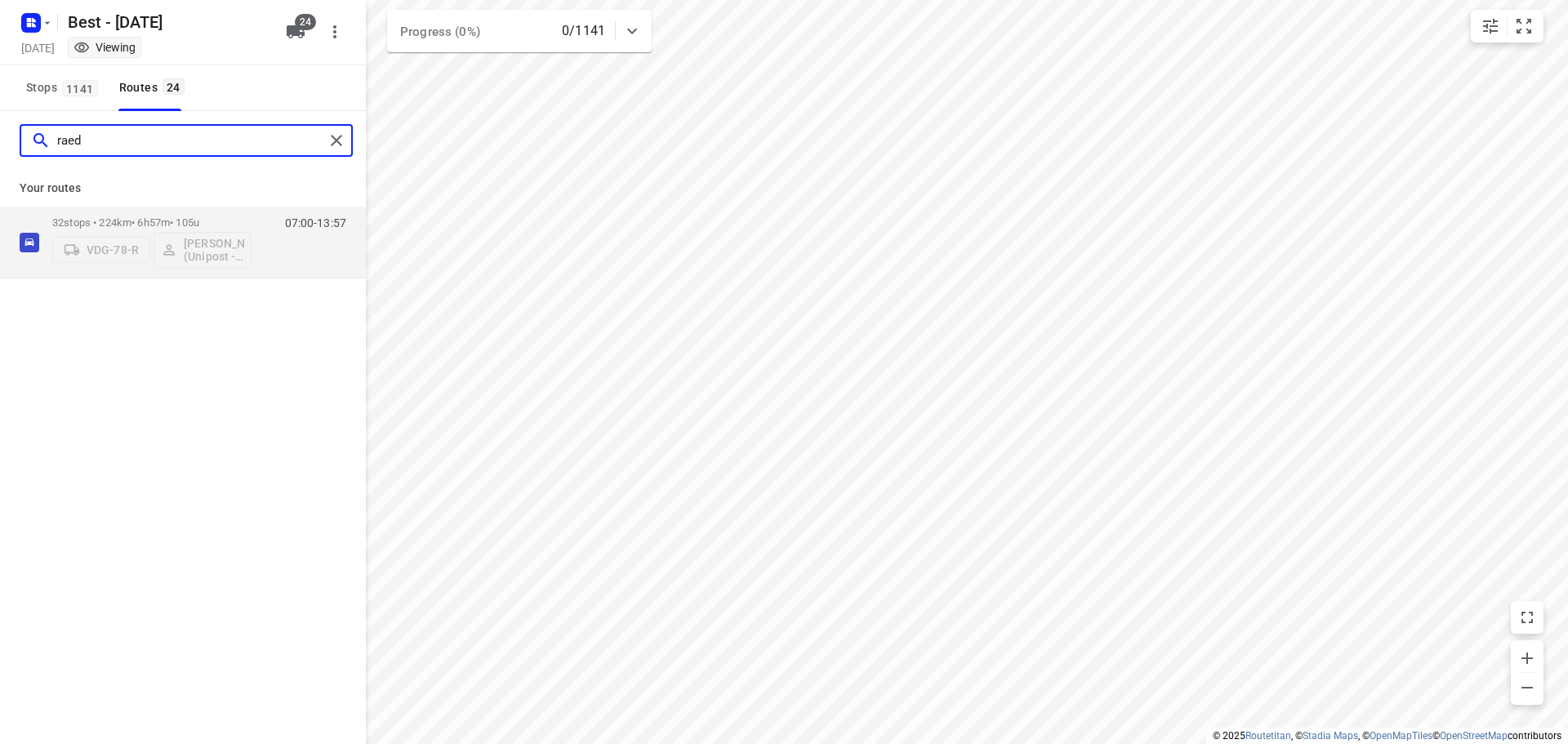
type input "raed"
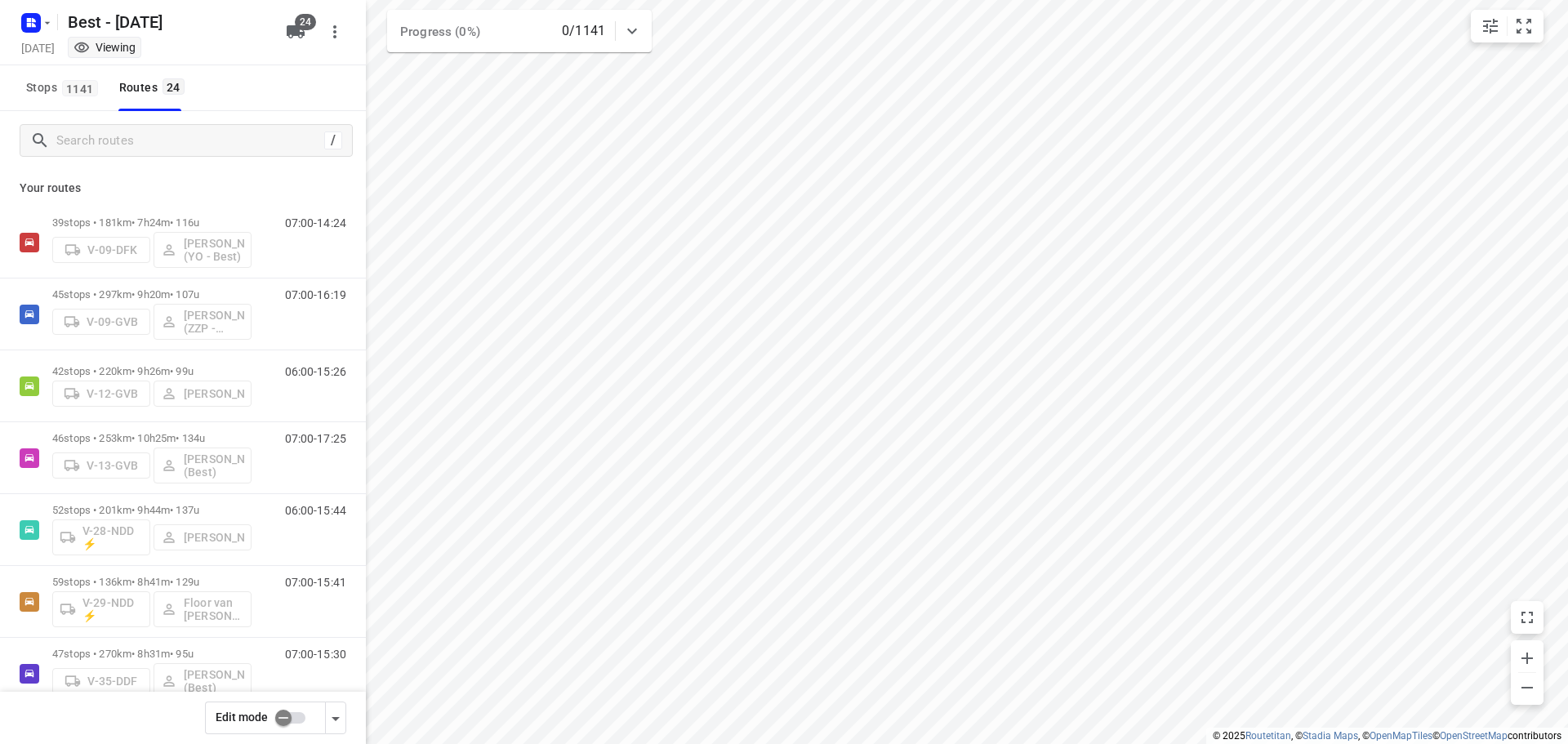
click at [276, 716] on input "checkbox" at bounding box center [283, 718] width 93 height 31
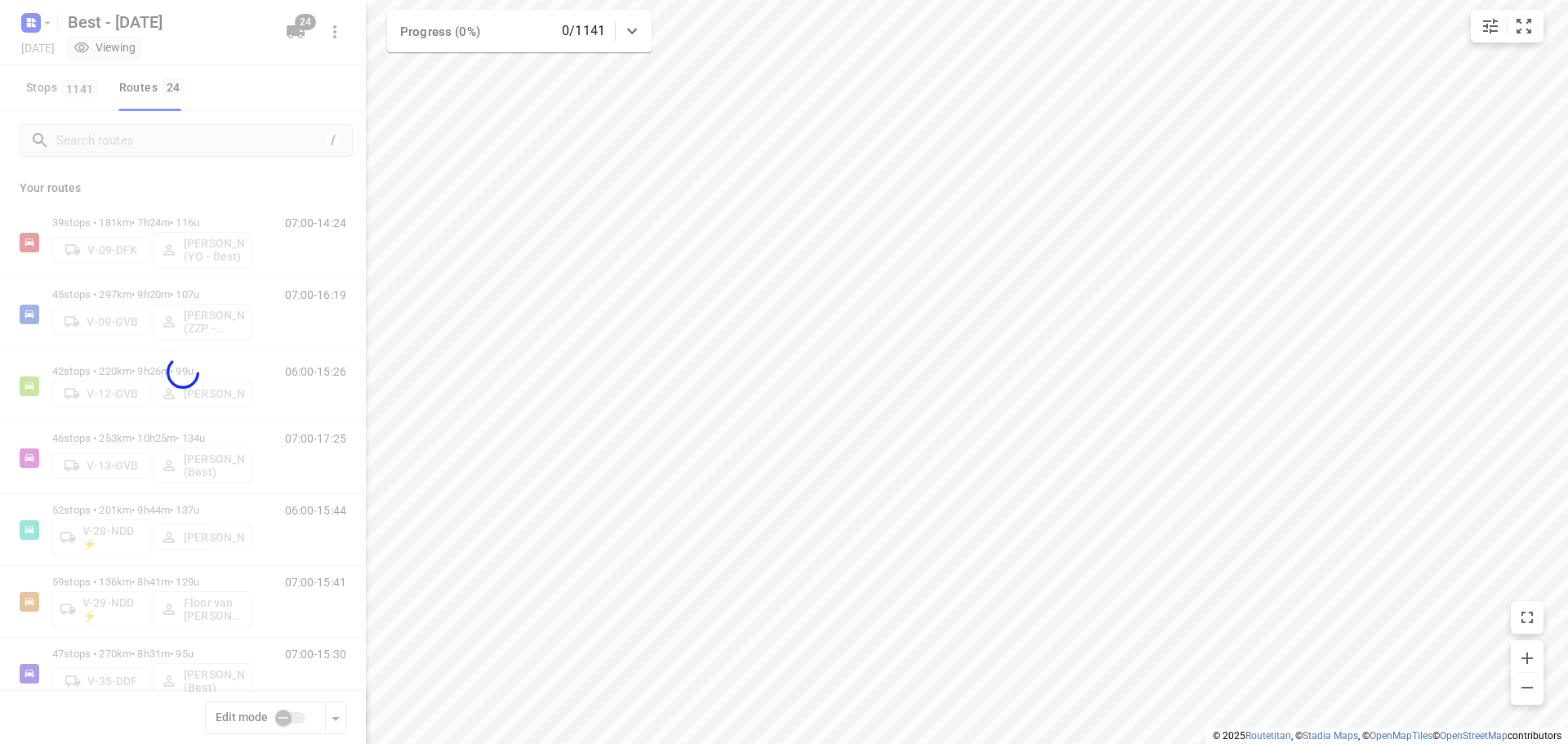
checkbox input "true"
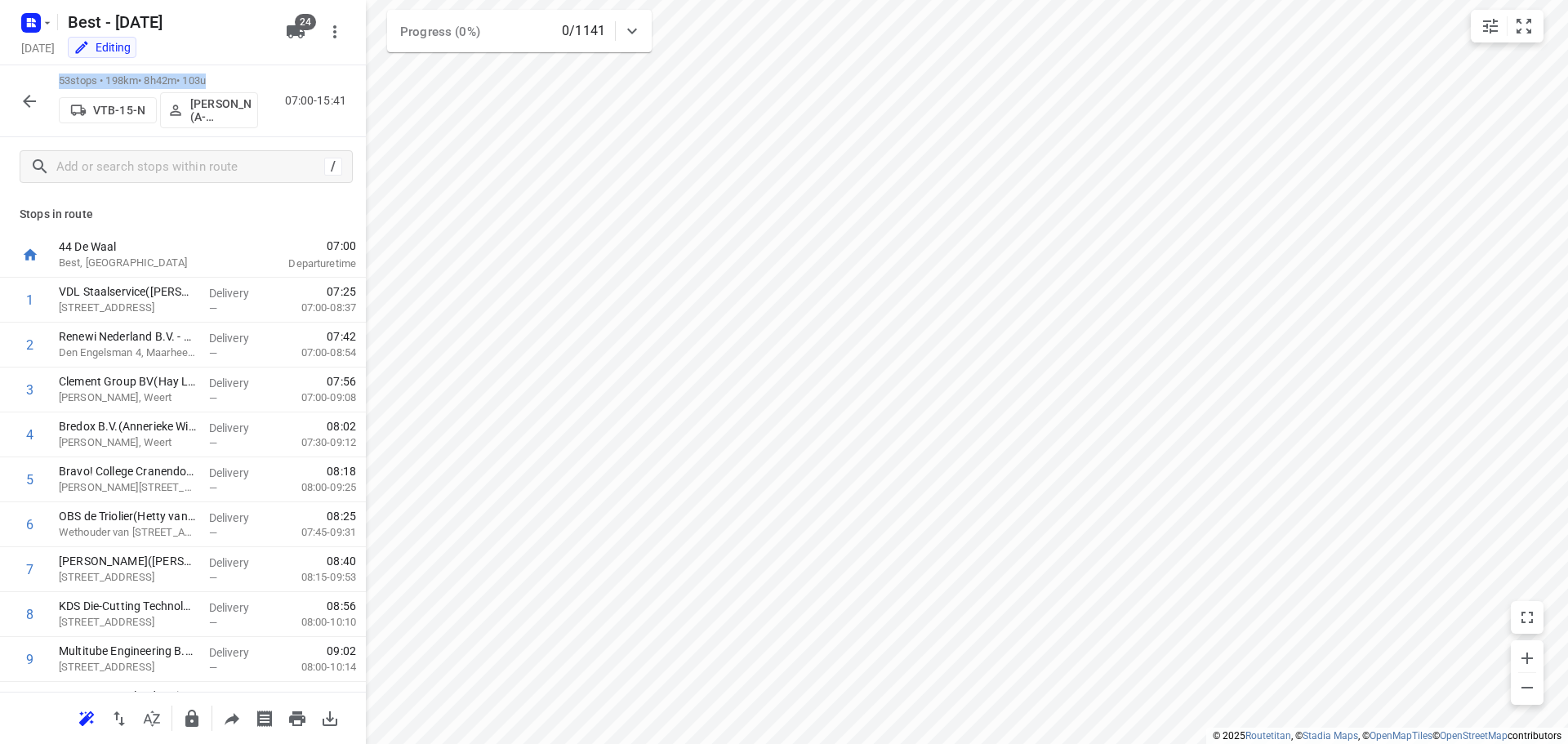
click at [214, 64] on div "Best - [DATE] [DATE] Editing 24 53 stops • 198km • 8h42m • 103u VTB-15-N [PERSO…" at bounding box center [183, 372] width 366 height 744
click at [206, 107] on p "[PERSON_NAME] (A-flexibleservice - Best- ZZP)" at bounding box center [221, 110] width 60 height 26
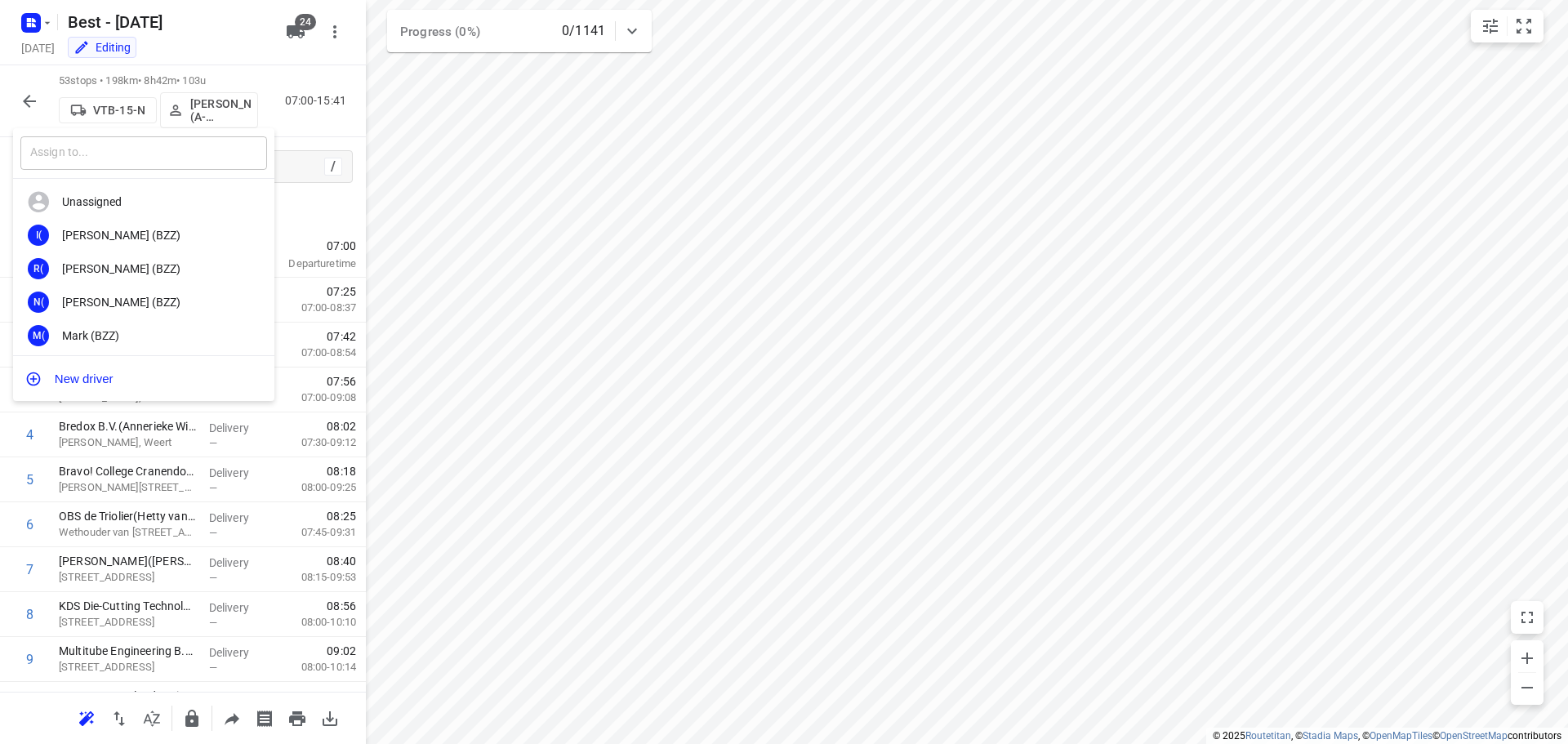
click at [186, 164] on input "text" at bounding box center [144, 154] width 247 height 34
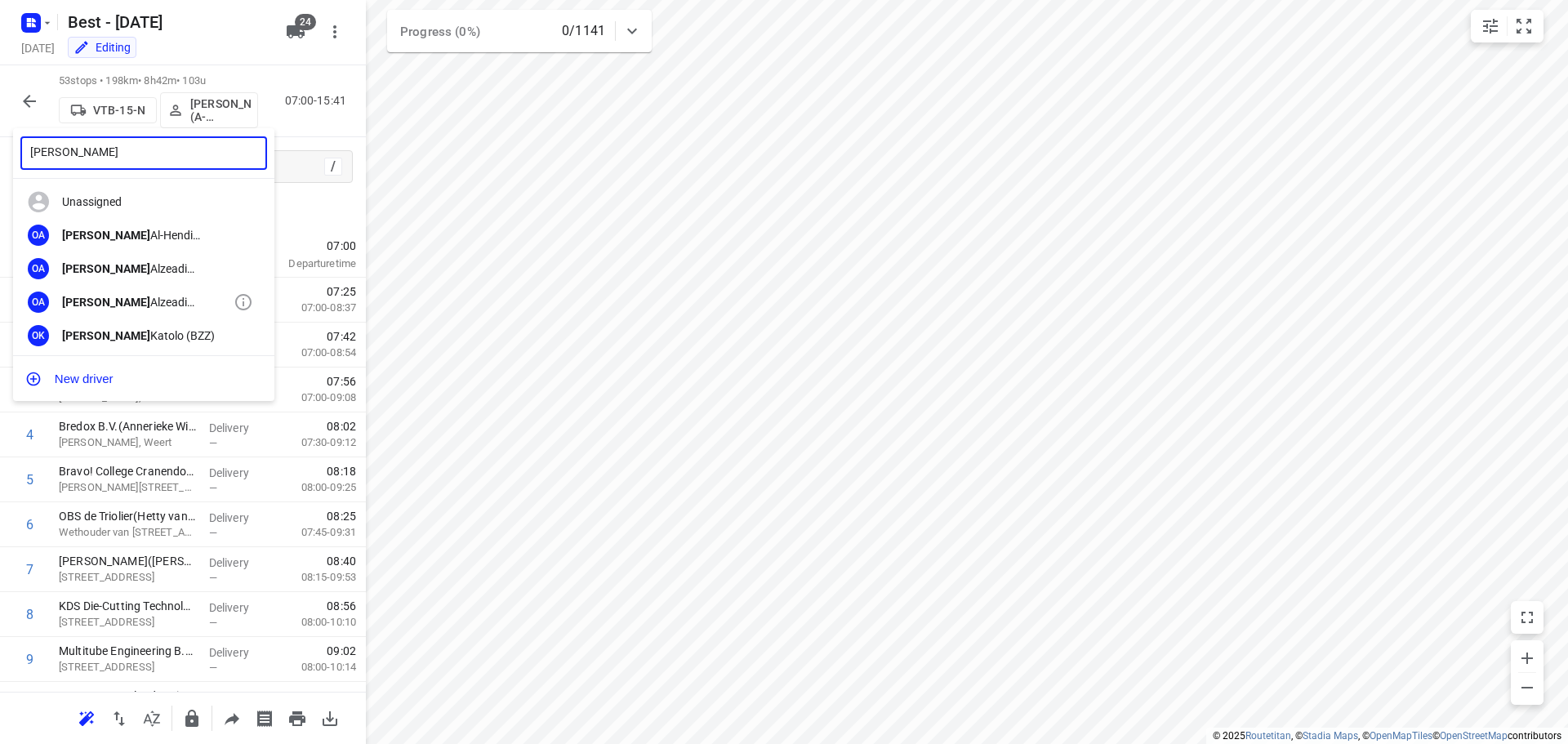
type input "[PERSON_NAME]"
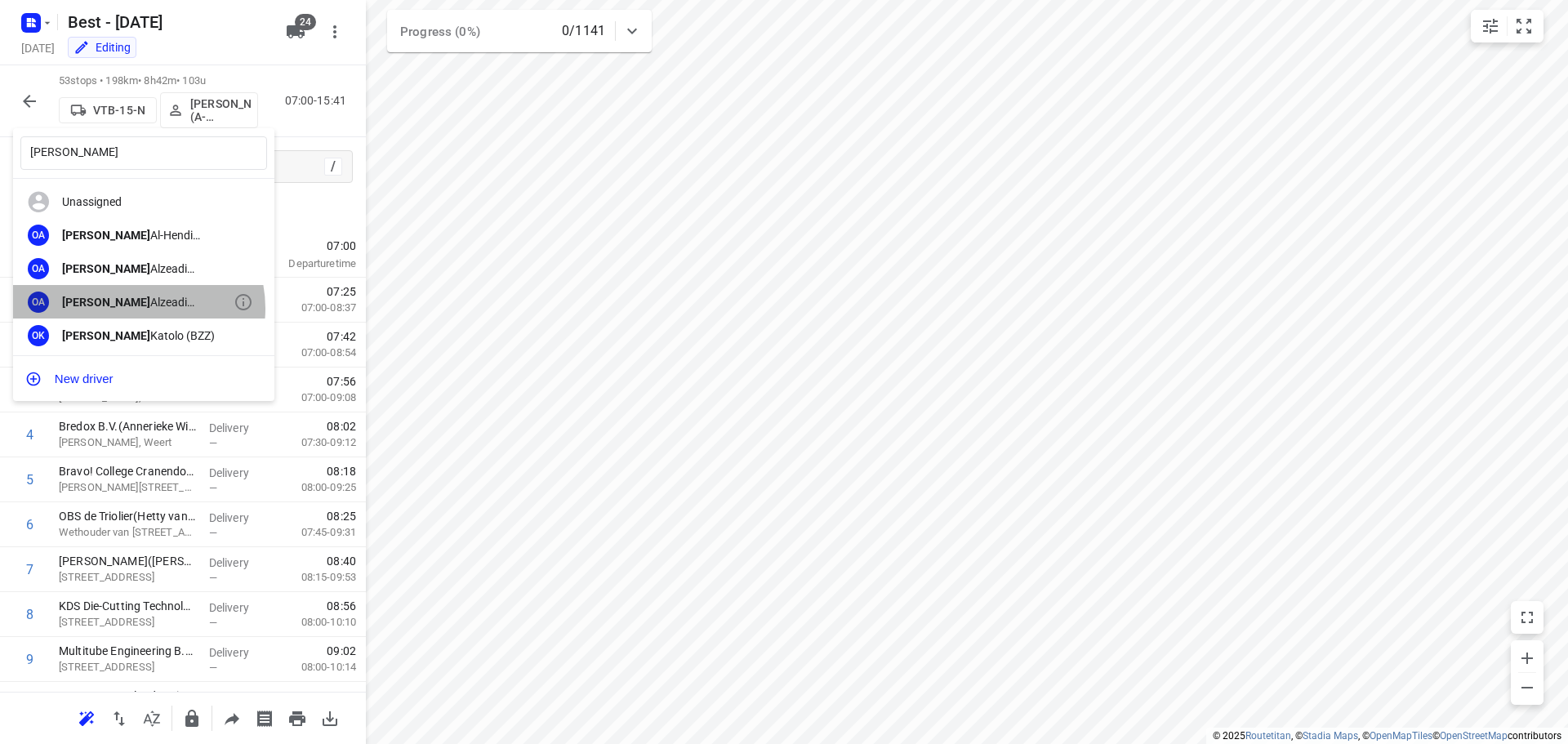
click at [136, 308] on div "Omar Alzeadi (Unipost)" at bounding box center [148, 303] width 172 height 13
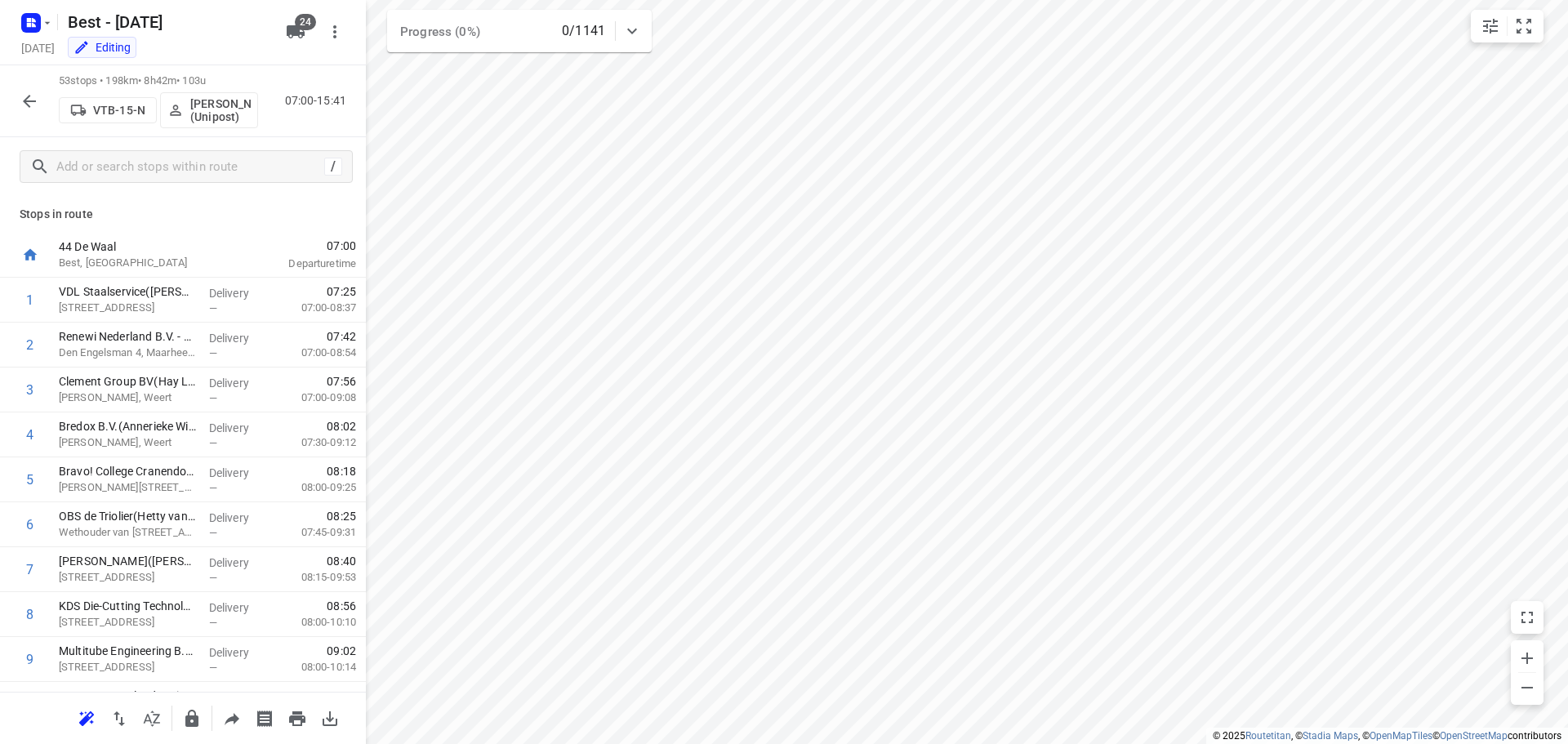
click at [30, 107] on icon "button" at bounding box center [29, 101] width 20 height 20
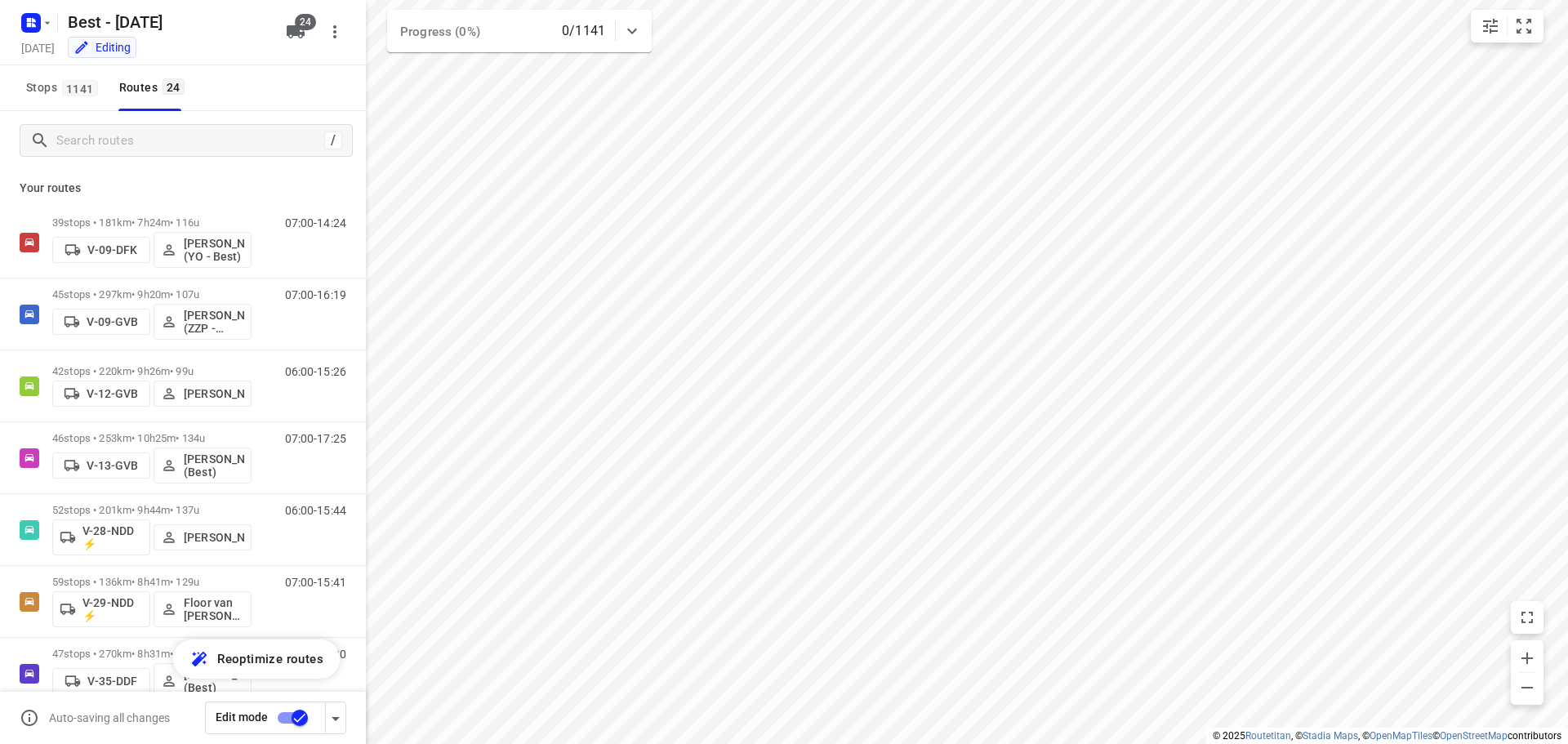
click at [158, 162] on div "/" at bounding box center [183, 141] width 366 height 58
click at [159, 151] on input "Search routes" at bounding box center [188, 141] width 261 height 25
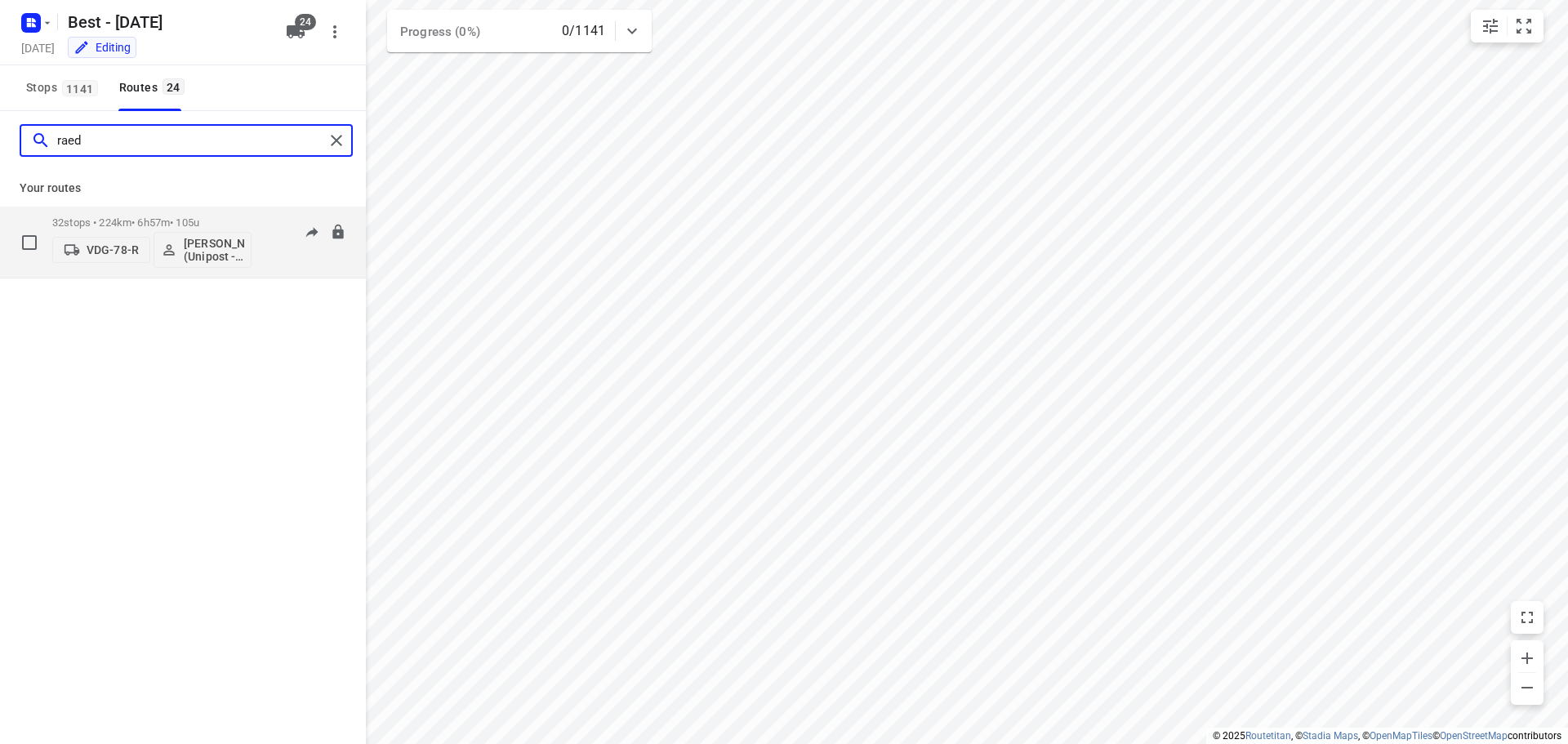
type input "raed"
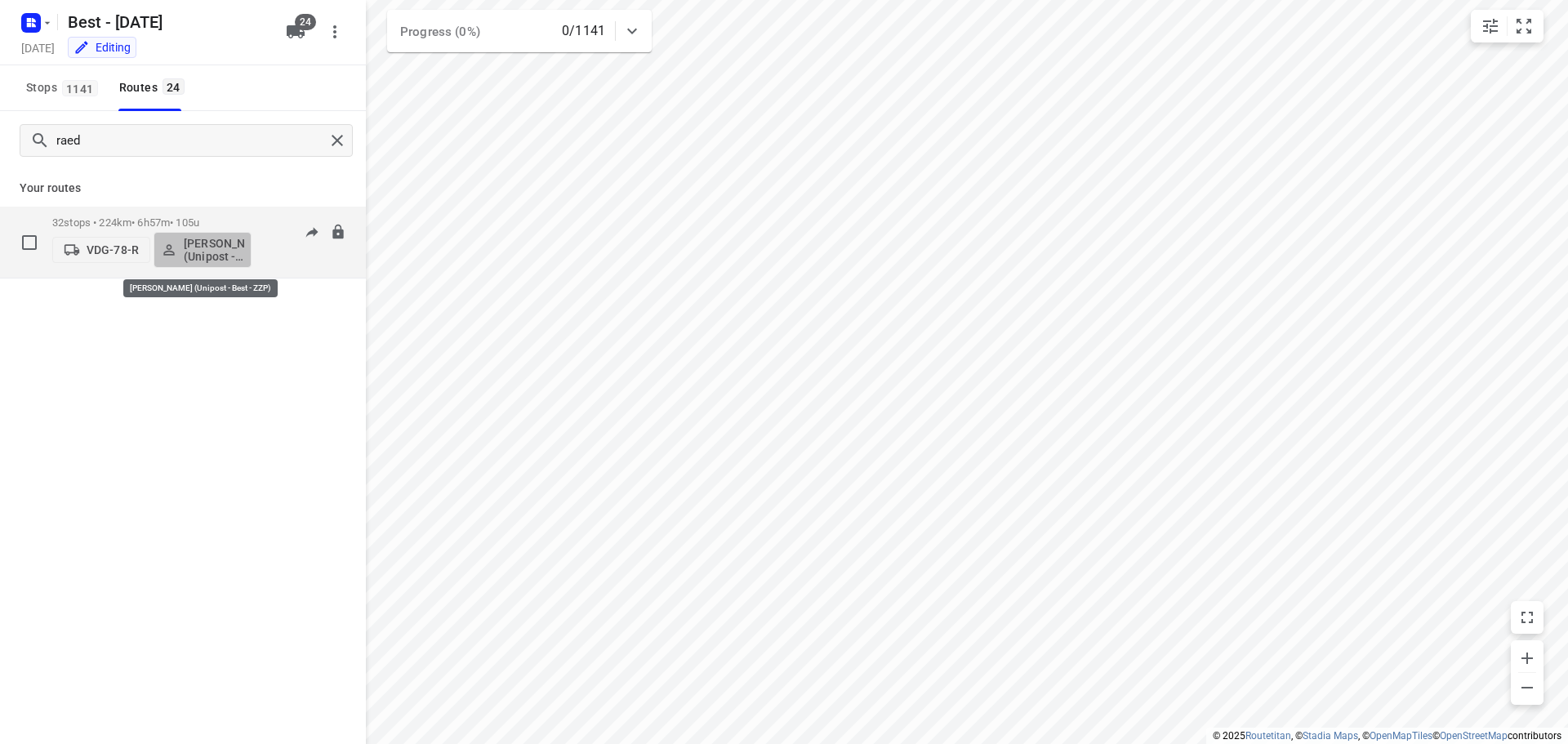
click at [184, 236] on button "[PERSON_NAME] (Unipost - Best - ZZP)" at bounding box center [203, 250] width 98 height 36
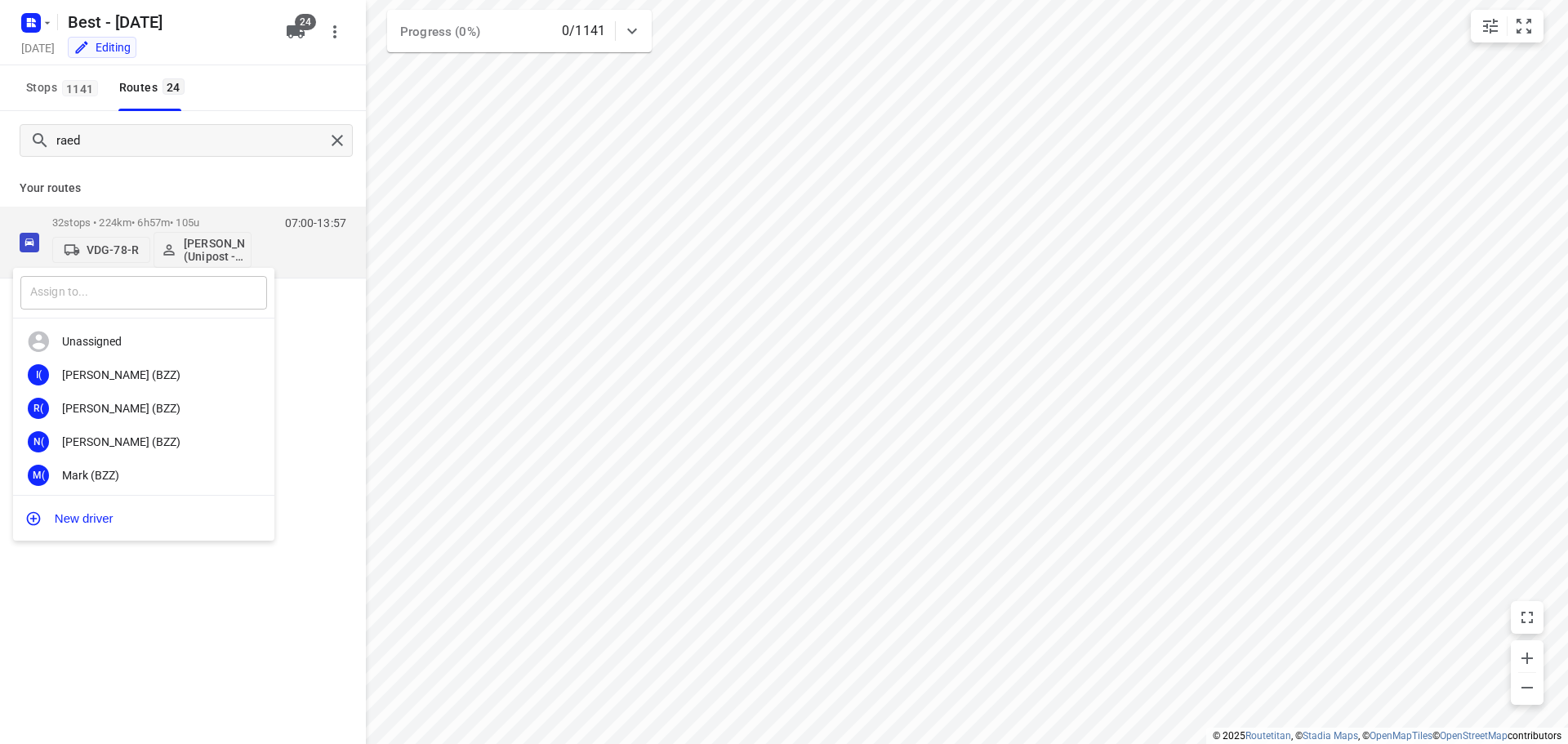
click at [138, 281] on input "text" at bounding box center [144, 293] width 247 height 34
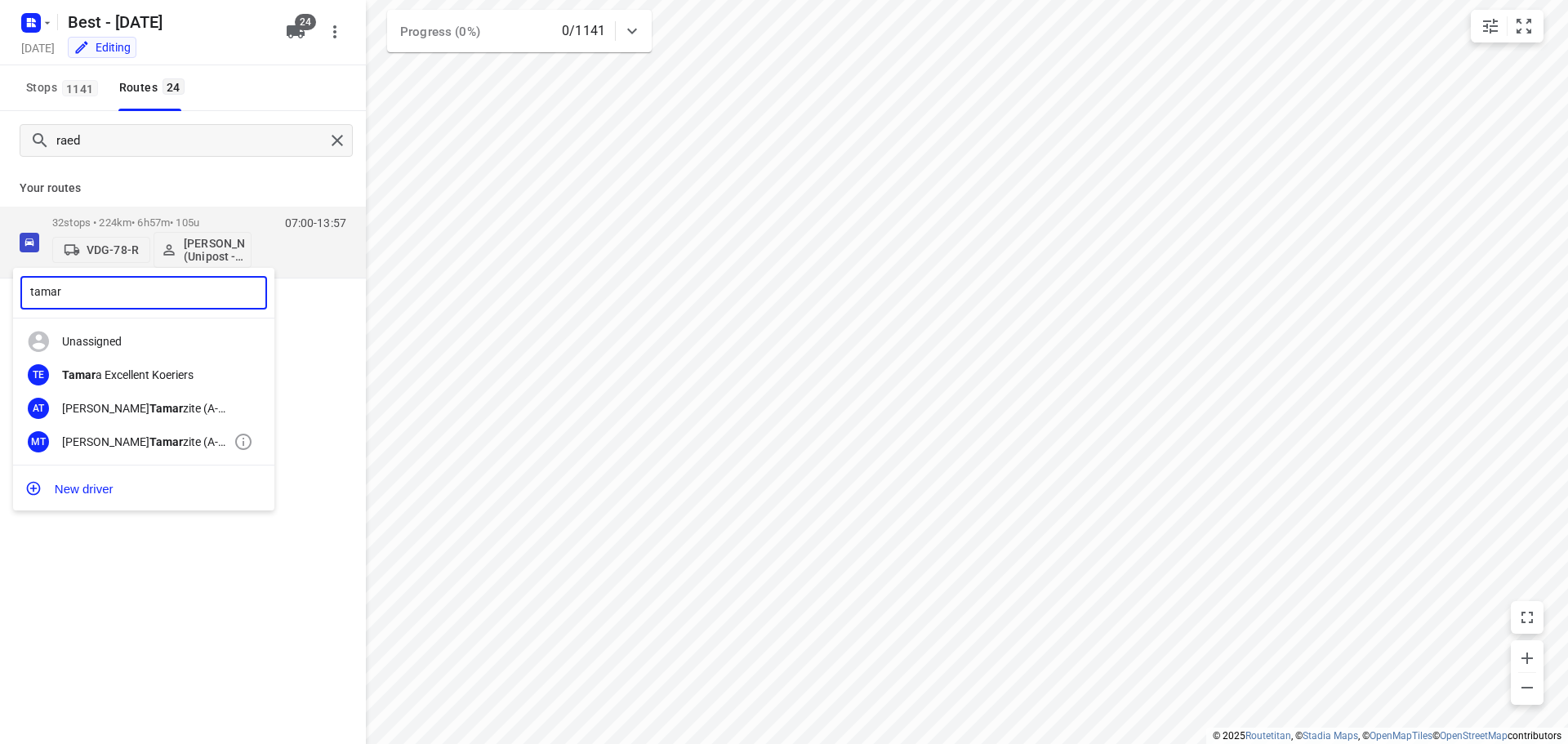
type input "tamar"
click at [124, 430] on div "MT Mohamed Tamar zite (A-flexibleservice - Best- ZZP)" at bounding box center [143, 441] width 261 height 34
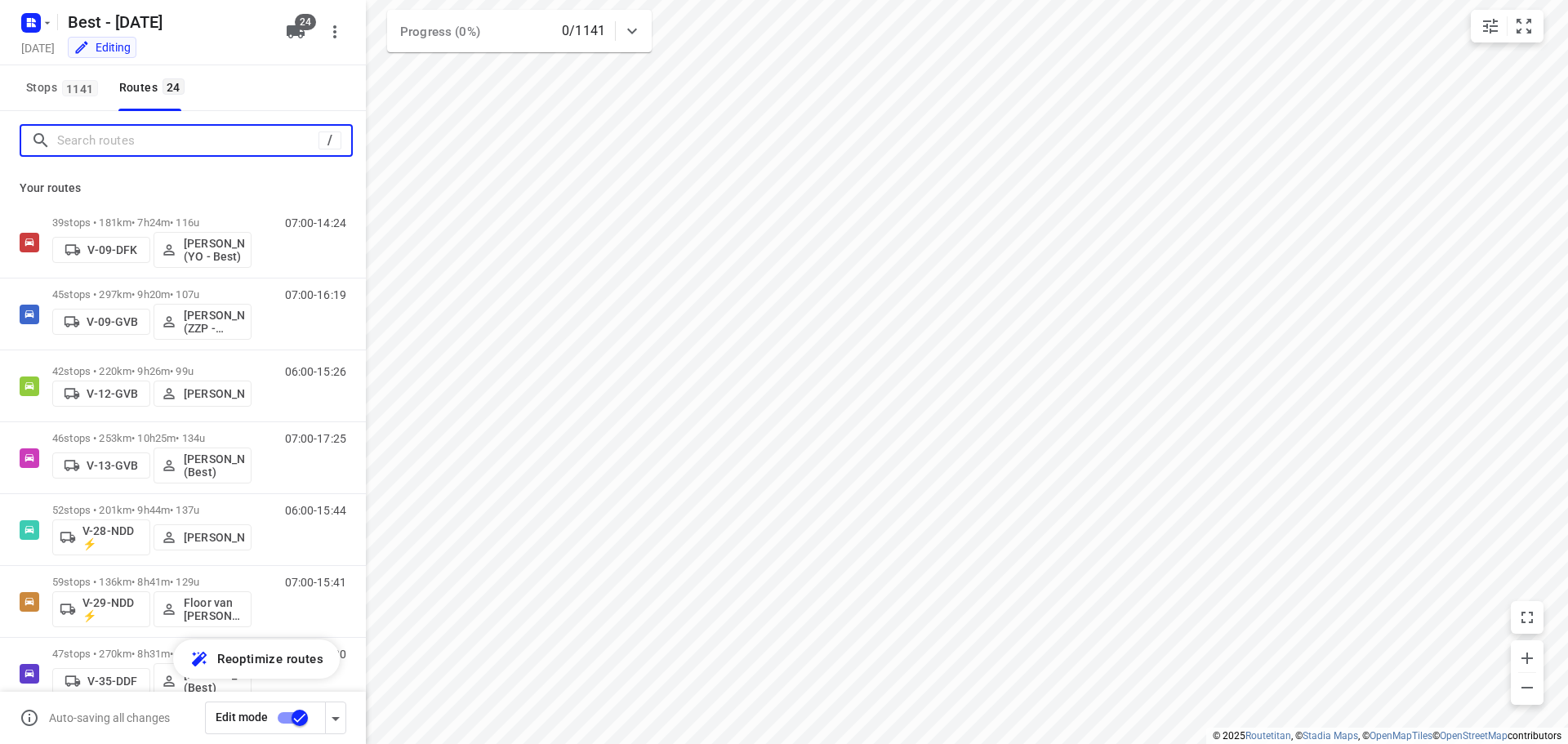
click at [216, 137] on input "Search routes" at bounding box center [188, 141] width 261 height 25
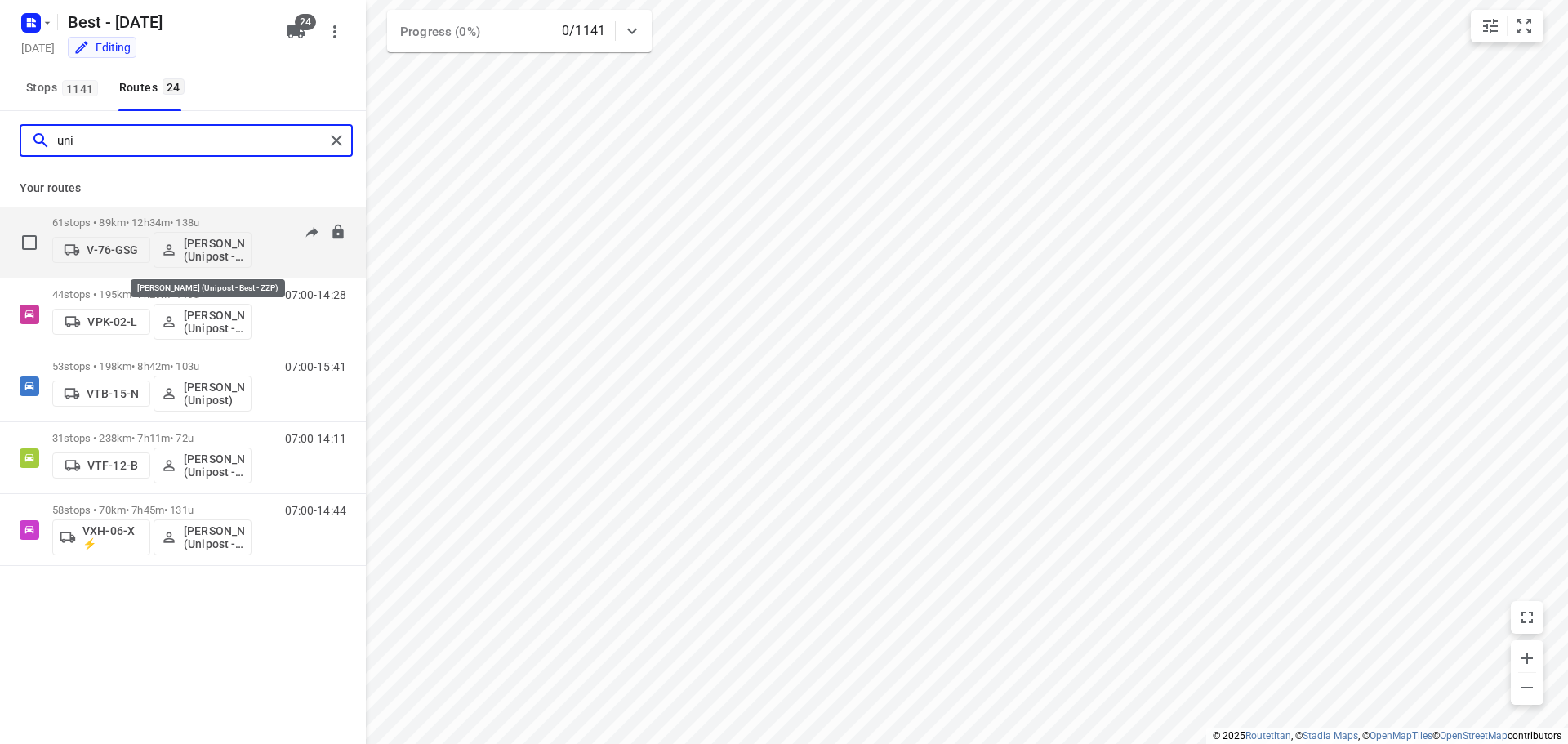
type input "uni"
click at [217, 254] on p "Omar Alzeadi (Unipost - Best - ZZP)" at bounding box center [214, 250] width 60 height 26
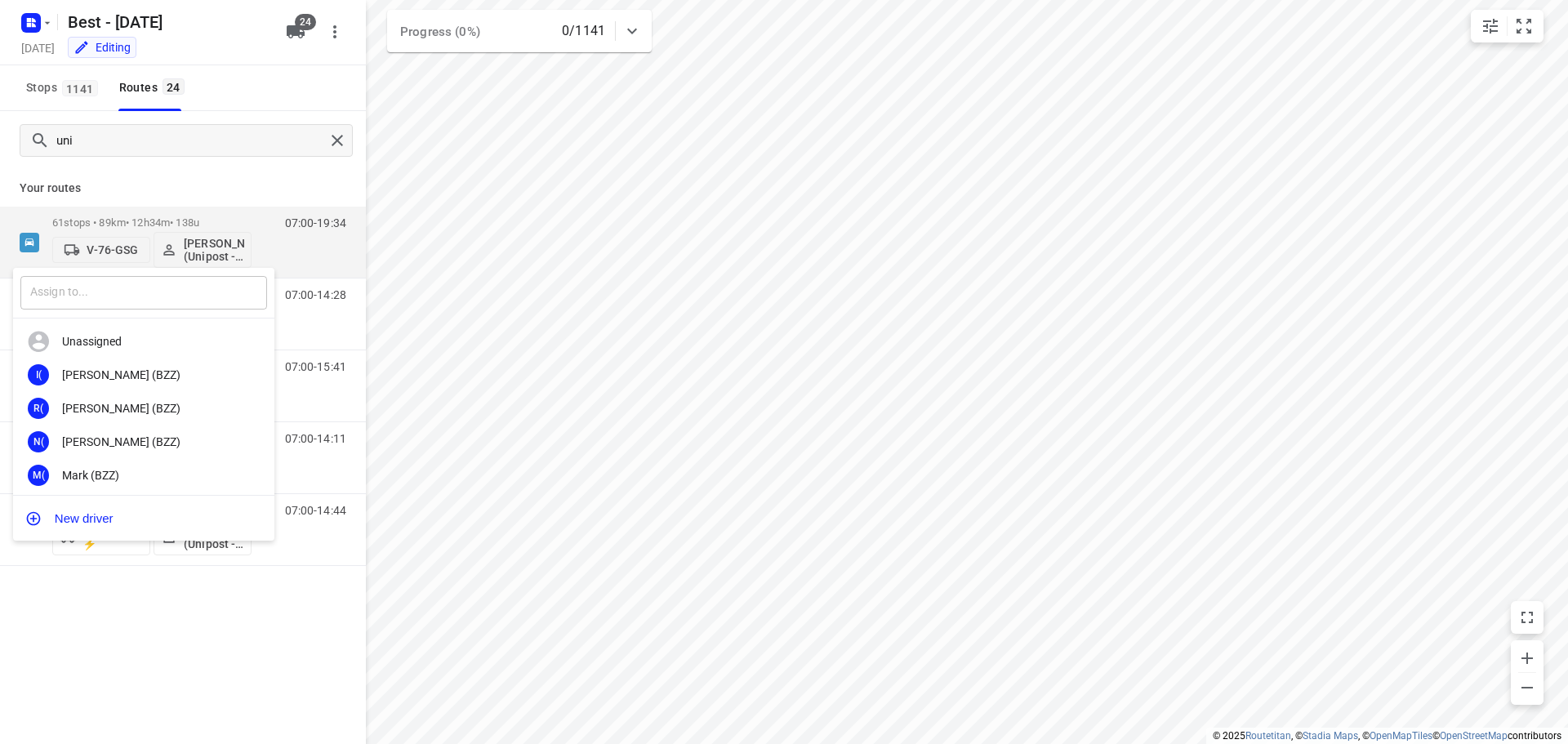
click at [135, 284] on input "text" at bounding box center [144, 293] width 247 height 34
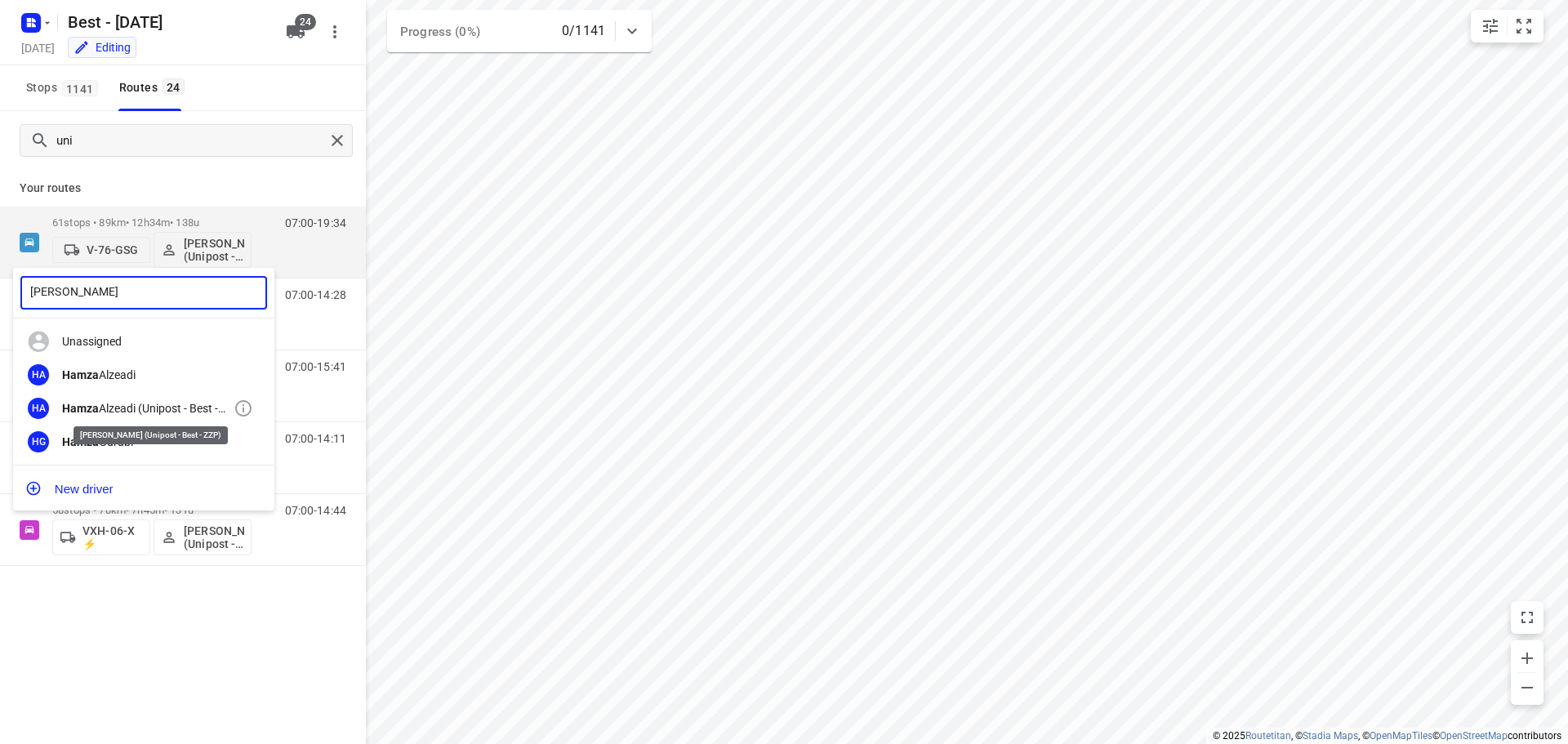
type input "[PERSON_NAME]"
click at [132, 412] on div "Hamza Alzeadi (Unipost - Best - ZZP)" at bounding box center [148, 408] width 172 height 13
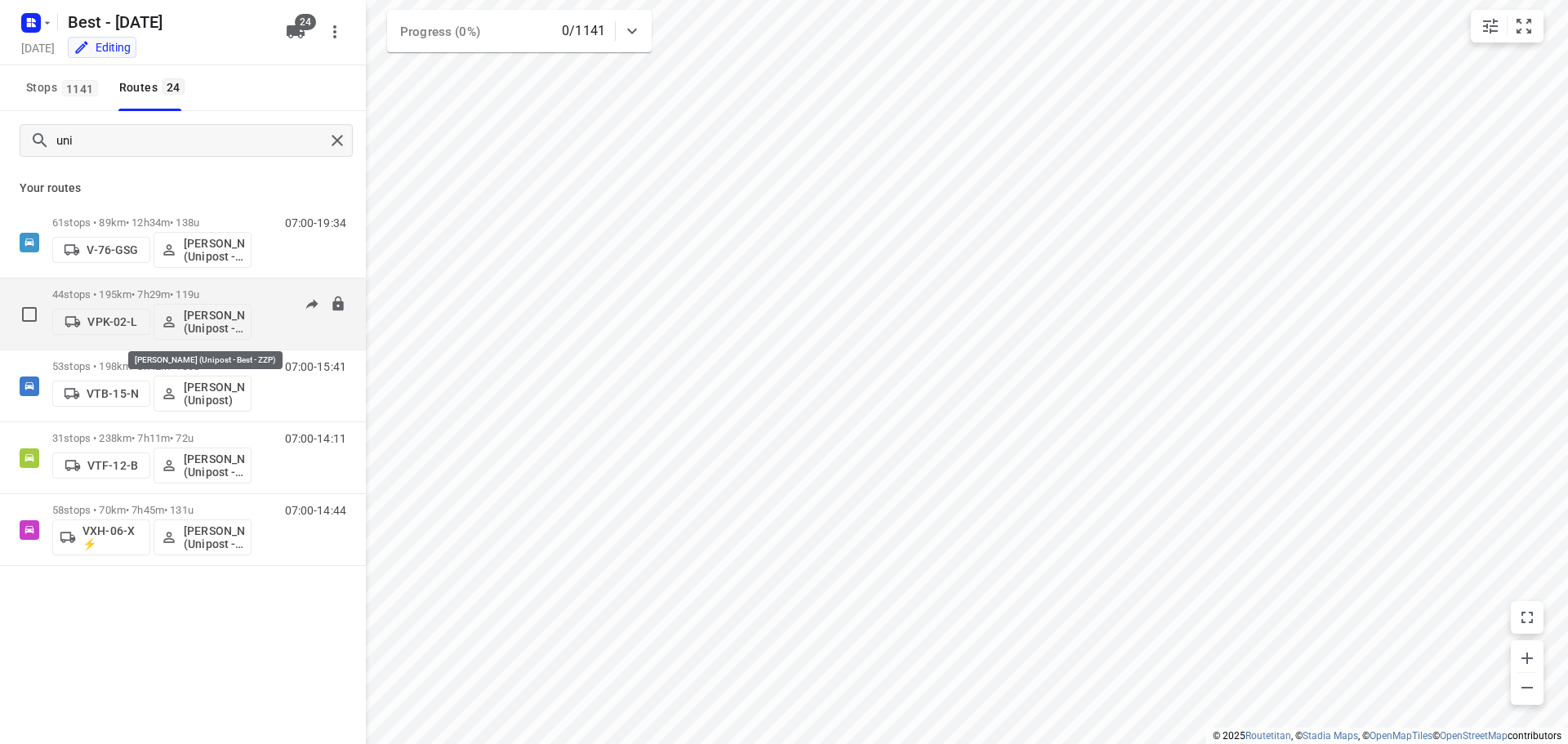
click at [206, 310] on p "[PERSON_NAME] (Unipost - Best - ZZP)" at bounding box center [214, 322] width 60 height 26
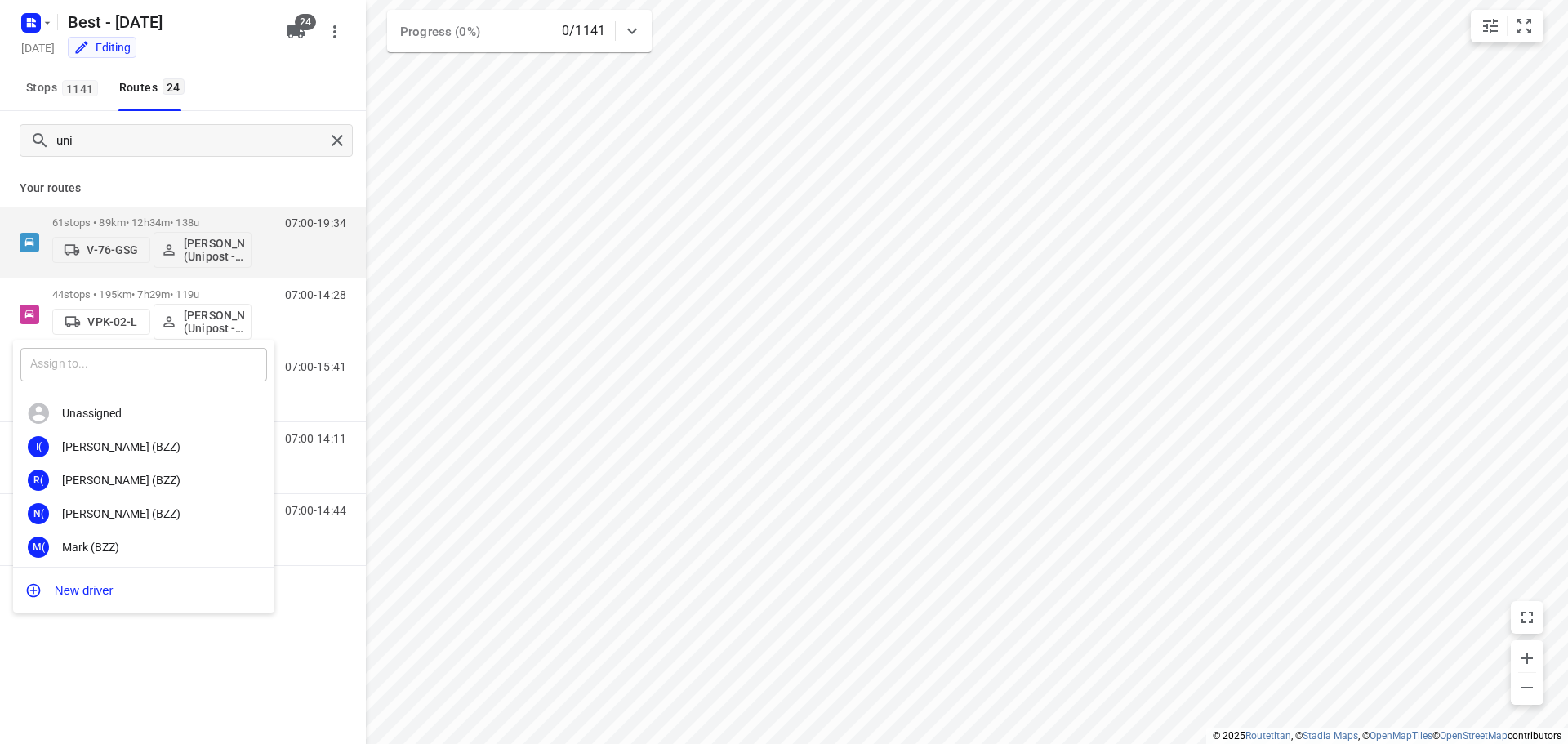
click at [174, 371] on input "text" at bounding box center [144, 365] width 247 height 34
click at [230, 167] on div at bounding box center [784, 372] width 1568 height 744
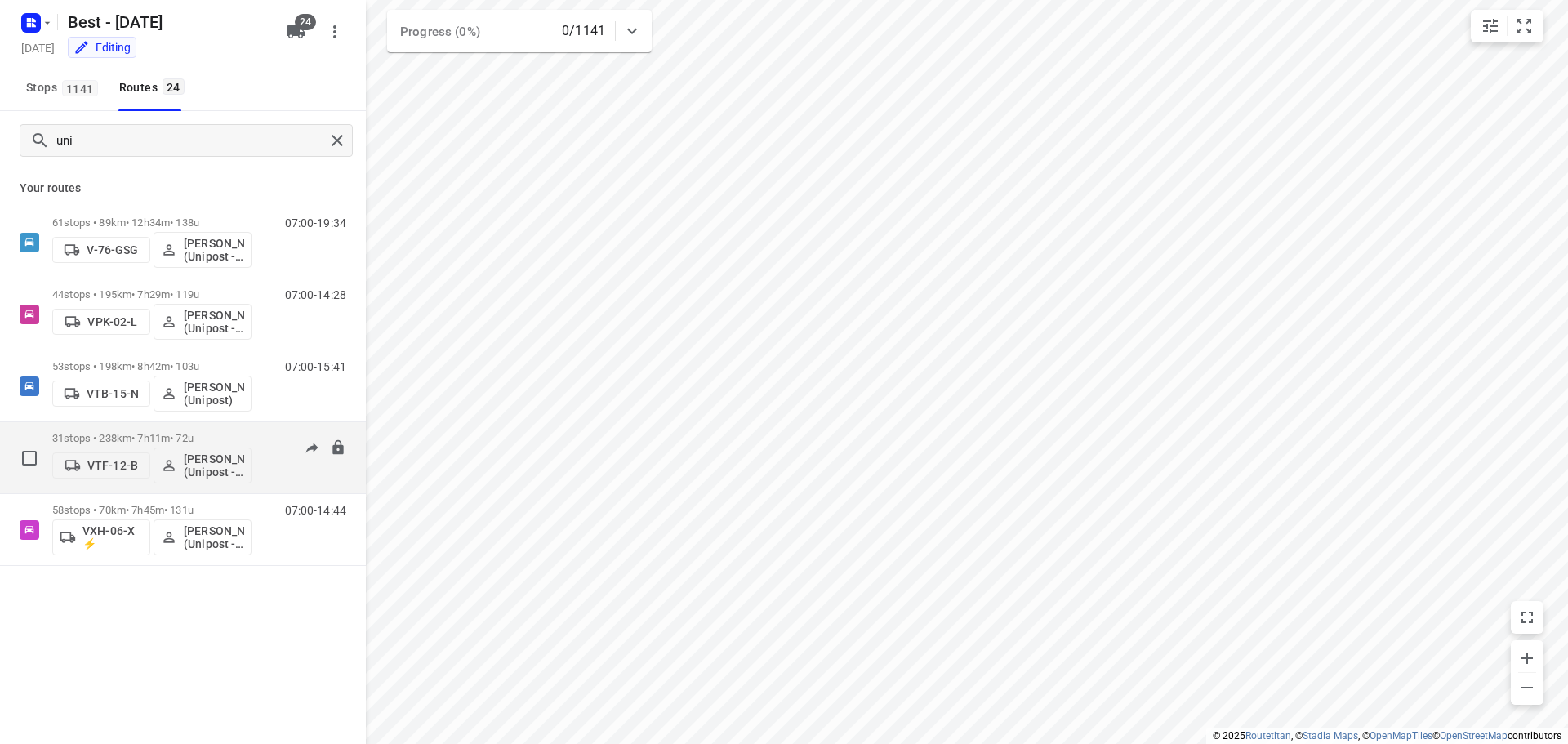
click at [97, 438] on p "31 stops • 238km • 7h11m • 72u" at bounding box center [151, 438] width 199 height 12
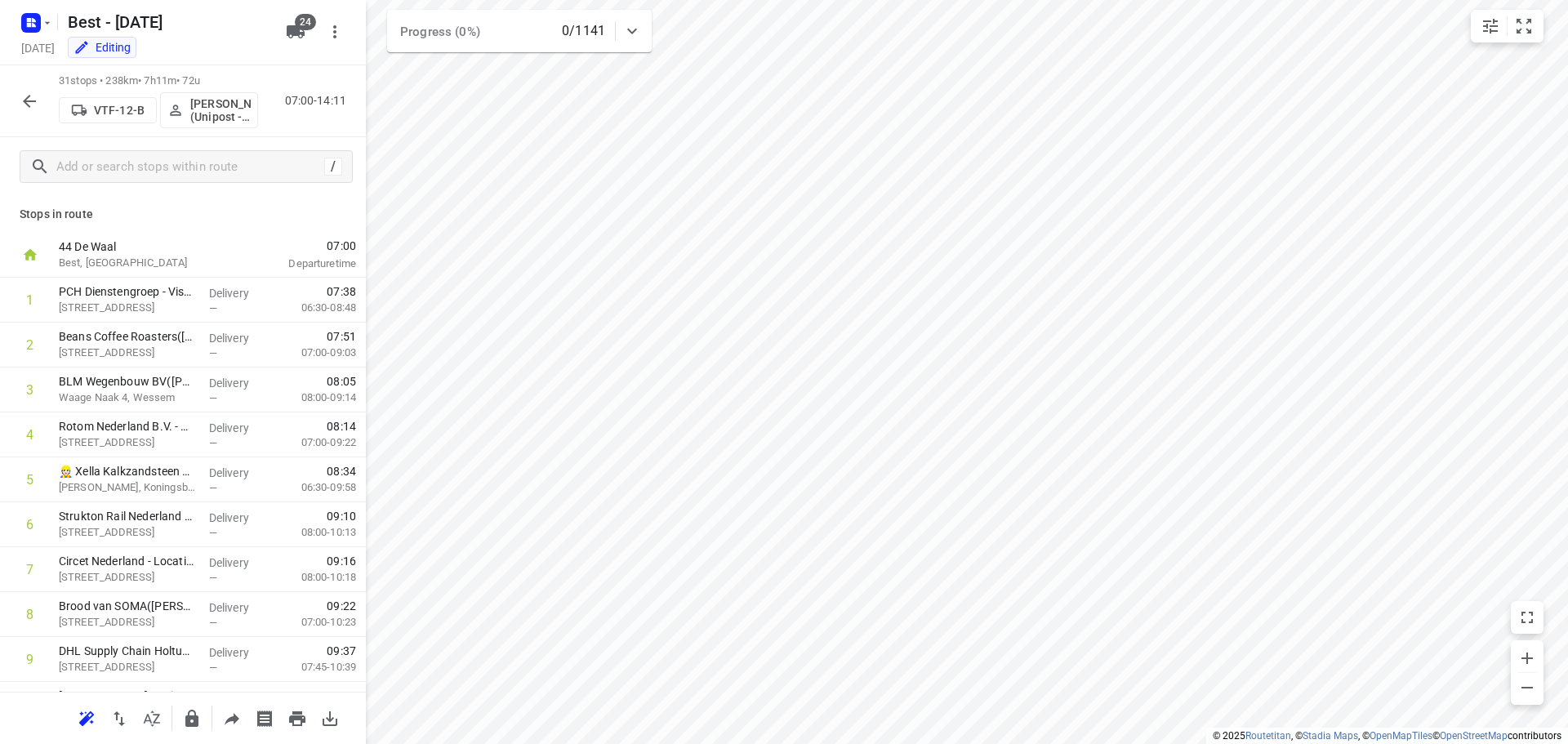
click at [224, 102] on p "[PERSON_NAME] (Unipost - Best - ZZP)" at bounding box center [221, 110] width 60 height 26
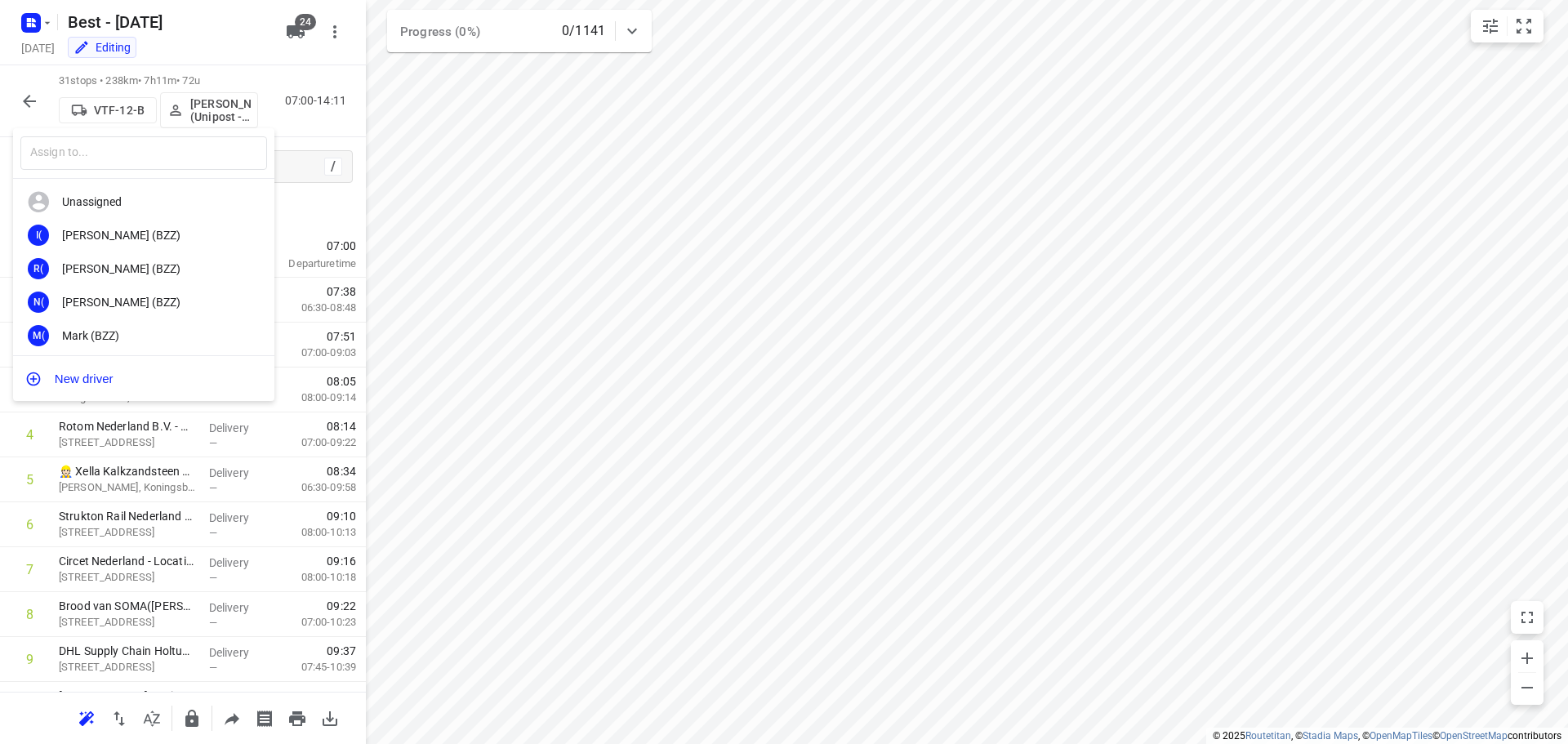
drag, startPoint x: 224, startPoint y: 102, endPoint x: 150, endPoint y: 173, distance: 102.6
click at [151, 173] on div "​" at bounding box center [143, 154] width 261 height 51
click at [150, 157] on input "text" at bounding box center [144, 154] width 247 height 34
click at [29, 96] on div at bounding box center [784, 372] width 1568 height 744
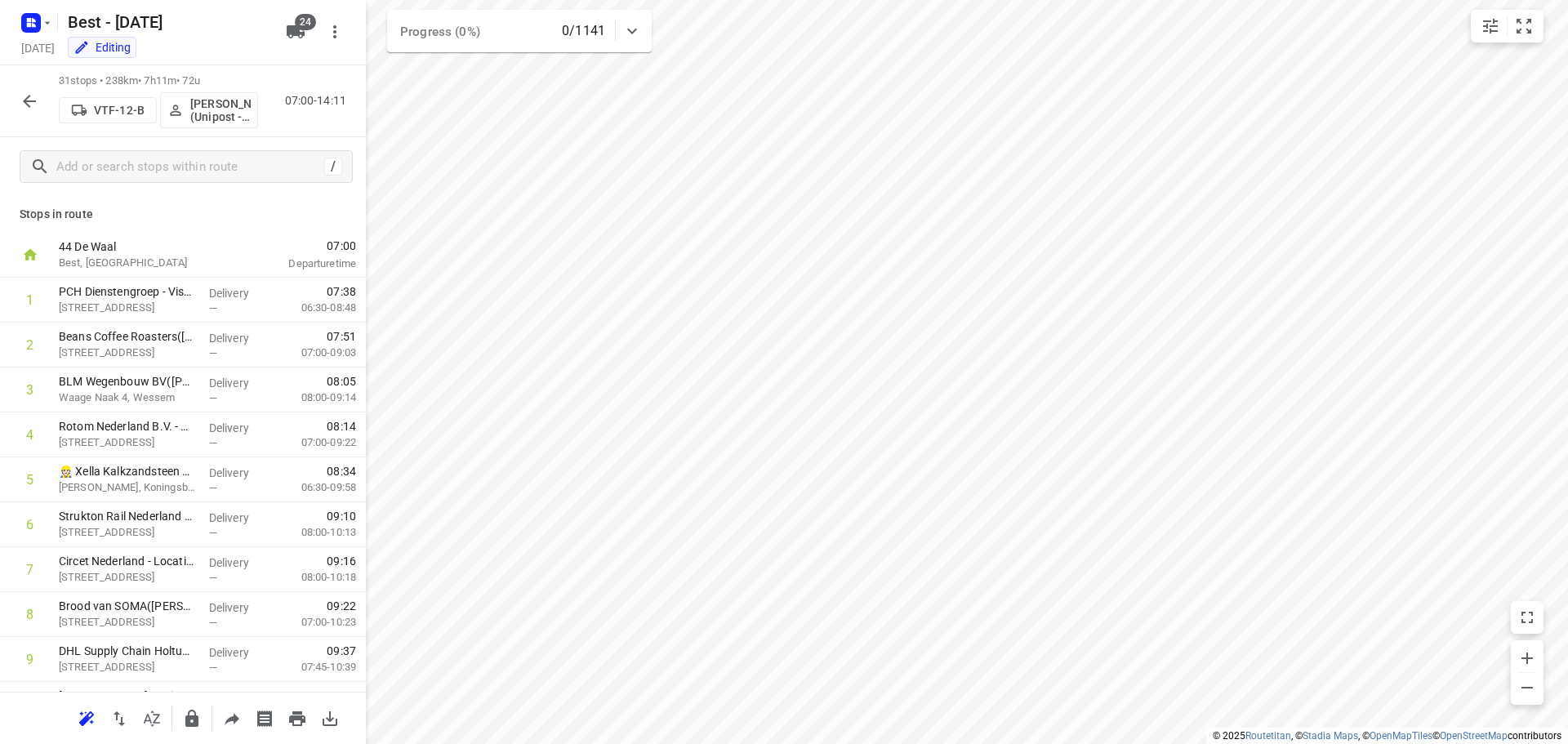
click at [112, 150] on div "/" at bounding box center [183, 167] width 366 height 58
click at [15, 95] on button "button" at bounding box center [29, 101] width 33 height 33
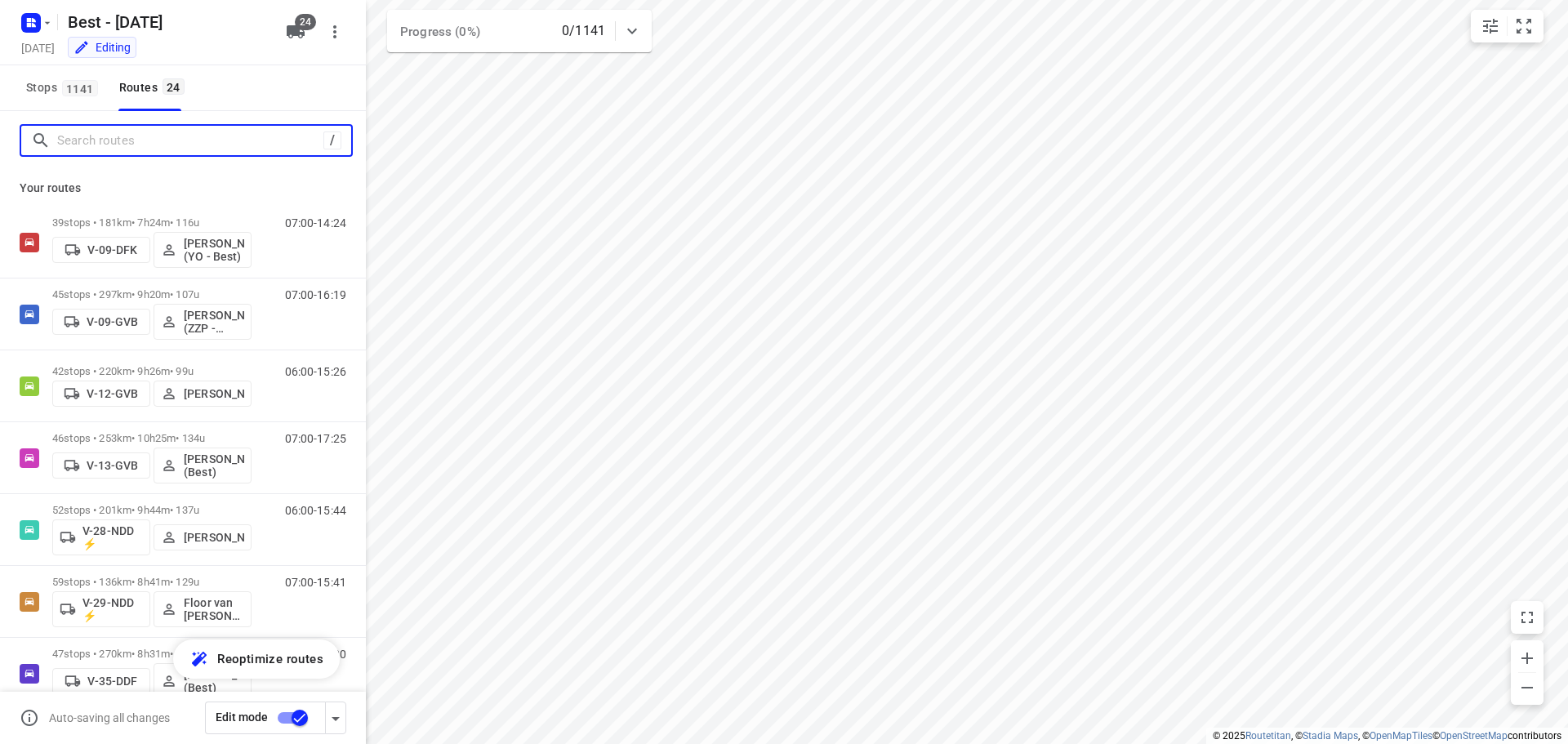
click at [101, 145] on input "Search routes" at bounding box center [190, 141] width 266 height 25
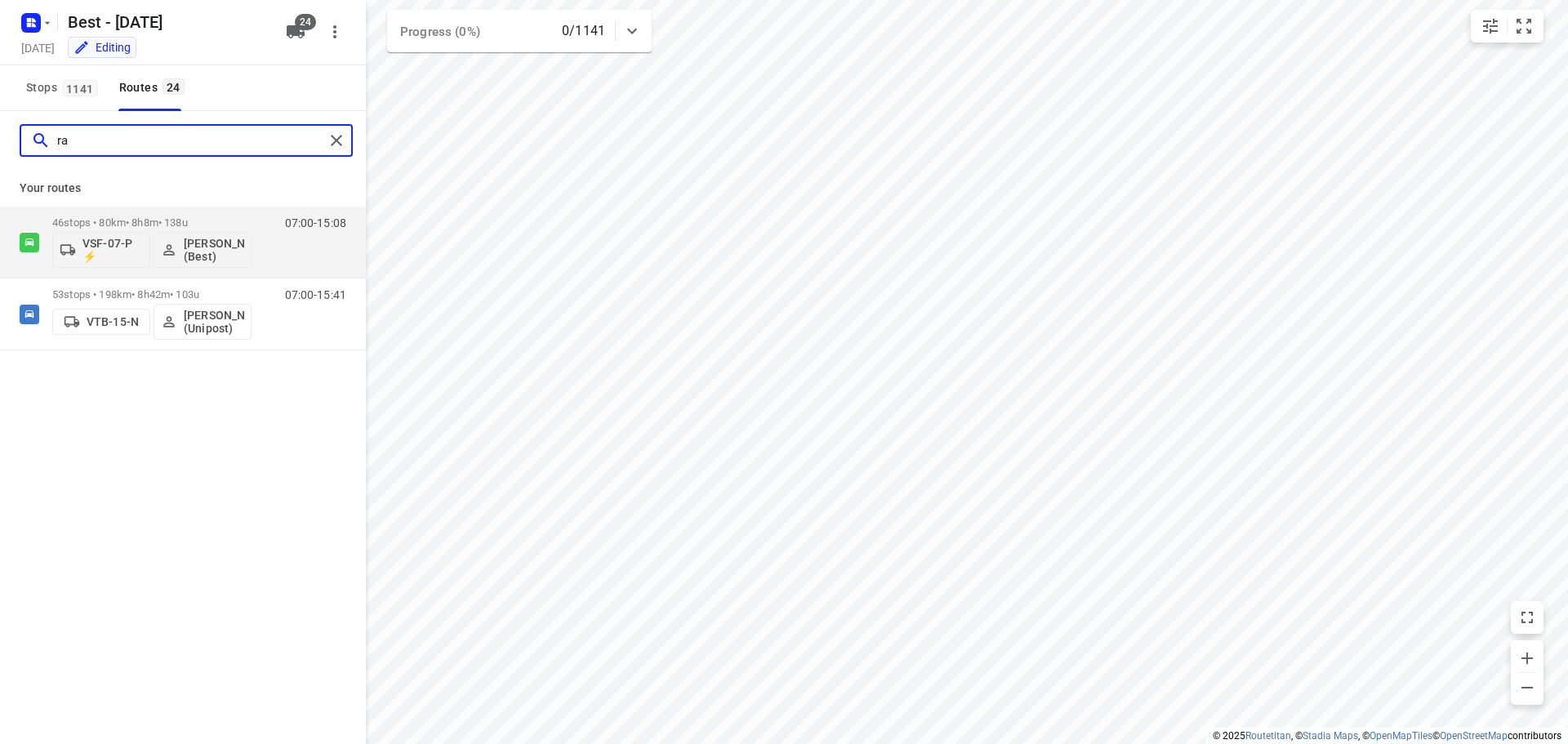
type input "r"
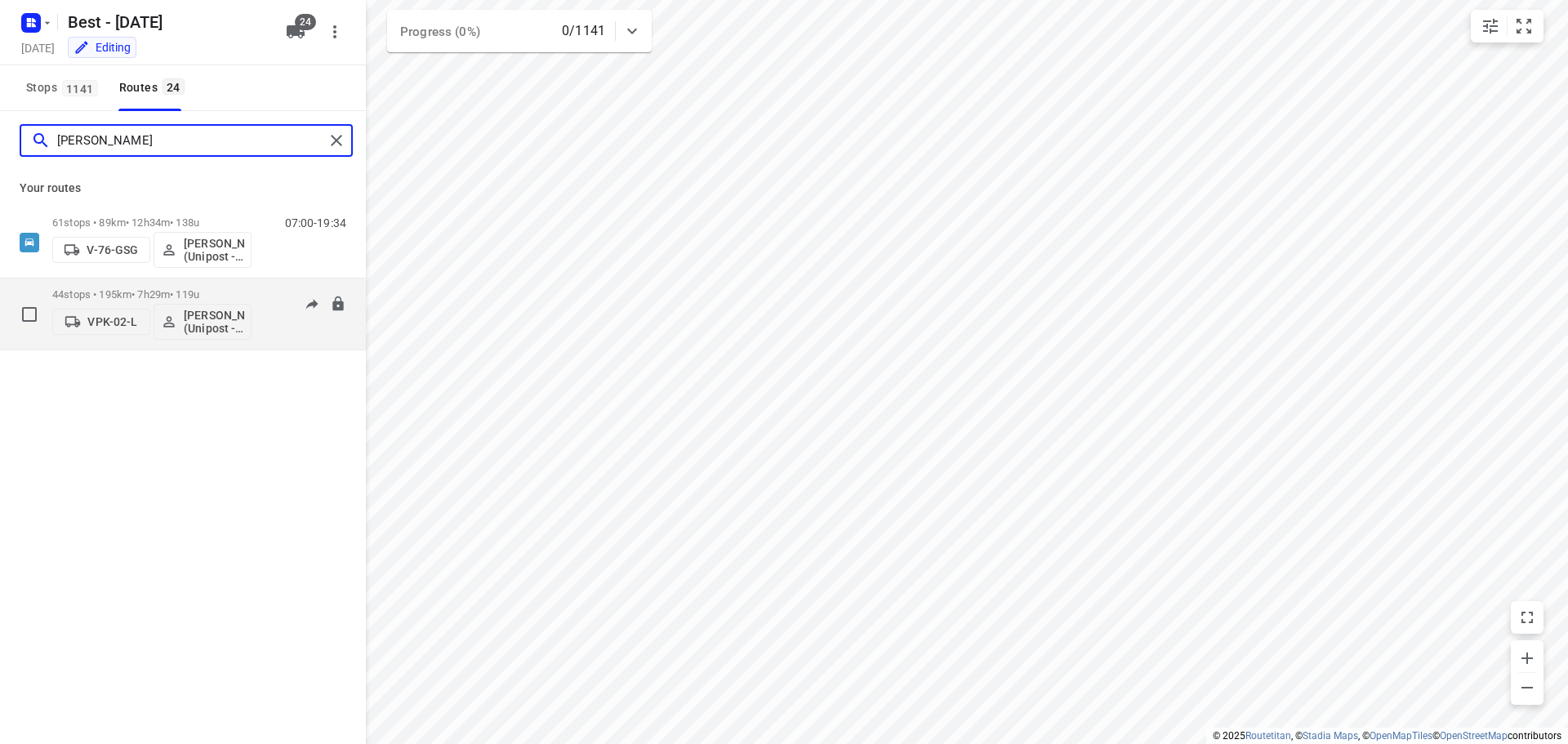
type input "[PERSON_NAME]"
click at [190, 283] on div "44 stops • 195km • 7h29m • 119u VPK-02-L Hamza Alzeadi (Unipost - Best - ZZP)" at bounding box center [151, 314] width 199 height 68
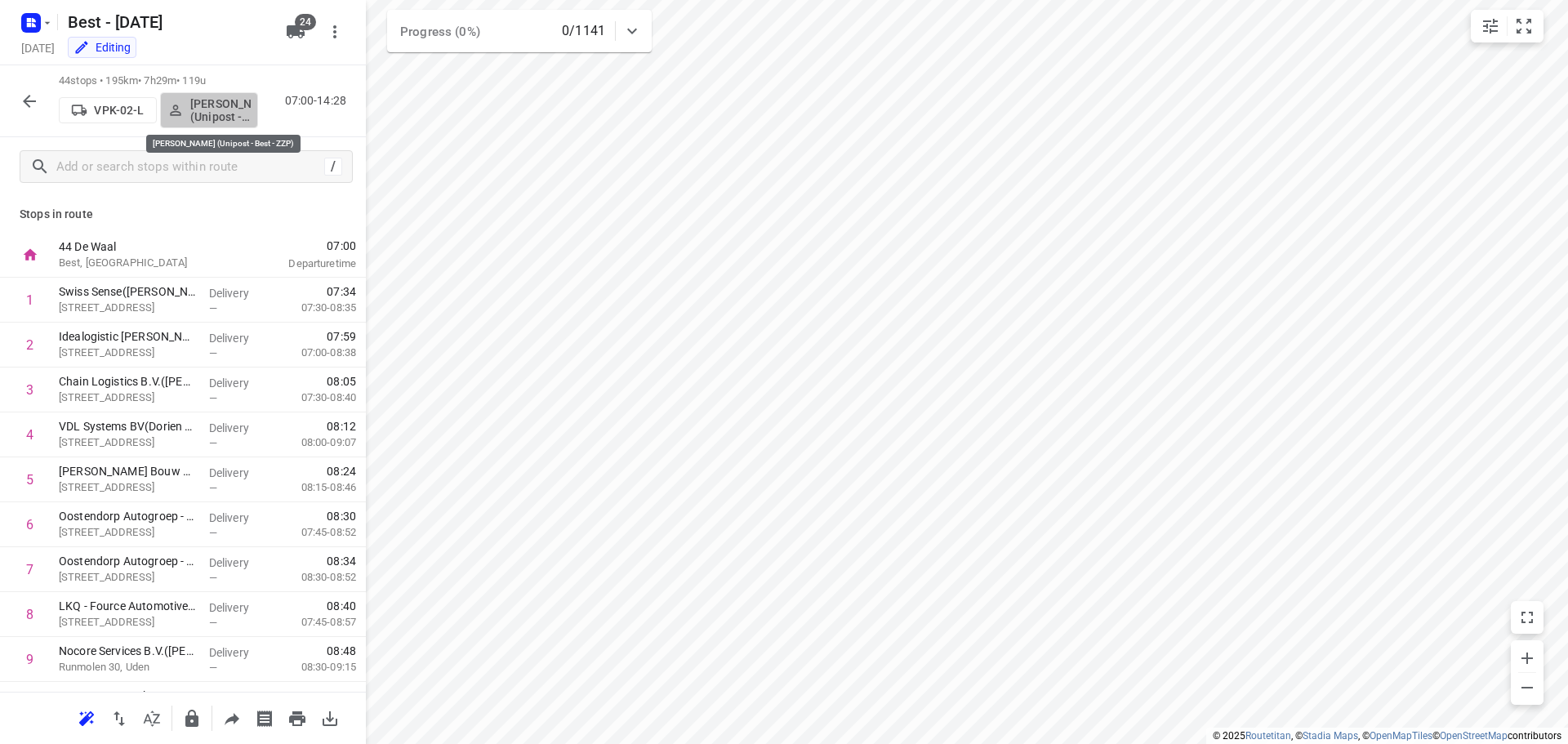
click at [224, 116] on p "[PERSON_NAME] (Unipost - Best - ZZP)" at bounding box center [221, 110] width 60 height 26
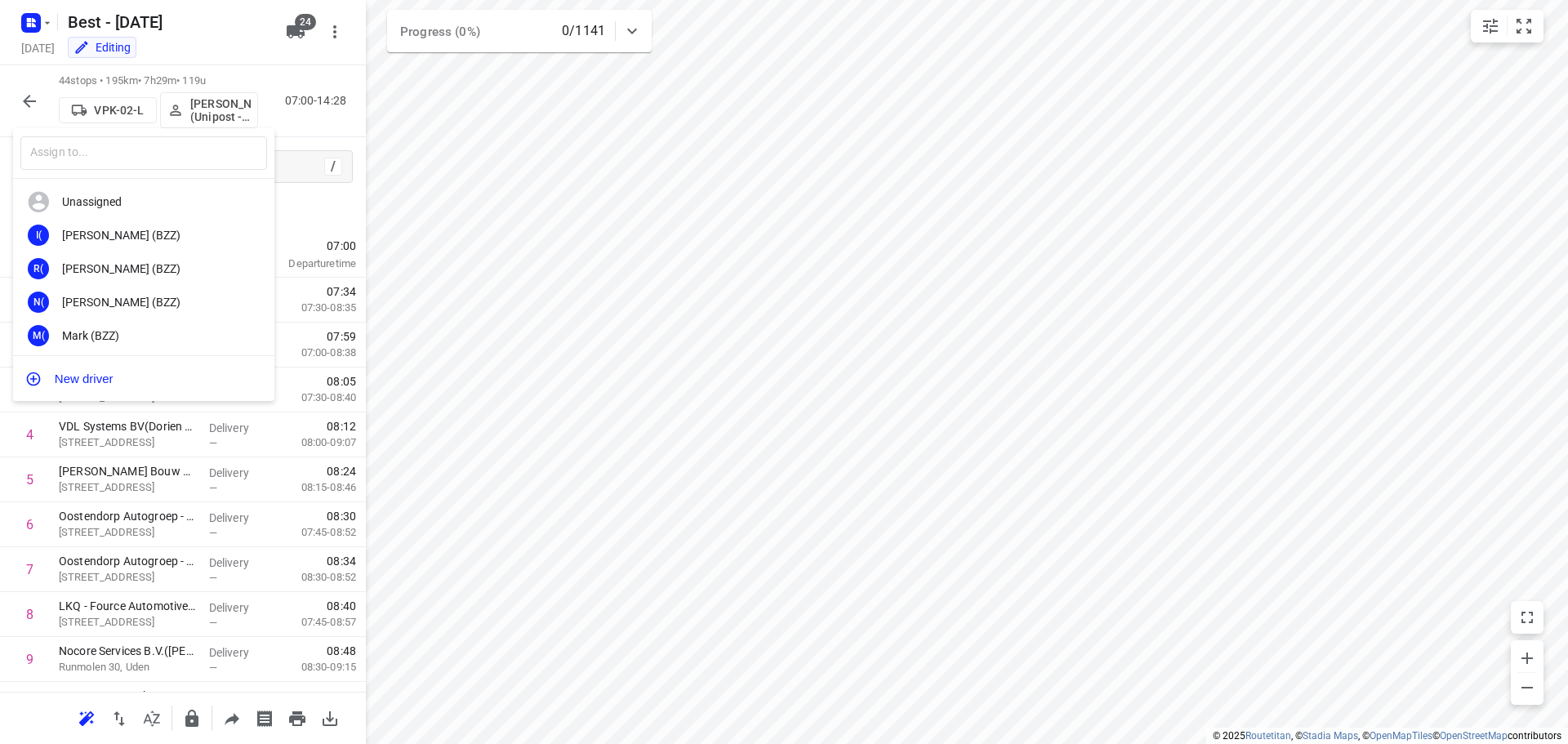
click at [11, 100] on div at bounding box center [784, 372] width 1568 height 744
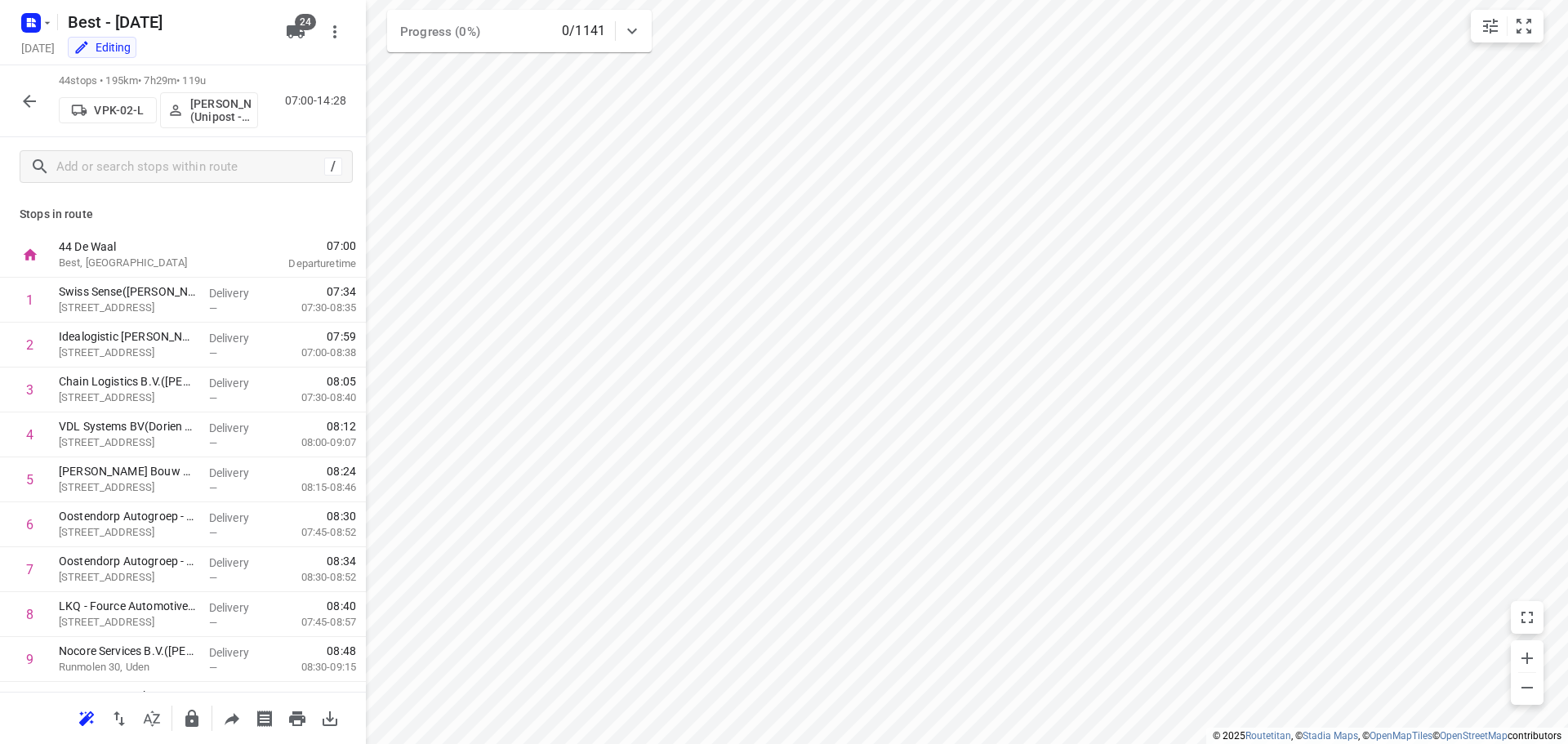
click at [17, 100] on div "​ Unassigned I( Ismail (BZZ) R( Ronan (BZZ) N( Nolan (BZZ) M( Mark (BZZ) F( Fur…" at bounding box center [784, 372] width 1568 height 744
click at [22, 100] on icon "button" at bounding box center [29, 101] width 20 height 20
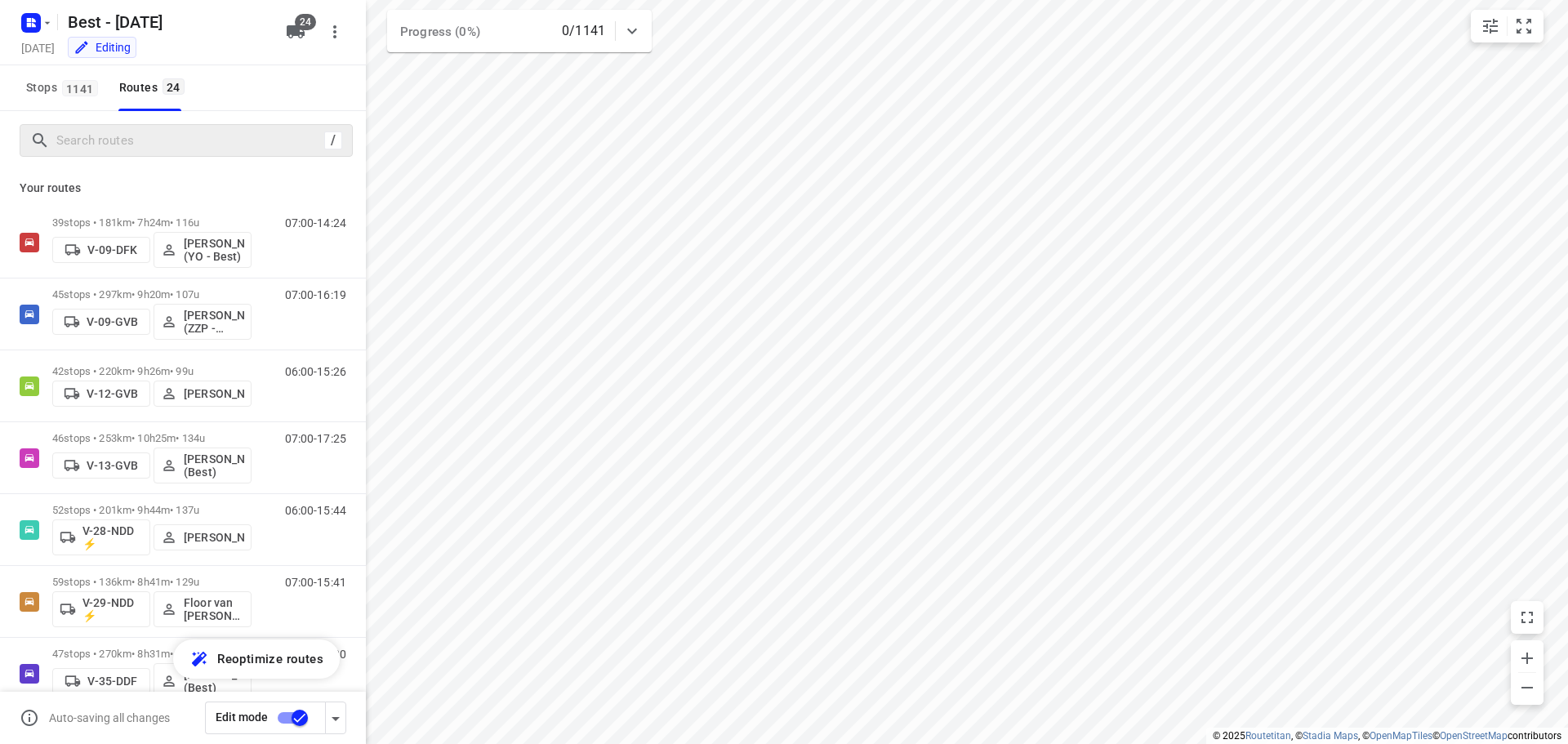
click at [90, 126] on div "/" at bounding box center [186, 141] width 333 height 33
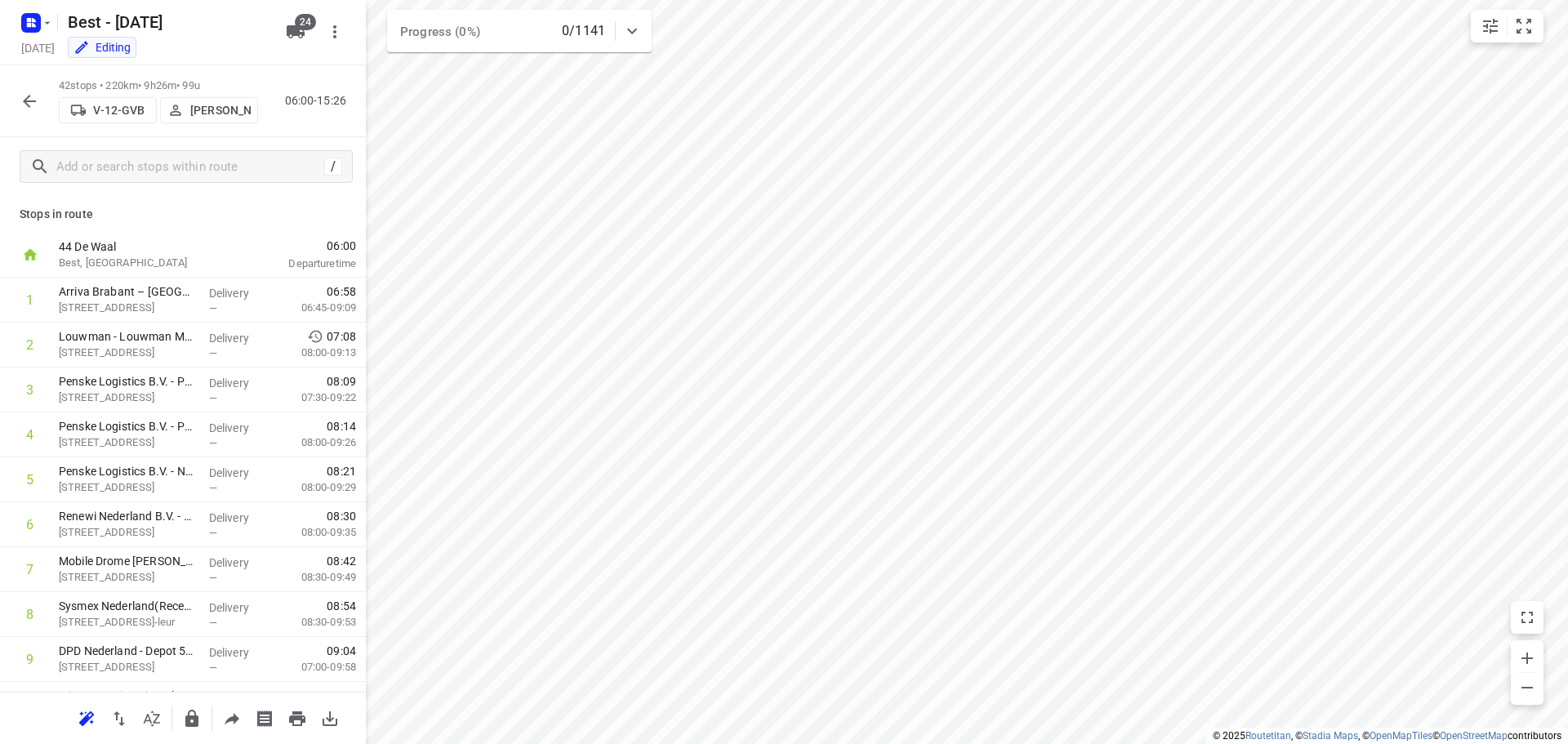
drag, startPoint x: 223, startPoint y: 134, endPoint x: 220, endPoint y: 119, distance: 15.3
click at [223, 132] on div "42 stops • 220km • 9h26m • 99u V-12-GVB Patrick Pauw 06:00-15:26" at bounding box center [183, 101] width 366 height 72
click at [220, 117] on p "[PERSON_NAME]" at bounding box center [221, 110] width 60 height 13
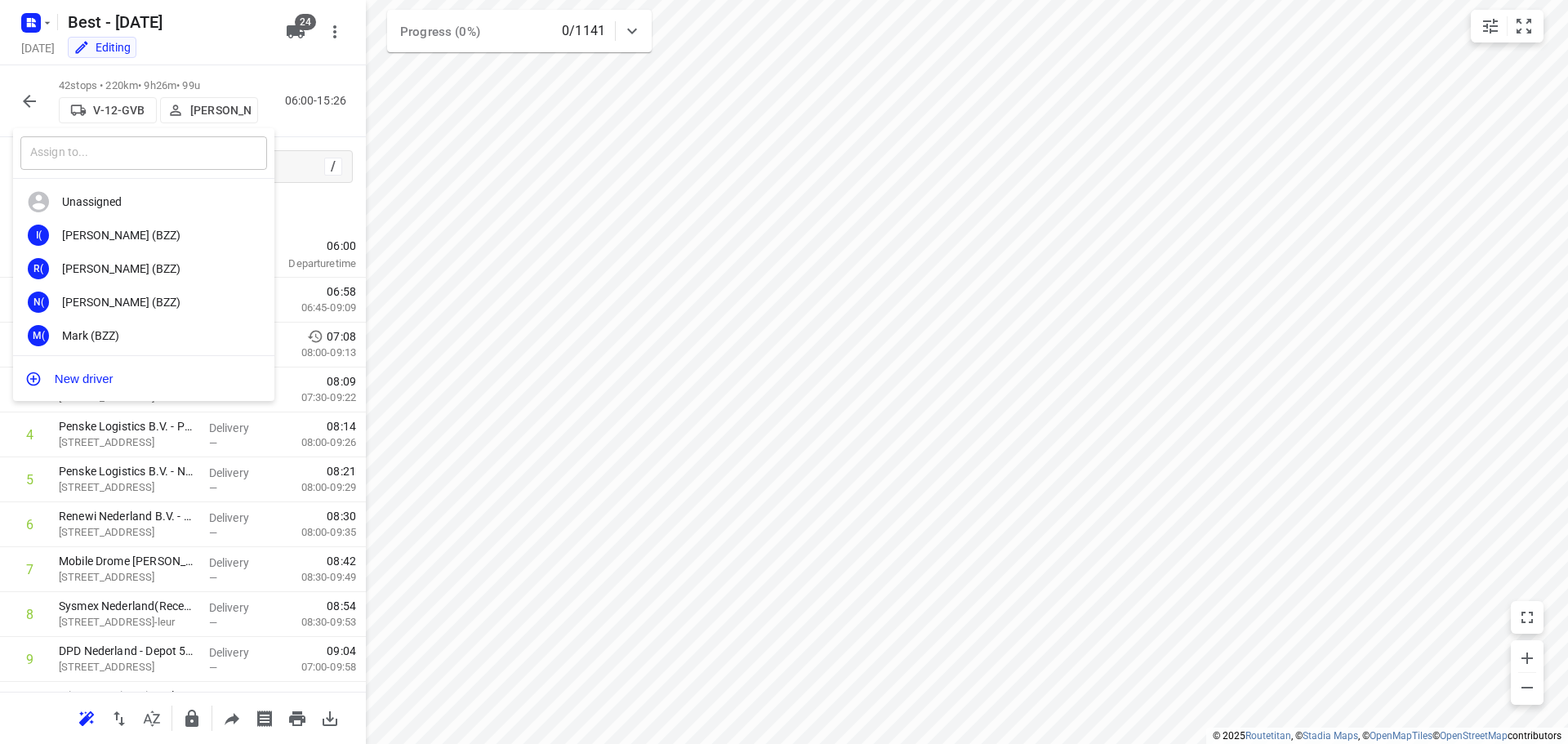
click at [154, 162] on input "text" at bounding box center [144, 154] width 247 height 34
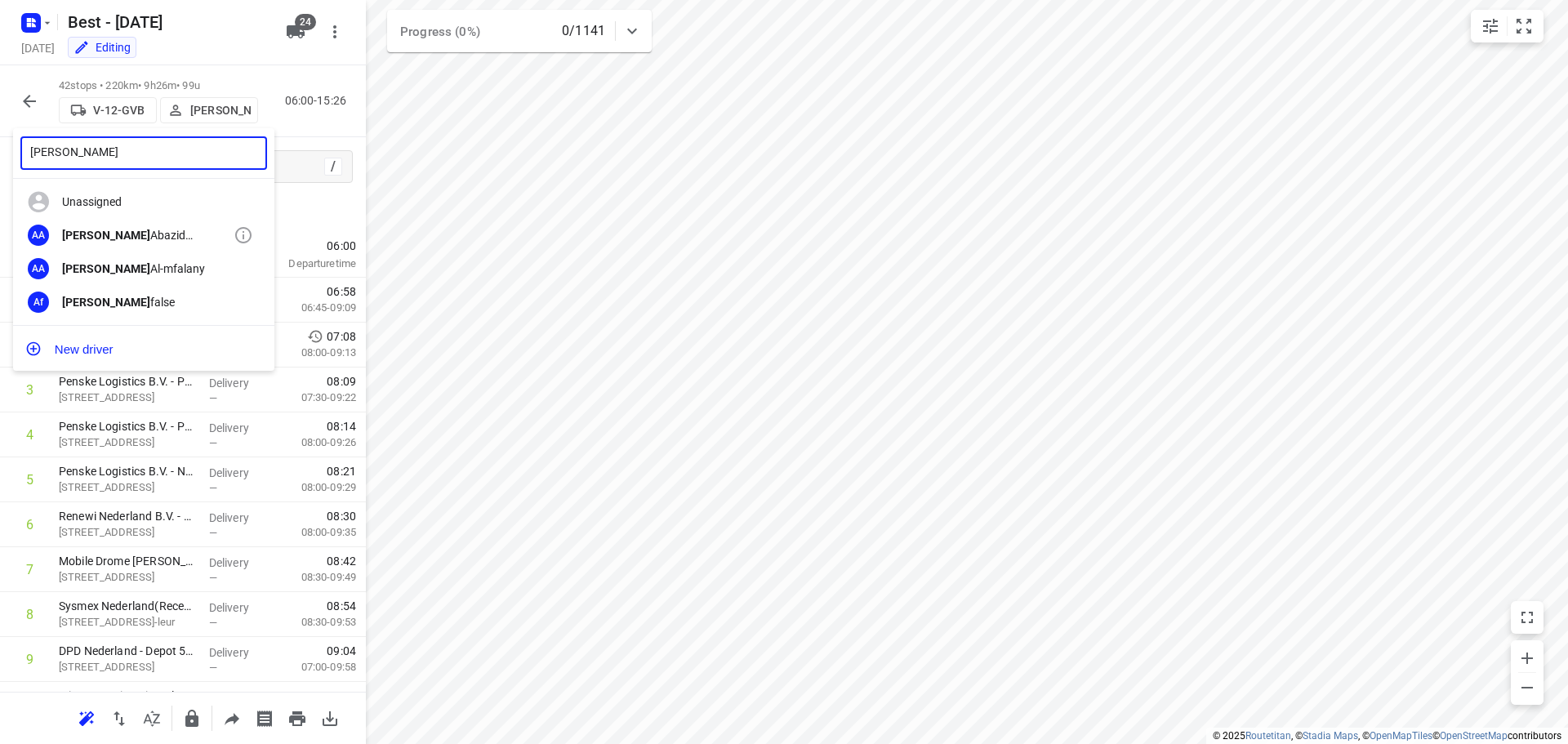
type input "ahmad"
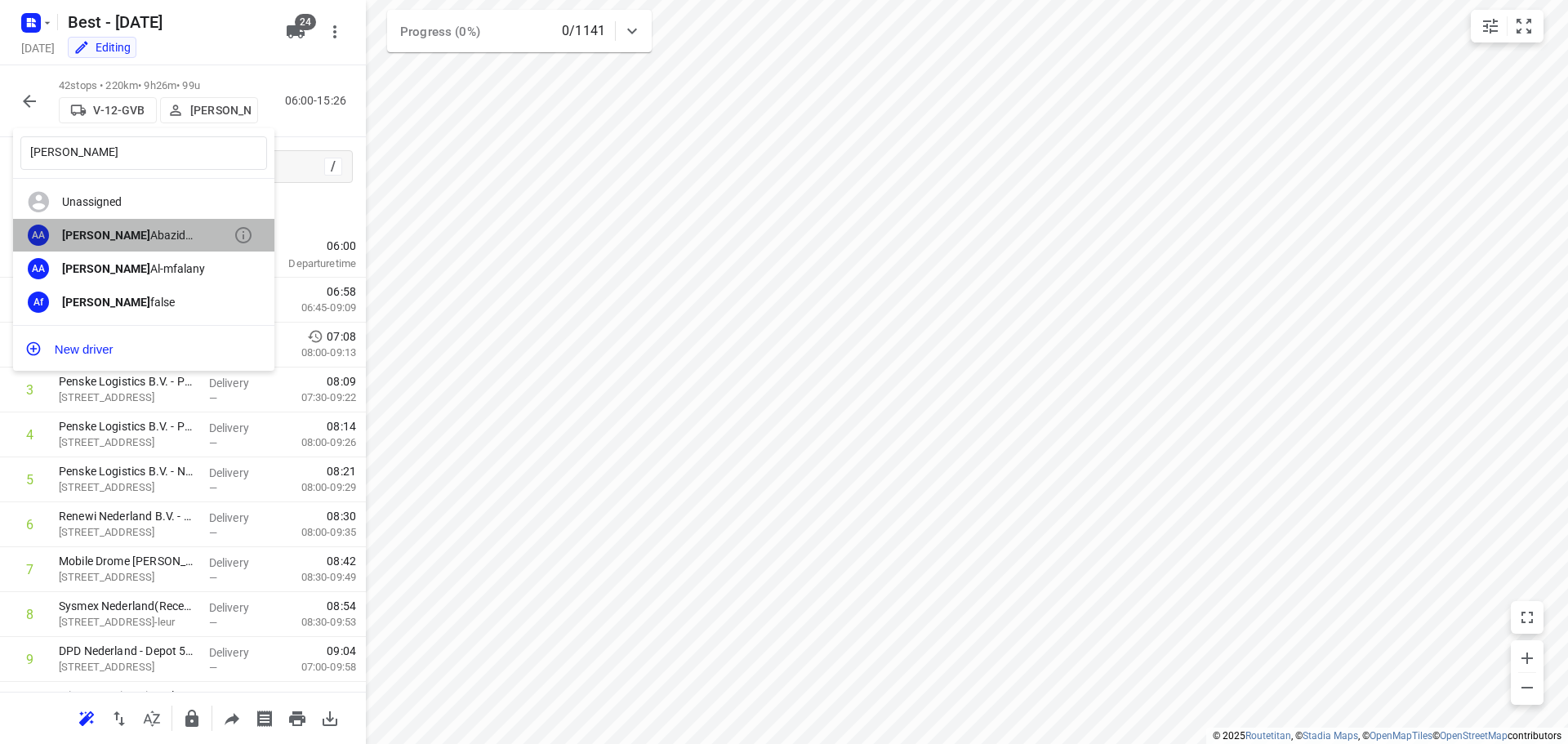
click at [174, 246] on div "AA Ahmad Abazid (Unipost - Best - ZZP)" at bounding box center [143, 236] width 261 height 34
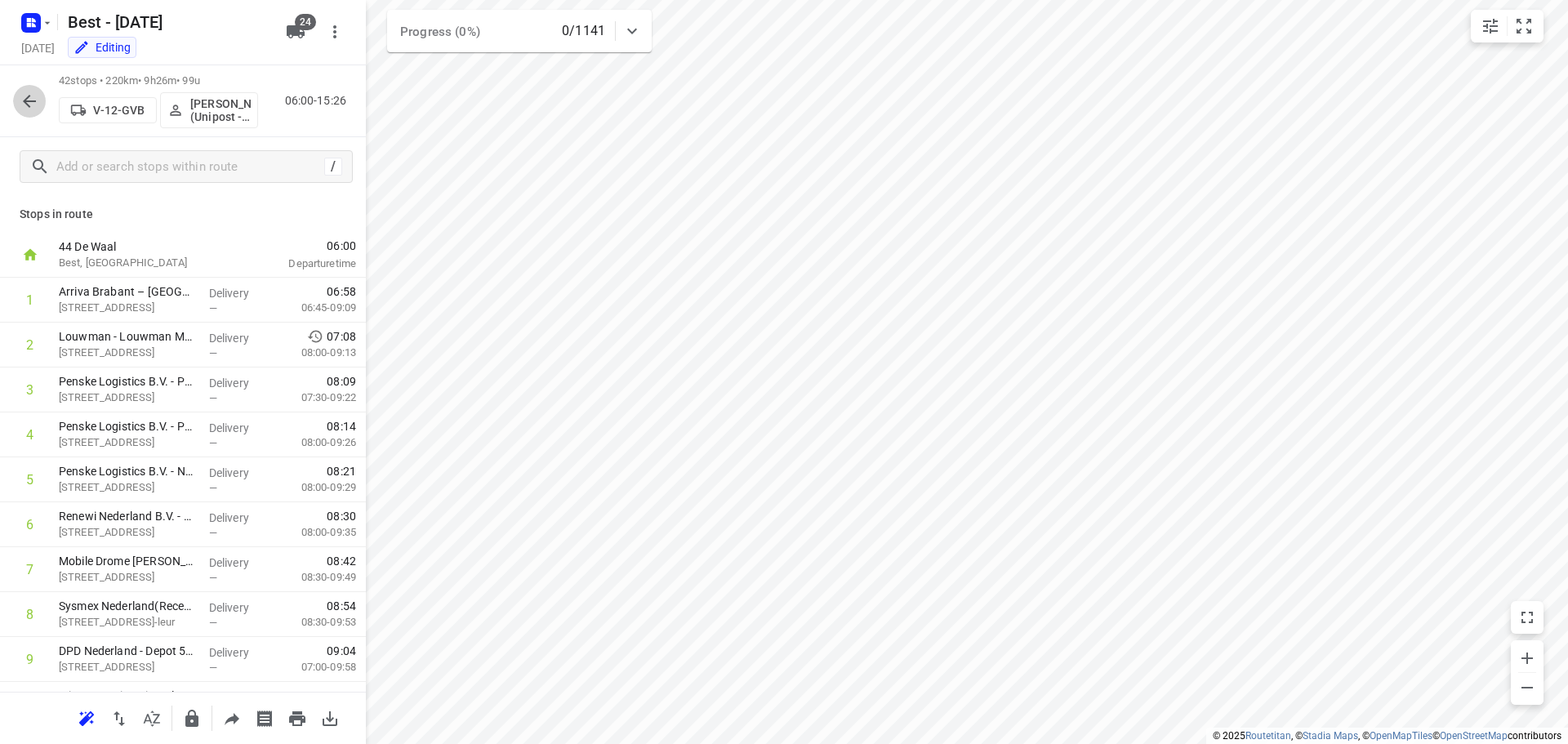
click at [22, 91] on icon "button" at bounding box center [29, 101] width 20 height 20
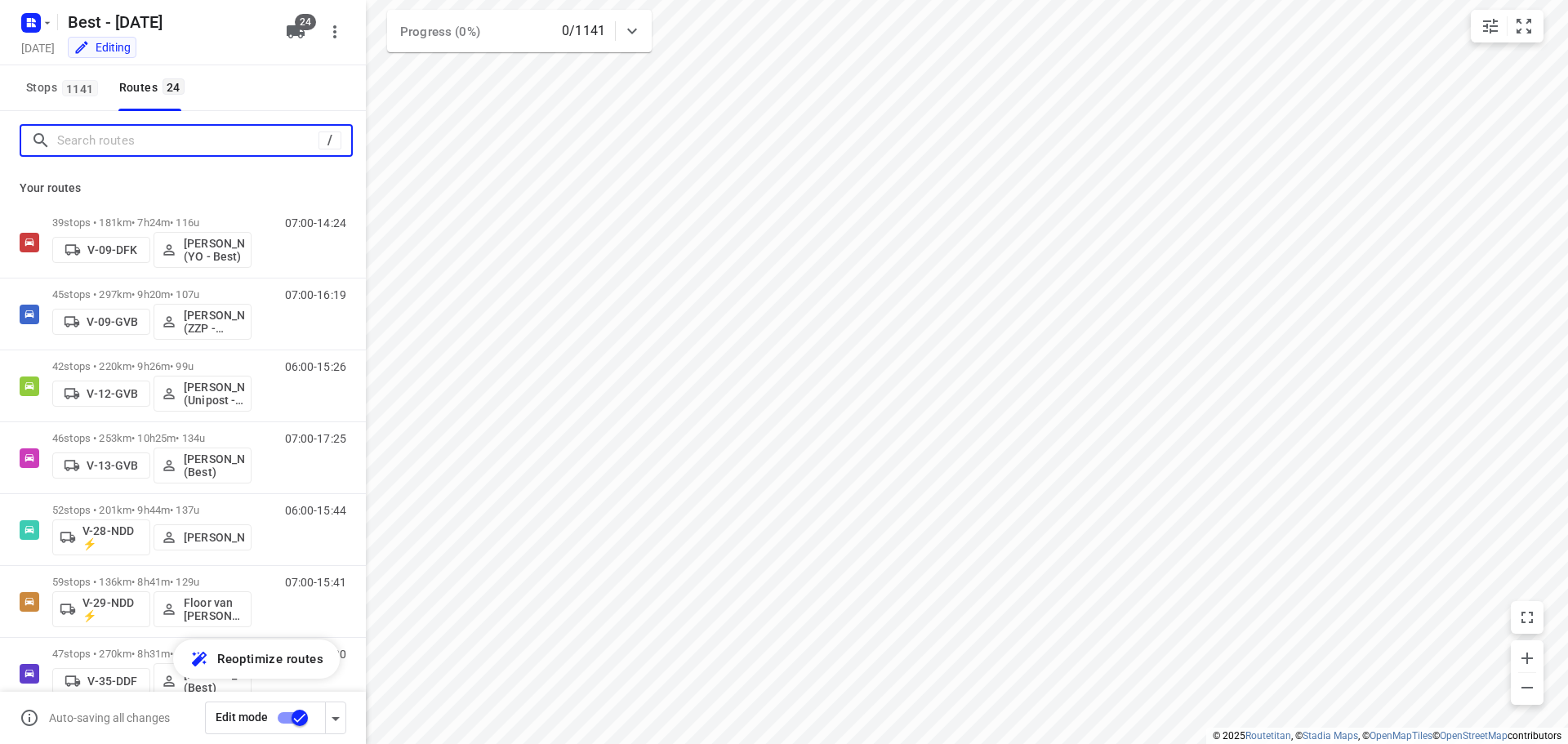
click at [102, 151] on input "Search routes" at bounding box center [188, 141] width 261 height 25
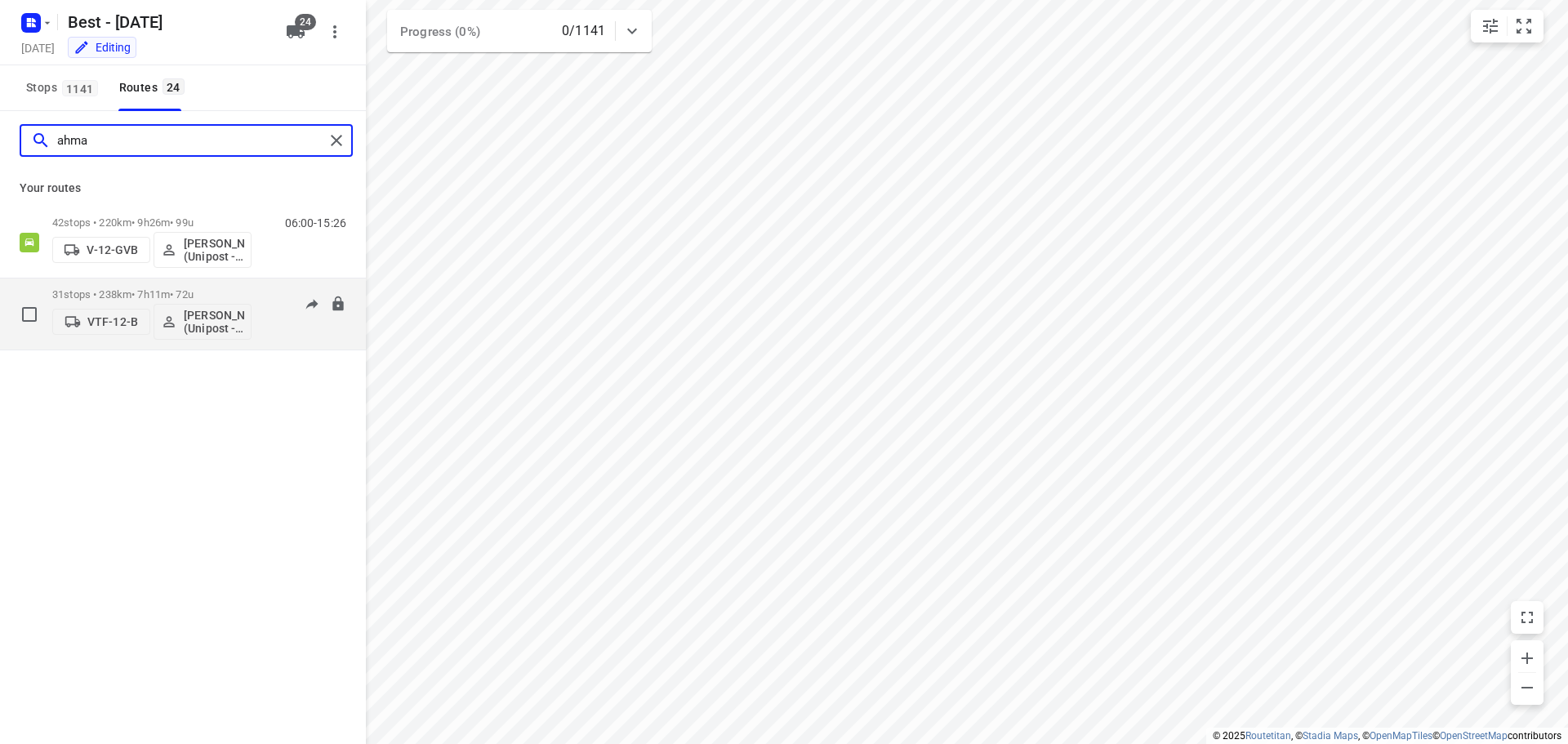
type input "ahma"
click at [173, 306] on button "[PERSON_NAME] (Unipost - Best - ZZP)" at bounding box center [203, 322] width 98 height 36
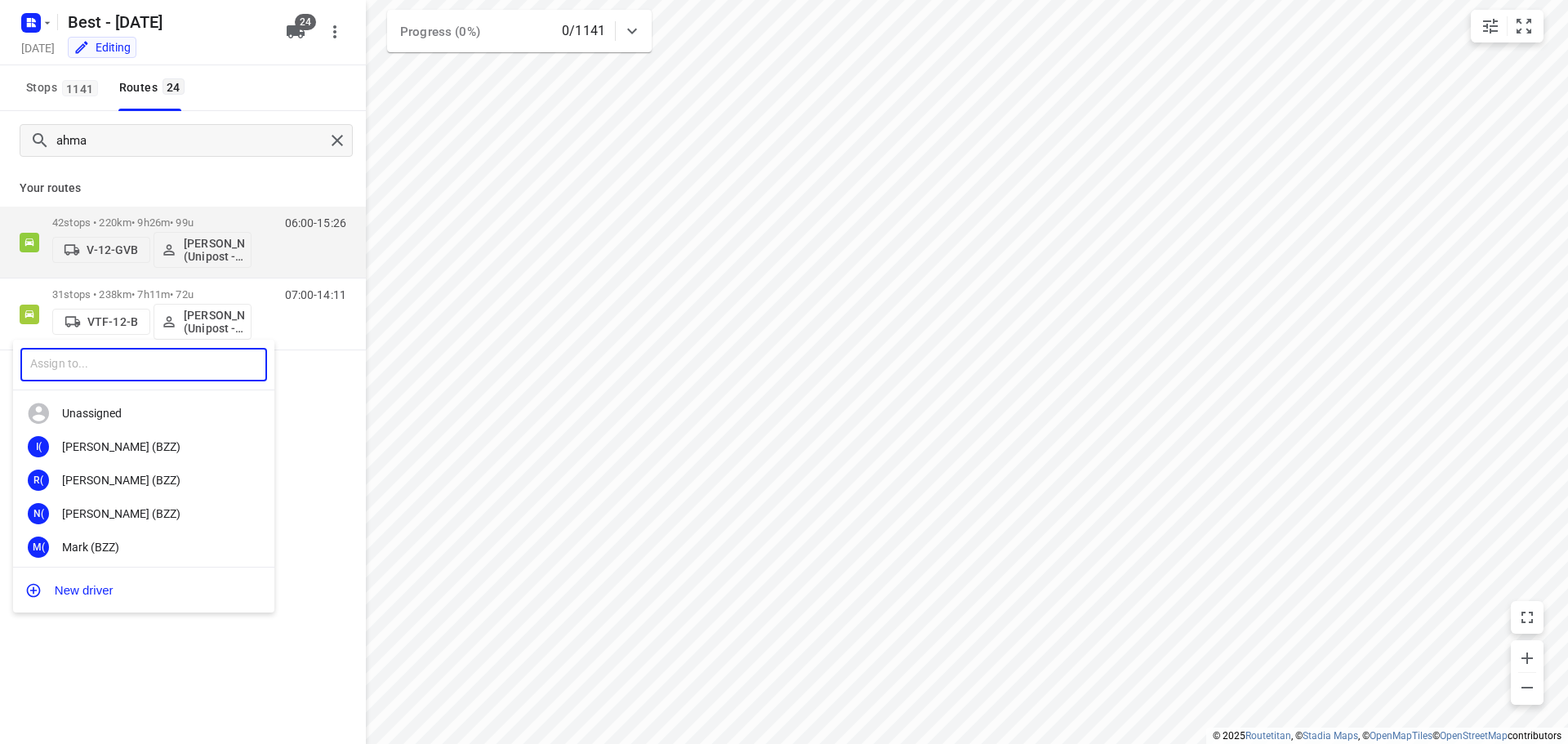
click at [96, 363] on input "text" at bounding box center [144, 365] width 247 height 34
type input "raed"
click at [113, 448] on div "[PERSON_NAME] (Unipost - Best - ZZP)" at bounding box center [148, 447] width 172 height 13
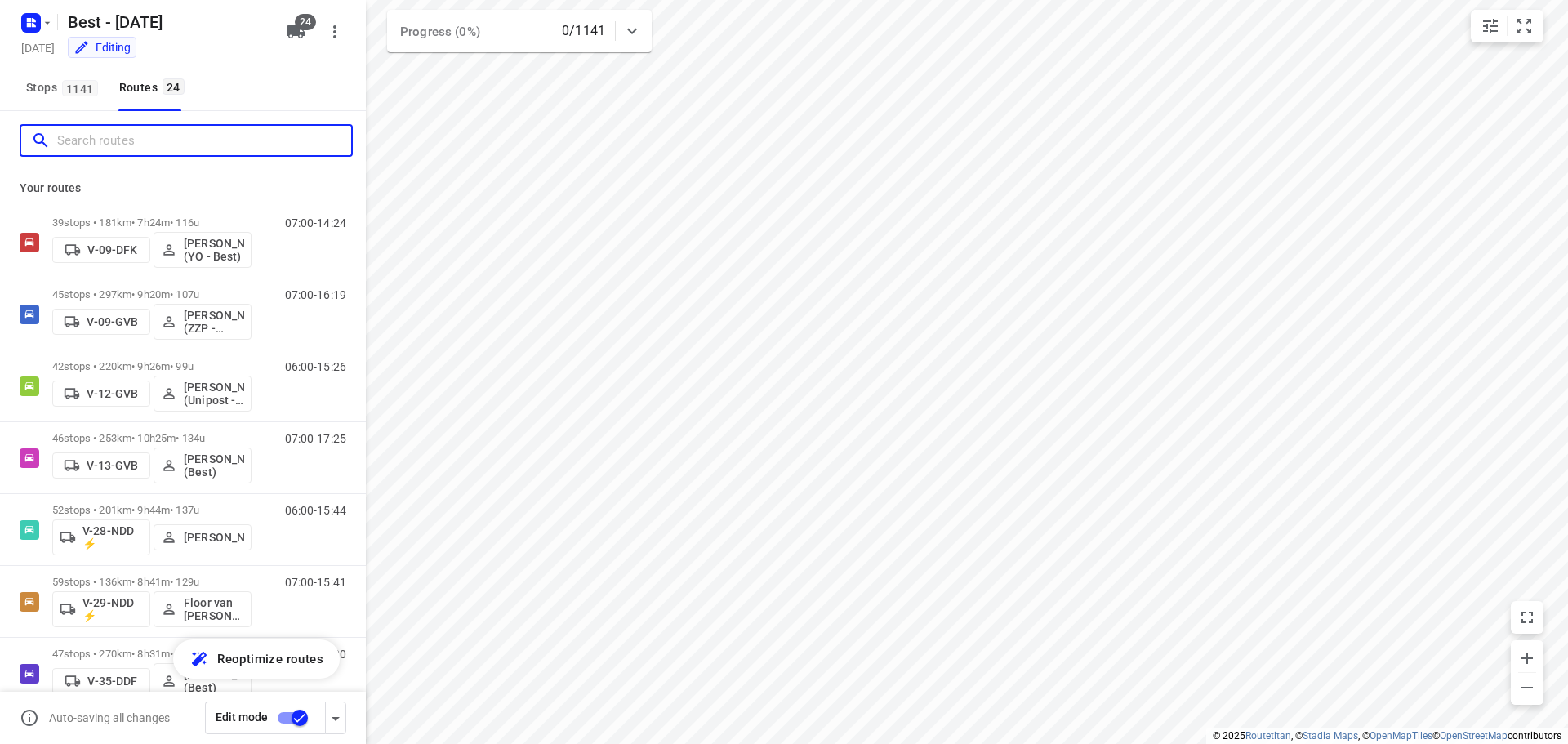
click at [241, 144] on input "Search routes" at bounding box center [205, 141] width 294 height 25
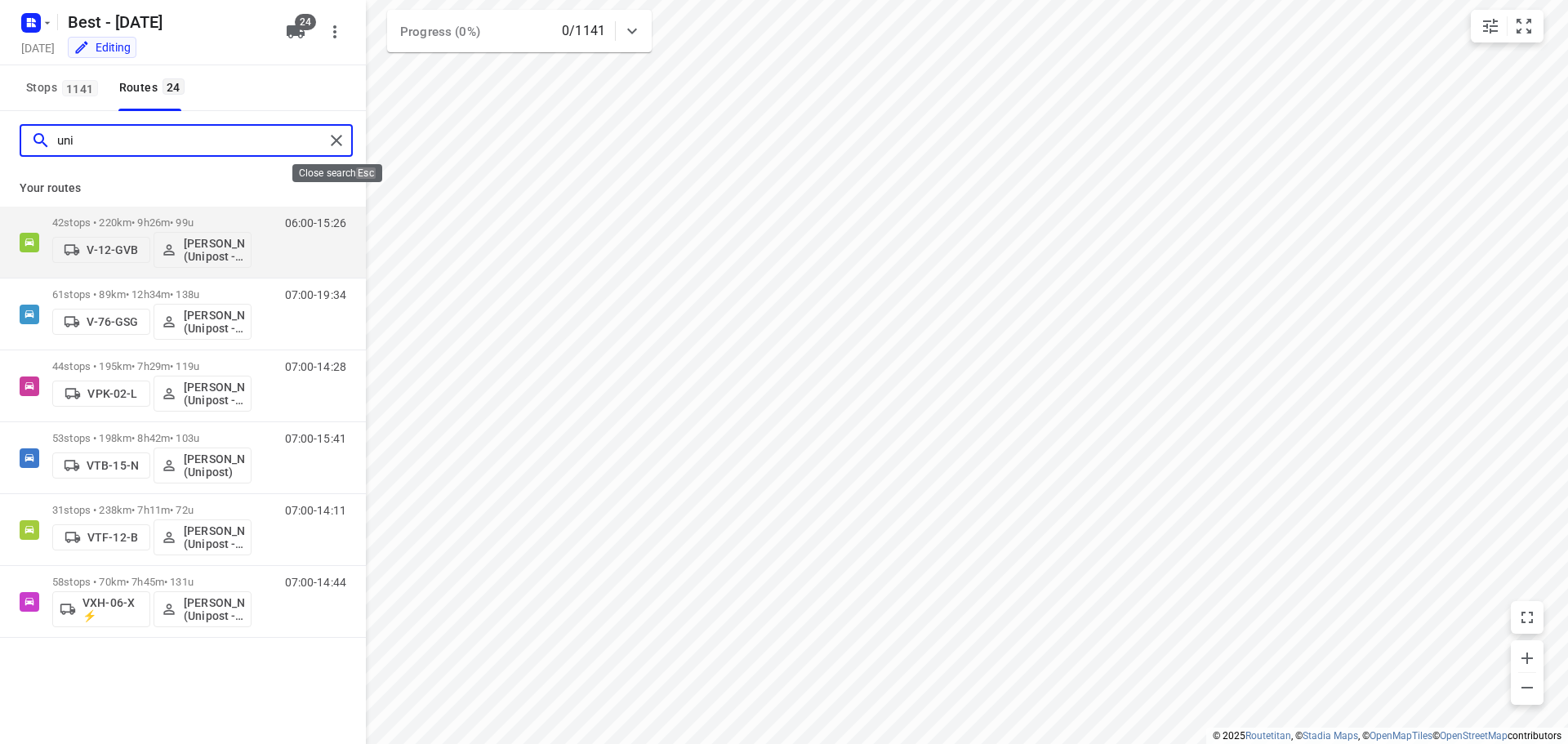
type input "uni"
click at [254, 139] on input "uni" at bounding box center [190, 141] width 267 height 25
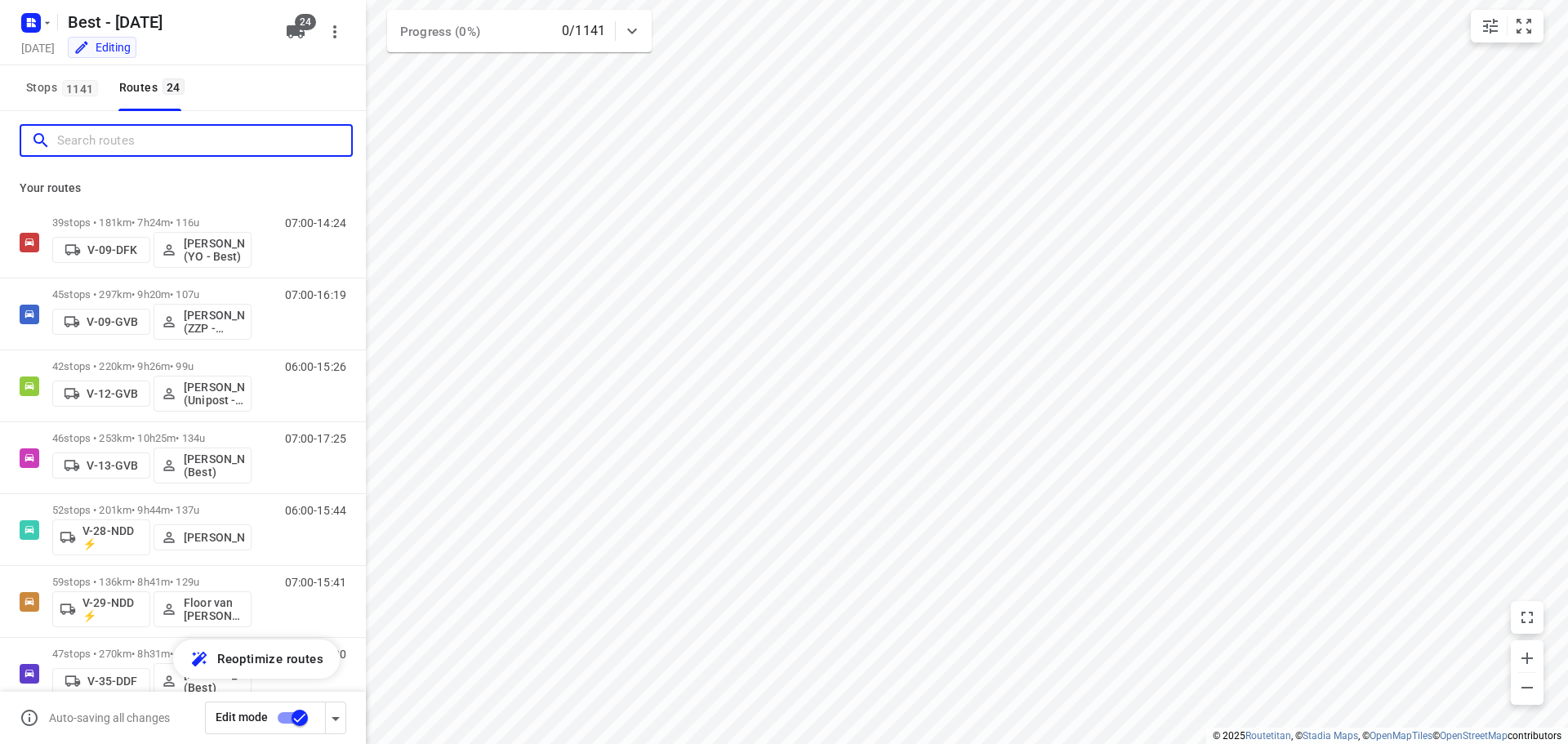
click at [220, 143] on input "Search routes" at bounding box center [205, 141] width 294 height 25
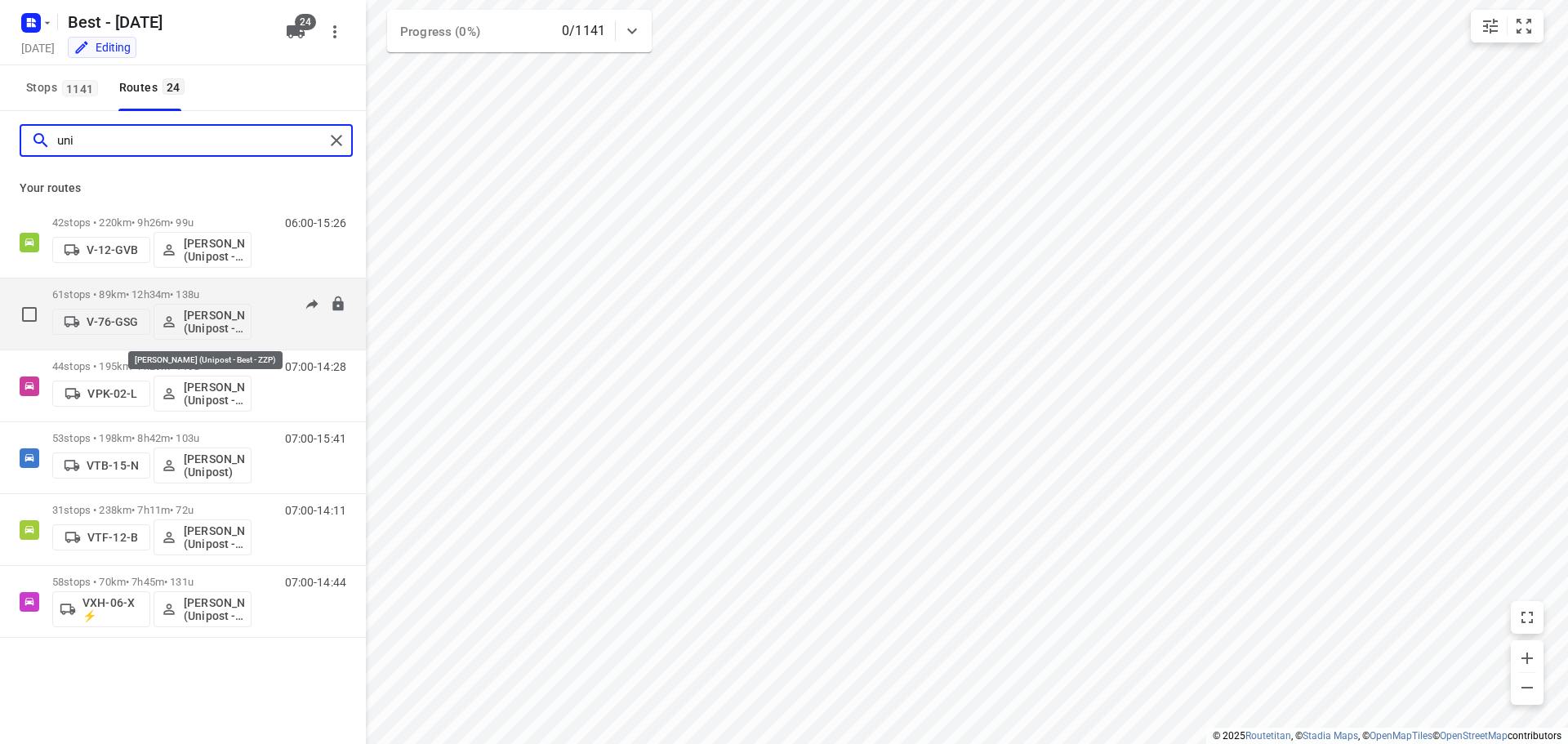
type input "uni"
click at [223, 324] on p "[PERSON_NAME] (Unipost - Best - ZZP)" at bounding box center [214, 322] width 60 height 26
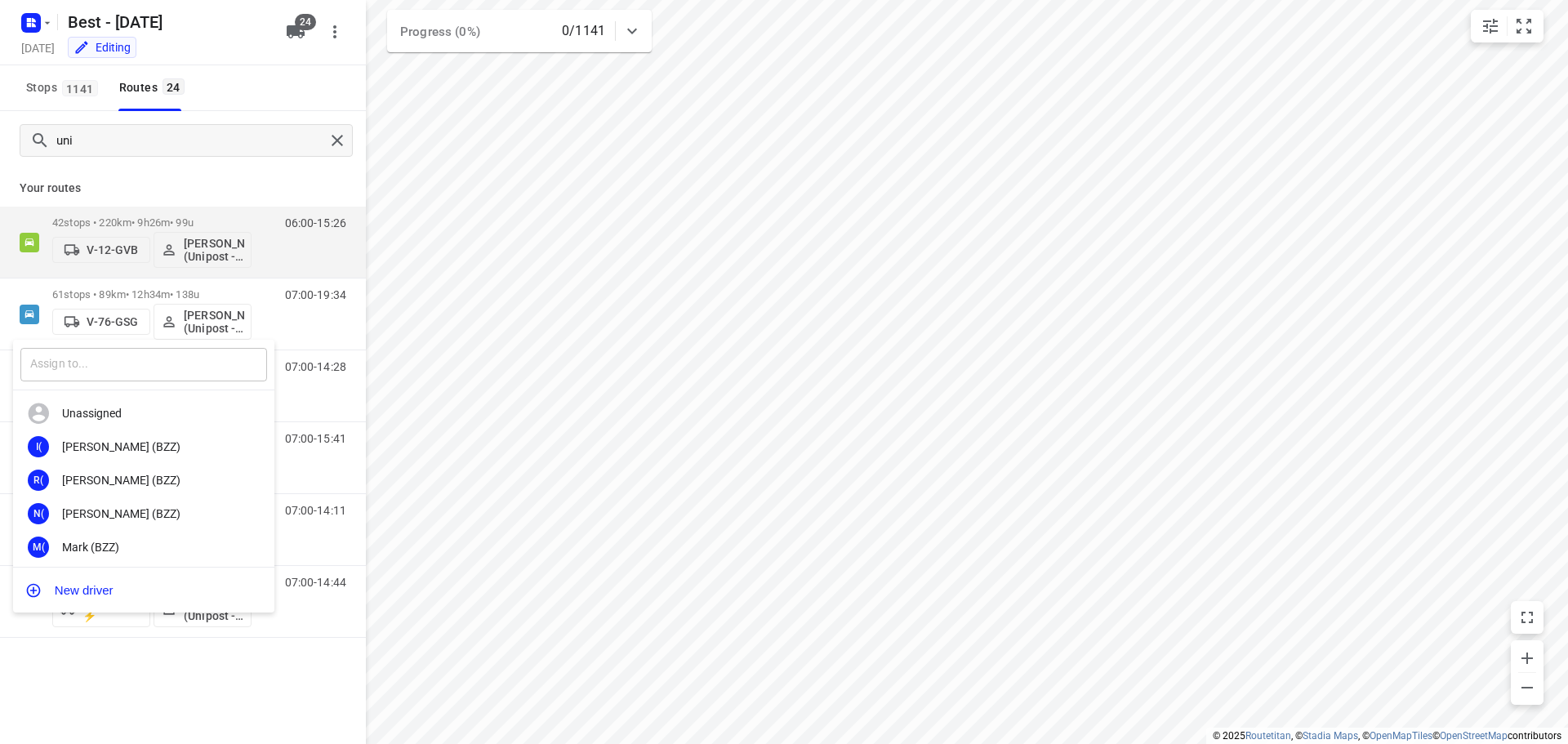
click at [124, 367] on input "text" at bounding box center [144, 365] width 247 height 34
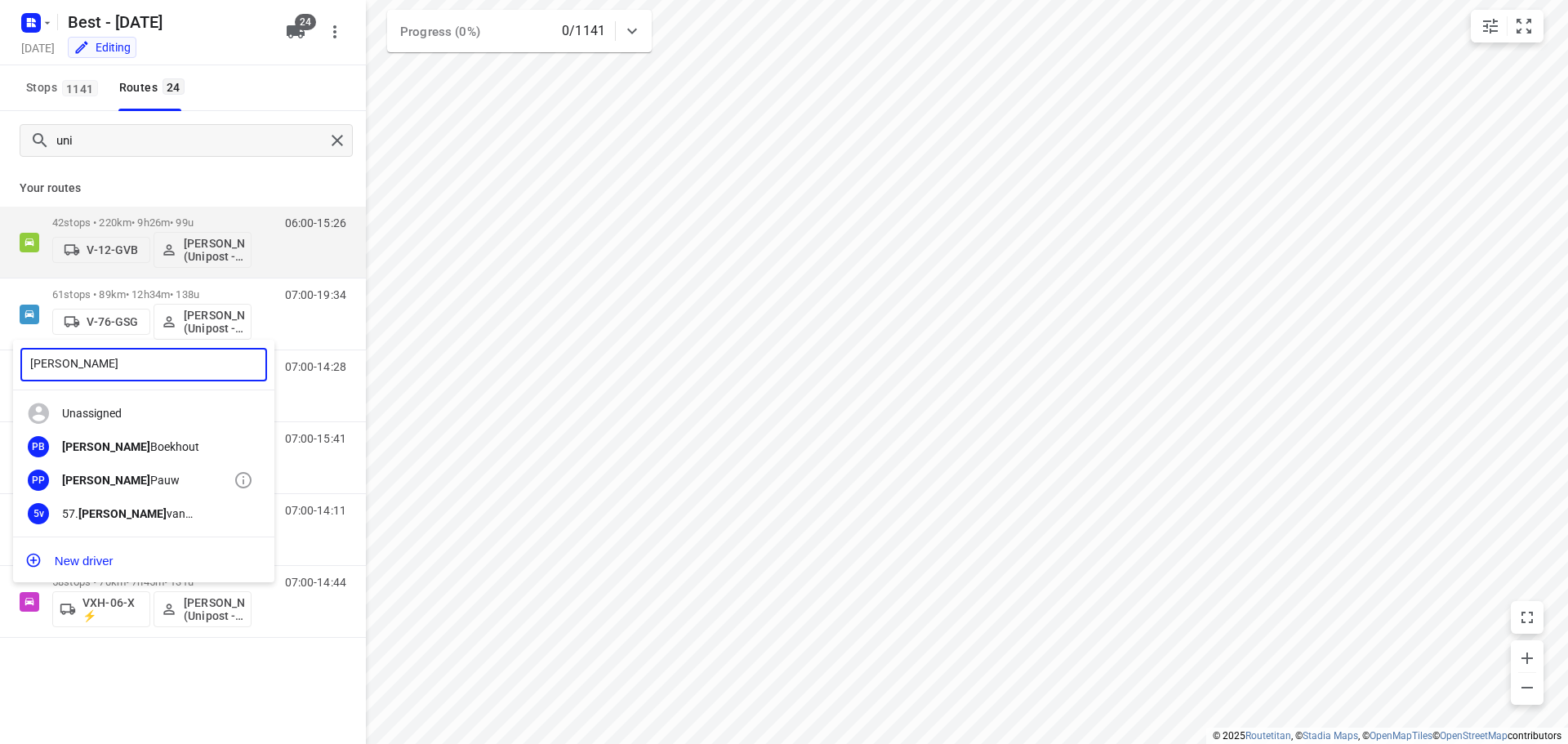
type input "patrick"
click at [120, 479] on div "Patrick Pauw" at bounding box center [148, 480] width 172 height 13
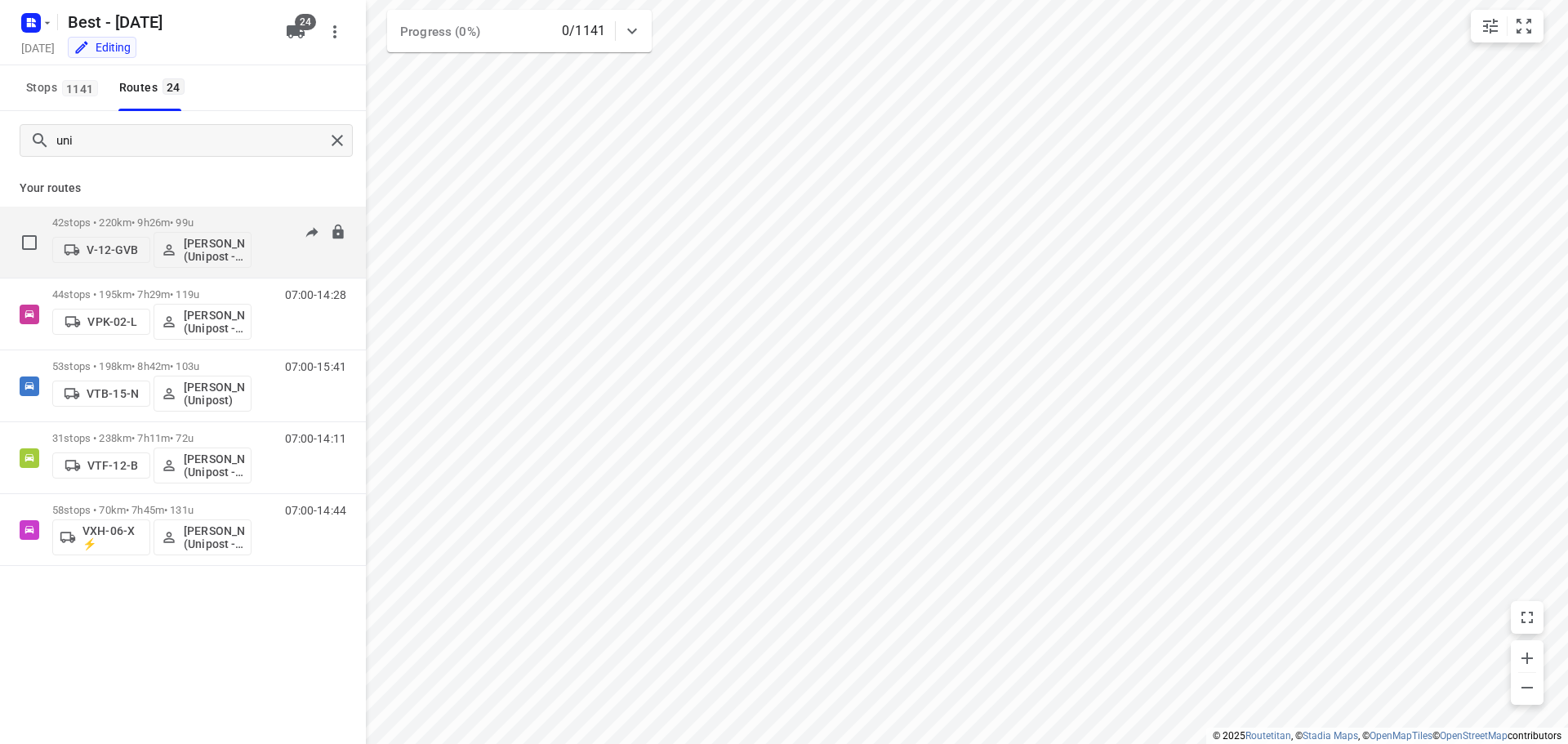
click at [202, 216] on div "42 stops • 220km • 9h26m • 99u V-12-GVB Ahmad Abazid (Unipost - Best - ZZP)" at bounding box center [151, 242] width 199 height 68
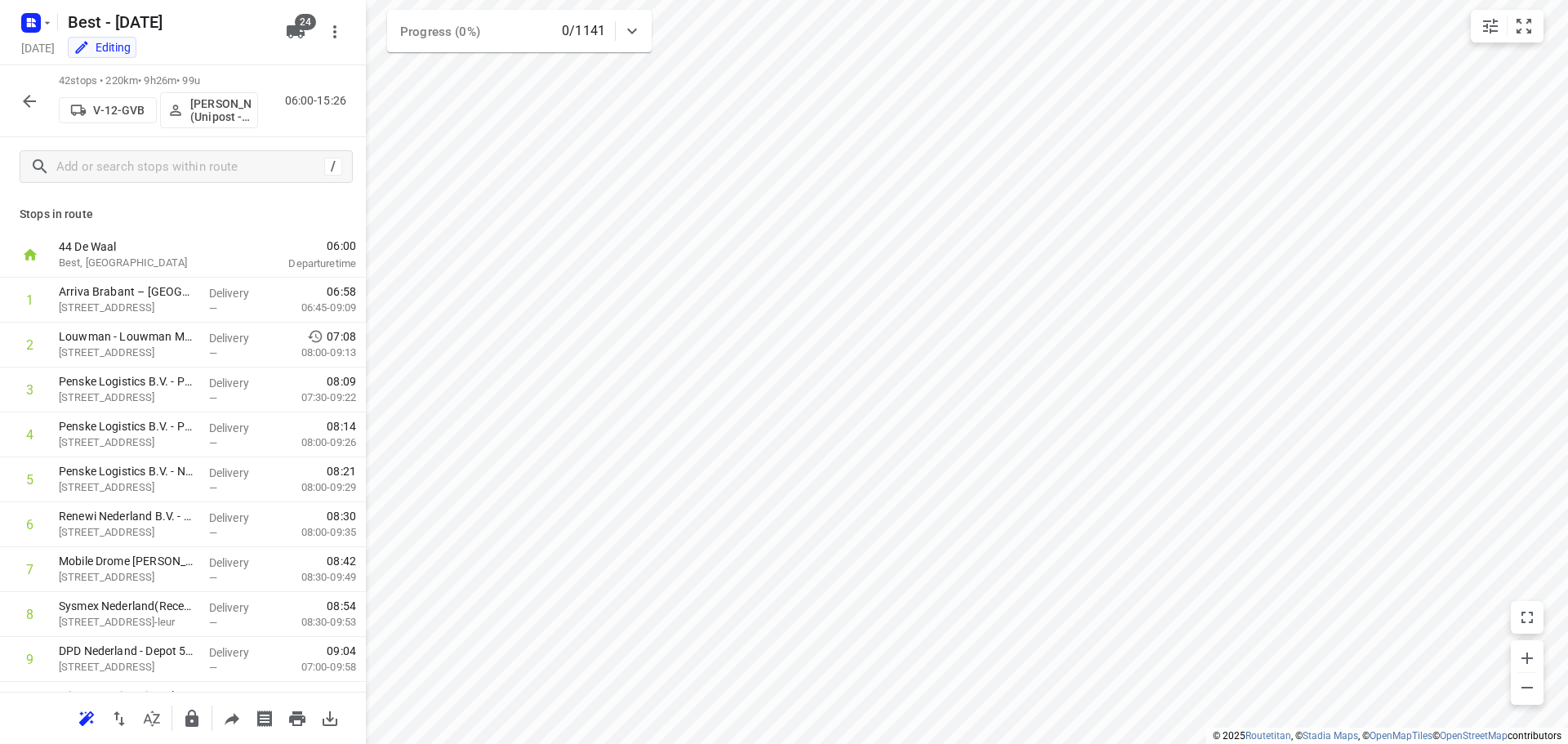
drag, startPoint x: 40, startPoint y: 82, endPoint x: 22, endPoint y: 102, distance: 26.9
click at [40, 82] on div "42 stops • 220km • 9h26m • 99u V-12-GVB Ahmad Abazid (Unipost - Best - ZZP) 06:…" at bounding box center [183, 101] width 366 height 72
click at [22, 102] on icon "button" at bounding box center [29, 101] width 20 height 20
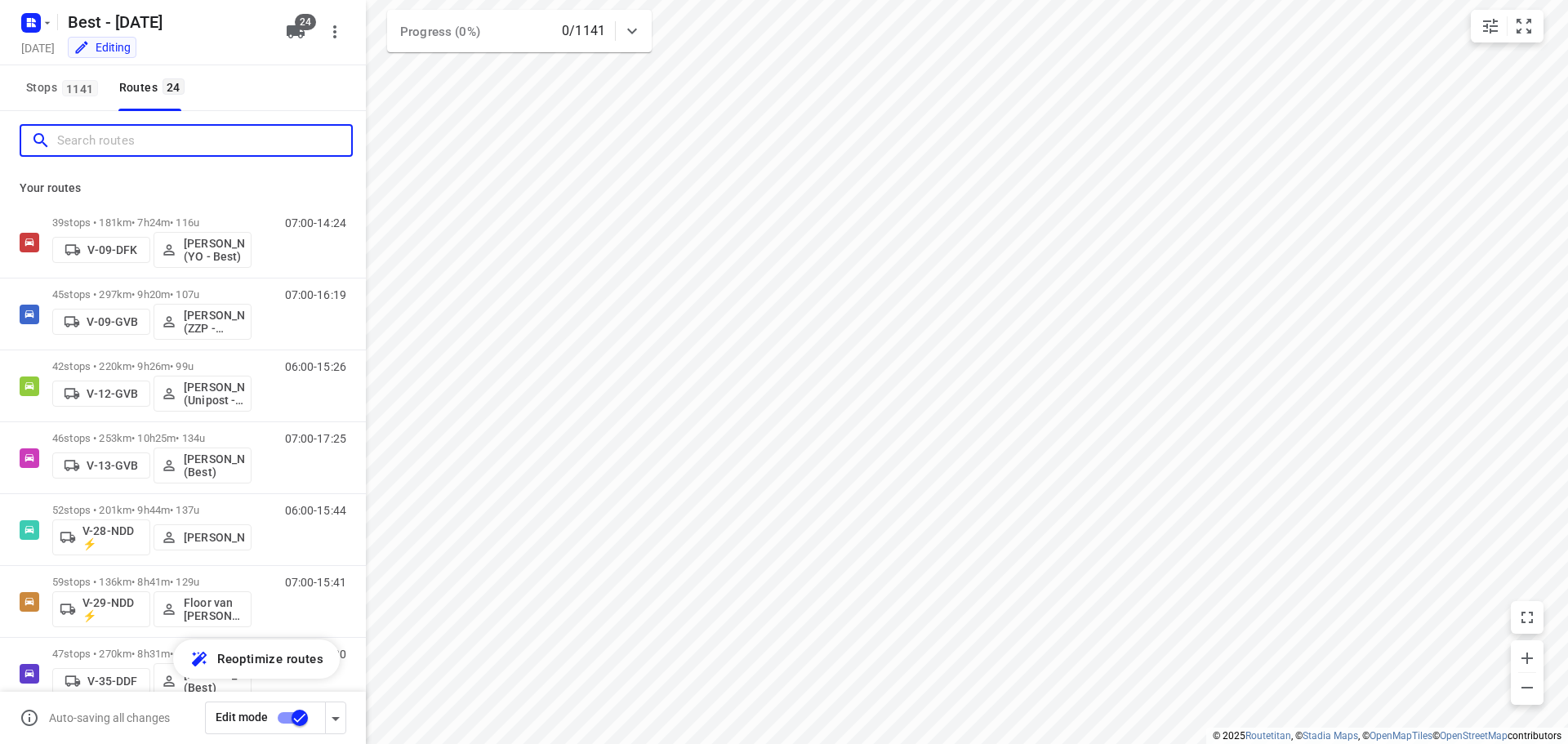
click at [162, 148] on input "Search routes" at bounding box center [205, 141] width 294 height 25
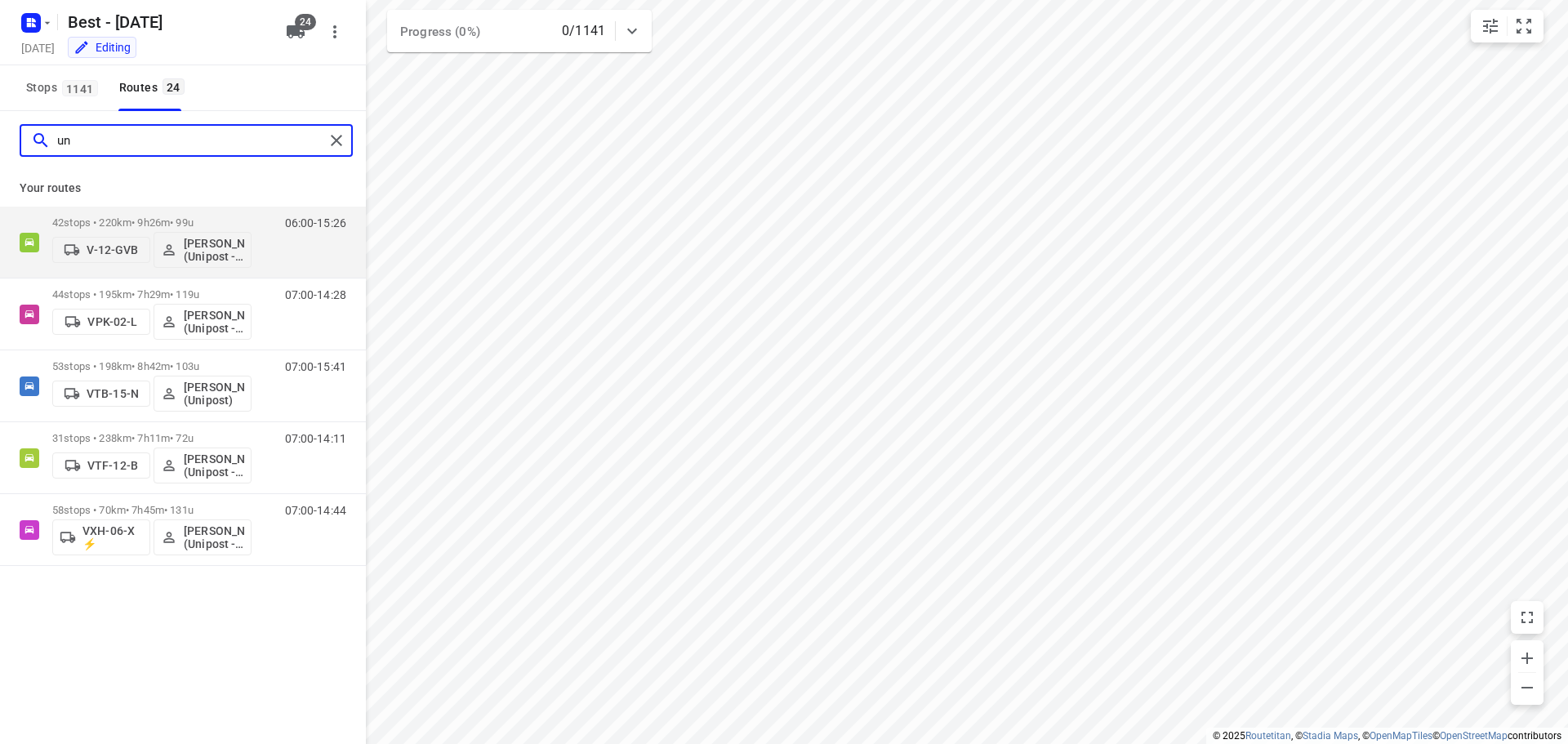
type input "uni"
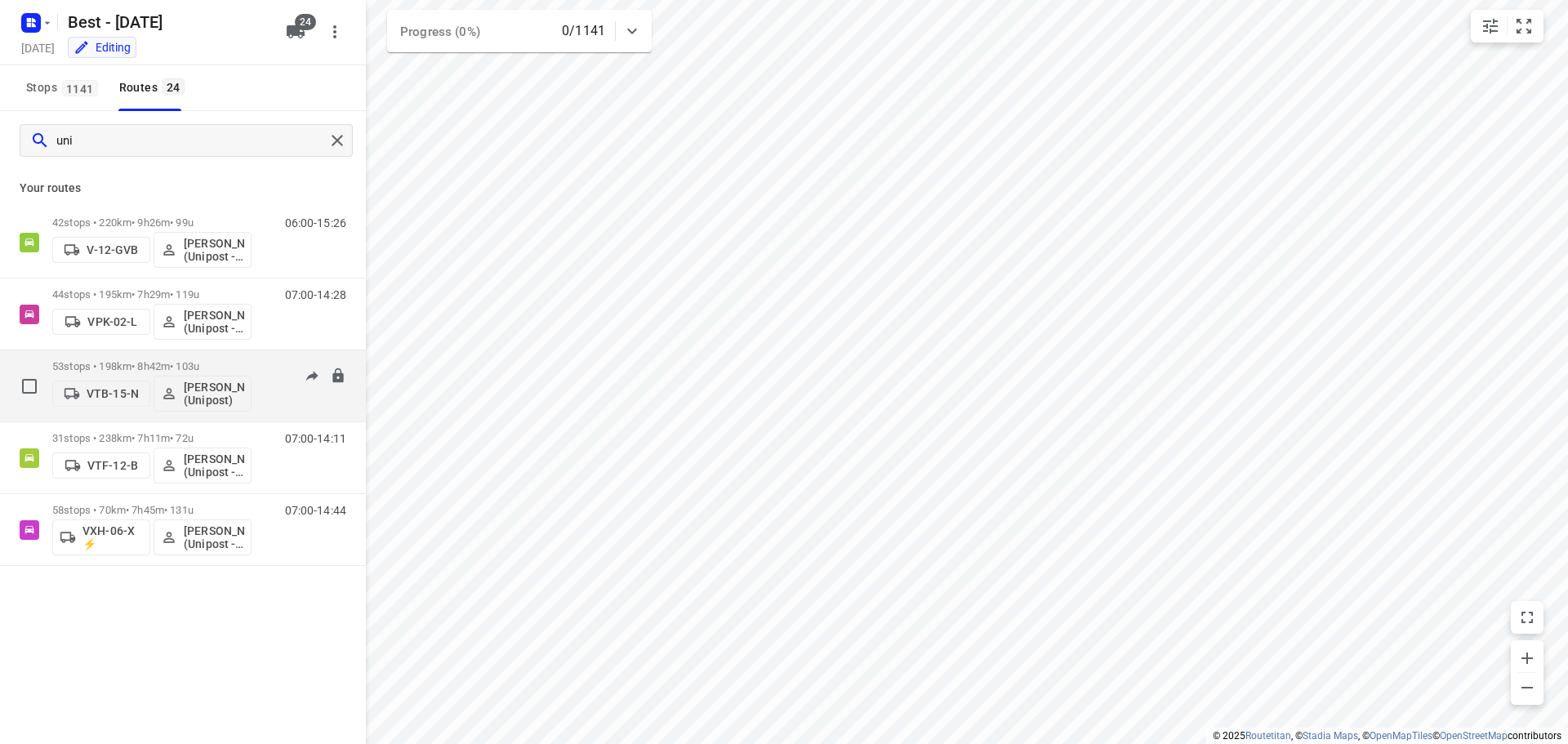
type input "uni"
click at [194, 373] on div "VTB-15-N [PERSON_NAME] (Unipost)" at bounding box center [151, 392] width 199 height 40
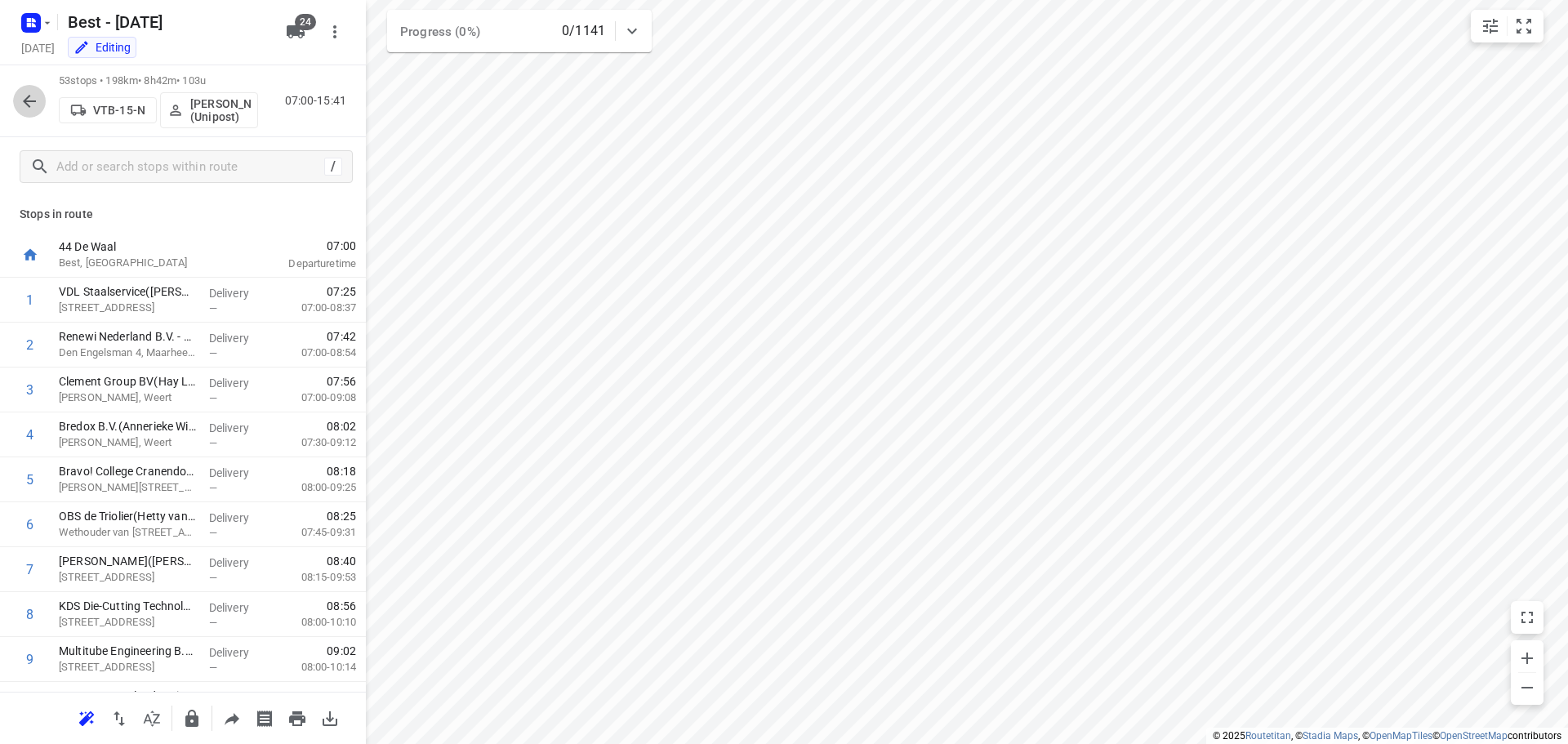
click at [24, 103] on icon "button" at bounding box center [29, 101] width 20 height 20
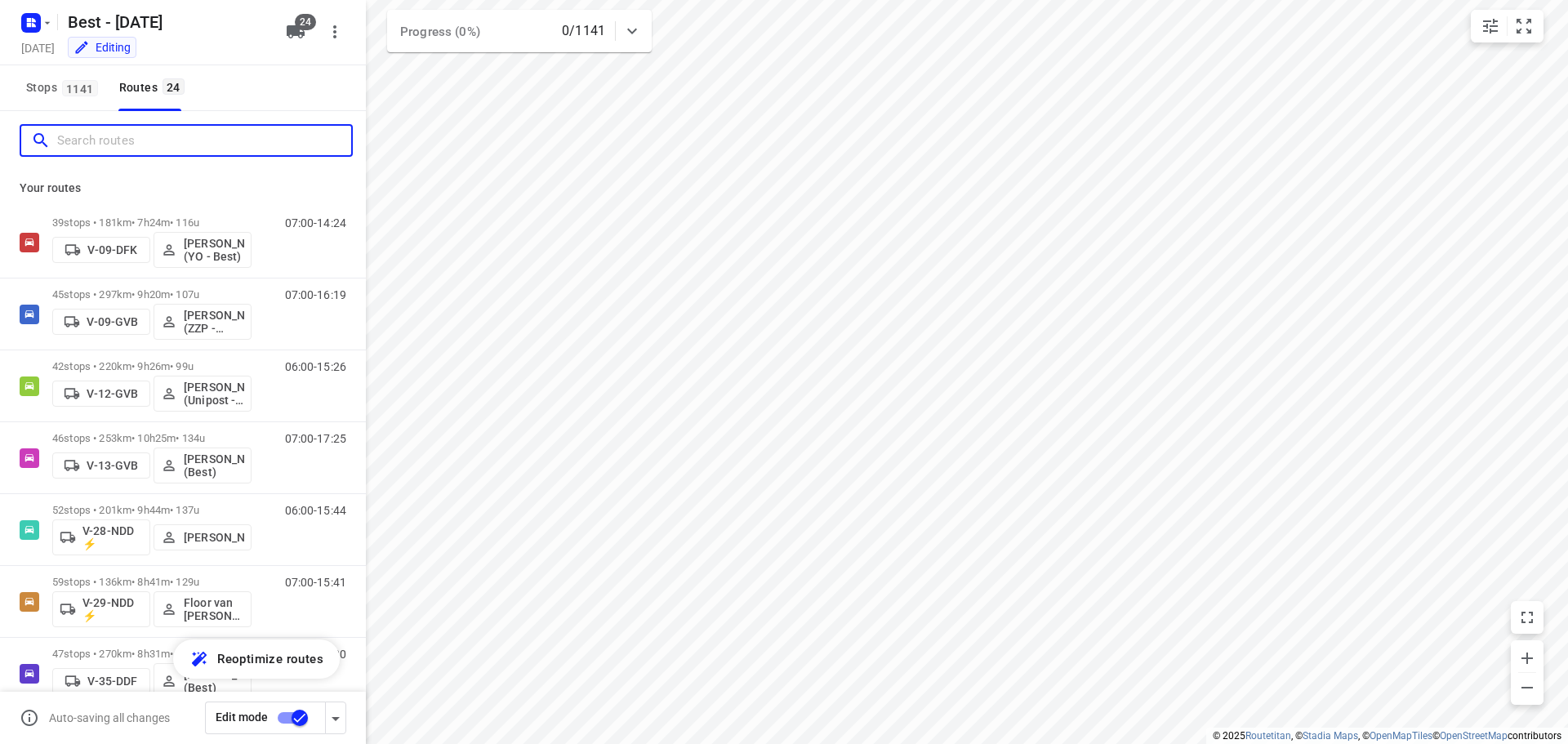
click at [101, 153] on input "Search routes" at bounding box center [205, 141] width 294 height 25
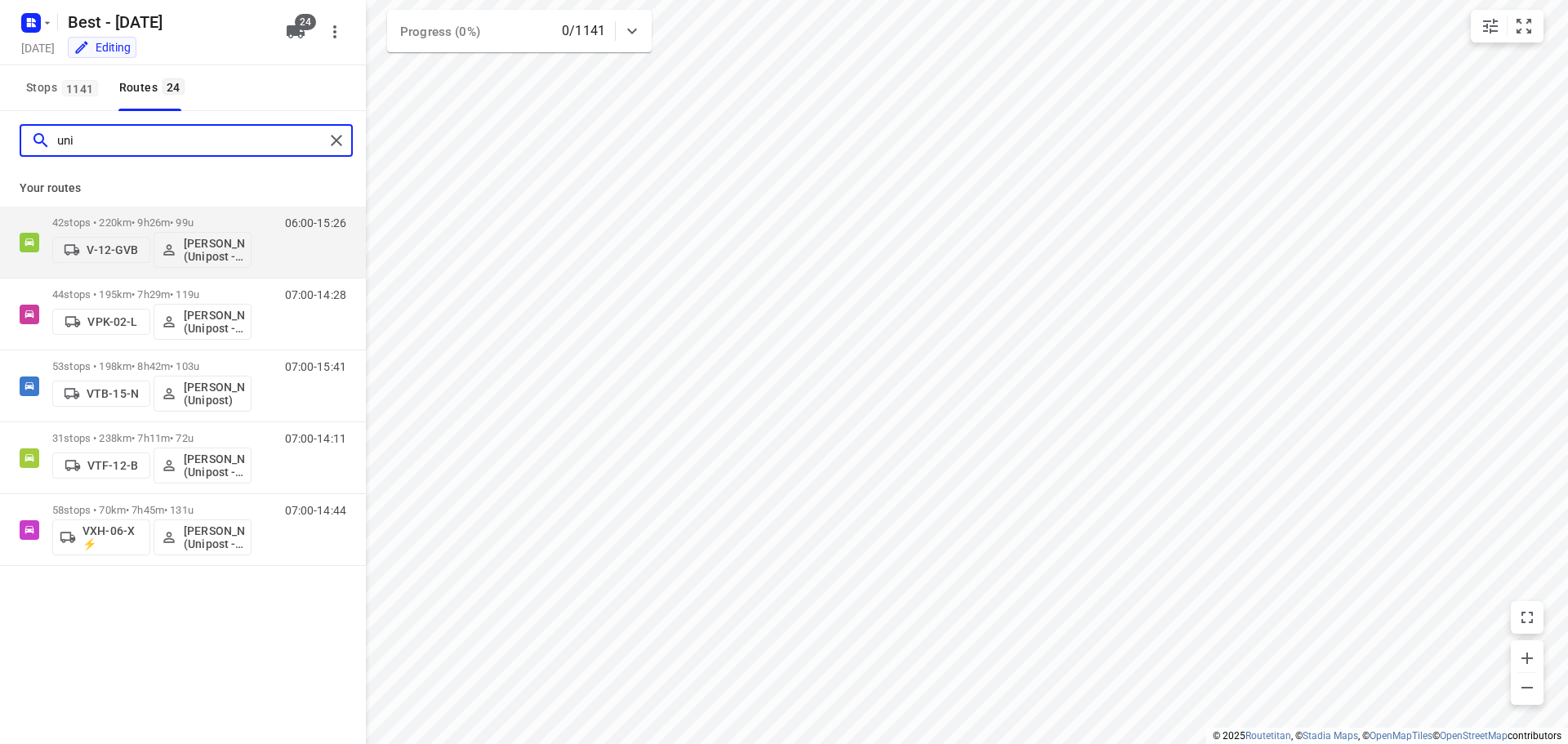
type input "uni"
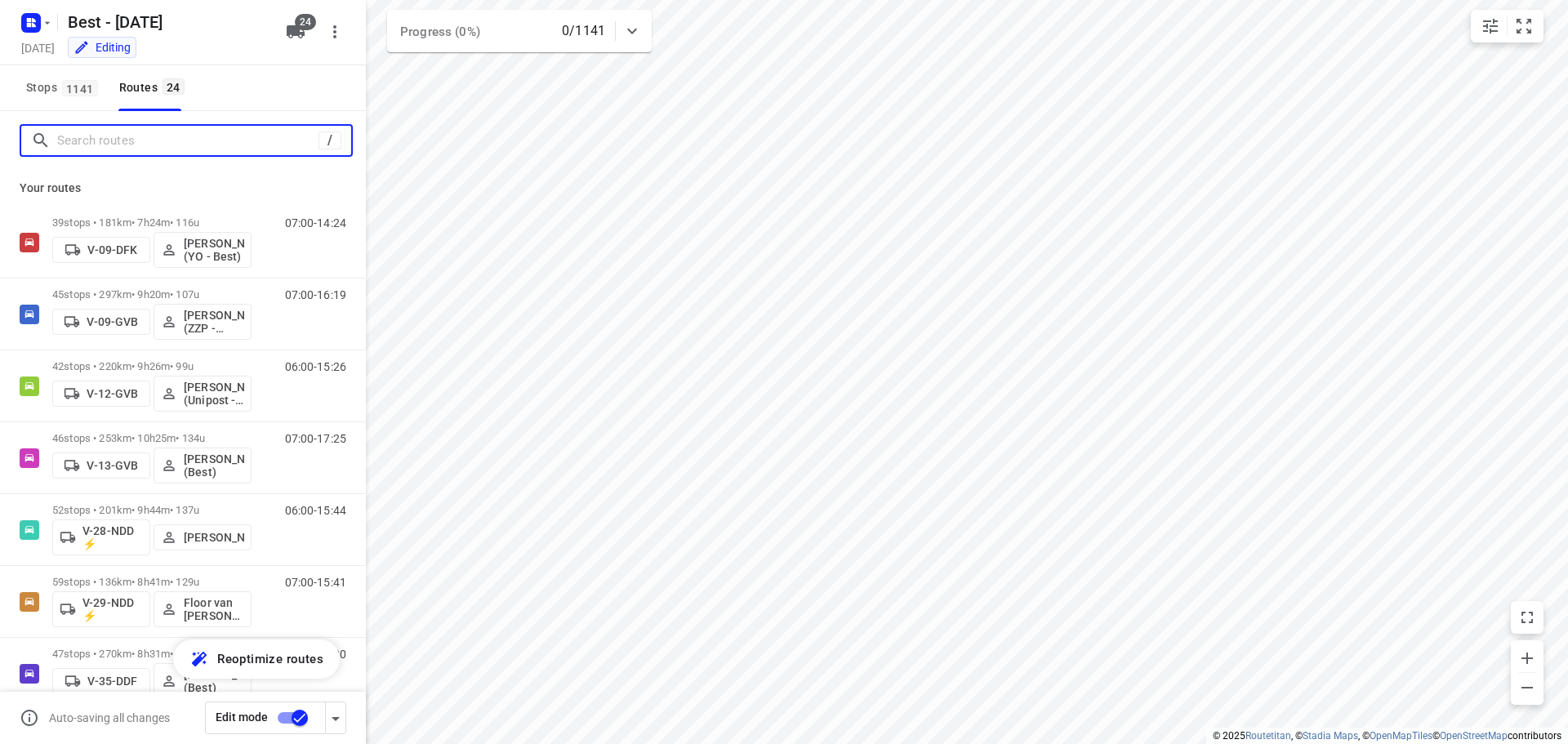
click at [288, 131] on input "Search routes" at bounding box center [188, 141] width 261 height 25
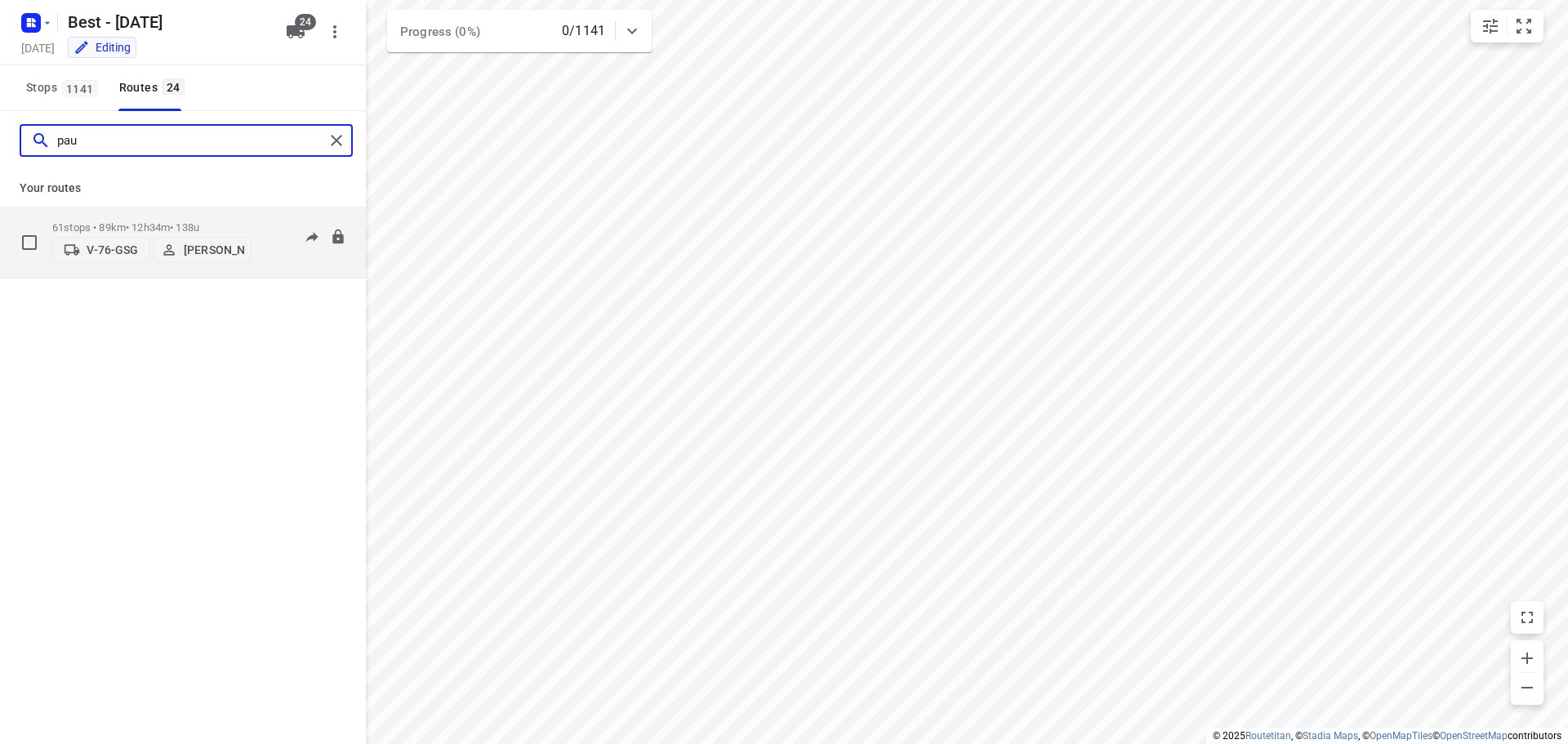
type input "pau"
click at [110, 234] on div "V-76-GSG [PERSON_NAME]" at bounding box center [151, 248] width 199 height 29
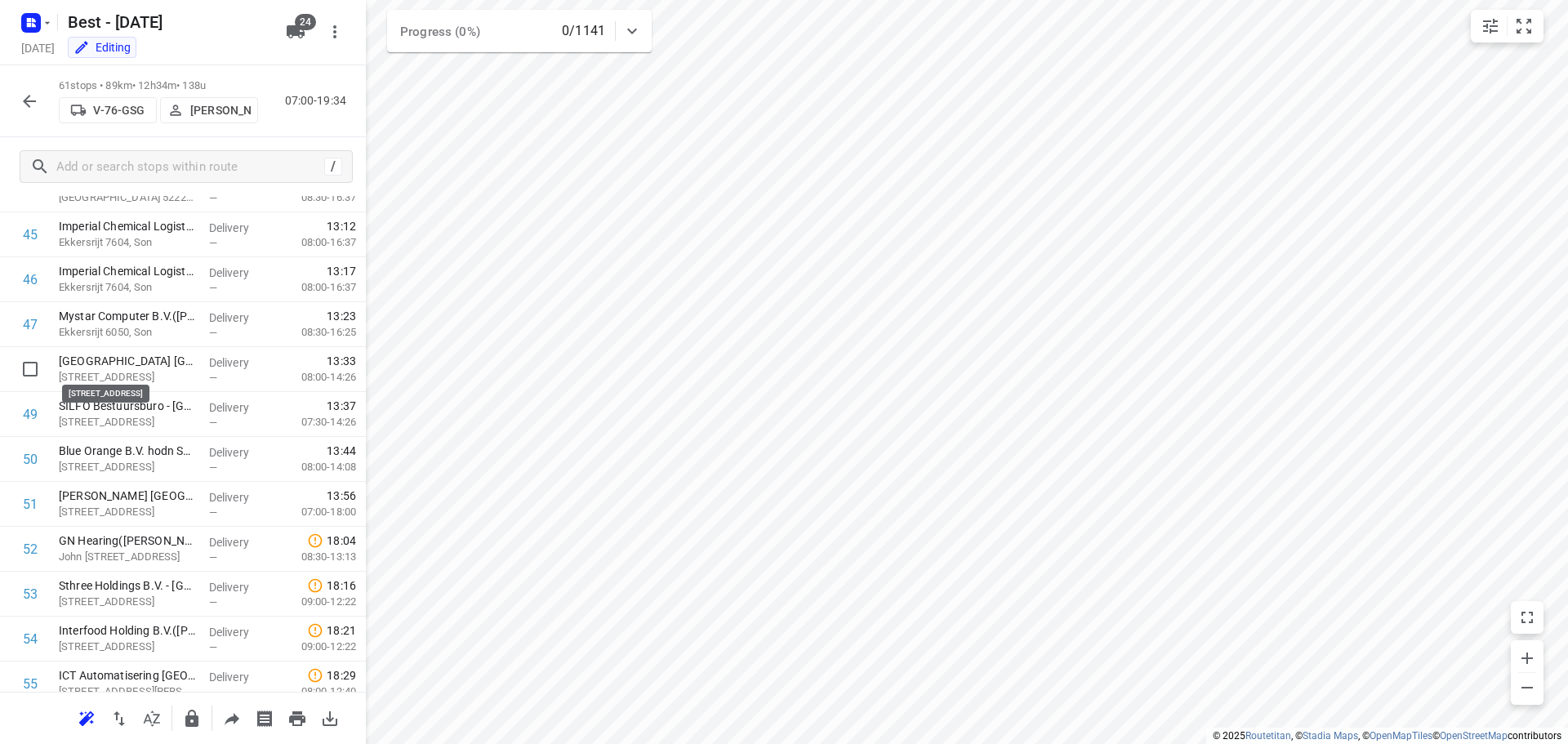
scroll to position [2206, 0]
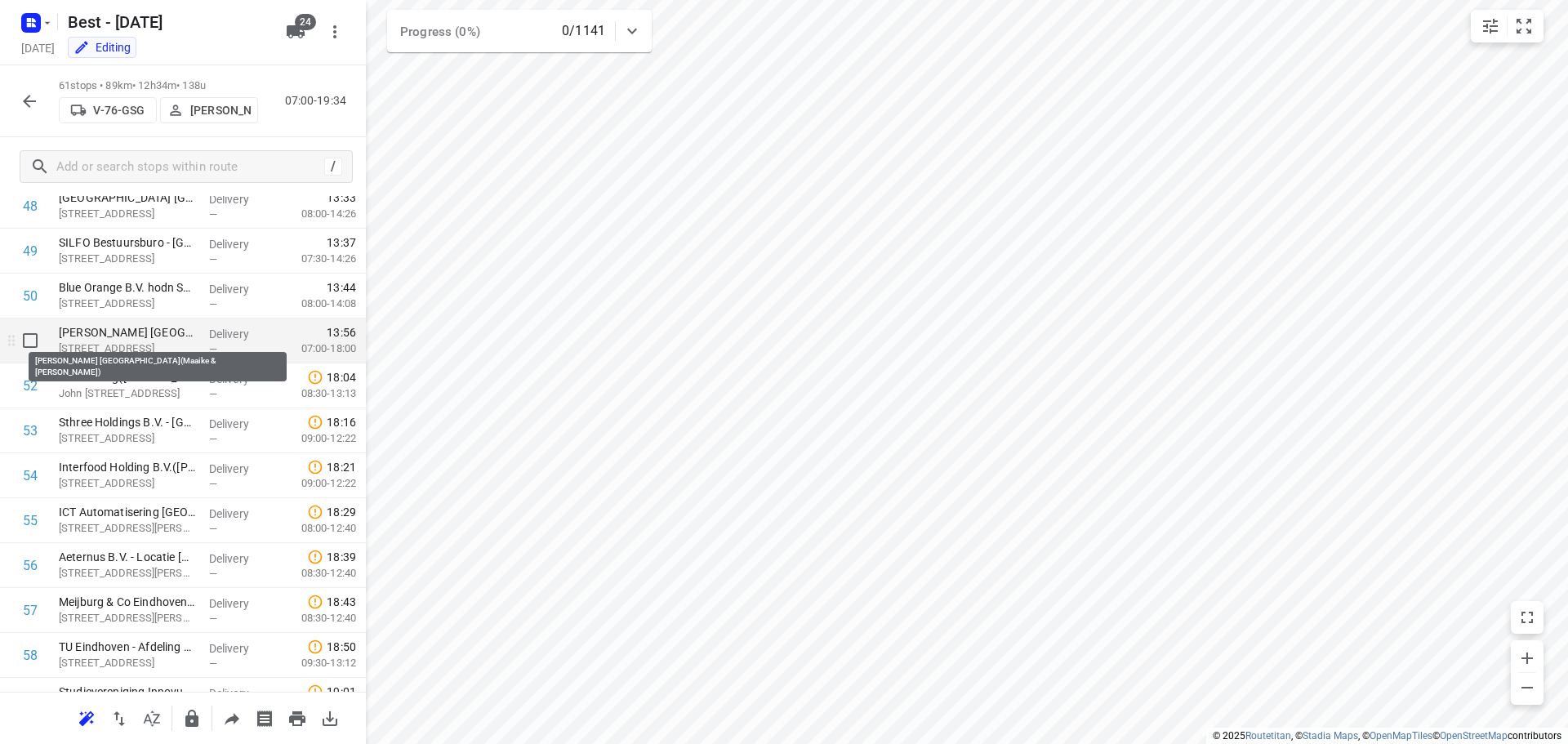
click at [134, 336] on p "[PERSON_NAME] [GEOGRAPHIC_DATA](Maaike & [PERSON_NAME])" at bounding box center [127, 332] width 138 height 16
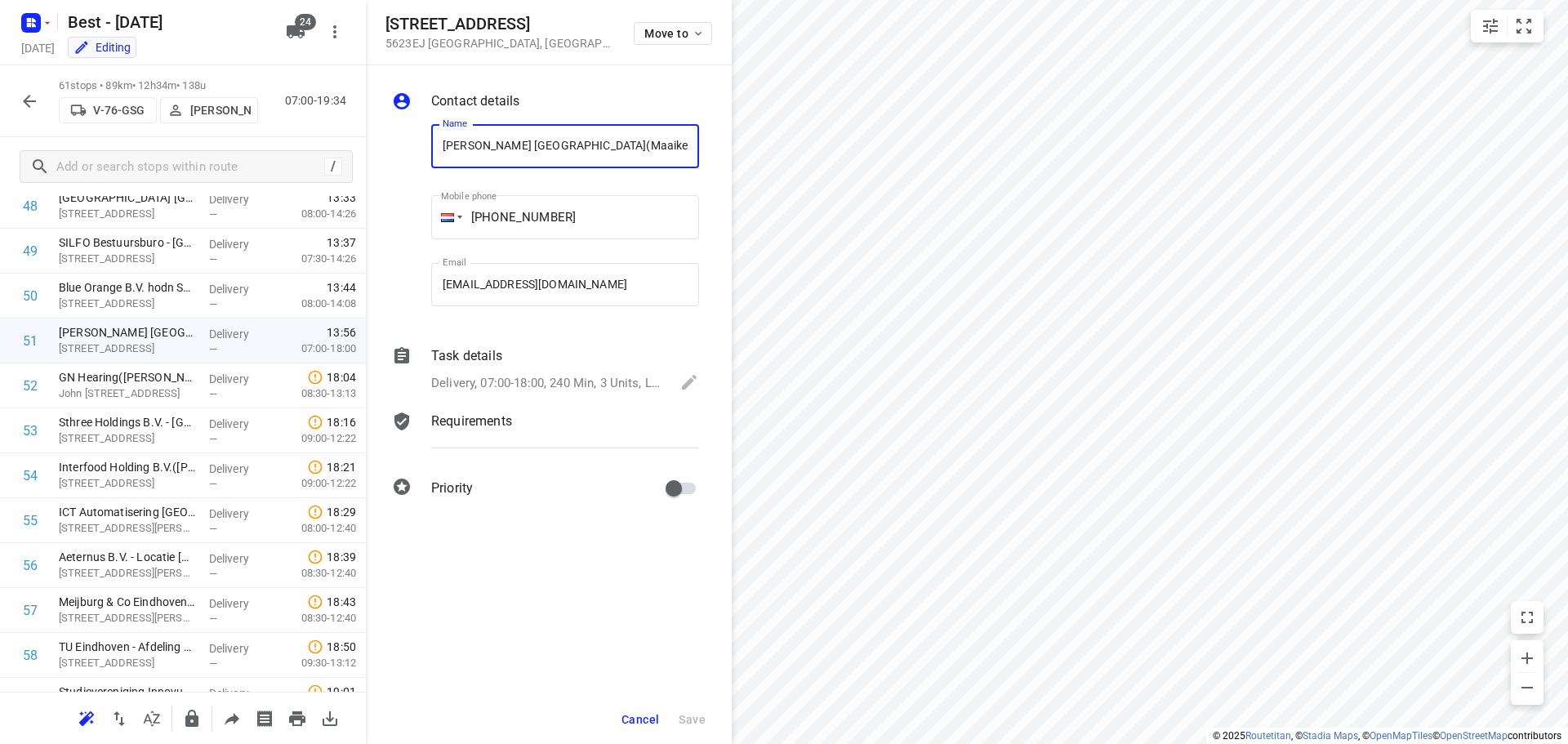
scroll to position [0, 8]
click at [565, 382] on p "Delivery, 07:00-18:00, 240 Min, 3 Units, LET OP! Zie leveroverzicht" at bounding box center [547, 384] width 233 height 19
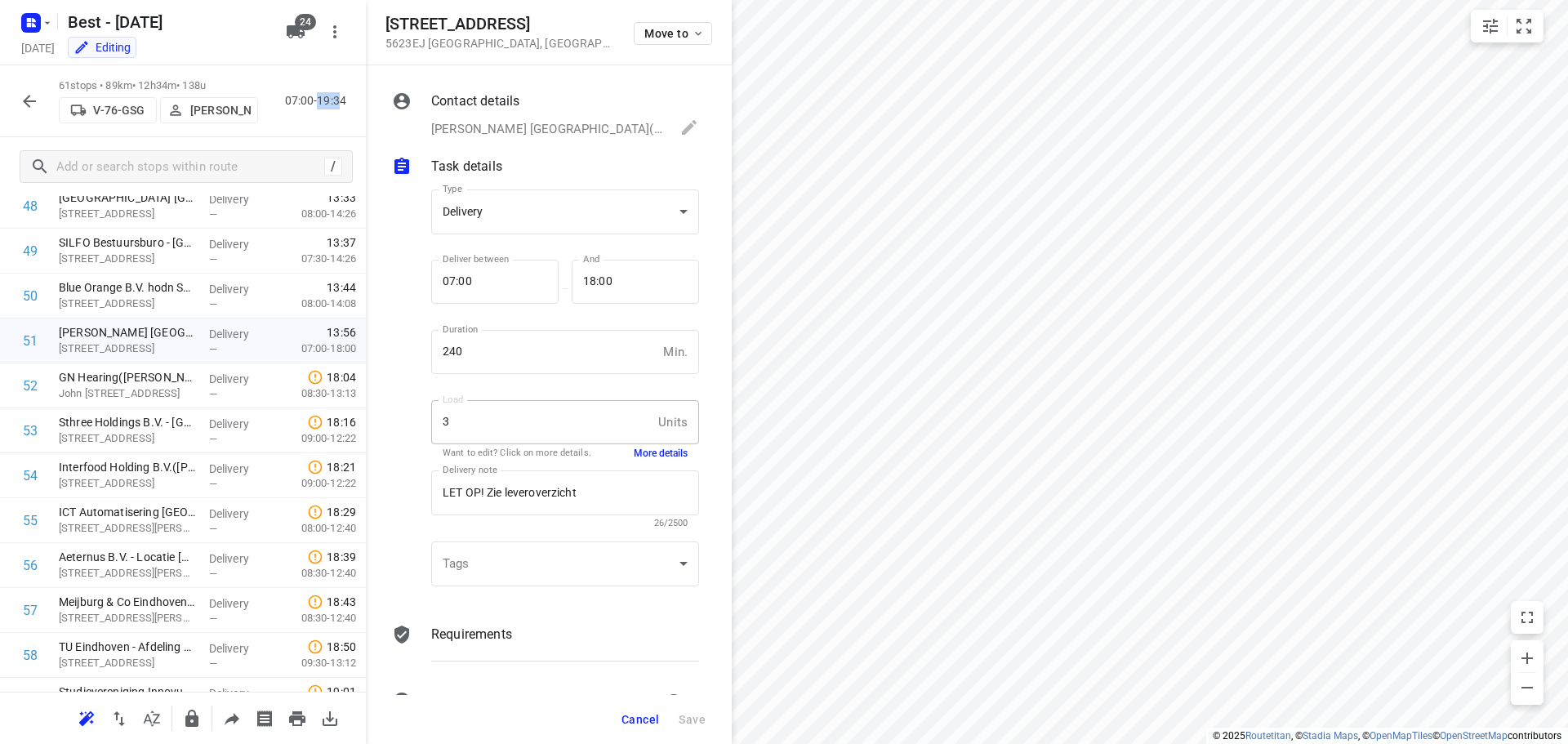
drag, startPoint x: 317, startPoint y: 105, endPoint x: 338, endPoint y: 101, distance: 21.4
click at [338, 101] on p "07:00-19:34" at bounding box center [319, 101] width 68 height 17
click at [624, 713] on span "Cancel" at bounding box center [640, 719] width 38 height 13
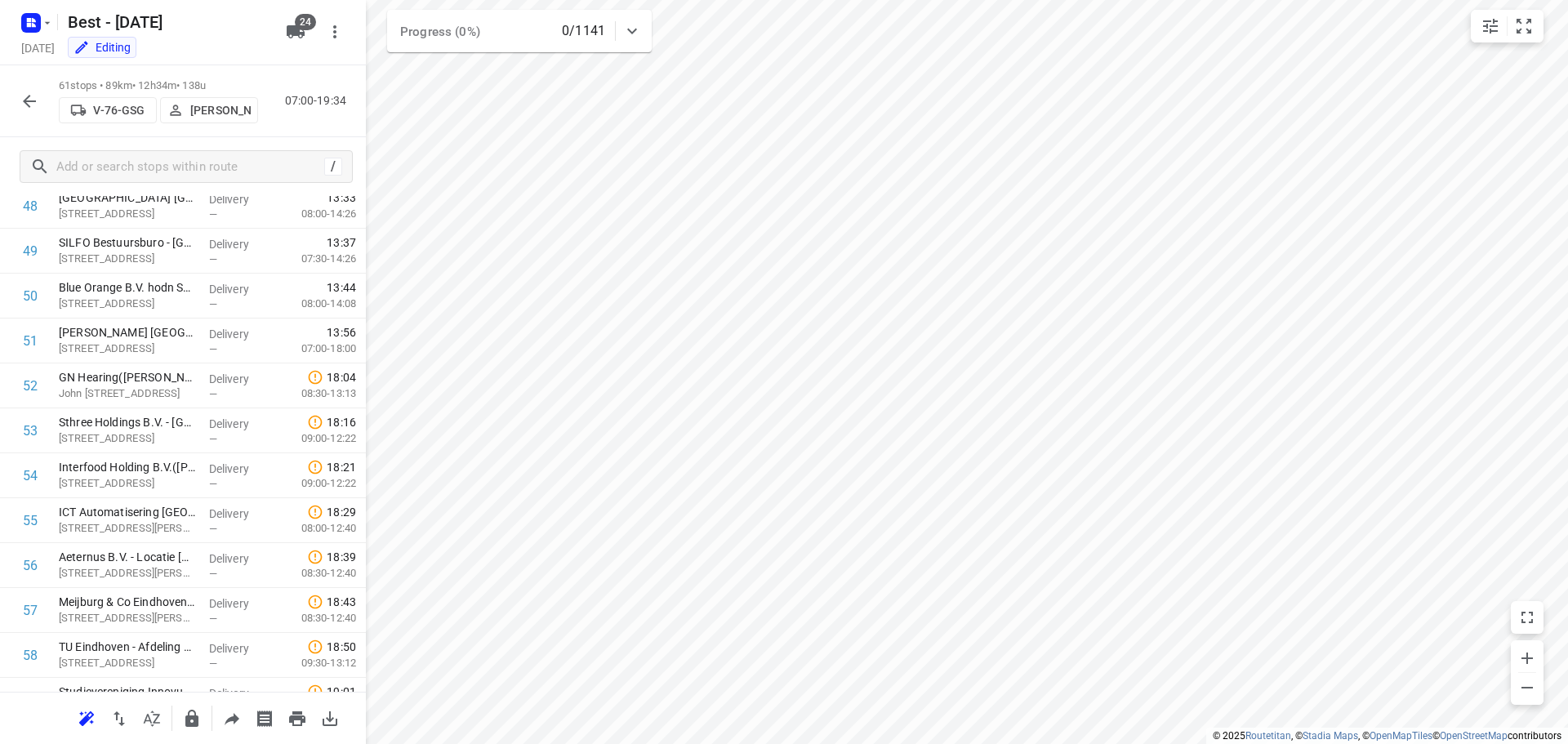
click at [11, 107] on div "61 stops • 89km • 12h34m • 138u V-76-GSG [PERSON_NAME] 07:00-19:34" at bounding box center [183, 101] width 366 height 72
click at [23, 101] on icon "button" at bounding box center [29, 101] width 20 height 20
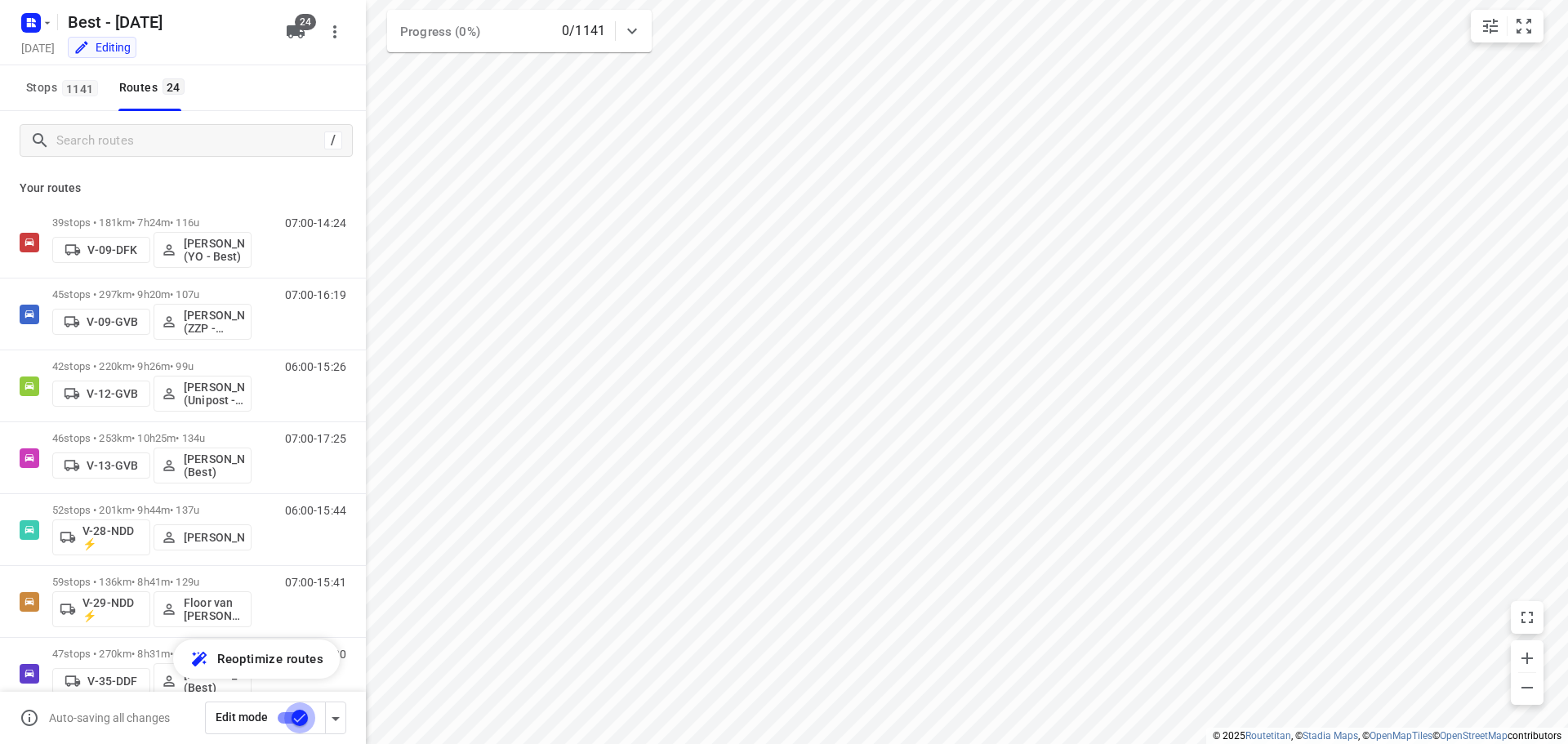
click at [287, 718] on input "checkbox" at bounding box center [300, 718] width 93 height 31
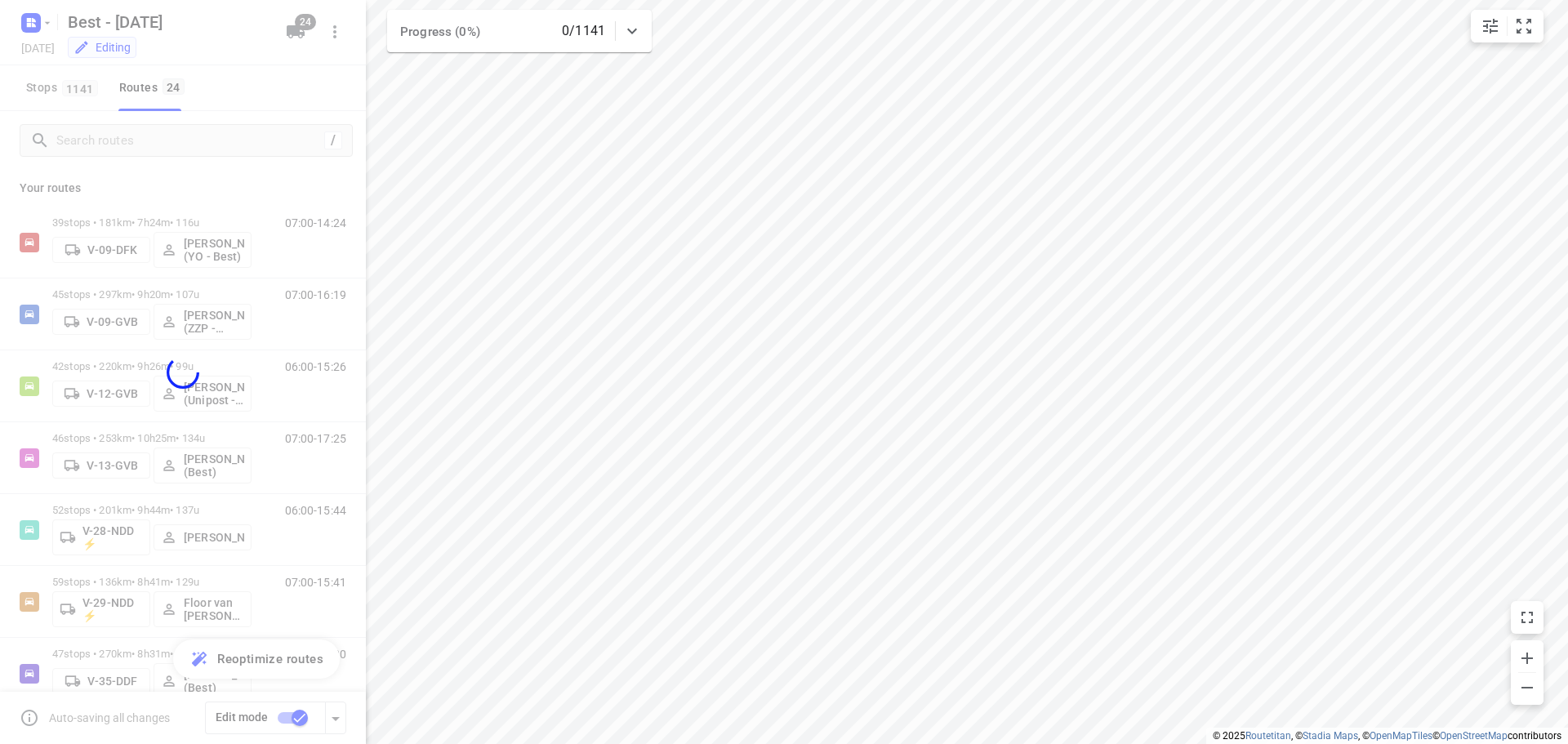
checkbox input "false"
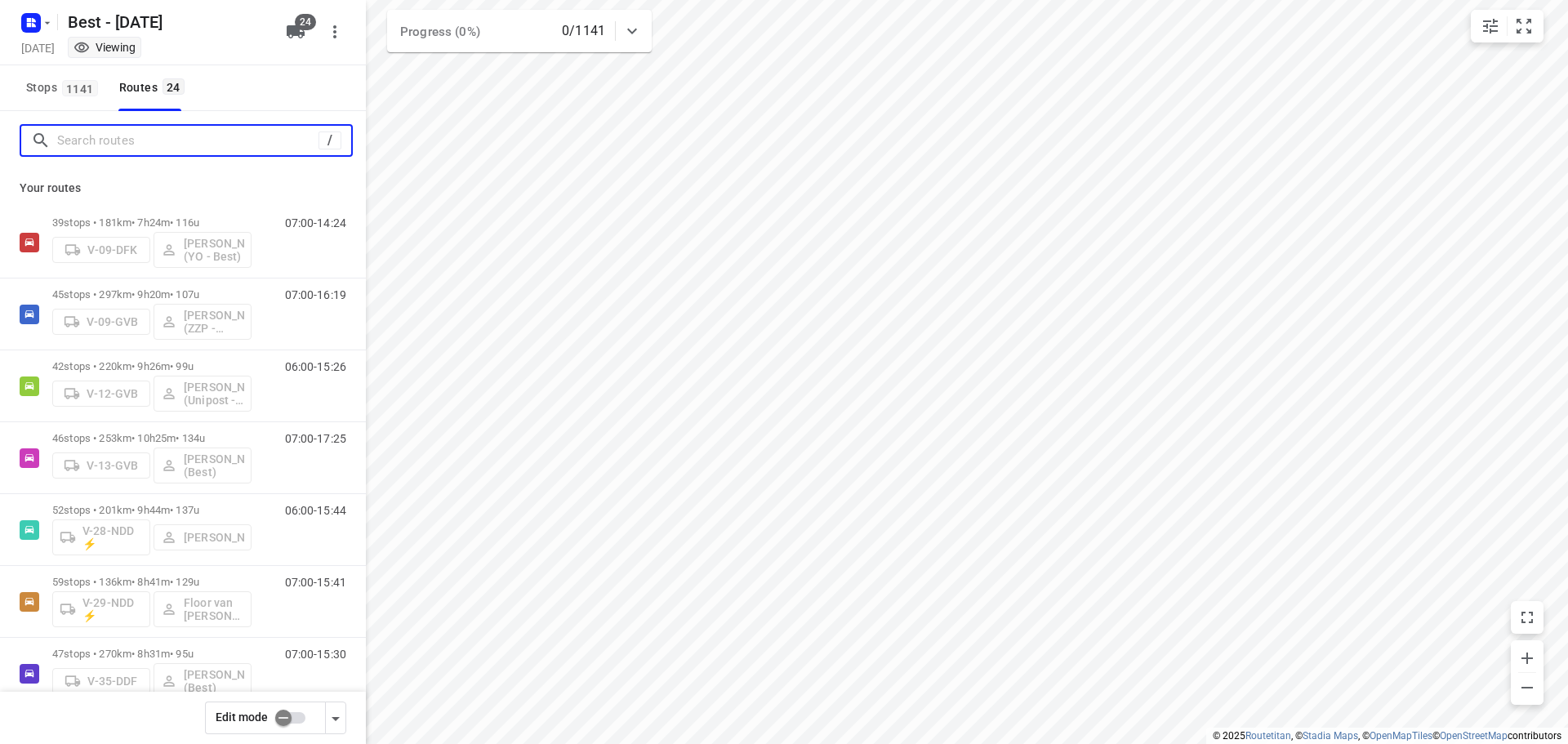
click at [166, 145] on input "Search routes" at bounding box center [188, 141] width 261 height 25
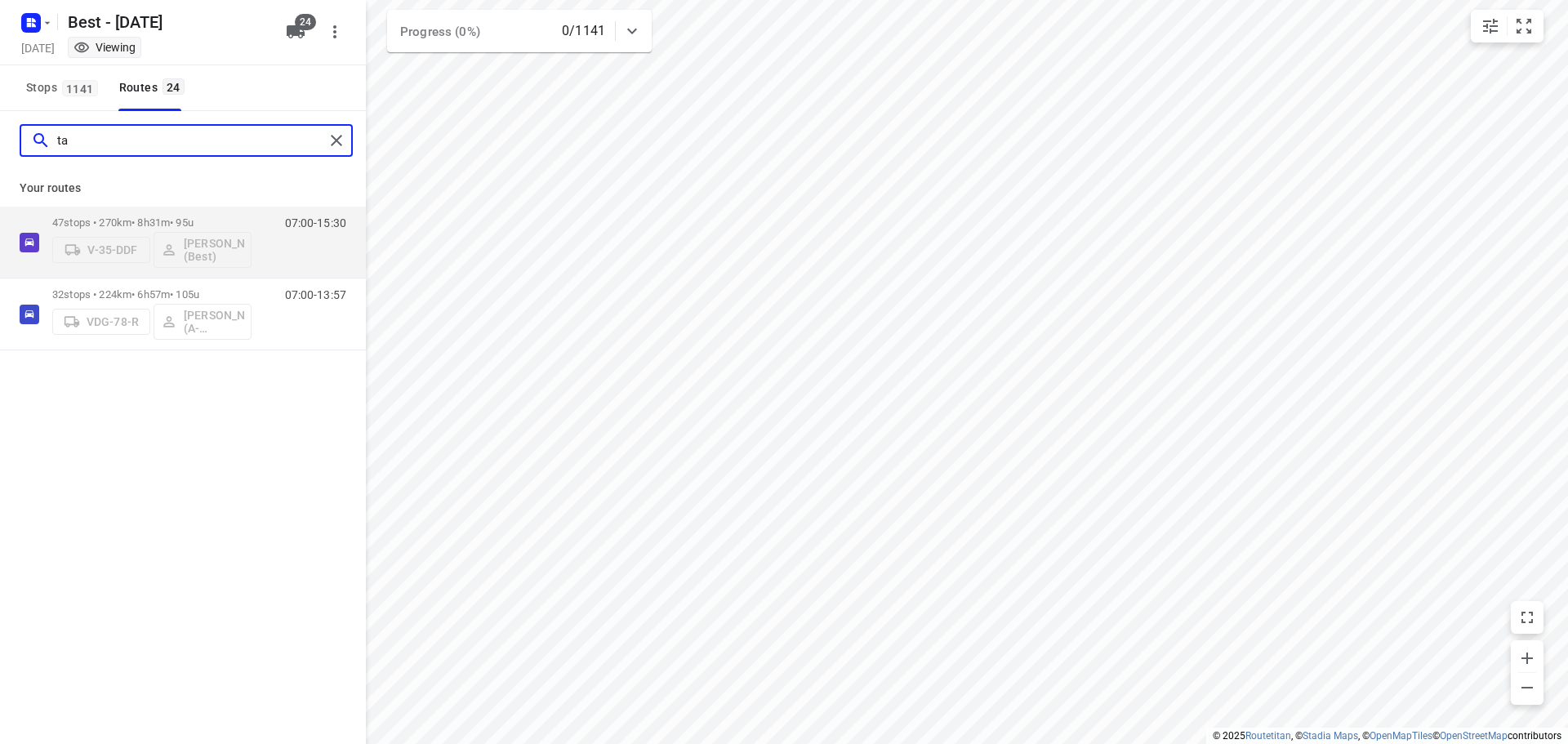
type input "t"
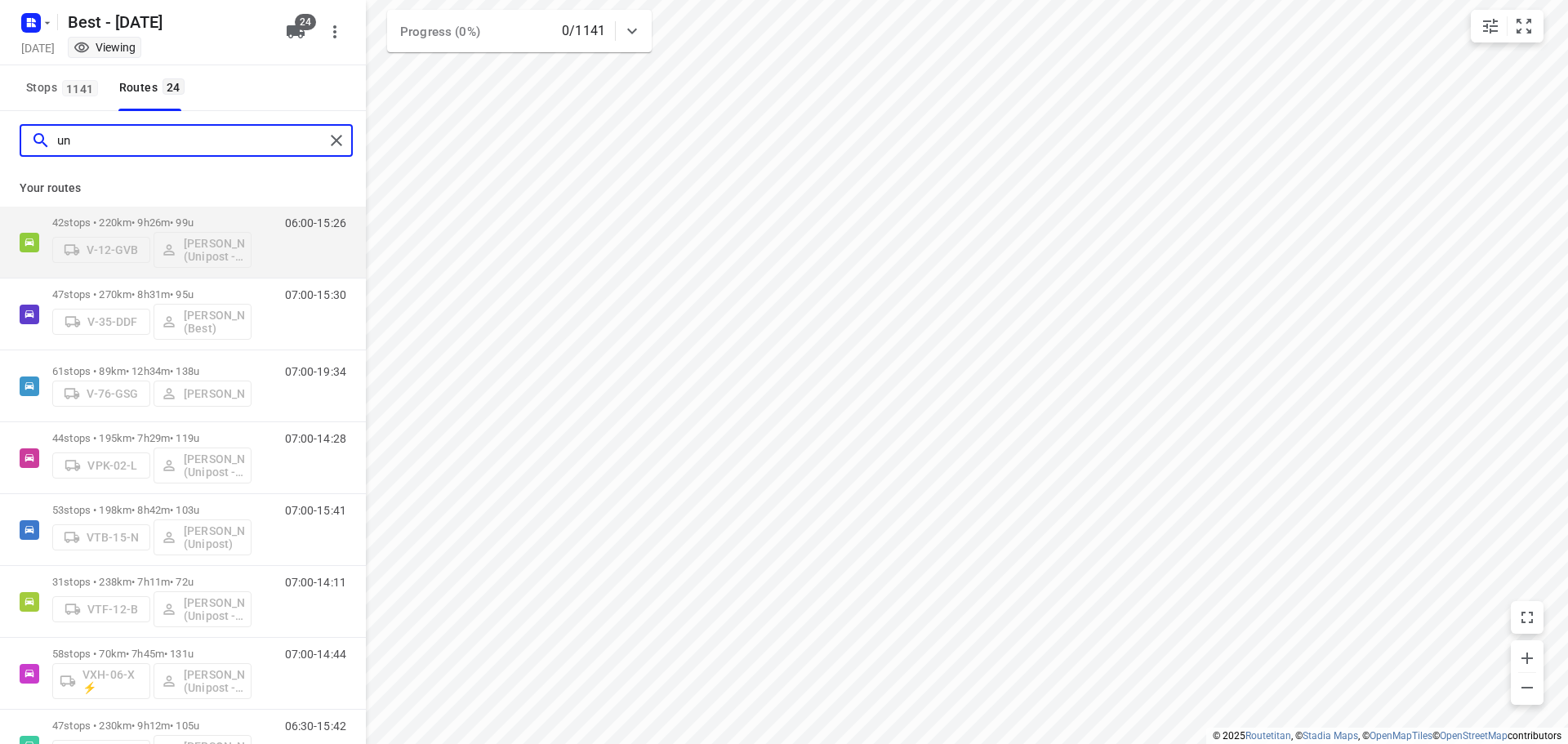
type input "uni"
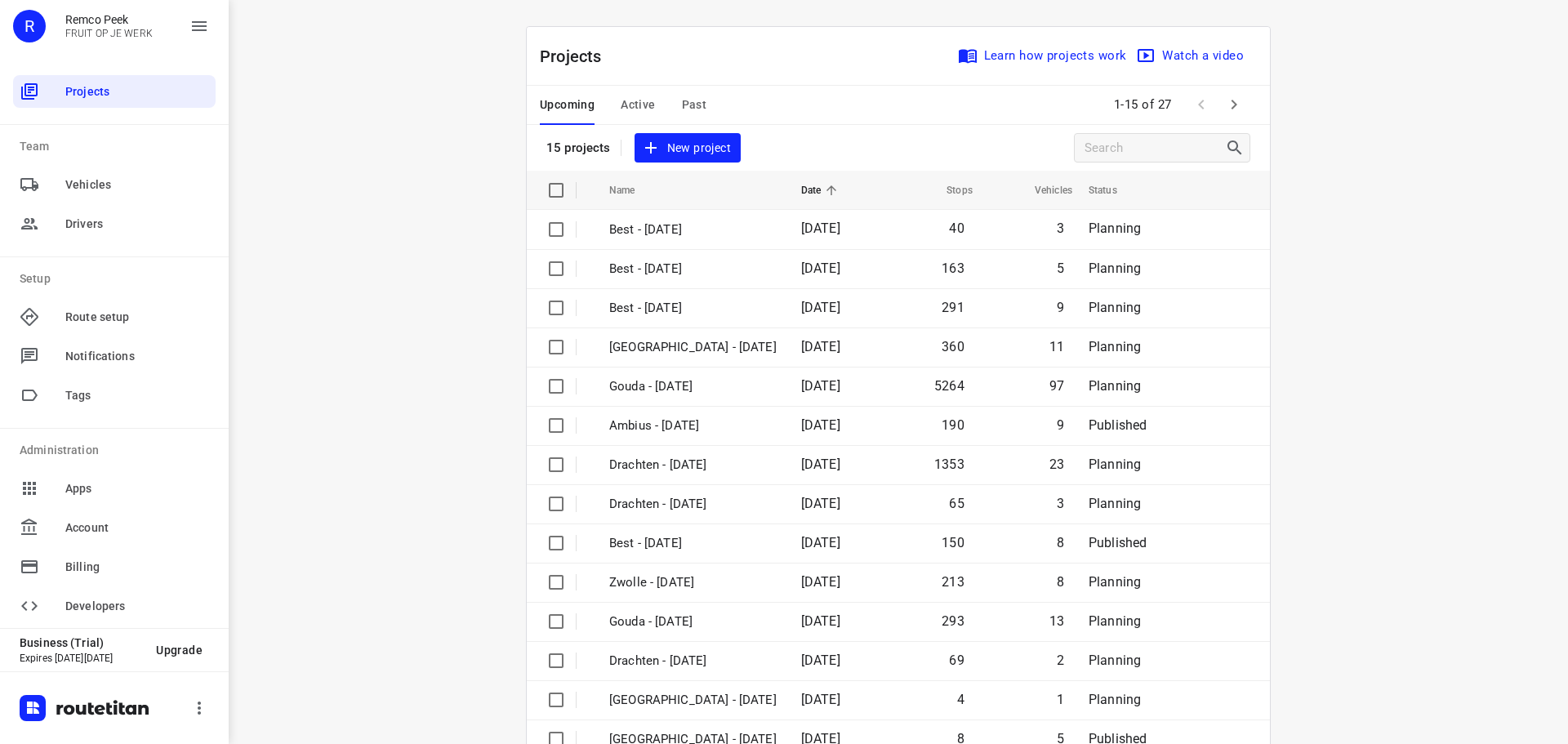
click at [1225, 109] on icon "button" at bounding box center [1233, 104] width 20 height 20
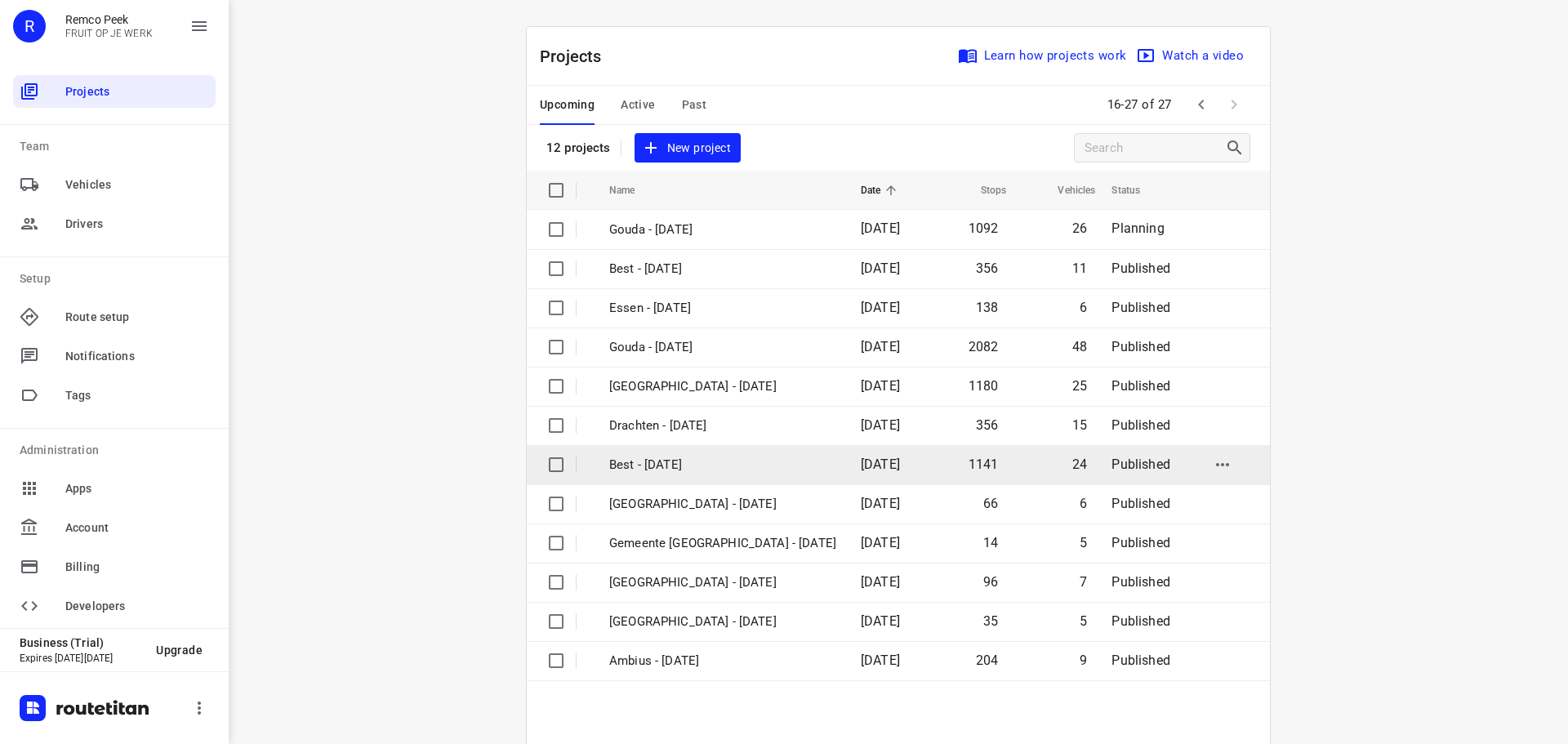
click at [706, 449] on td "Best - [DATE]" at bounding box center [720, 465] width 255 height 40
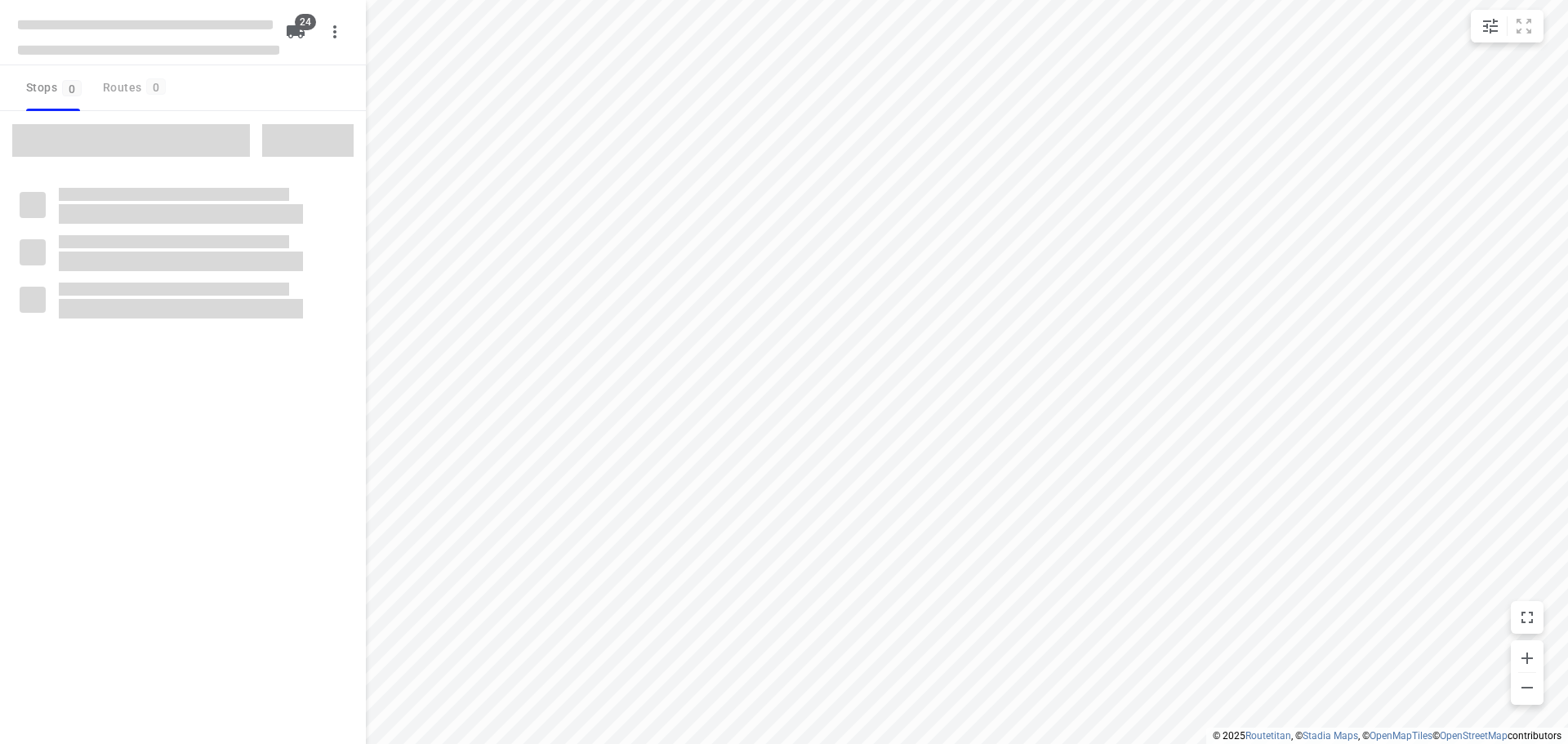
checkbox input "true"
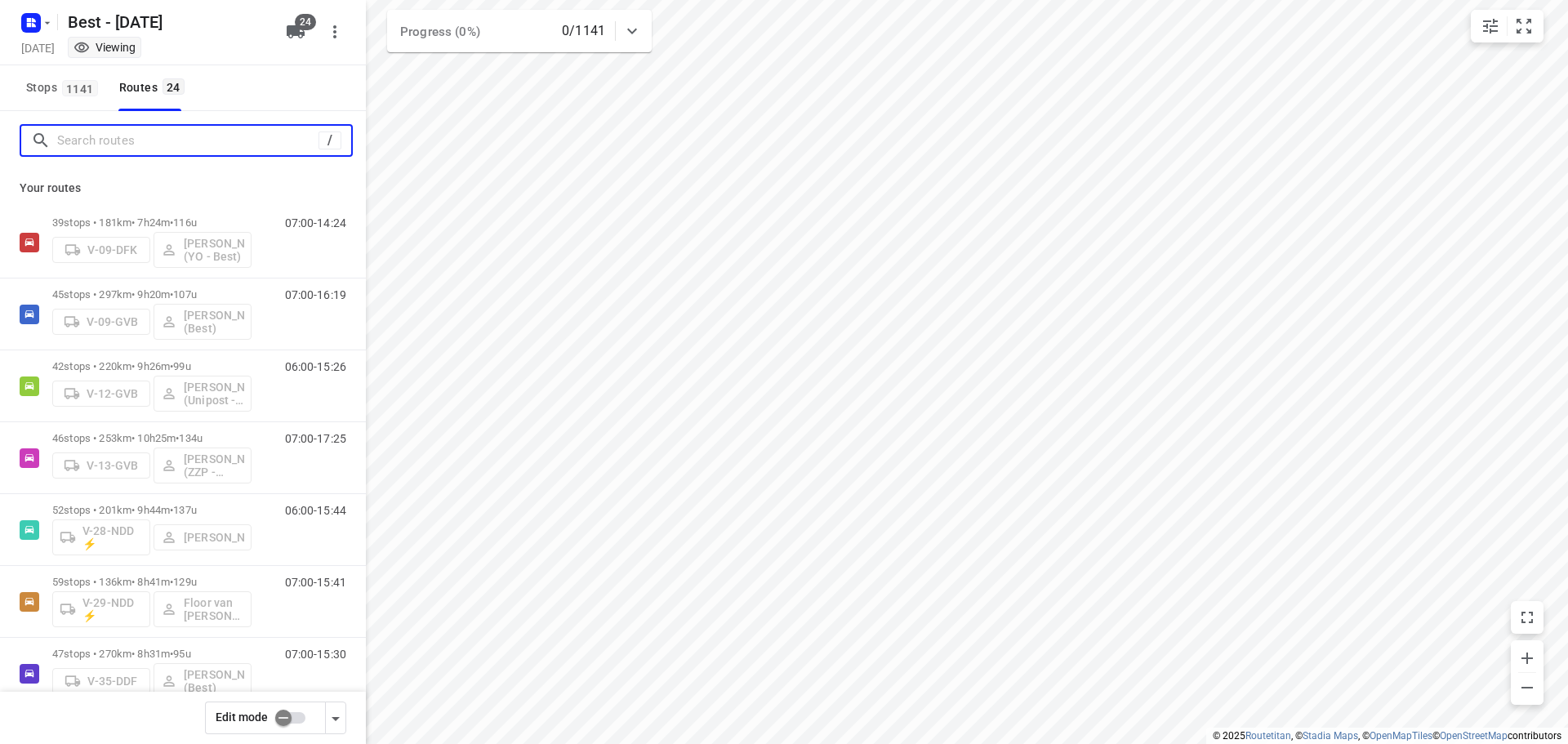
click at [96, 138] on input "Search routes" at bounding box center [188, 141] width 261 height 25
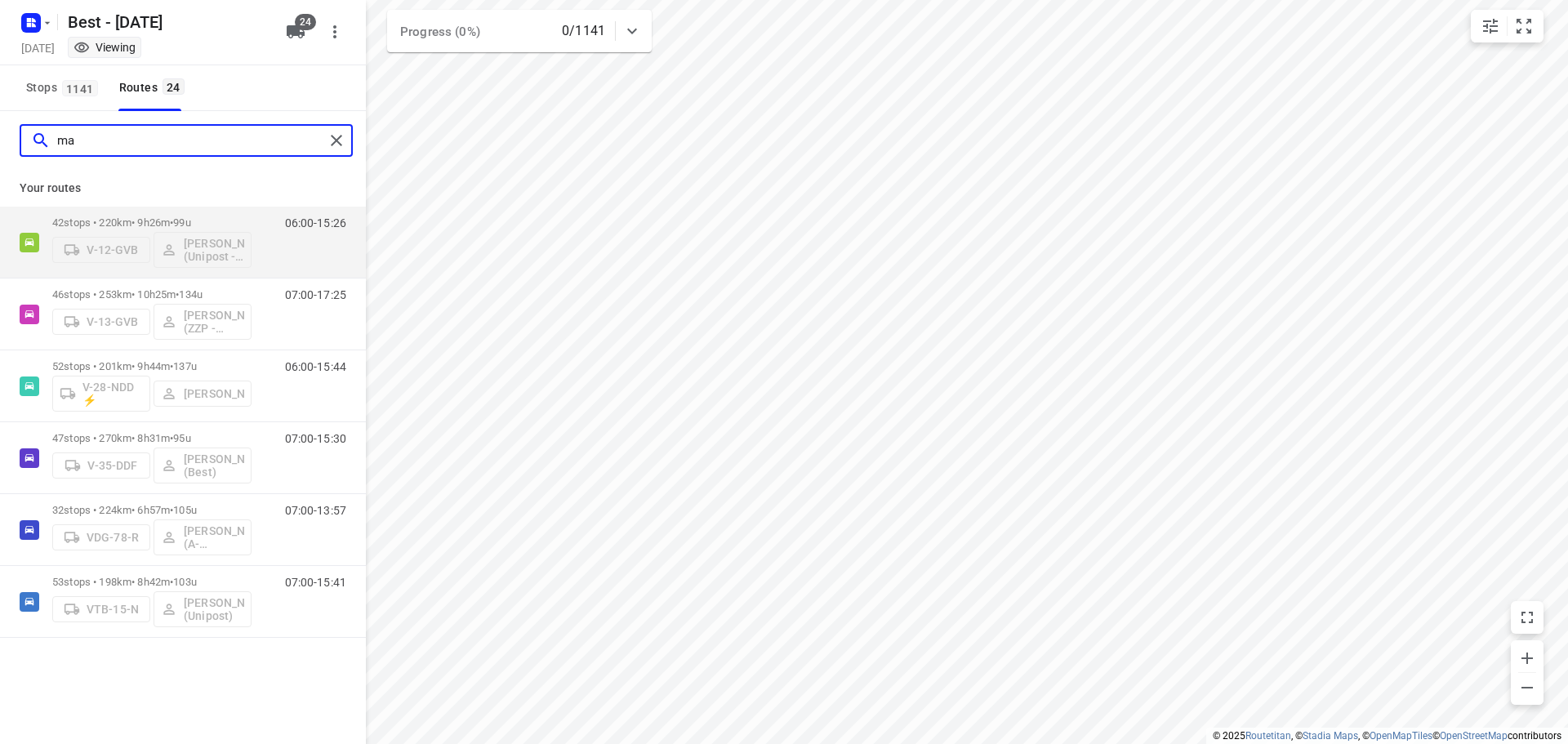
type input "m"
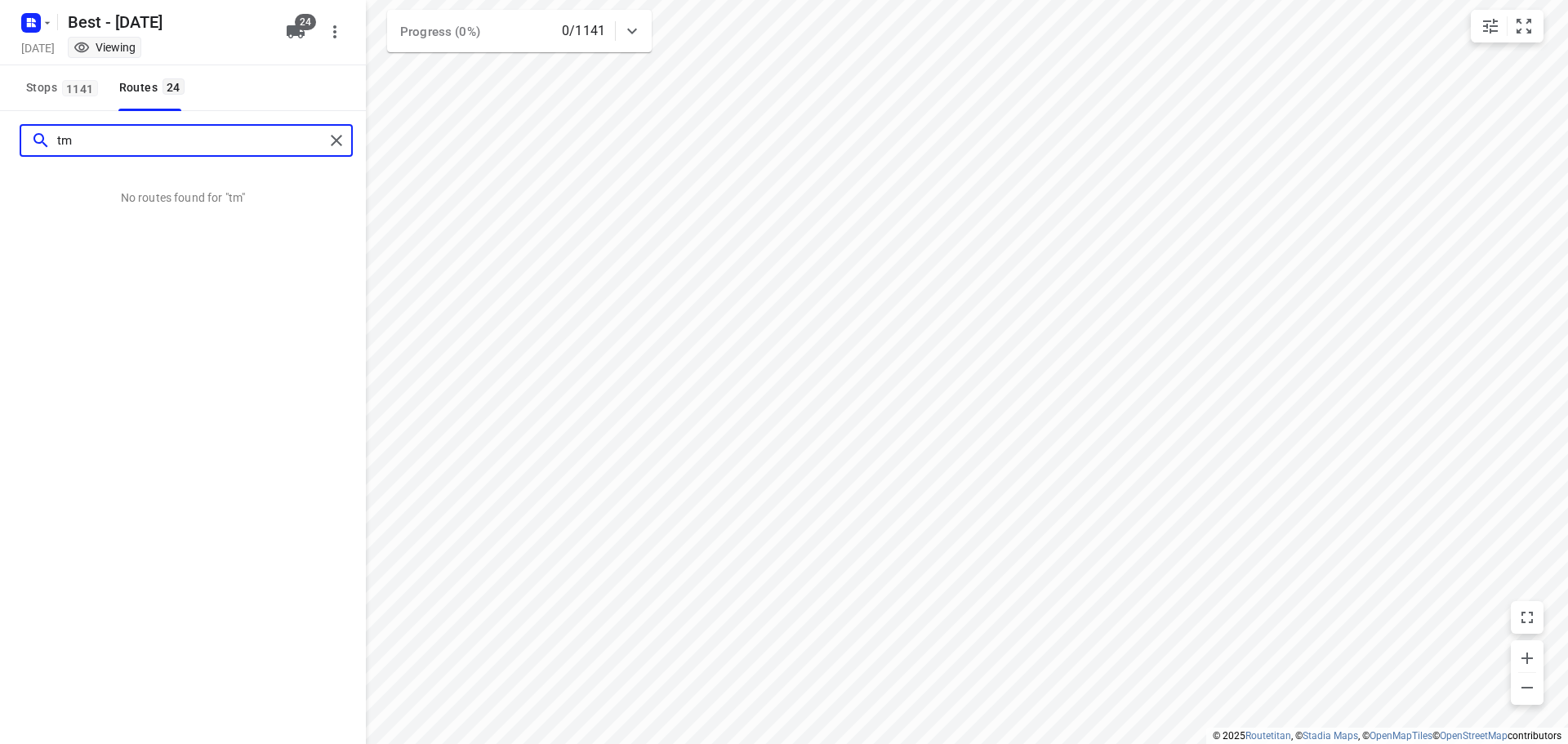
type input "t"
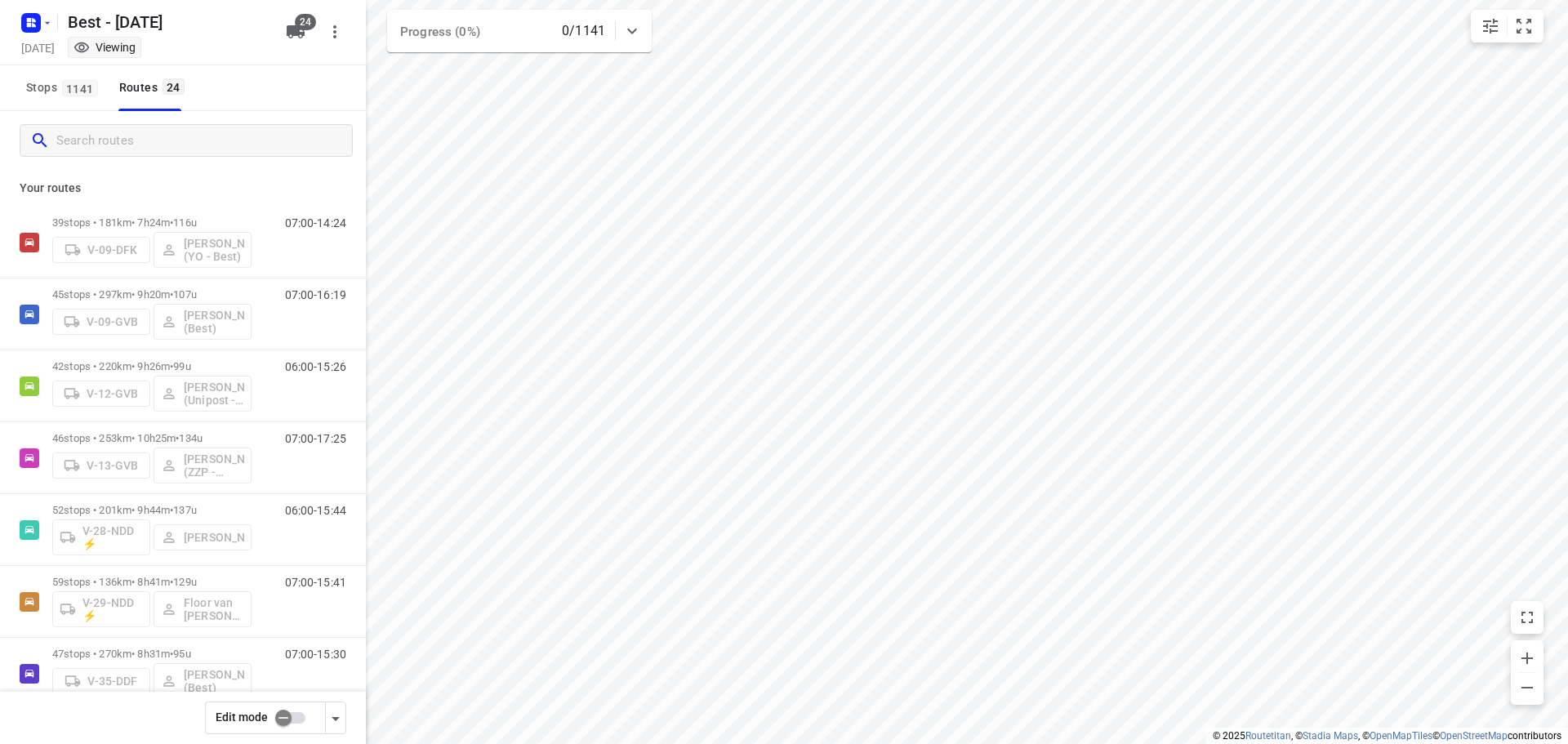
click at [287, 719] on input "checkbox" at bounding box center [283, 718] width 93 height 31
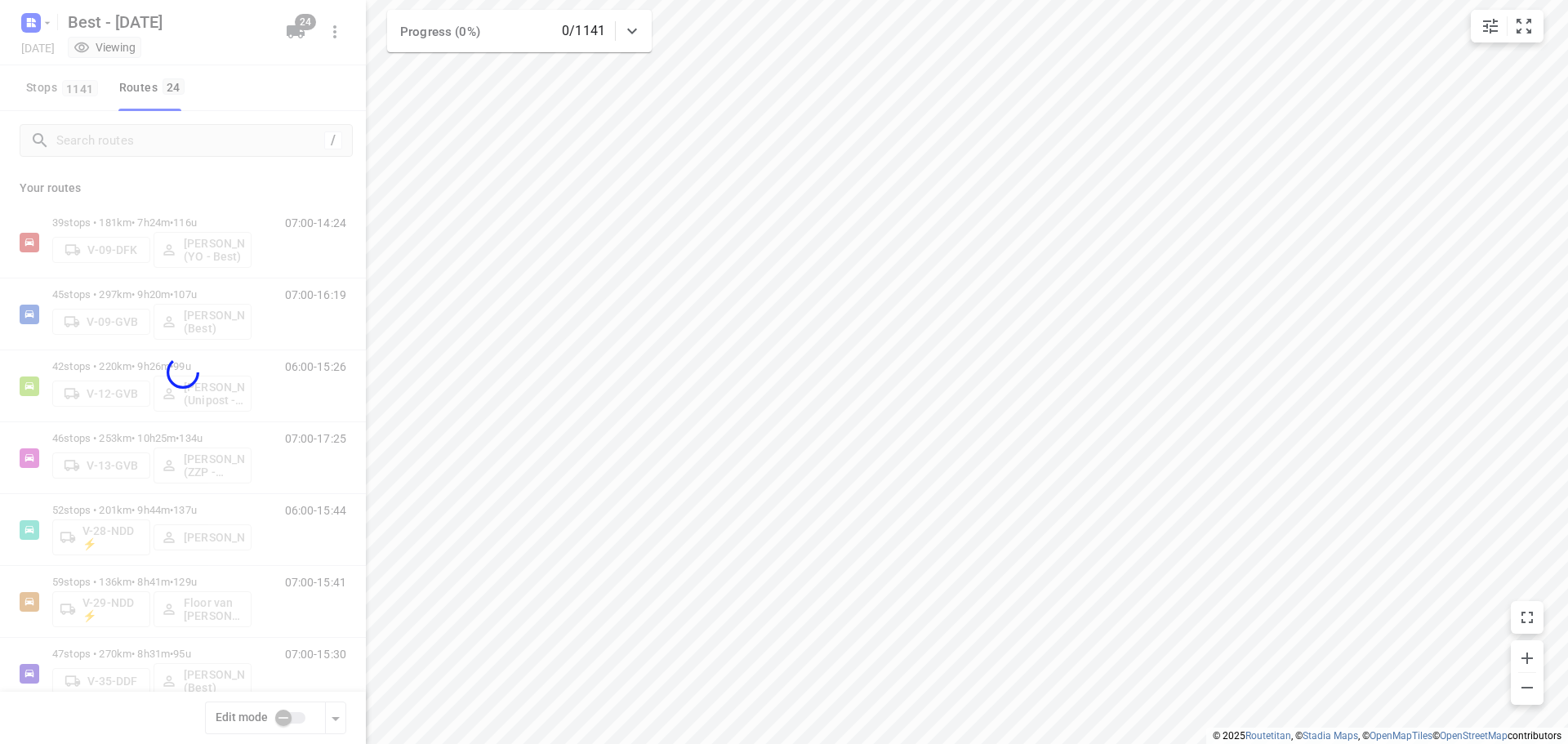
checkbox input "true"
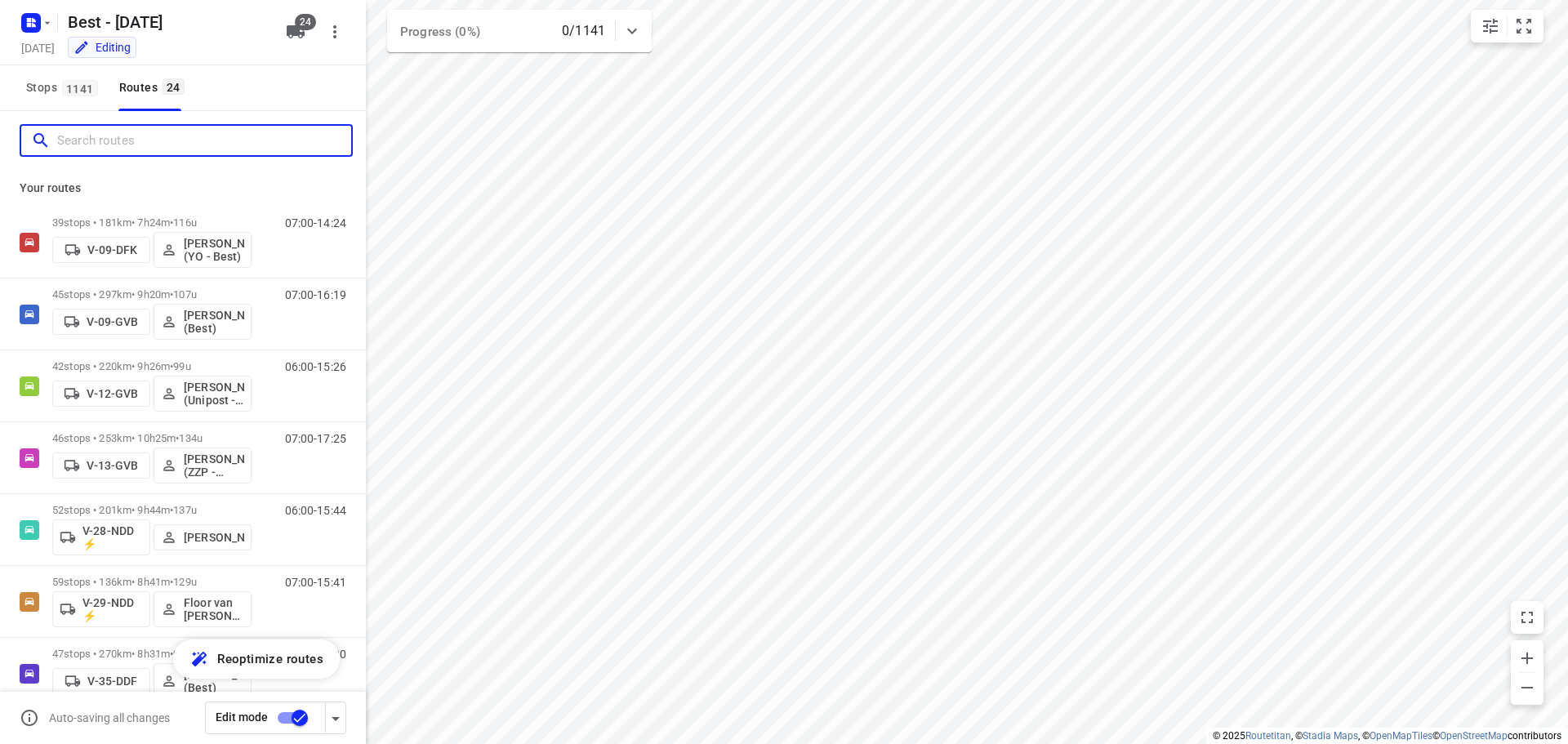
click at [179, 142] on input "Search routes" at bounding box center [205, 141] width 294 height 25
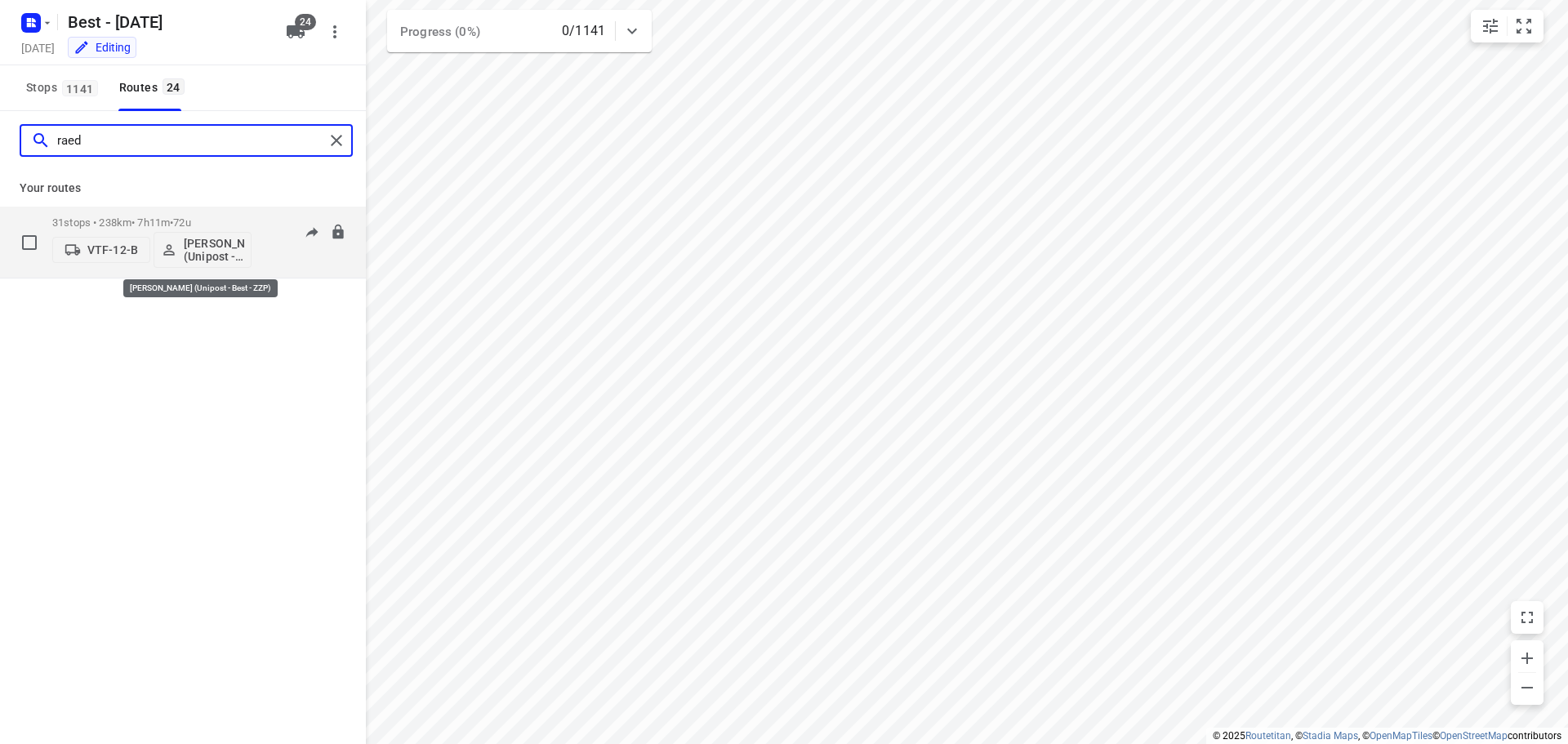
type input "raed"
click at [162, 238] on span "[PERSON_NAME] (Unipost - Best - ZZP)" at bounding box center [203, 250] width 83 height 26
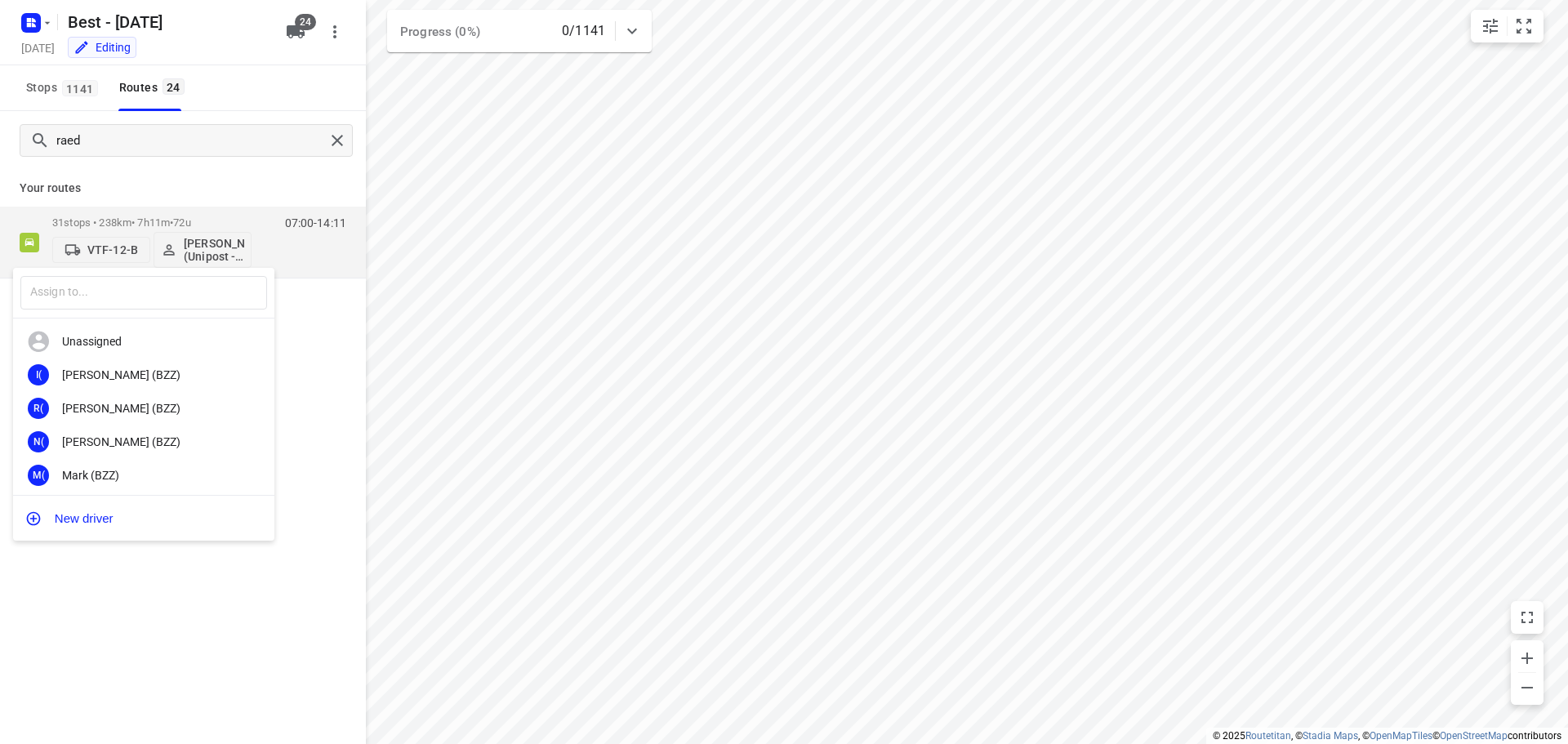
click at [148, 272] on div "​" at bounding box center [143, 293] width 261 height 51
click at [141, 294] on input "text" at bounding box center [144, 293] width 247 height 34
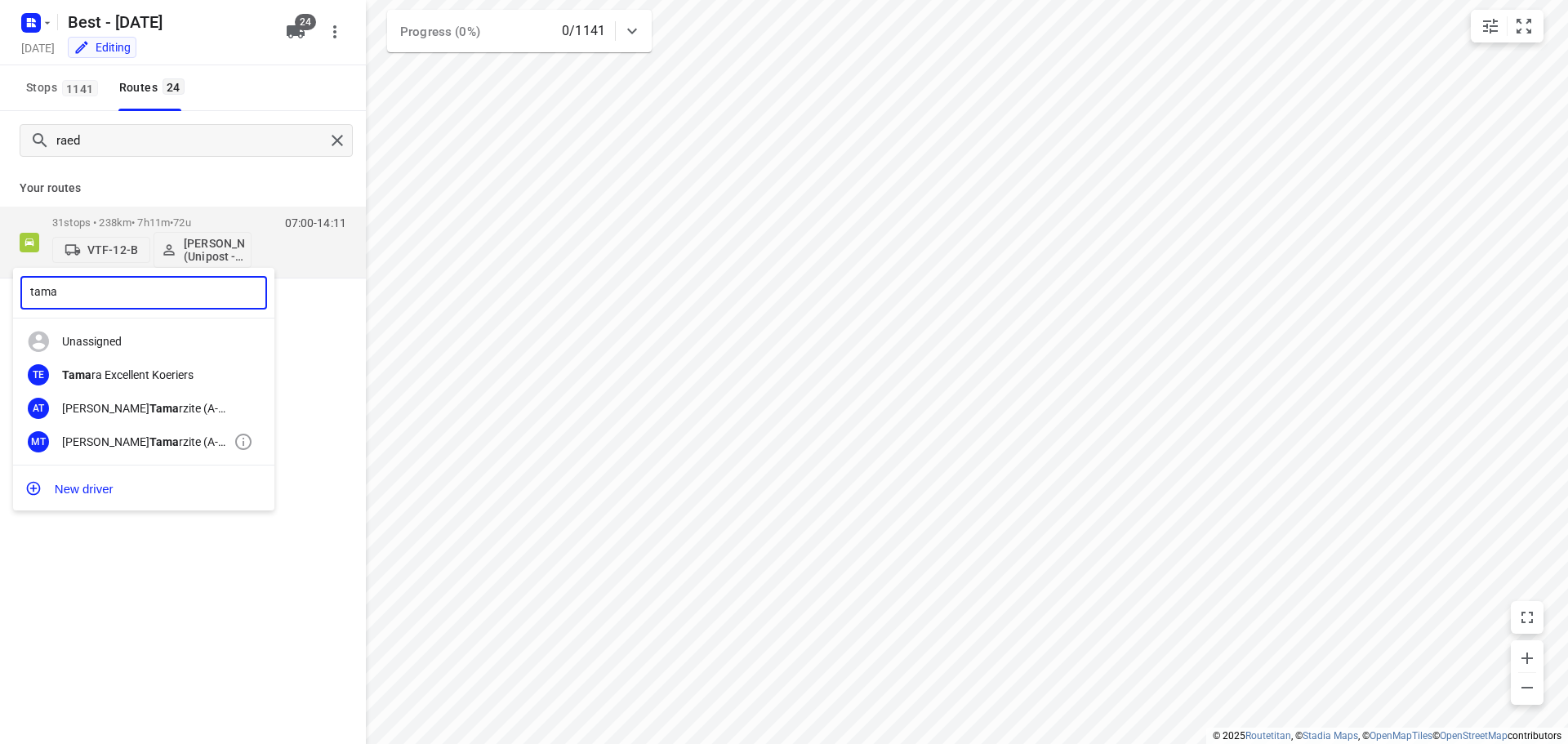
type input "tama"
click at [163, 429] on div "MT [PERSON_NAME] (A-flexibleservice - Best- ZZP)" at bounding box center [143, 441] width 261 height 34
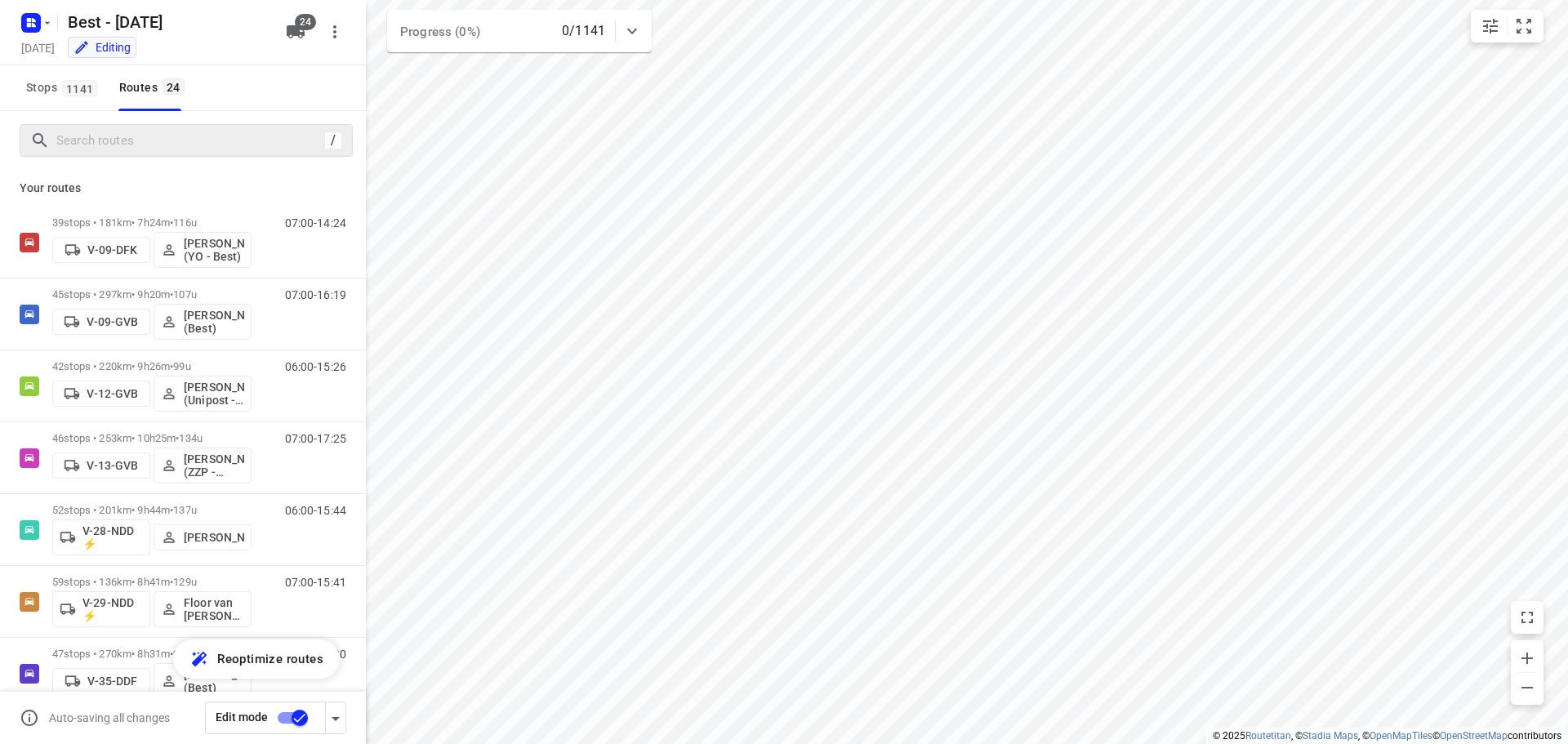
click at [214, 156] on div "/" at bounding box center [186, 141] width 333 height 33
click at [215, 146] on input "Search routes" at bounding box center [205, 141] width 294 height 25
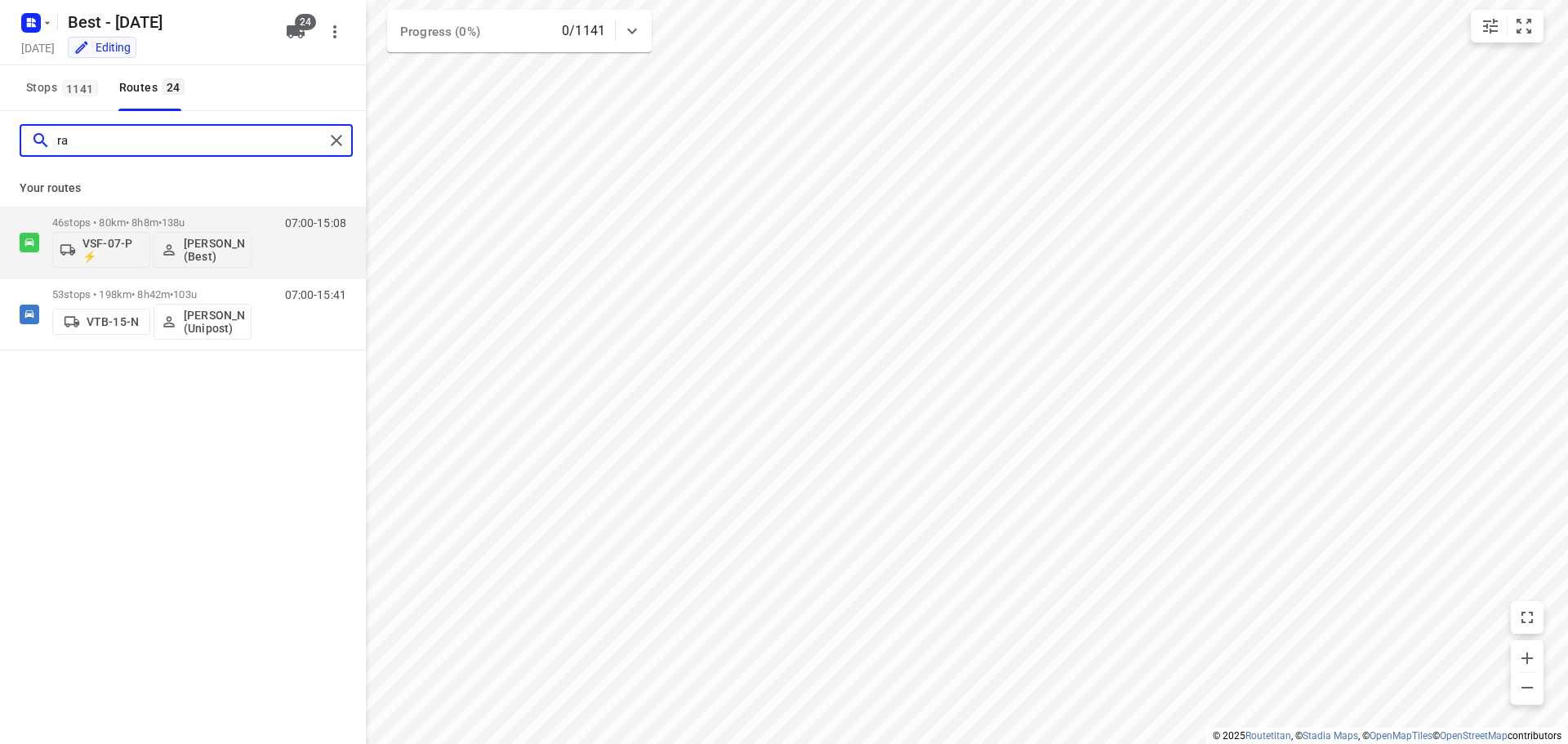
type input "r"
type input "m"
type input "tama"
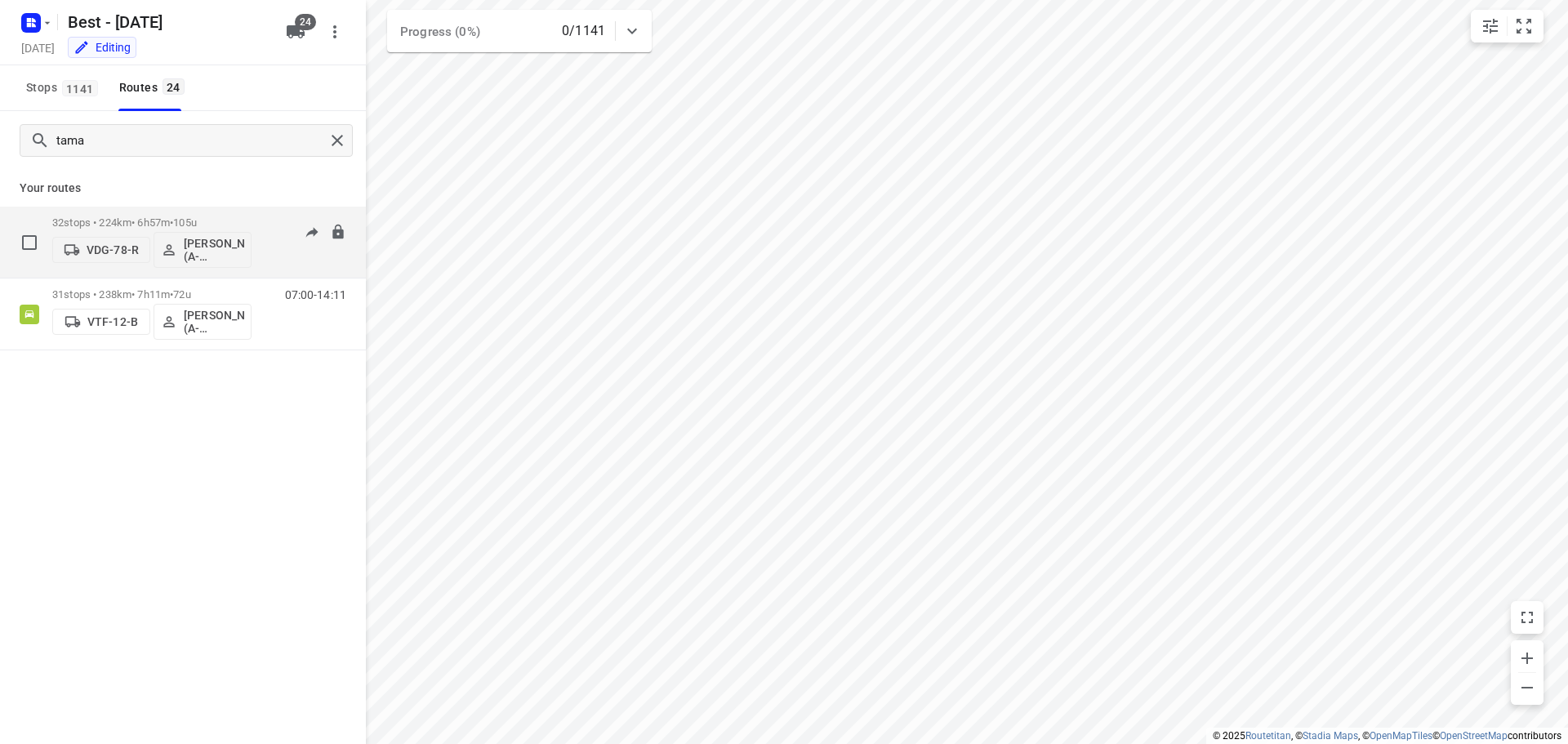
click at [208, 216] on div "32 stops • 224km • 6h57m • 105u VDG-78-R [PERSON_NAME] (A-flexibleservice - Bes…" at bounding box center [151, 242] width 199 height 68
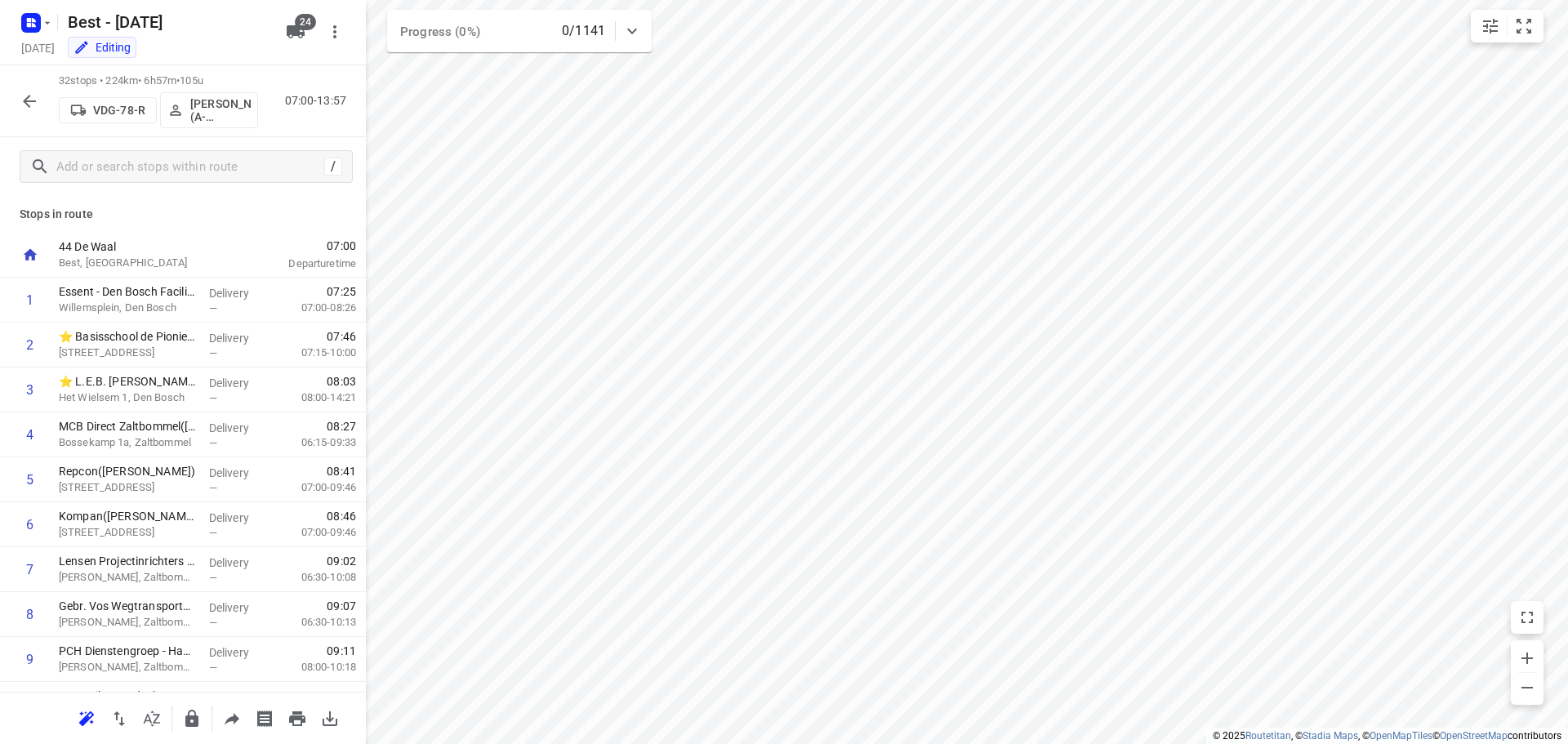
click at [18, 91] on button "button" at bounding box center [29, 101] width 33 height 33
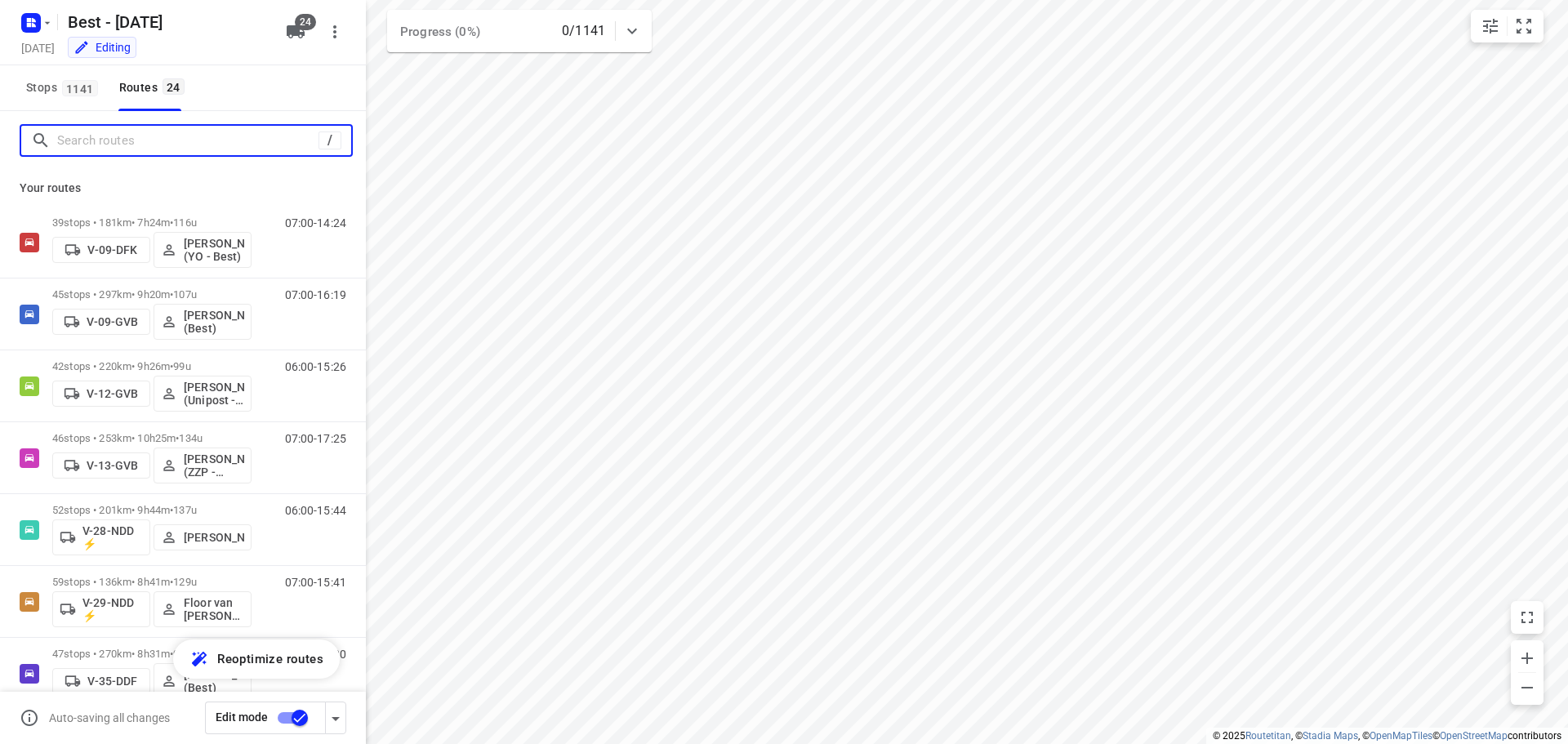
click at [197, 150] on input "Search routes" at bounding box center [188, 141] width 261 height 25
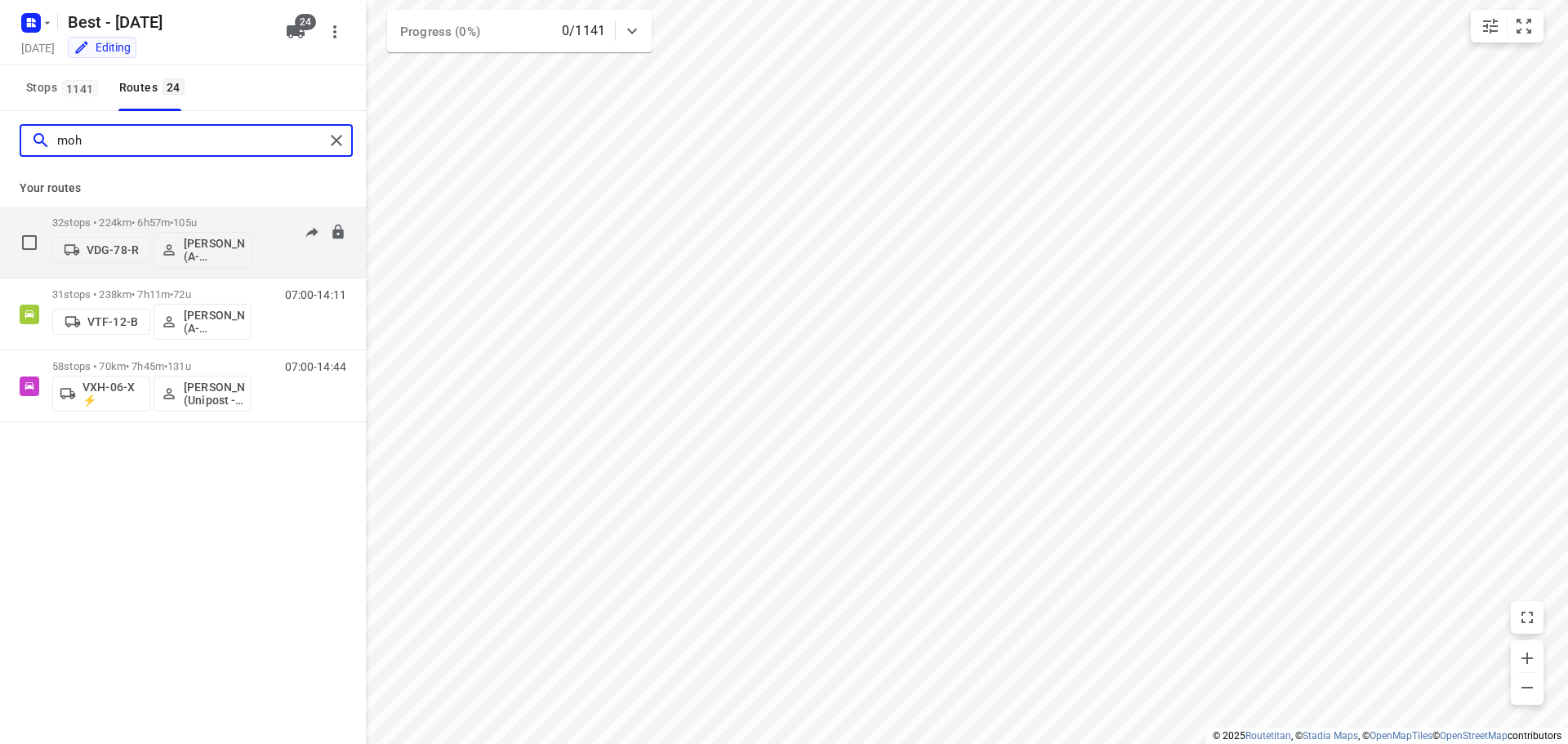
type input "moh"
click at [121, 229] on div "VDG-78-[PERSON_NAME] (A-flexibleservice - Best- ZZP)" at bounding box center [151, 249] width 199 height 40
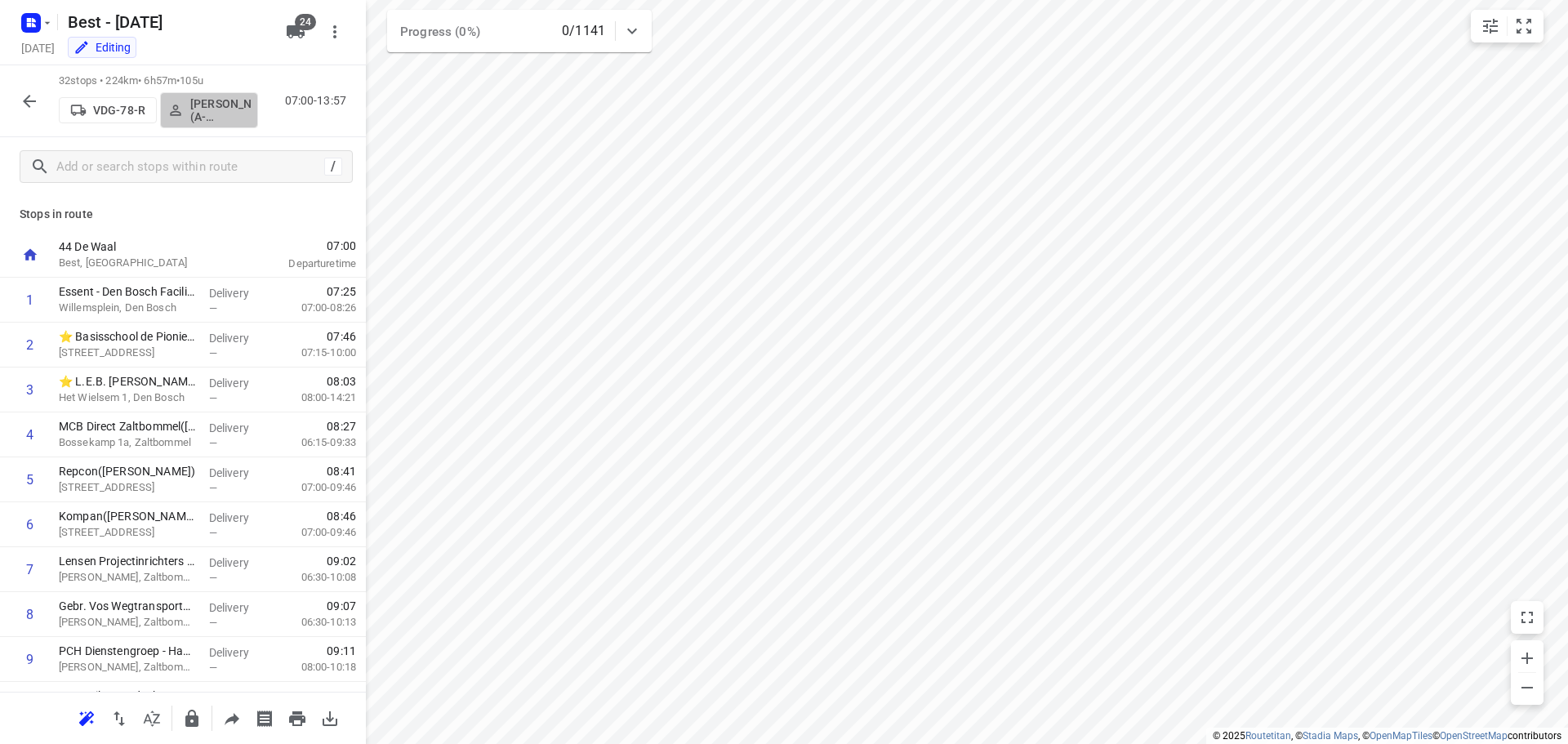
click at [209, 94] on button "[PERSON_NAME] (A-flexibleservice - Best- ZZP)" at bounding box center [209, 110] width 98 height 36
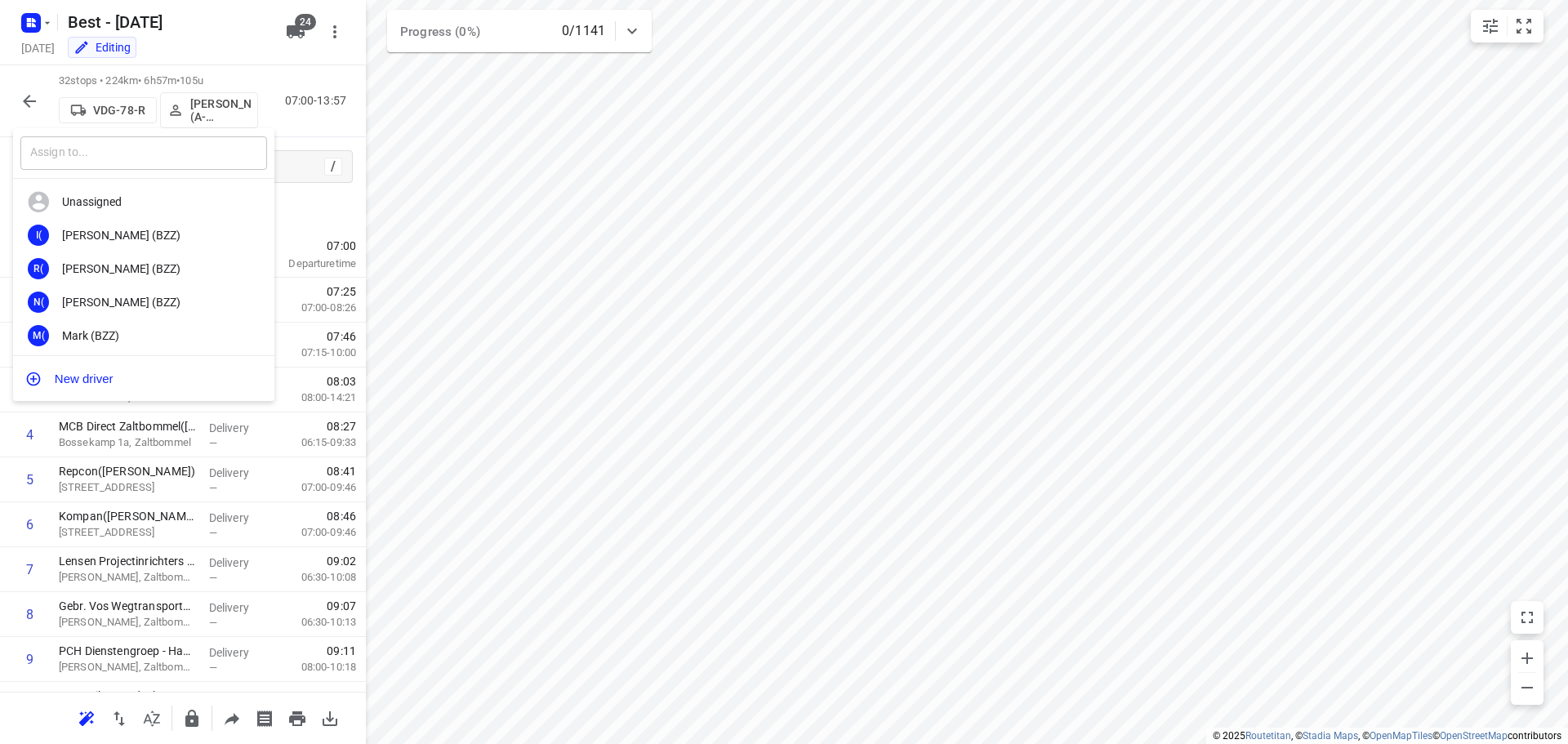
click at [169, 163] on input "text" at bounding box center [144, 154] width 247 height 34
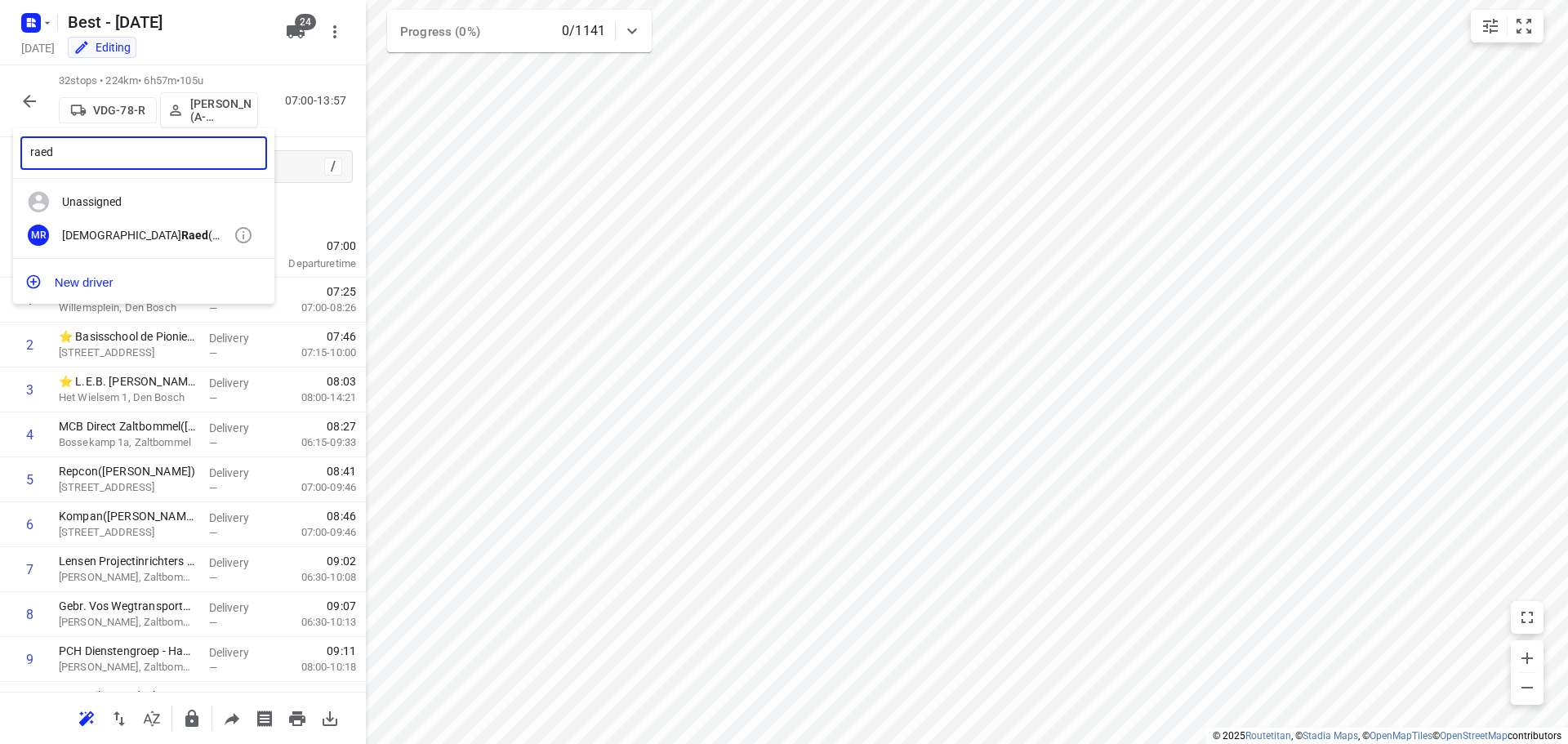
type input "raed"
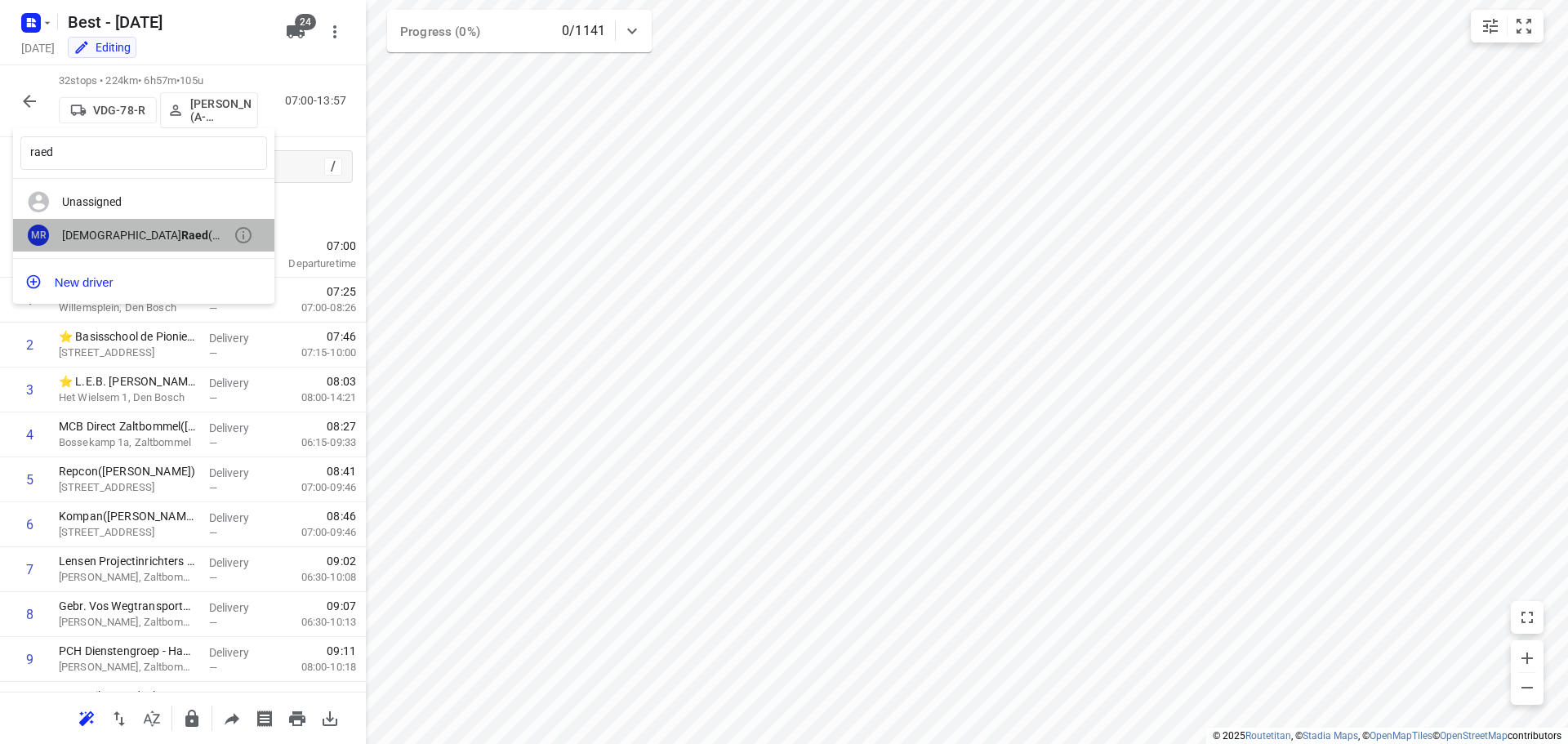
click at [164, 229] on div "[PERSON_NAME] (Unipost - Best - ZZP)" at bounding box center [148, 236] width 172 height 13
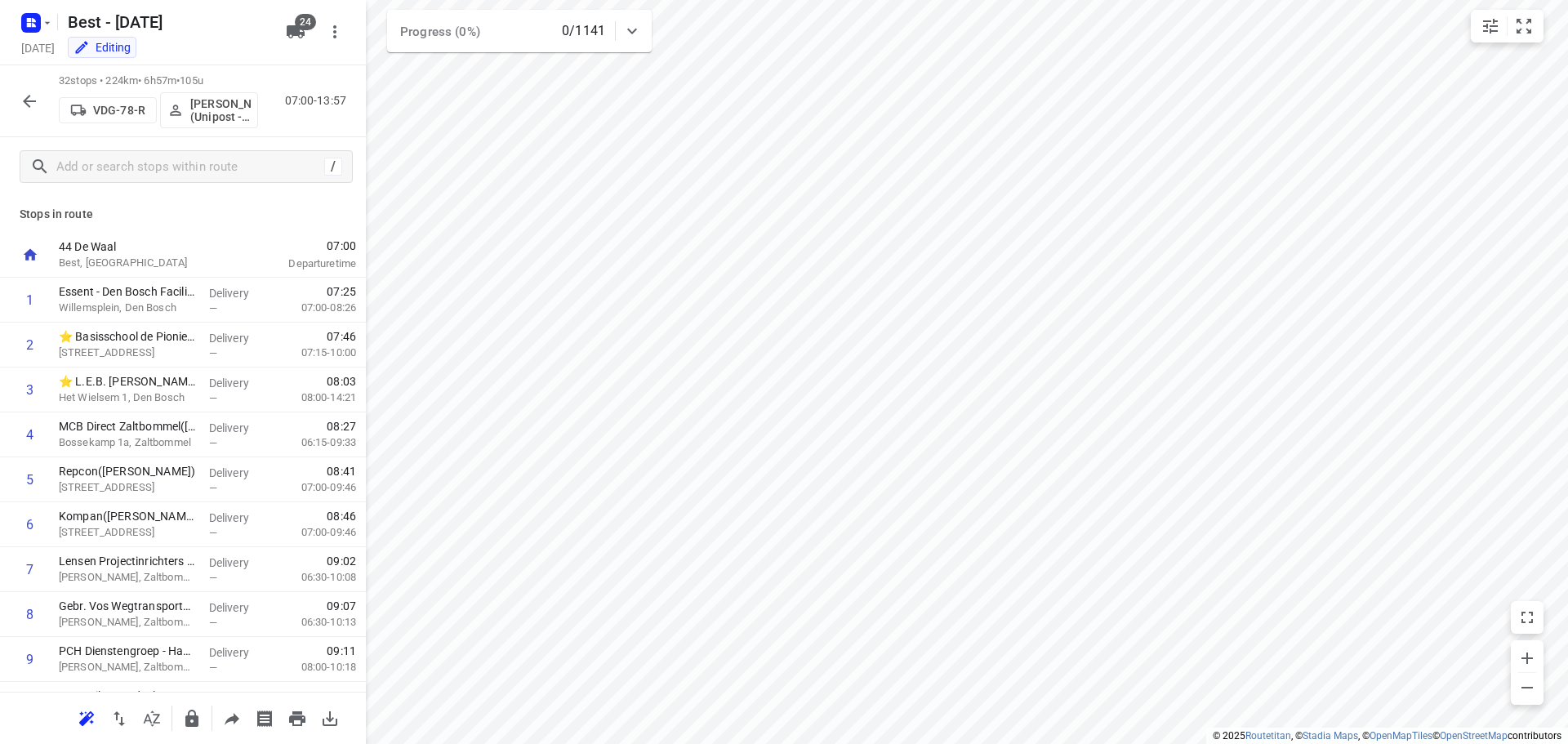
click at [26, 100] on icon "button" at bounding box center [29, 101] width 13 height 13
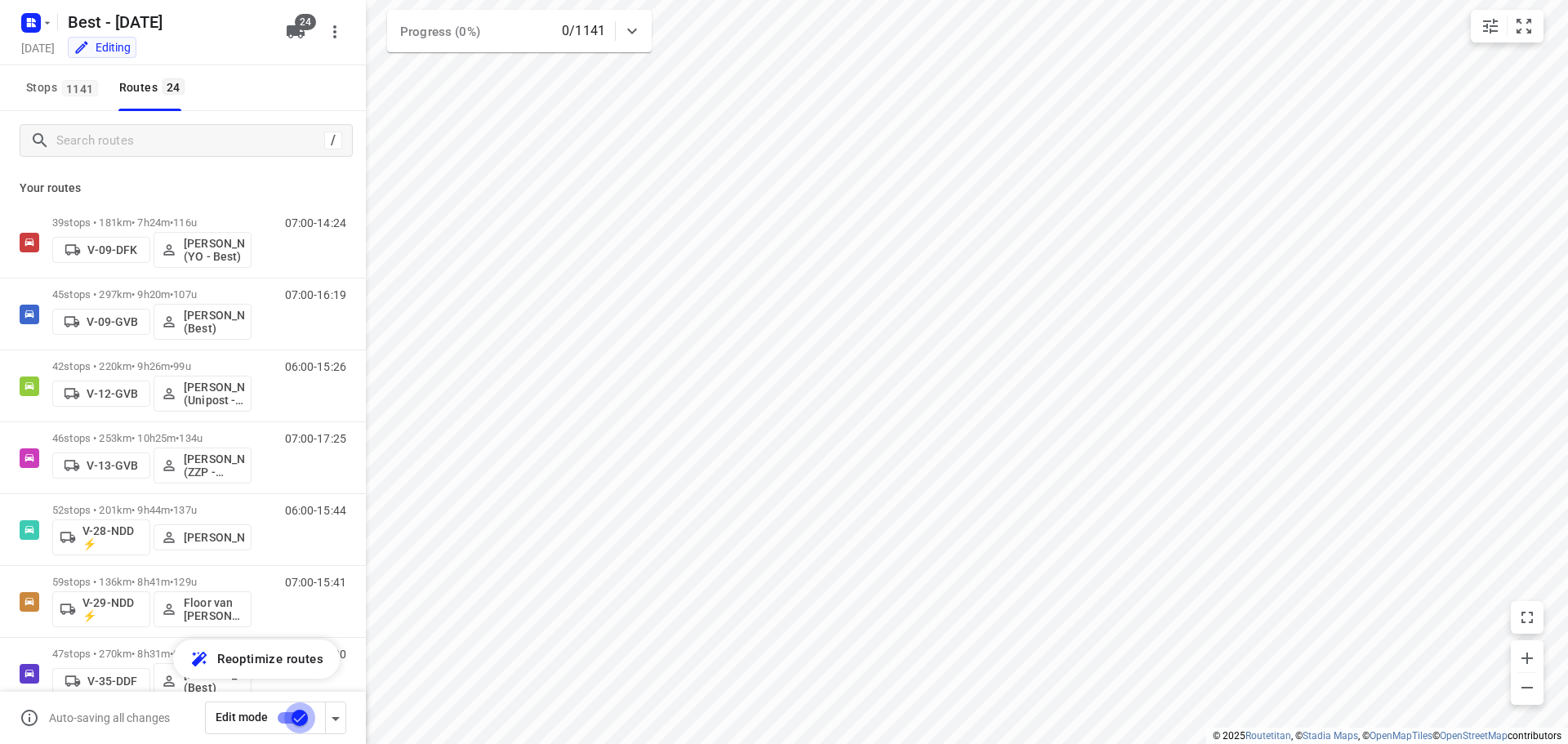
click at [282, 711] on input "checkbox" at bounding box center [300, 718] width 93 height 31
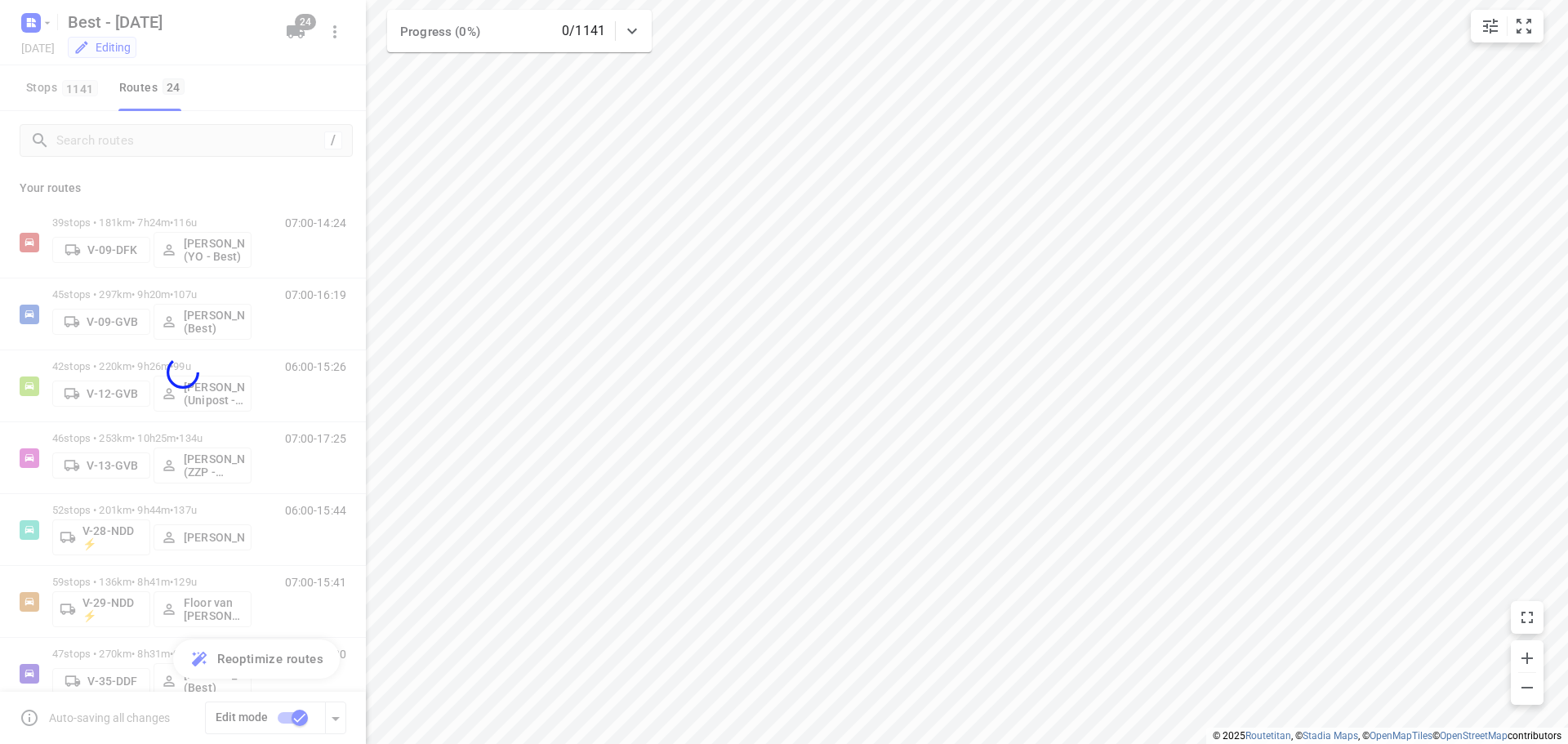
checkbox input "false"
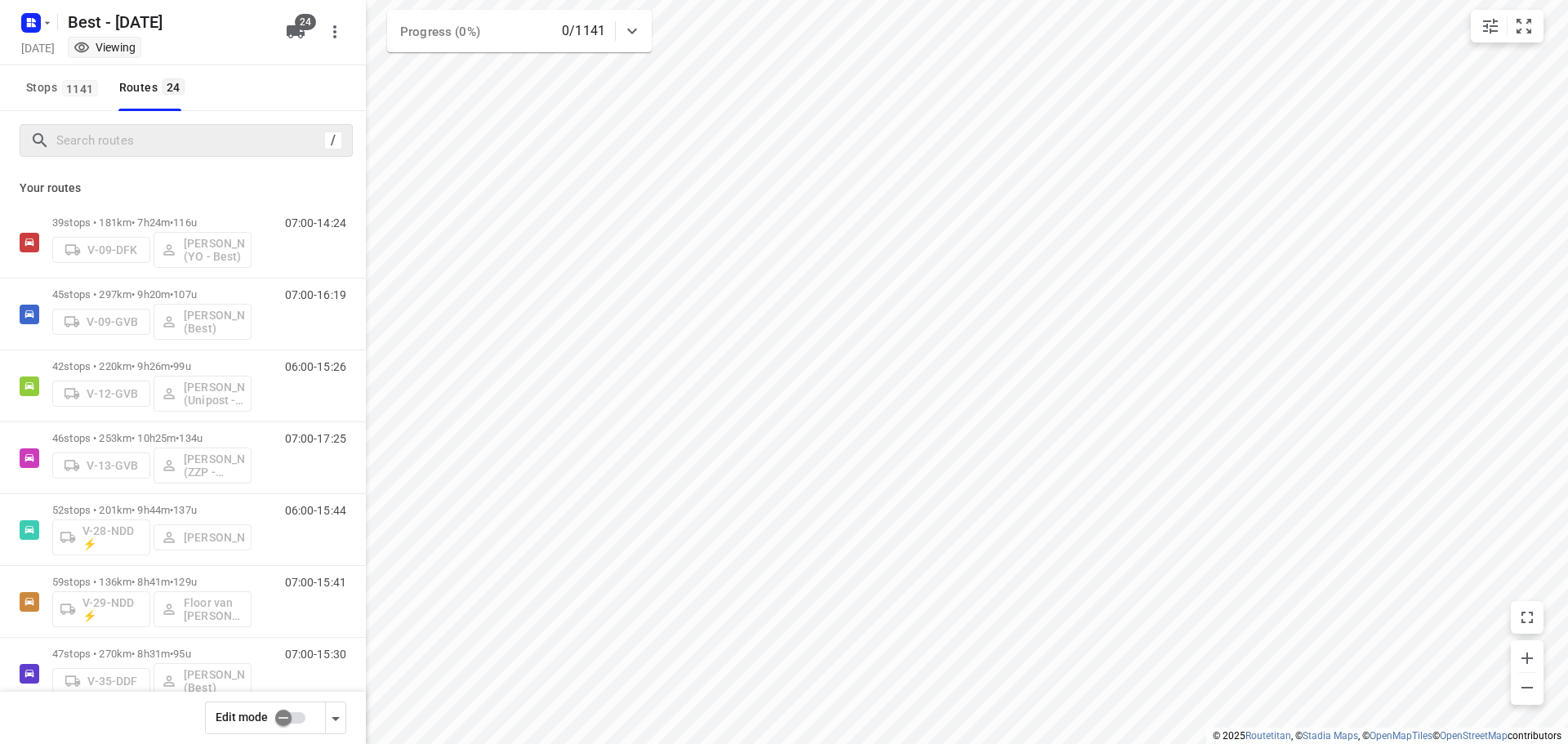
click at [95, 125] on div "/" at bounding box center [186, 141] width 333 height 33
click at [89, 131] on input "Search routes" at bounding box center [188, 141] width 261 height 25
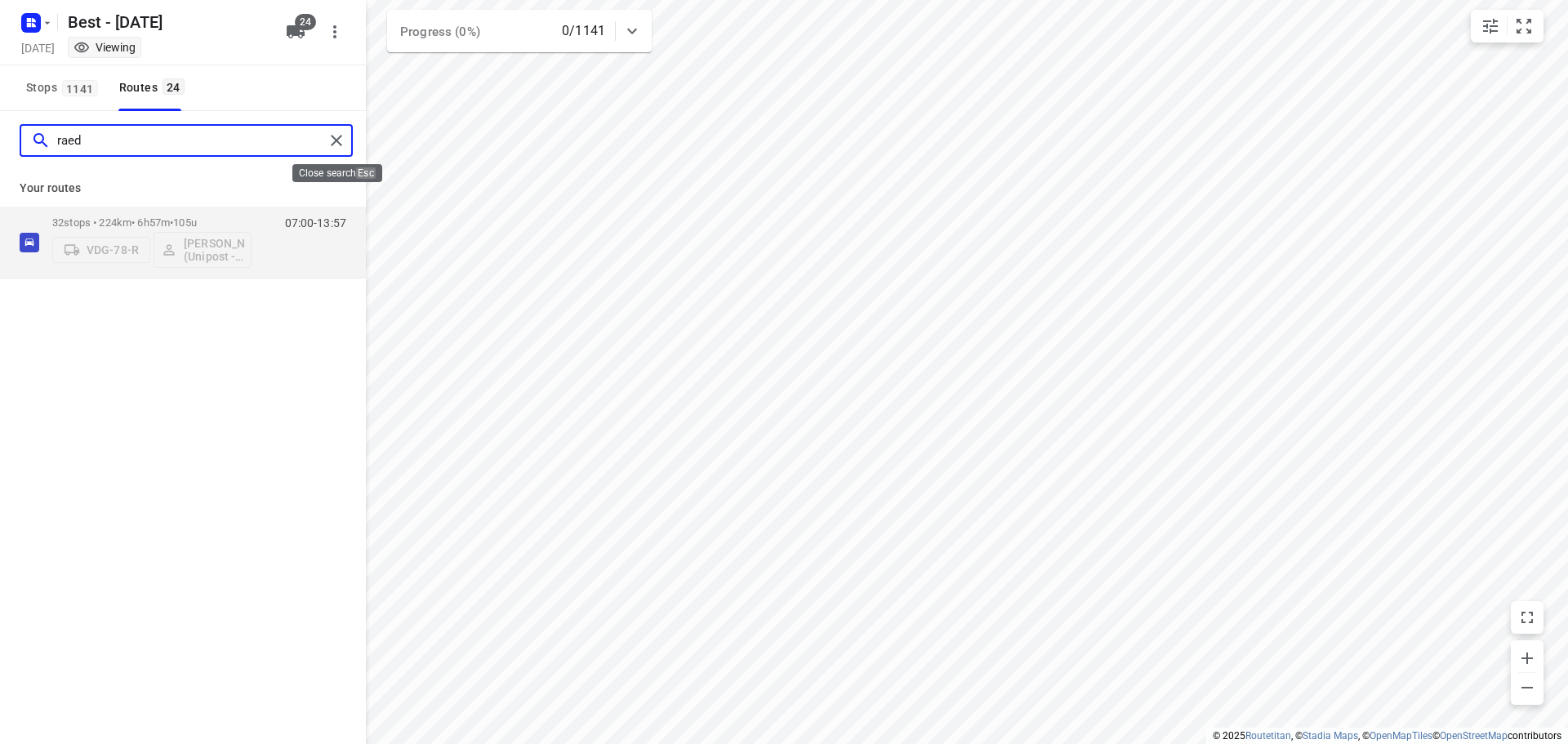
type input "raed"
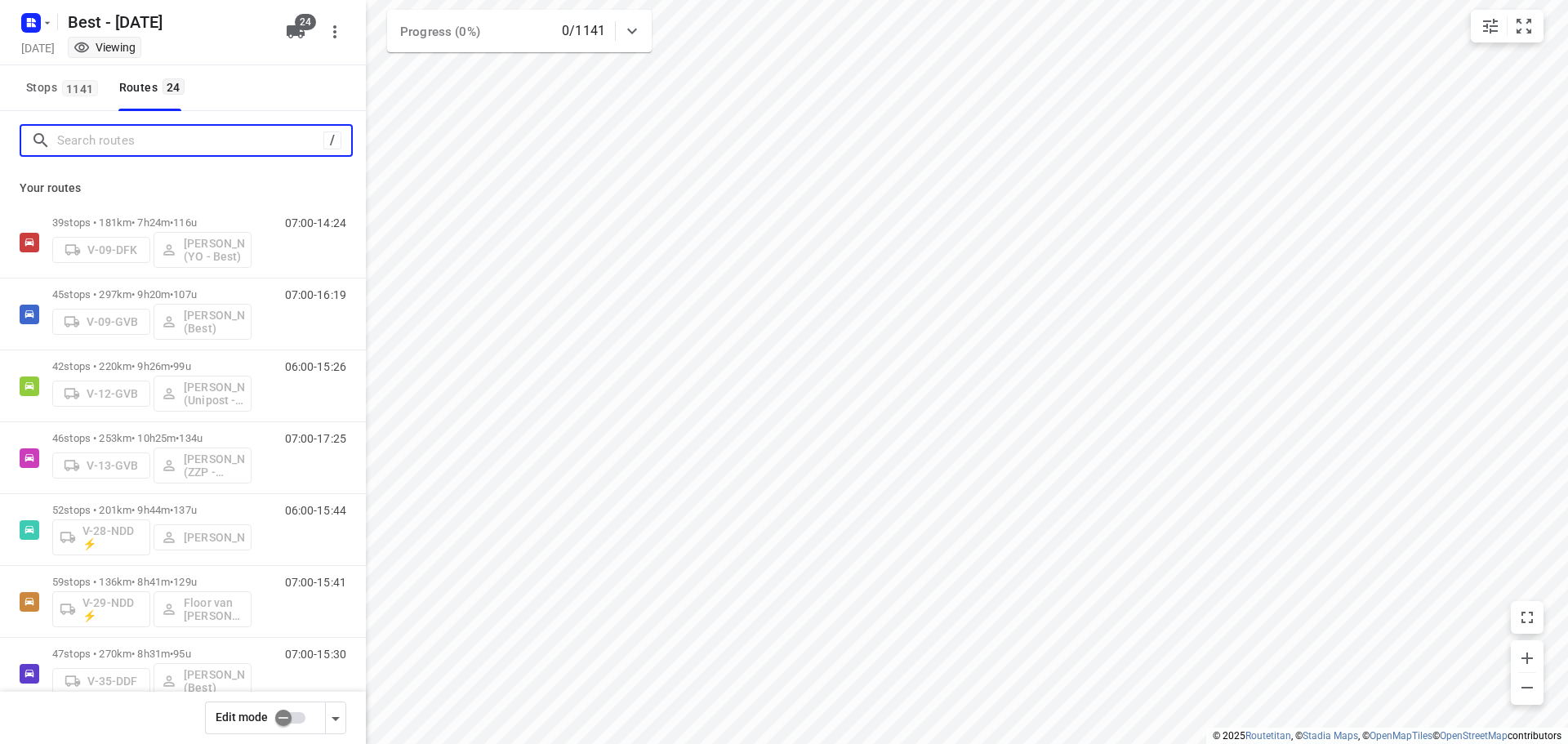
click at [181, 150] on input "Search routes" at bounding box center [190, 141] width 266 height 25
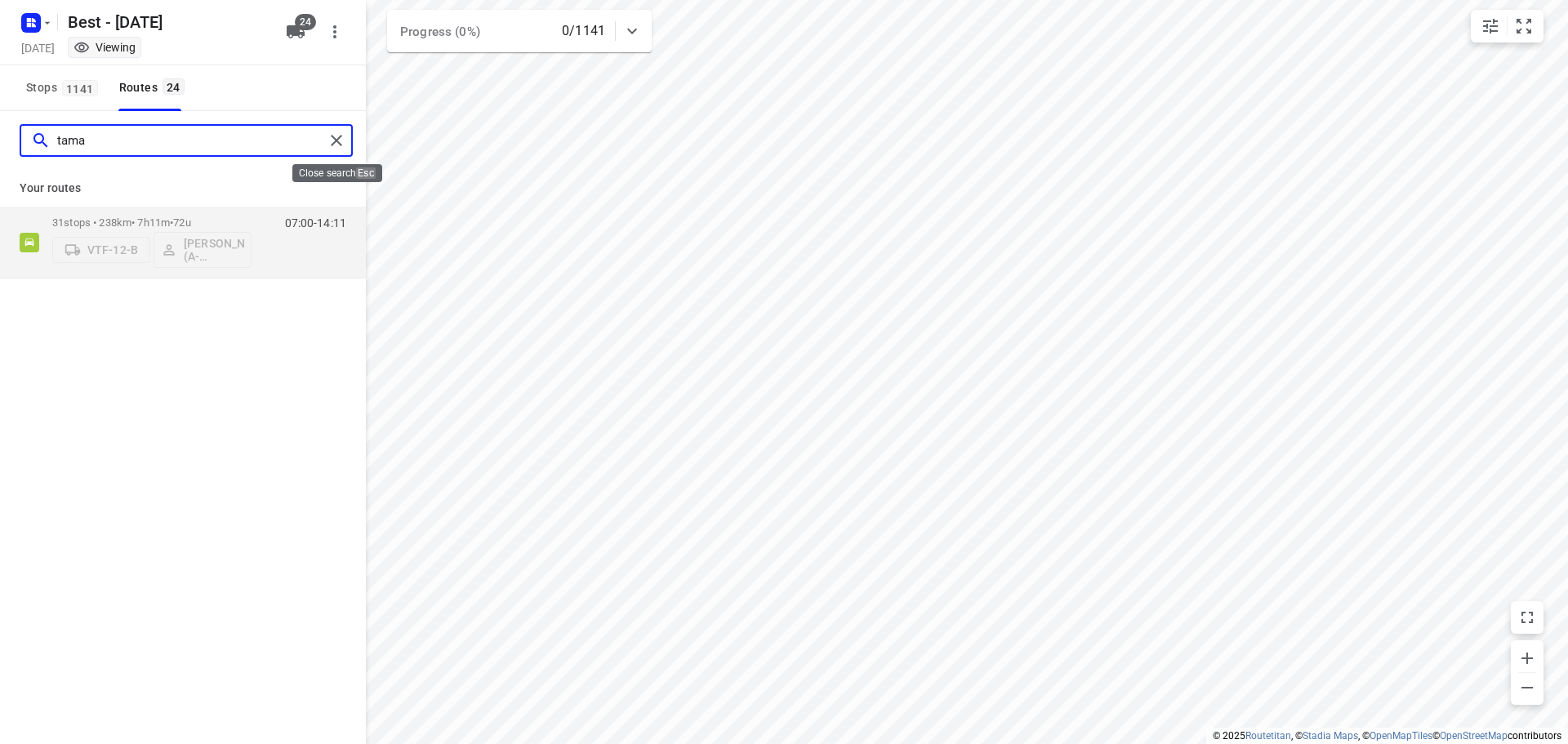
type input "tama"
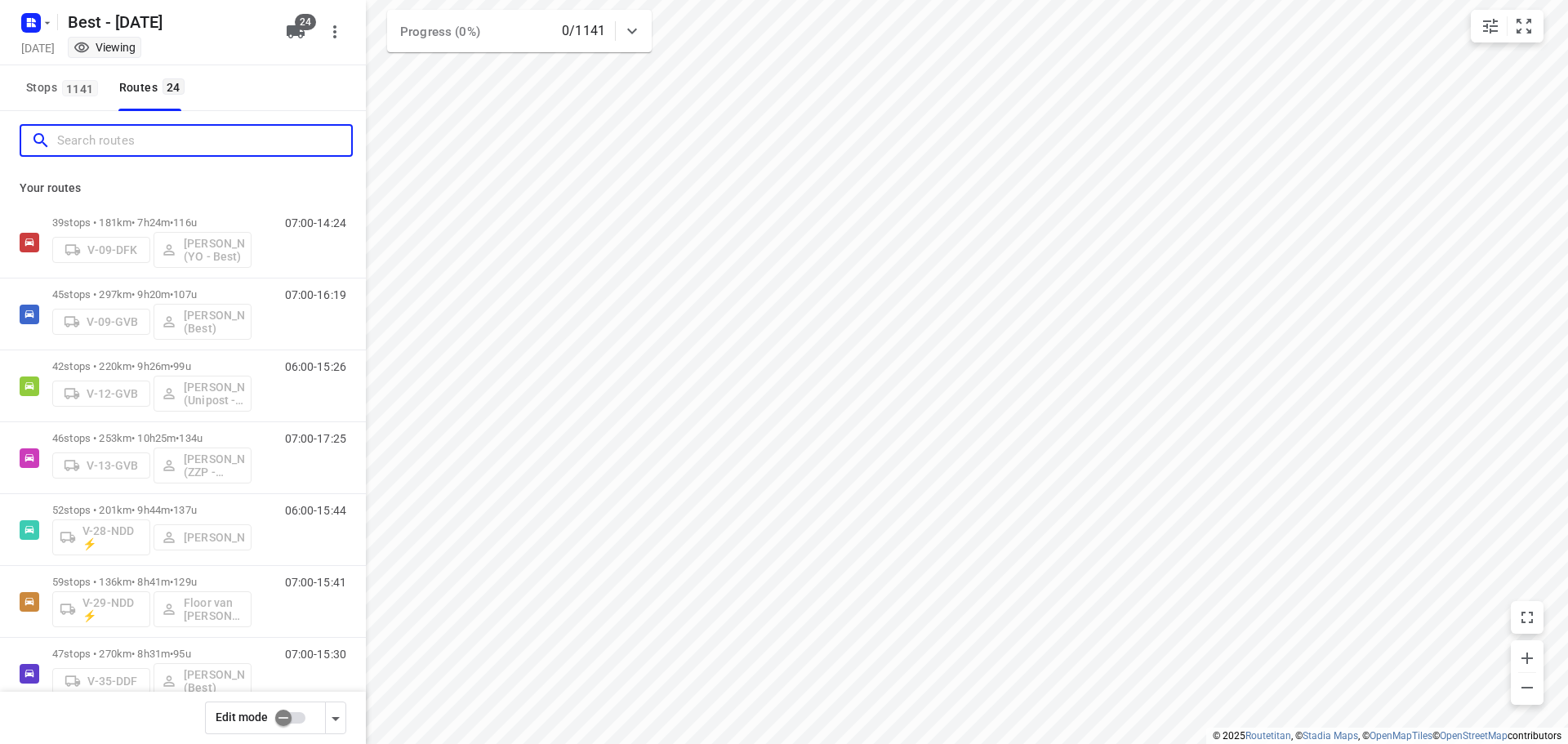
click at [156, 133] on input "Search routes" at bounding box center [205, 141] width 294 height 25
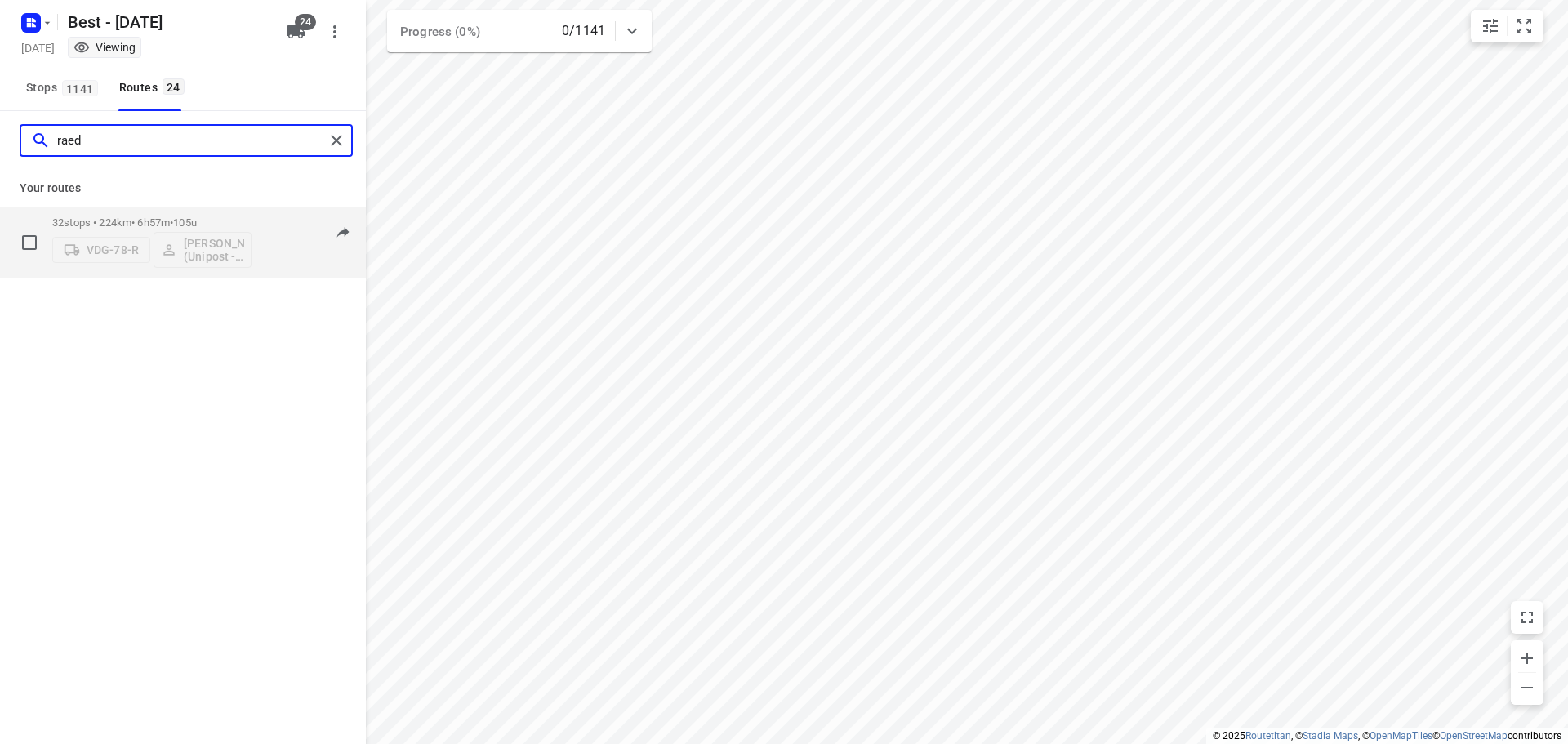
type input "raed"
click at [123, 211] on div "32 stops • 224km • 6h57m • 105u VDG-78-R [PERSON_NAME] (Unipost - Best - ZZP)" at bounding box center [151, 242] width 199 height 68
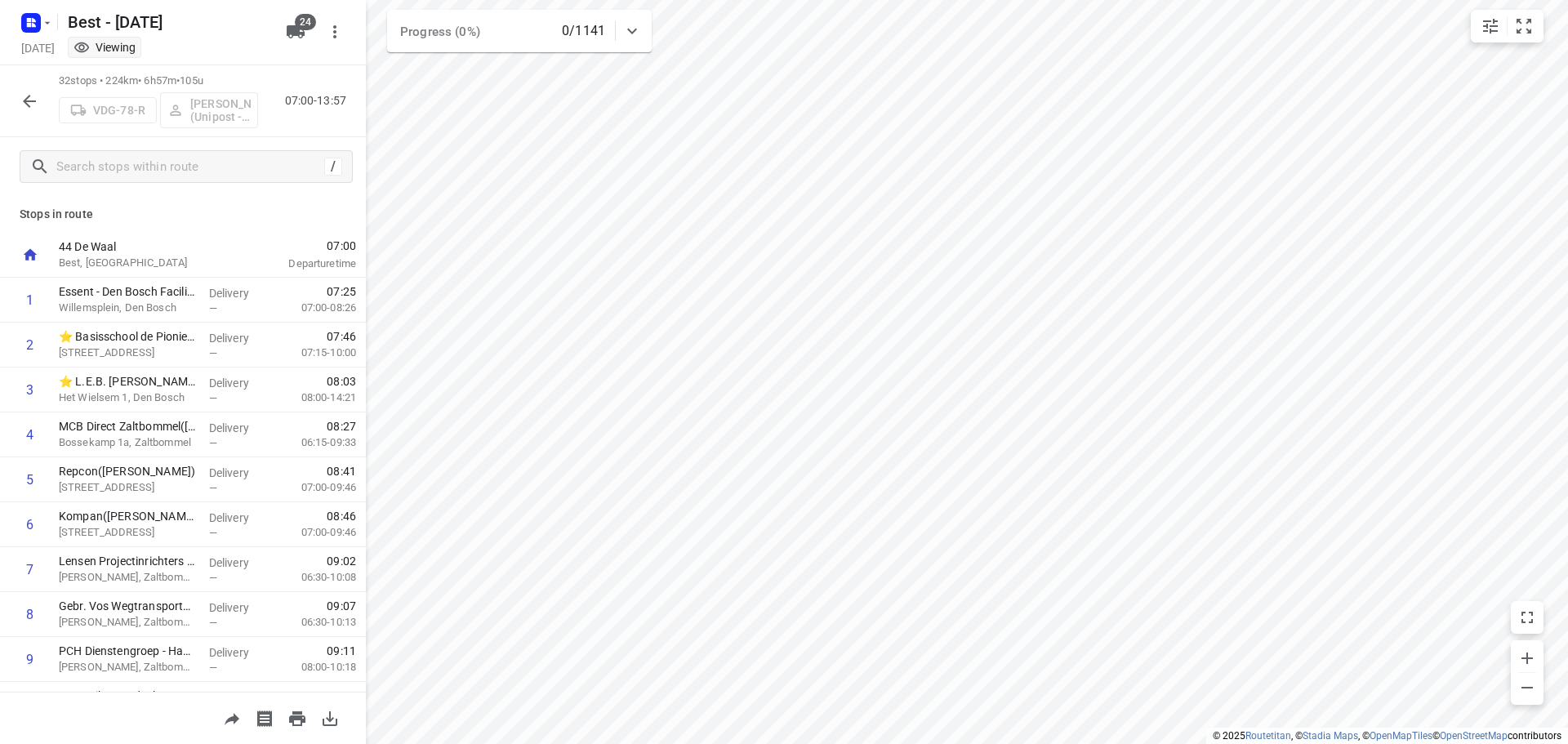
click at [52, 94] on div "32 stops • 224km • 6h57m • 105u VDG-78-R [PERSON_NAME] (Unipost - Best - ZZP) 0…" at bounding box center [183, 101] width 366 height 72
click at [40, 96] on button "button" at bounding box center [29, 101] width 33 height 33
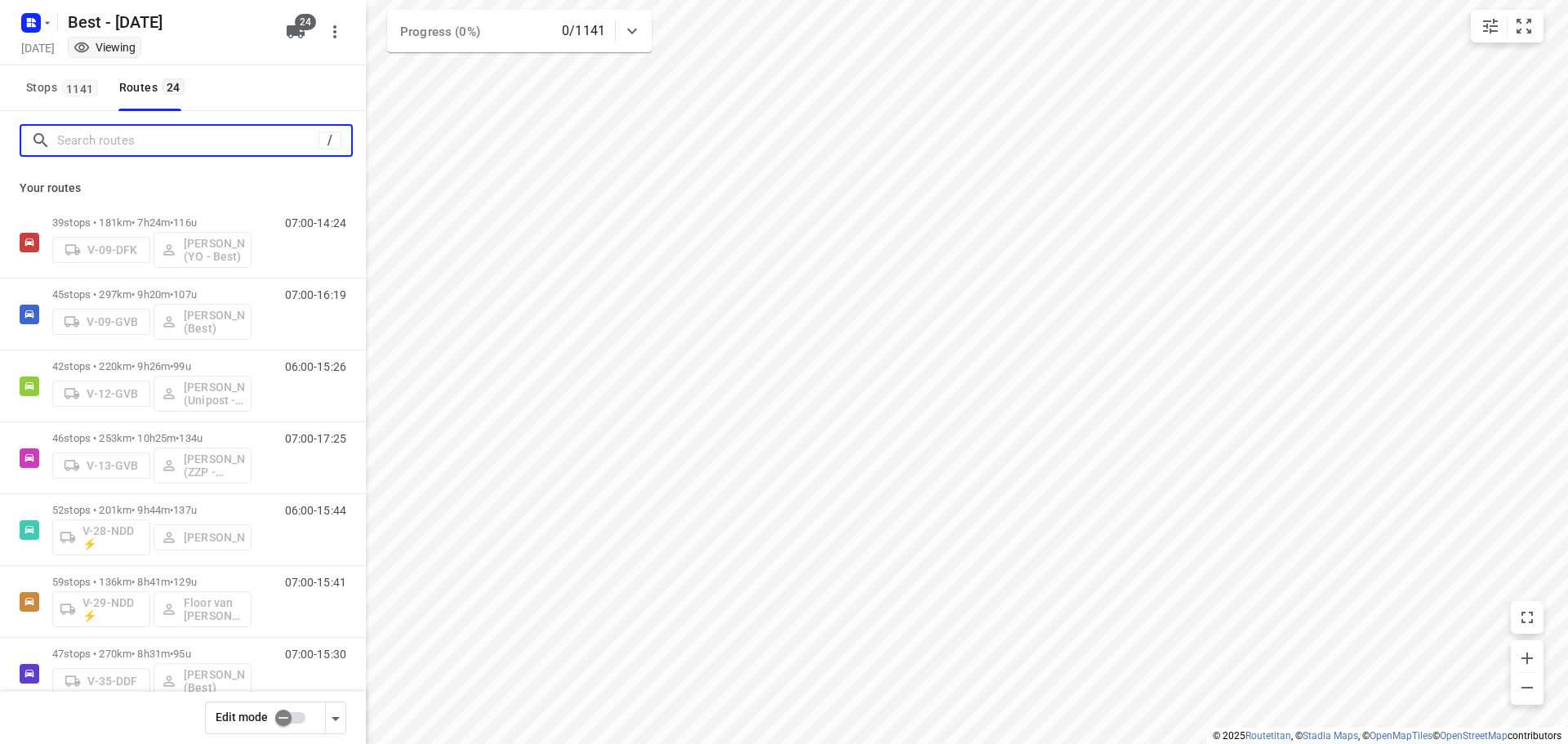
click at [99, 143] on input "Search routes" at bounding box center [188, 141] width 261 height 25
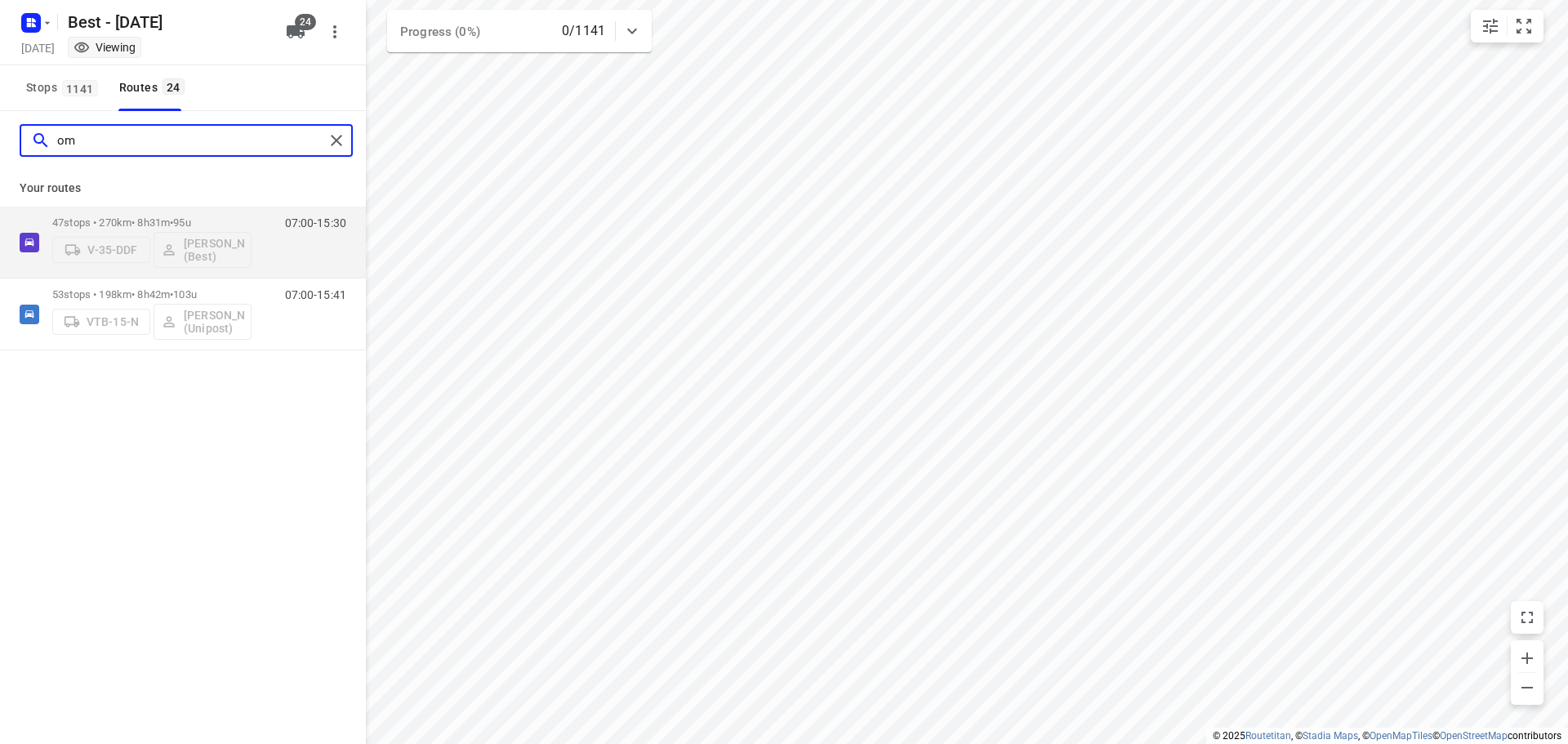
type input "o"
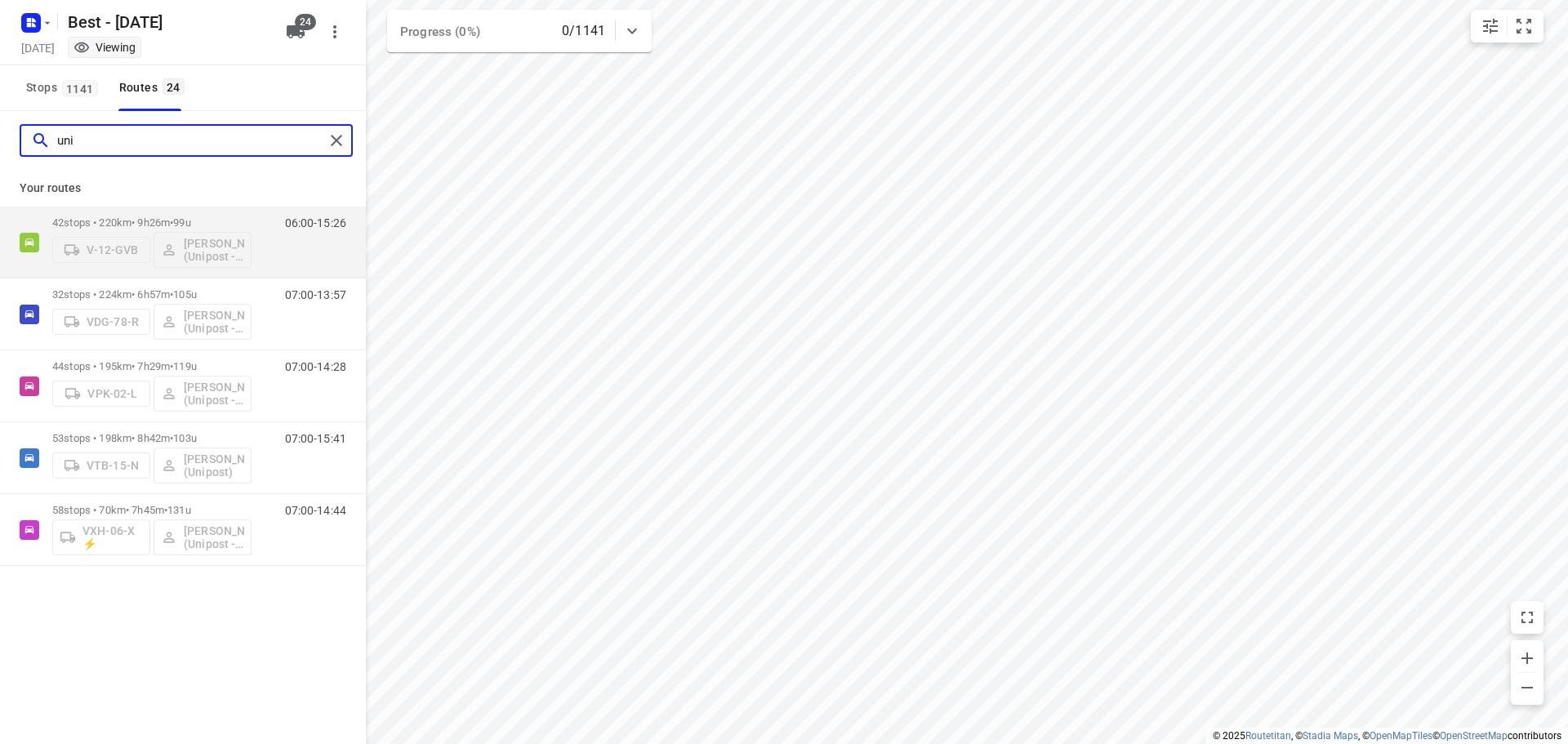
type input "uni"
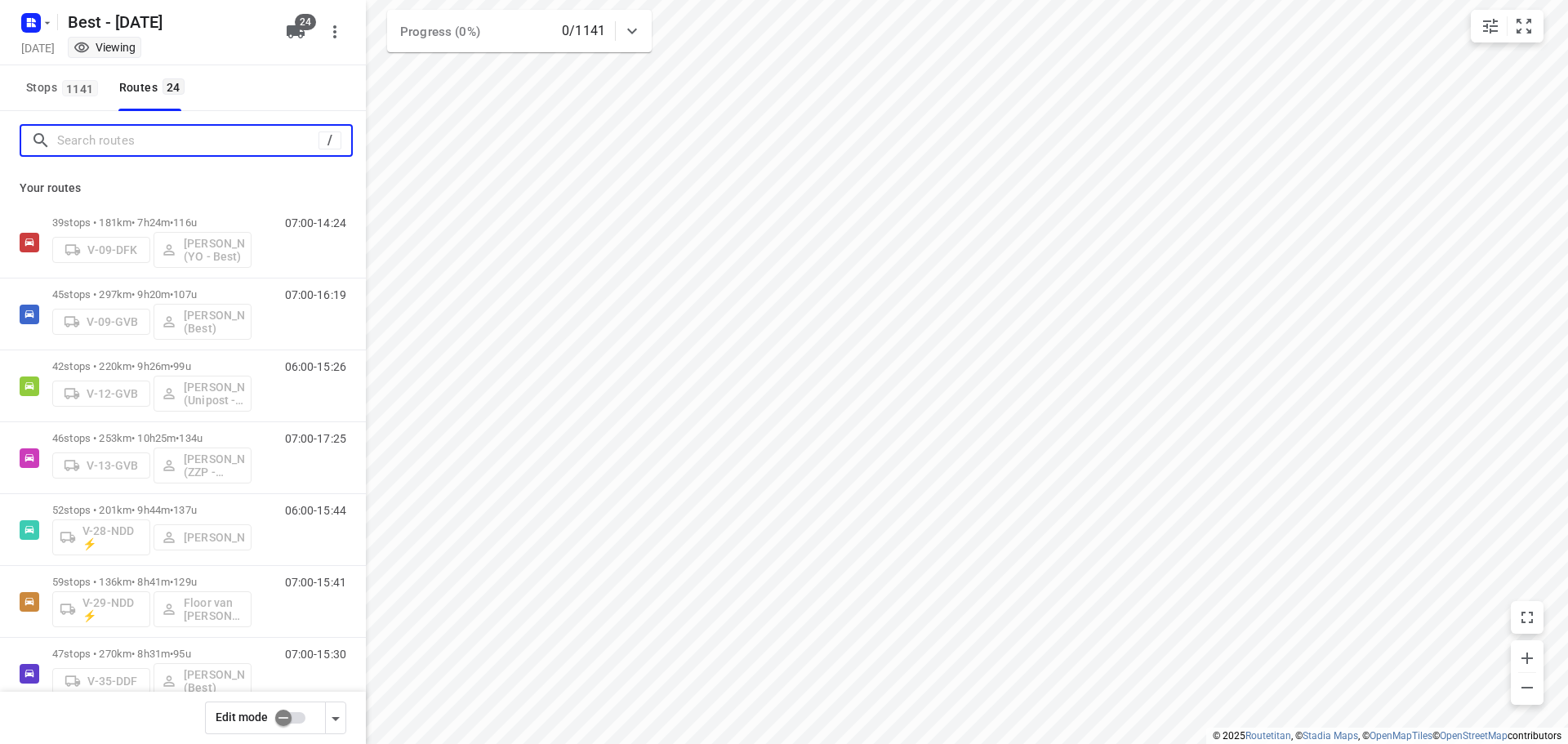
click at [233, 150] on input "Search routes" at bounding box center [188, 141] width 261 height 25
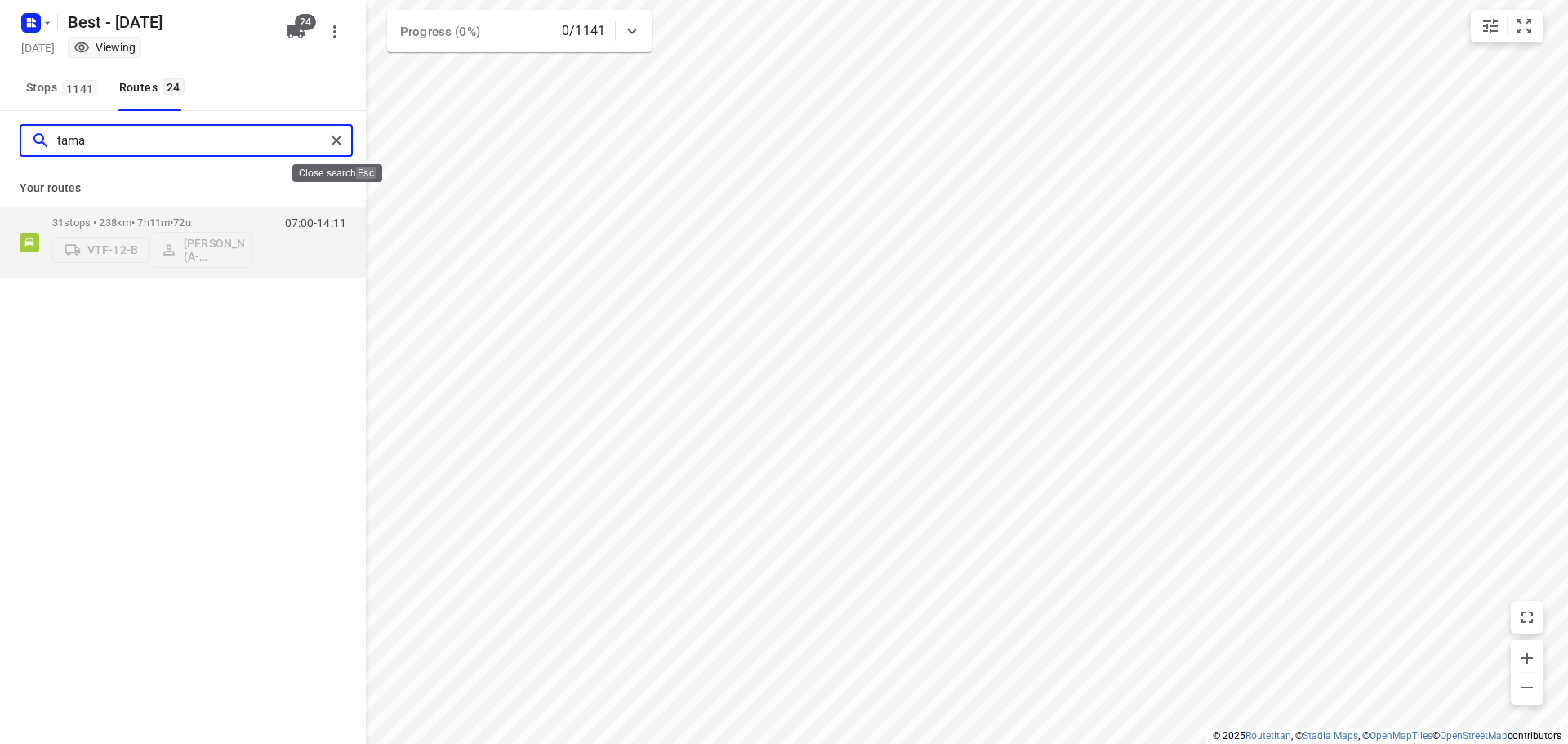
type input "tama"
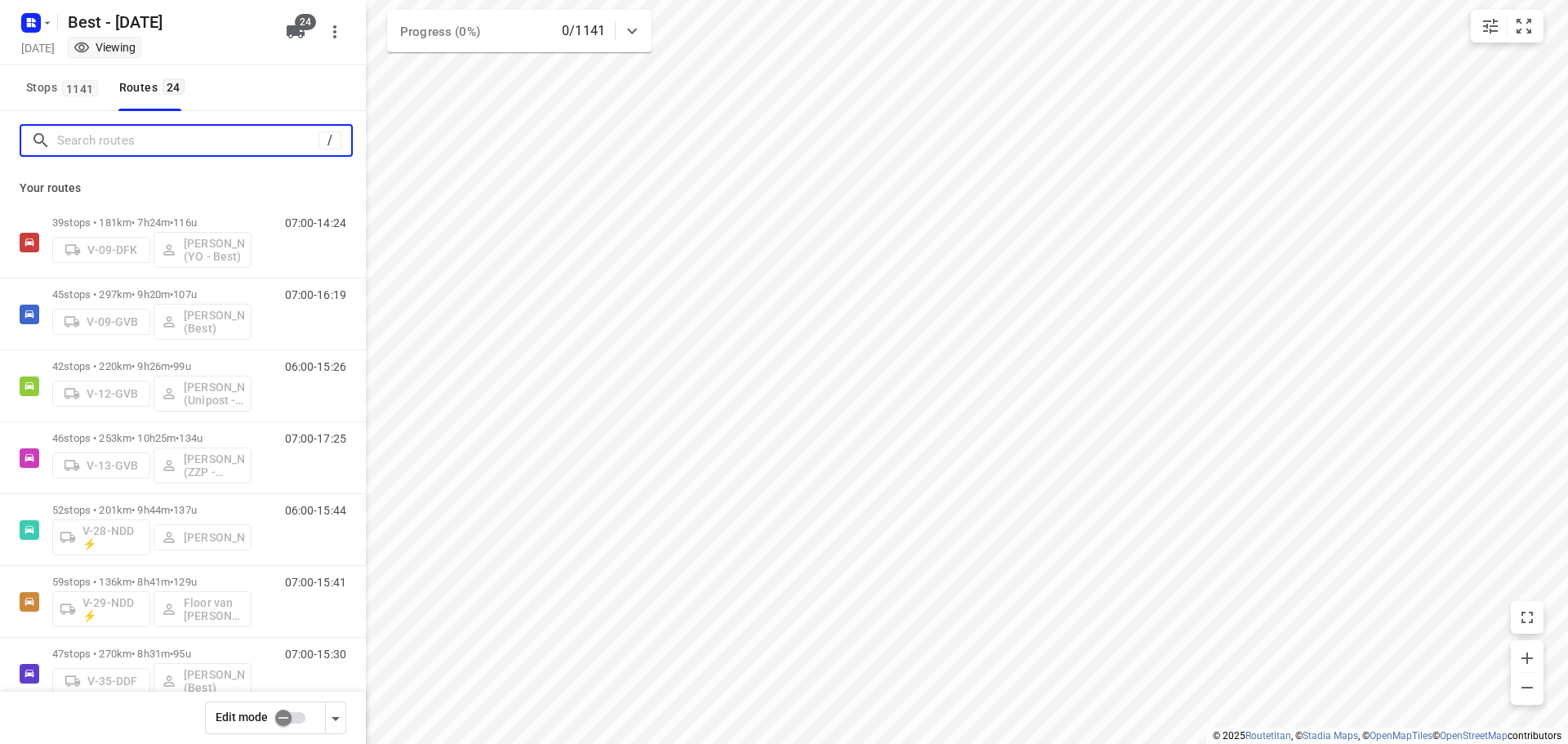
click at [141, 141] on input "Search routes" at bounding box center [188, 141] width 261 height 25
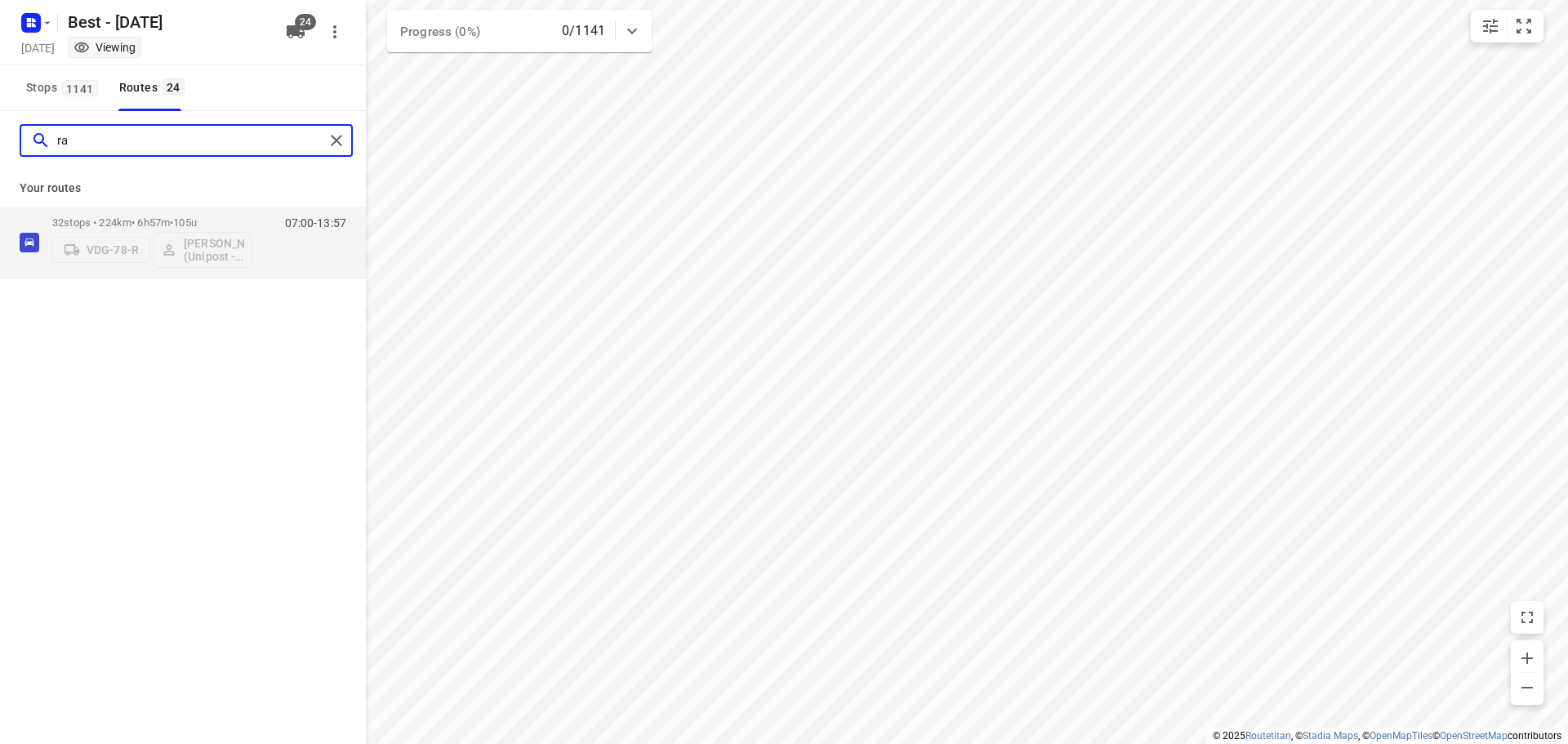
type input "r"
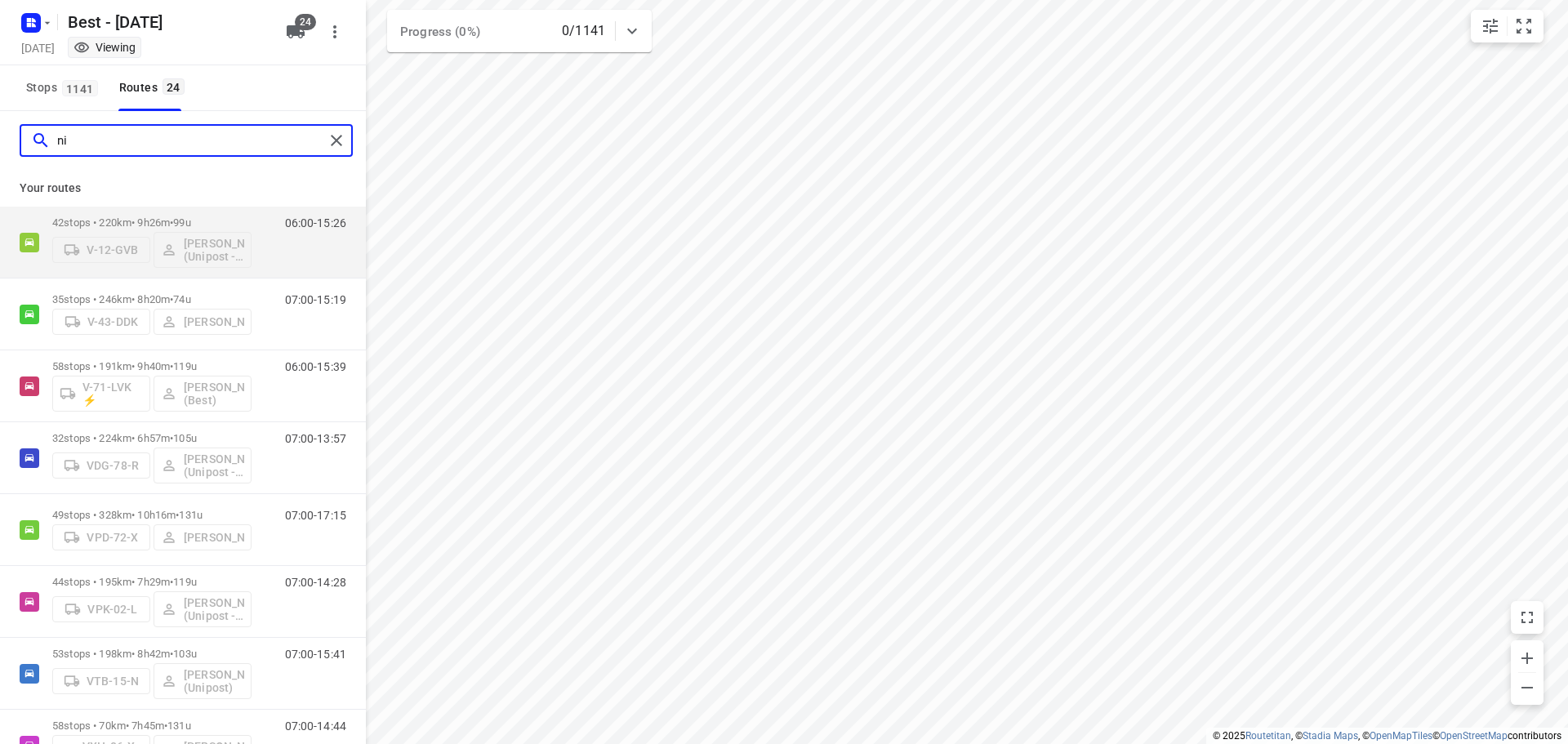
type input "n"
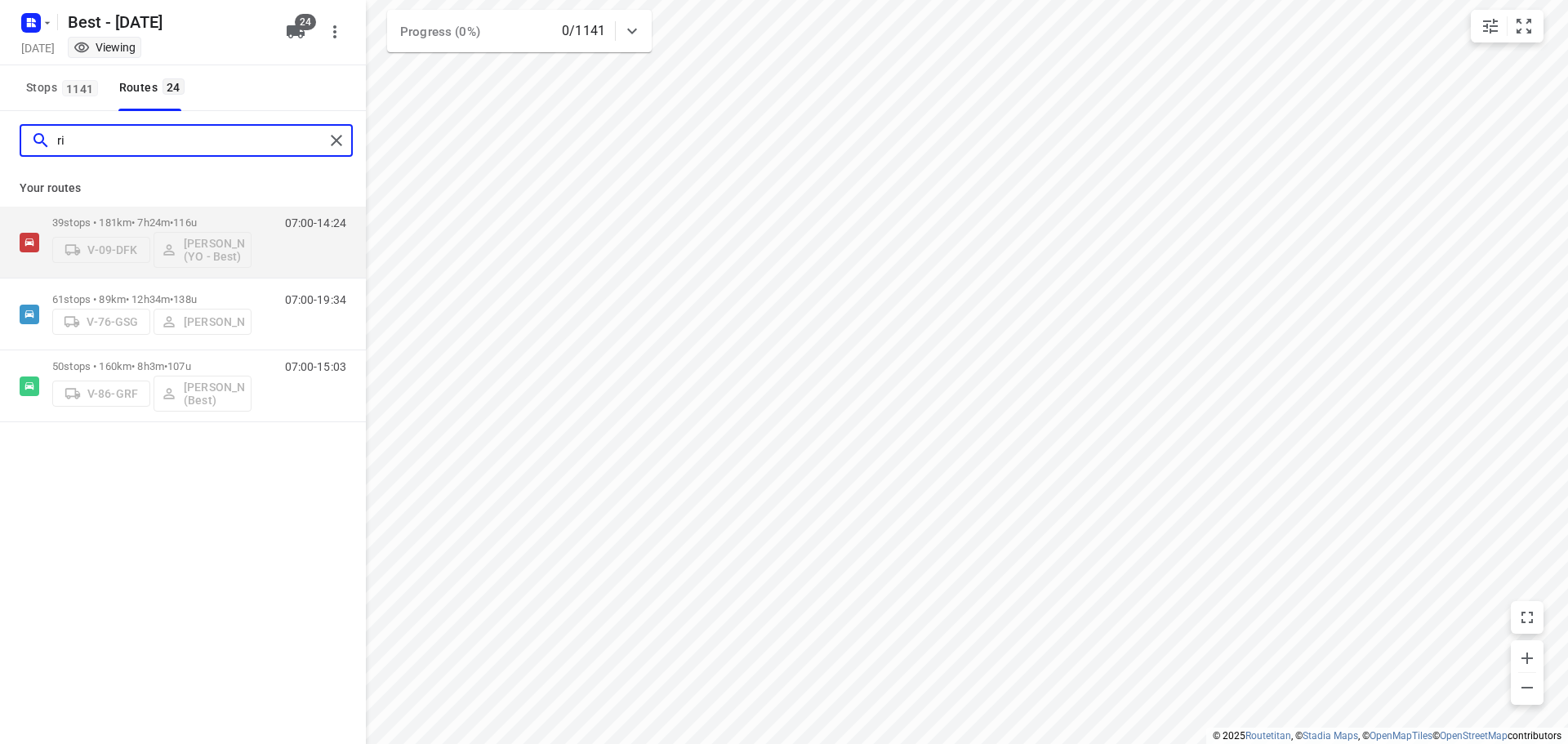
type input "r"
type input "a"
type input "t"
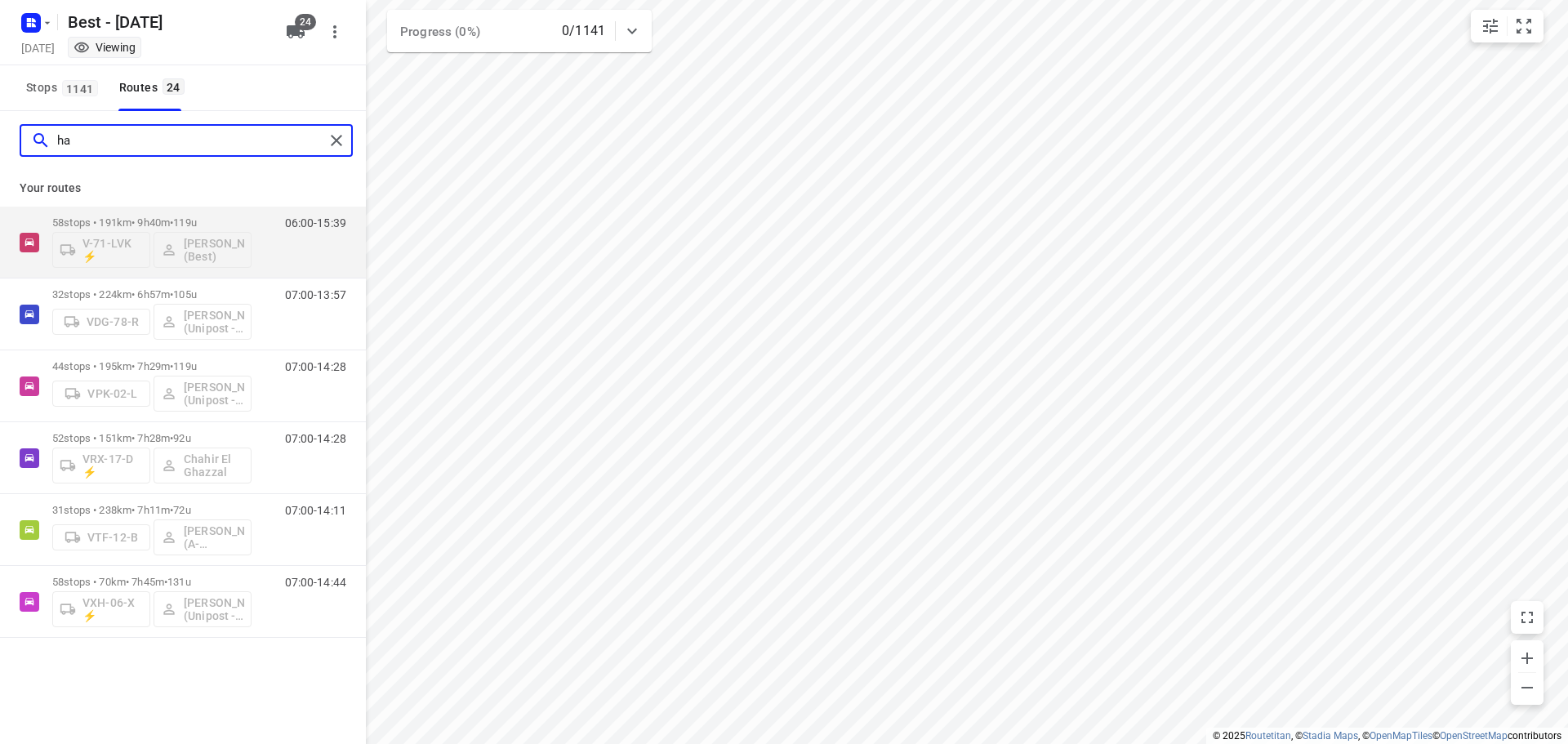
type input "h"
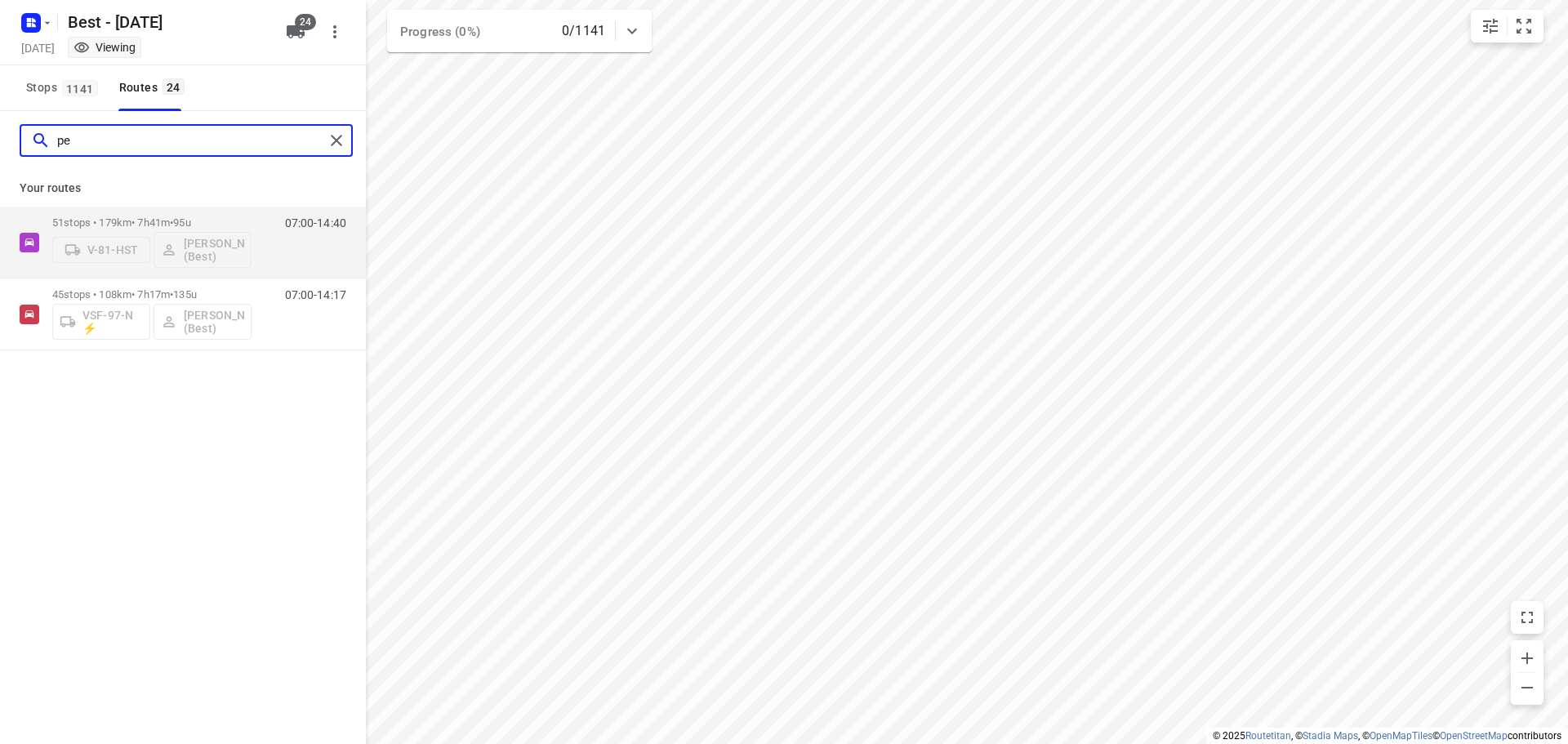
type input "p"
type input "r"
type input "b"
type input "j"
type input "m"
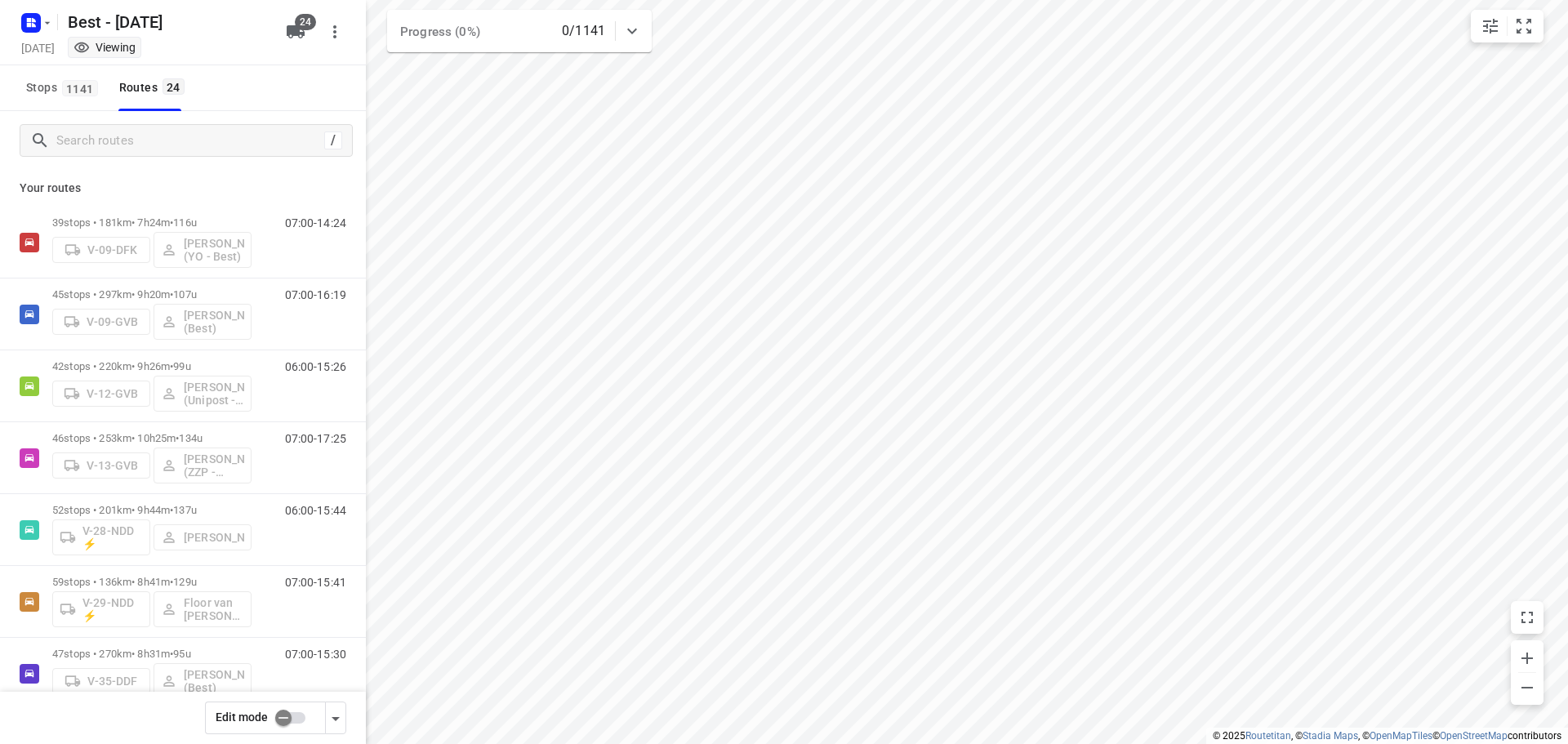
click at [186, 122] on div "/" at bounding box center [183, 141] width 366 height 58
click at [223, 141] on input "Search routes" at bounding box center [190, 141] width 266 height 25
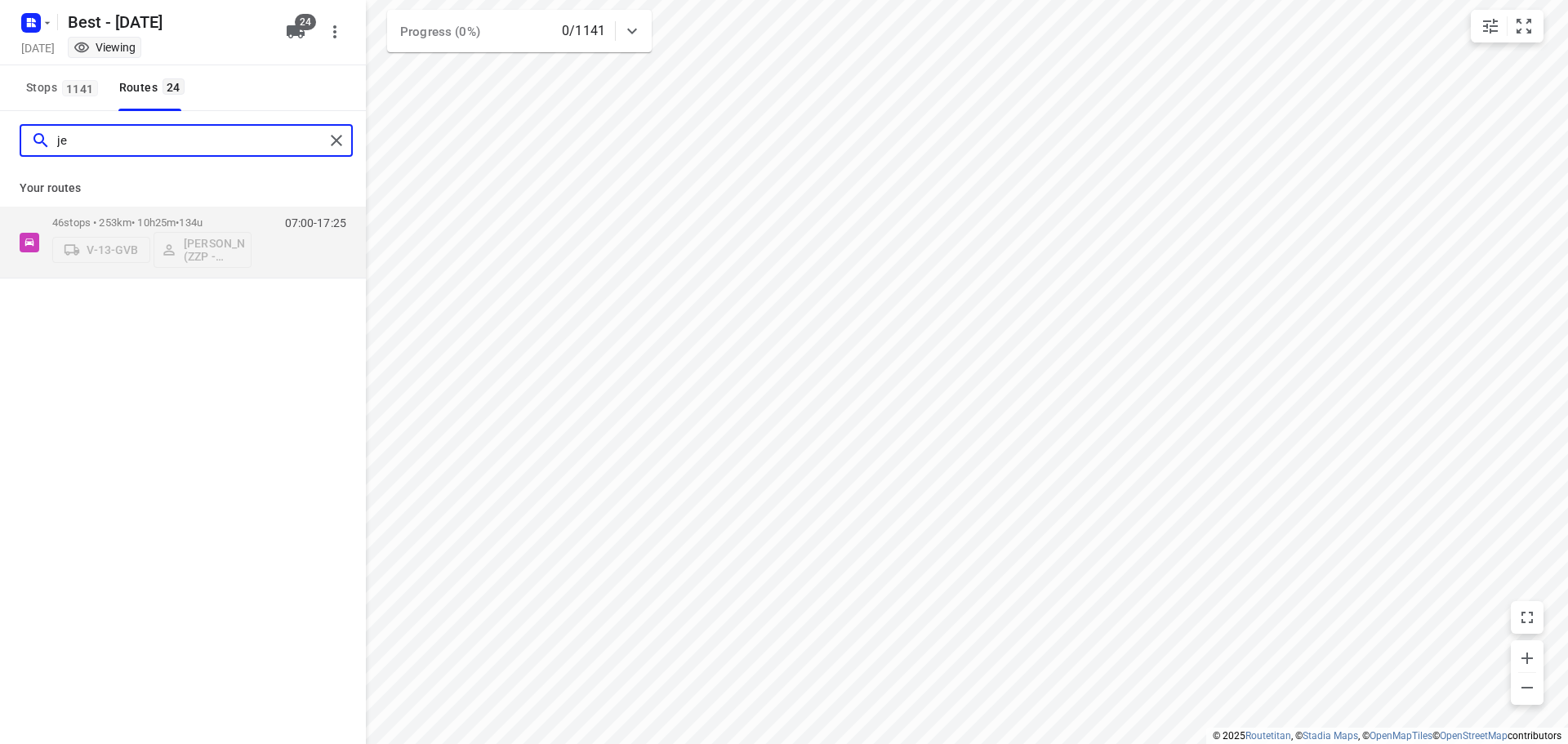
type input "j"
type input "d"
type input "c"
type input "m"
type input "l"
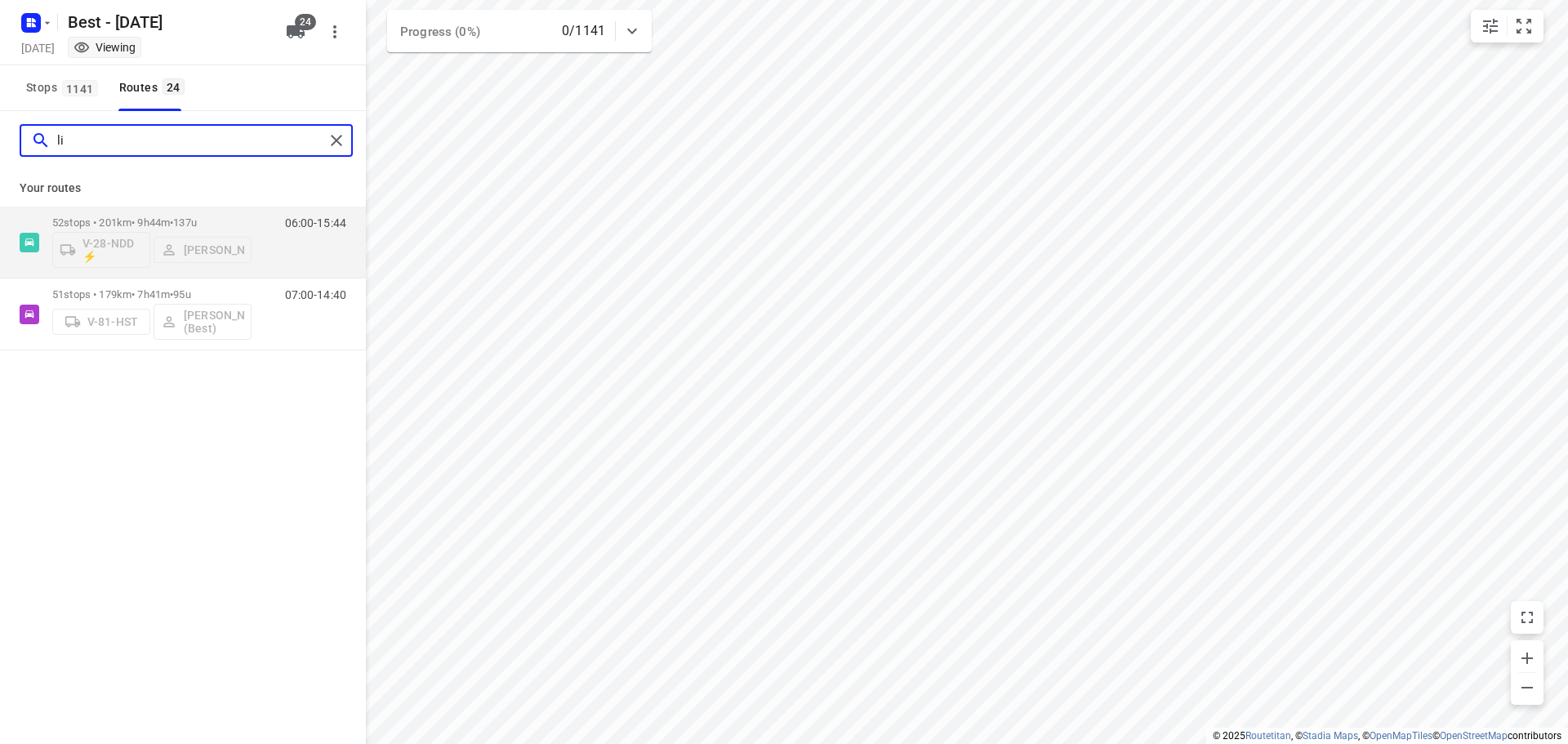
type input "l"
type input "a"
type input "f"
type input "p"
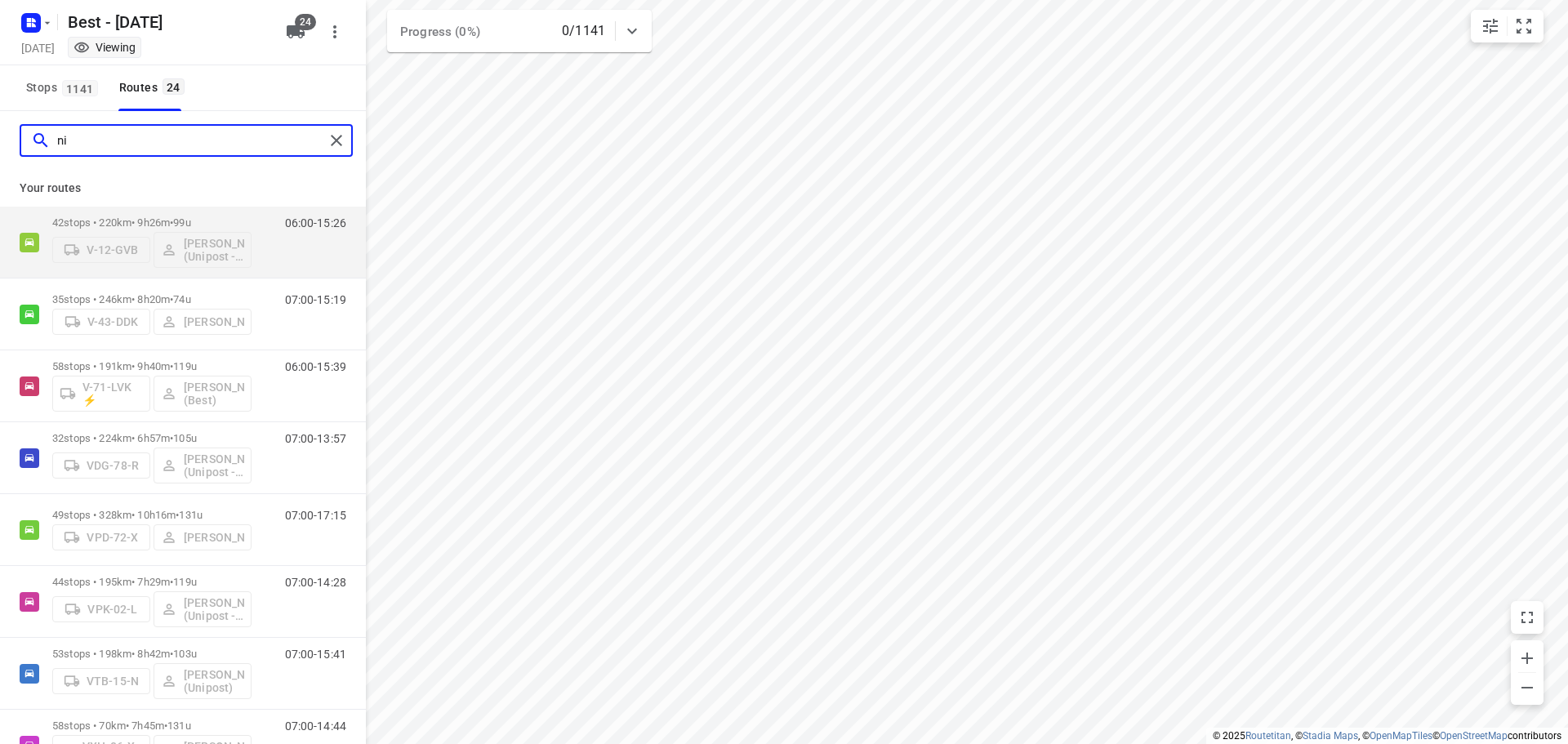
type input "n"
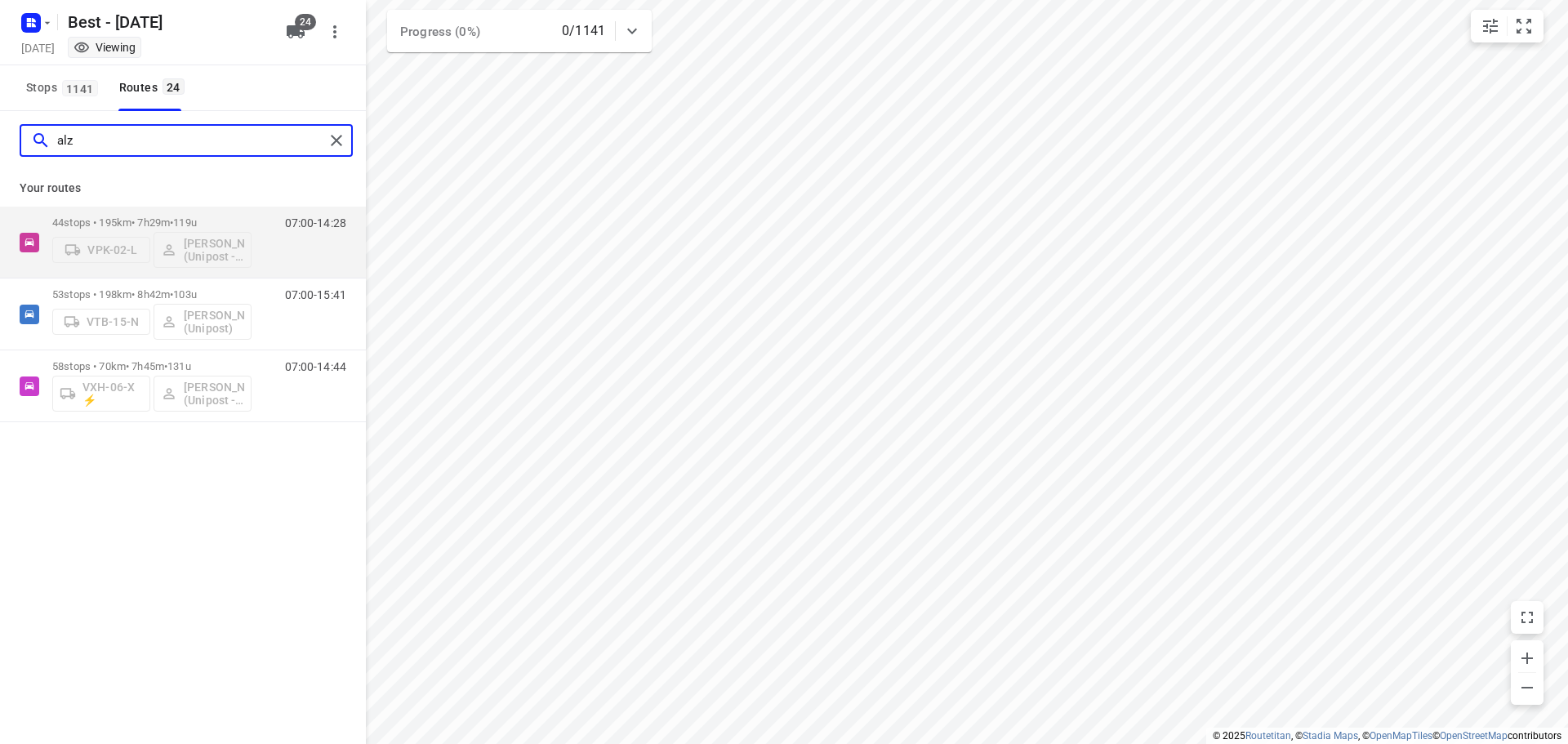
type input "alz"
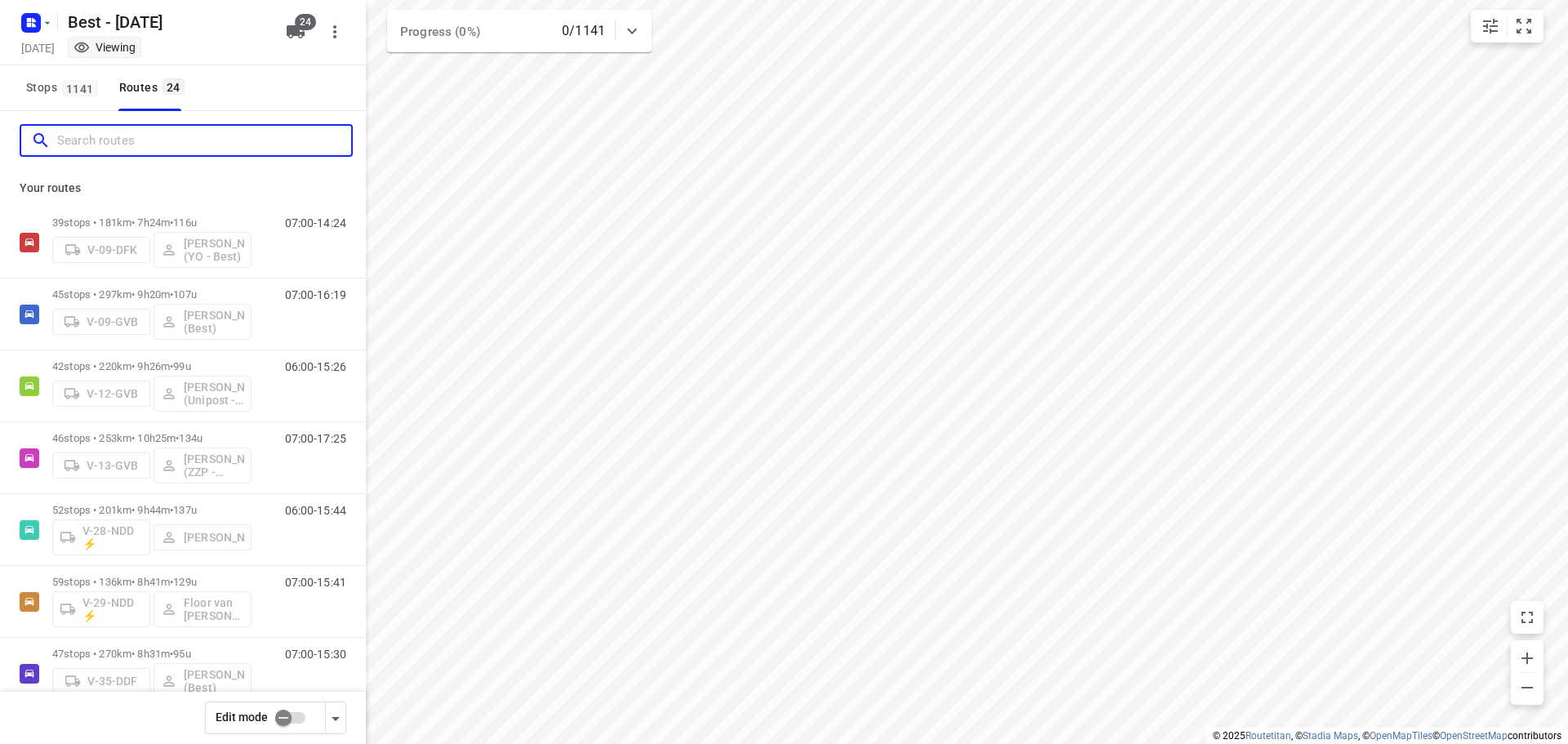
click at [156, 129] on input "Search routes" at bounding box center [205, 141] width 294 height 25
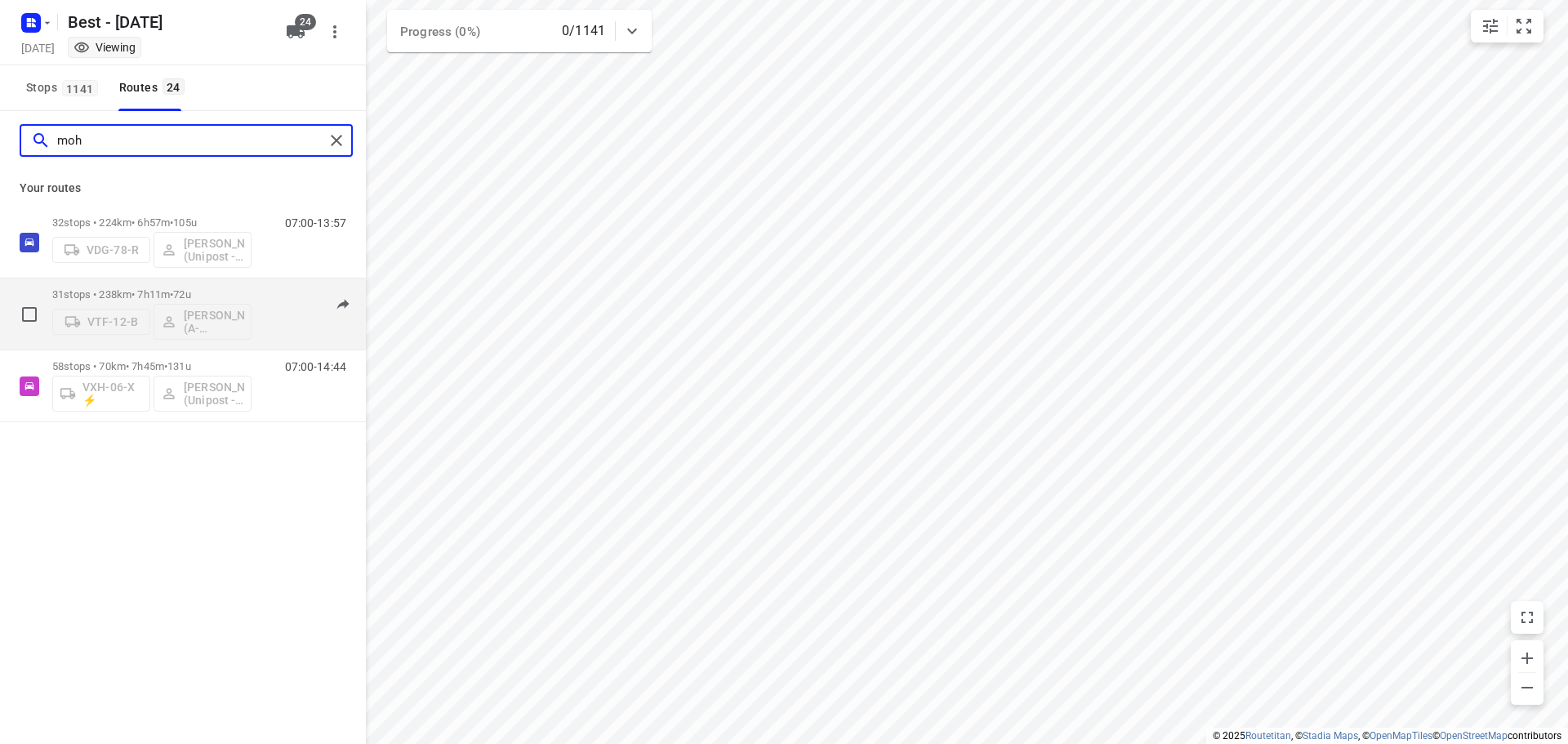
type input "moh"
click at [151, 284] on div "31 stops • 238km • 7h11m • 72u VTF-12-B [PERSON_NAME] (A-flexibleservice - Best…" at bounding box center [151, 314] width 199 height 68
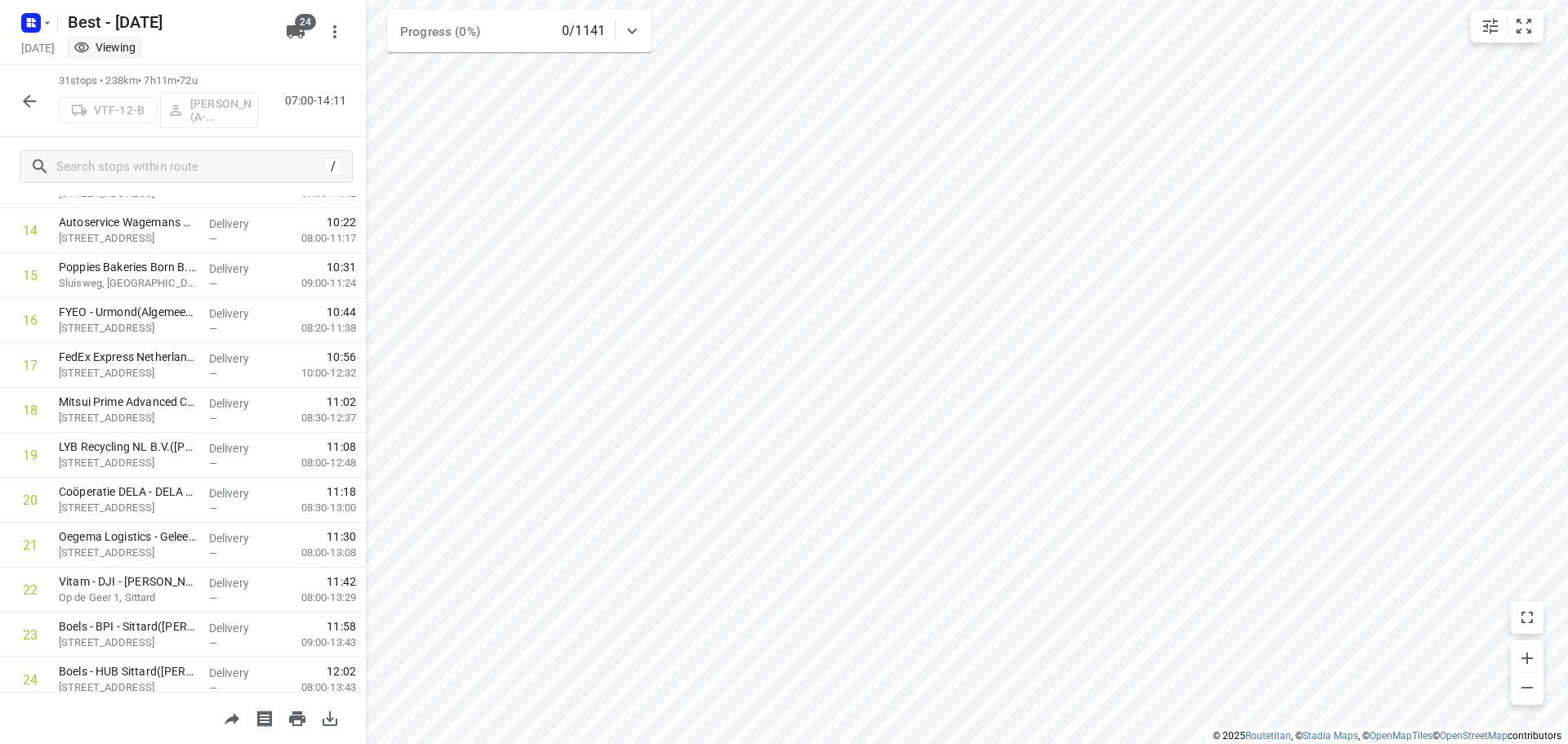
scroll to position [1023, 0]
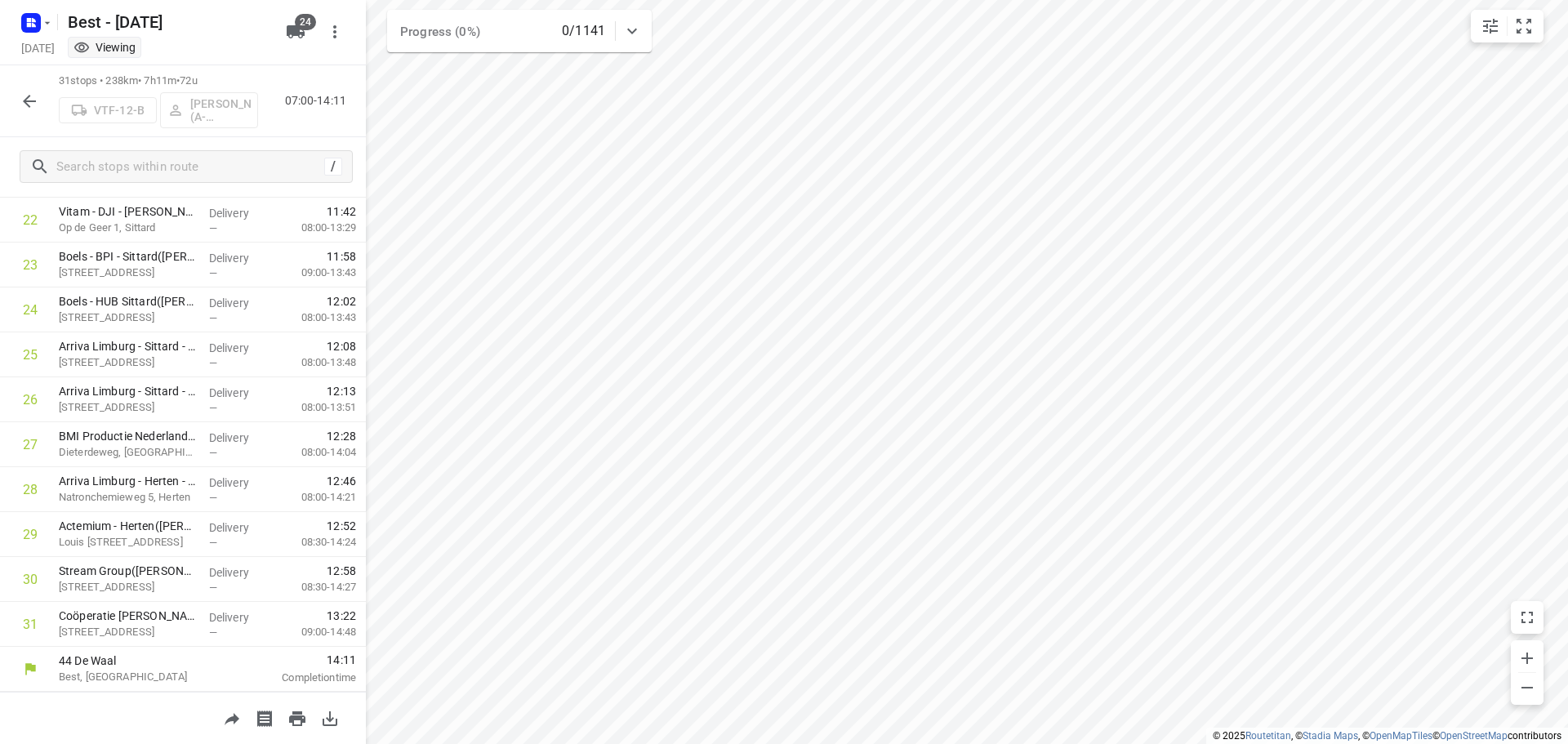
click at [23, 94] on icon "button" at bounding box center [29, 101] width 20 height 20
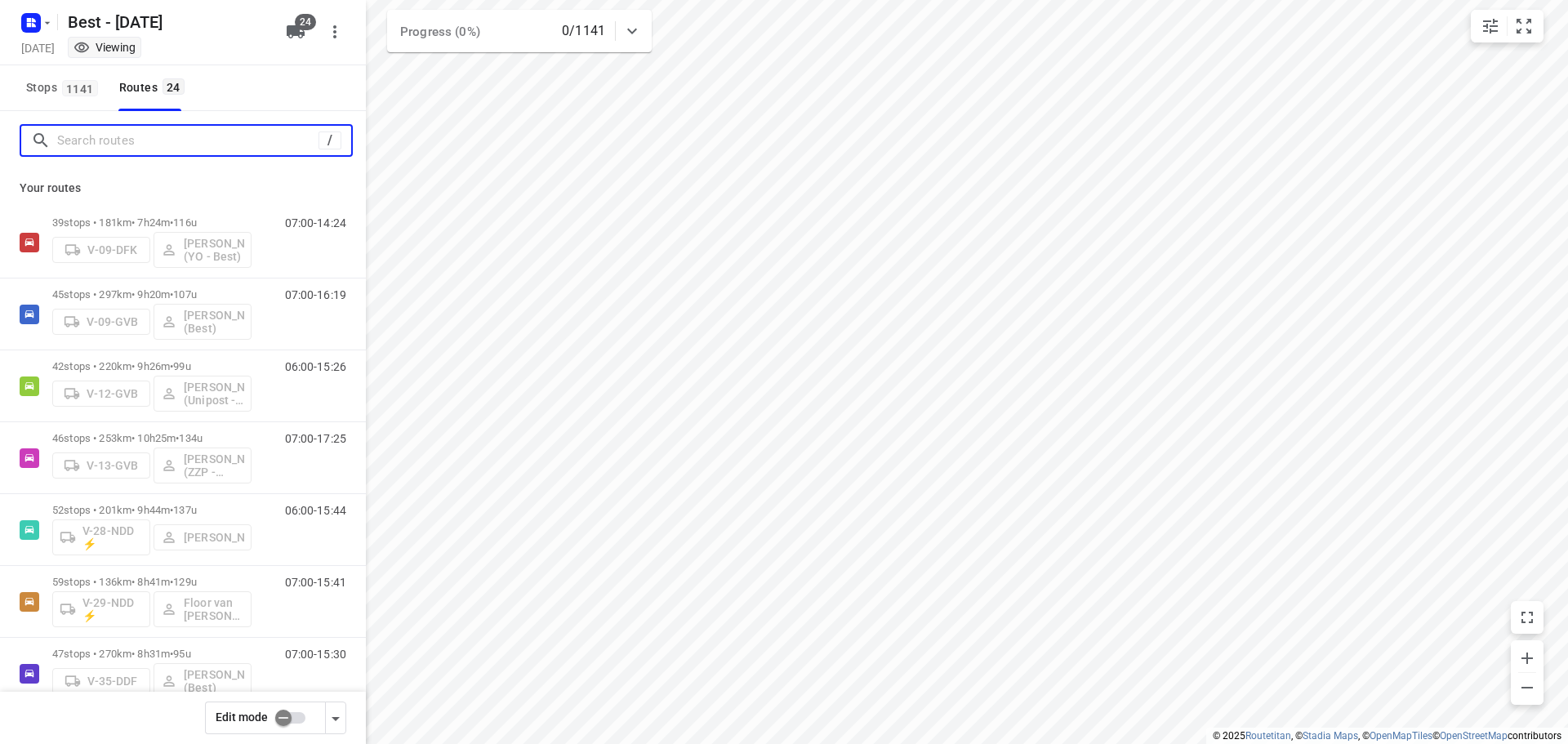
click at [89, 132] on input "Search routes" at bounding box center [188, 141] width 261 height 25
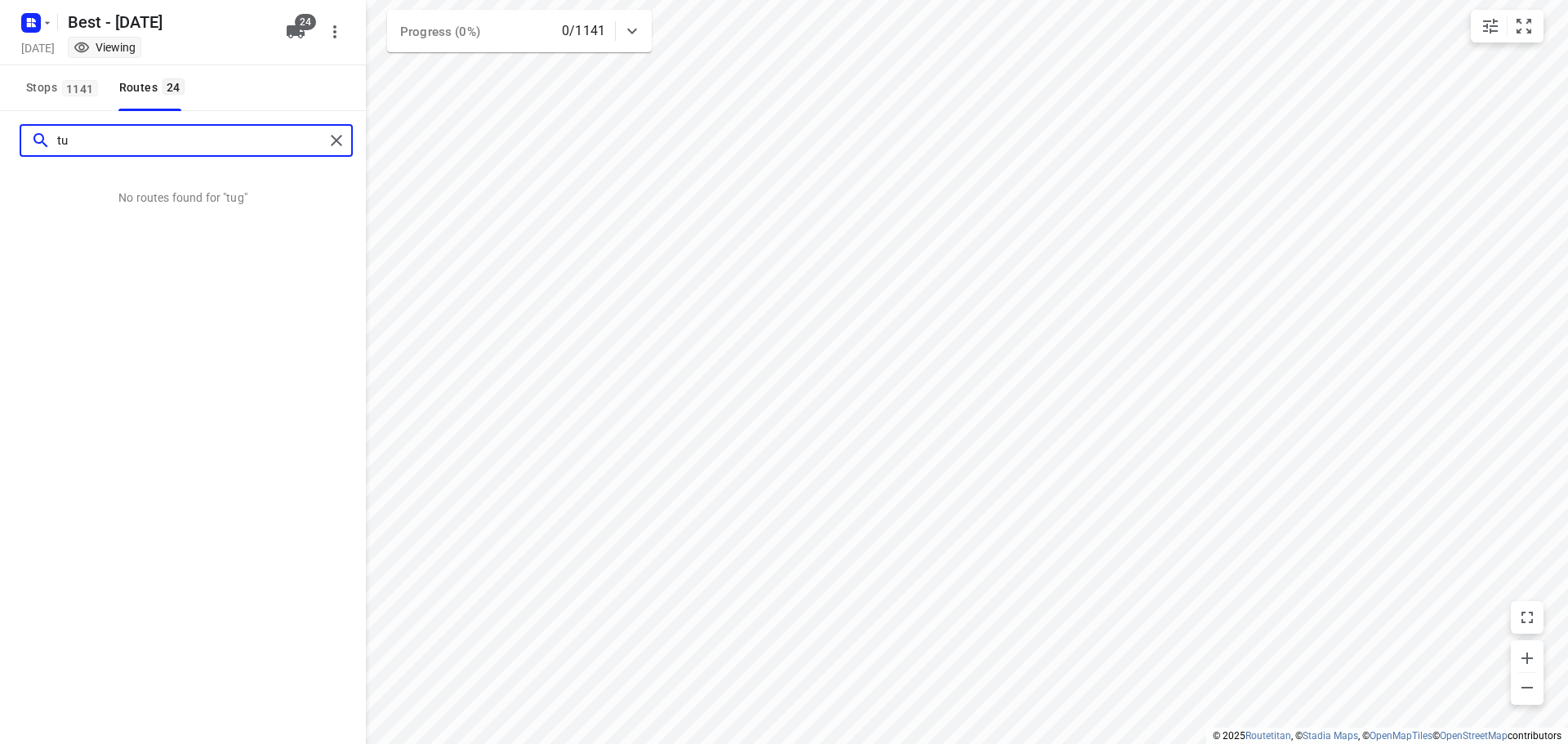
type input "t"
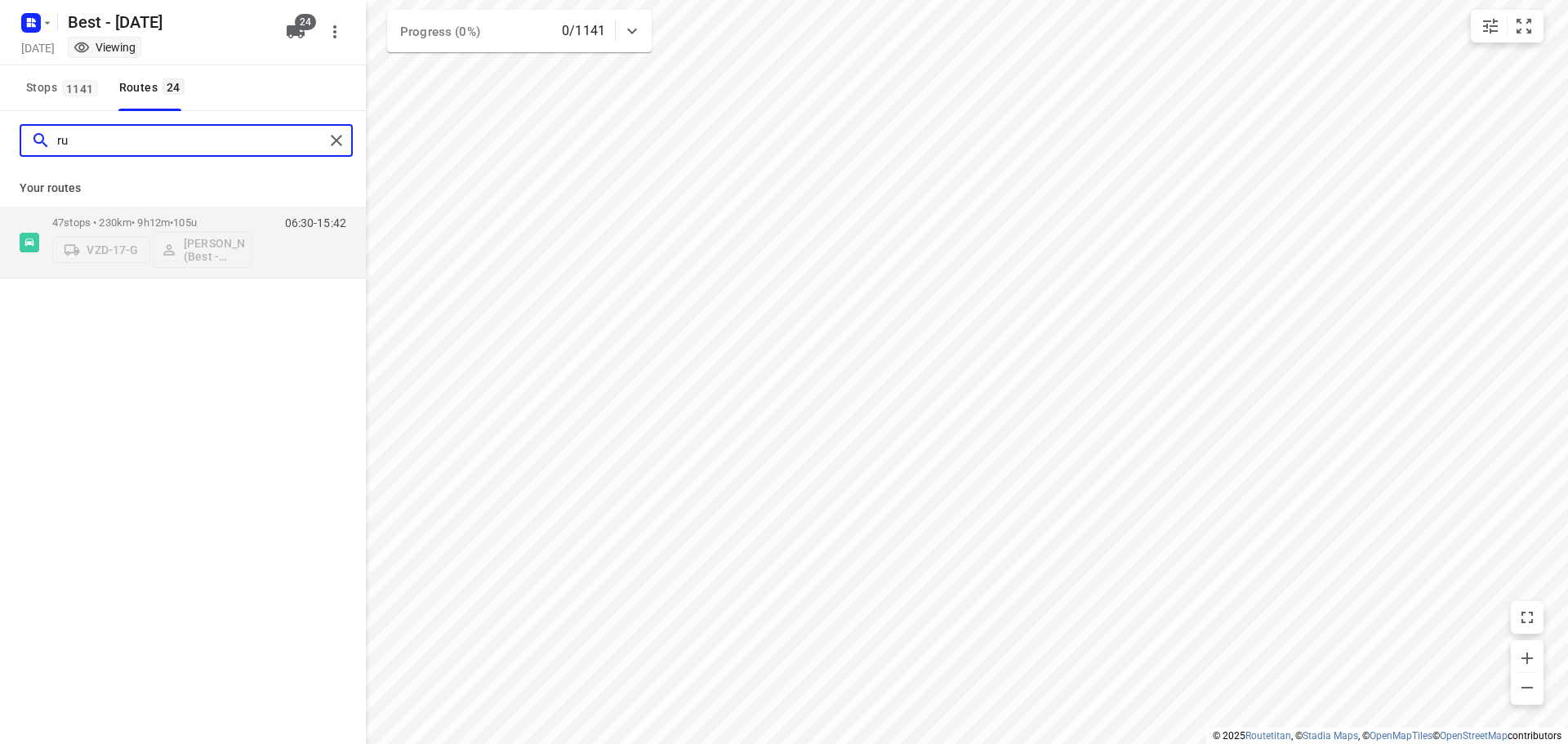
type input "ru"
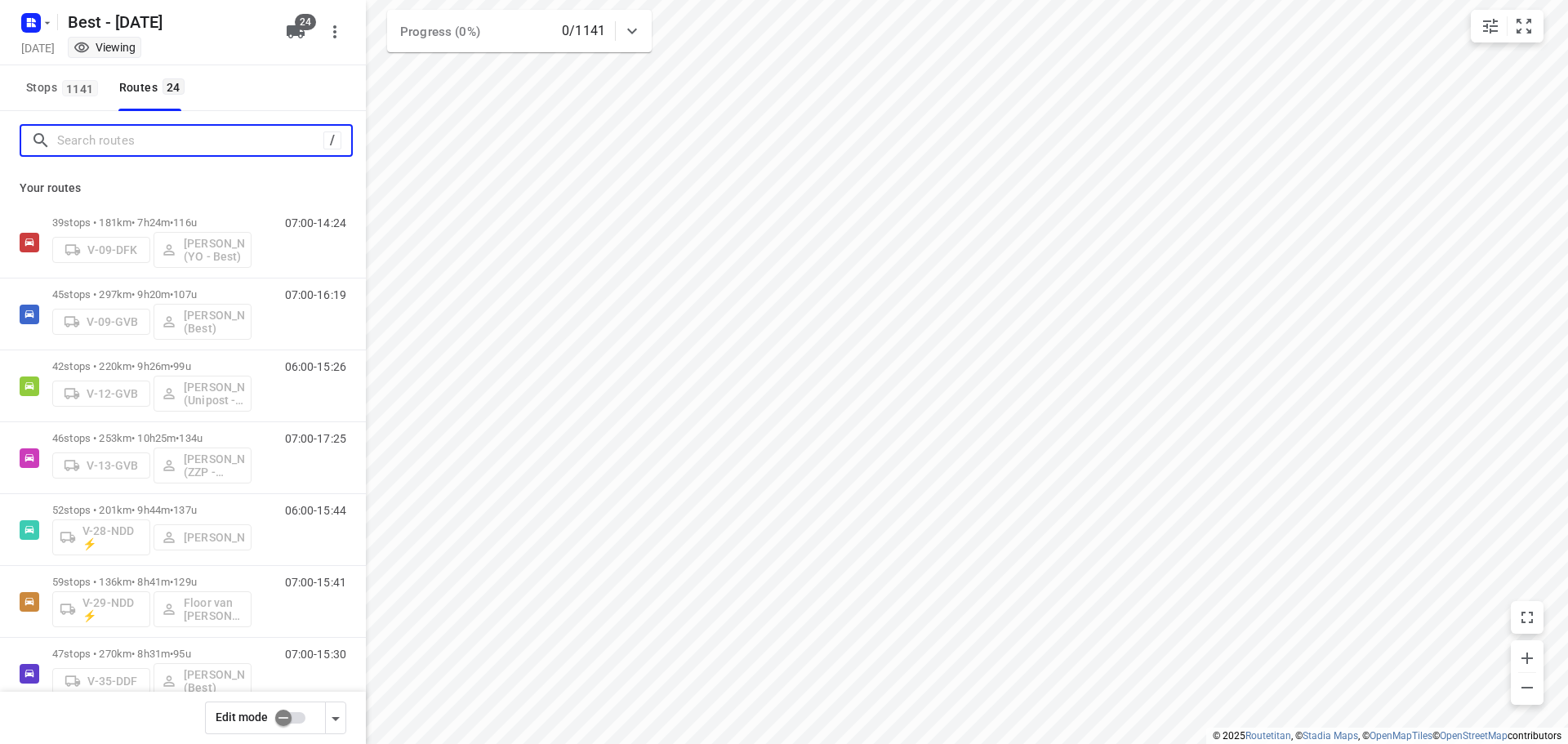
click at [256, 137] on input "Search routes" at bounding box center [190, 141] width 266 height 25
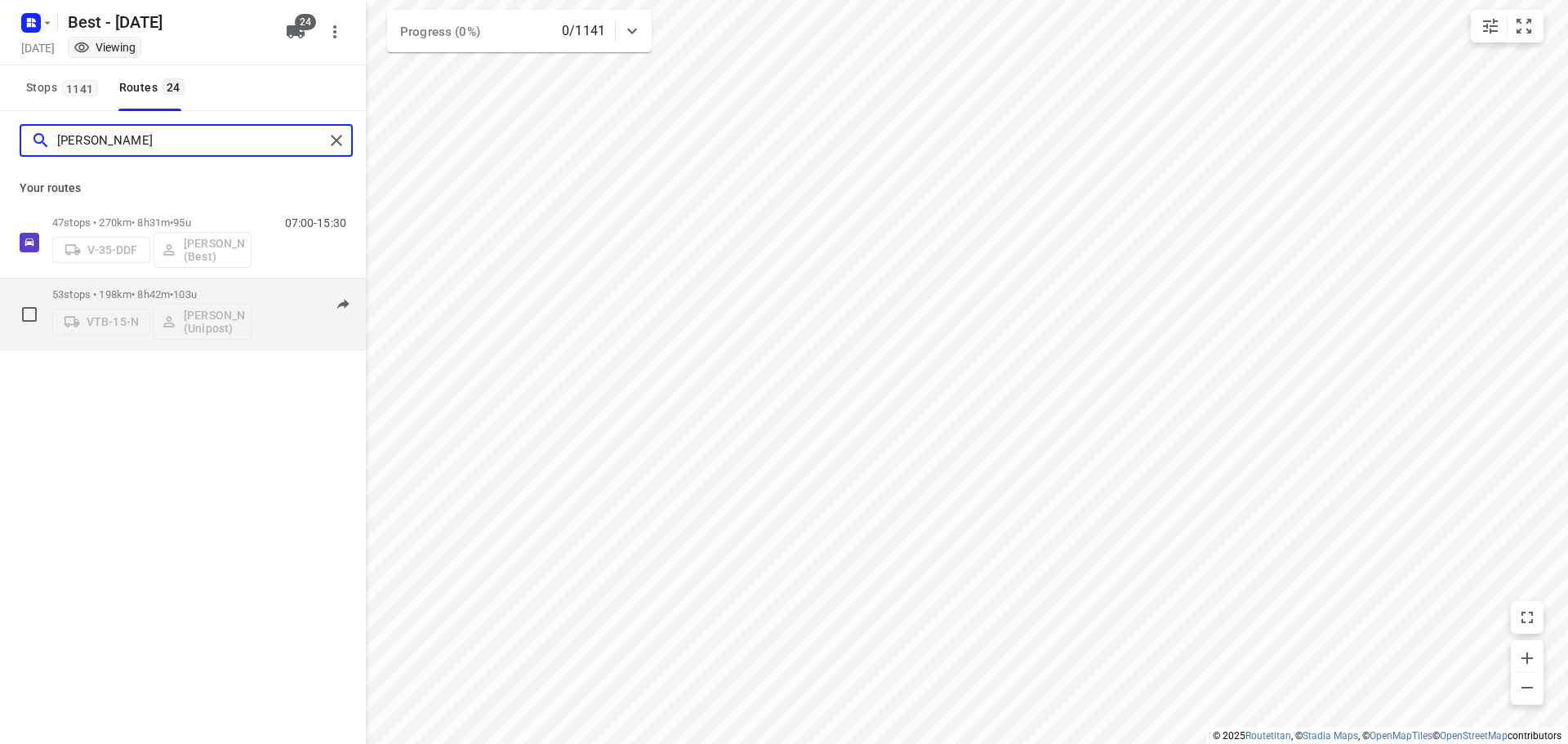
type input "[PERSON_NAME]"
click at [115, 283] on div "53 stops • 198km • 8h42m • 103u VTB-15-N [PERSON_NAME] (Unipost)" at bounding box center [151, 314] width 199 height 68
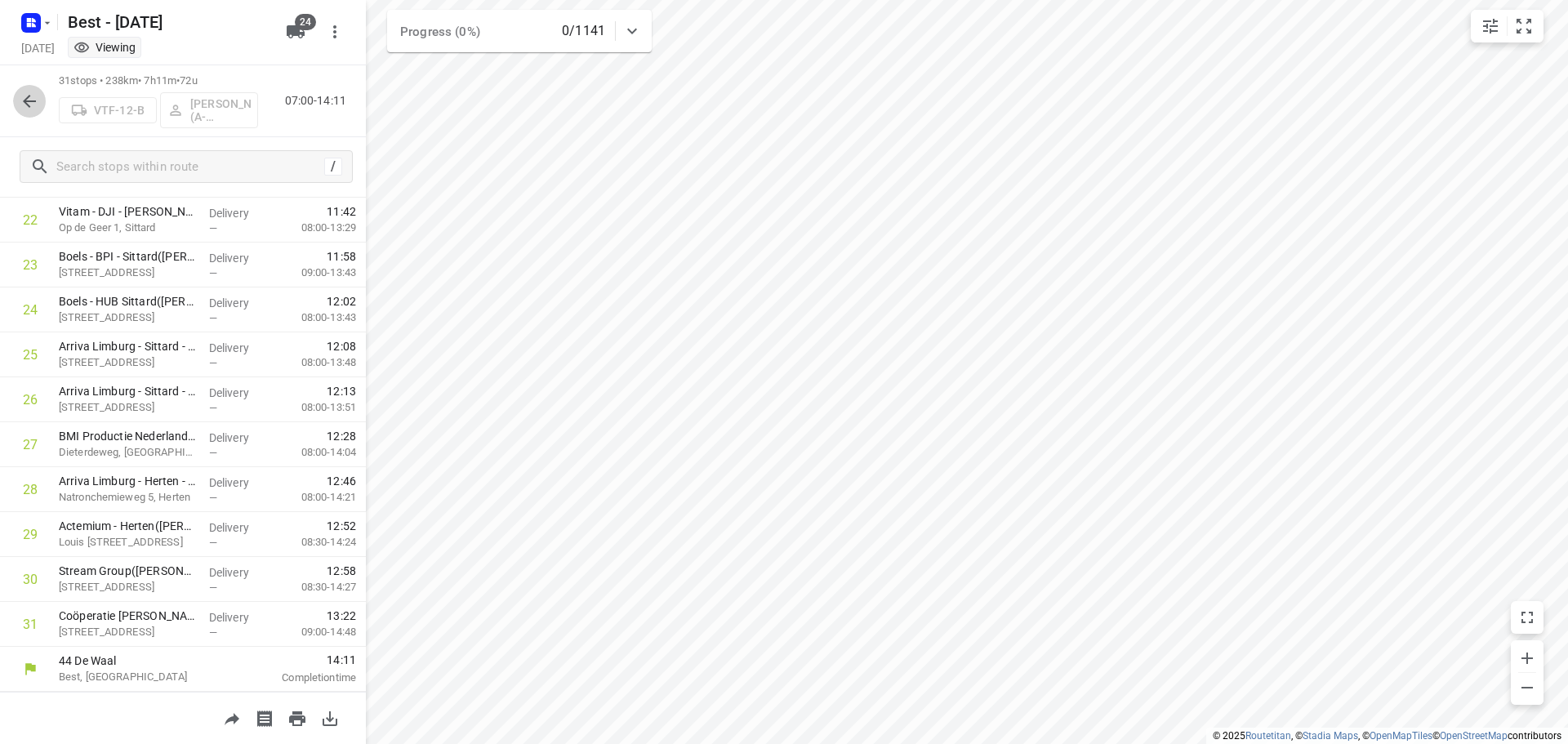
click at [22, 101] on icon "button" at bounding box center [29, 101] width 20 height 20
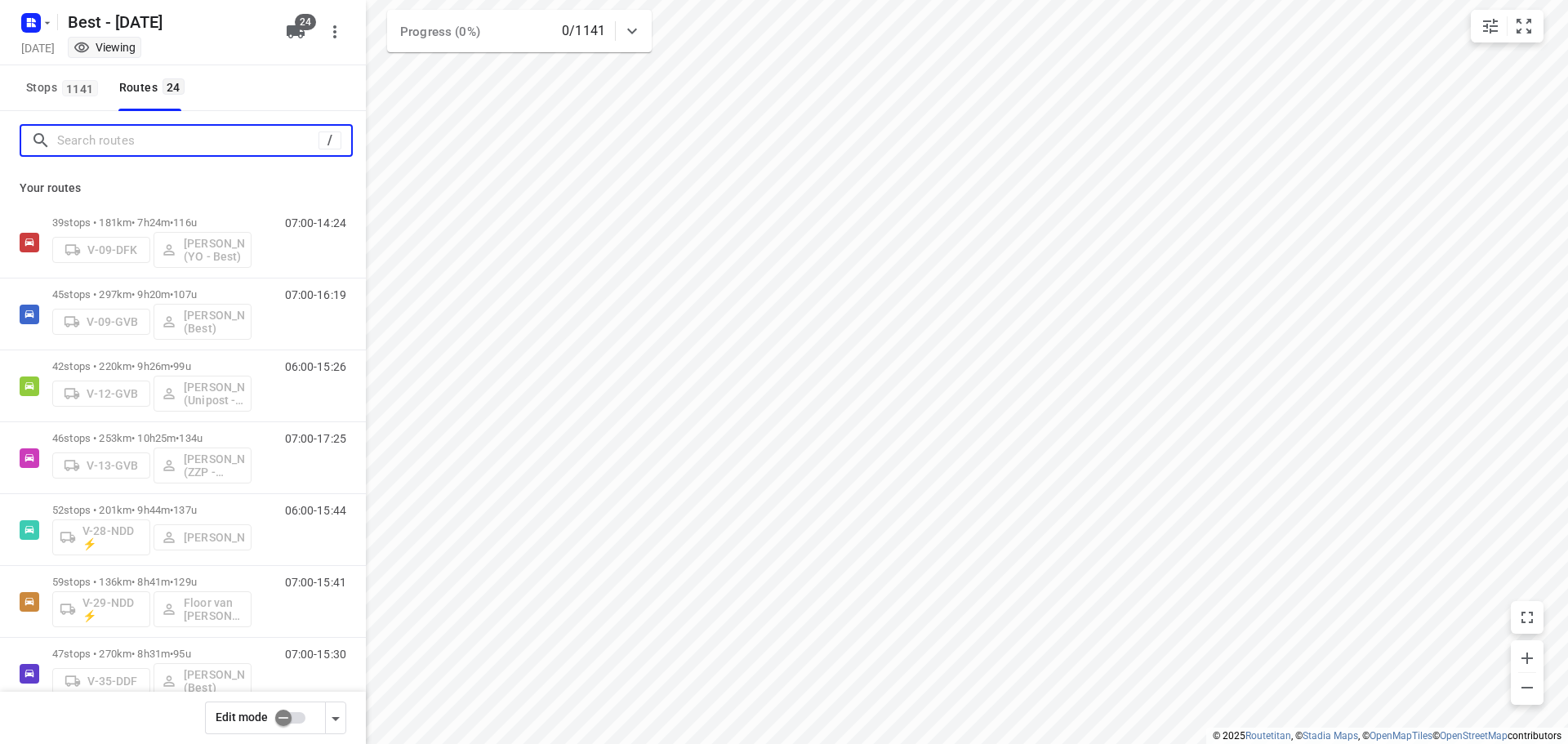
click at [190, 133] on input "Search routes" at bounding box center [188, 141] width 261 height 25
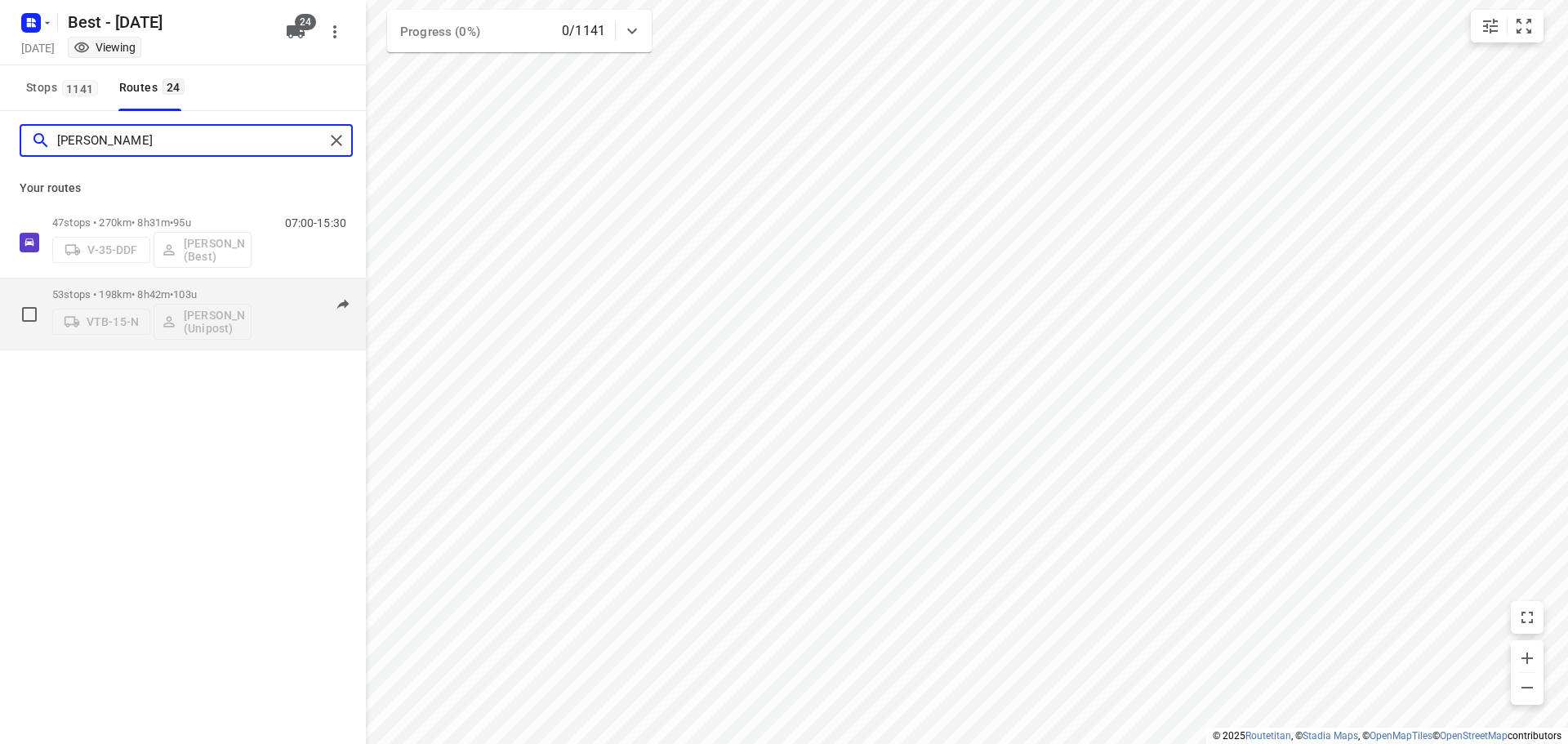
type input "[PERSON_NAME]"
click at [146, 293] on p "53 stops • 198km • 8h42m • 103u" at bounding box center [151, 294] width 199 height 12
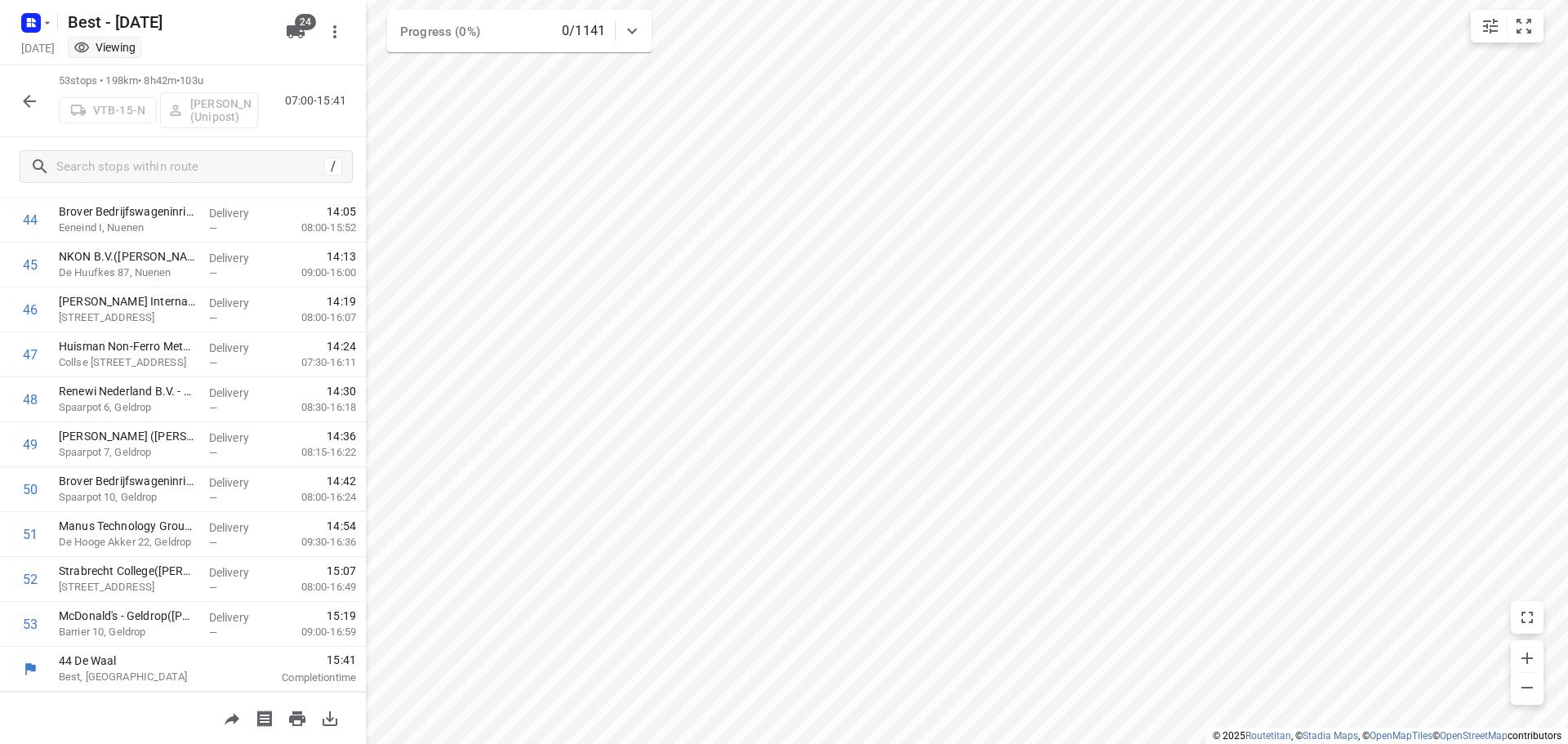
scroll to position [0, 0]
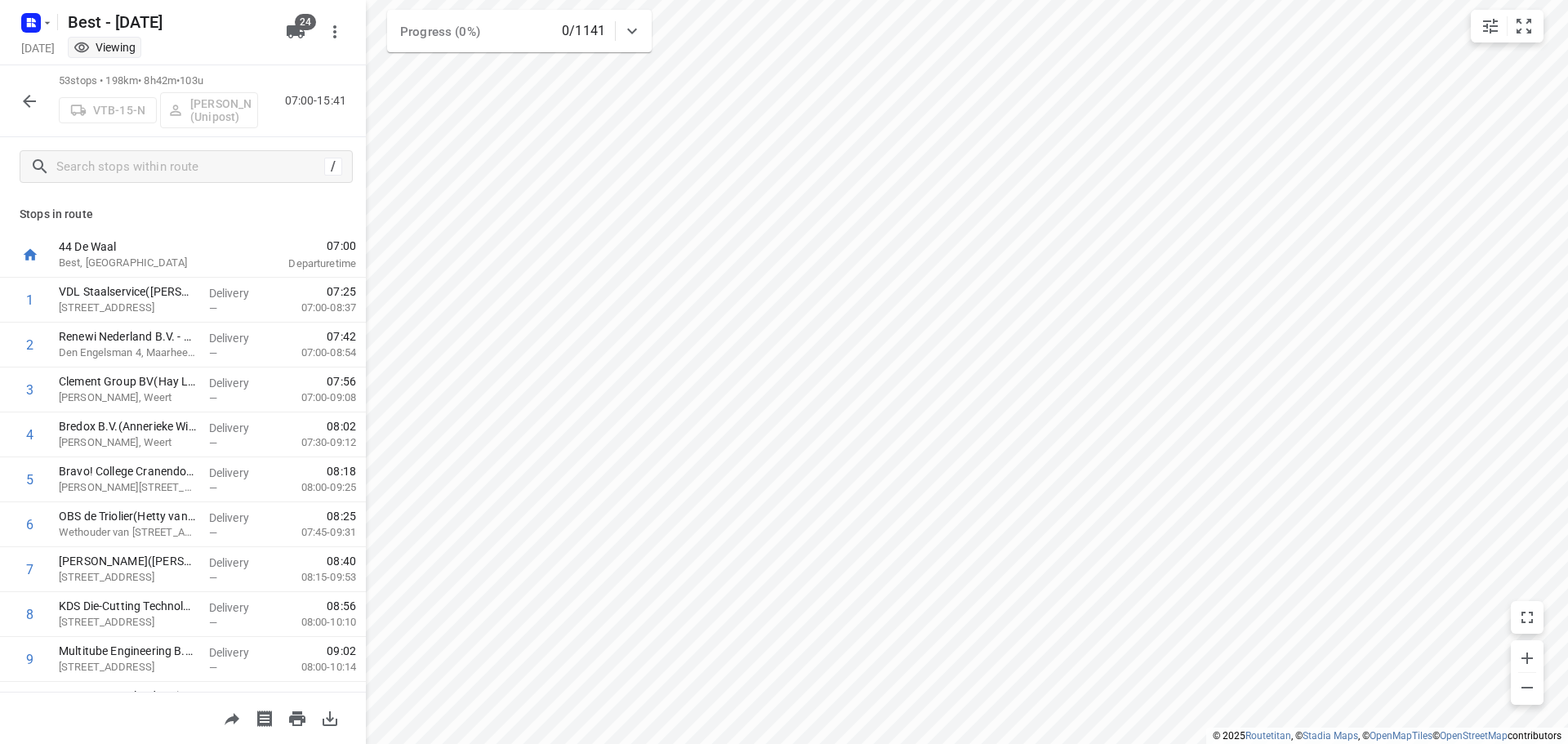
click at [0, 95] on div "53 stops • 198km • 8h42m • 103u VTB-15-N [PERSON_NAME] (Unipost) 07:00-15:41" at bounding box center [183, 101] width 366 height 72
click at [24, 101] on icon "button" at bounding box center [29, 101] width 20 height 20
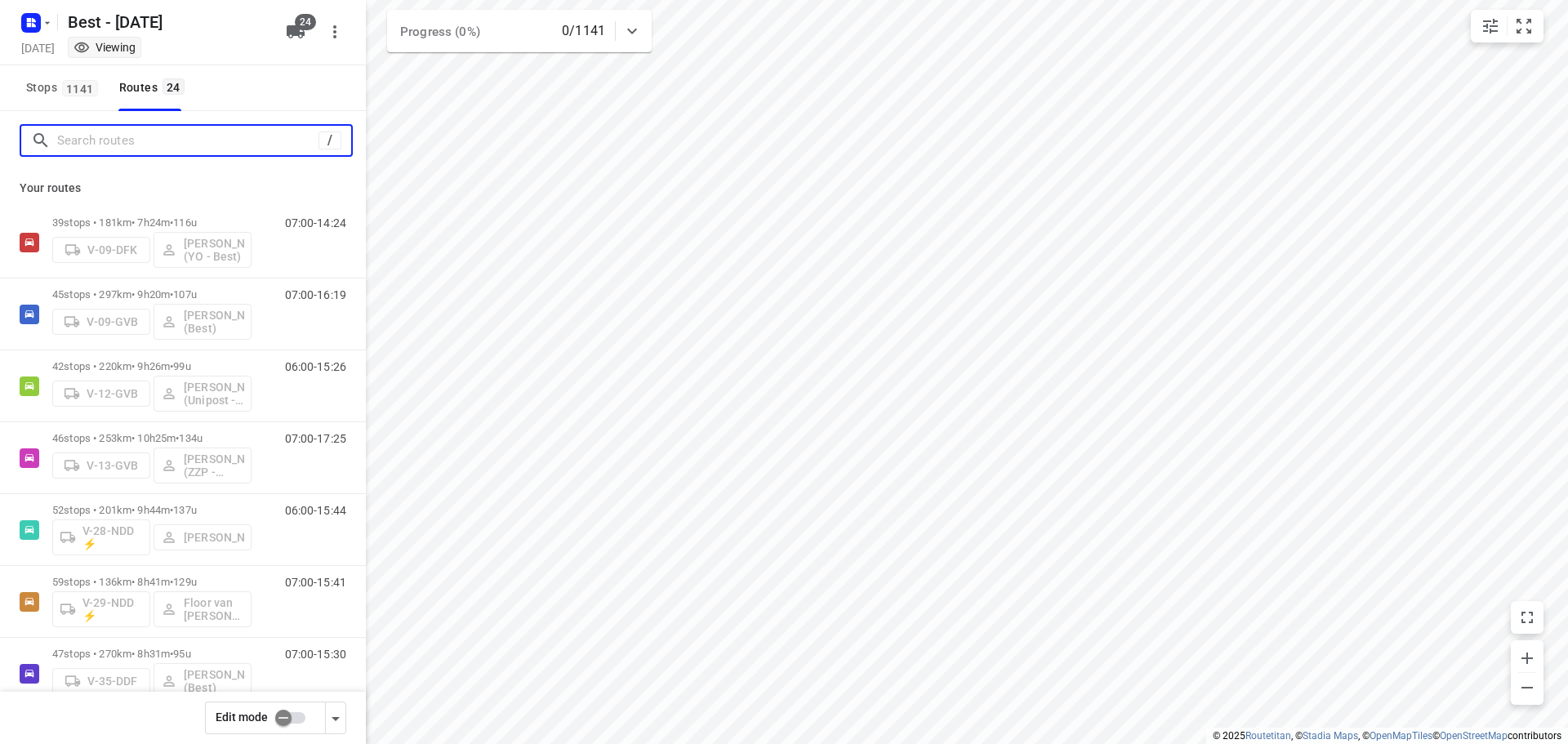
click at [181, 151] on input "Search routes" at bounding box center [188, 141] width 261 height 25
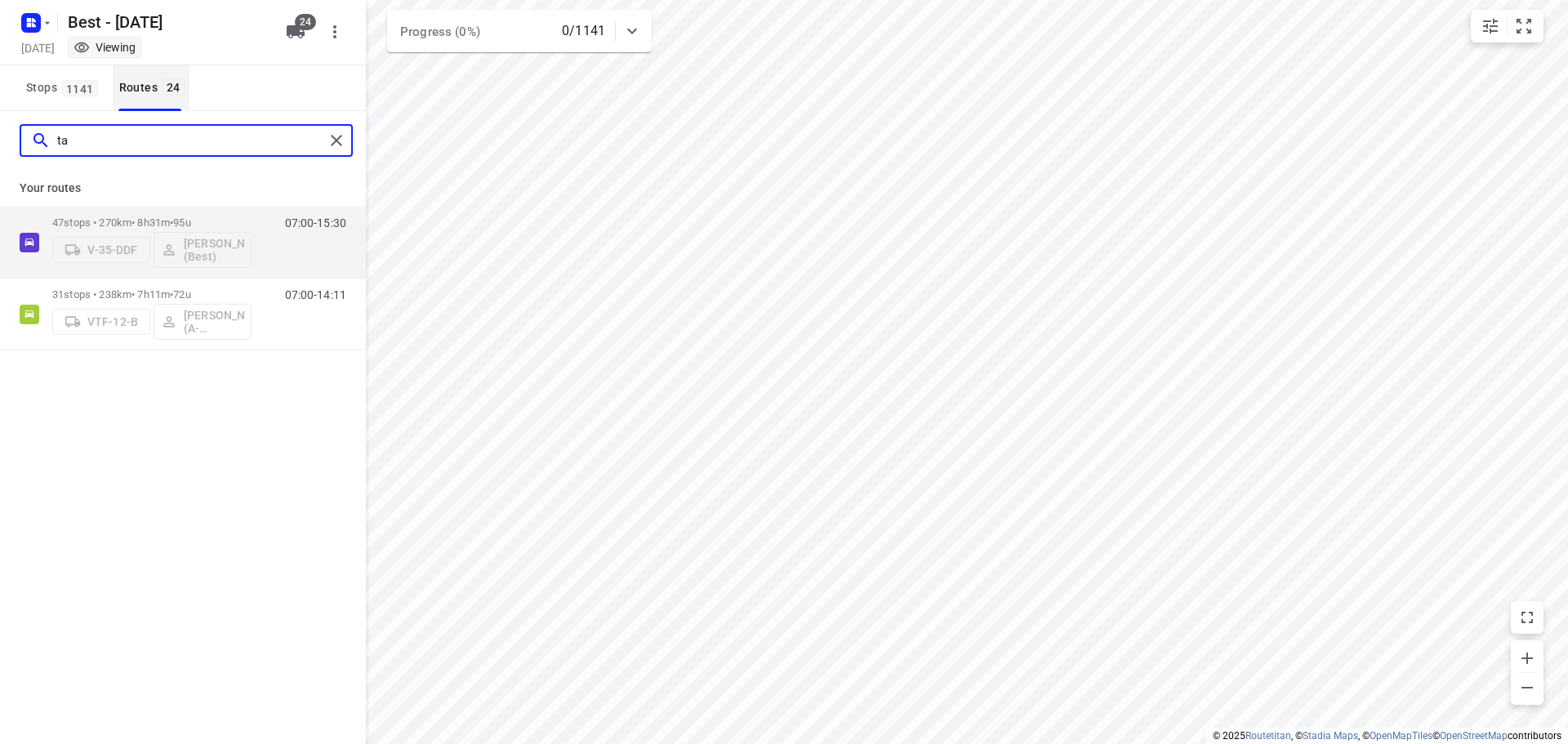
type input "ta"
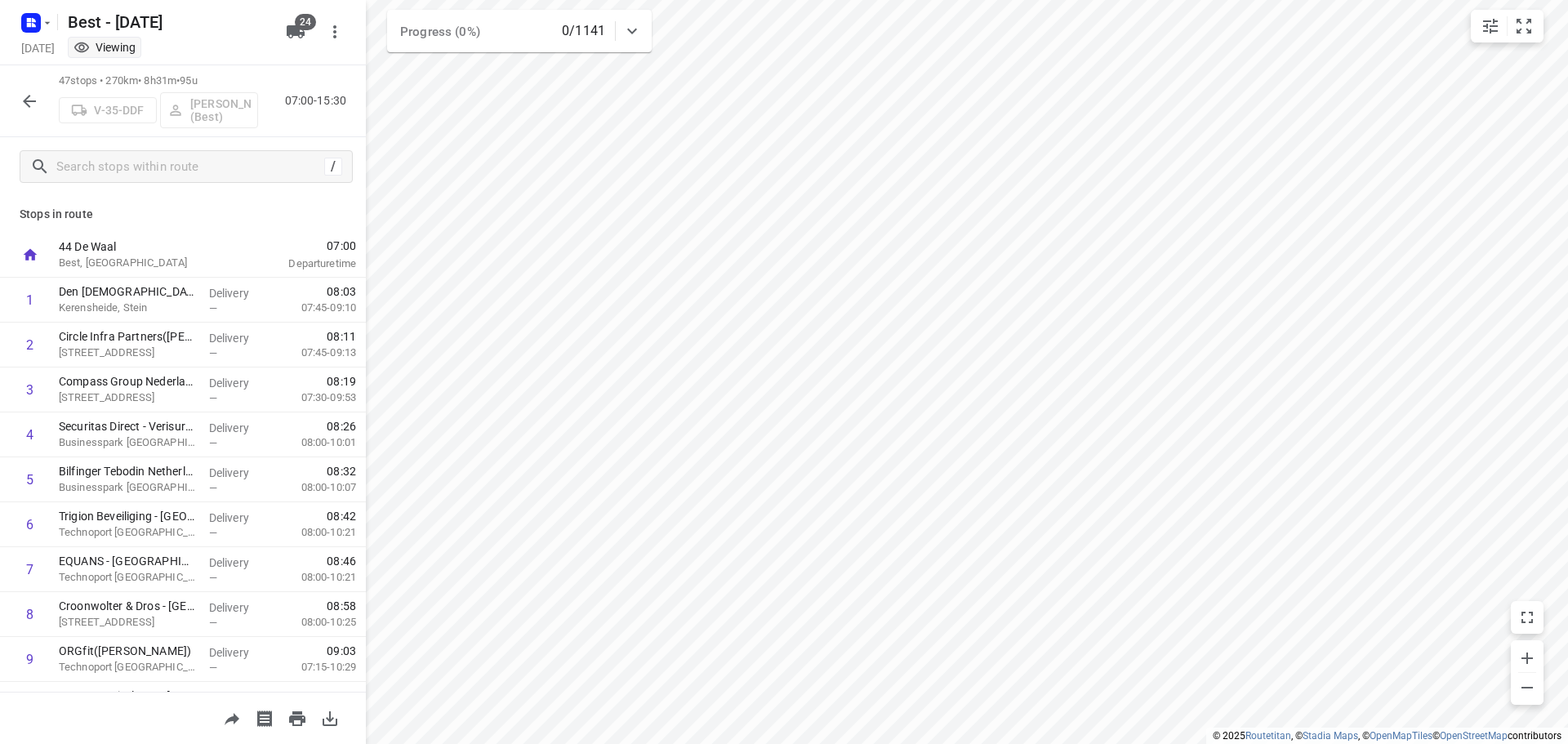
click at [25, 101] on icon "button" at bounding box center [29, 101] width 13 height 13
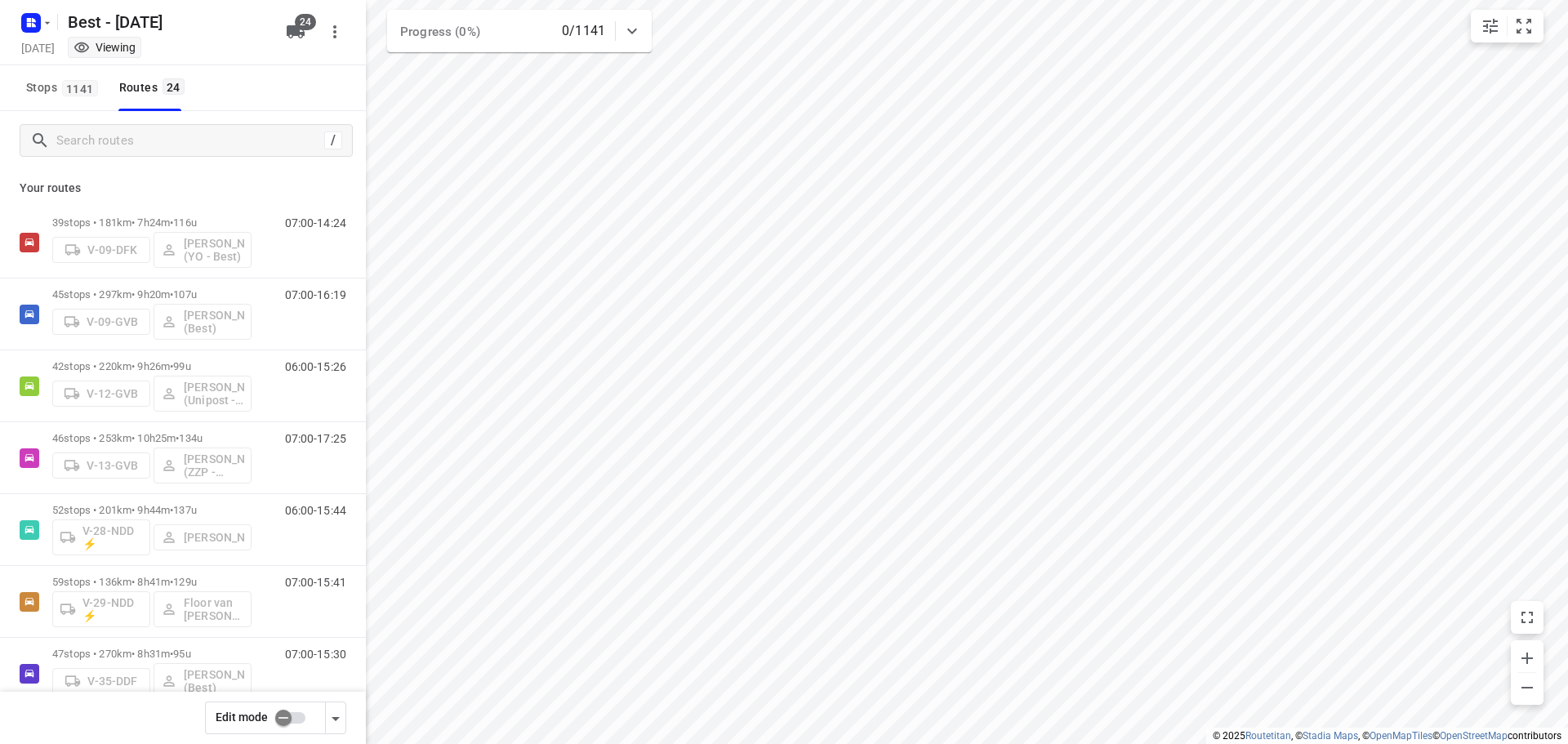
click at [268, 717] on div "Edit mode" at bounding box center [265, 718] width 121 height 33
click at [272, 717] on input "checkbox" at bounding box center [283, 718] width 93 height 31
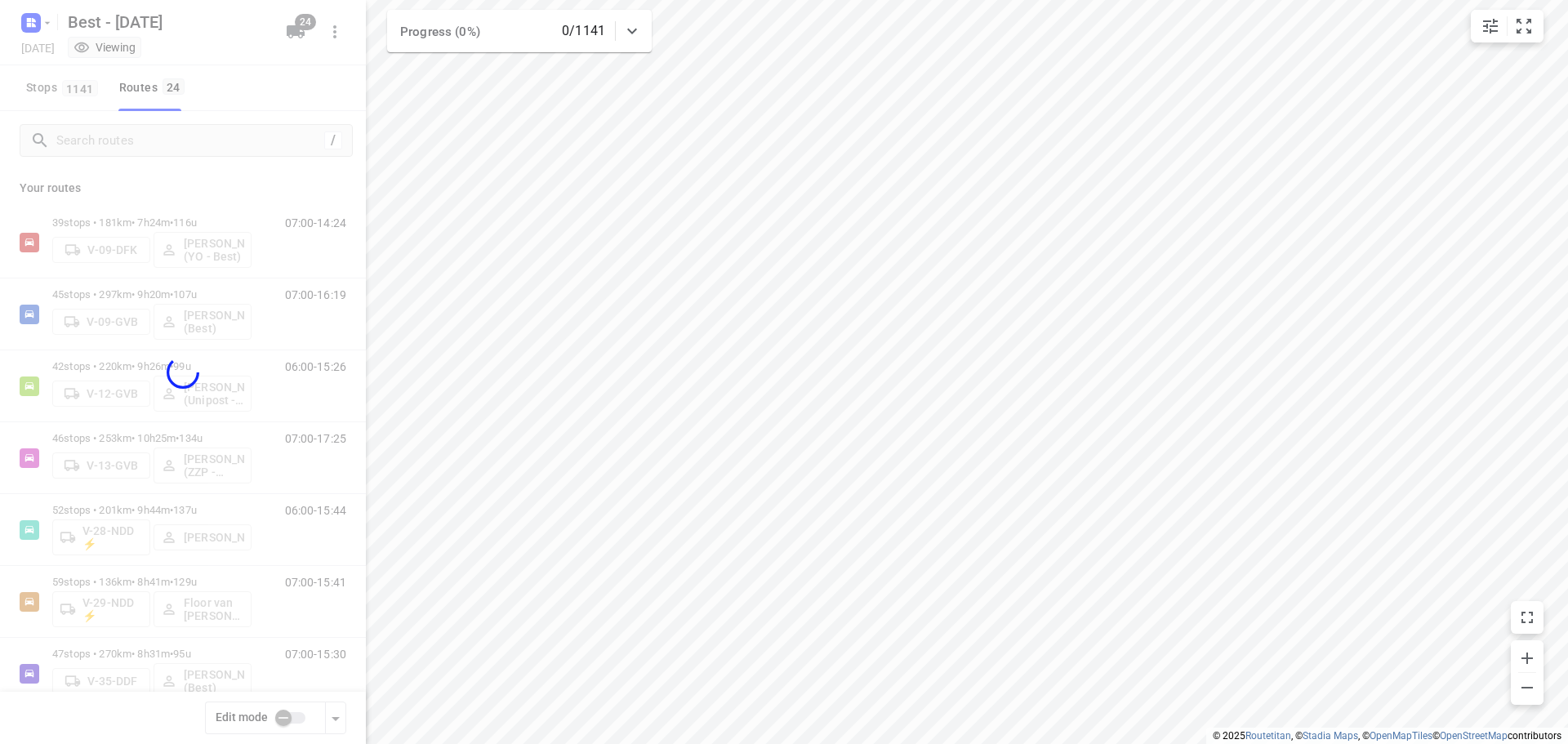
checkbox input "true"
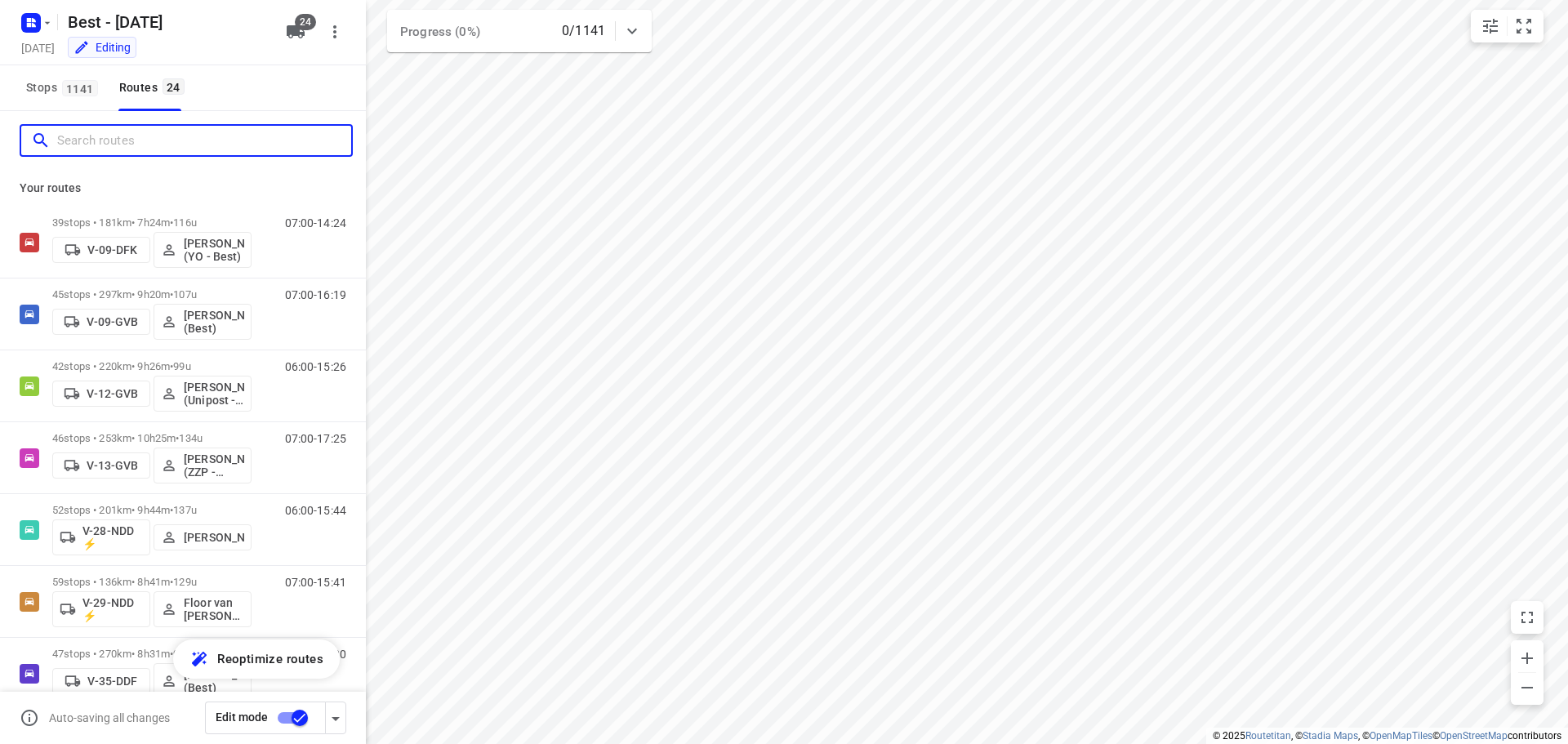
click at [157, 135] on input "Search routes" at bounding box center [205, 141] width 294 height 25
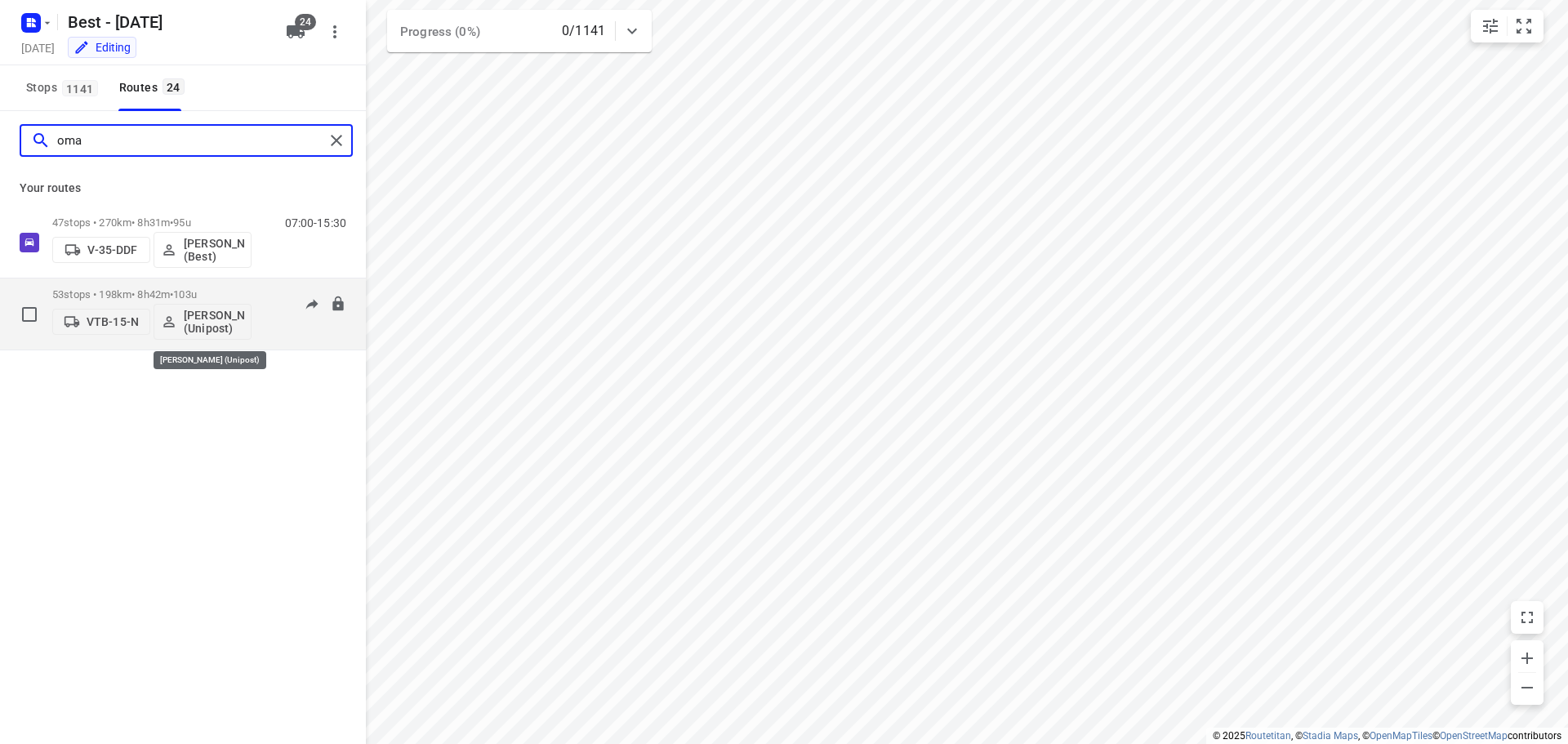
type input "oma"
click at [191, 328] on p "[PERSON_NAME] (Unipost)" at bounding box center [214, 322] width 60 height 26
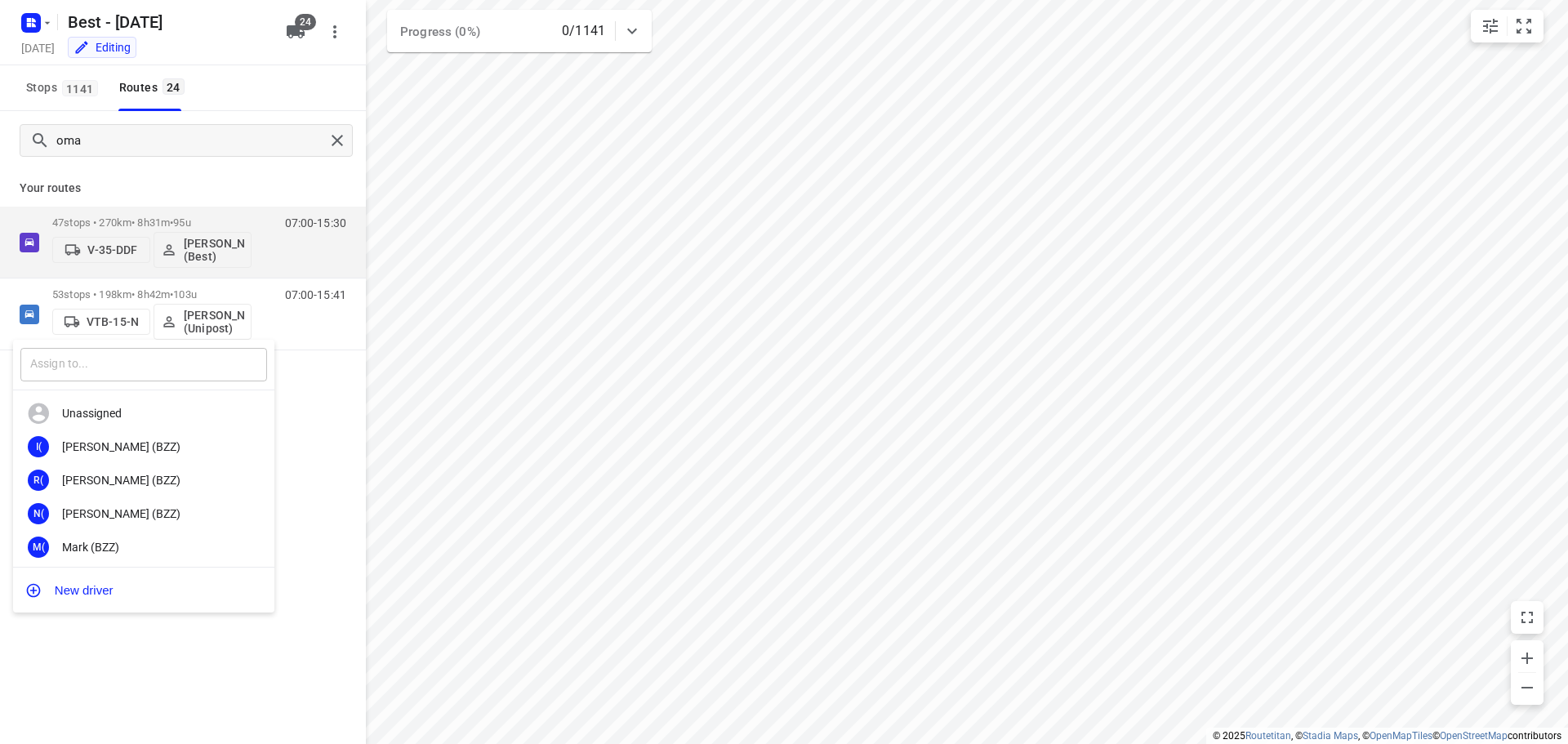
click at [140, 364] on input "text" at bounding box center [144, 365] width 247 height 34
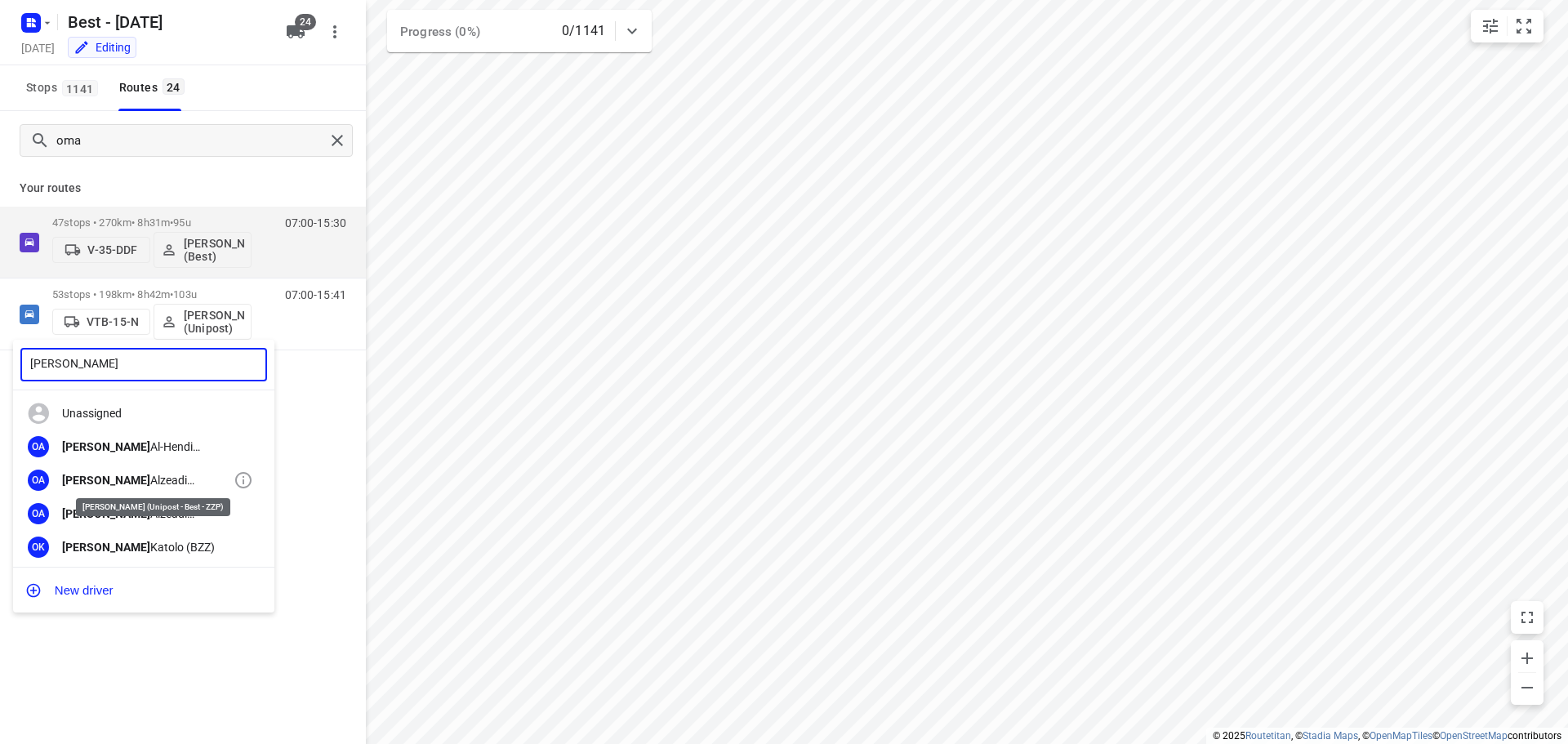
type input "[PERSON_NAME]"
click at [111, 486] on div "[PERSON_NAME] (Unipost - Best - ZZP)" at bounding box center [148, 480] width 172 height 13
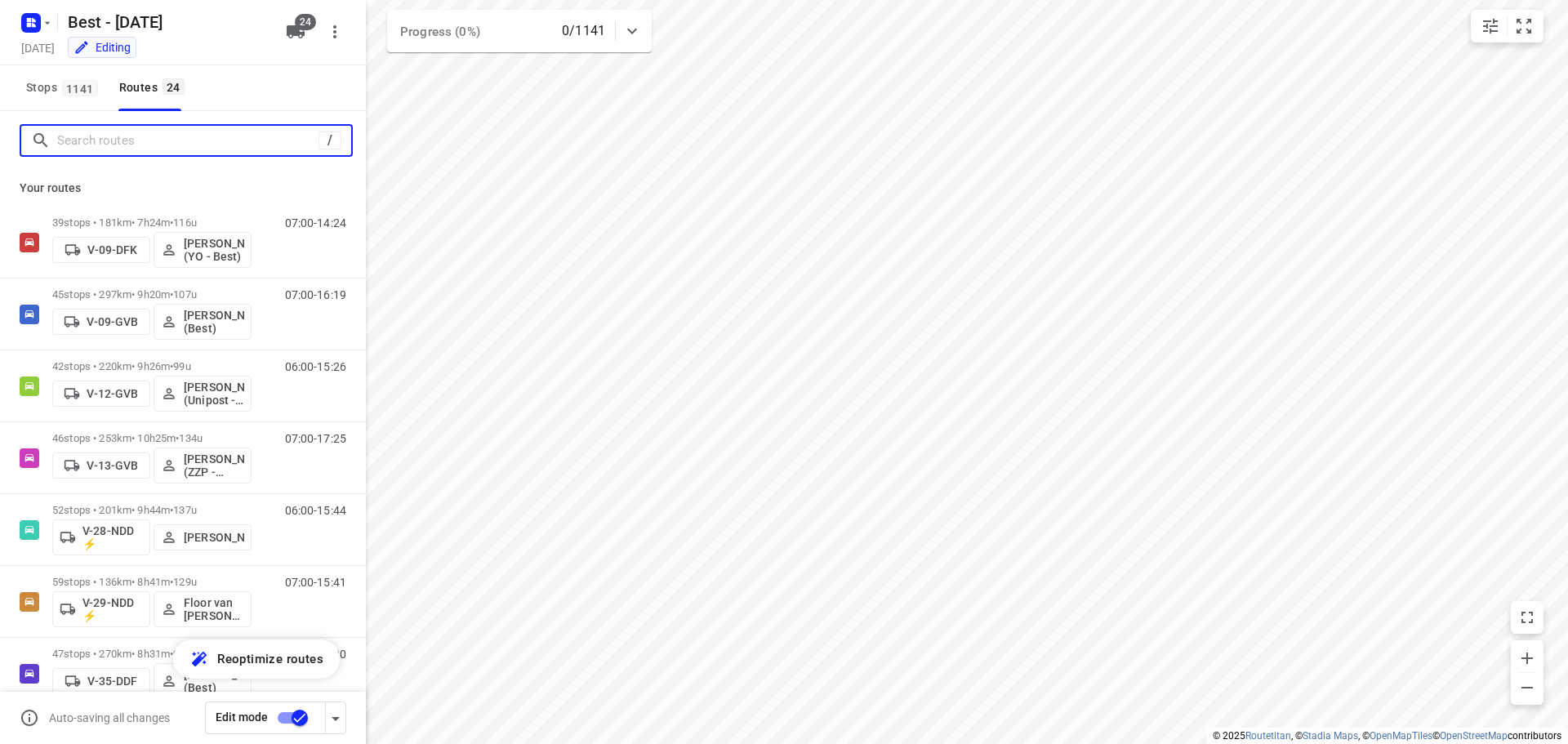
click at [247, 147] on input "Search routes" at bounding box center [188, 141] width 261 height 25
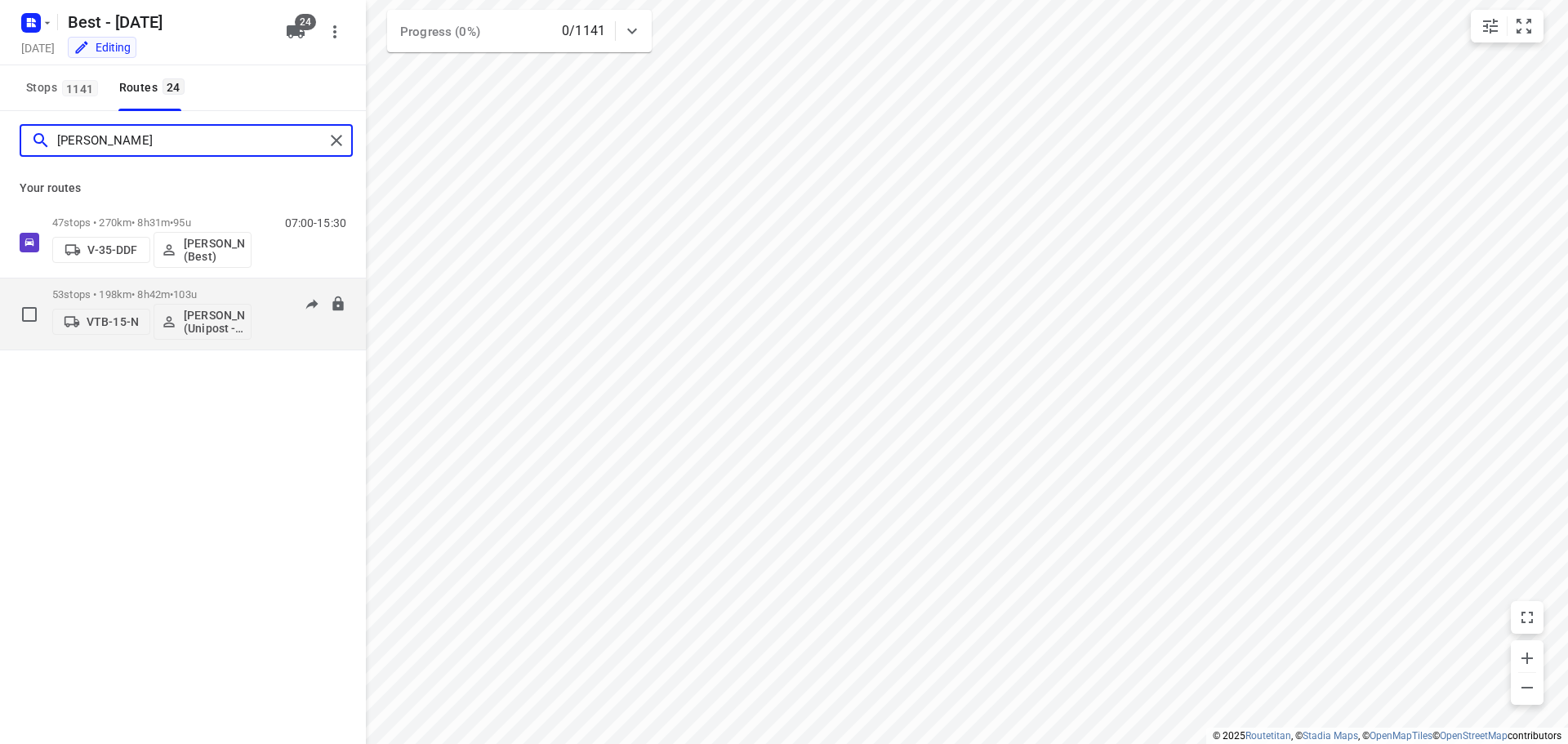
type input "[PERSON_NAME]"
click at [188, 301] on div "53 stops • 198km • 8h42m • 103u VTB-15-N [PERSON_NAME] (Unipost - Best - ZZP)" at bounding box center [151, 314] width 199 height 52
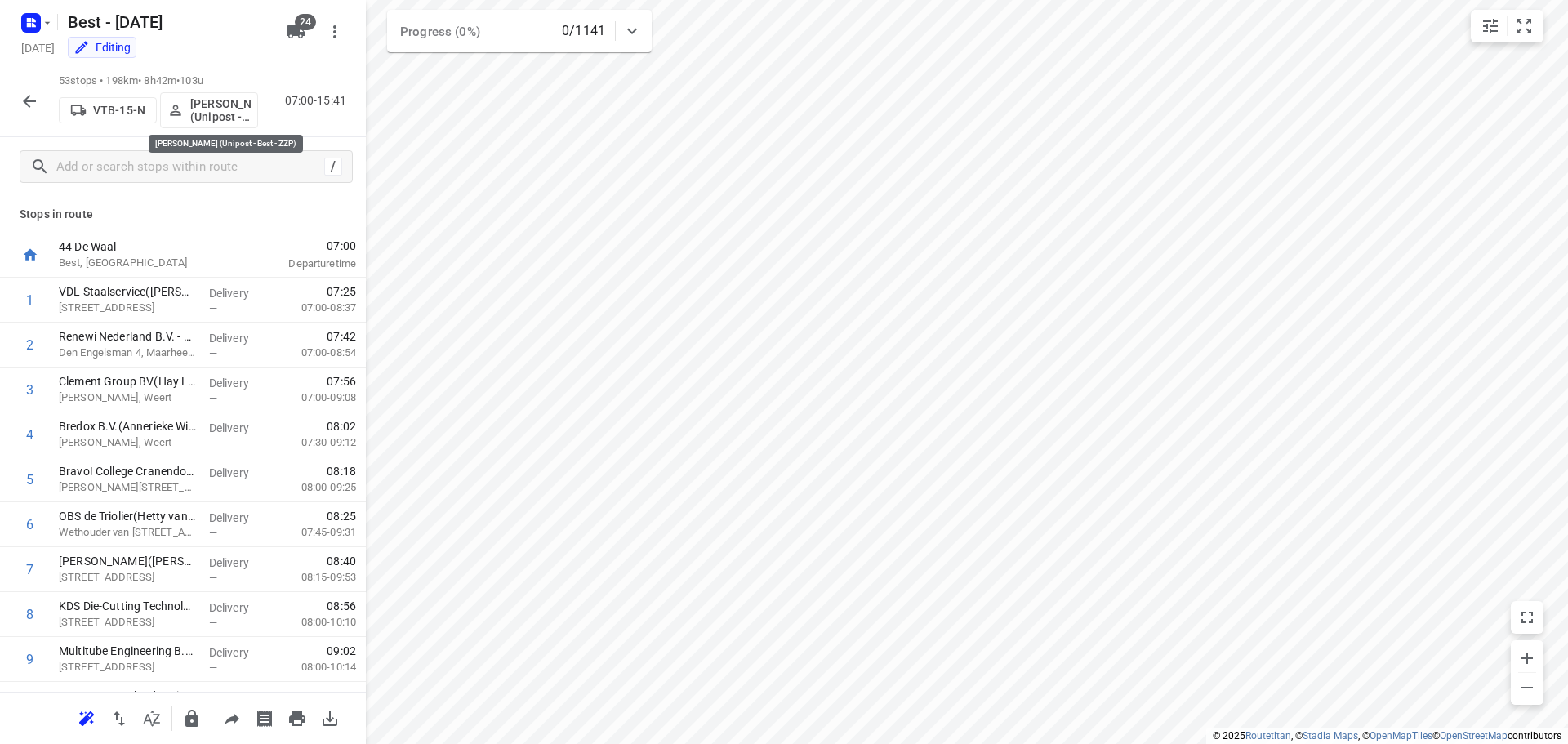
click at [209, 109] on p "[PERSON_NAME] (Unipost - Best - ZZP)" at bounding box center [221, 110] width 60 height 26
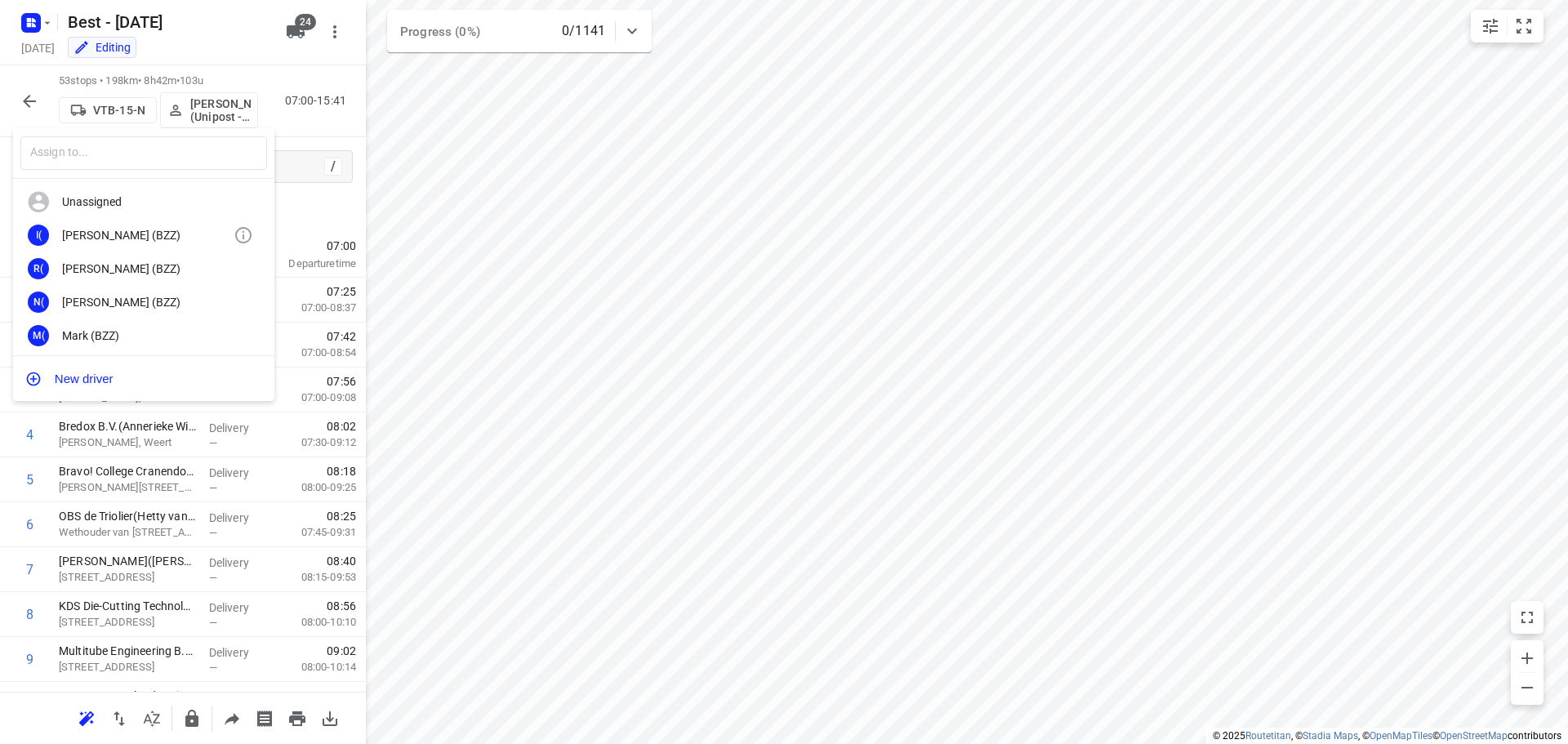
click at [143, 232] on div "[PERSON_NAME] (BZZ)" at bounding box center [148, 236] width 172 height 13
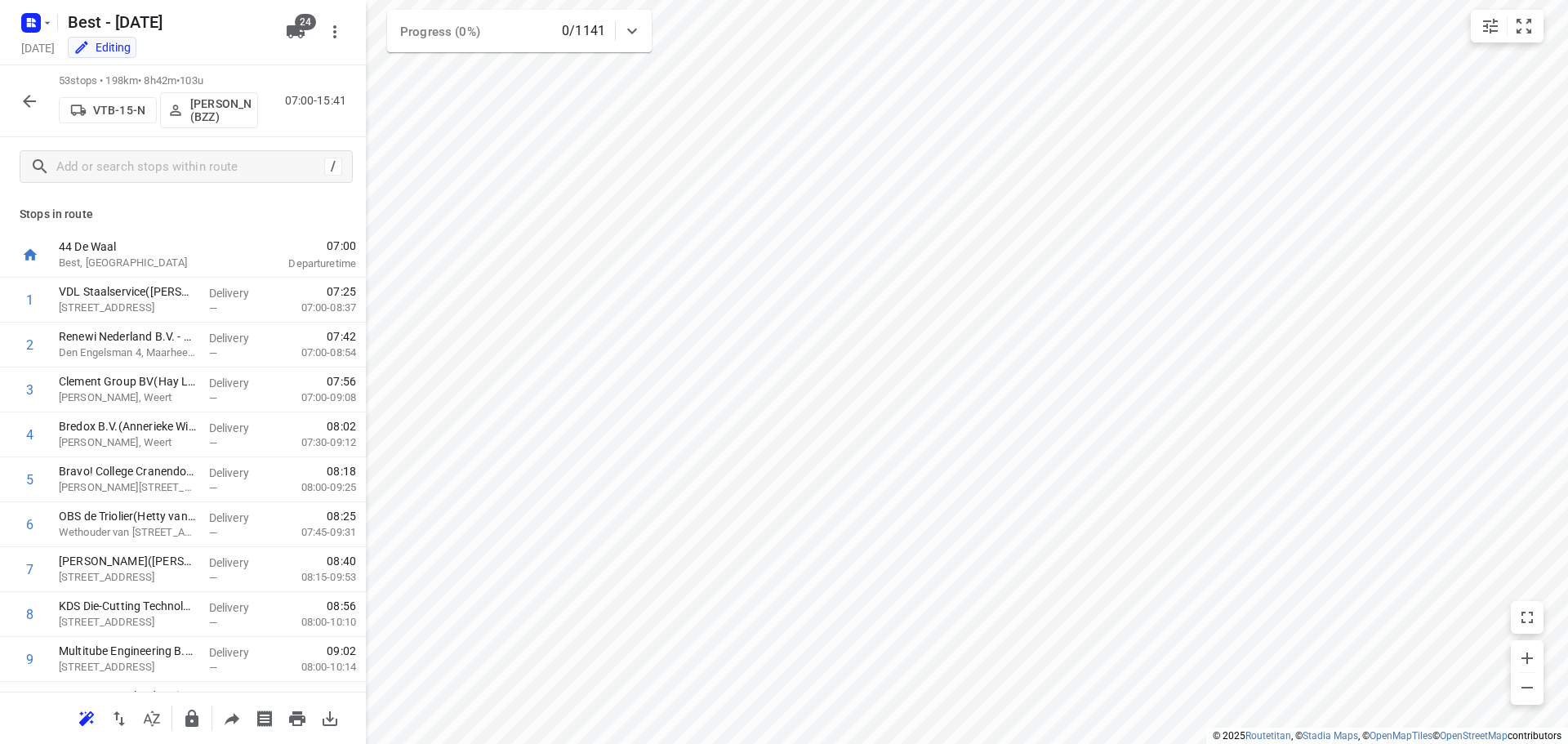
click at [217, 119] on p "[PERSON_NAME] (BZZ)" at bounding box center [221, 110] width 60 height 26
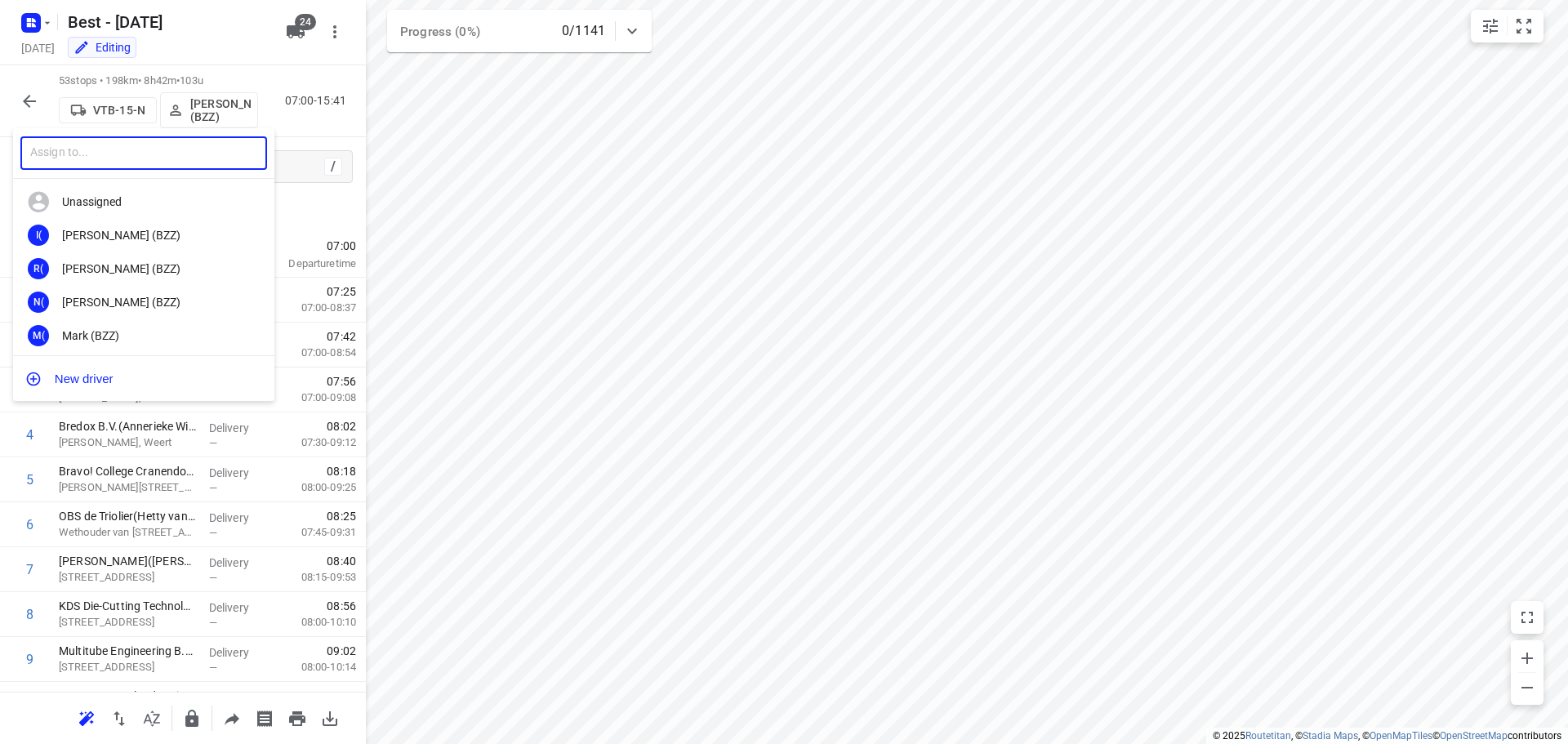
click at [182, 149] on input "text" at bounding box center [144, 154] width 247 height 34
type input "[PERSON_NAME]"
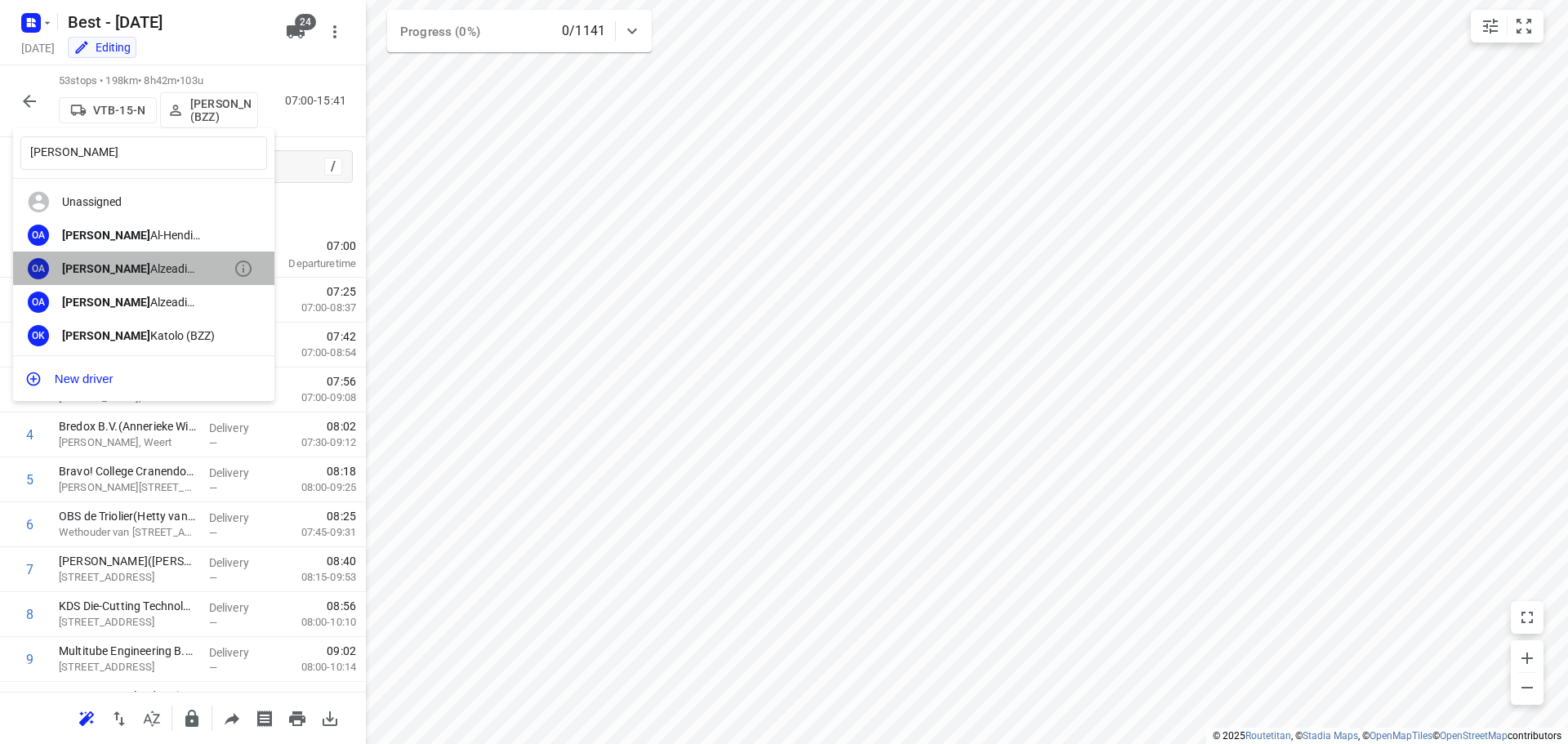
click at [145, 281] on div "OA [PERSON_NAME] (Unipost - Best - ZZP)" at bounding box center [143, 269] width 261 height 34
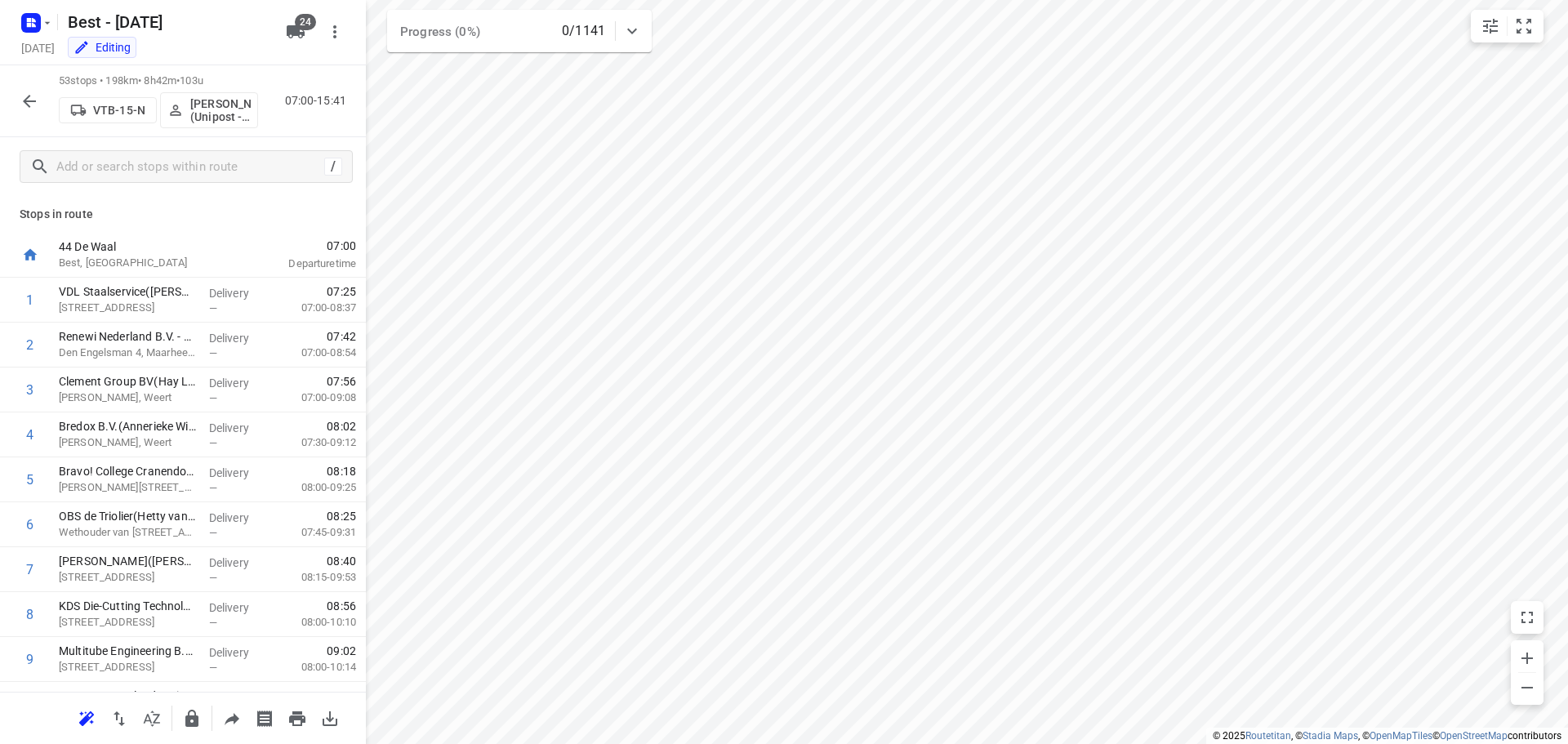
click at [37, 107] on icon "button" at bounding box center [29, 101] width 20 height 20
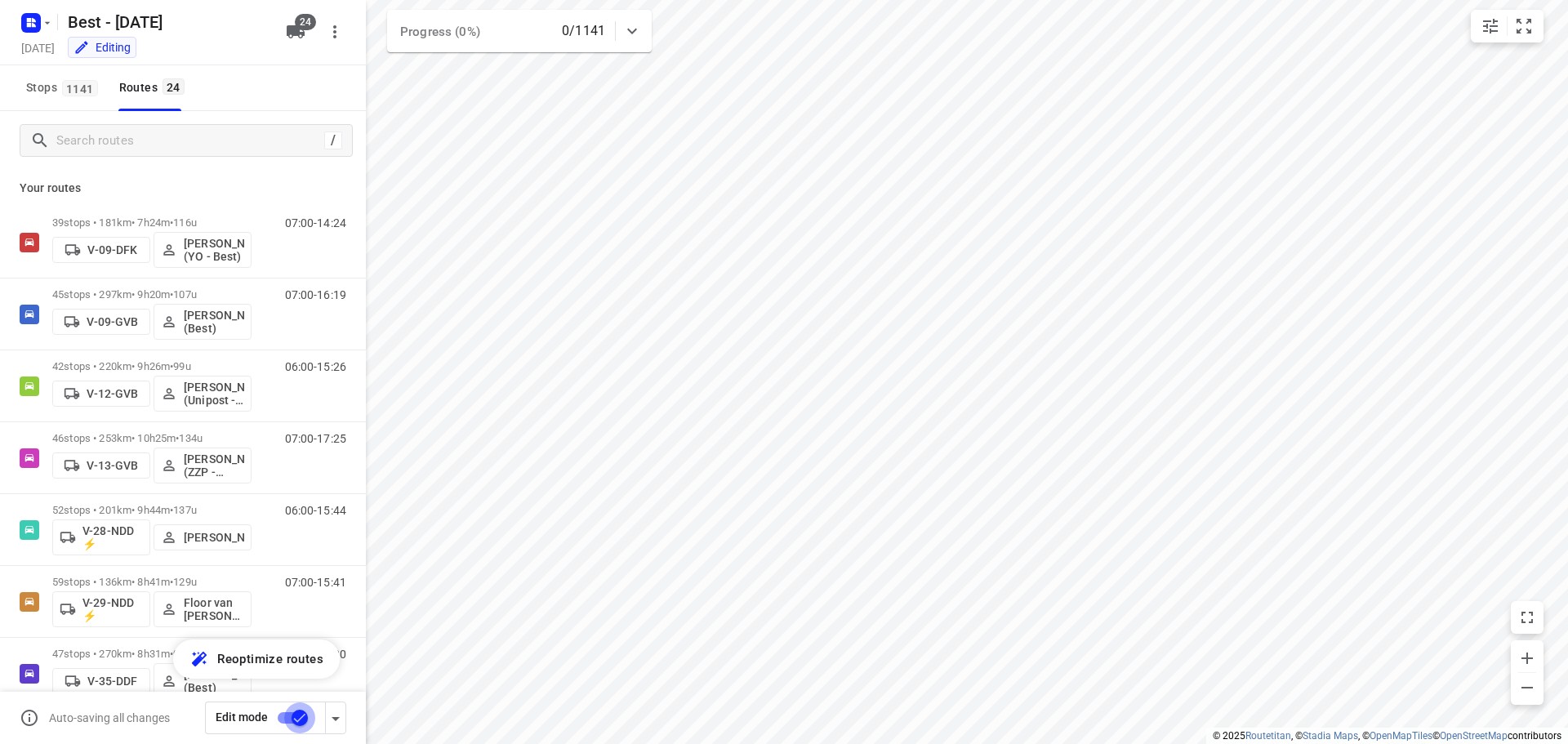
click at [277, 712] on input "checkbox" at bounding box center [300, 718] width 93 height 31
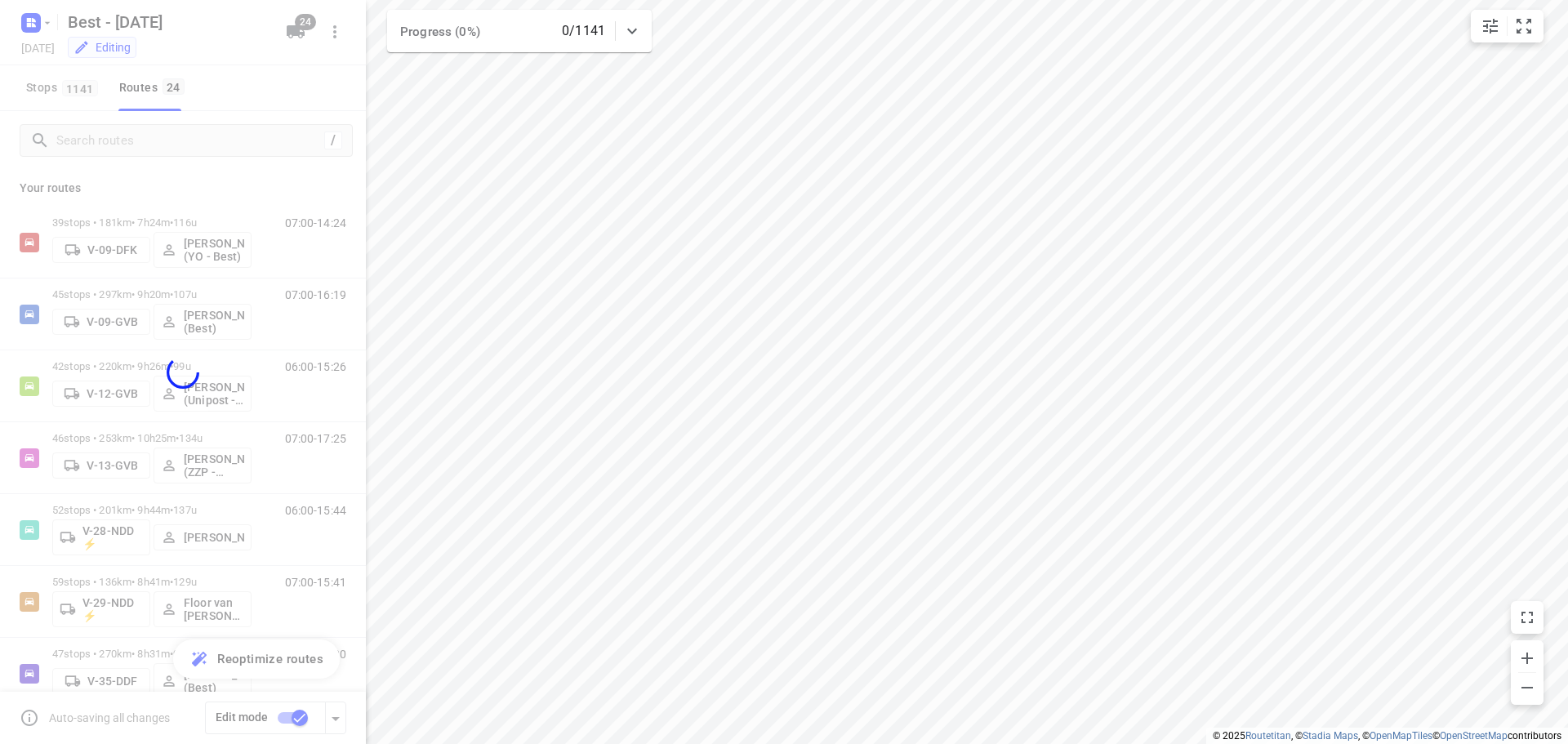
checkbox input "false"
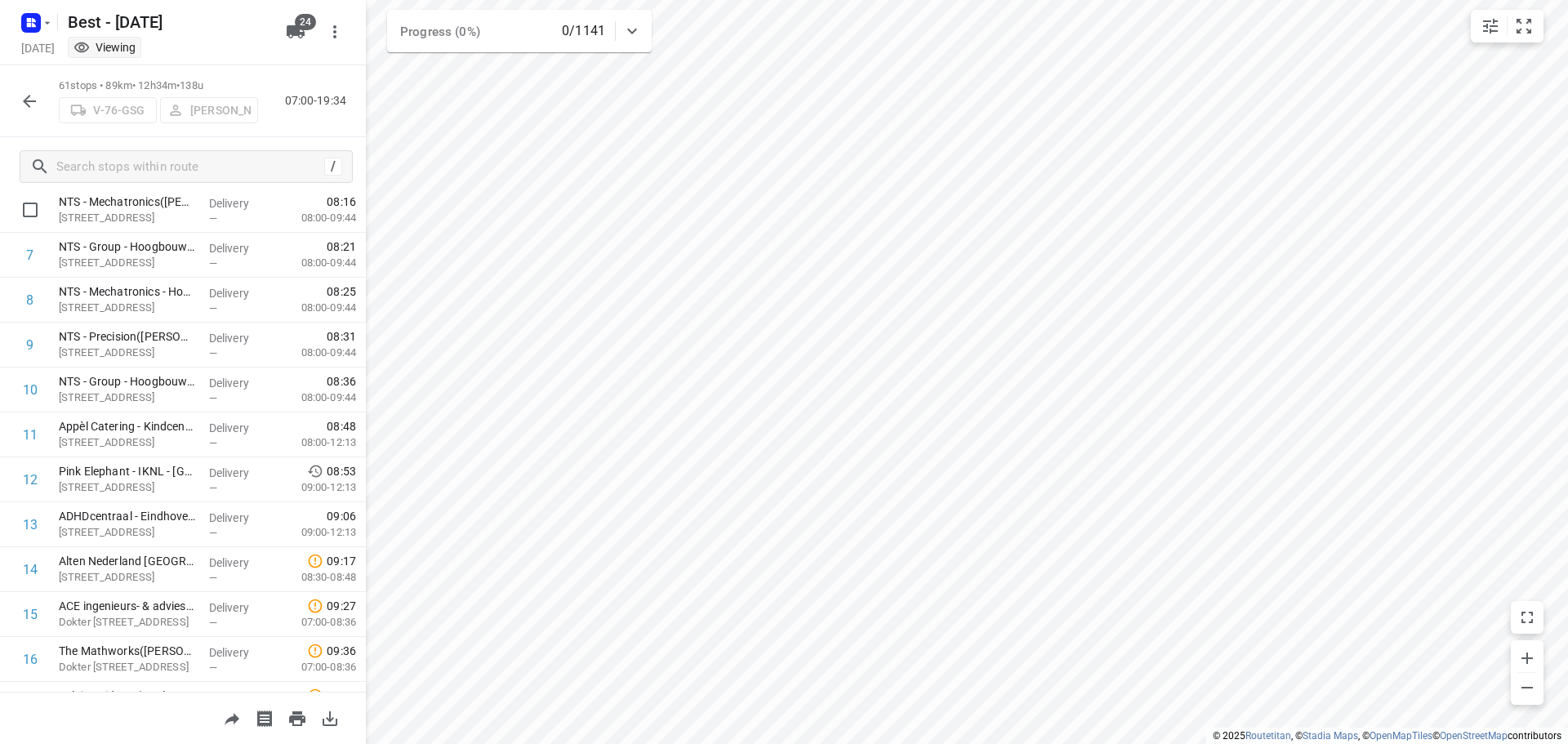
scroll to position [326, 0]
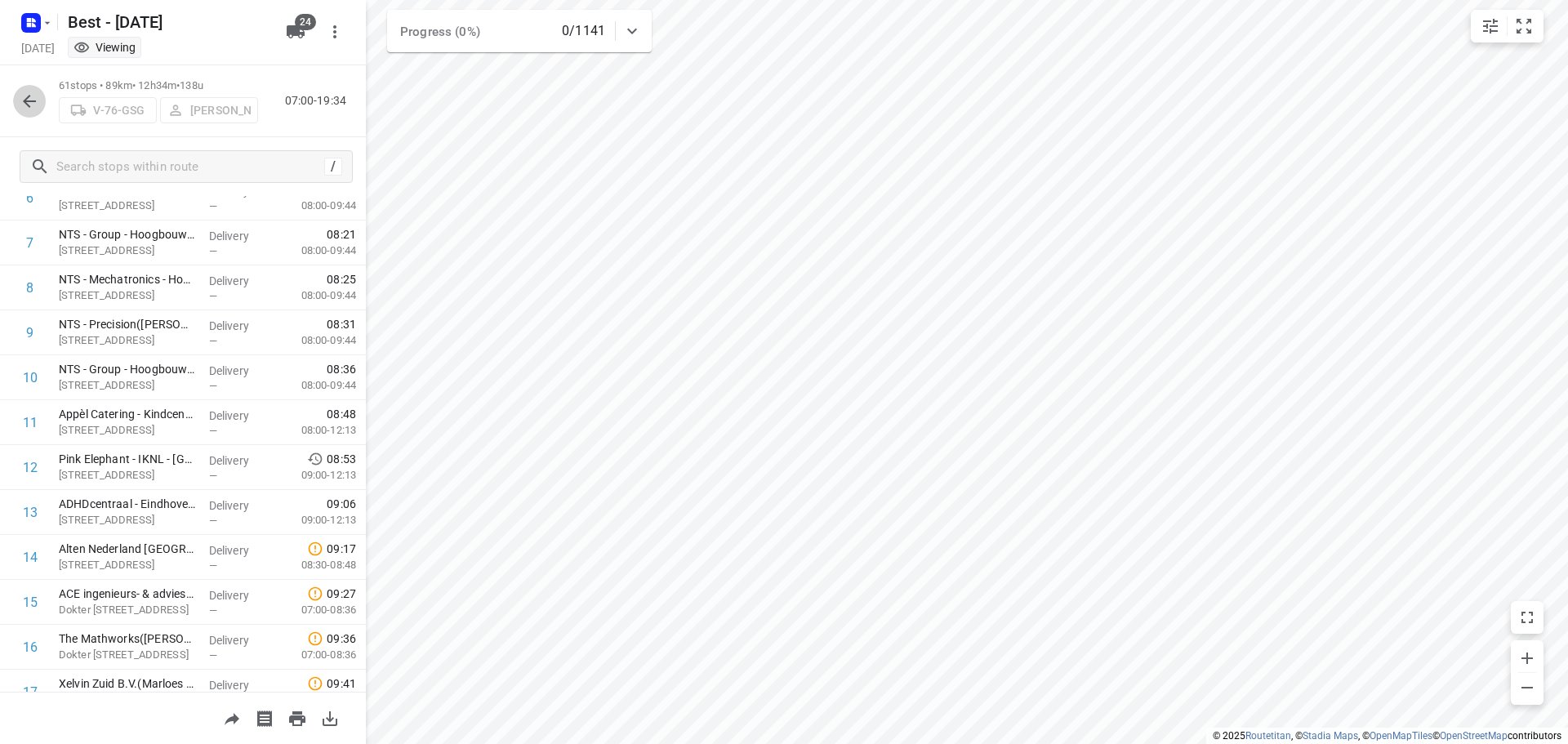
click at [27, 100] on icon "button" at bounding box center [29, 101] width 20 height 20
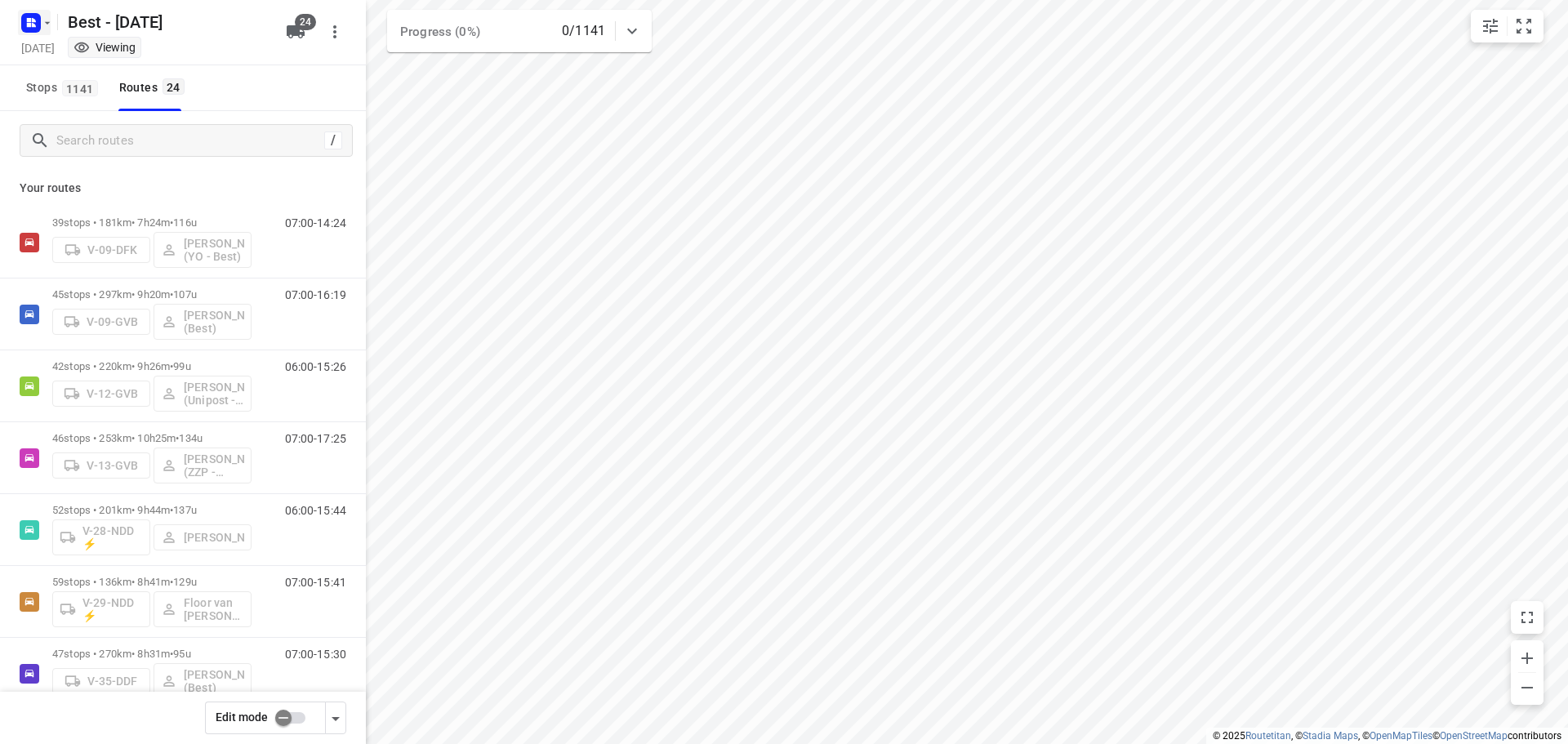
click at [37, 19] on rect "button" at bounding box center [31, 23] width 20 height 20
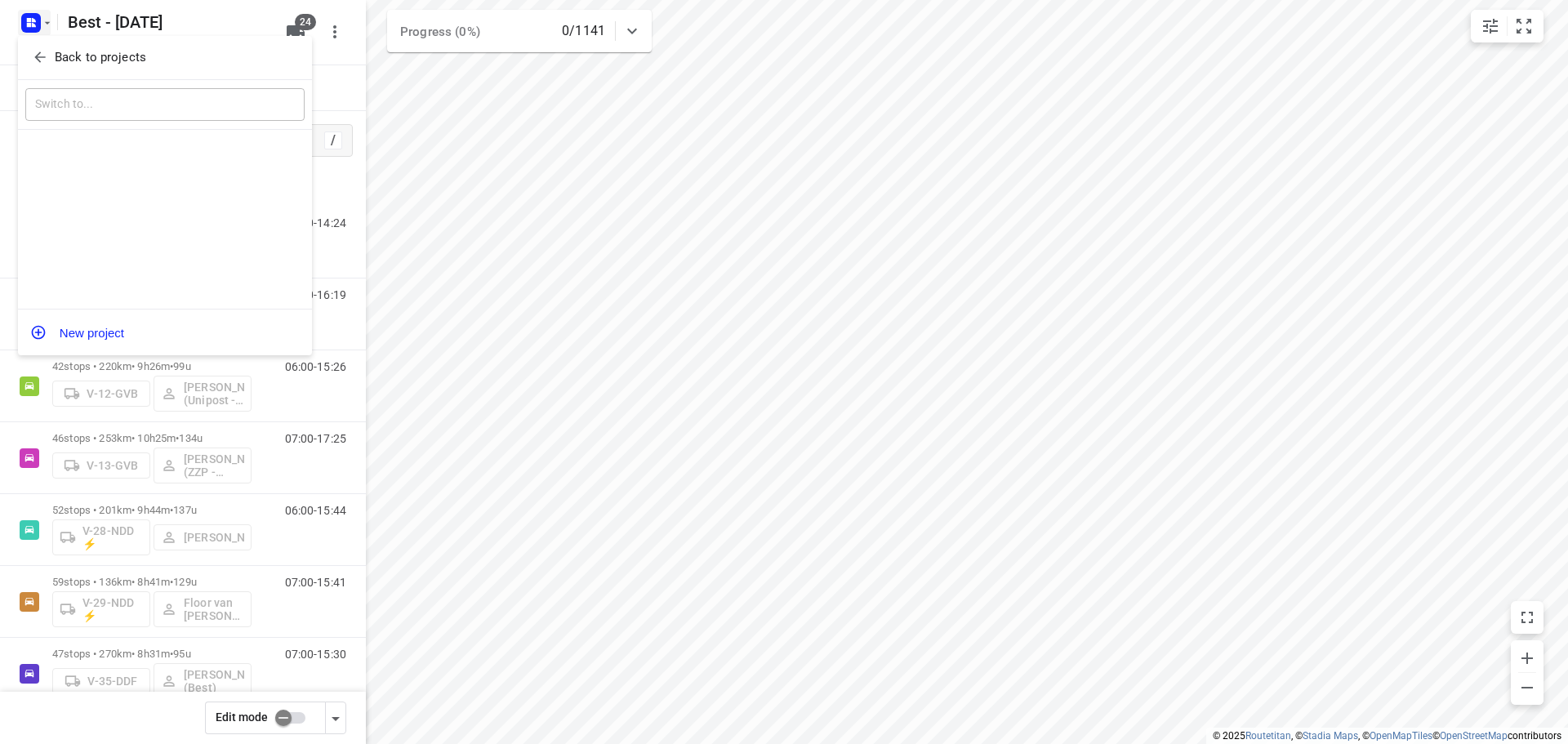
click at [66, 52] on p "Back to projects" at bounding box center [100, 58] width 91 height 19
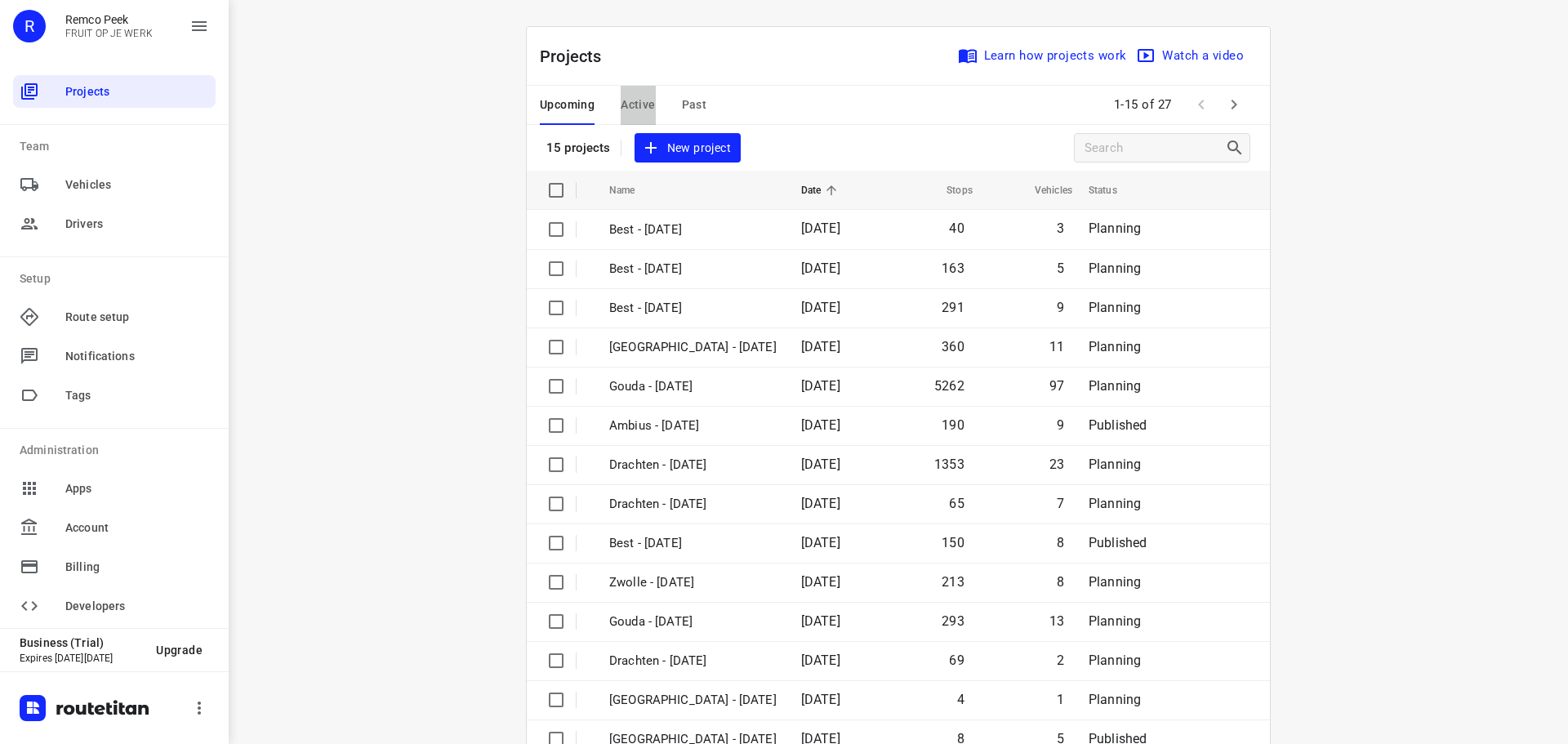
click at [625, 100] on span "Active" at bounding box center [637, 105] width 34 height 21
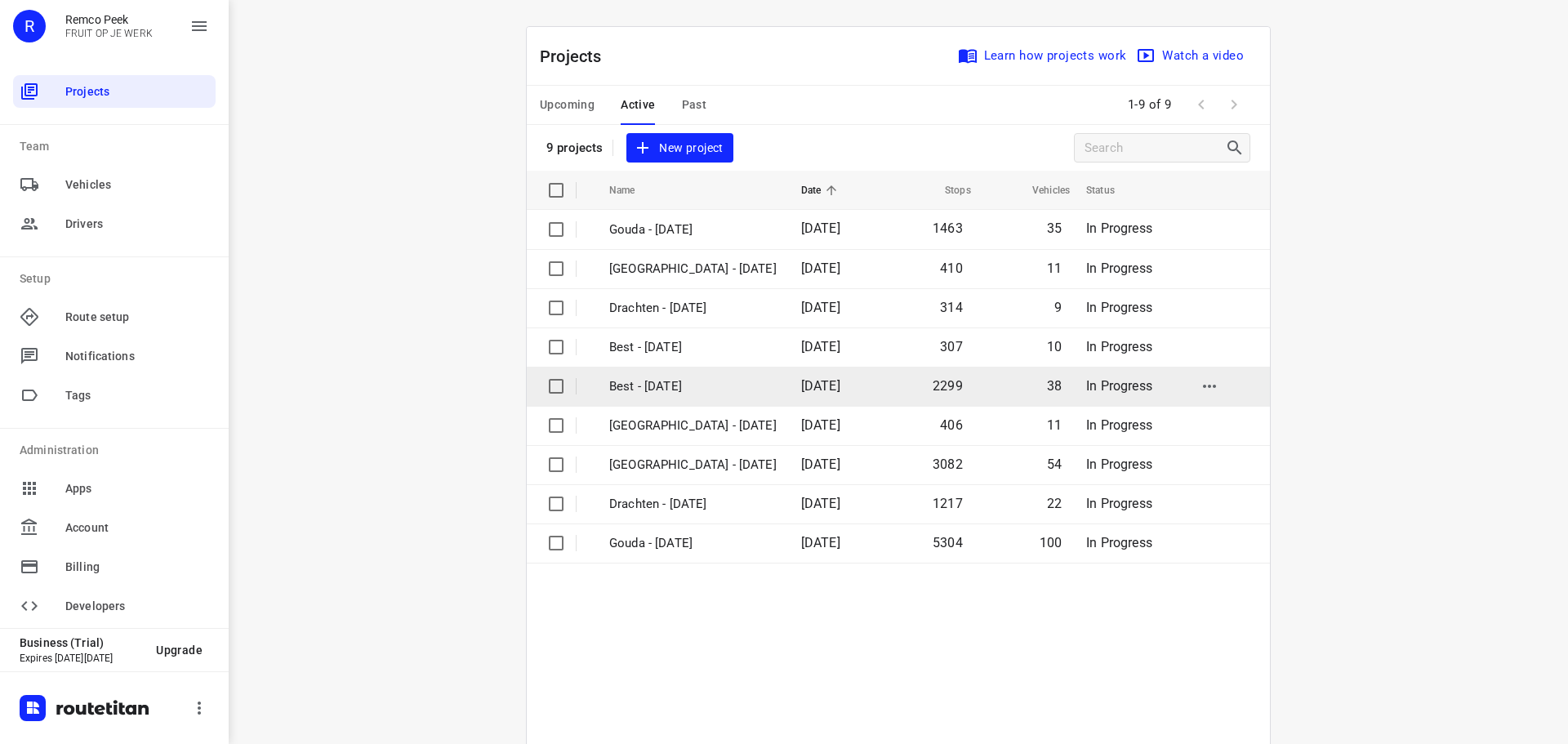
click at [662, 383] on p "Best - [DATE]" at bounding box center [693, 387] width 168 height 19
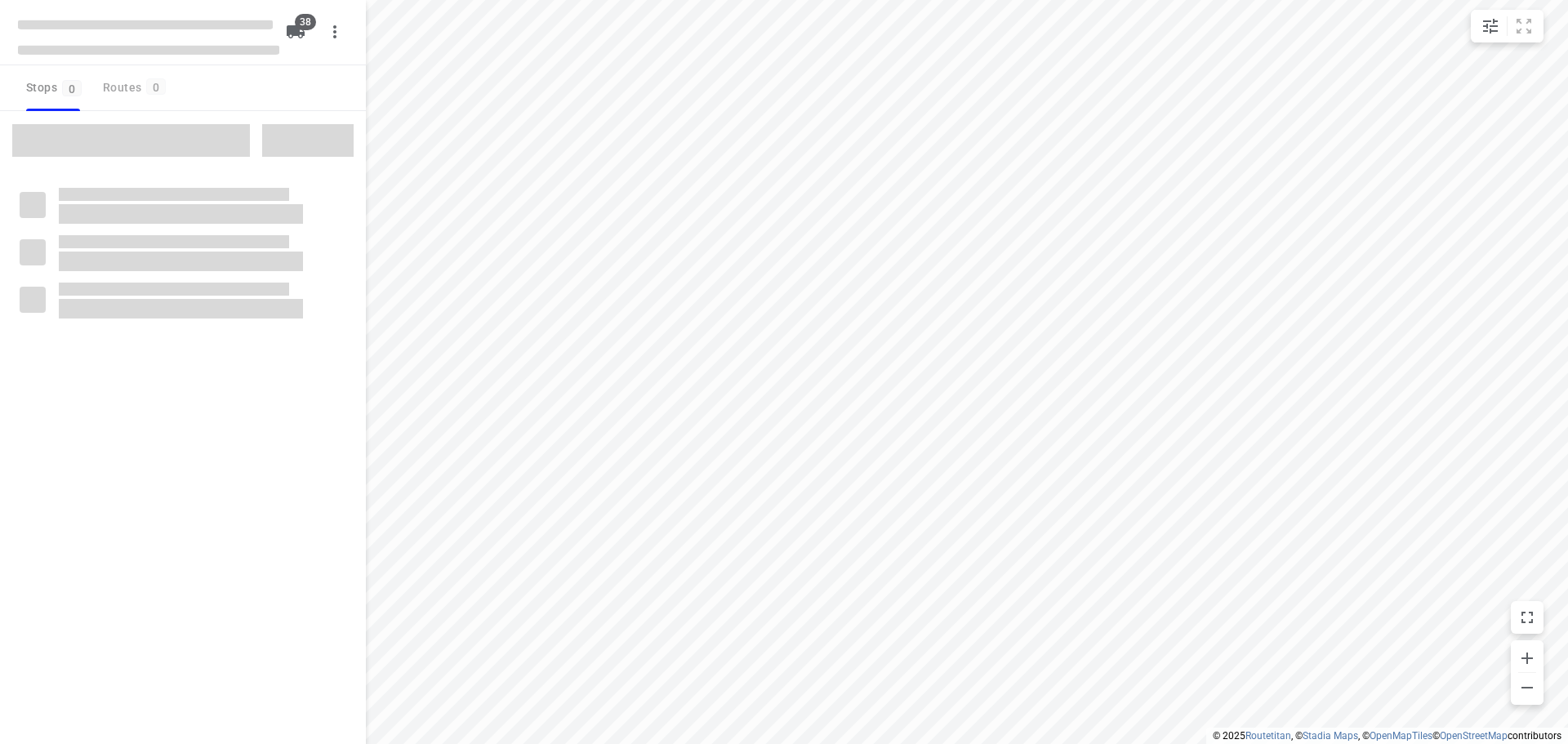
checkbox input "true"
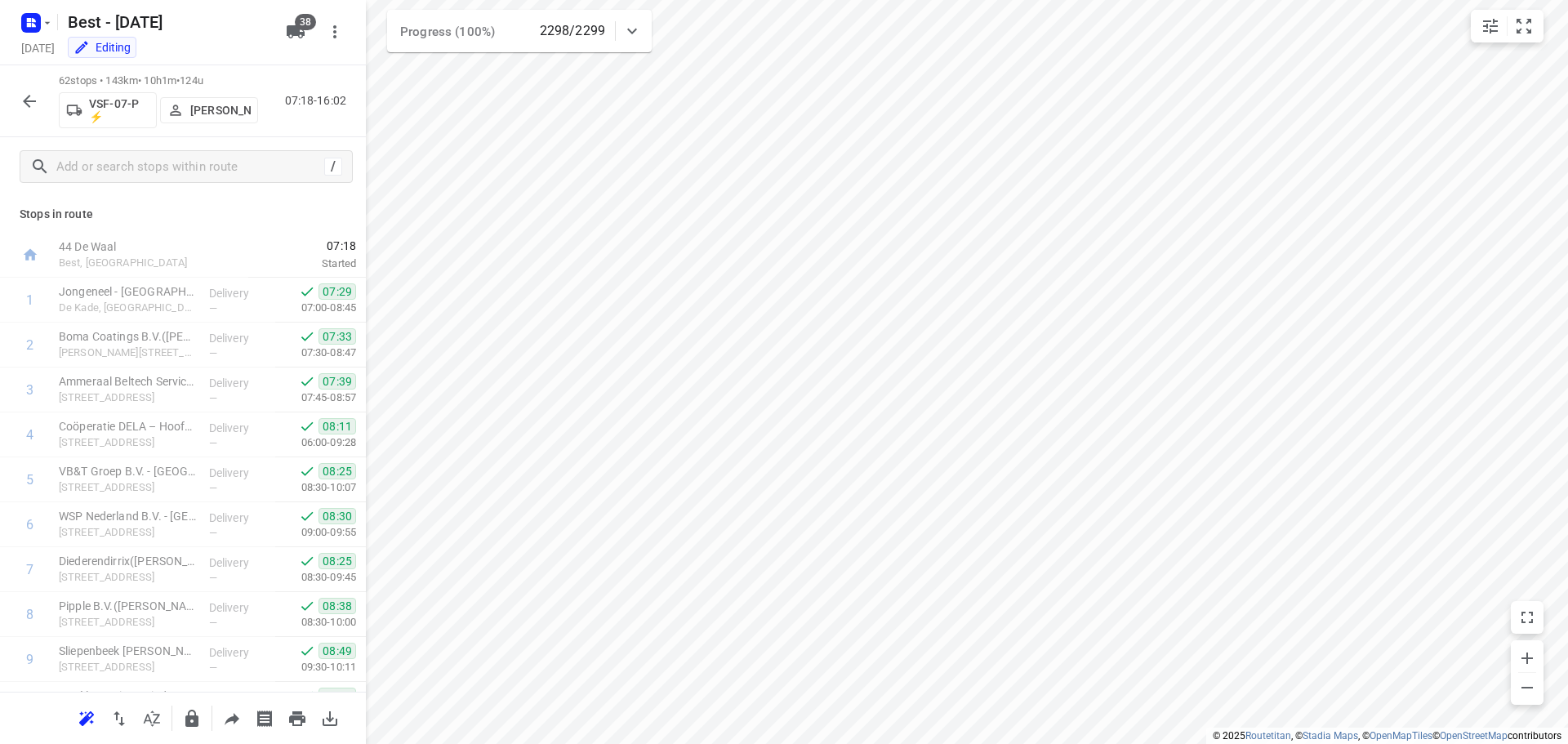
click at [36, 111] on button "button" at bounding box center [29, 101] width 33 height 33
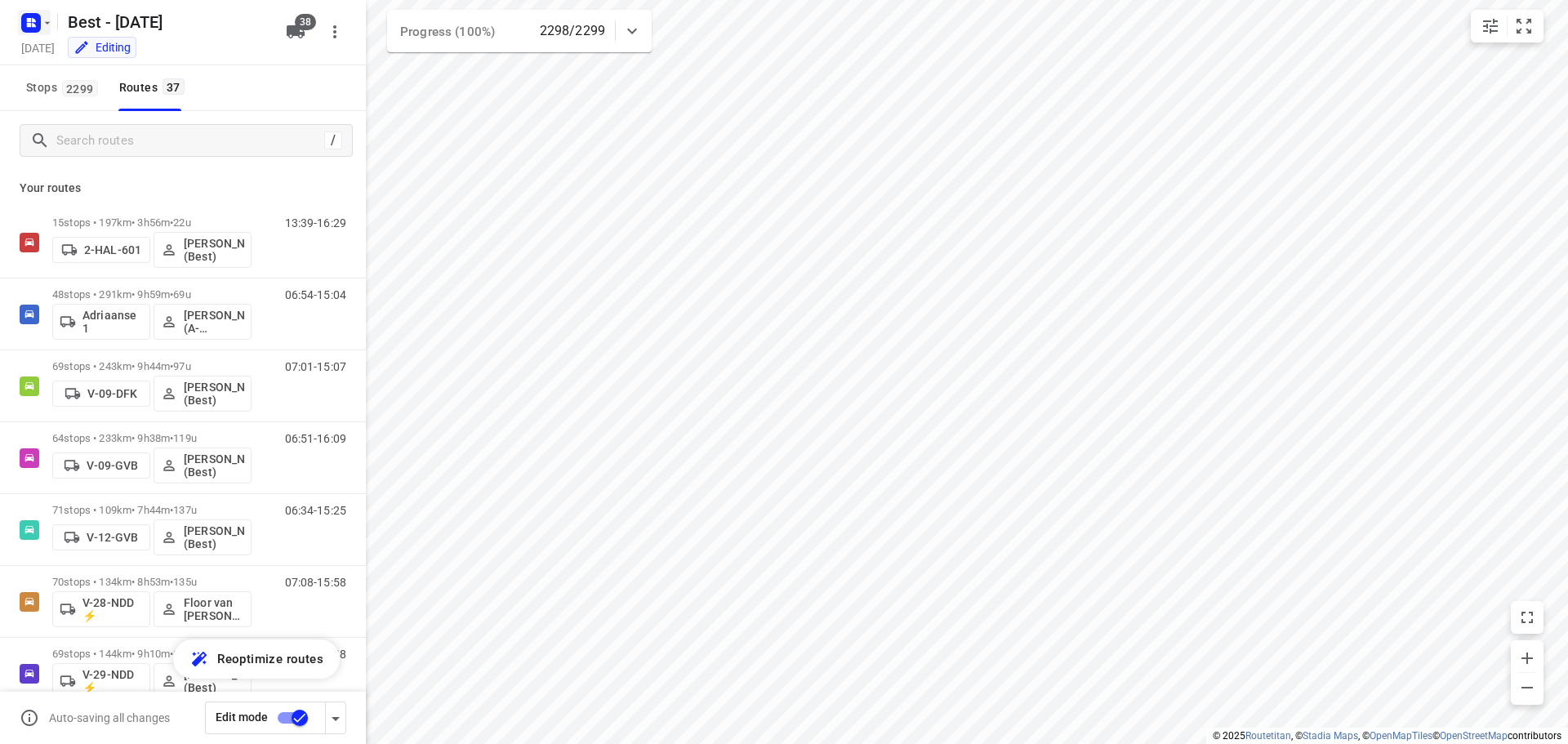
click at [17, 25] on div at bounding box center [35, 23] width 40 height 32
click at [33, 25] on icon "button" at bounding box center [34, 25] width 4 height 4
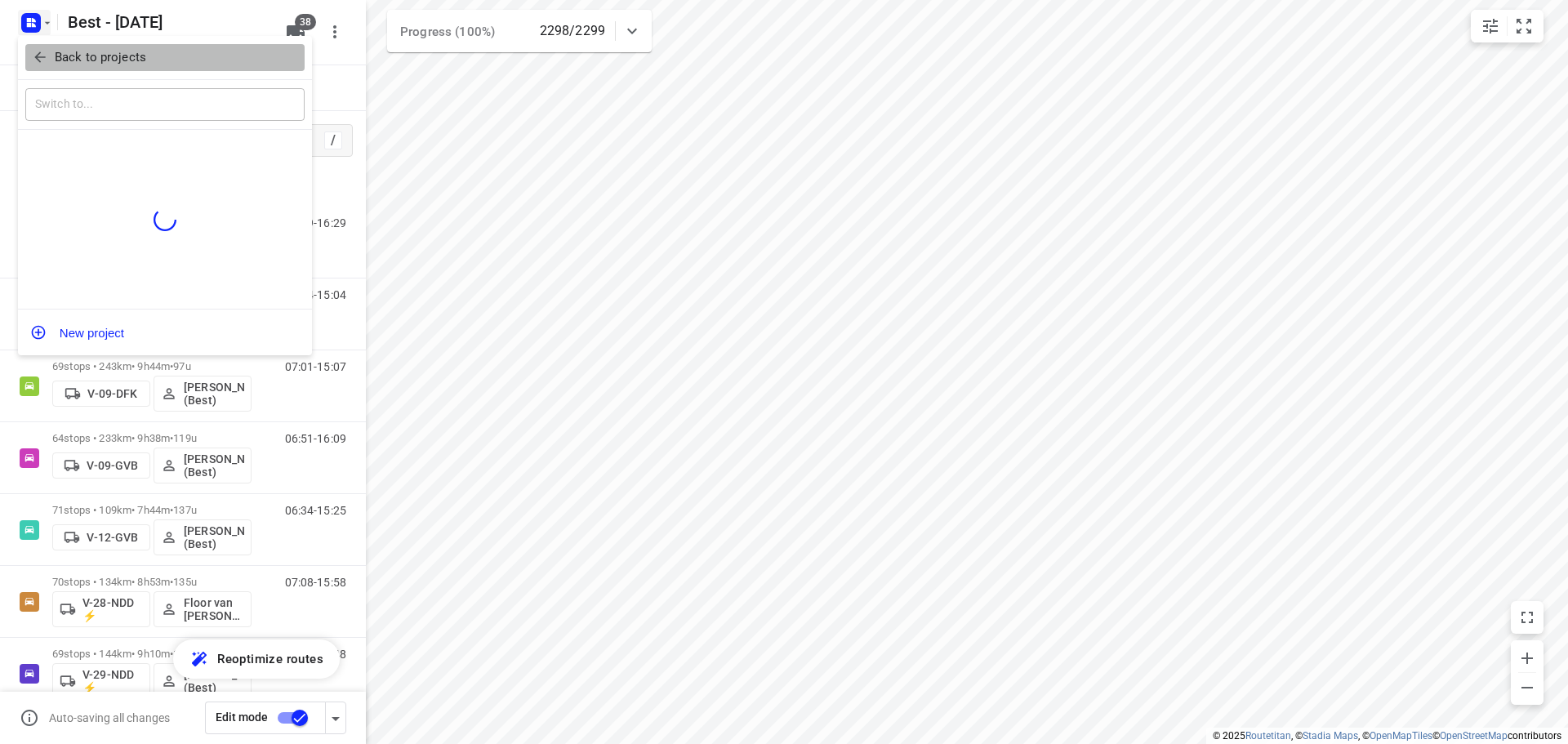
click at [42, 53] on icon "button" at bounding box center [40, 57] width 16 height 16
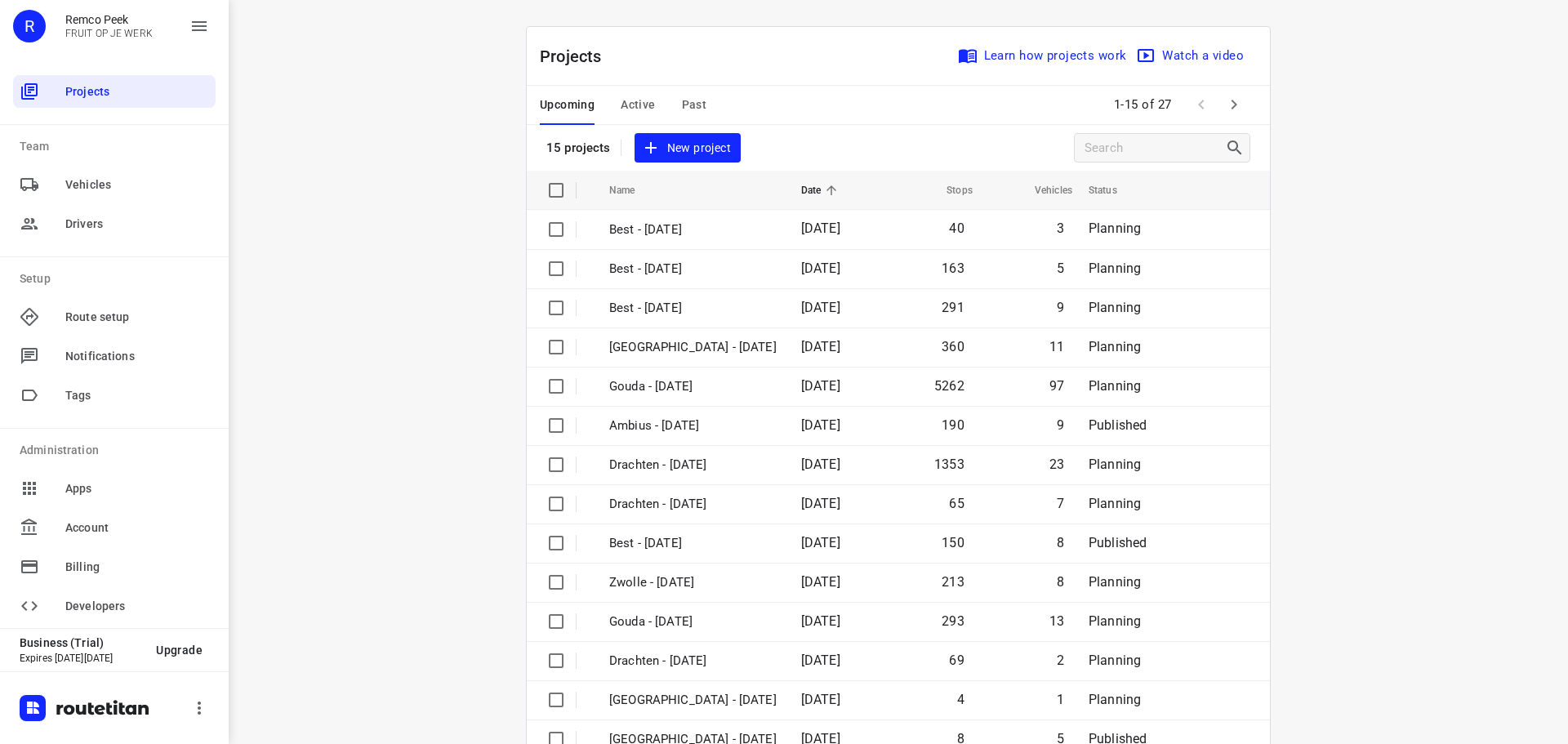
click at [627, 107] on span "Active" at bounding box center [637, 105] width 34 height 21
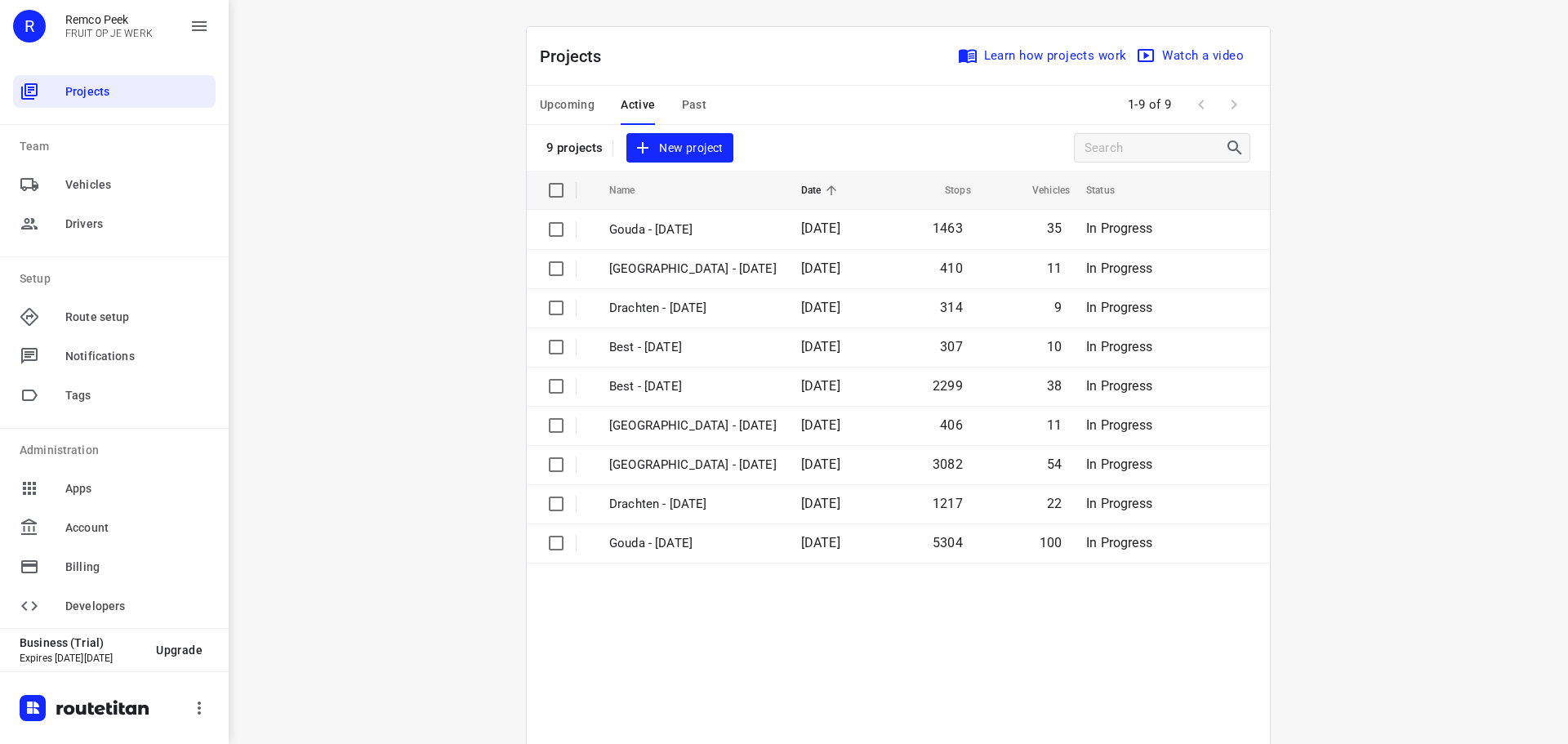
click at [553, 110] on span "Upcoming" at bounding box center [568, 105] width 55 height 21
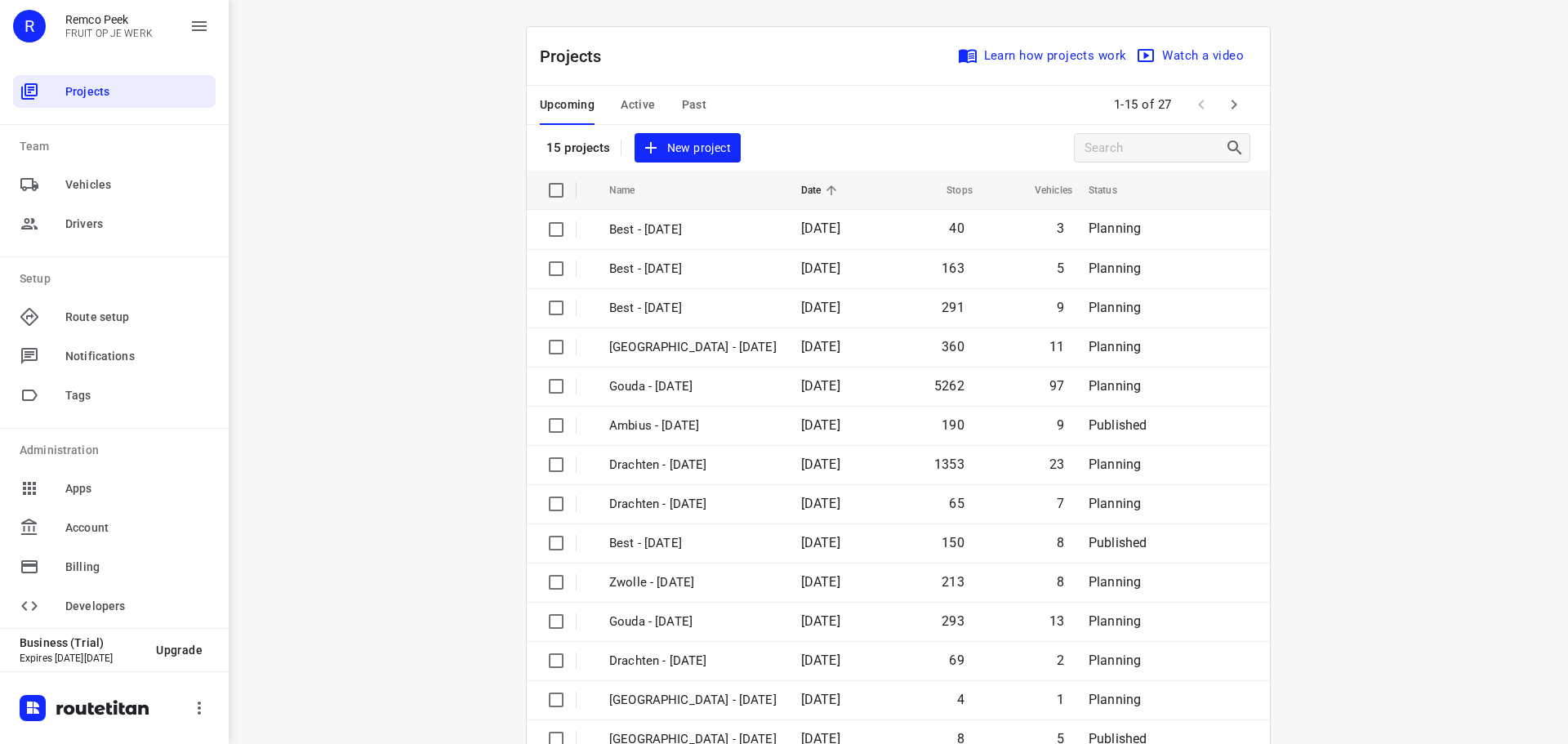
click at [610, 89] on div "Upcoming Active Past" at bounding box center [636, 106] width 192 height 40
click at [620, 95] on span "Active" at bounding box center [637, 105] width 34 height 21
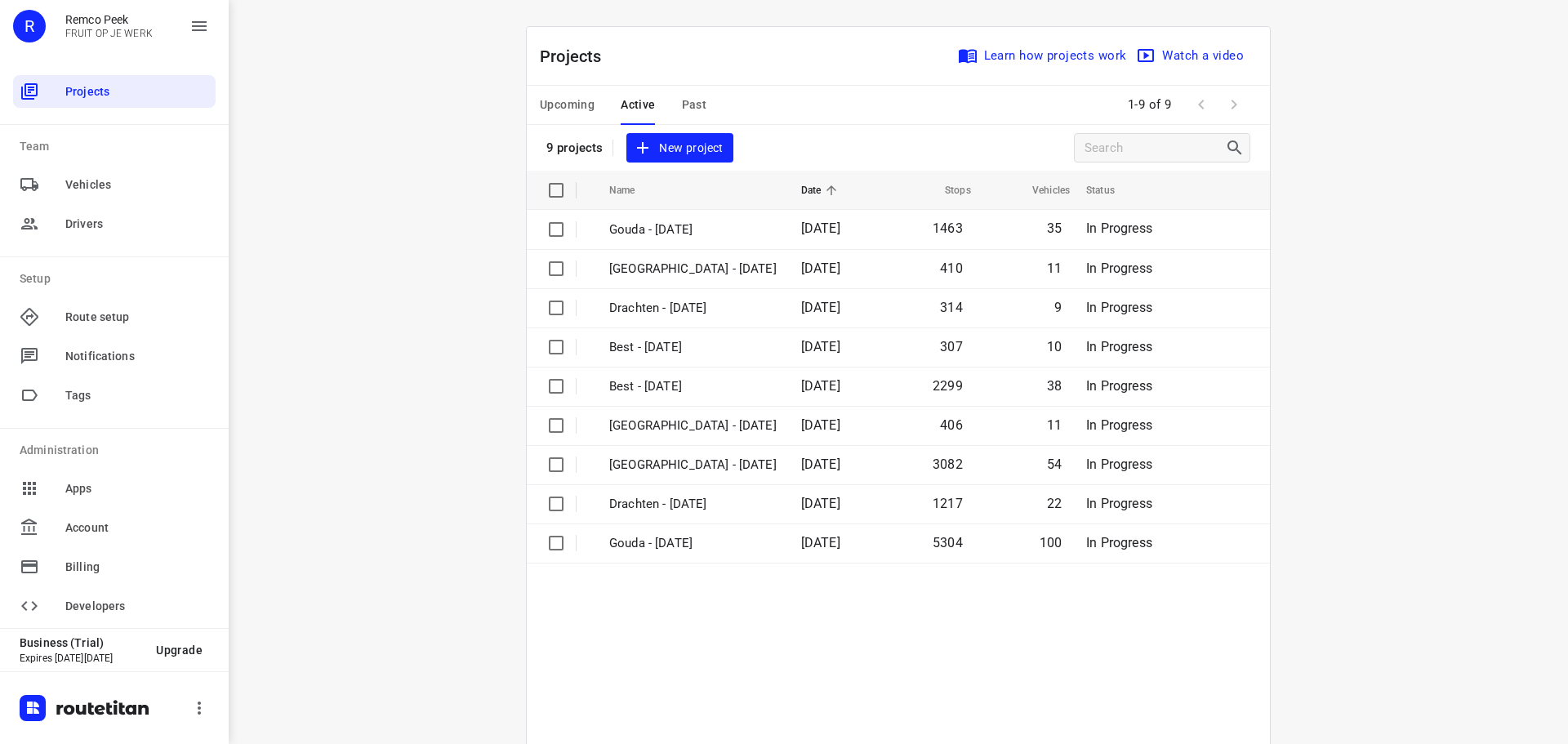
click at [595, 121] on div "Upcoming Active Past" at bounding box center [636, 106] width 192 height 40
click at [580, 109] on span "Upcoming" at bounding box center [568, 105] width 55 height 21
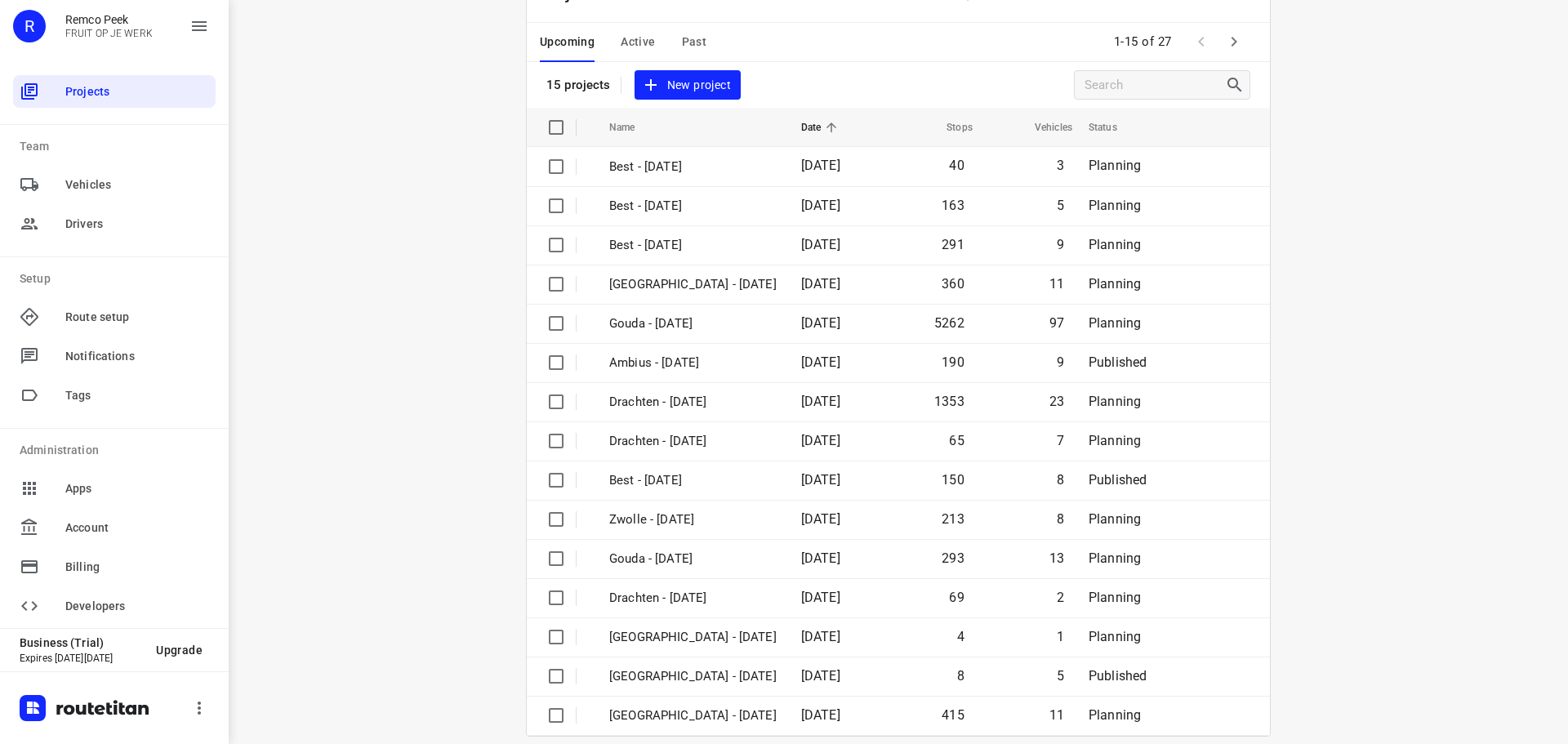
scroll to position [82, 0]
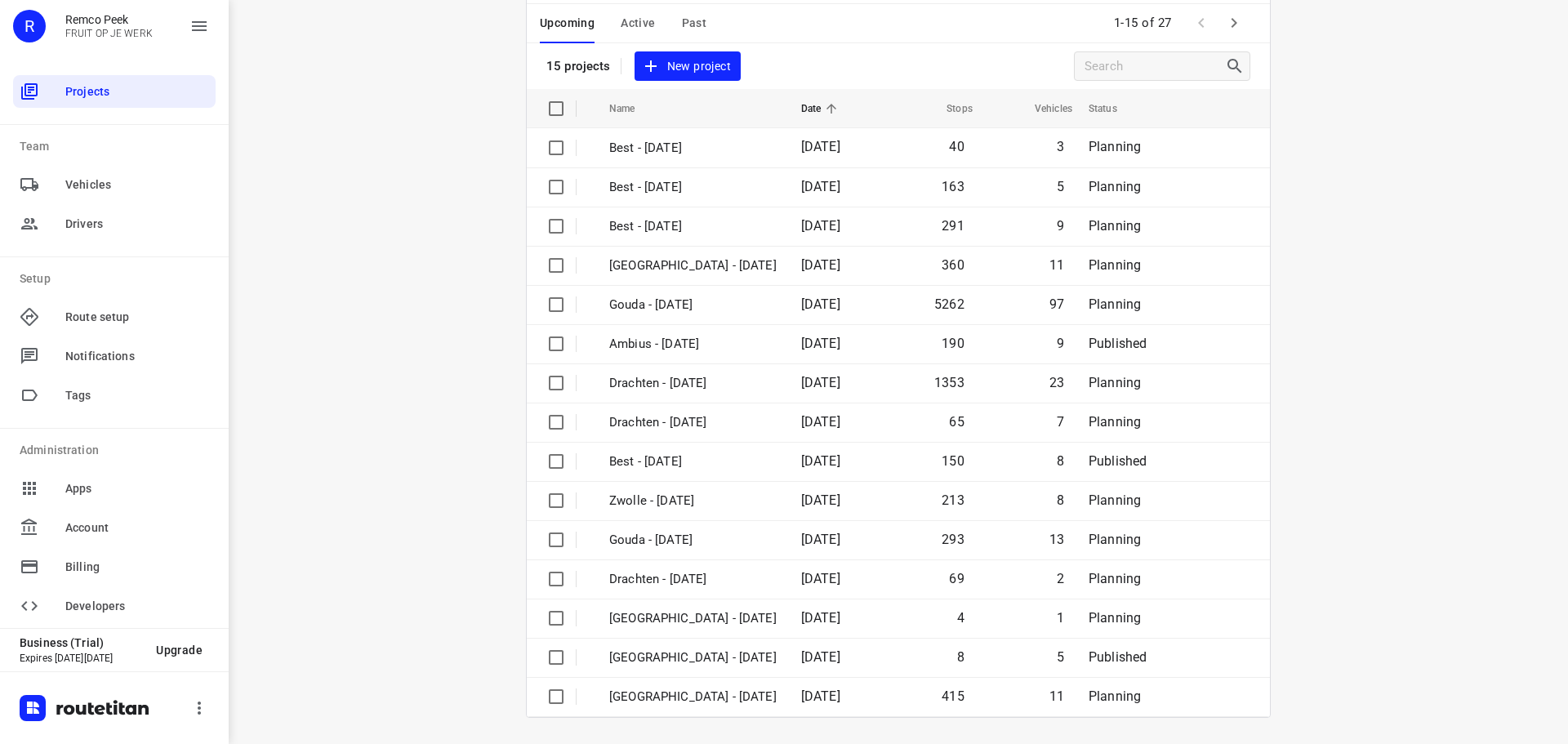
click at [1231, 21] on icon "button" at bounding box center [1234, 23] width 6 height 9
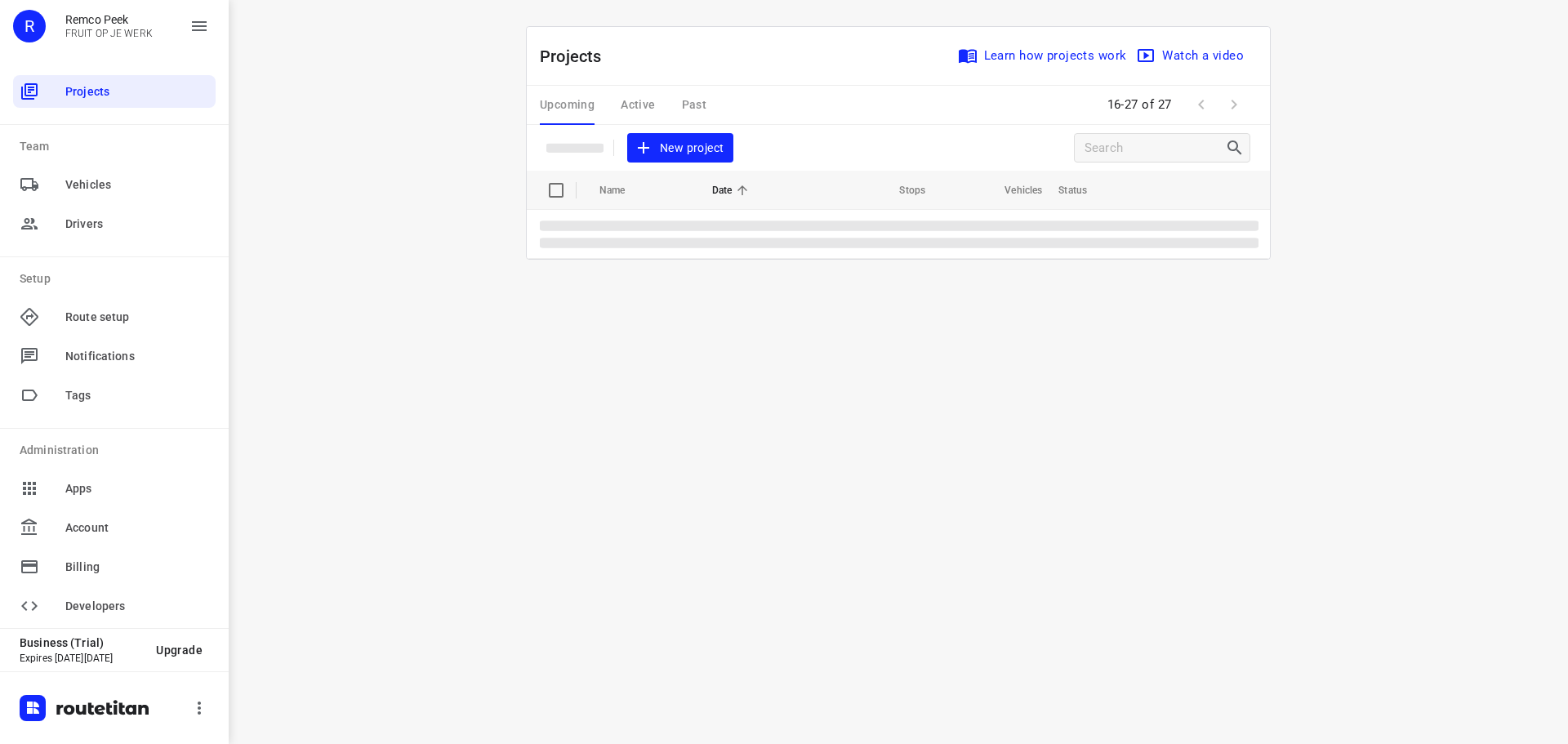
scroll to position [0, 0]
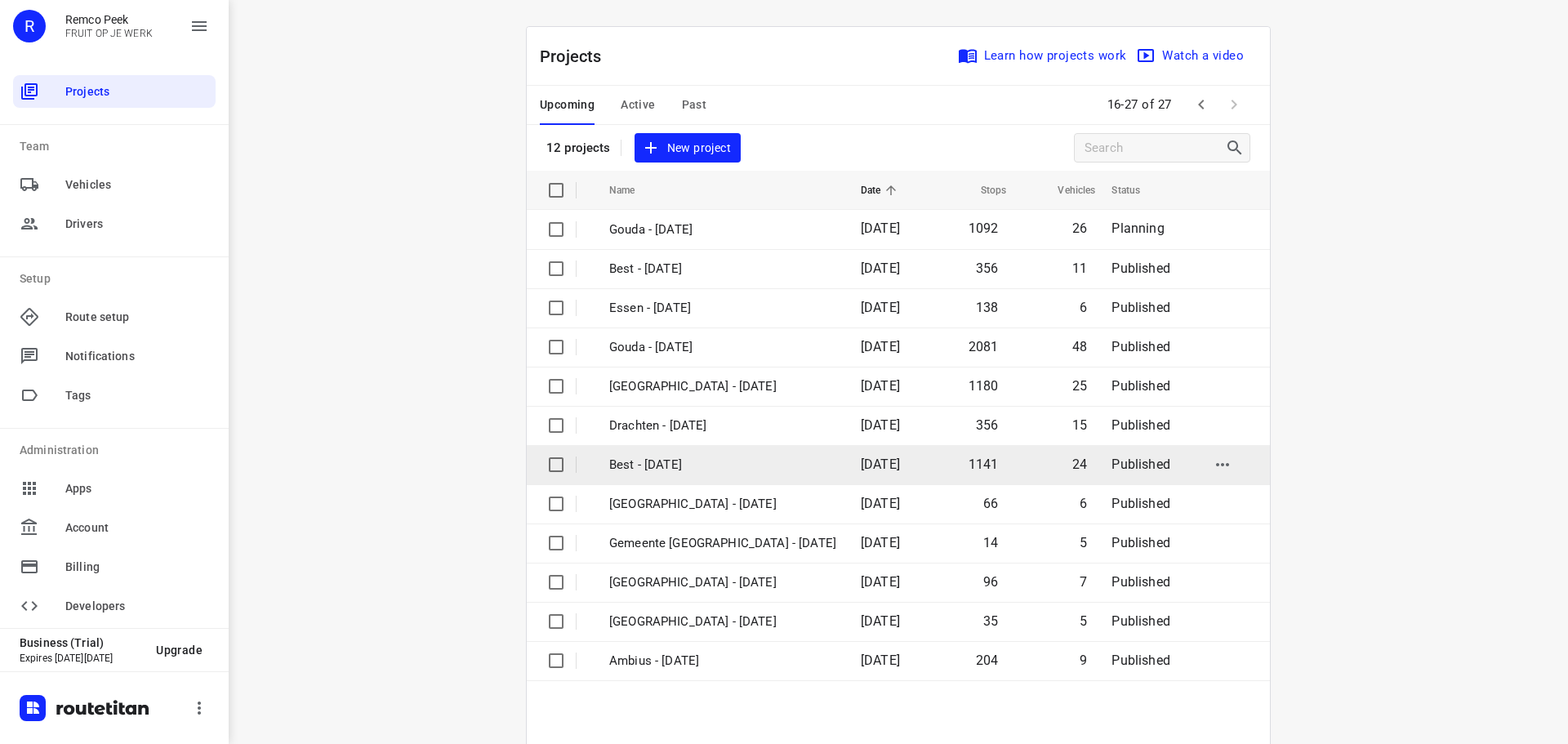
click at [674, 476] on td "Best - Wednesday" at bounding box center [720, 465] width 255 height 40
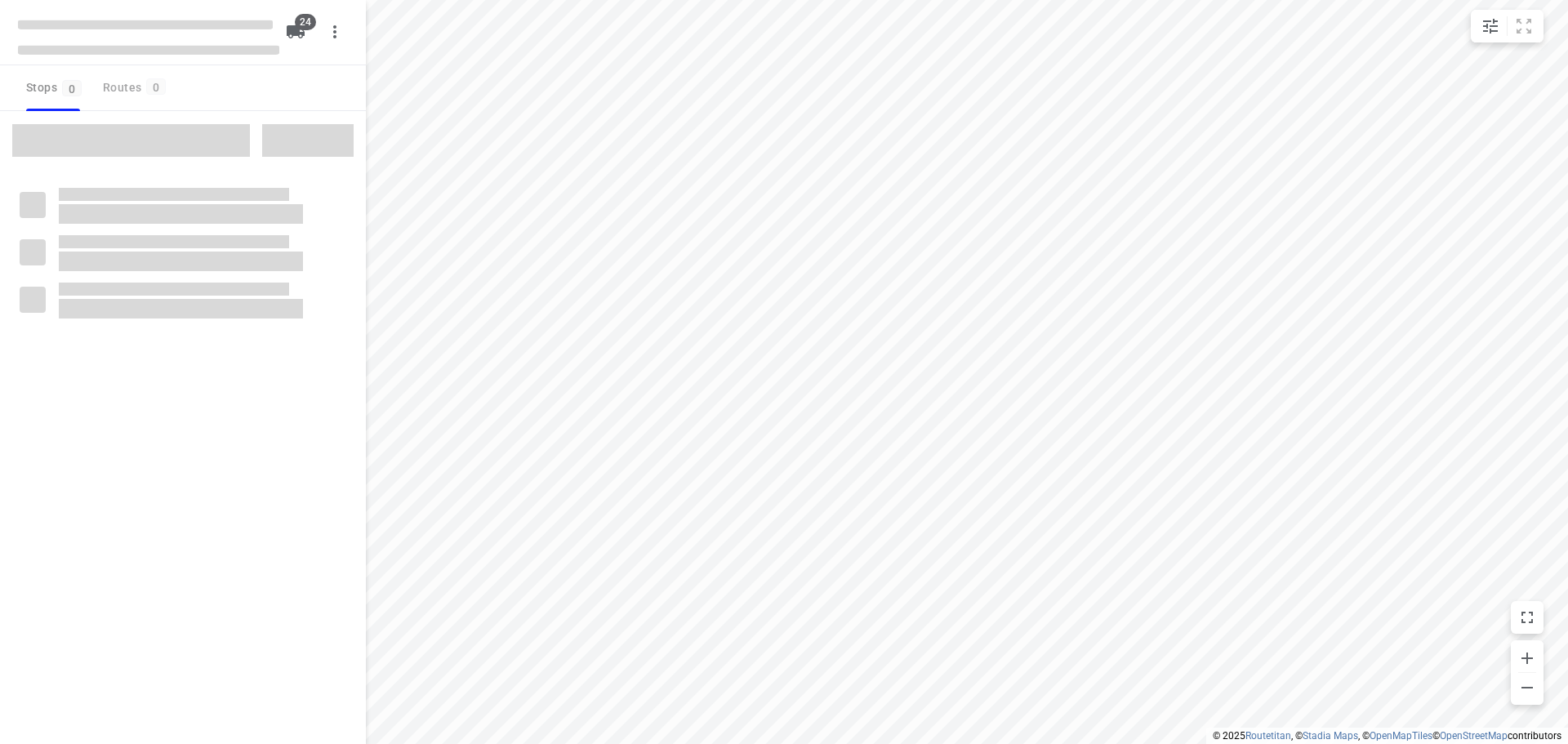
checkbox input "true"
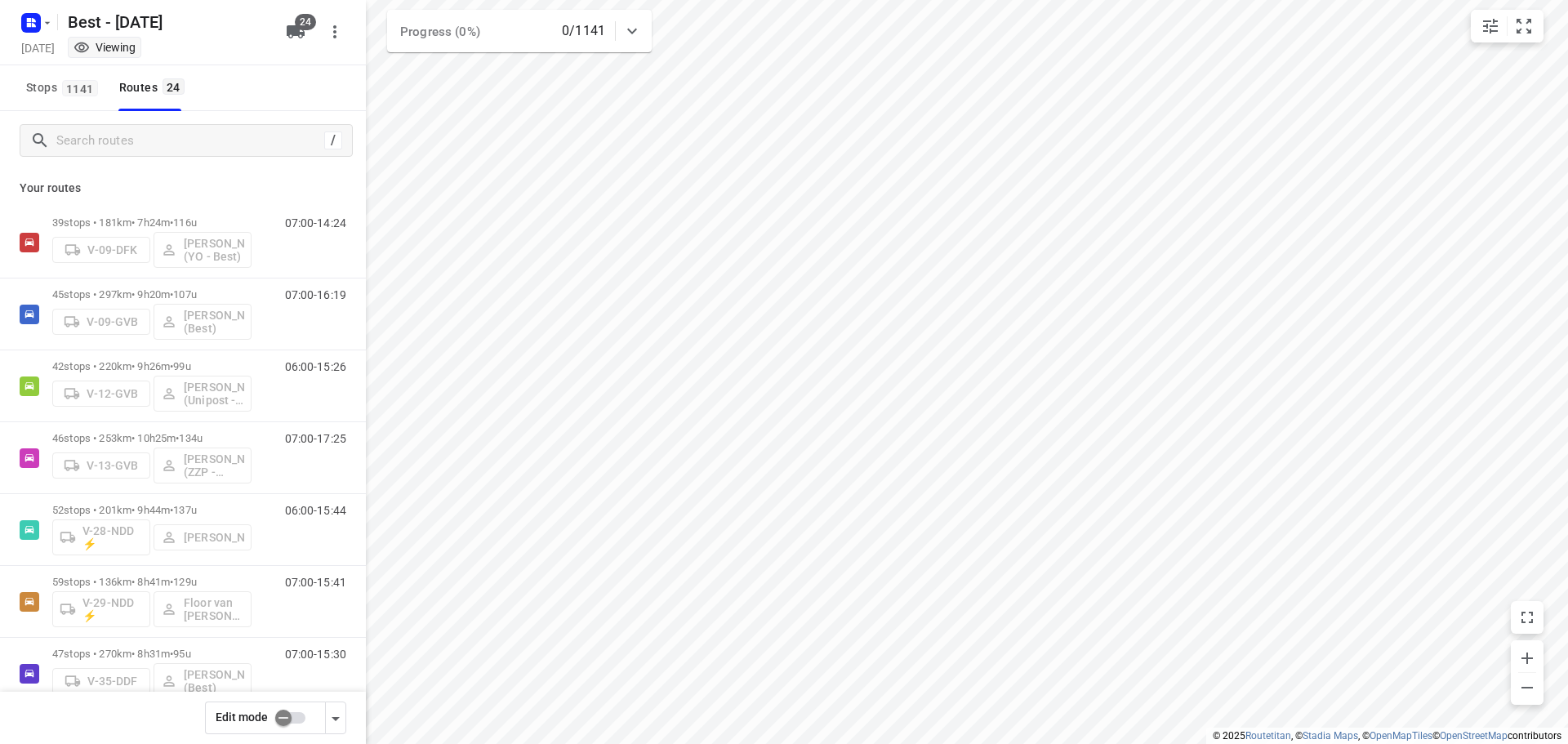
click at [143, 162] on div "/" at bounding box center [183, 141] width 366 height 58
click at [155, 156] on div "/" at bounding box center [186, 141] width 333 height 33
click at [170, 141] on input "Search routes" at bounding box center [188, 141] width 261 height 25
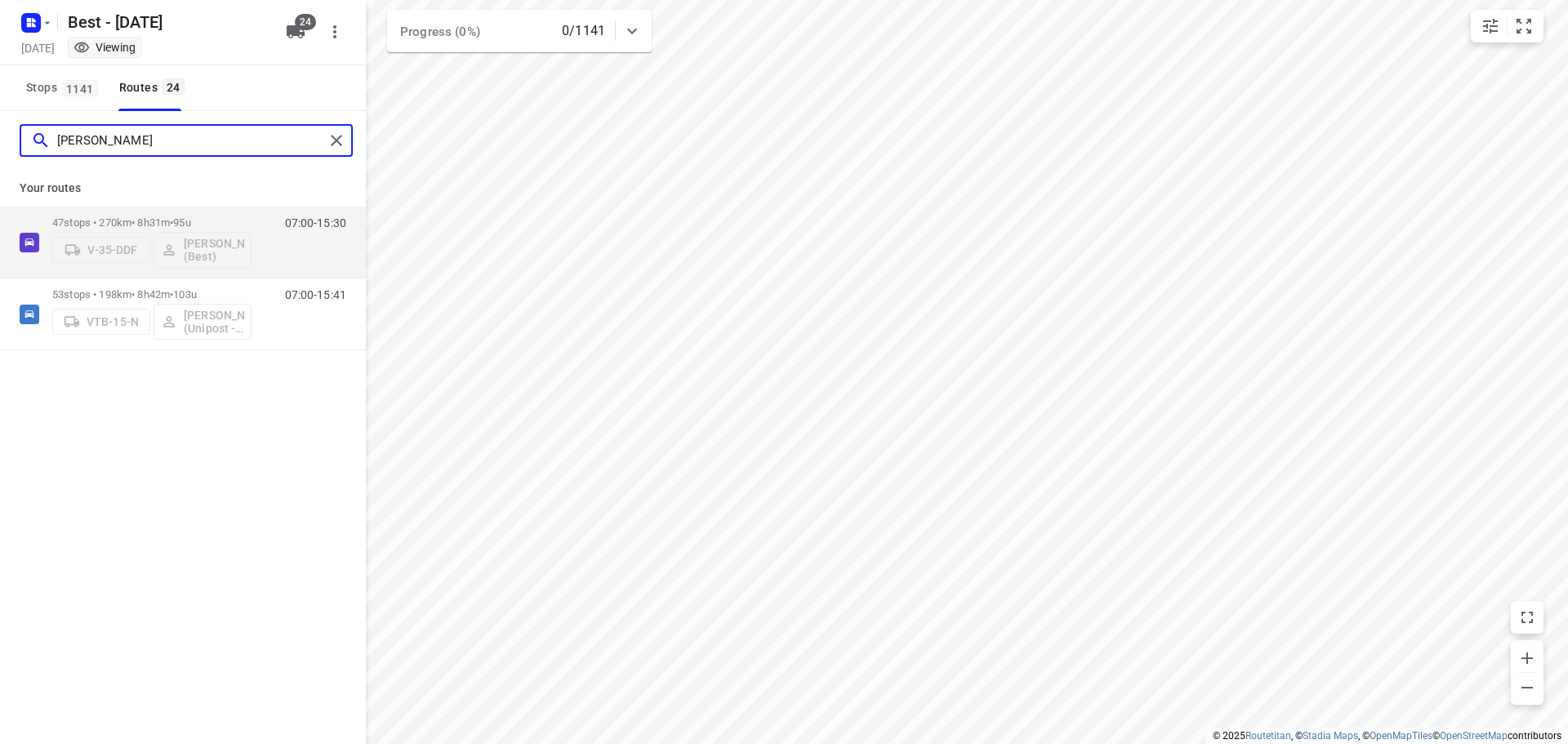
type input "omar"
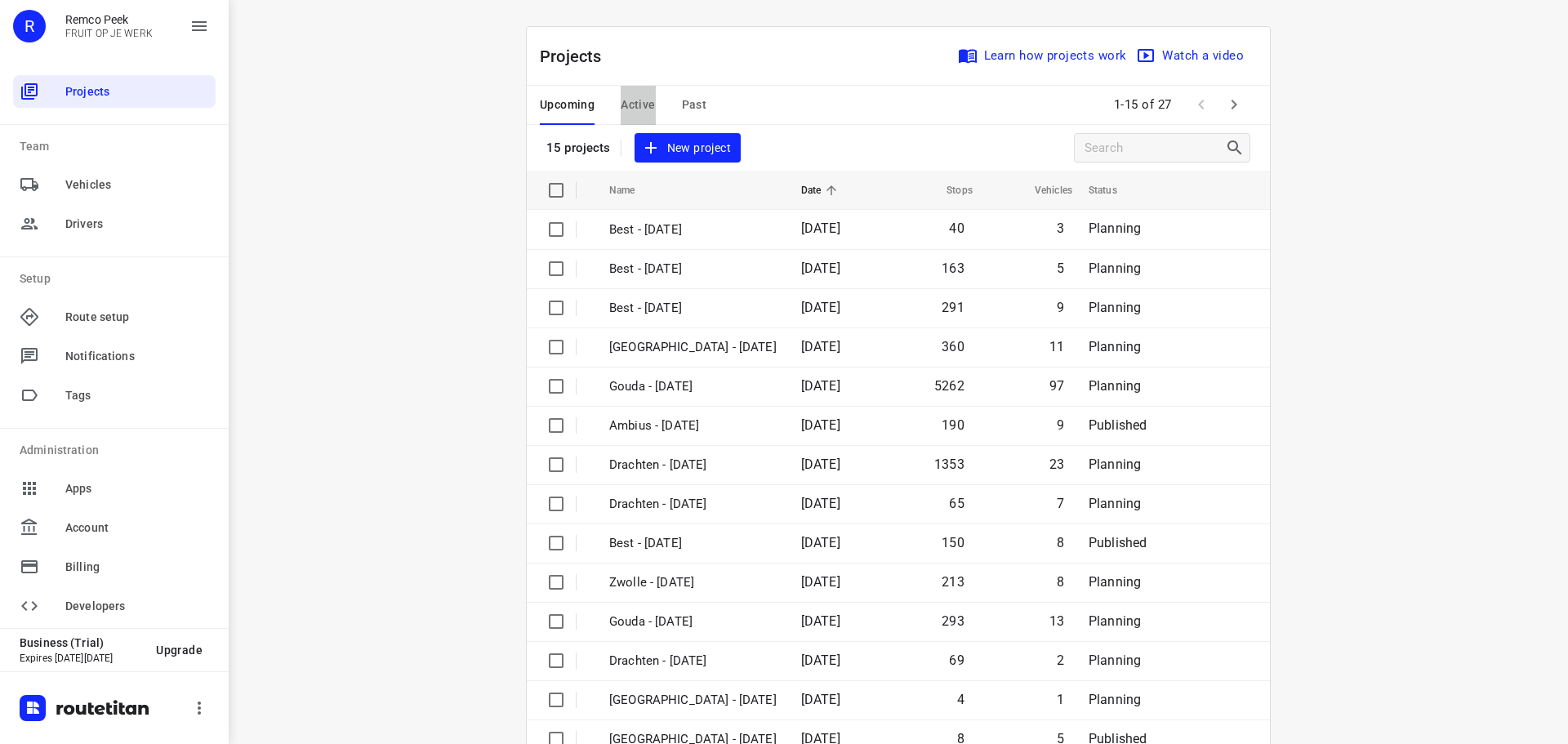
click at [625, 108] on span "Active" at bounding box center [637, 105] width 34 height 21
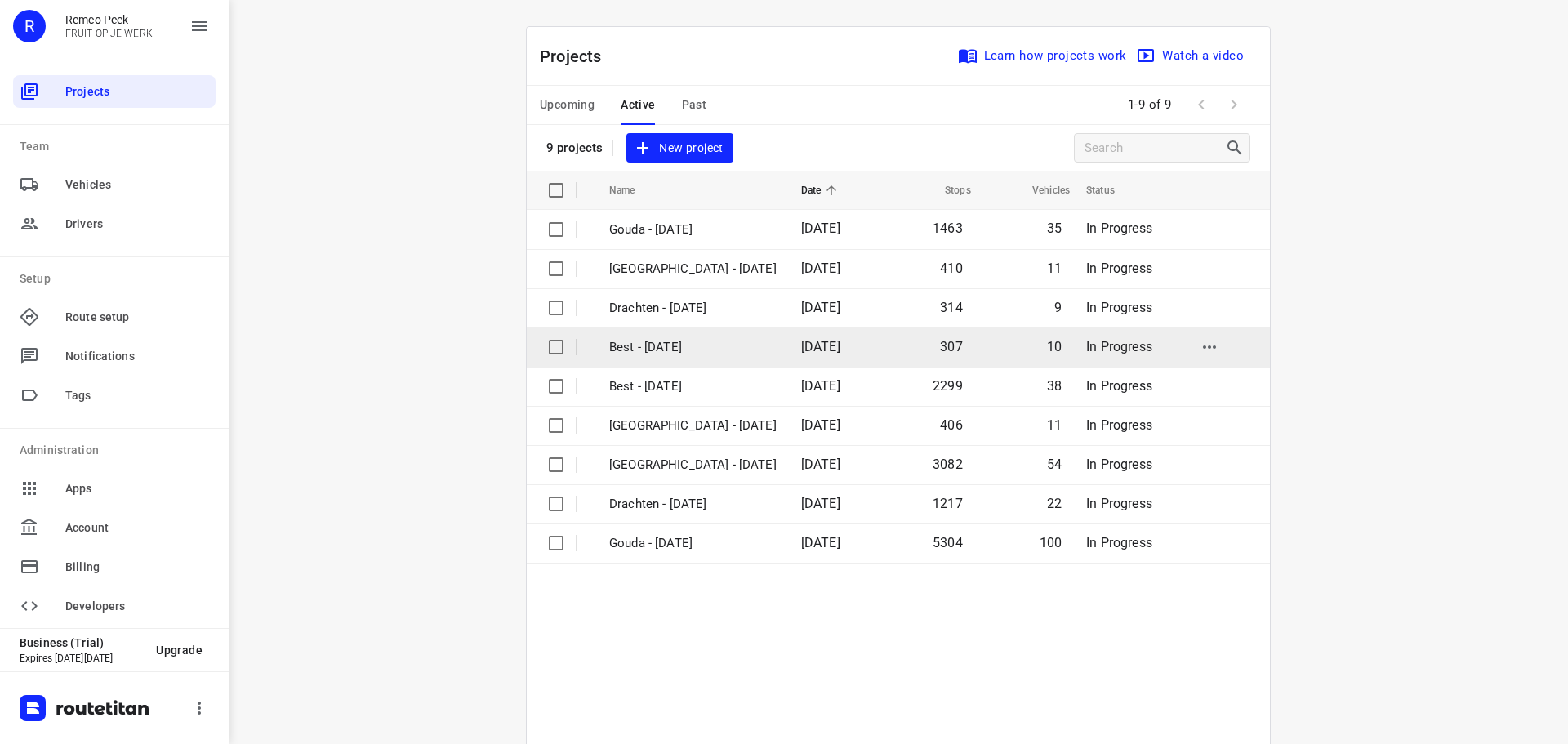
click at [664, 352] on p "Best - [DATE]" at bounding box center [693, 348] width 168 height 19
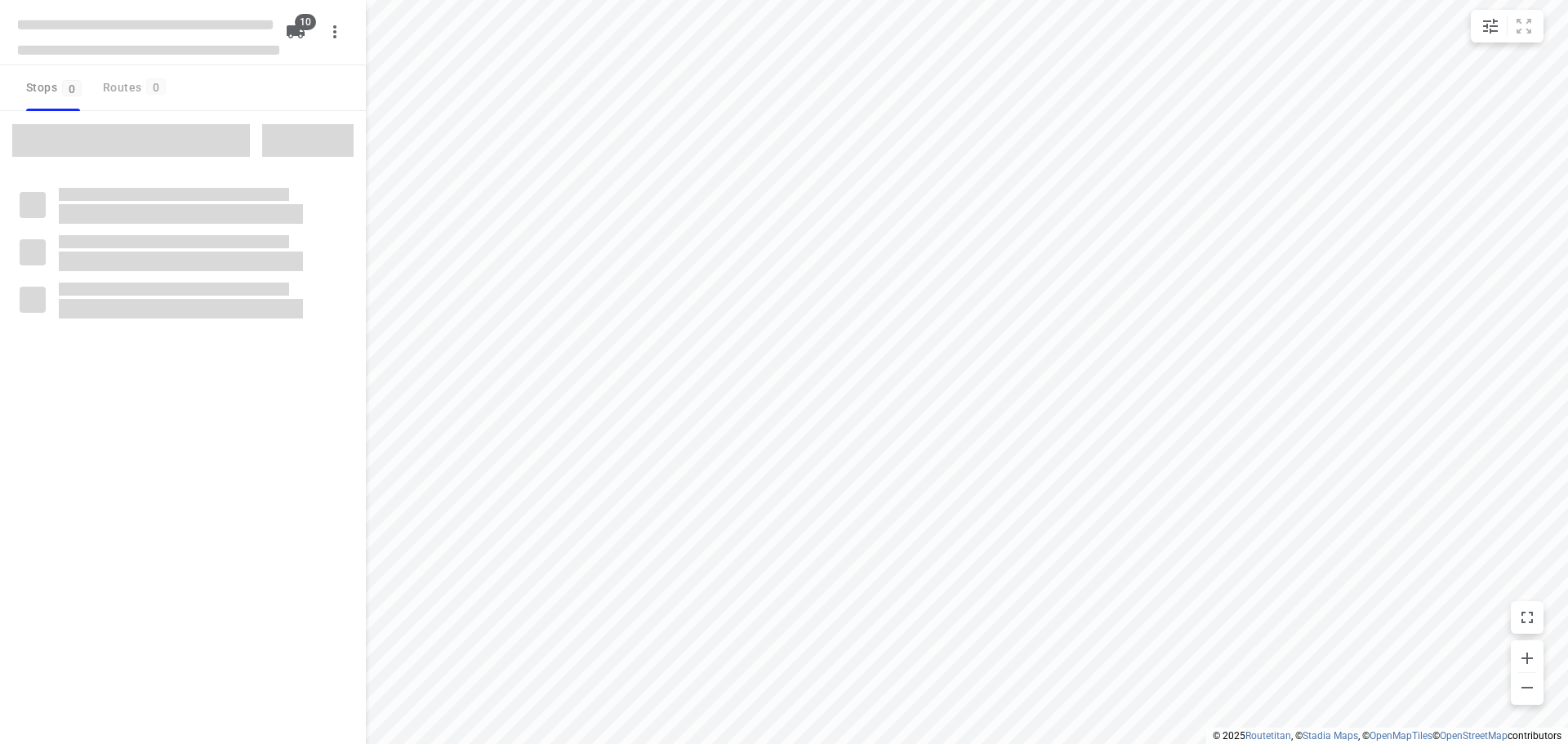
checkbox input "true"
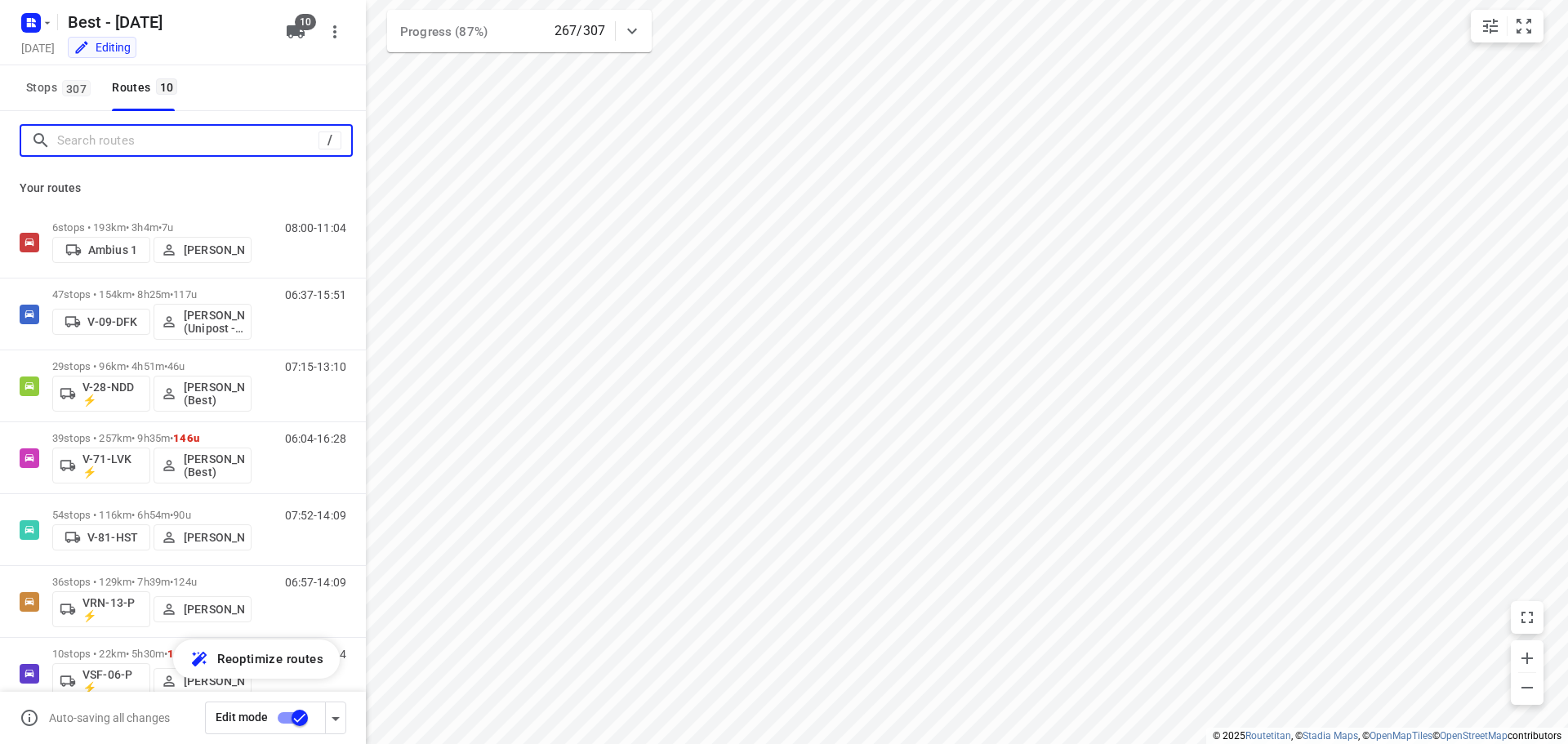
click at [183, 138] on input "Search routes" at bounding box center [188, 141] width 261 height 25
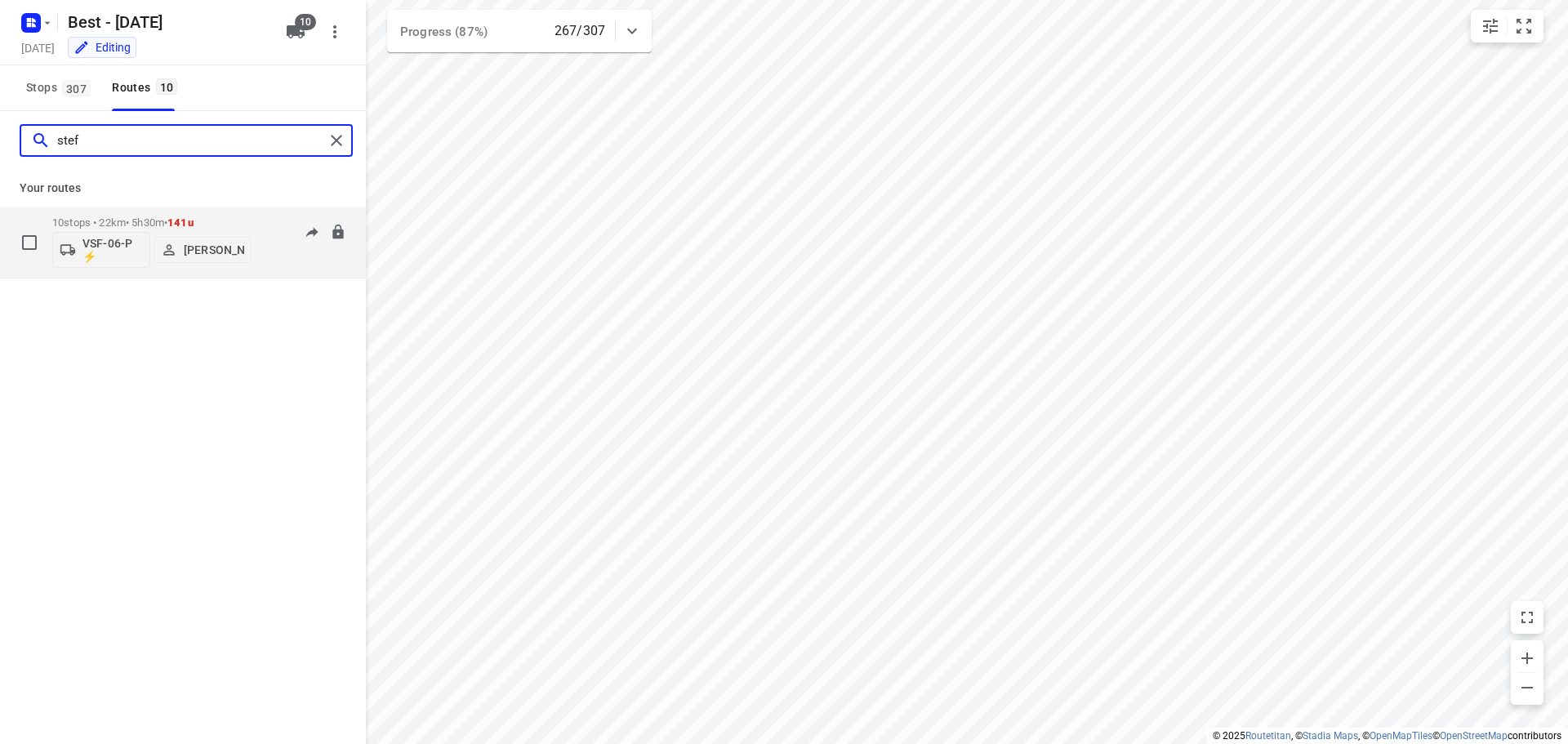
type input "stef"
click at [171, 215] on div "10 stops • 22km • 5h30m • 141u VSF-06-P ⚡ [PERSON_NAME]" at bounding box center [151, 242] width 199 height 68
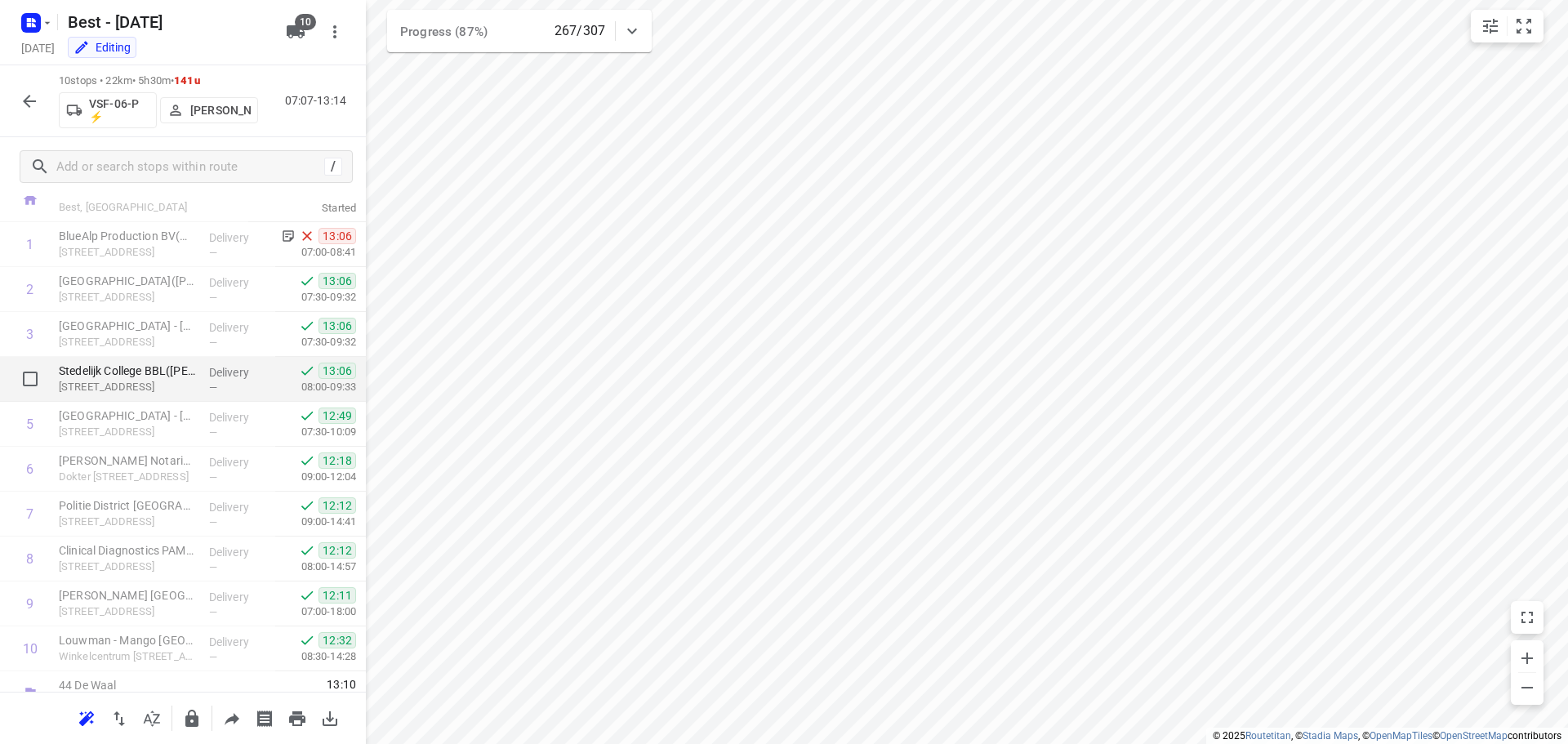
scroll to position [80, 0]
